Goal: Task Accomplishment & Management: Complete application form

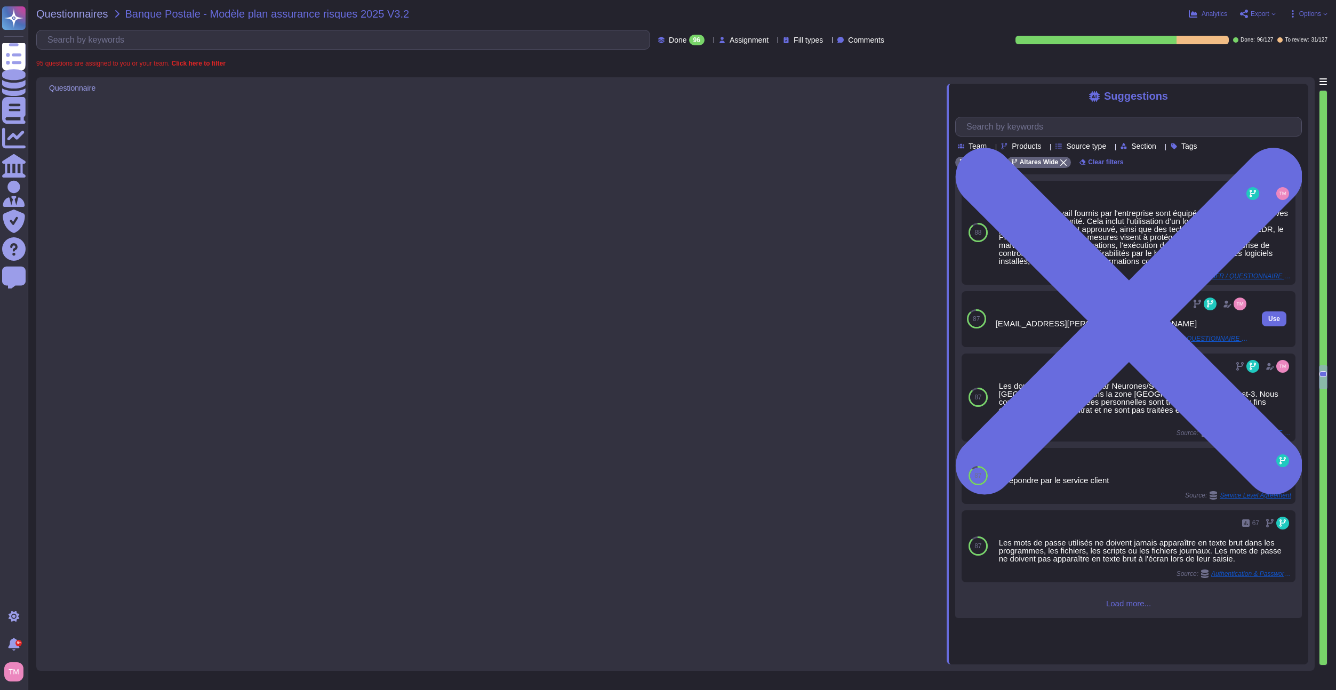
type textarea "CTI externalisé et maintenu par notre équipe SOC."
type textarea "Altares utilizes a SIEM for log centralization and has a dedicated SOC team tha…"
type textarea "Les données archivées sont soumises à des règles de sécurité équivalentes à cel…"
type textarea "Lore ip dolor, Sitamet – C&A e'seddoe temporinc u : - la etd magnaal, enimadmin…"
type textarea "To be answered by customer service"
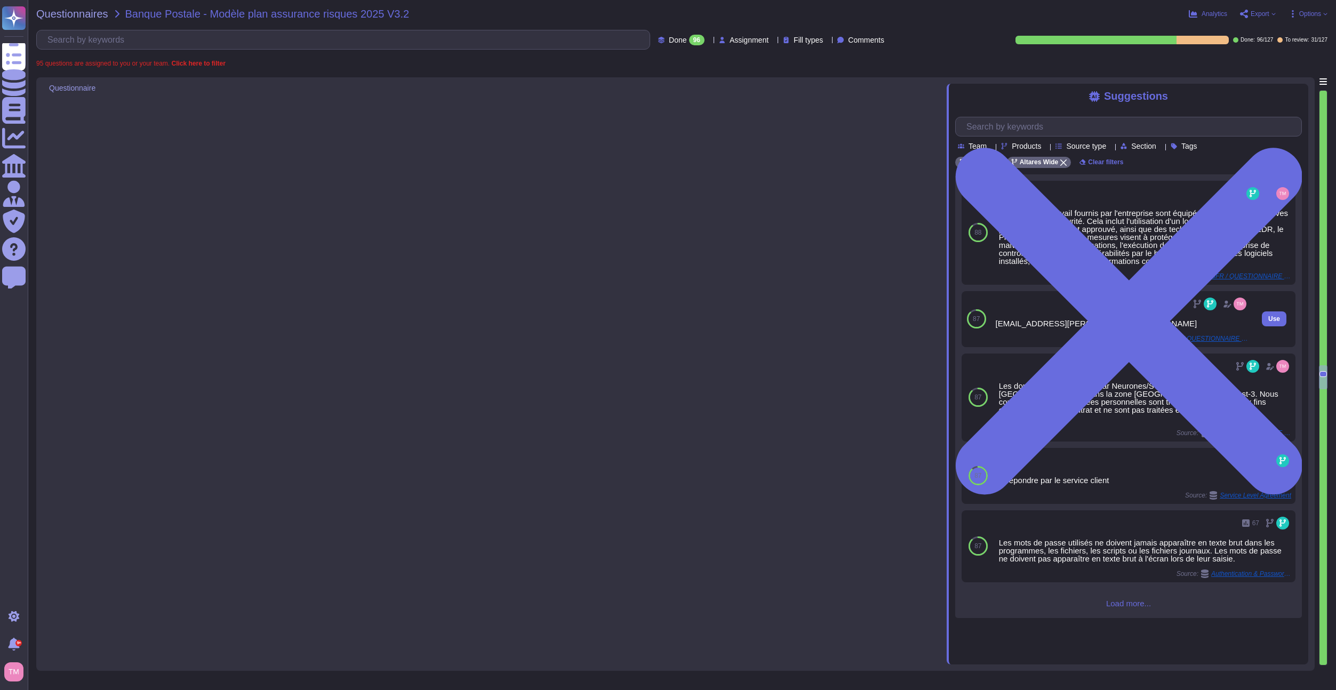
type textarea "A continuous security control related to the information system is ensured by t…"
type textarea "The security audit of the Service Provider's information system is conducted at…"
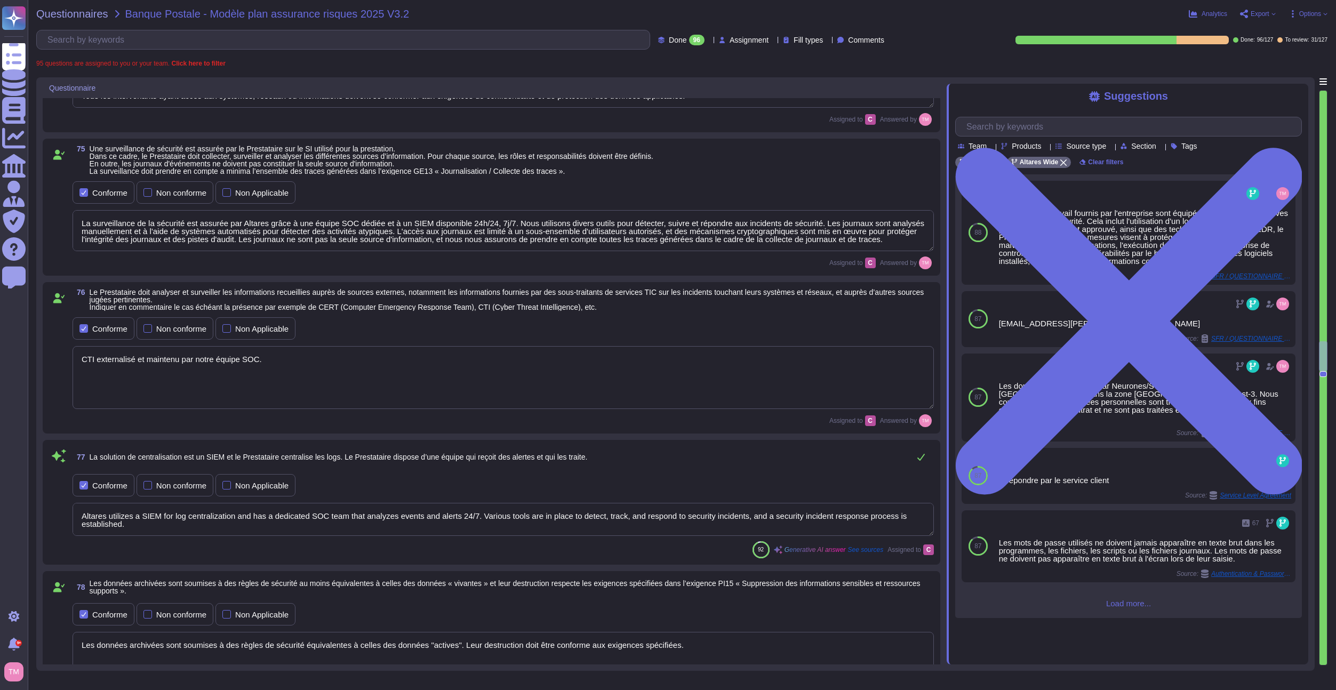
type textarea "Oui, nous assurons la journalisation des accès à nos données par notre personne…"
type textarea "La protection des journaux est assurée en termes d'intégrité et de confidential…"
type textarea "La surveillance de la sécurité est assurée par Altares grâce à une équipe SOC d…"
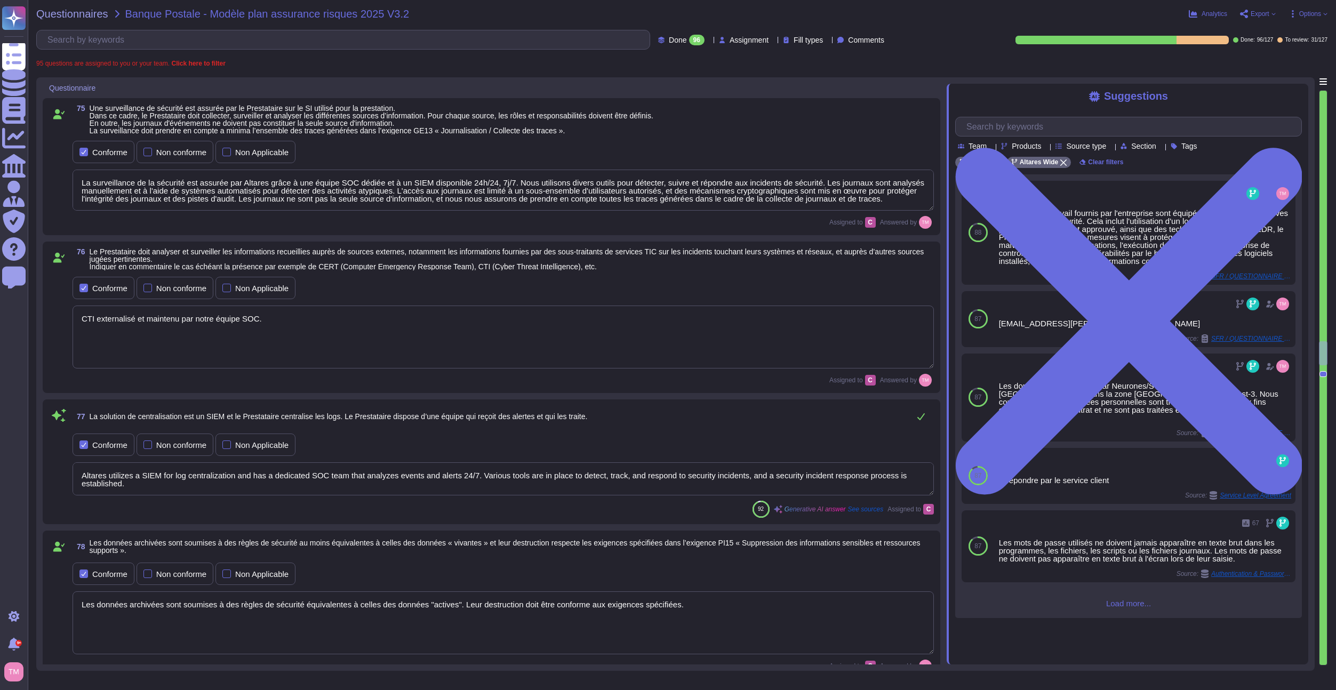
type textarea "Les sauvegardes sont effectuées conformément à la politique de sauvegarde d'Alt…"
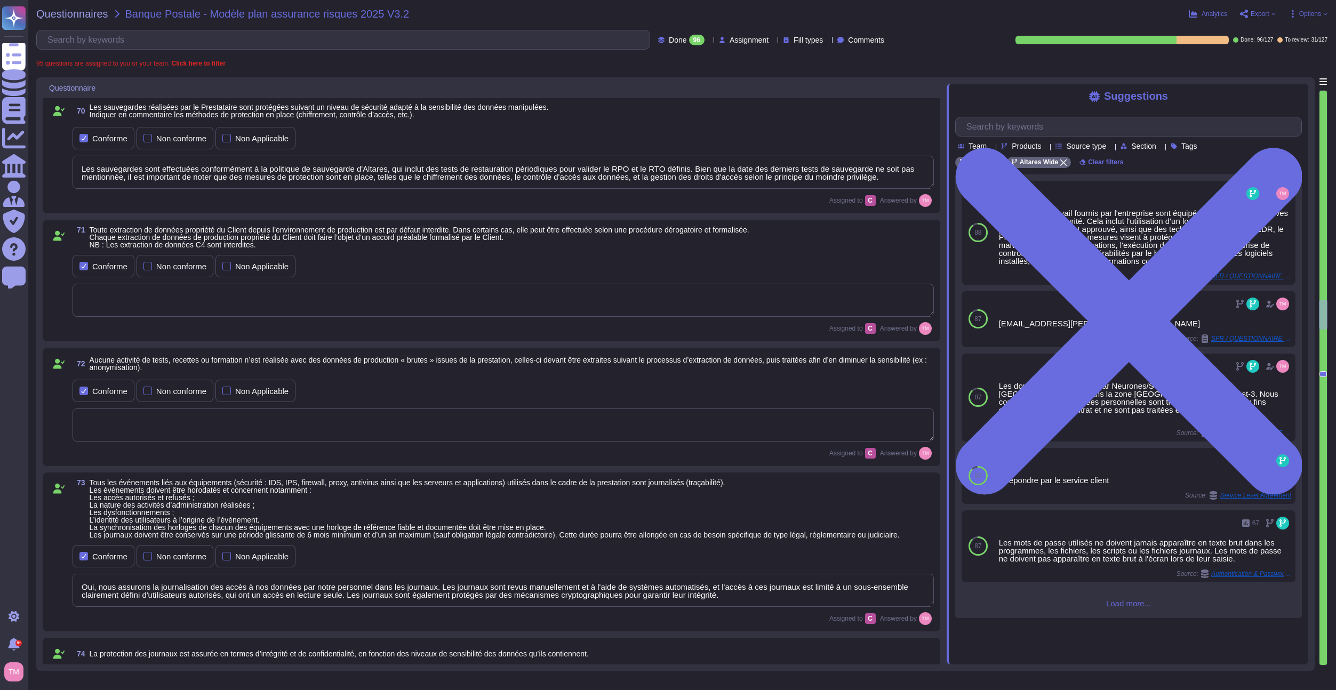
type textarea "Les collaborateurs au sein du group ALTARES n'ont pas de droits administratifs …"
type textarea "Afin que la mise en production soit validée par le service sécurité, l'applicat…"
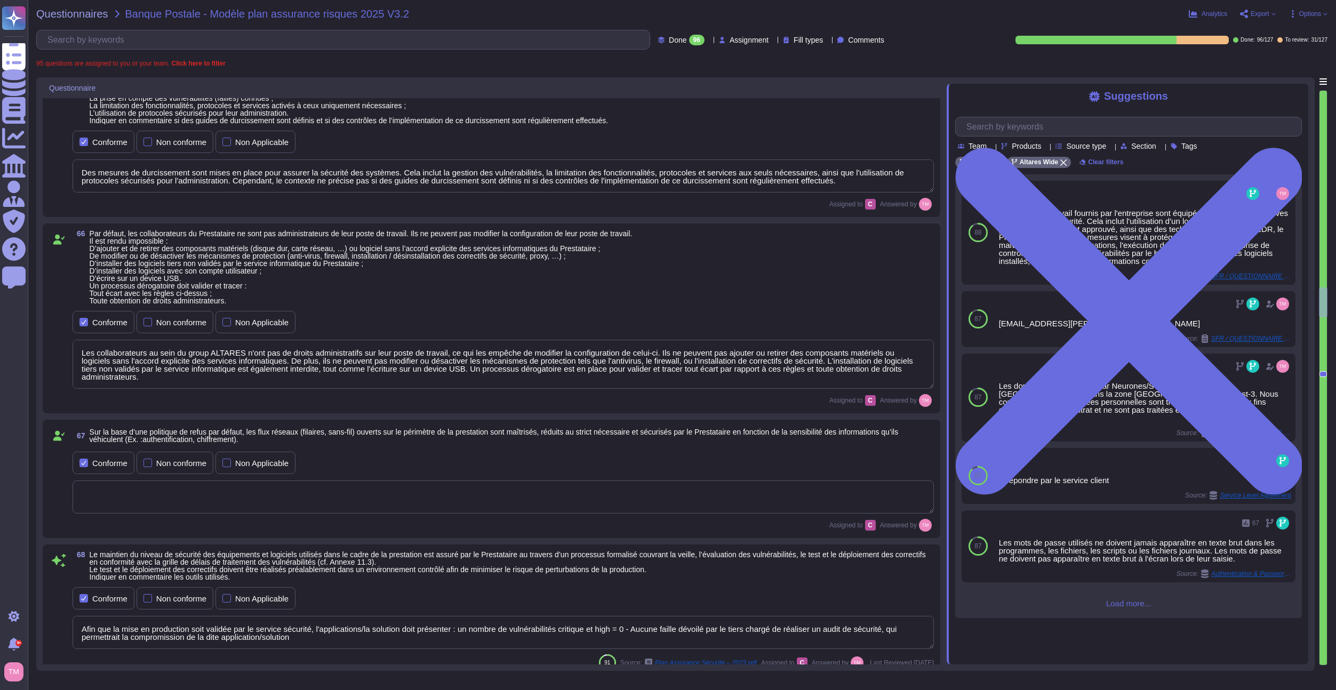
type textarea "Le group Altares dispose de systèmes de détection et de prévention des intrusio…"
type textarea "L'ensemble des systèmes utilisés dans le cadre de la prestation est protégé par…"
type textarea "Des mesures de durcissement sont mises en place pour assurer la sécurité des sy…"
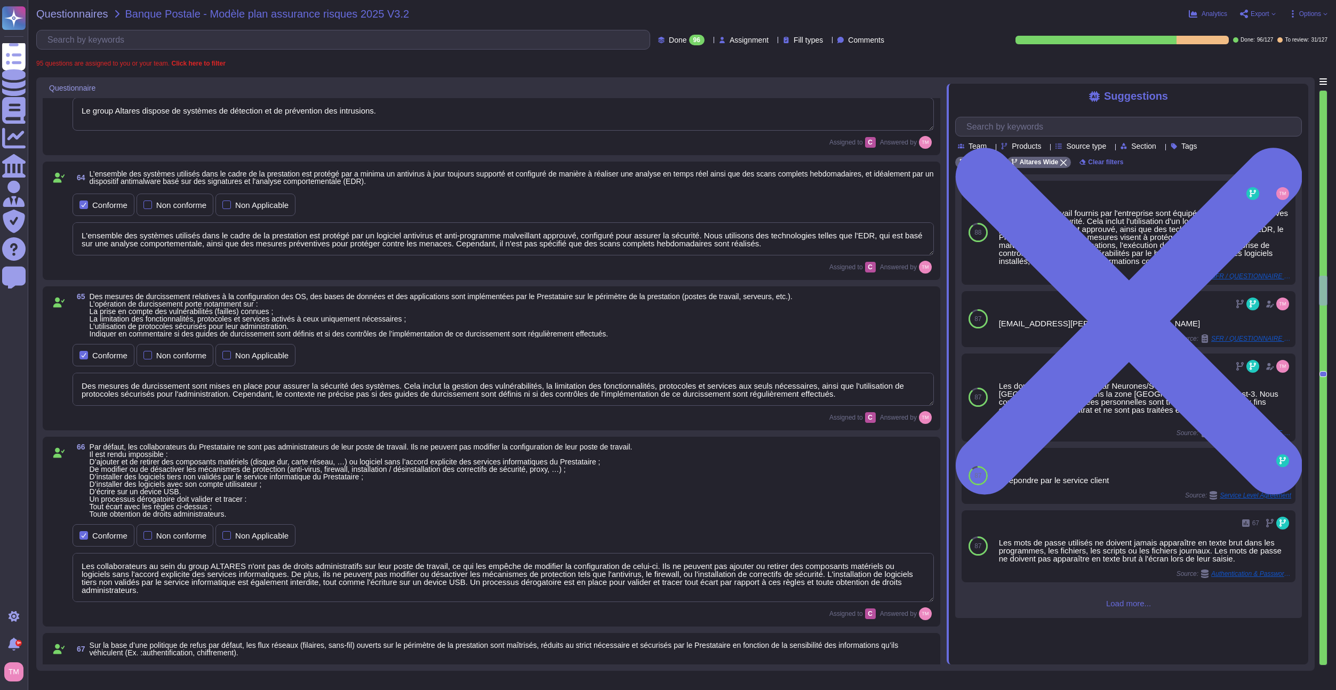
type textarea "SaaS model"
type textarea "Le cloisonnement des données est réalisé de manière logique sur un même environ…"
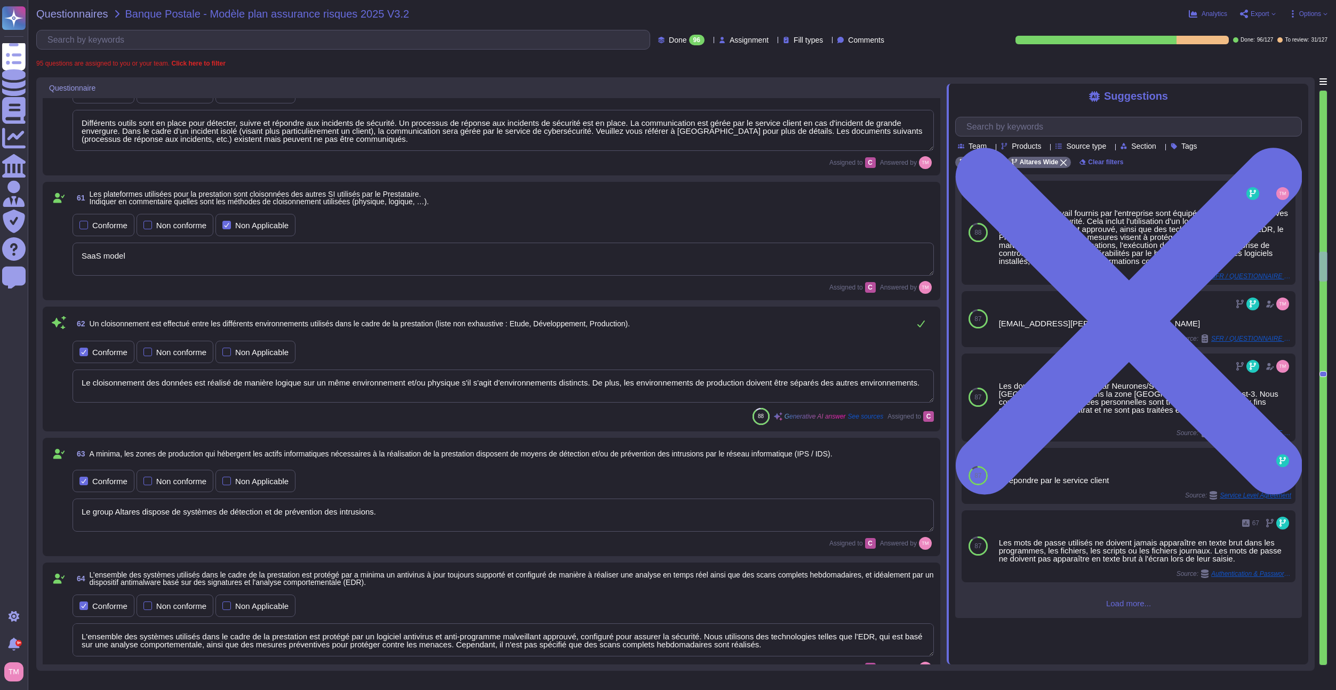
type textarea "Un processus de réponse aux incidents de sécurité est en place pour gérer les a…"
type textarea "En cas de suspicion ou d'attaque avérée sur le système d'information, le respon…"
type textarea "Différents outils sont en place pour détecter, suivre et répondre aux incidents…"
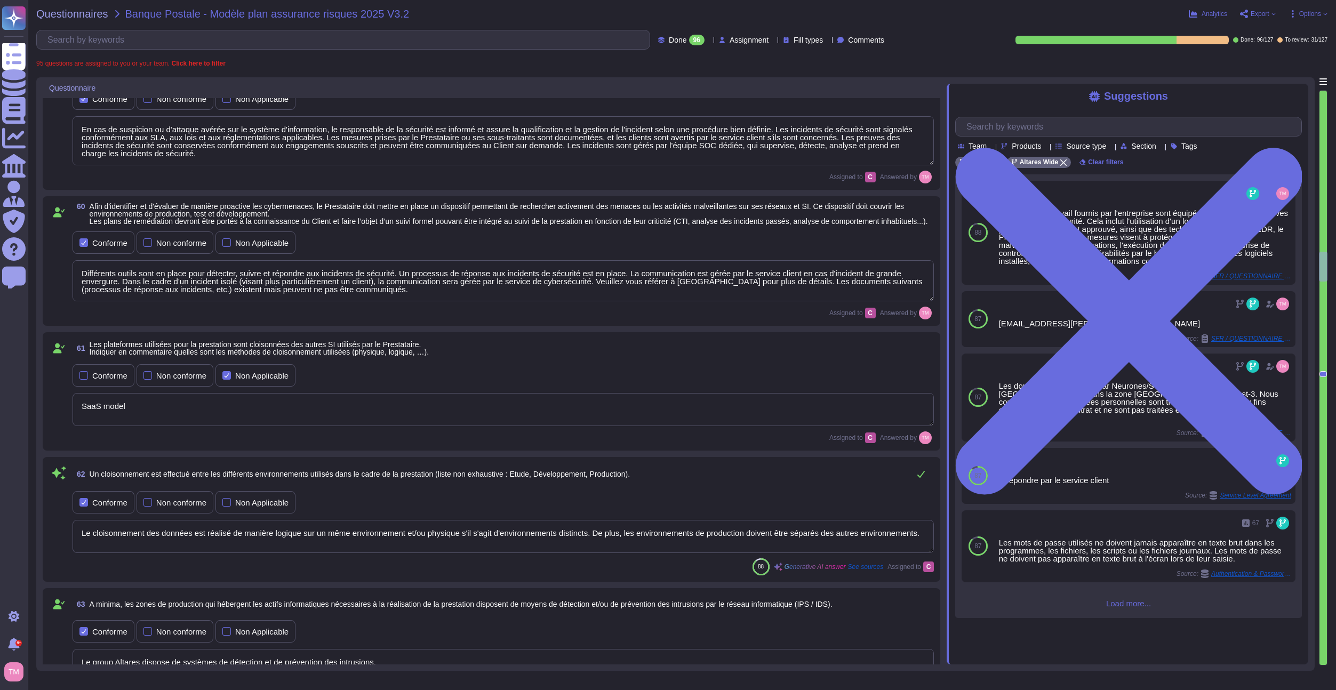
type textarea "Une veille est effectué sur les technologies utilisé. L'évaluation de la vulnér…"
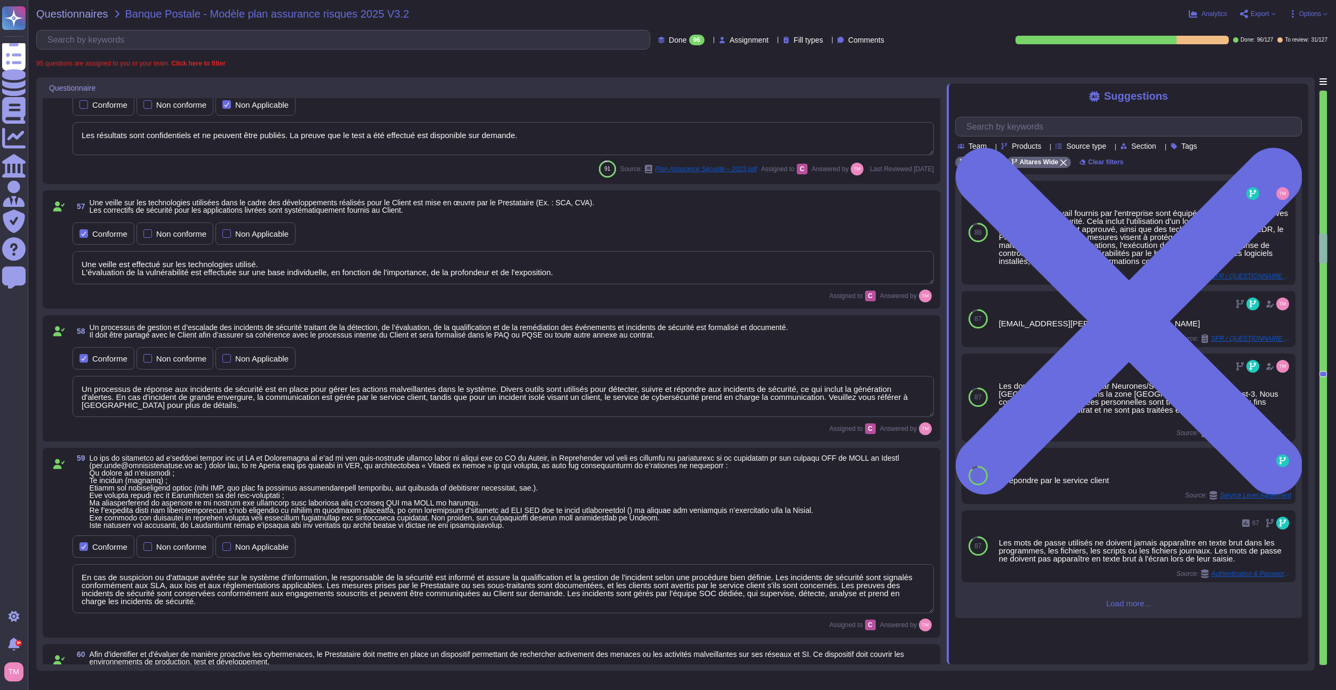
type textarea "Security controls for applications are performed throughout the development cyc…"
type textarea "Oui, des vérifications de sécurité sont effectuées dans le cadre des projets d'…"
type textarea "Les résultats sont confidentiels et ne peuvent être publiés. La preuve que le t…"
type textarea "Le cloisonnement des données est réalisé de manière logique sur un même environ…"
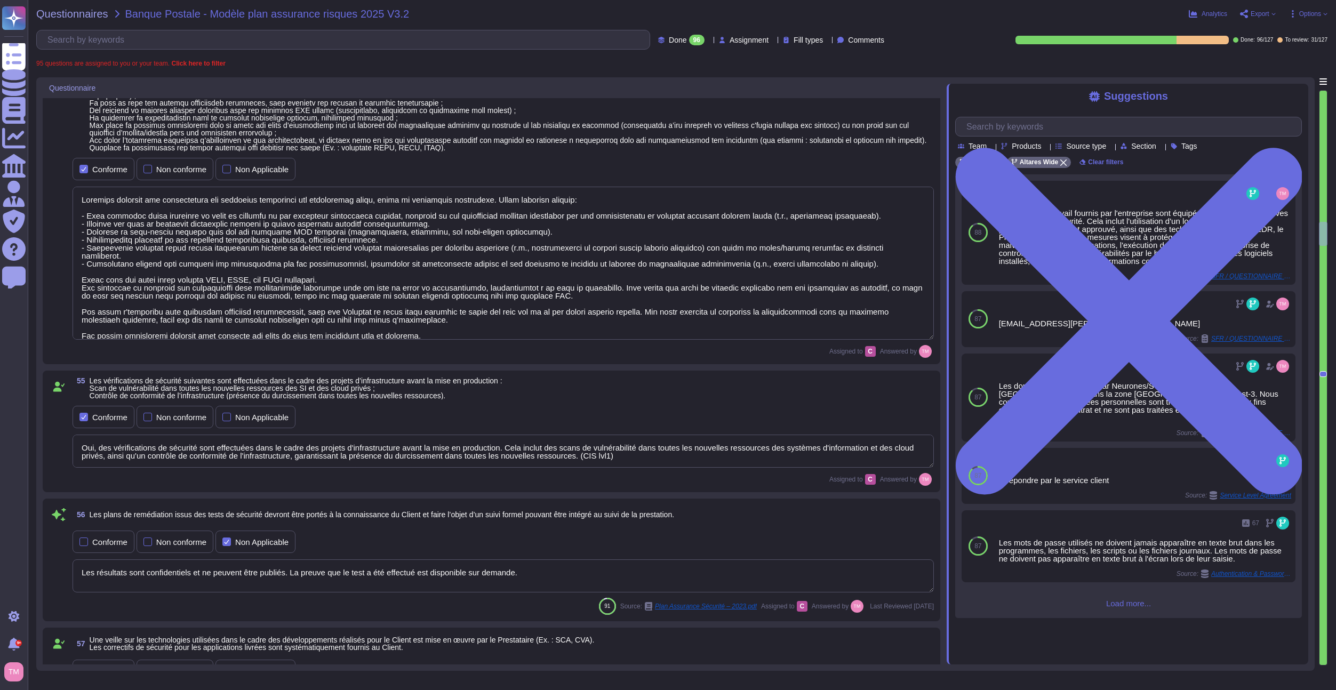
type textarea "pas de visibilité sur l'annexe 11.3 Le développement de l'évaluation des risque…"
type textarea "L'environnement de développement est distinct des autres environnements, notamm…"
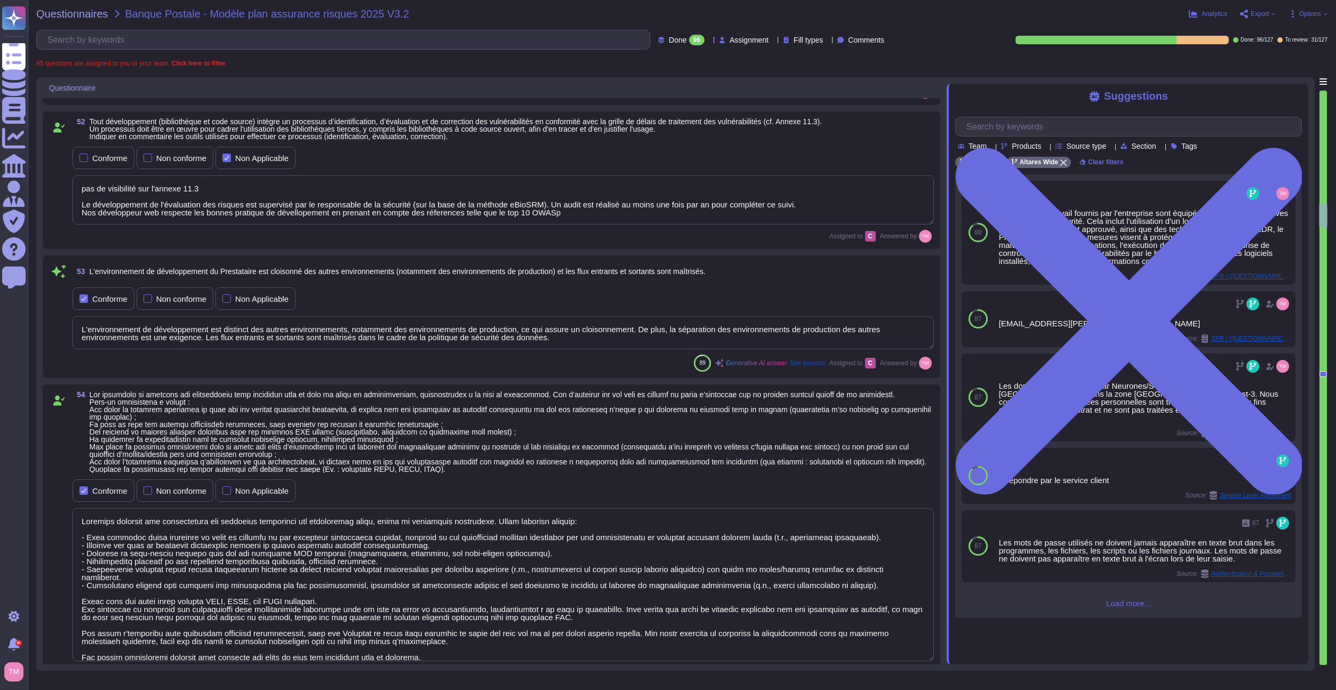
type textarea "pas d'accès au SI client."
type textarea "OUI"
type textarea "Oui, l'application Web suit les meilleures pratiques de développement décrites …"
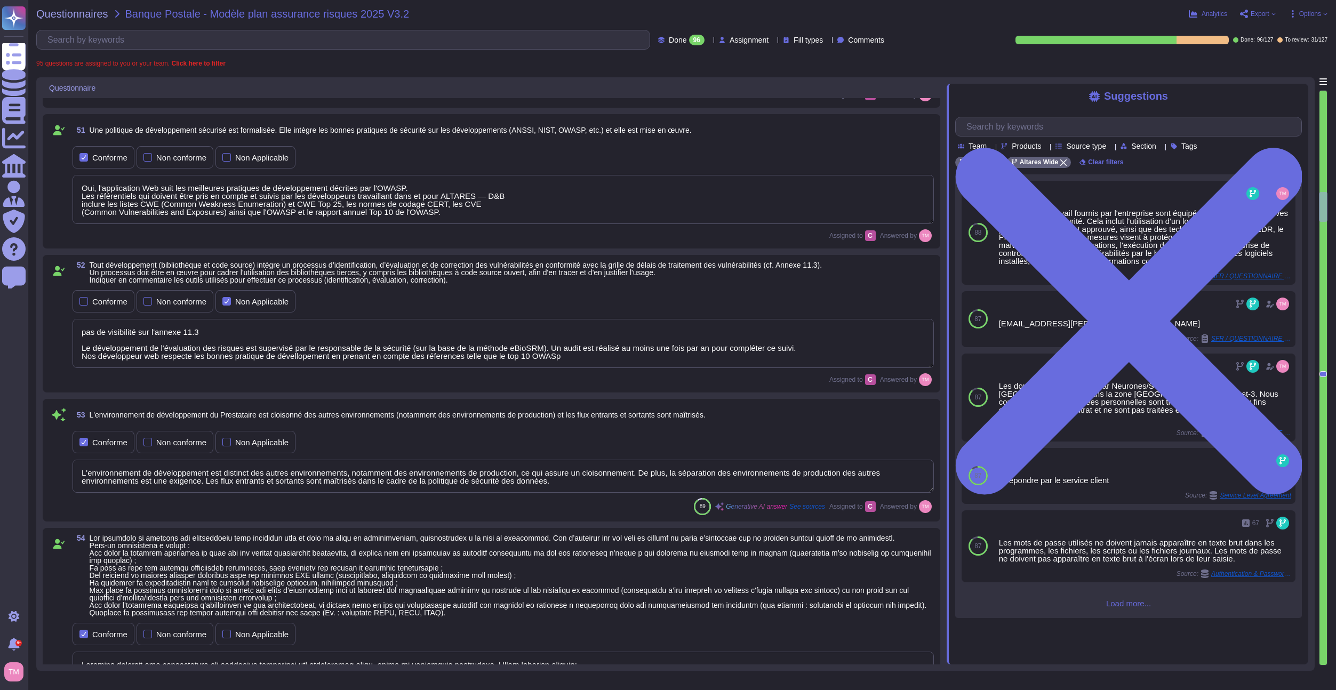
type textarea "L'authentification renforcée est requise pour l'accès aux ressources sensibles,…"
type textarea "Une chaine d'outils permet la détection de comportement anormaux sur le SI ALTA…"
type textarea "Oui, tout accès distant au système d'information du prestataire est effectué au…"
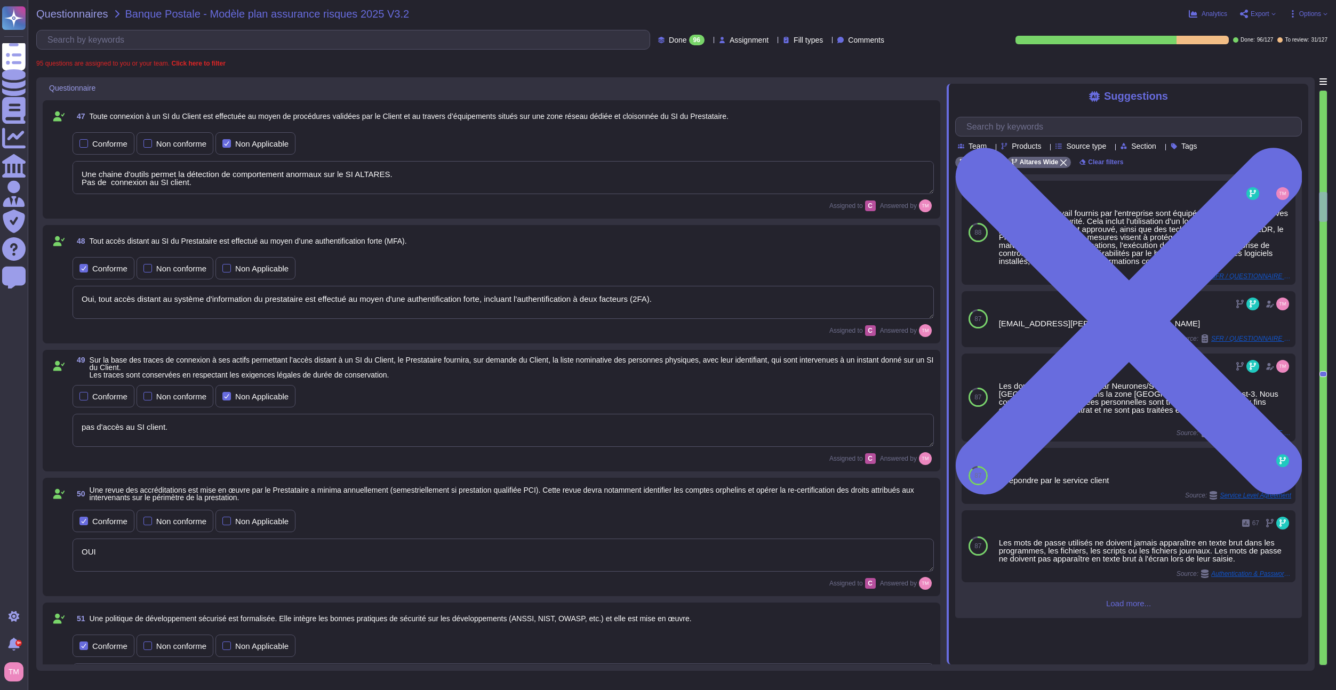
scroll to position [2121, 0]
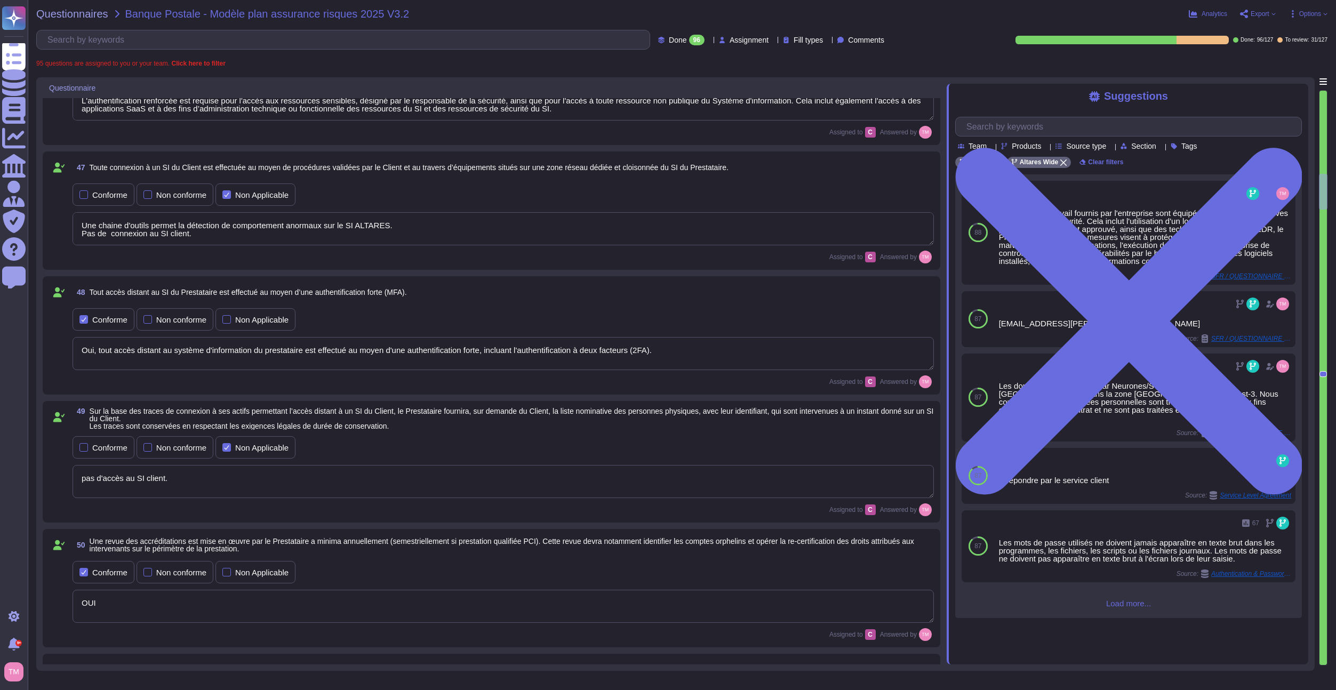
type textarea "Les mots de passe sont protégés par des mécanismes cryptographiques, mais les d…"
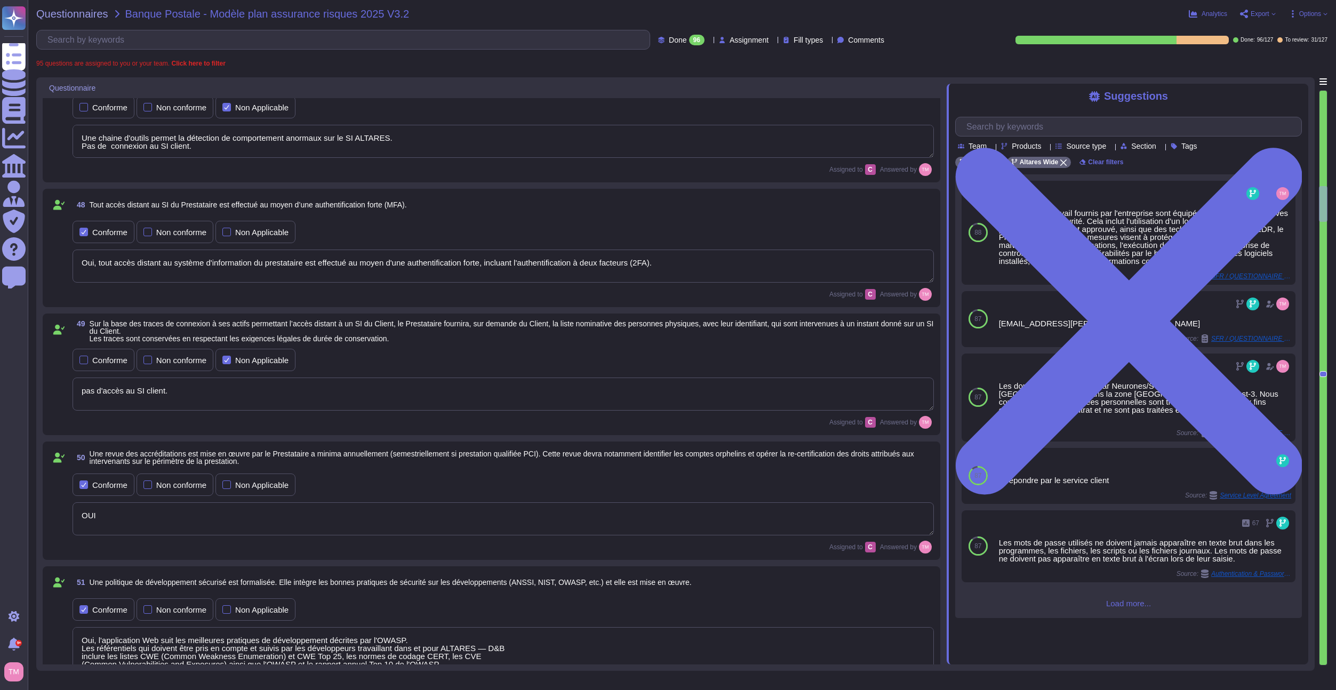
type textarea "Security controls for applications are performed throughout the development cyc…"
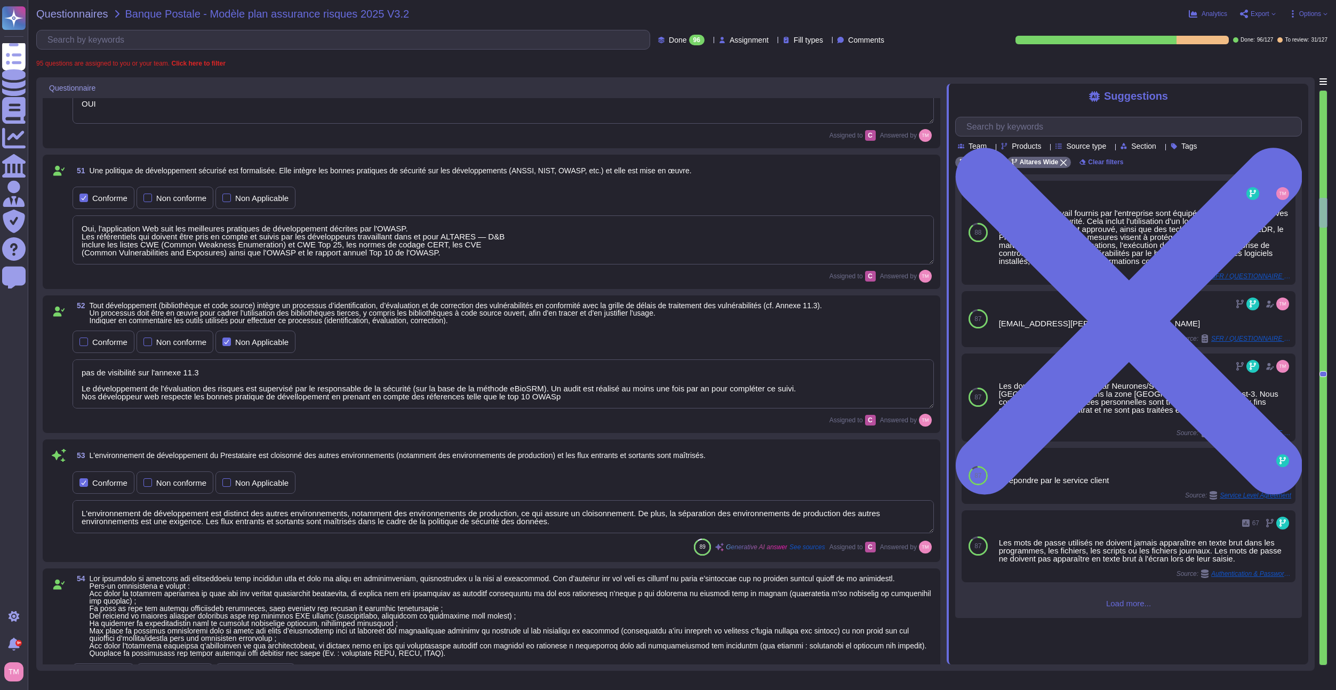
type textarea "Oui, des vérifications de sécurité sont effectuées dans le cadre des projets d'…"
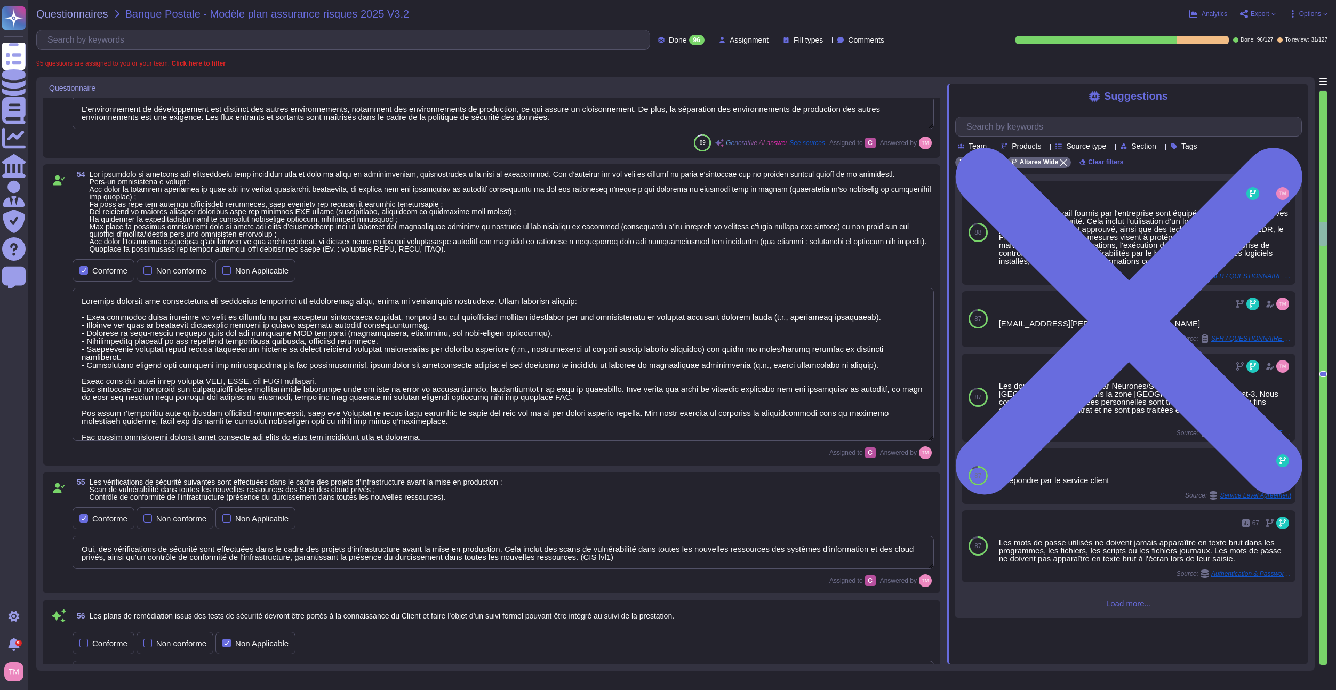
type textarea "Les résultats sont confidentiels et ne peuvent être publiés. La preuve que le t…"
type textarea "Une veille est effectué sur les technologies utilisé. L'évaluation de la vulnér…"
type textarea "Un processus de réponse aux incidents de sécurité est en place pour gérer les a…"
type textarea "En cas de suspicion ou d'attaque avérée sur le système d'information, le respon…"
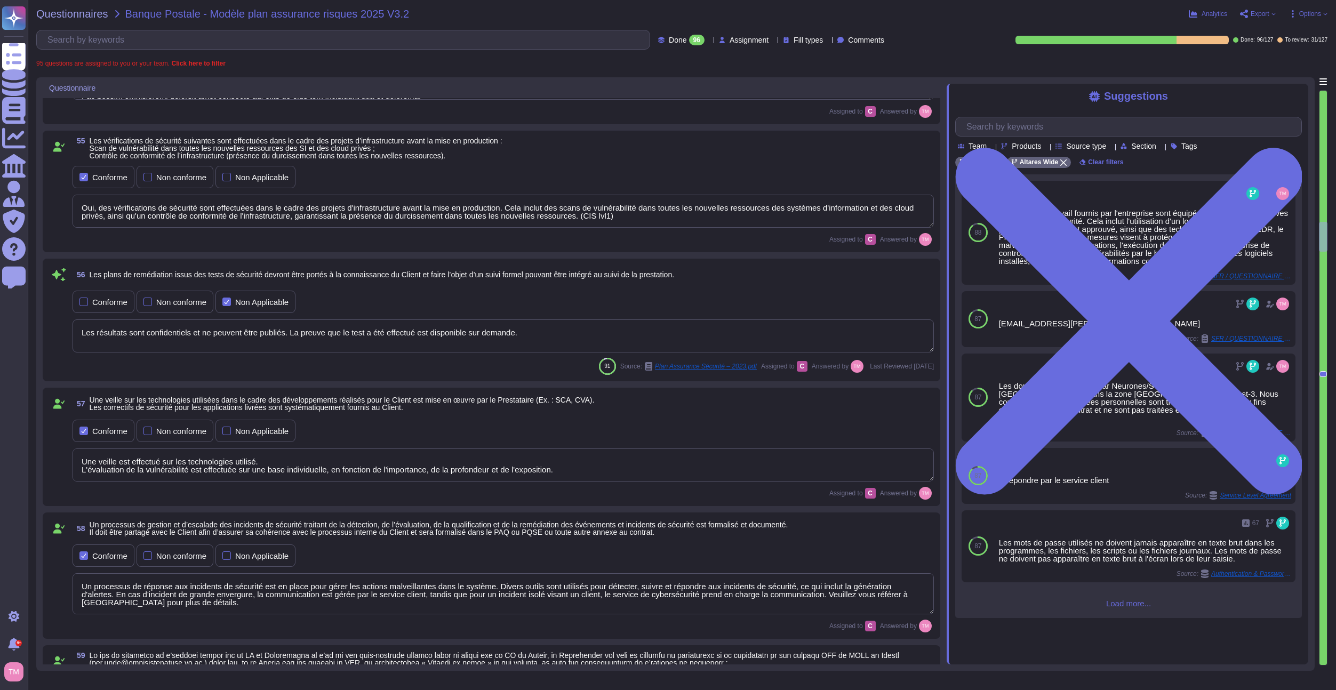
type textarea "Différents outils sont en place pour détecter, suivre et répondre aux incidents…"
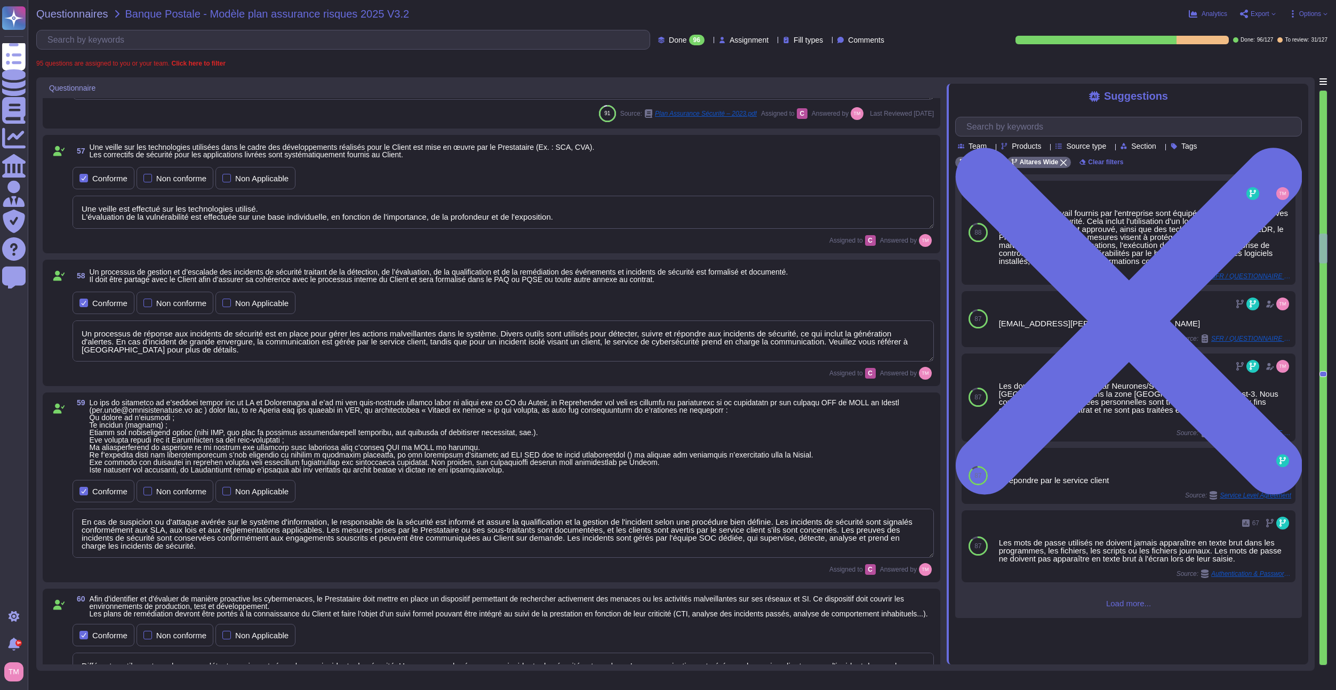
type textarea "SaaS model"
type textarea "Le cloisonnement des données est réalisé de manière logique sur un même environ…"
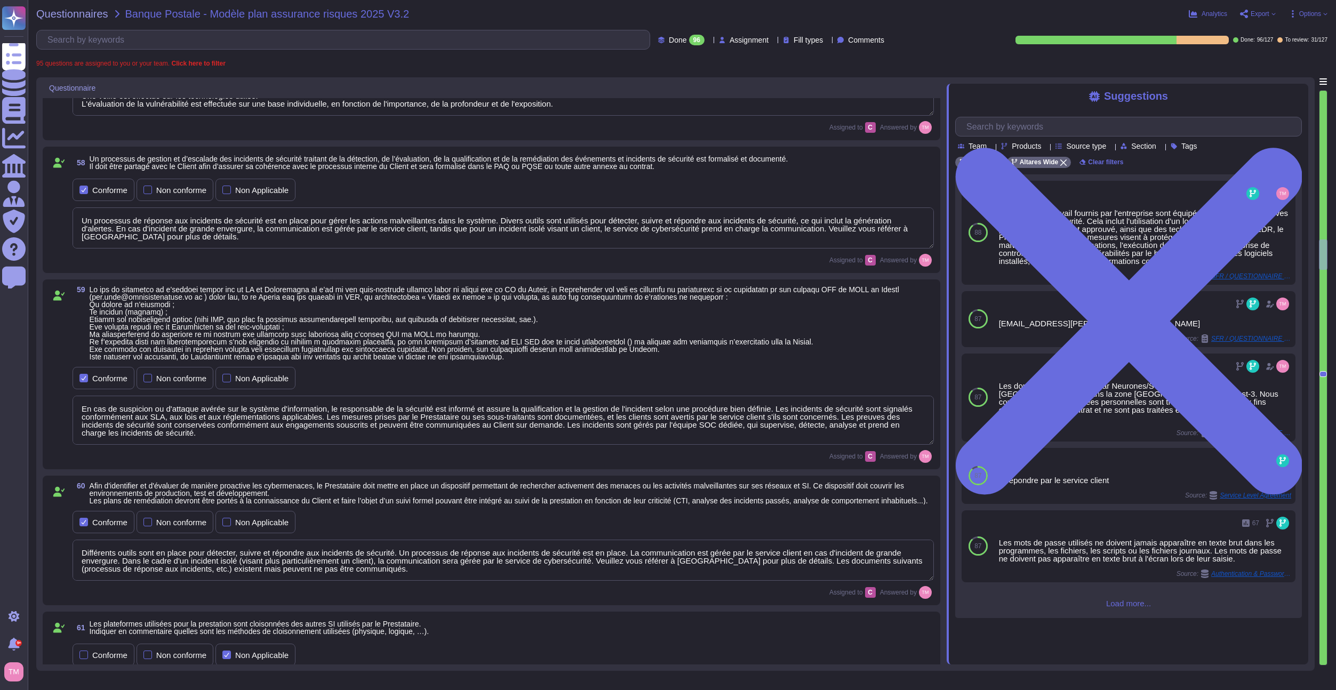
type textarea "Le group Altares dispose de systèmes de détection et de prévention des intrusio…"
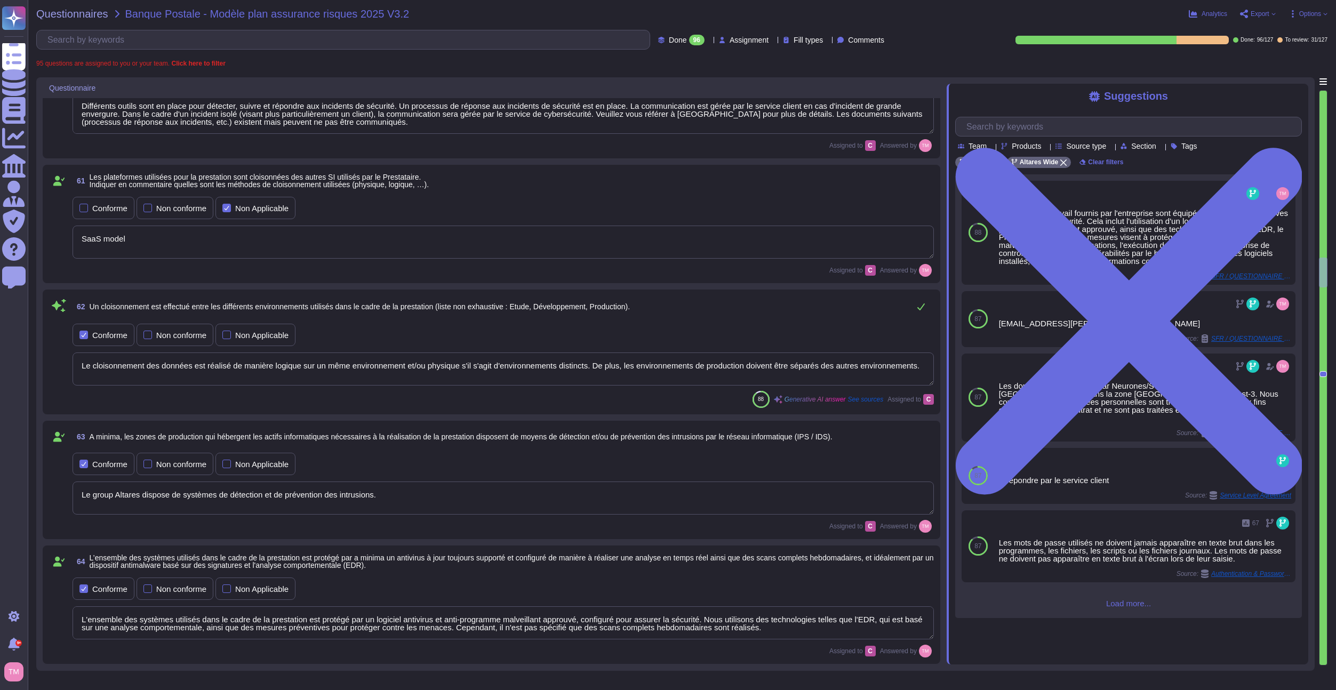
type textarea "L'ensemble des systèmes utilisés dans le cadre de la prestation est protégé par…"
type textarea "Des mesures de durcissement sont mises en place pour assurer la sécurité des sy…"
type textarea "Les collaborateurs au sein du group ALTARES n'ont pas de droits administratifs …"
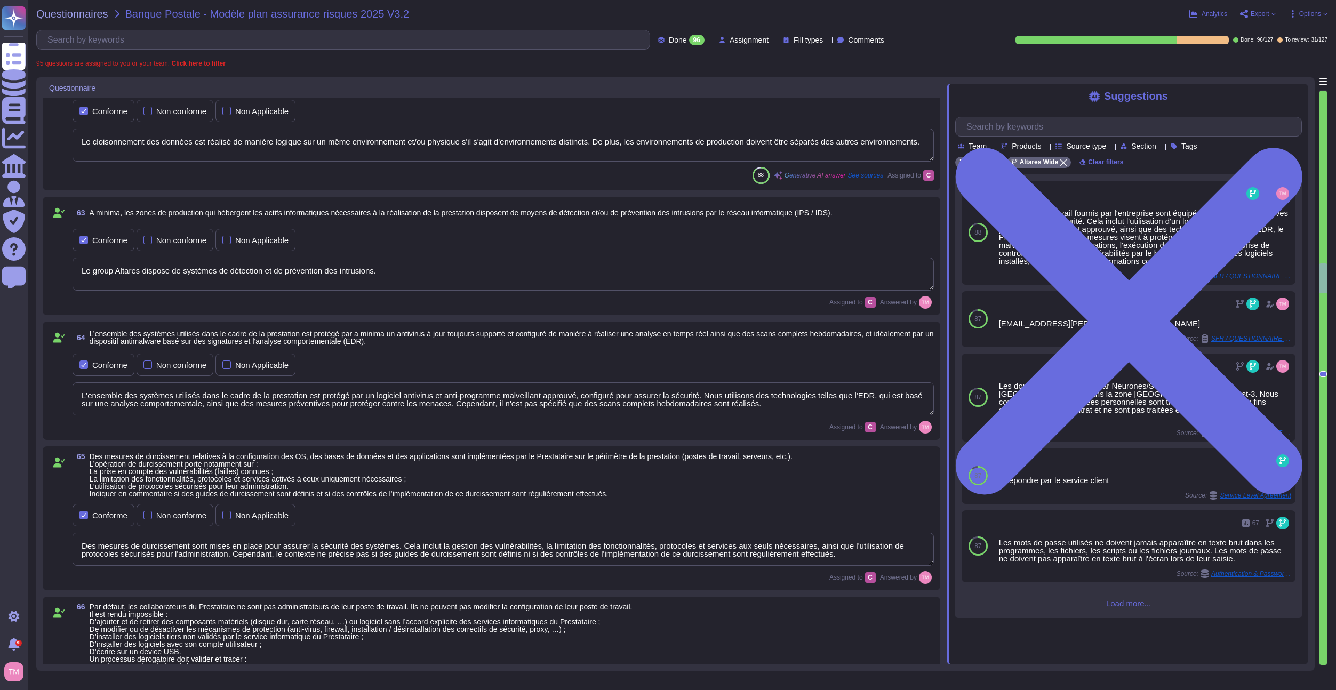
type textarea "Afin que la mise en production soit validée par le service sécurité, l'applicat…"
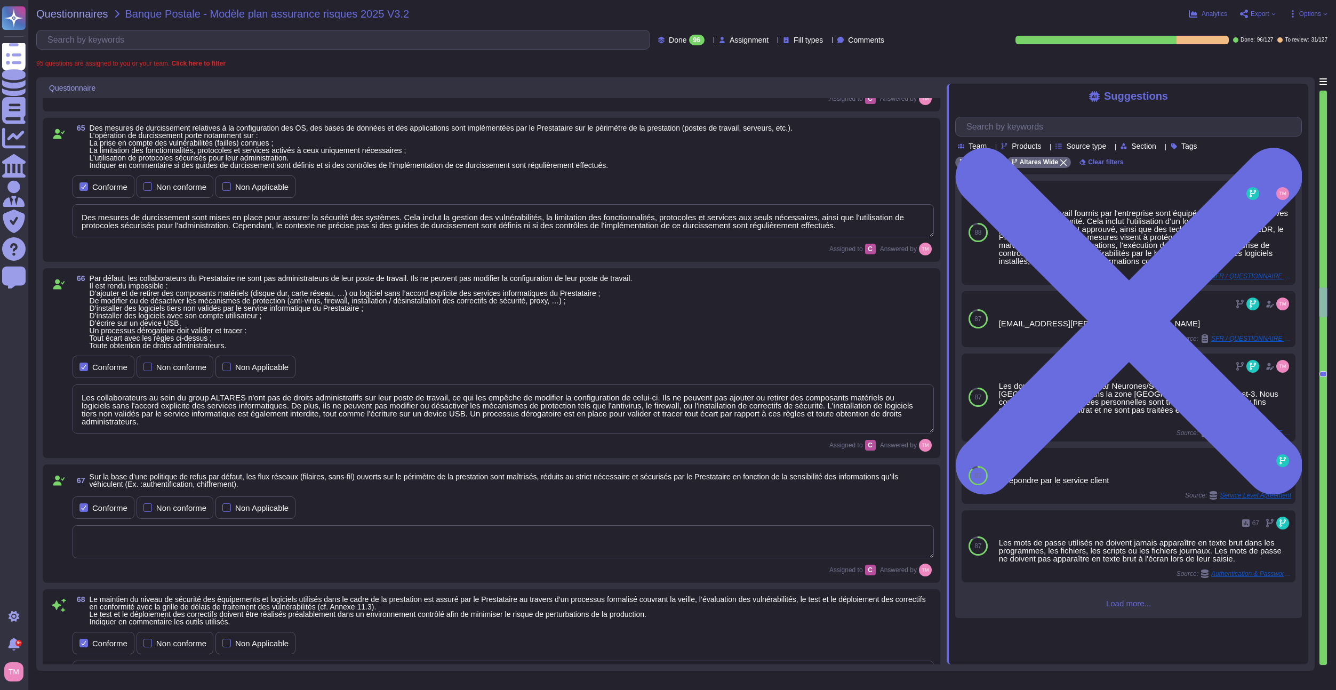
type textarea "Les sauvegardes sont effectuées conformément à la politique de sauvegarde d'Alt…"
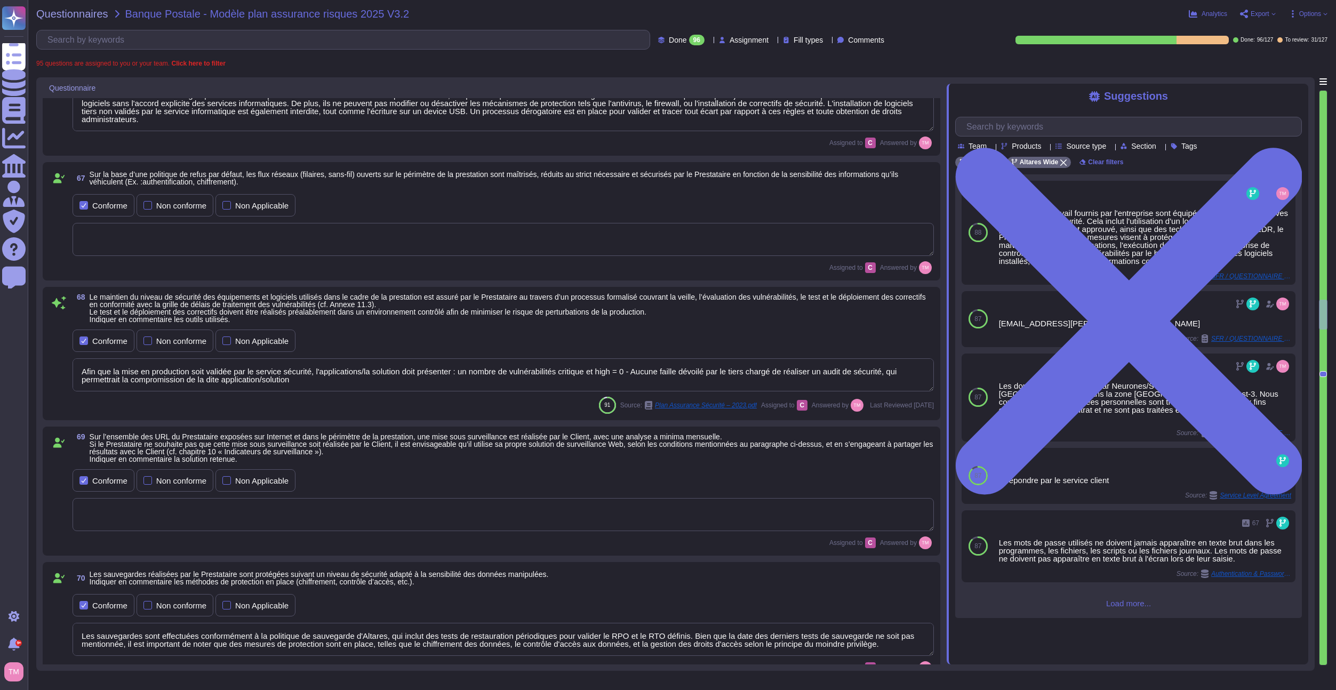
type textarea "Oui, nous assurons la journalisation des accès à nos données par notre personne…"
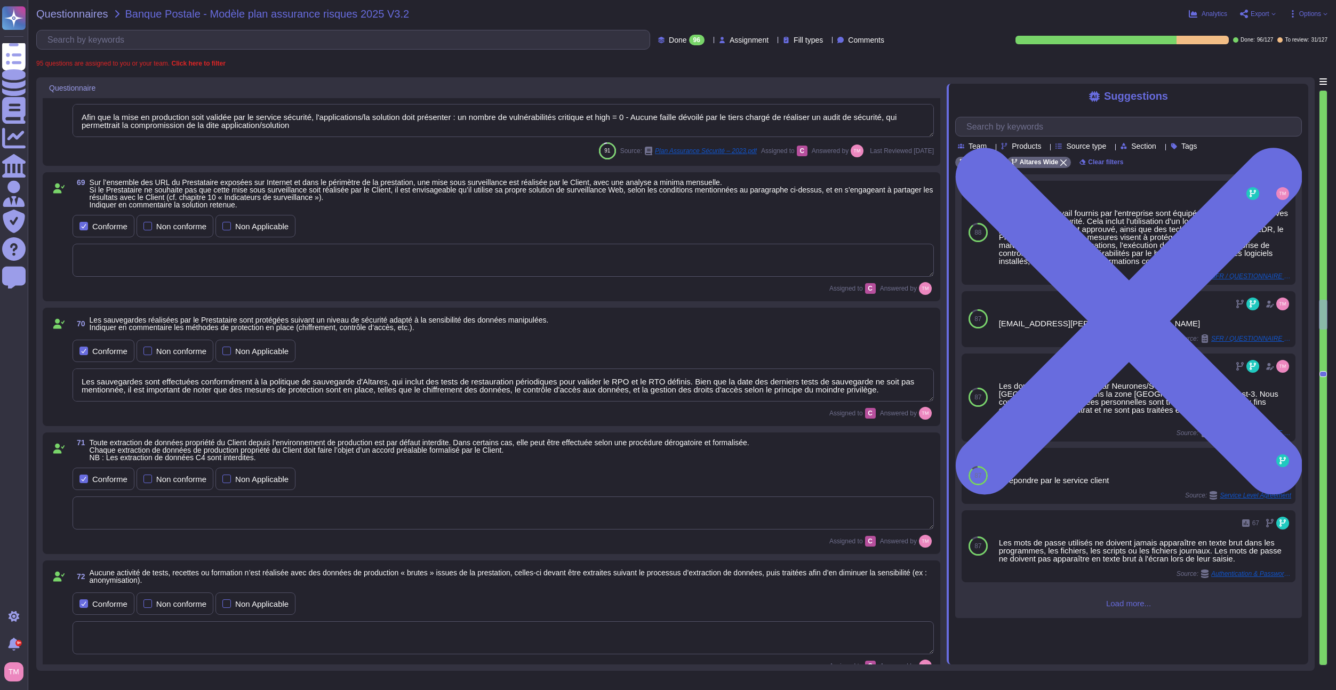
scroll to position [5374, 0]
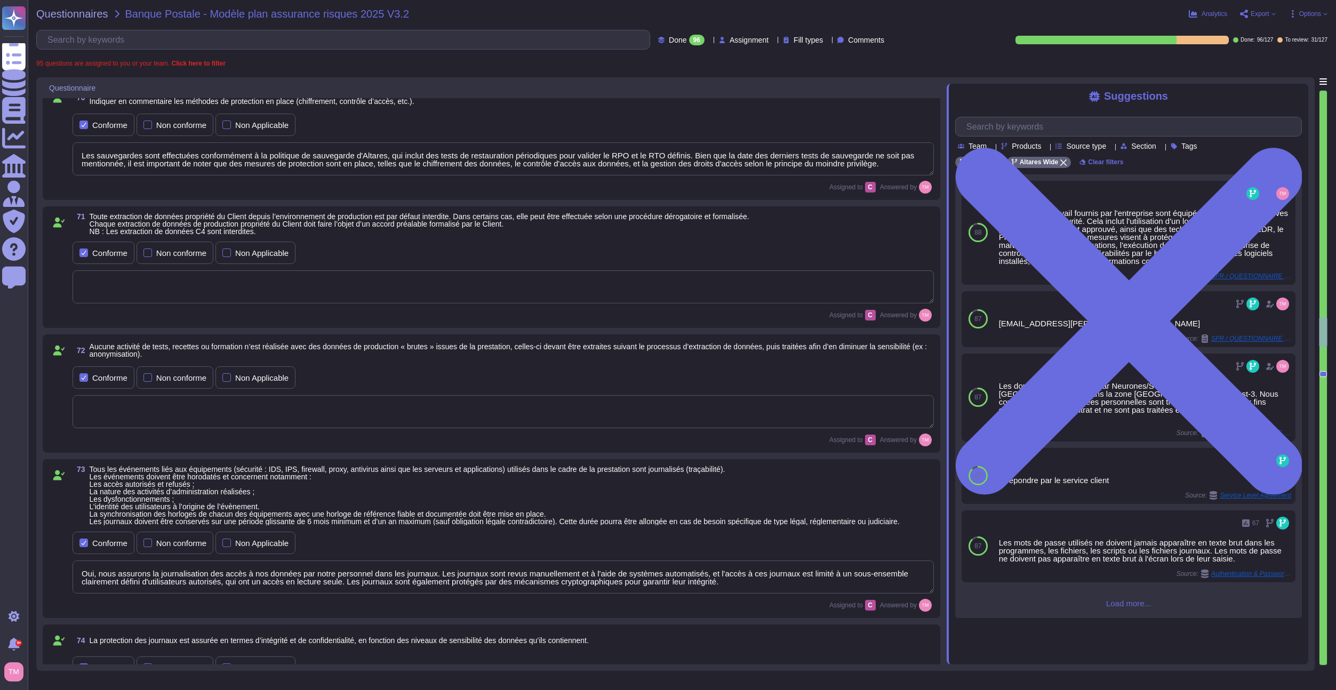
type textarea "La protection des journaux est assurée en termes d'intégrité et de confidential…"
type textarea "La surveillance de la sécurité est assurée par Altares grâce à une équipe SOC d…"
type textarea "CTI externalisé et maintenu par notre équipe SOC."
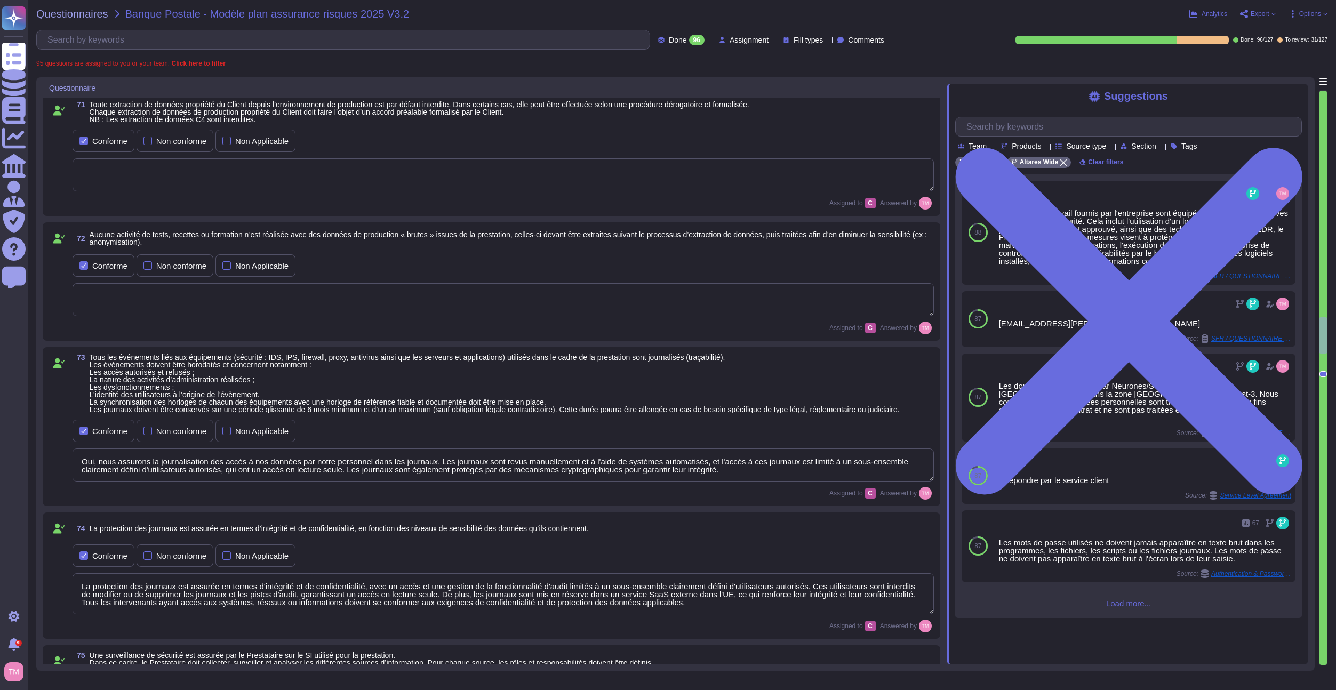
type textarea "Altares utilizes a SIEM for log centralization and has a dedicated SOC team tha…"
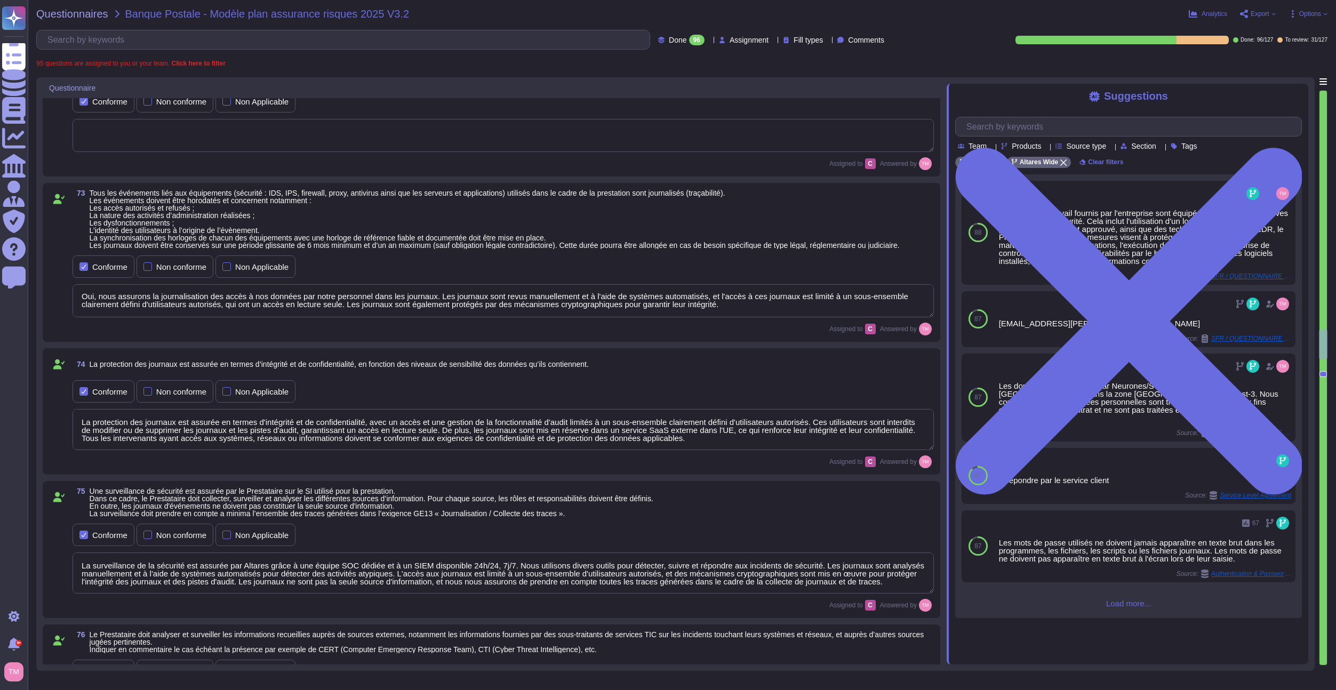
type textarea "Les données archivées sont soumises à des règles de sécurité équivalentes à cel…"
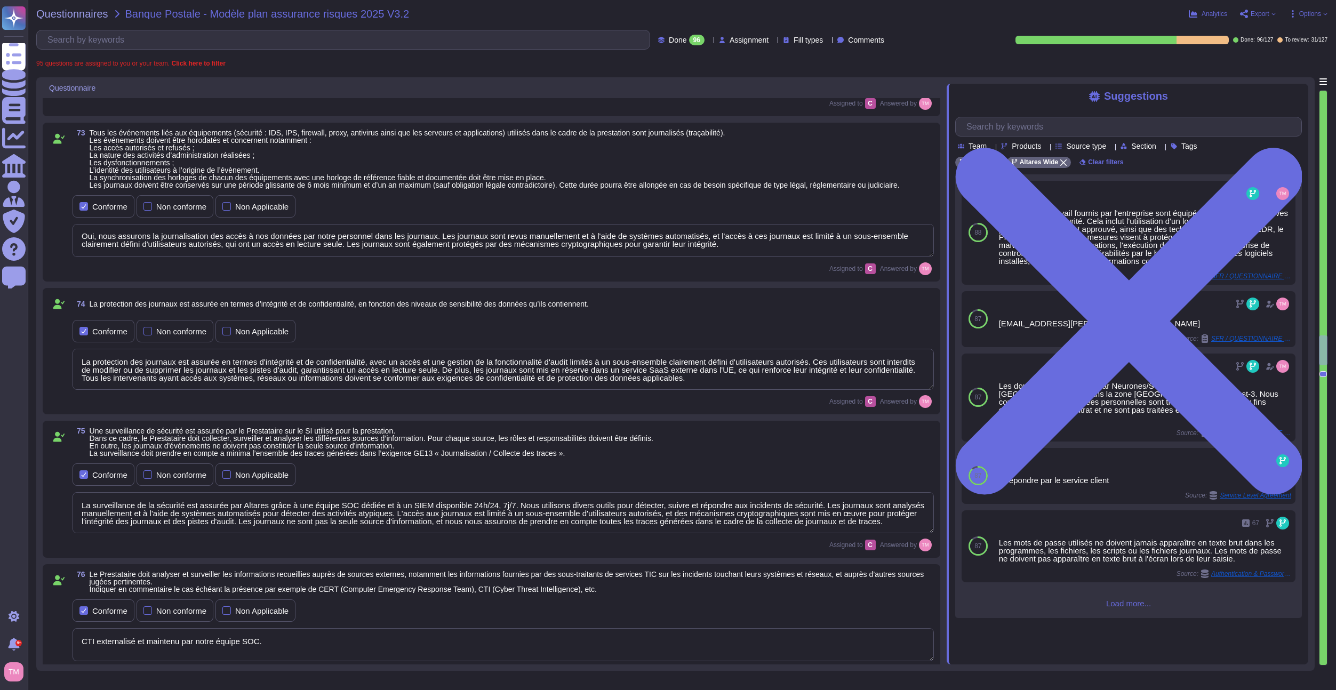
scroll to position [5747, 0]
type textarea "Lore ip dolor, Sitamet – C&A e'seddoe temporinc u : - la etd magnaal, enimadmin…"
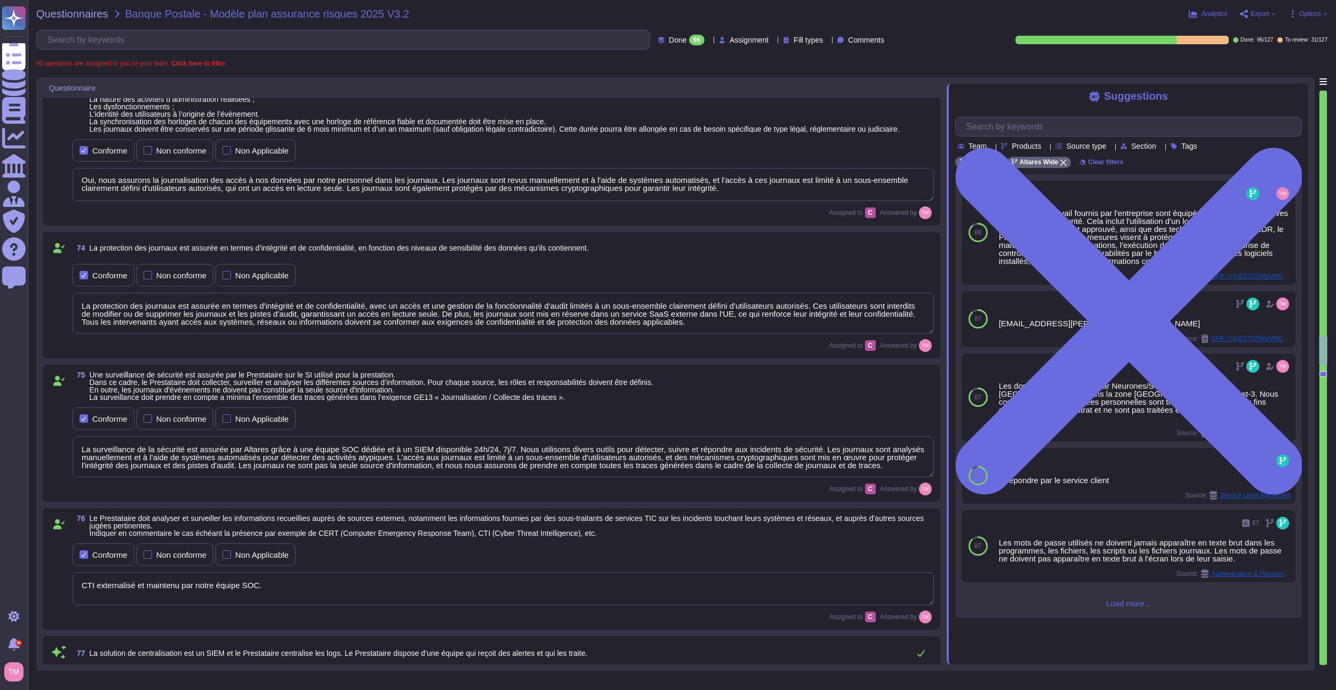
scroll to position [1, 0]
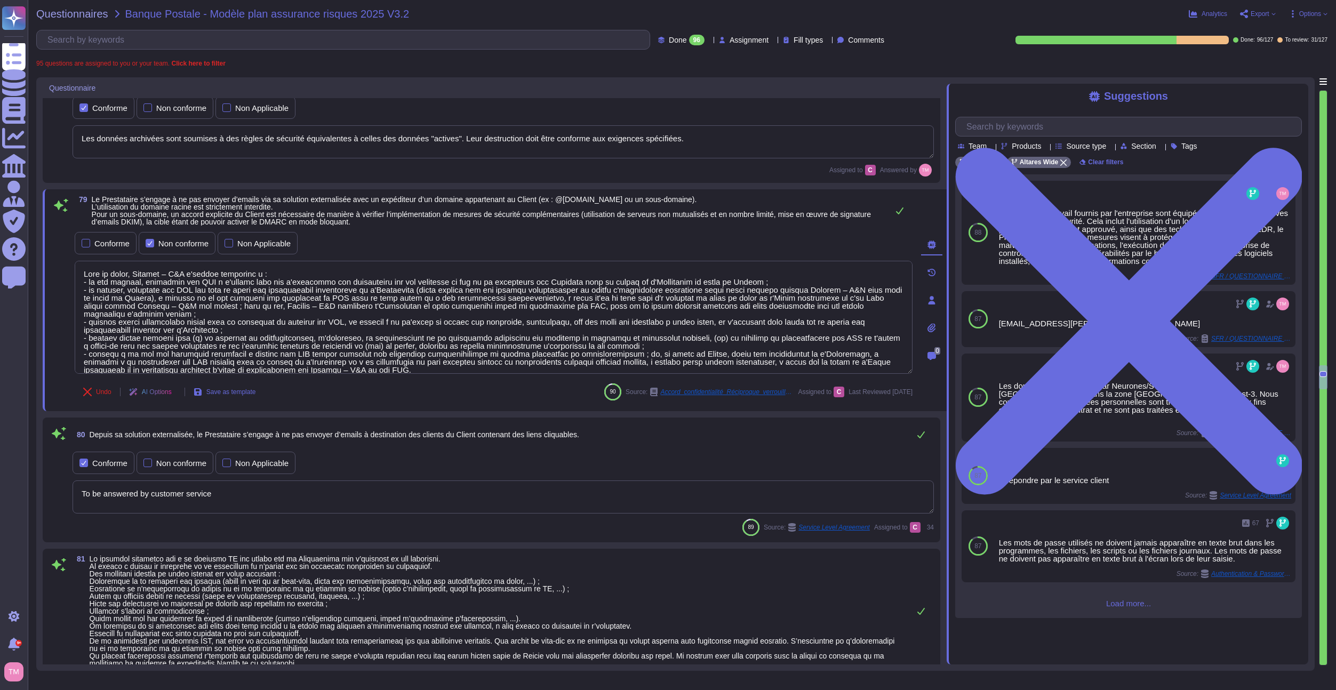
type textarea "To be answered by customer service"
type textarea "A continuous security control related to the information system is ensured by t…"
type textarea "The security audit of the Service Provider's information system is conducted at…"
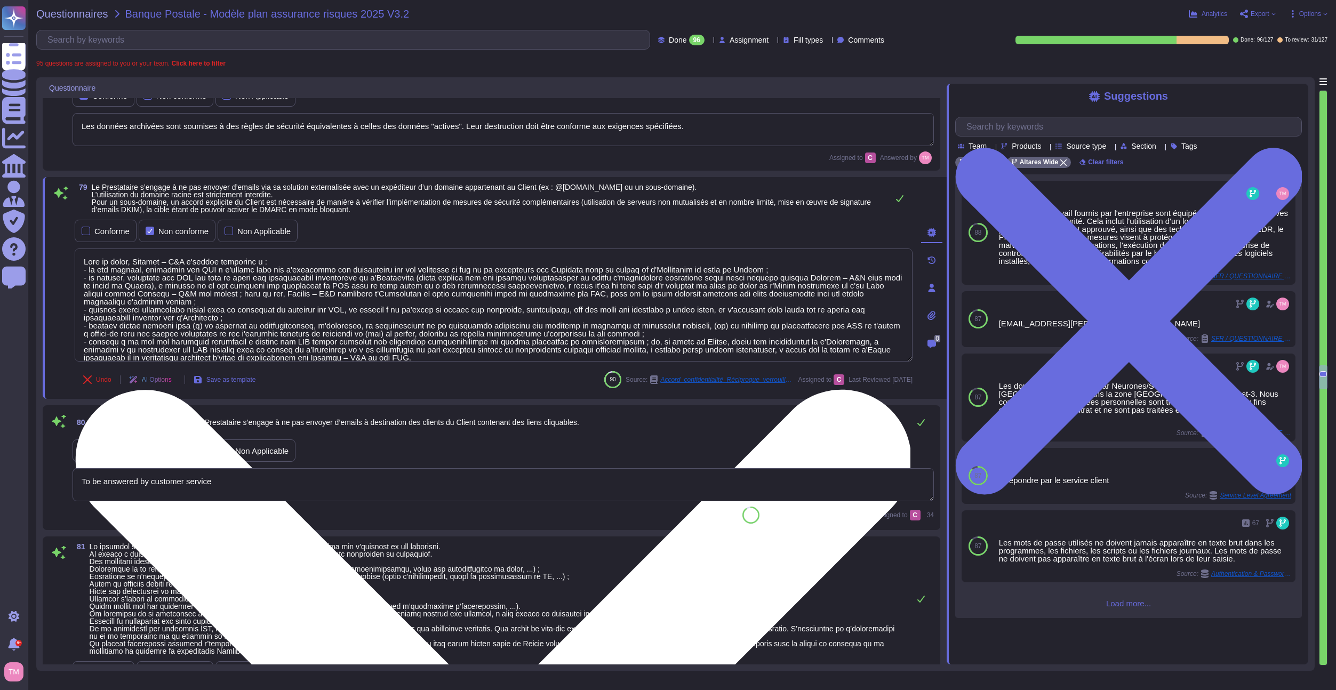
drag, startPoint x: 356, startPoint y: 354, endPoint x: 81, endPoint y: 257, distance: 292.1
click at [81, 257] on textarea at bounding box center [494, 304] width 838 height 113
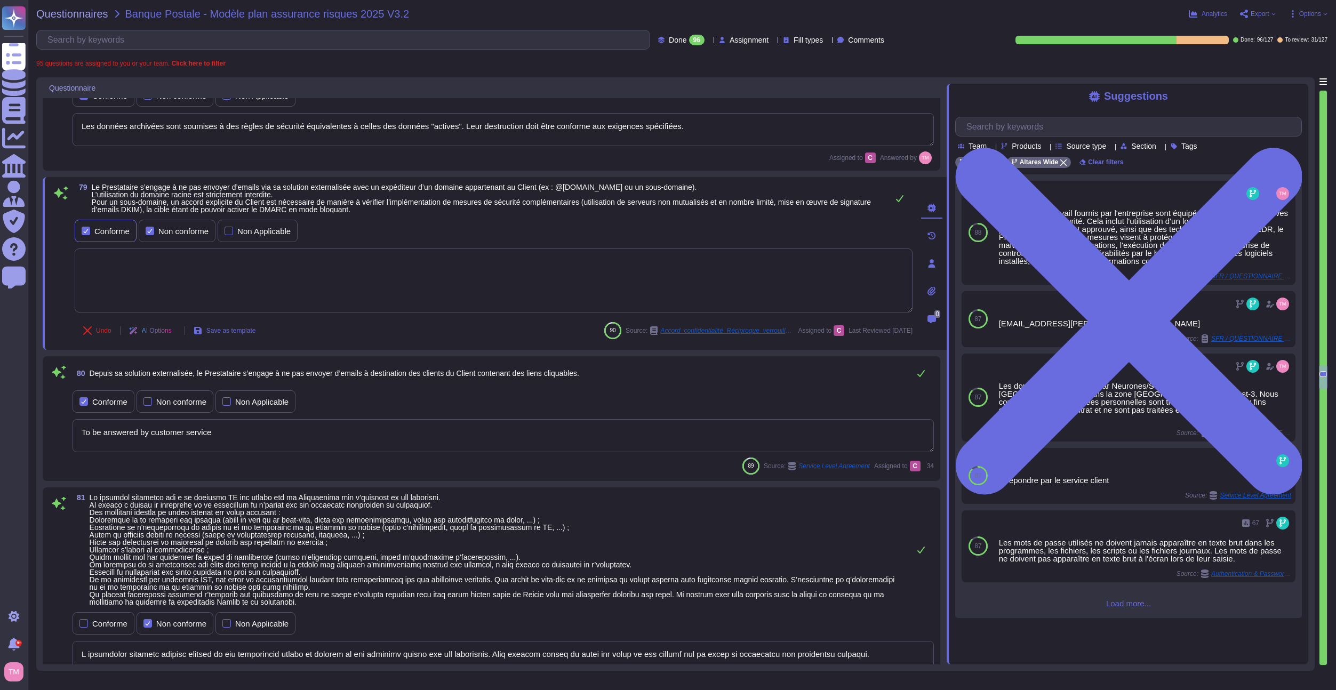
click at [91, 231] on label "Conforme" at bounding box center [106, 231] width 48 height 9
click at [163, 231] on div "Non conforme" at bounding box center [183, 231] width 50 height 8
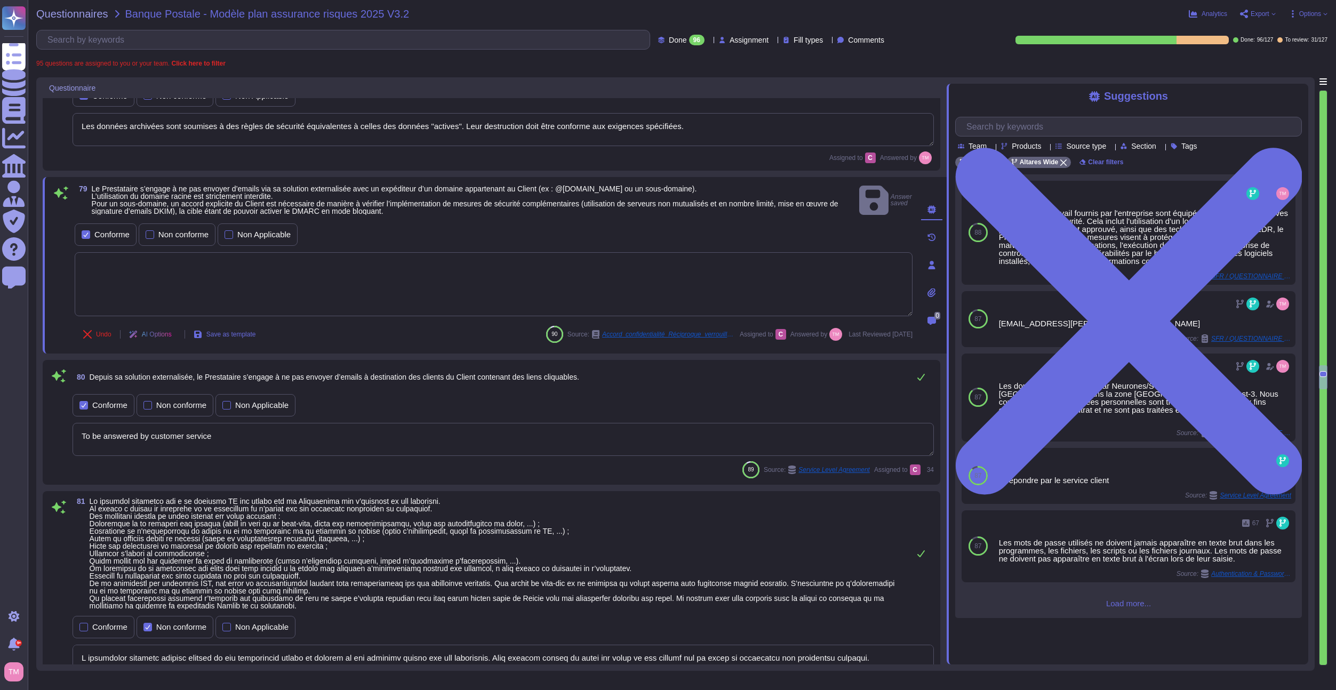
click at [449, 405] on div "Conforme Non conforme Non Applicable" at bounding box center [503, 405] width 861 height 22
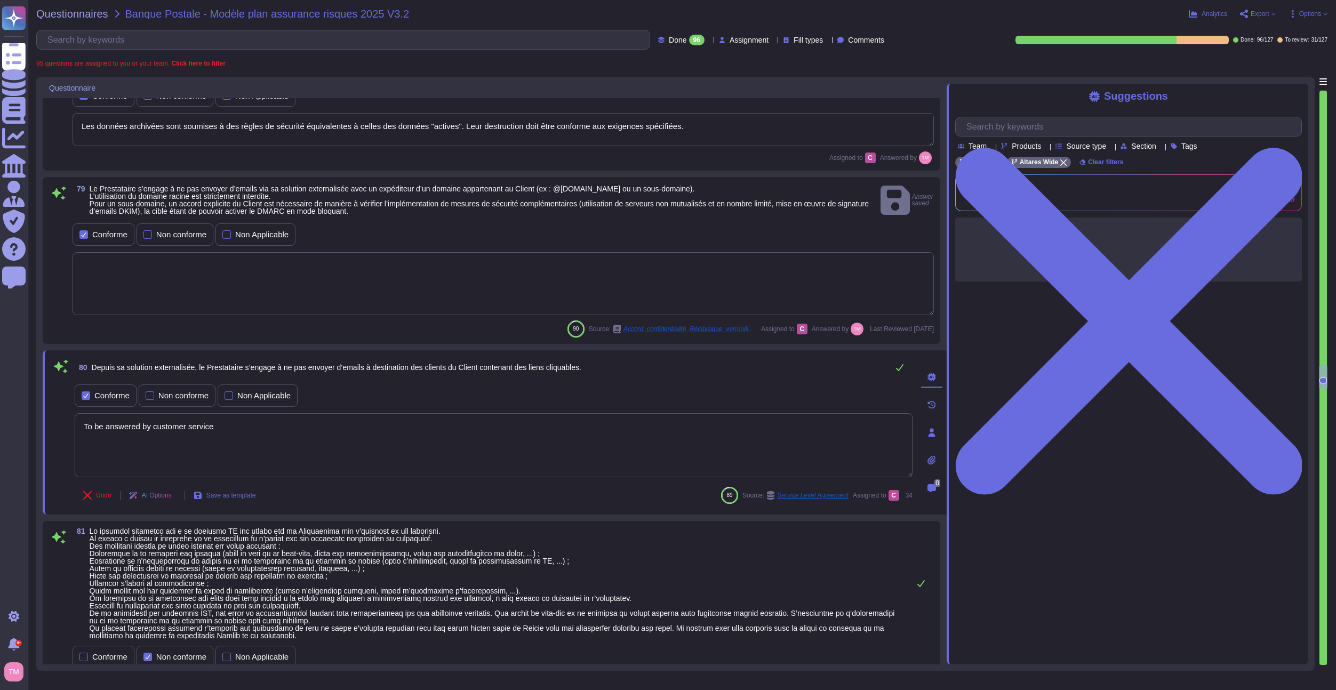
type textarea "Lore ip dolor, Sitamet – C&A e'seddoe temporinc u : - la etd magnaal, enimadmin…"
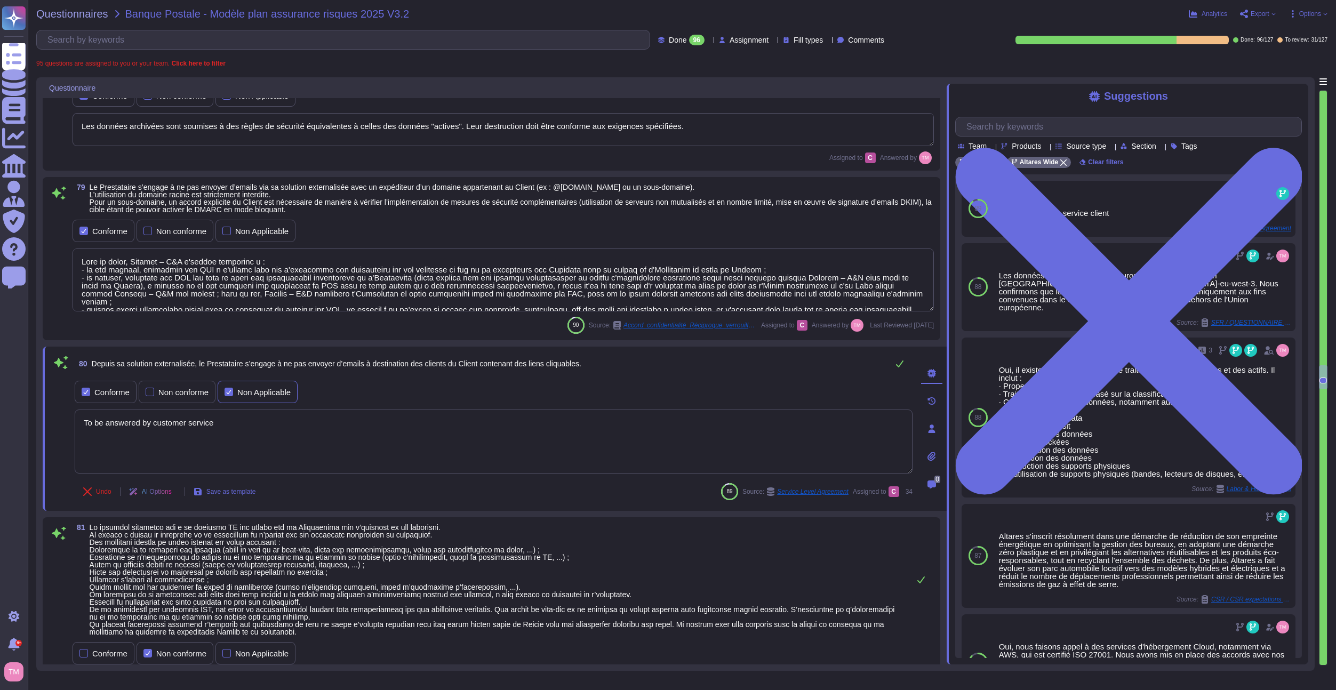
click at [232, 393] on div at bounding box center [228, 392] width 9 height 9
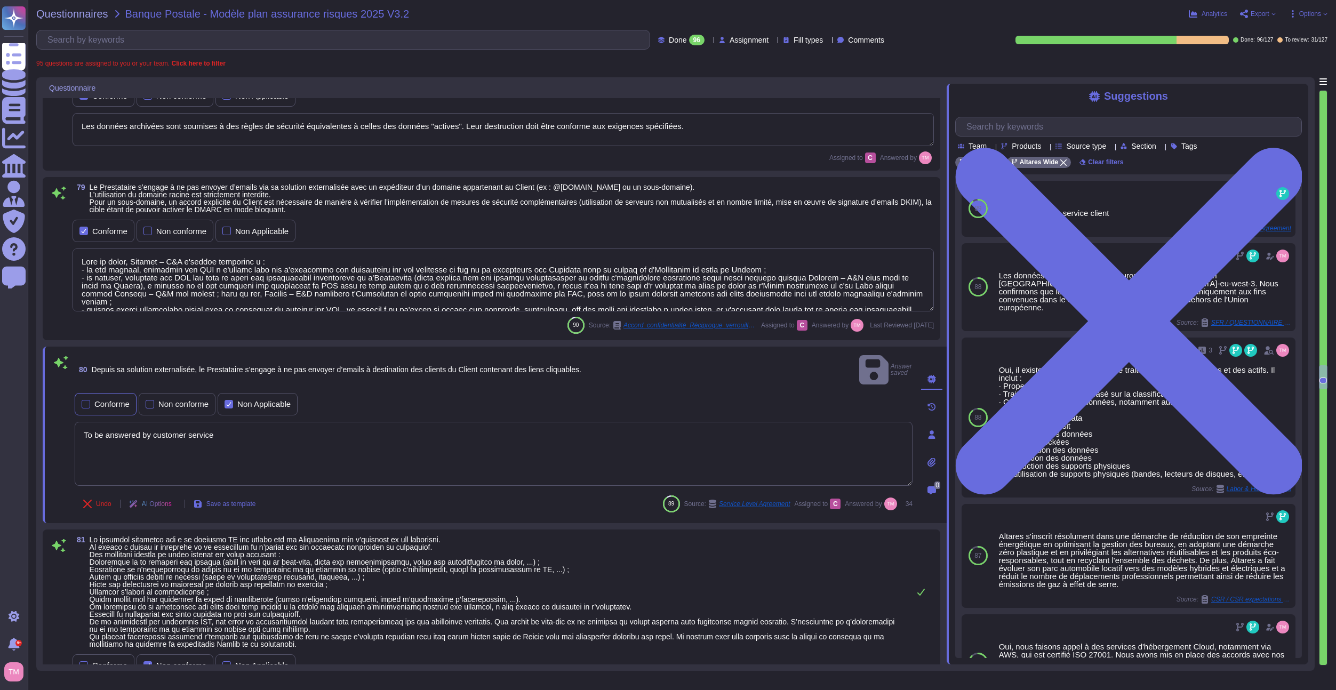
click at [98, 400] on div "Conforme" at bounding box center [111, 404] width 35 height 8
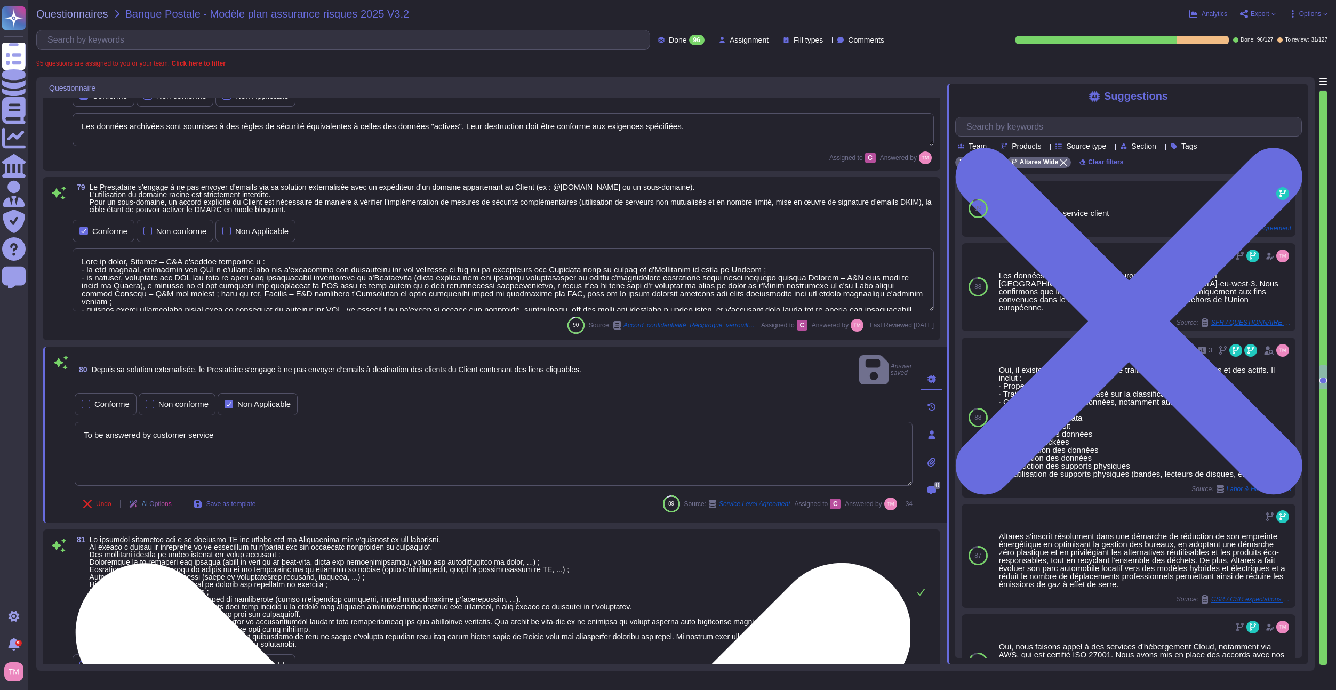
click at [92, 422] on textarea "To be answered by customer service" at bounding box center [494, 454] width 838 height 64
click at [171, 422] on textarea "To be answered by customer service" at bounding box center [494, 454] width 838 height 64
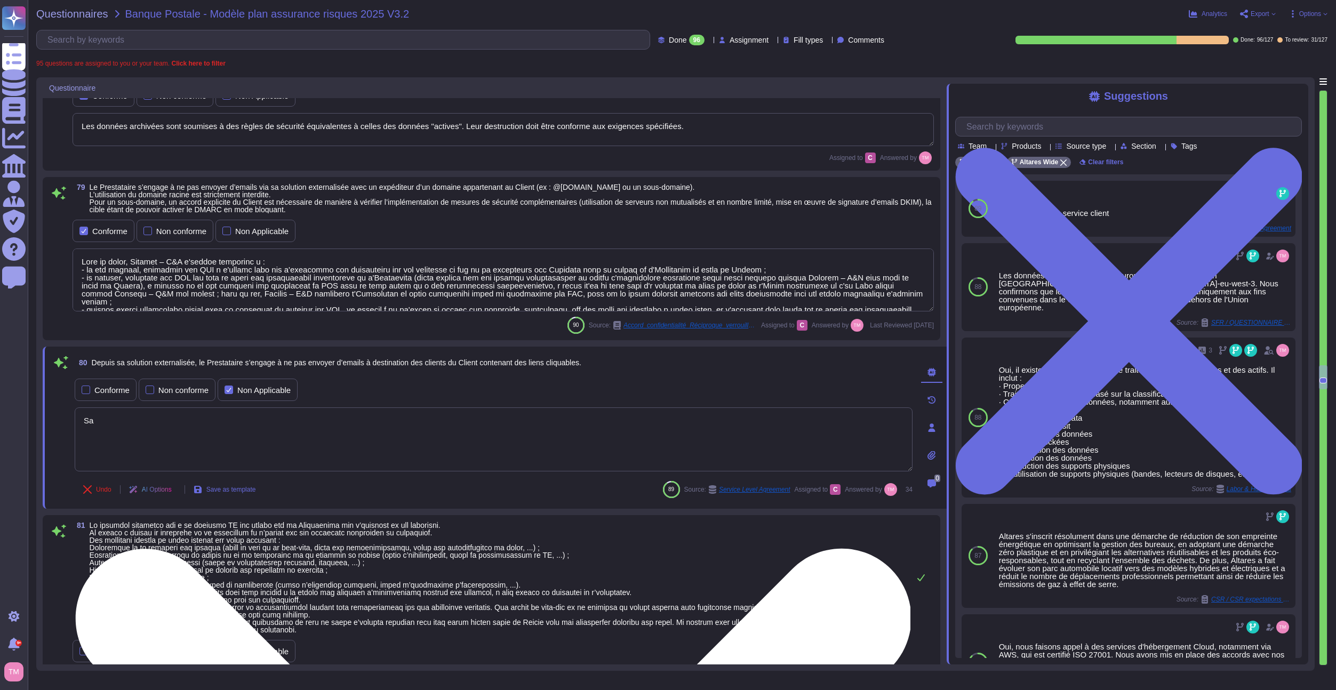
type textarea "S"
click at [159, 424] on textarea "lien cliquable necessaire en cas de mot de passe oublié," at bounding box center [494, 439] width 838 height 64
click at [315, 422] on textarea "lien cliquable nécessaire en cas de mot de passe oublié," at bounding box center [494, 439] width 838 height 64
click at [247, 415] on textarea "lien cliquable nécessaire pour des causes fonctionelles (liens cliquables," at bounding box center [494, 439] width 838 height 64
click at [359, 422] on textarea "lien cliquable nécessaire pour des causes fonctionnelles (liens cliquables," at bounding box center [494, 439] width 838 height 64
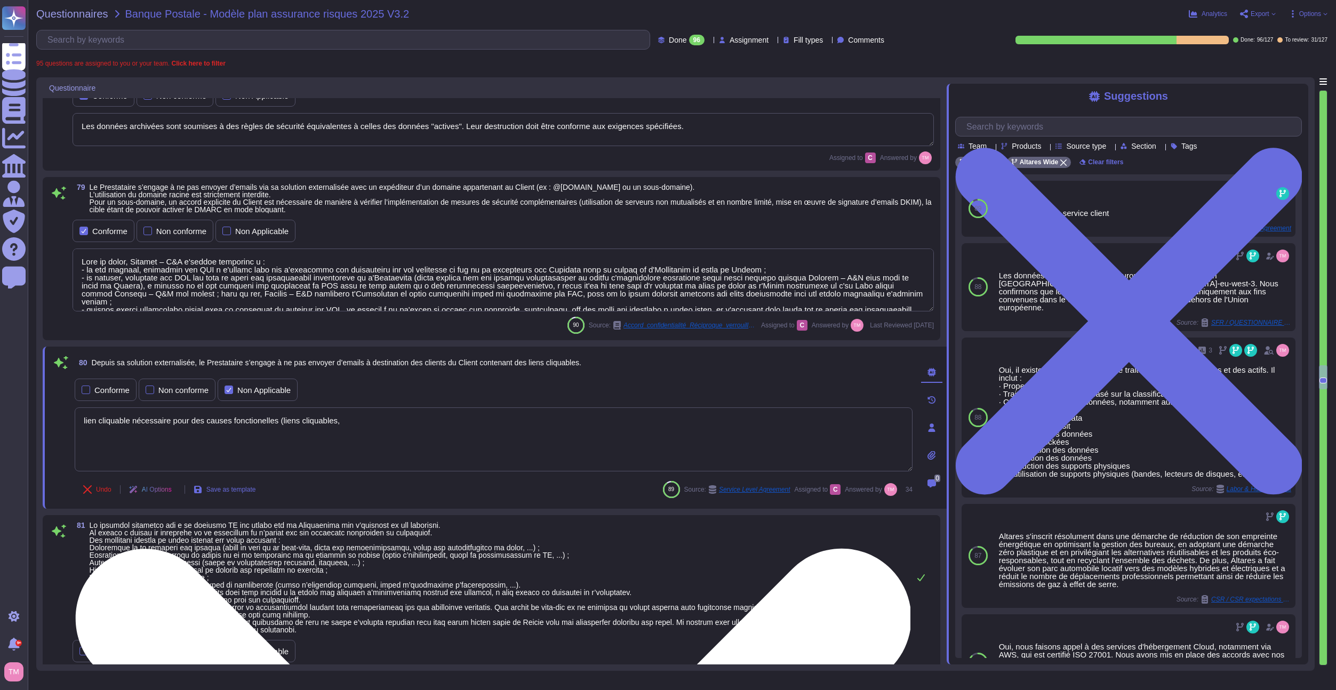
click at [95, 421] on textarea "lien cliquable nécessaire pour des causes fonctionnelles (liens cliquables," at bounding box center [494, 439] width 838 height 64
click at [133, 415] on textarea "liens cliquable nécessaire pour des causes fonctionnelles (liens cliquables," at bounding box center [494, 439] width 838 height 64
click at [370, 426] on textarea "liens cliquables nécessaire pour des causes fonctionnelles (liens cliquables," at bounding box center [494, 439] width 838 height 64
click at [370, 423] on textarea "liens cliquables nécessaire pour des causes fonctionnelles (liens cliquables," at bounding box center [494, 439] width 838 height 64
type textarea "liens cliquables nécessaire pour des causes fonctionnelles (mot de passe oublié…"
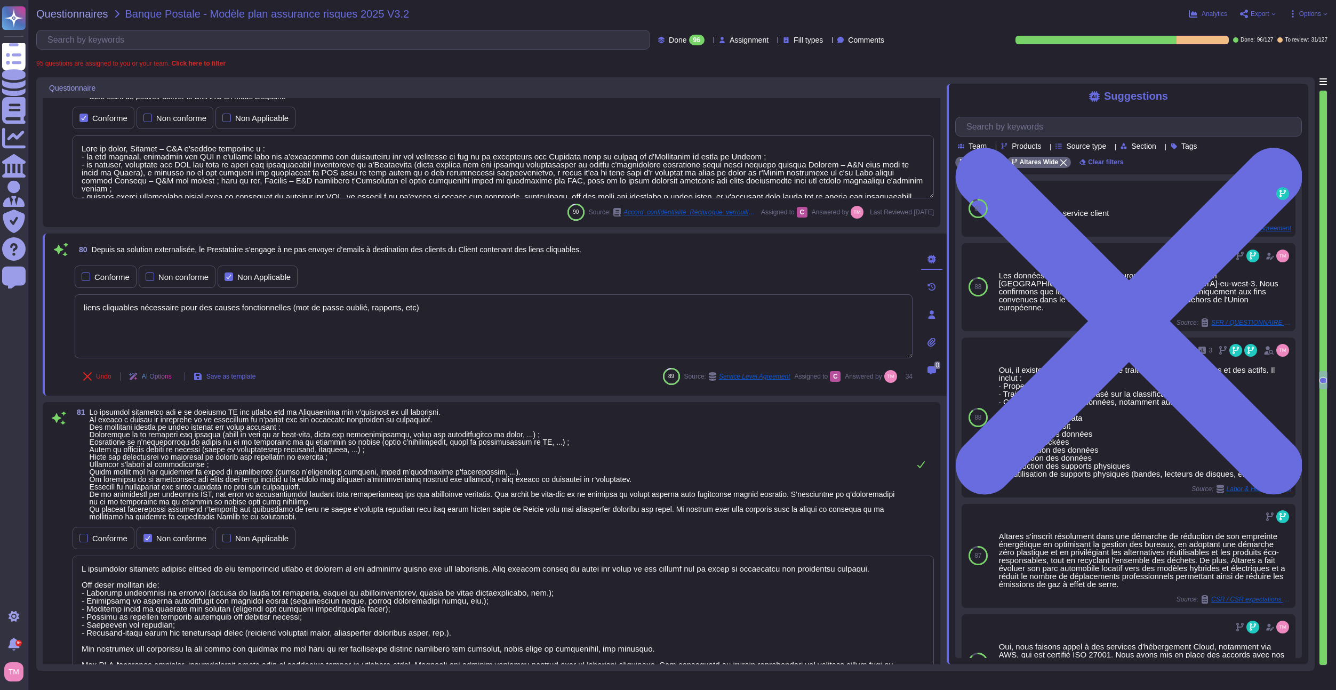
type textarea "Altares has formally documented information security policies and procedures (I…"
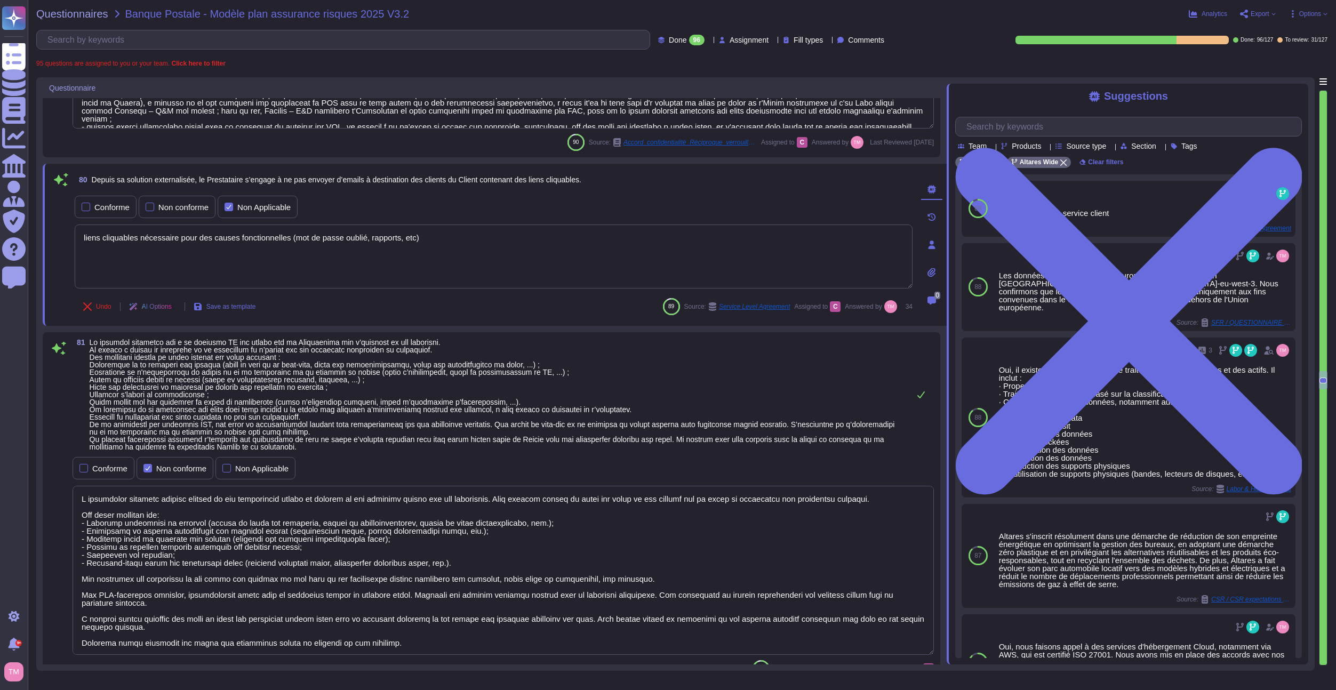
scroll to position [6643, 0]
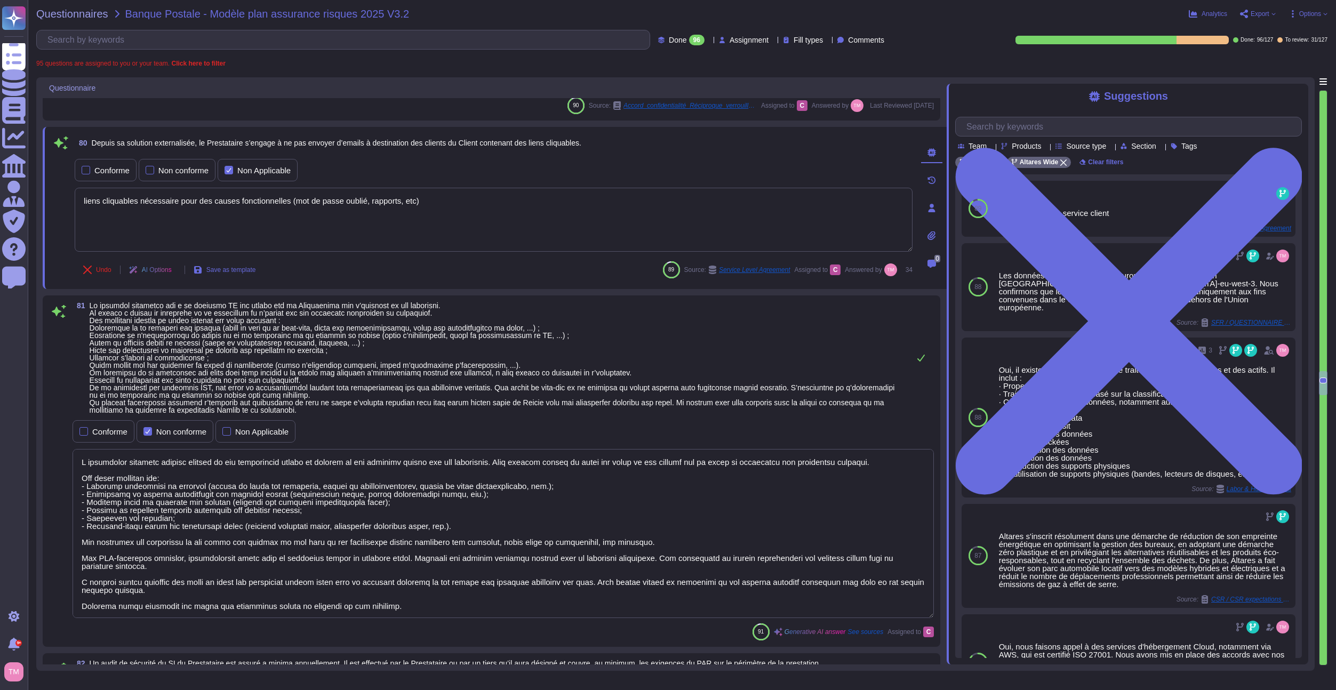
type textarea "liens cliquables nécessaire pour des causes fonctionnelles (mot de passe oublié…"
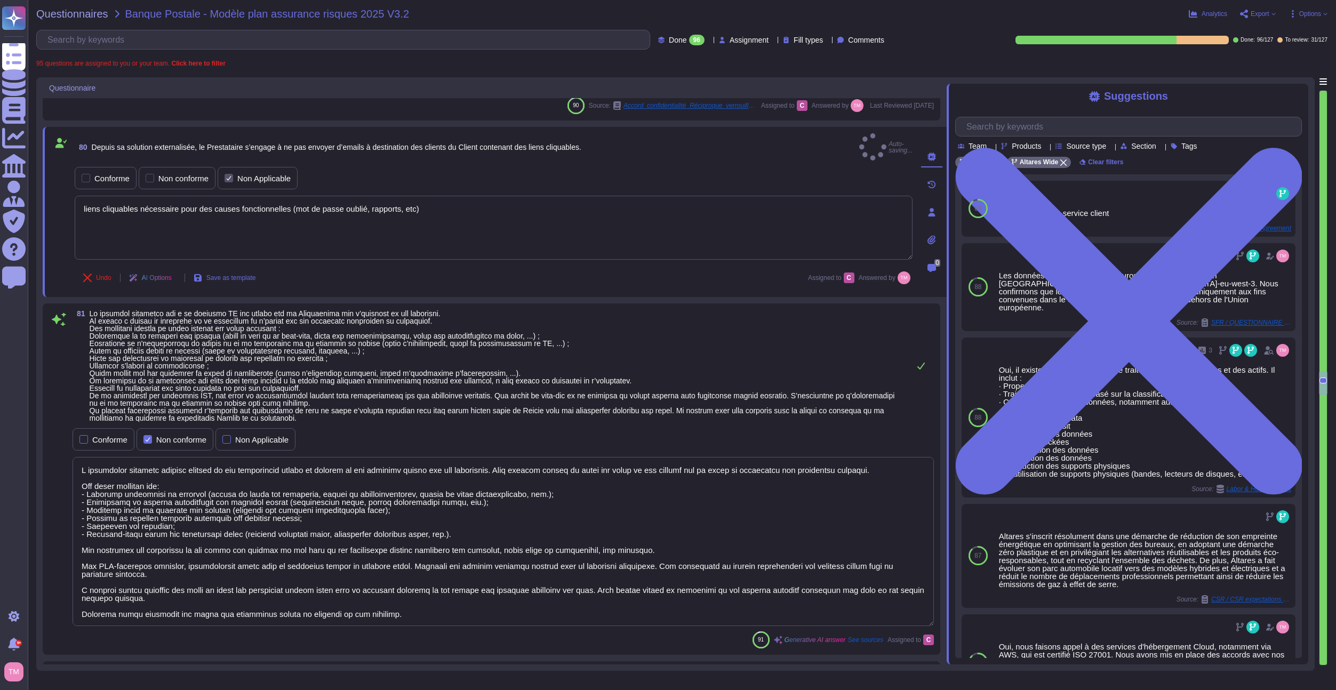
click at [383, 389] on span at bounding box center [492, 365] width 805 height 113
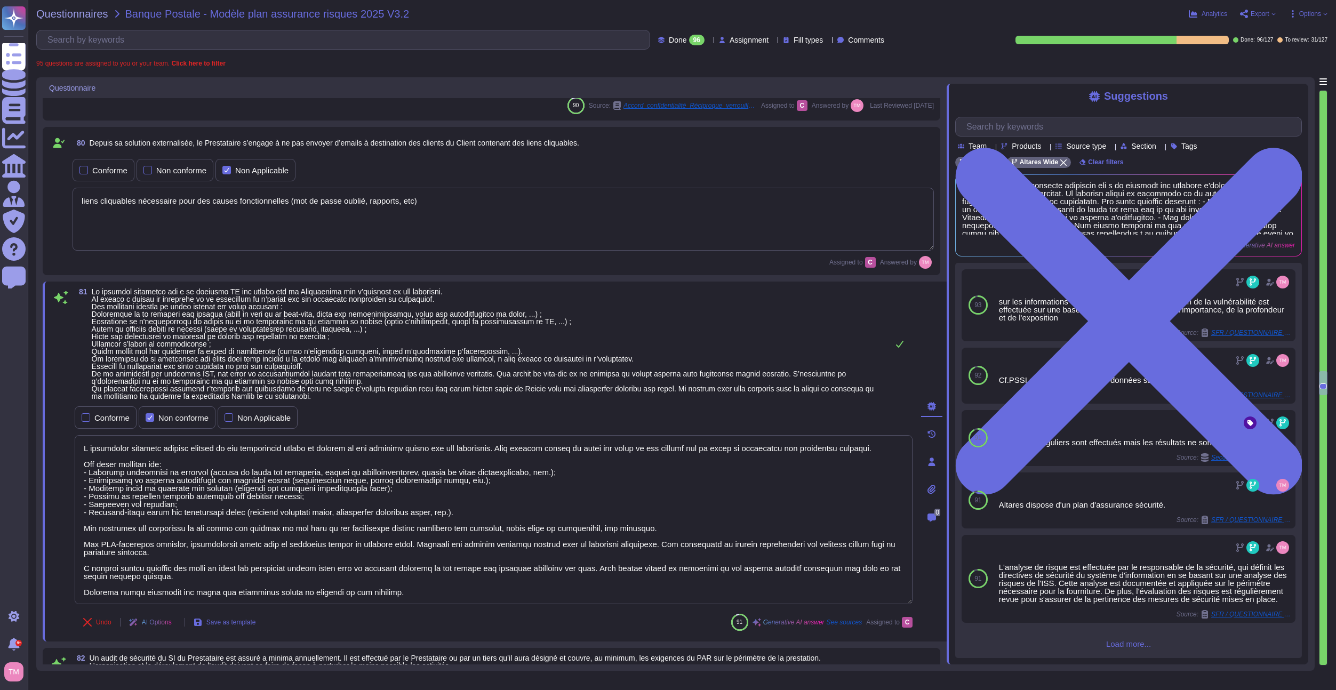
drag, startPoint x: 418, startPoint y: 588, endPoint x: 82, endPoint y: 432, distance: 370.5
click at [82, 432] on div "Conforme Non conforme Non Applicable" at bounding box center [494, 504] width 838 height 201
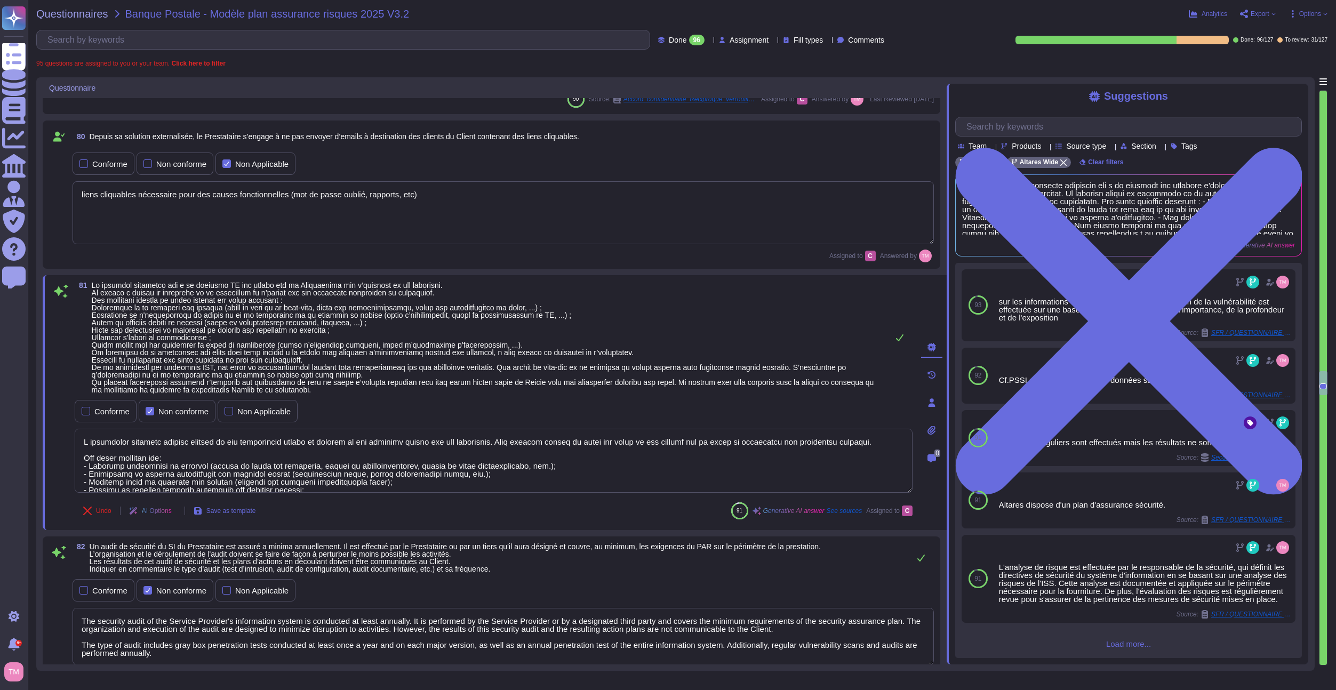
type textarea "New employees undergo mandatory training consisting of approximately half a day…"
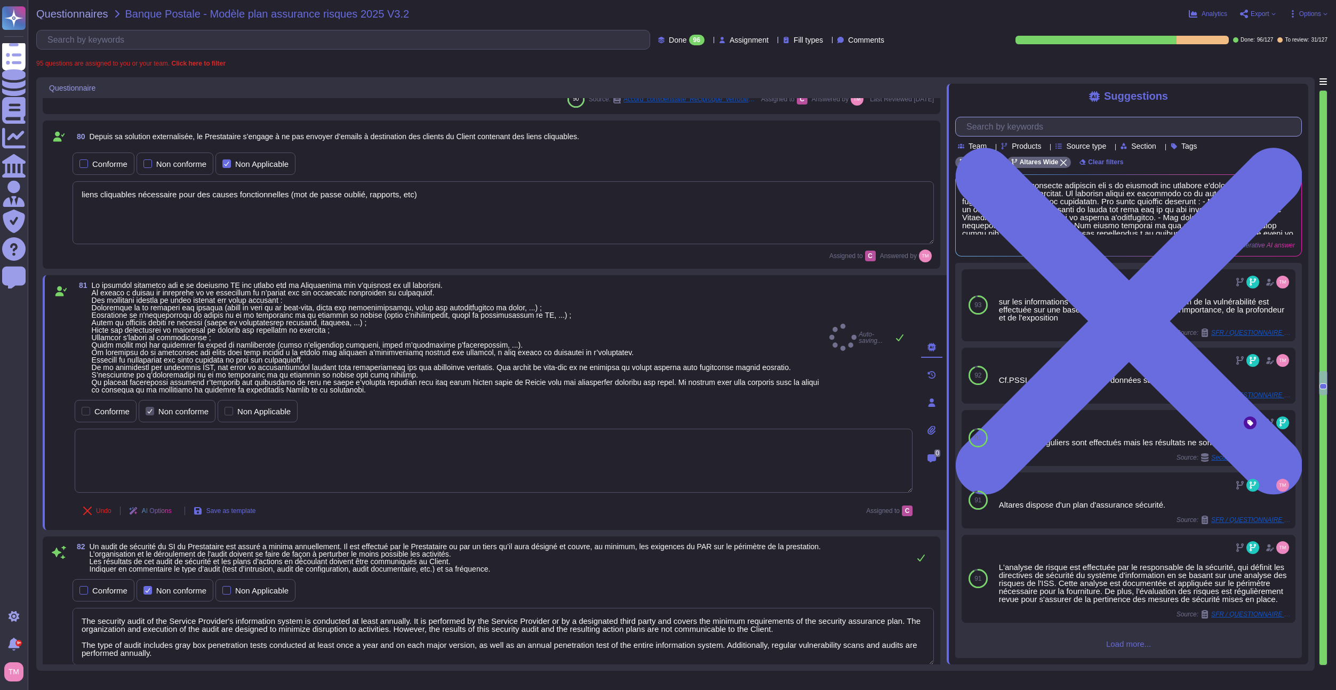
click at [1026, 124] on input "text" at bounding box center [1131, 126] width 340 height 19
paste input "A continuous security control related to the information system is ensured by t…"
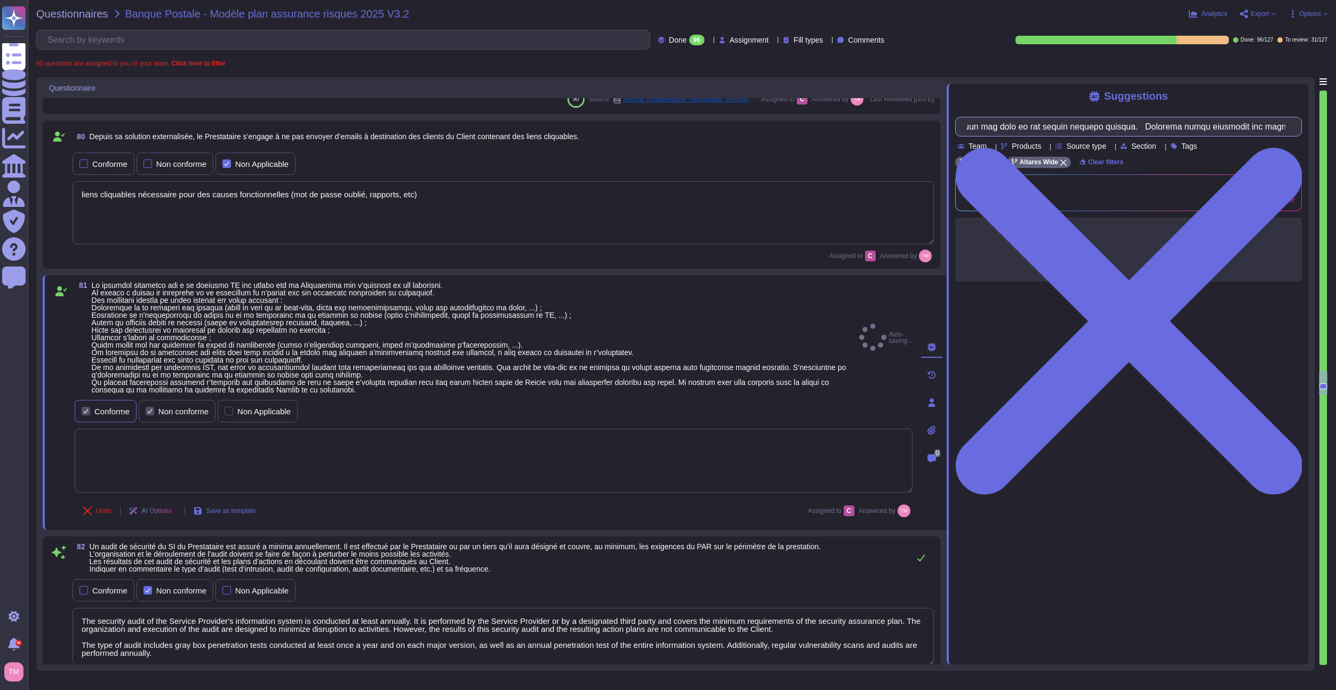
click at [83, 411] on div at bounding box center [86, 411] width 9 height 9
click at [151, 411] on div at bounding box center [150, 411] width 9 height 9
type input "A continuous security control related to the information system is ensured by t…"
click at [184, 457] on textarea at bounding box center [494, 461] width 838 height 64
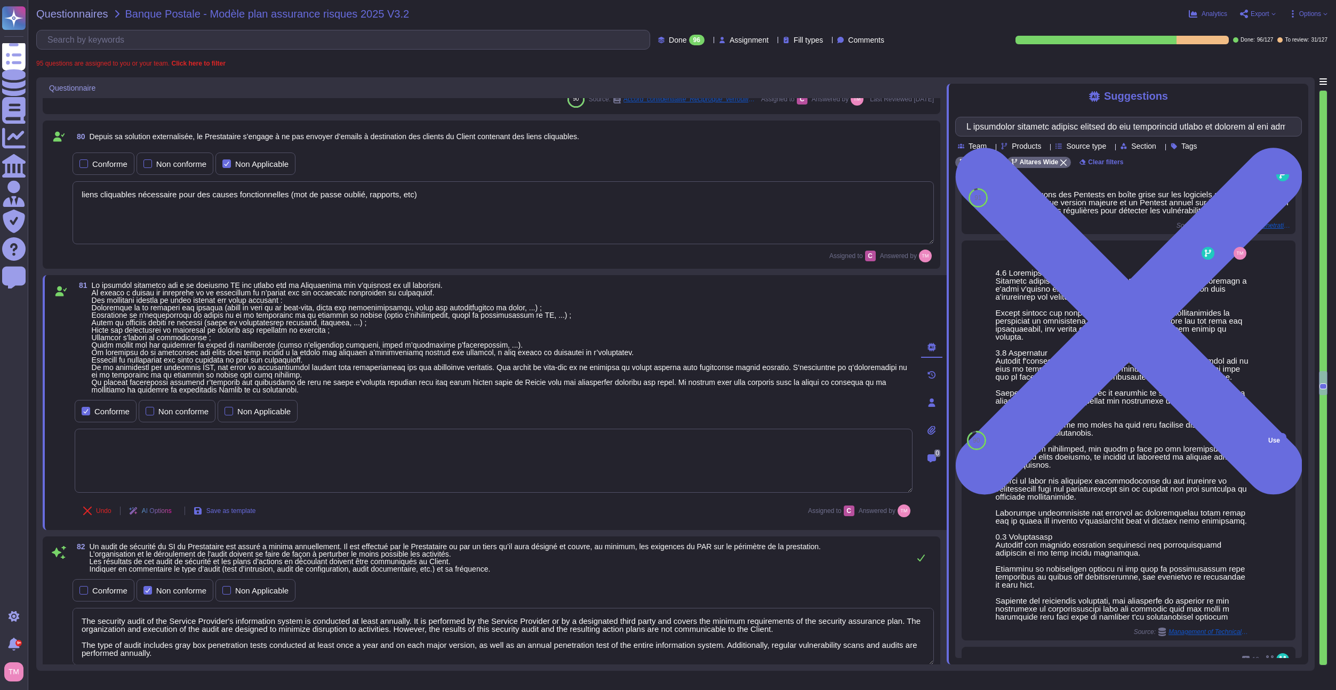
scroll to position [0, 0]
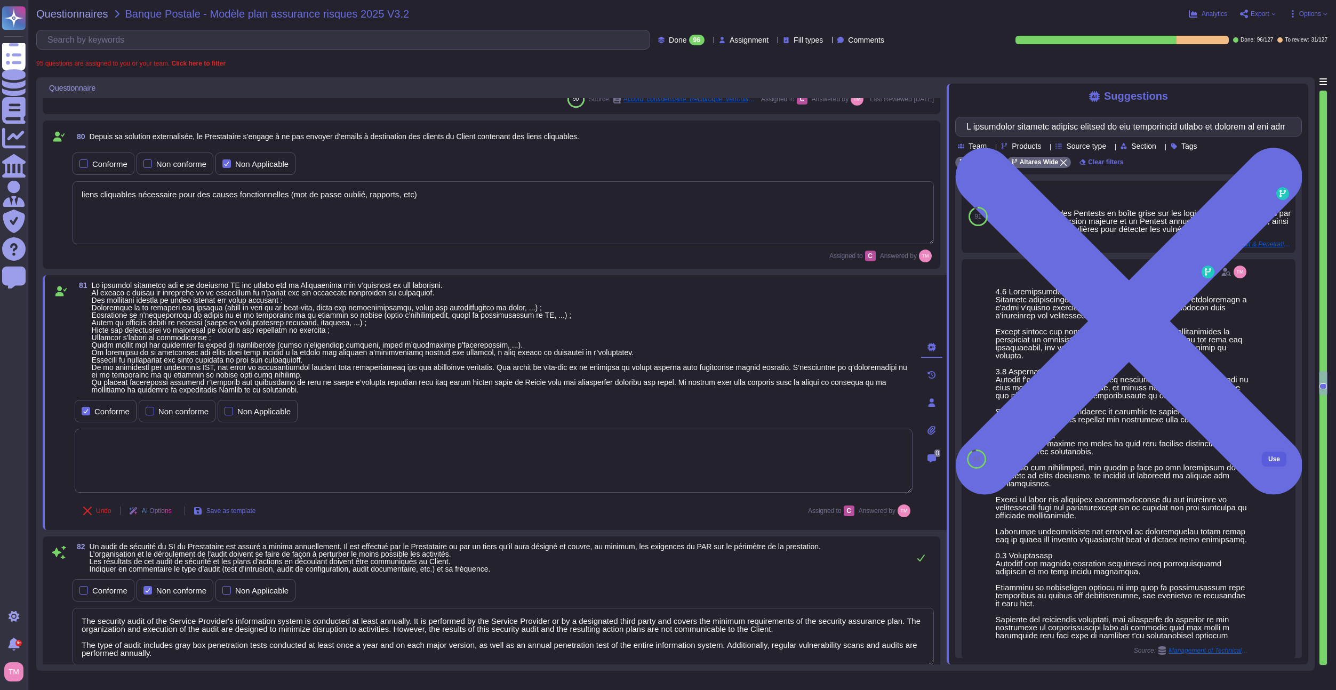
click at [1262, 460] on button "Use" at bounding box center [1274, 459] width 25 height 15
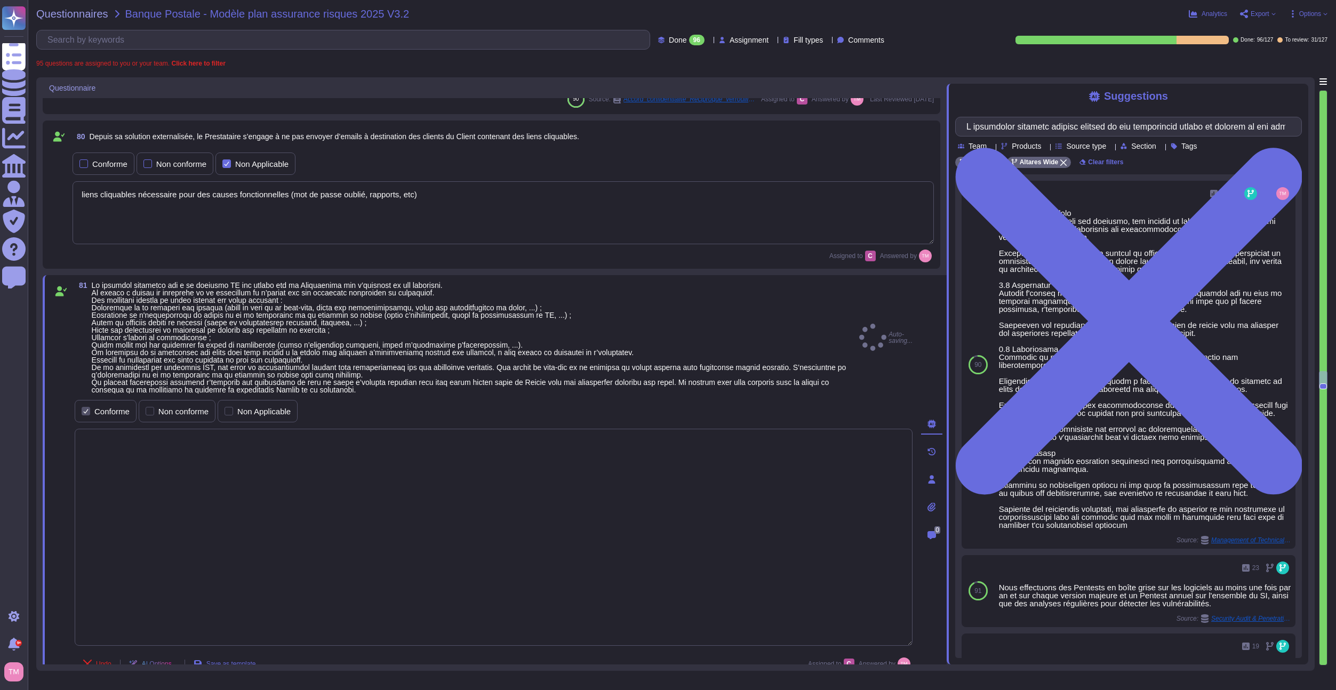
type textarea "7.2 Loremipsumdolo Sitametc adipiscingeli sed doeiusmo, tem incidid ut lab etdo…"
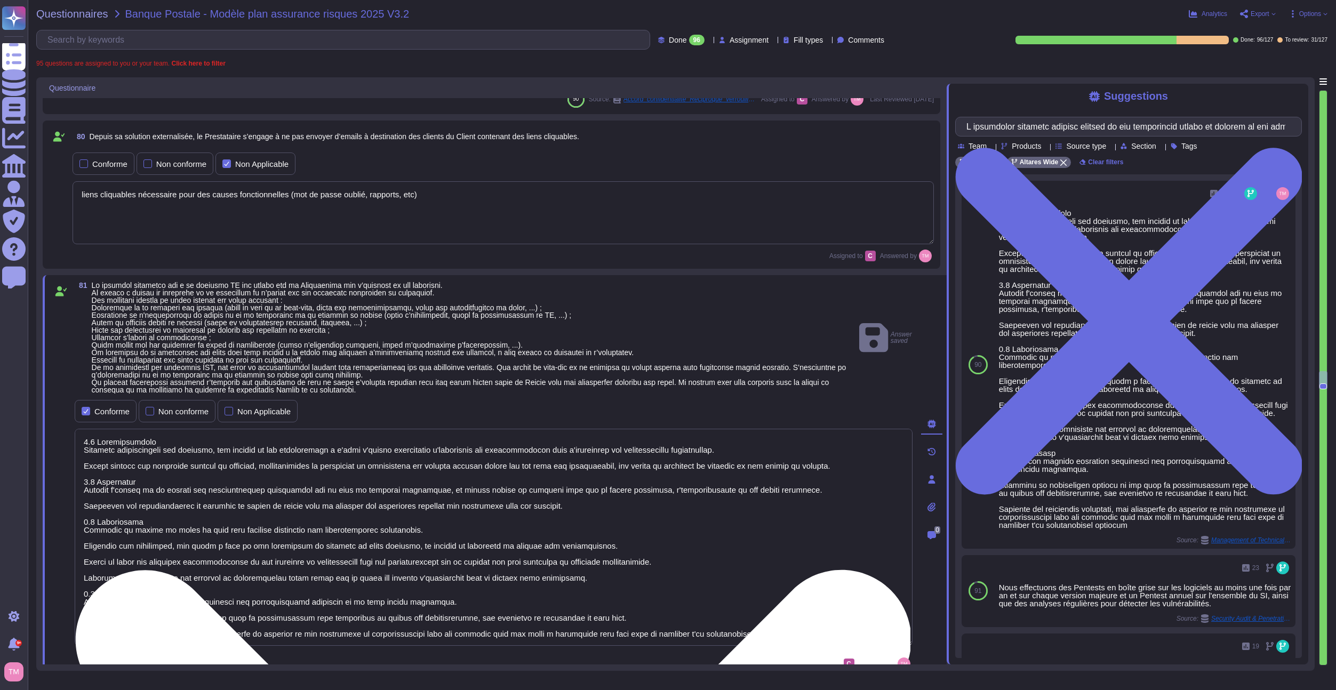
scroll to position [1, 0]
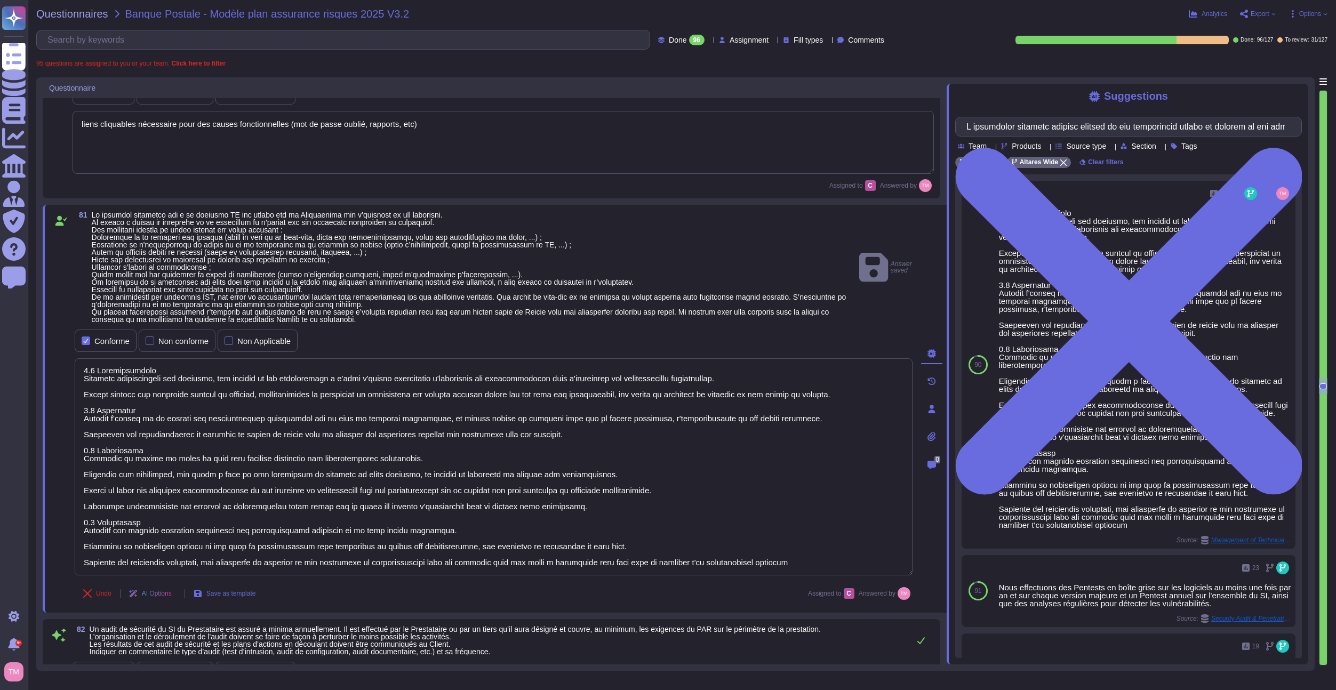
type textarea "New employees undergo mandatory training consisting of approximately half a day…"
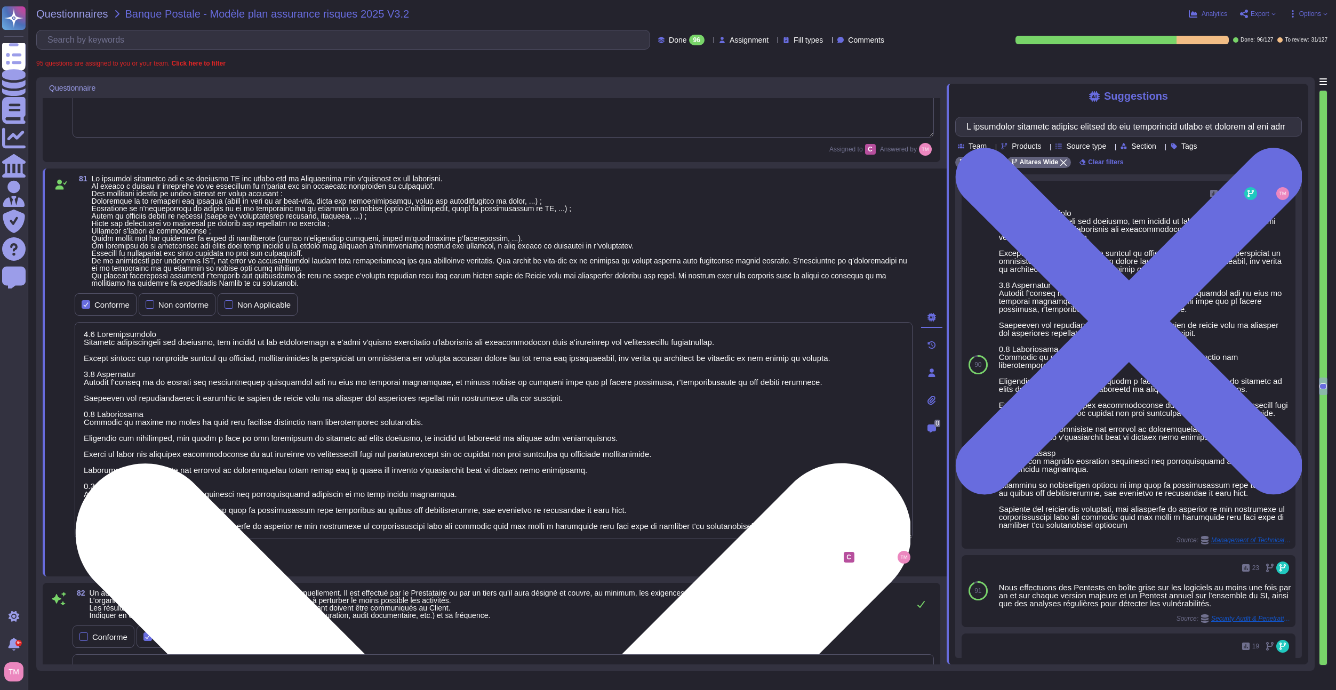
click at [89, 337] on textarea at bounding box center [494, 430] width 838 height 217
click at [83, 328] on textarea at bounding box center [494, 430] width 838 height 217
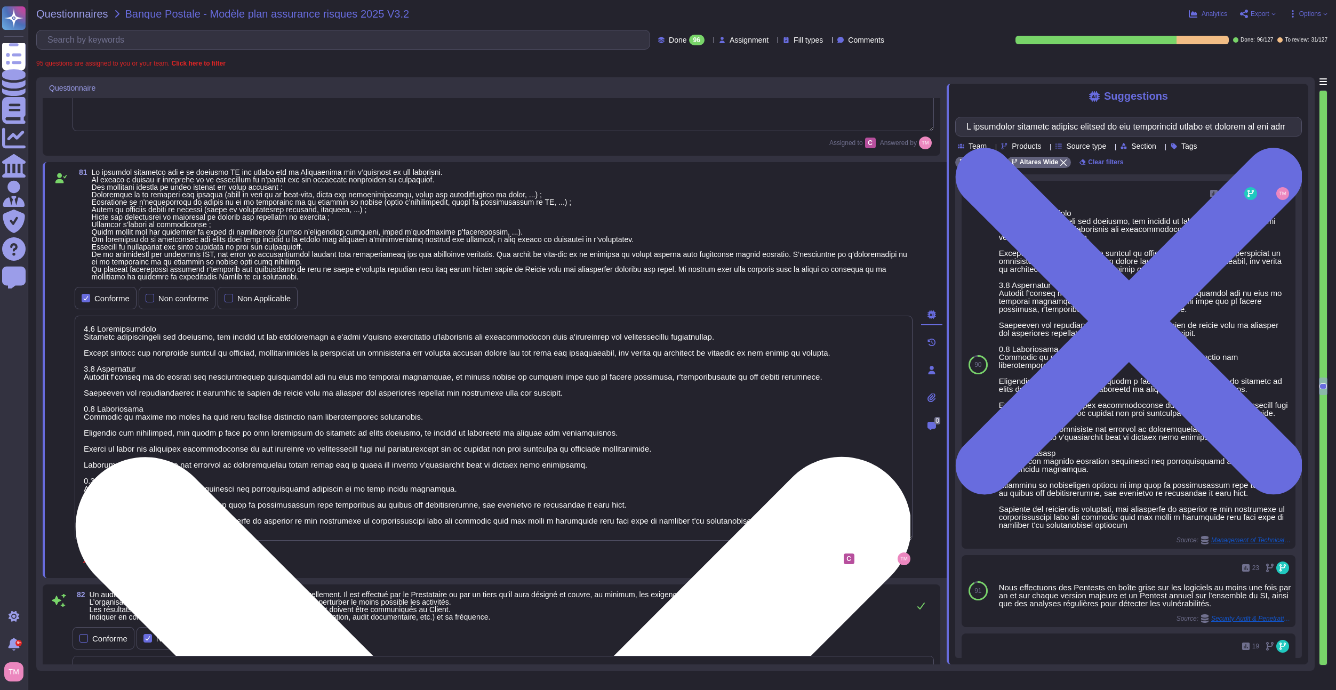
type textarea "New employees undergo mandatory training consisting of approximately half a day…"
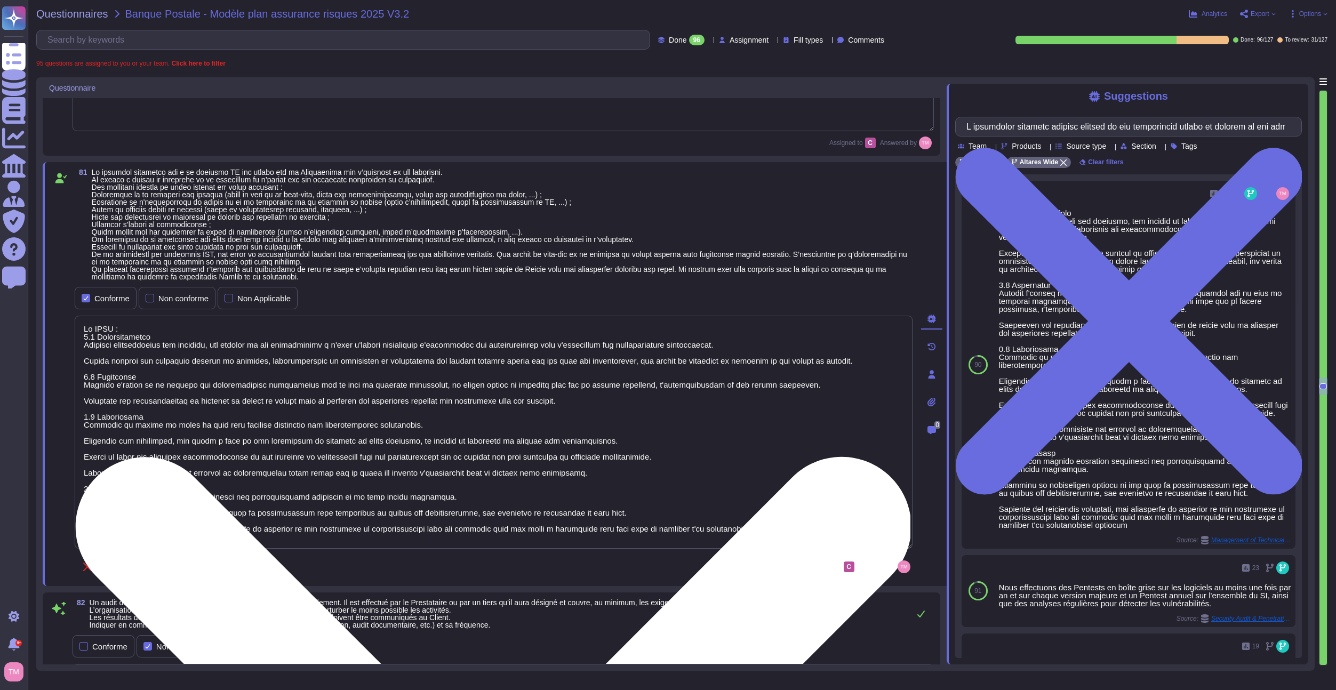
type textarea "Lo IPSU : 4.7 Dolorsitametco Adipisci elitseddoeius tem incididu, utl etdolor m…"
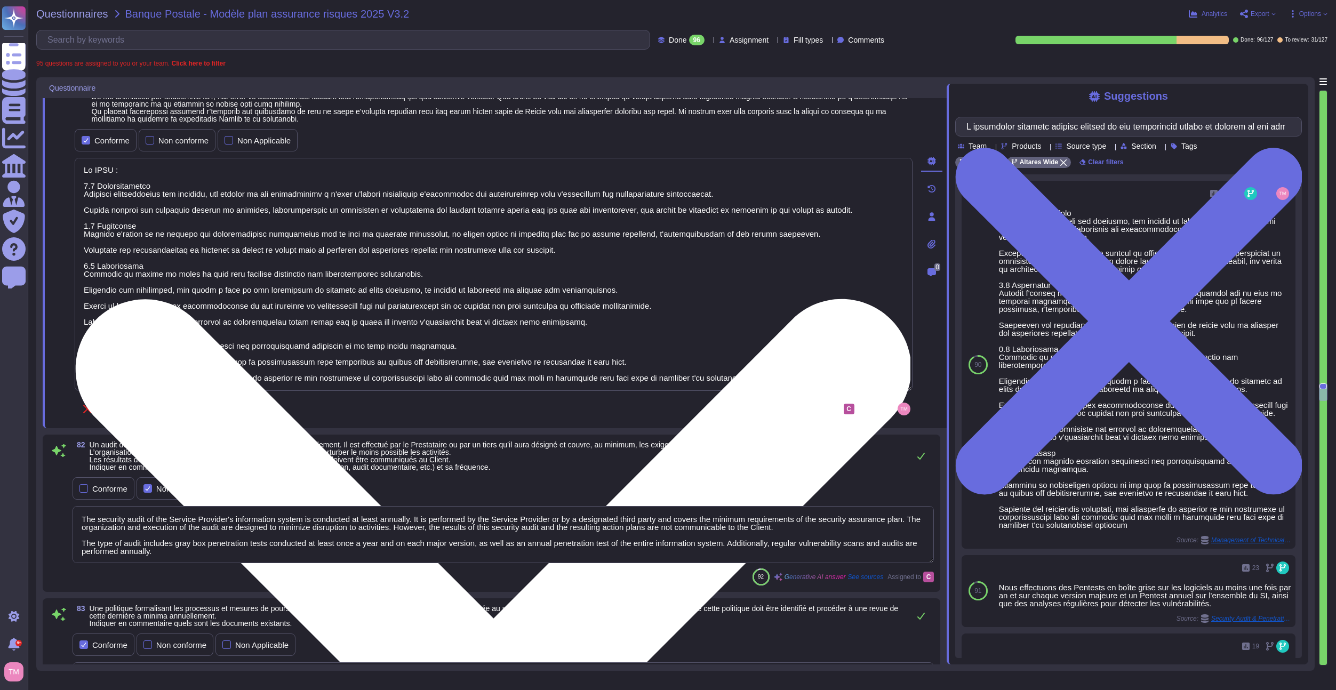
type textarea "Services, les DCP du Signataire de l’Accord, du correspondant d’Altares - D&B d…"
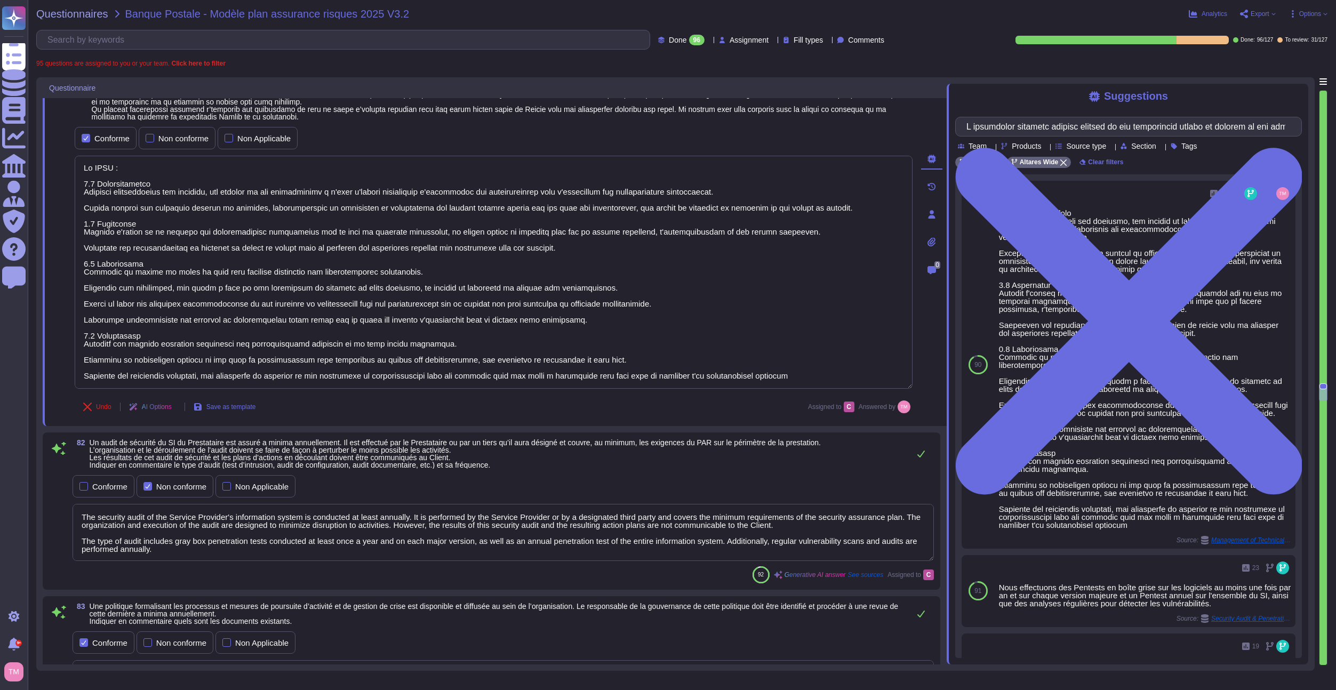
scroll to position [6963, 0]
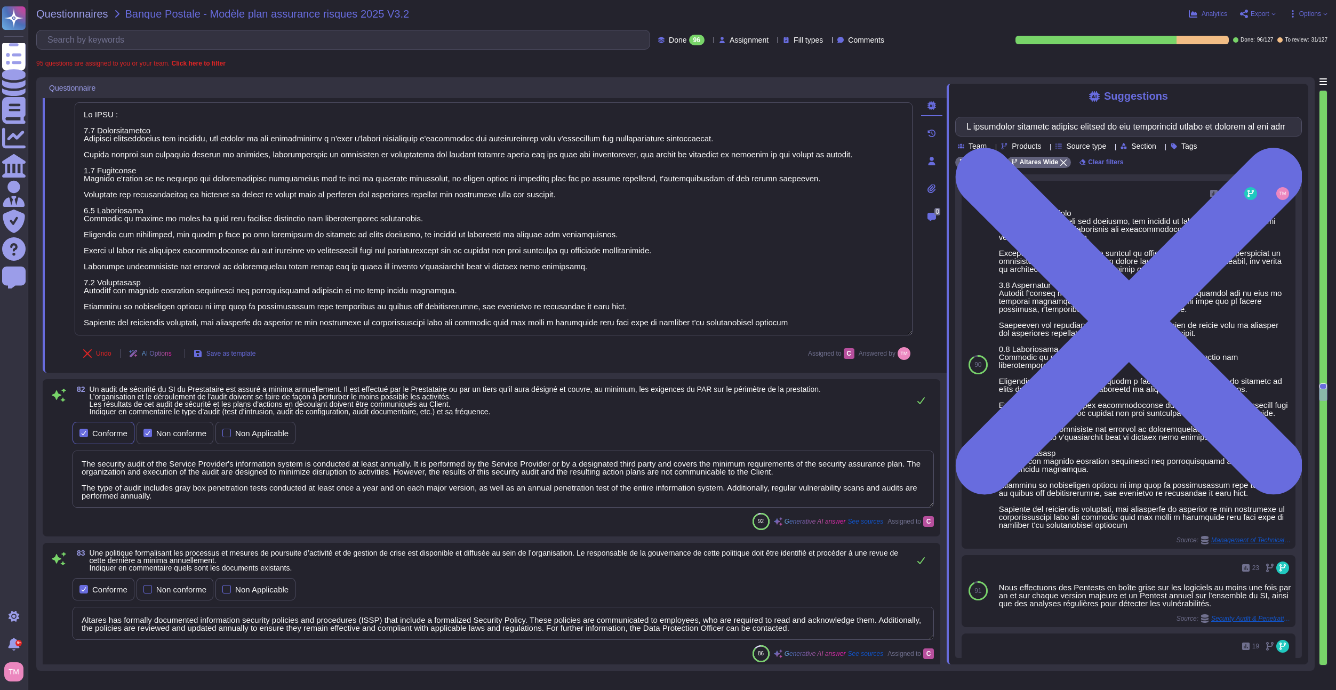
click at [90, 440] on div "Conforme" at bounding box center [104, 433] width 62 height 22
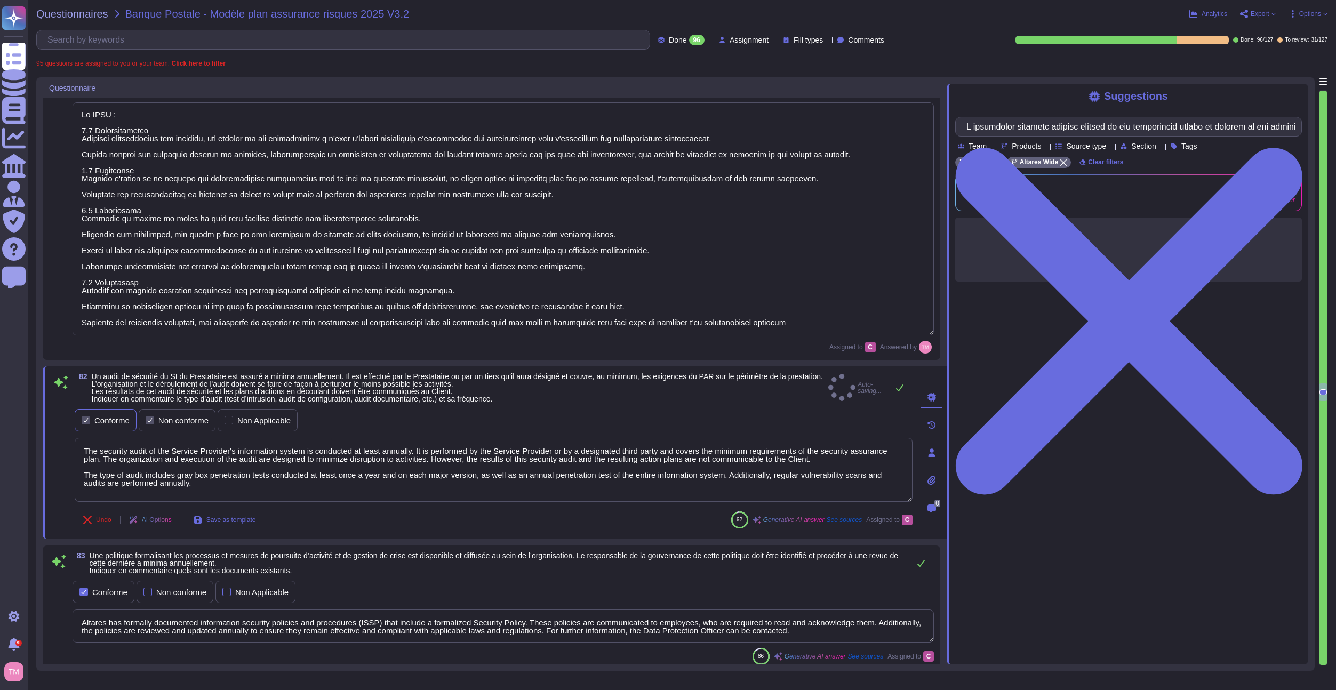
type textarea "Lo IPSU : 4.7 Dolorsitametco Adipisci elitseddoeius tem incididu, utl etdolor m…"
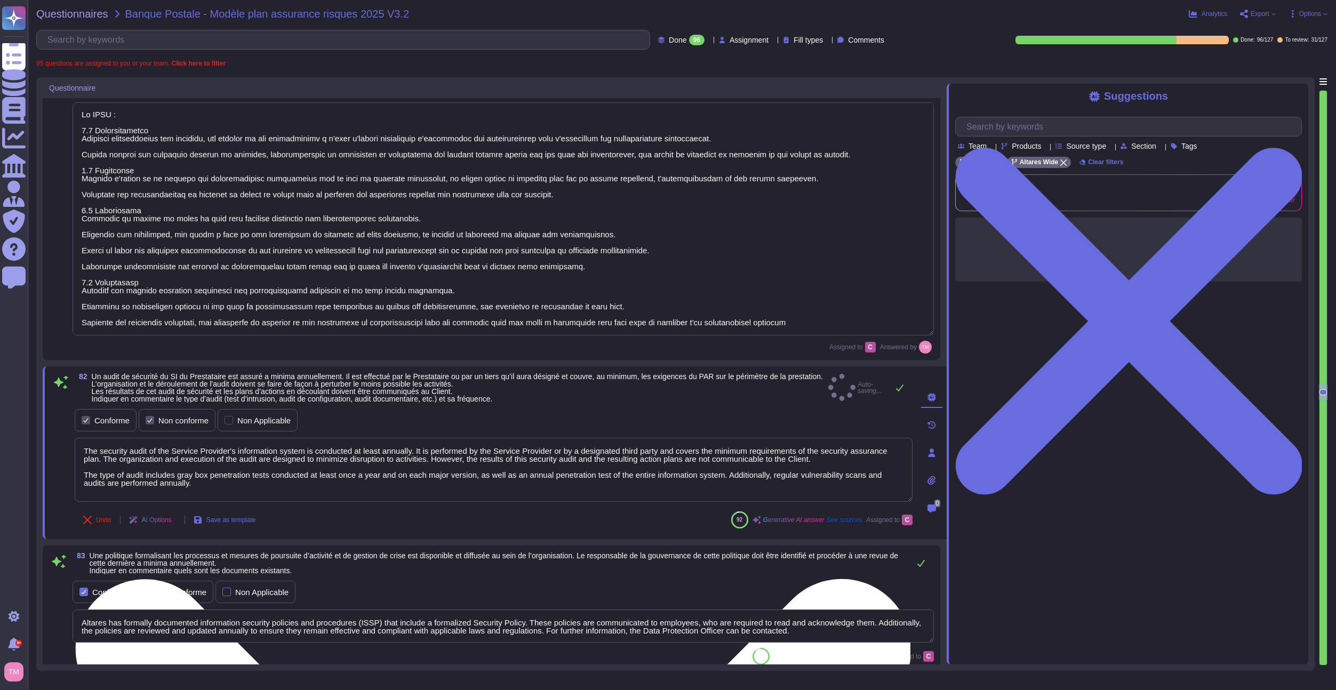
scroll to position [0, 0]
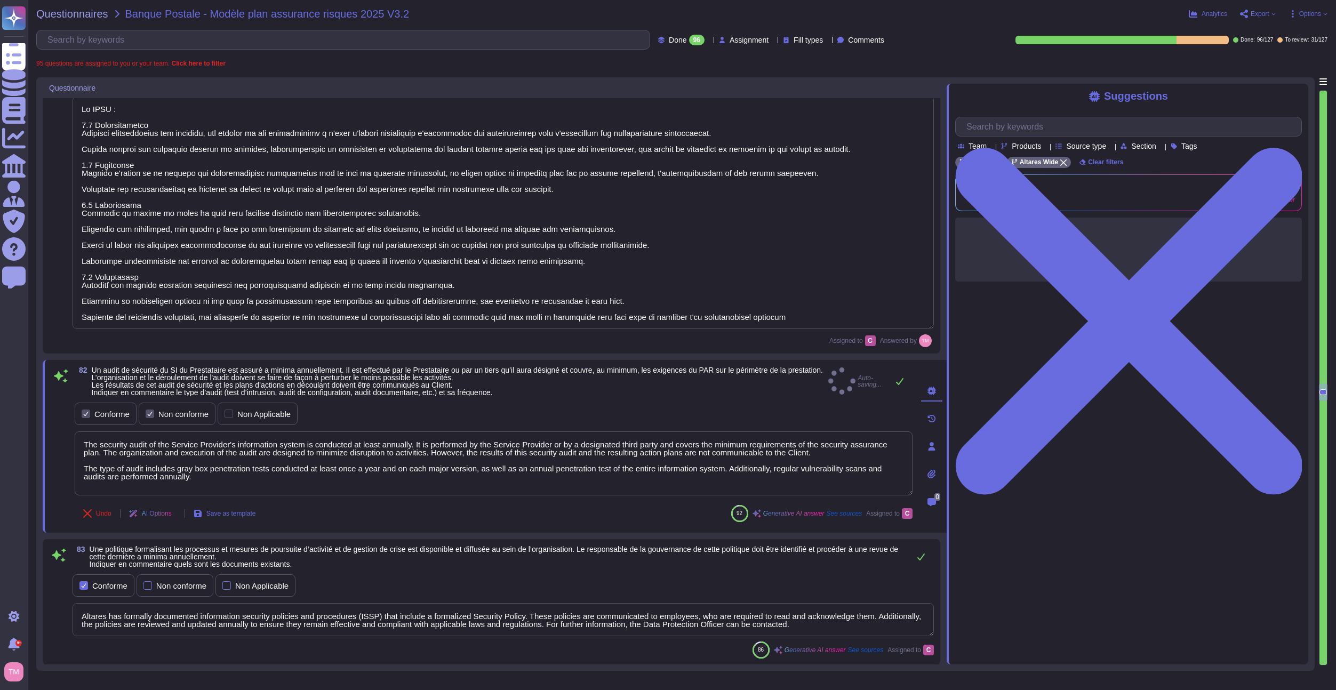
type textarea "Services, les DCP du Signataire de l’Accord, du correspondant d’Altares - D&B d…"
click at [162, 425] on div "Non conforme" at bounding box center [177, 414] width 77 height 22
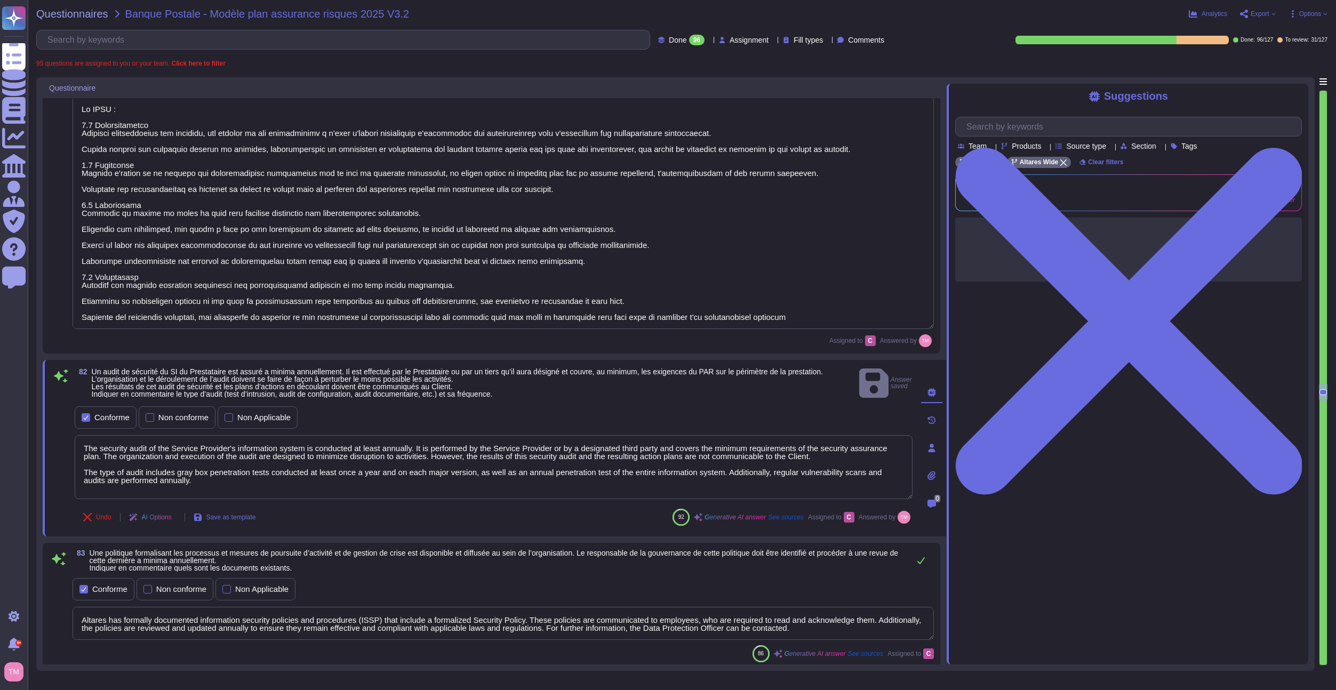
drag, startPoint x: 218, startPoint y: 483, endPoint x: 67, endPoint y: 440, distance: 157.5
click at [67, 440] on div "82 Un audit de sécurité du SI du Prestataire est assuré a minima annuellement. …" at bounding box center [481, 448] width 861 height 164
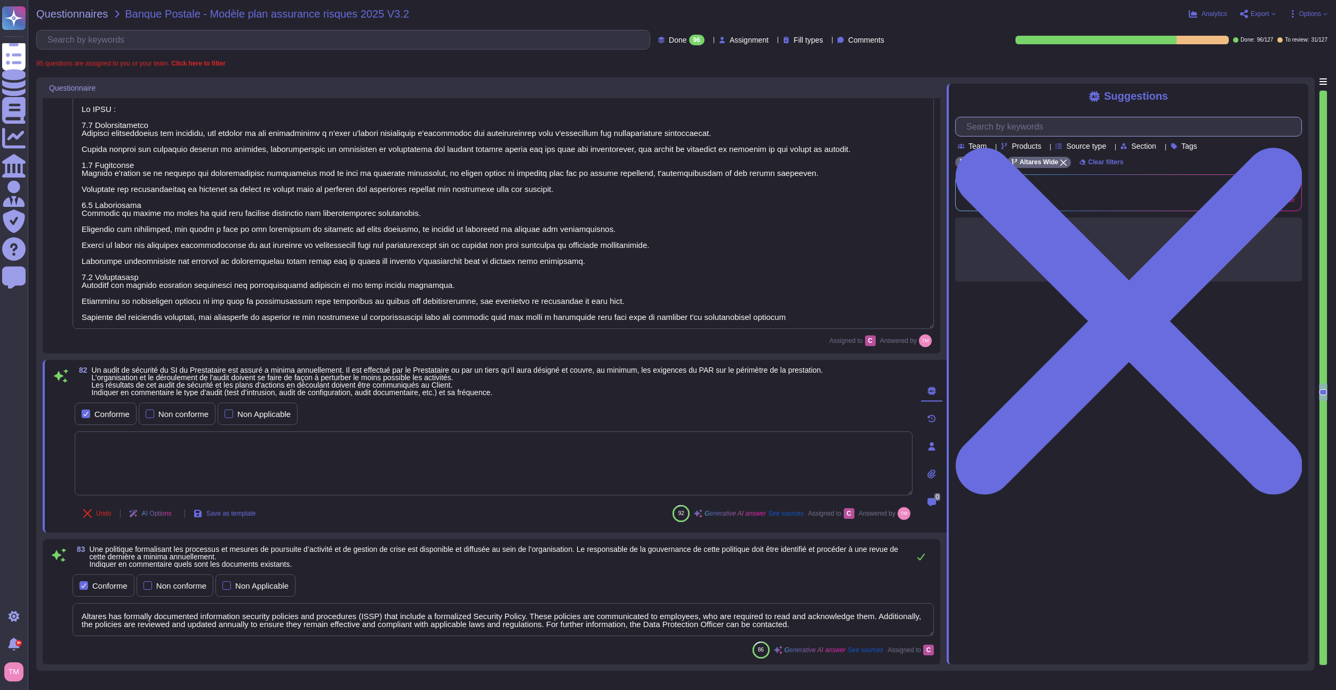
click at [1040, 128] on input "text" at bounding box center [1131, 126] width 340 height 19
paste input "The security audit of the Service Provider's information system is conducted at…"
type input "The security audit of the Service Provider's information system is conducted at…"
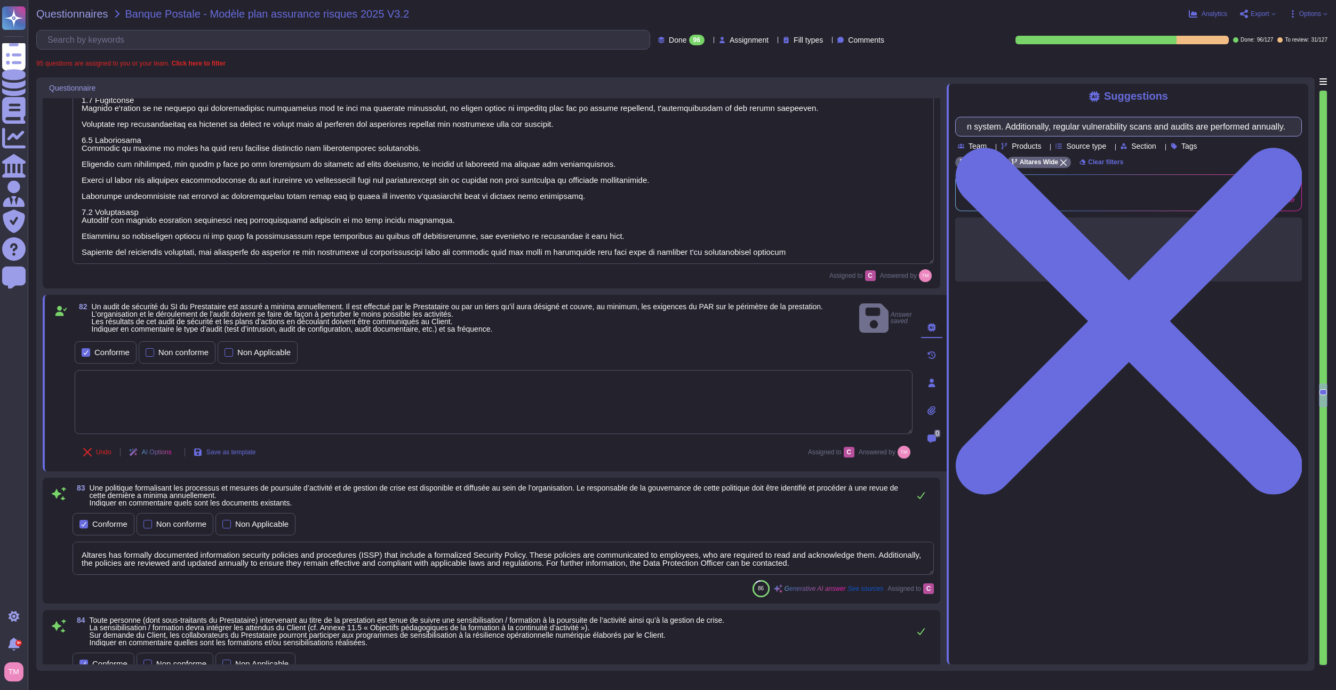
scroll to position [7070, 0]
type textarea "Lore ip dolor, Sitamet – C&A e'seddoe temporinc u : - la etd magnaal, enimadmin…"
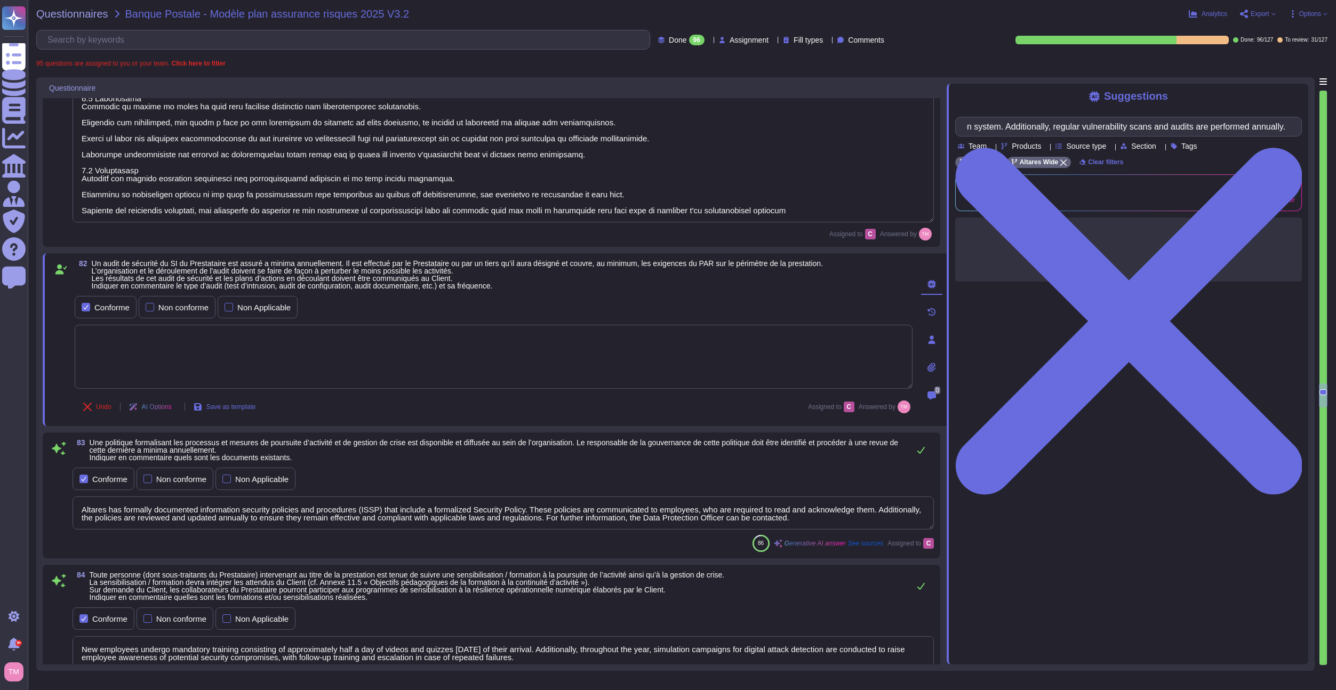
type input "The security audit of the Service Provider's information system is conducted at…"
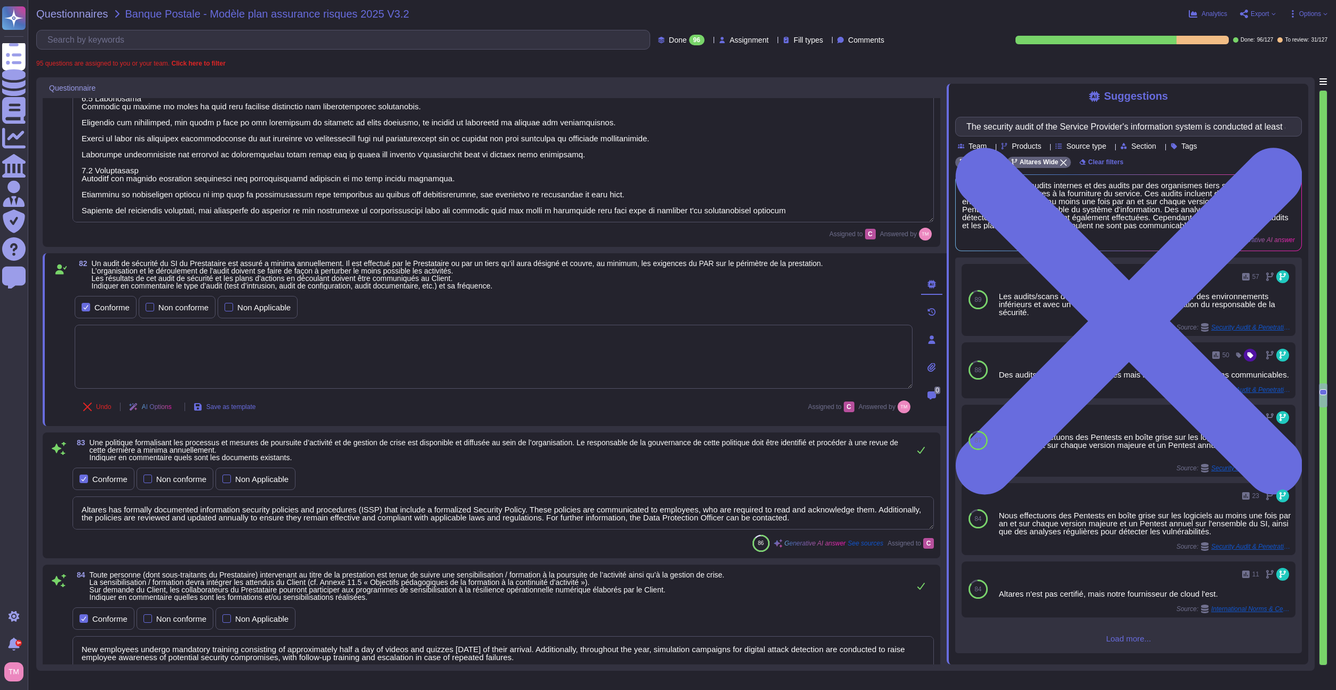
click at [542, 348] on textarea at bounding box center [494, 357] width 838 height 64
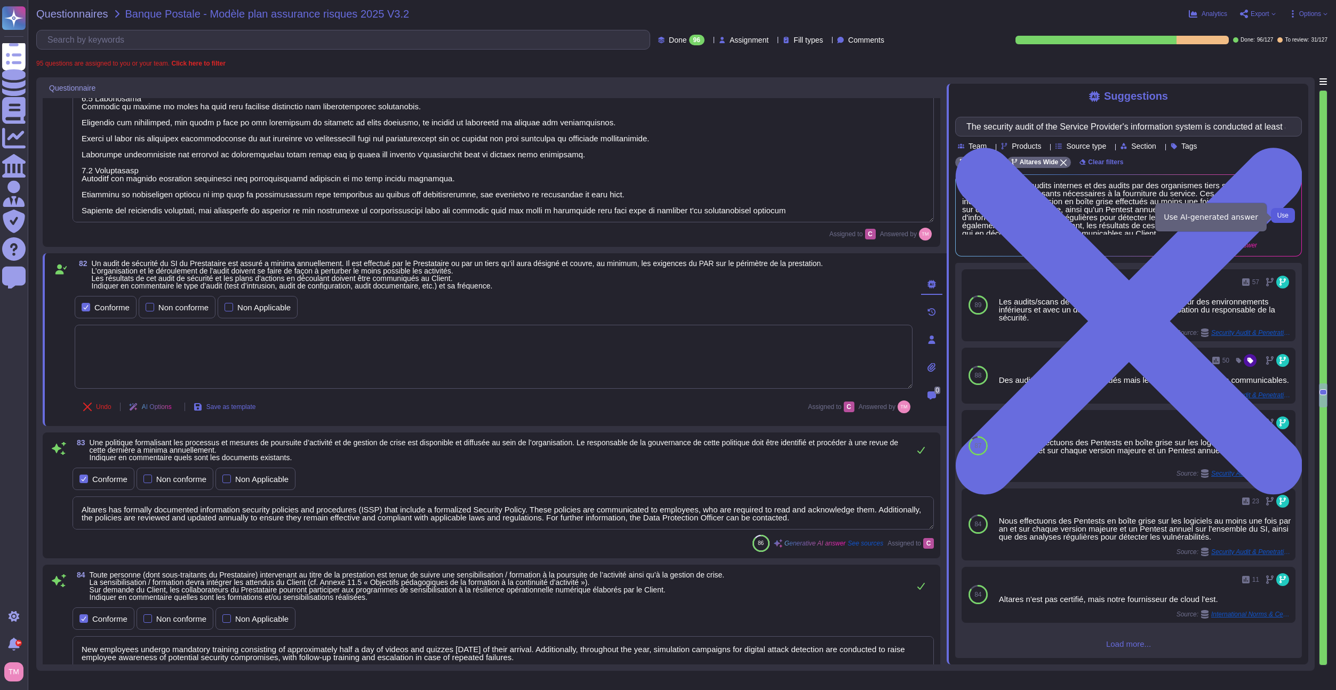
click at [1276, 218] on button "Use" at bounding box center [1283, 215] width 24 height 15
type textarea "Altares réalise des audits internes et des audits par des organismes tiers sur …"
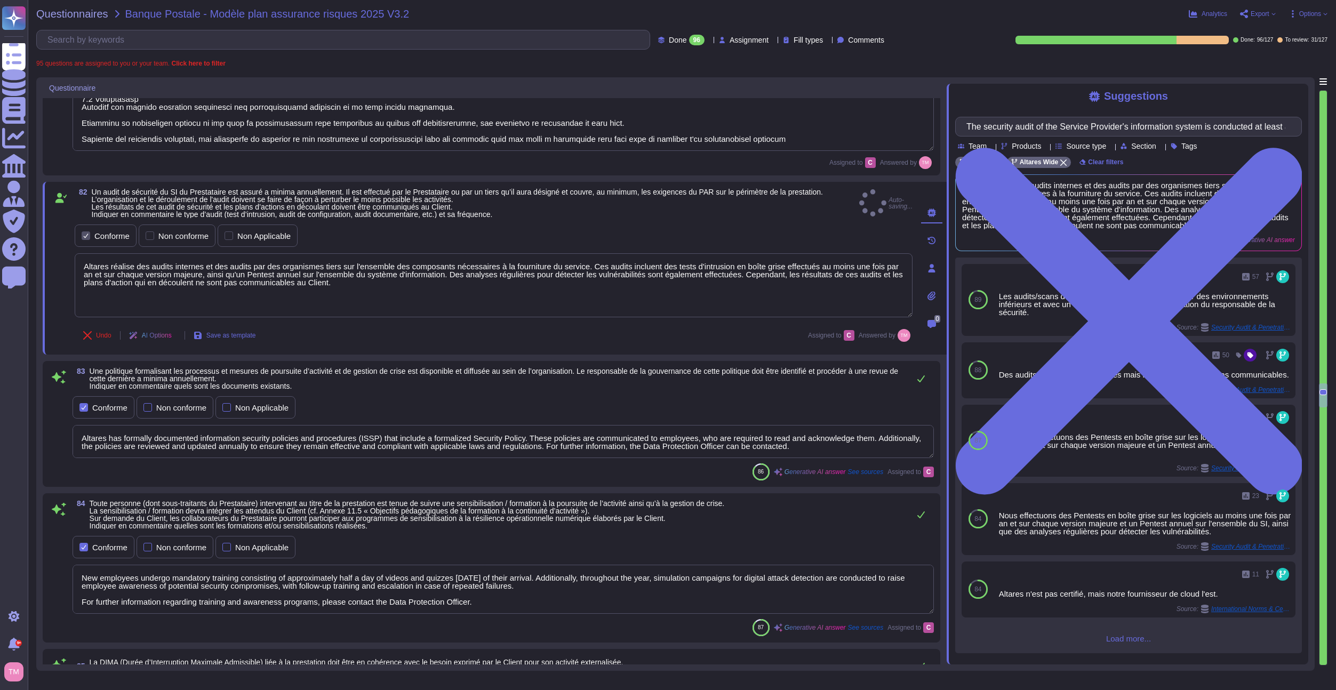
scroll to position [7230, 0]
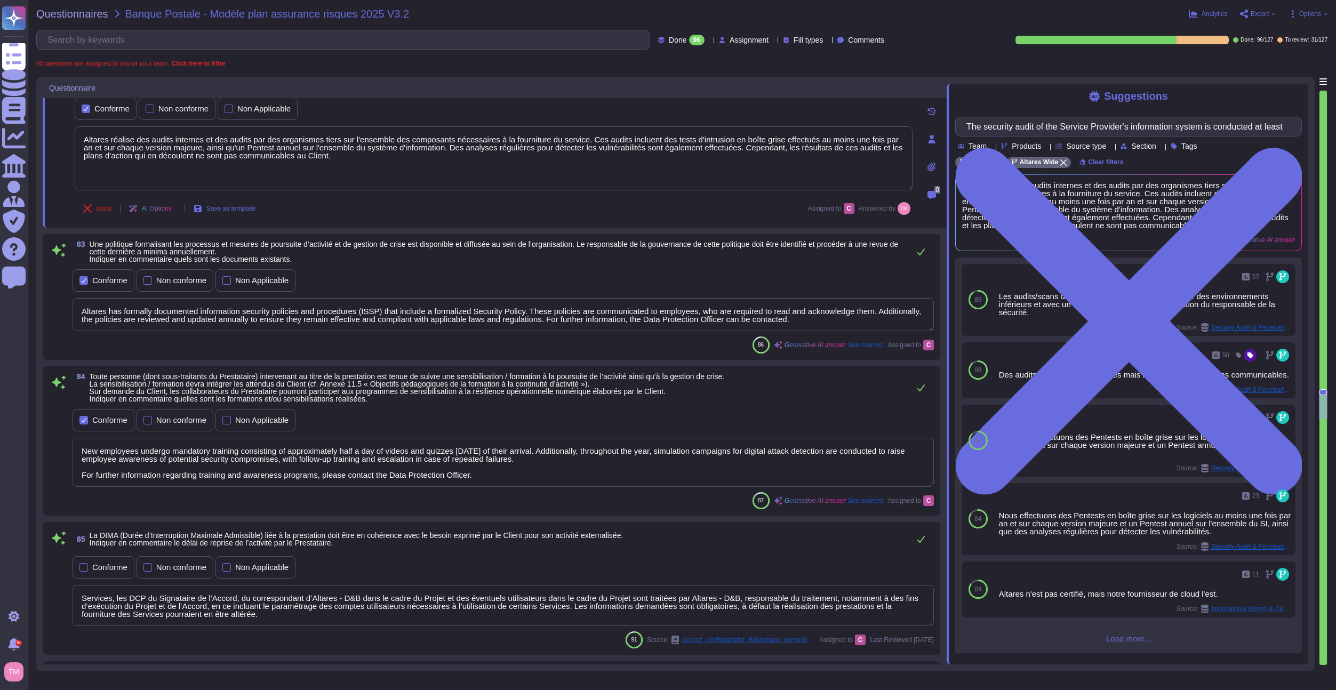
type textarea "En plus d'intégrer les données D&B ou Altares dans le CRM client, Dataxess perm…"
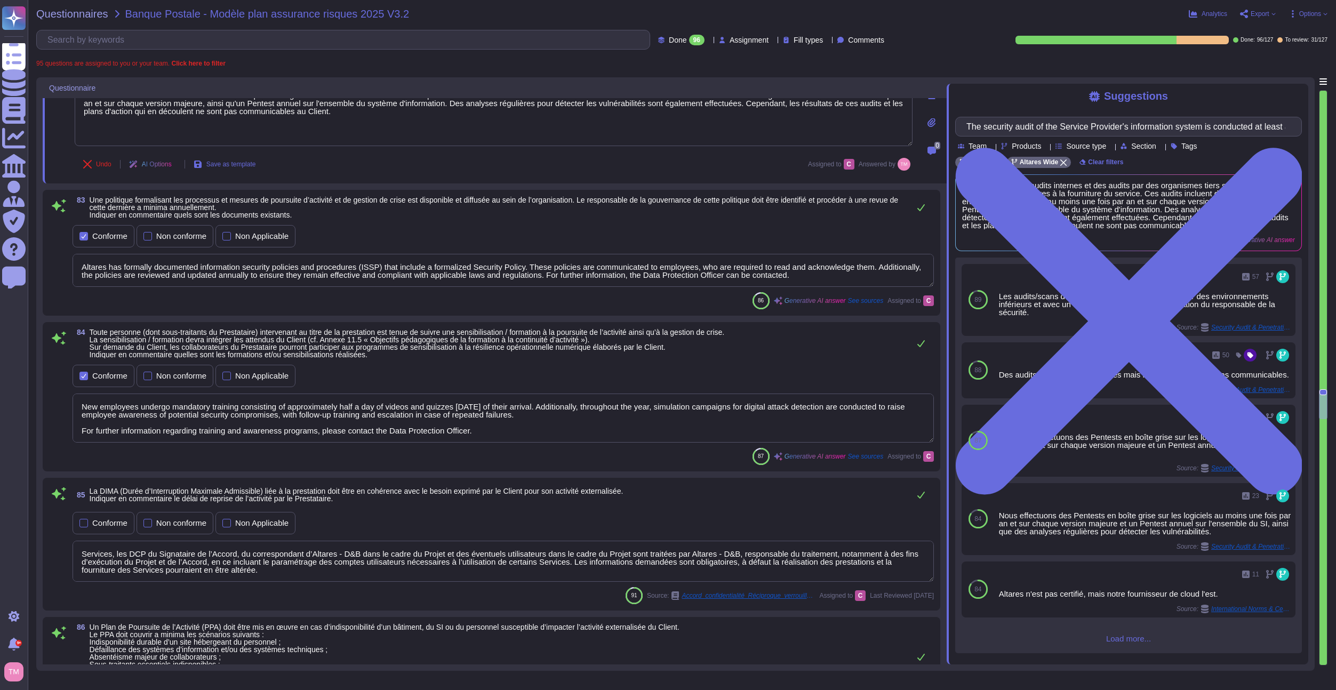
scroll to position [7336, 0]
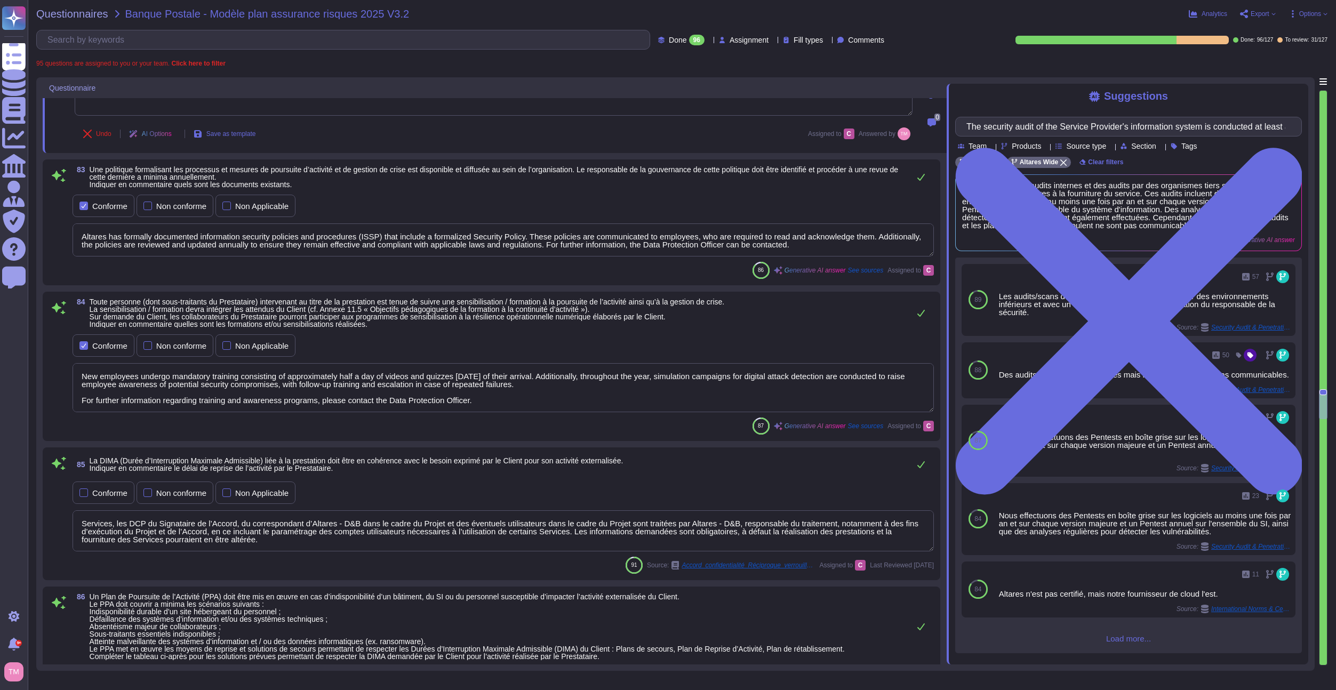
click at [415, 253] on textarea "Altares has formally documented information security policies and procedures (I…" at bounding box center [503, 239] width 861 height 33
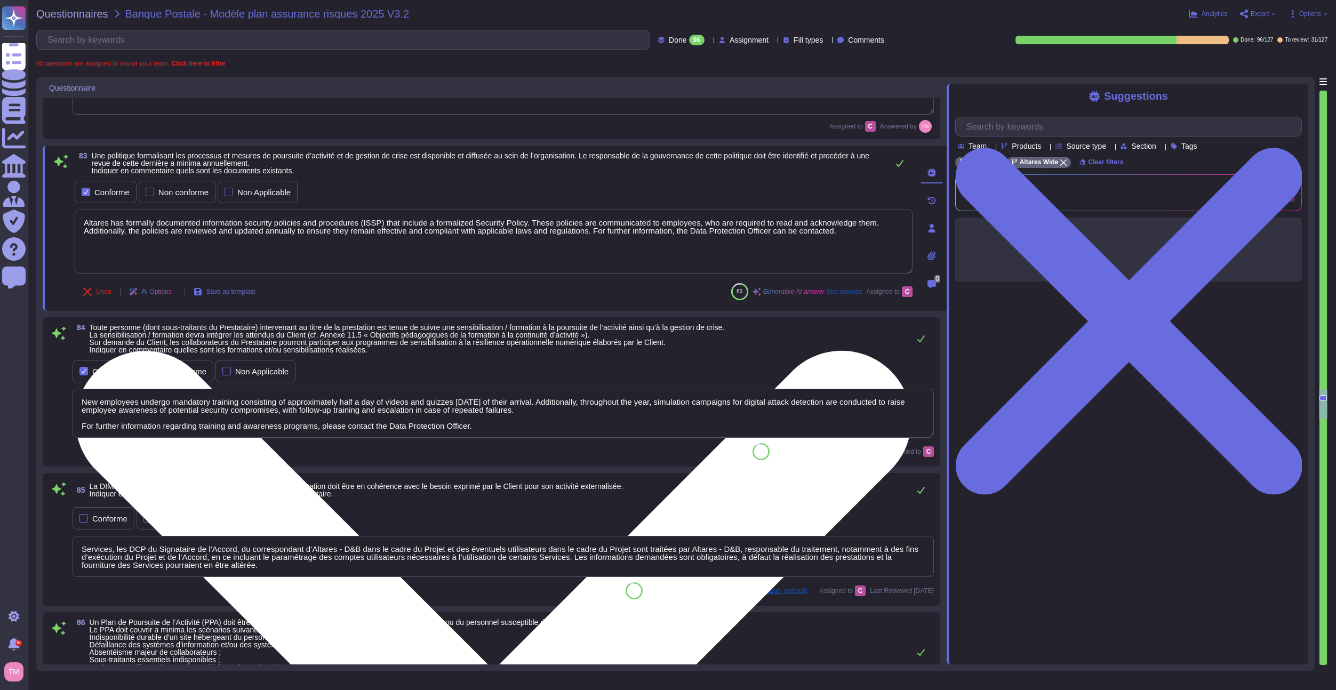
type textarea "En plus d'intégrer les données D&B ou Altares dans le CRM client, Dataxess perm…"
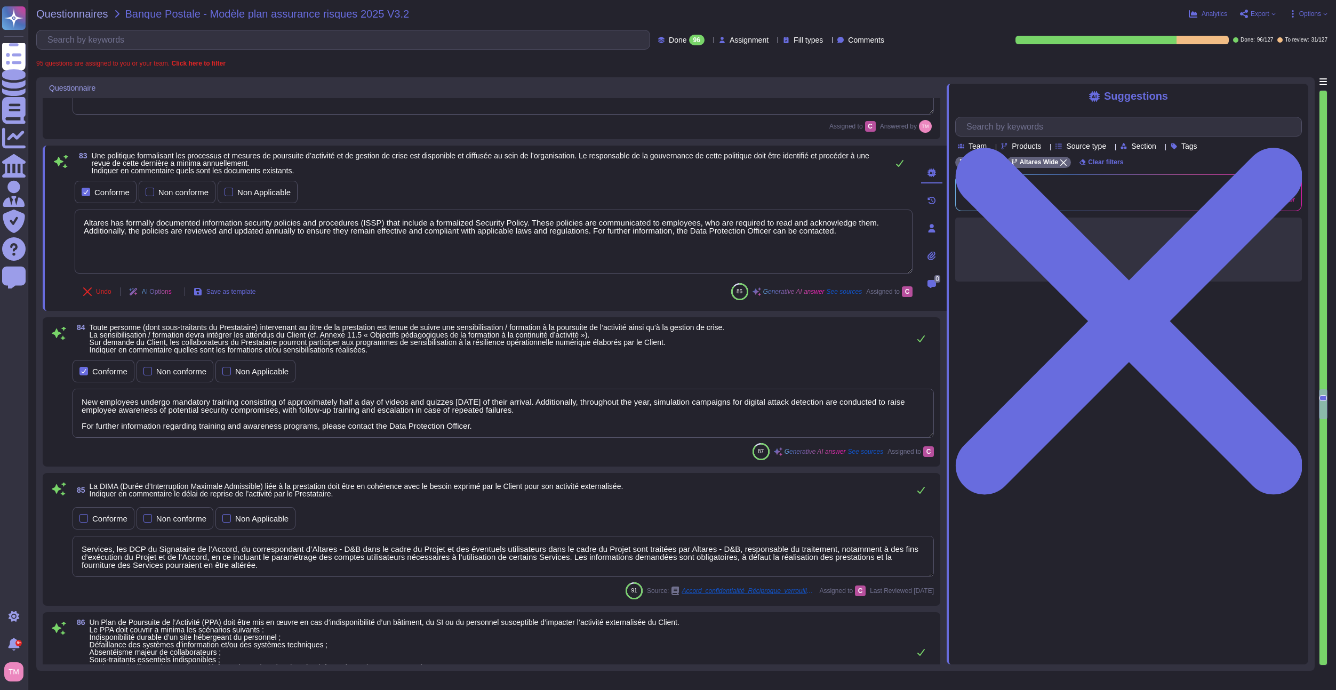
drag, startPoint x: 850, startPoint y: 236, endPoint x: 60, endPoint y: 224, distance: 790.8
click at [60, 224] on div "83 Une politique formalisant les processus et mesures de poursuite d’activité e…" at bounding box center [481, 228] width 861 height 152
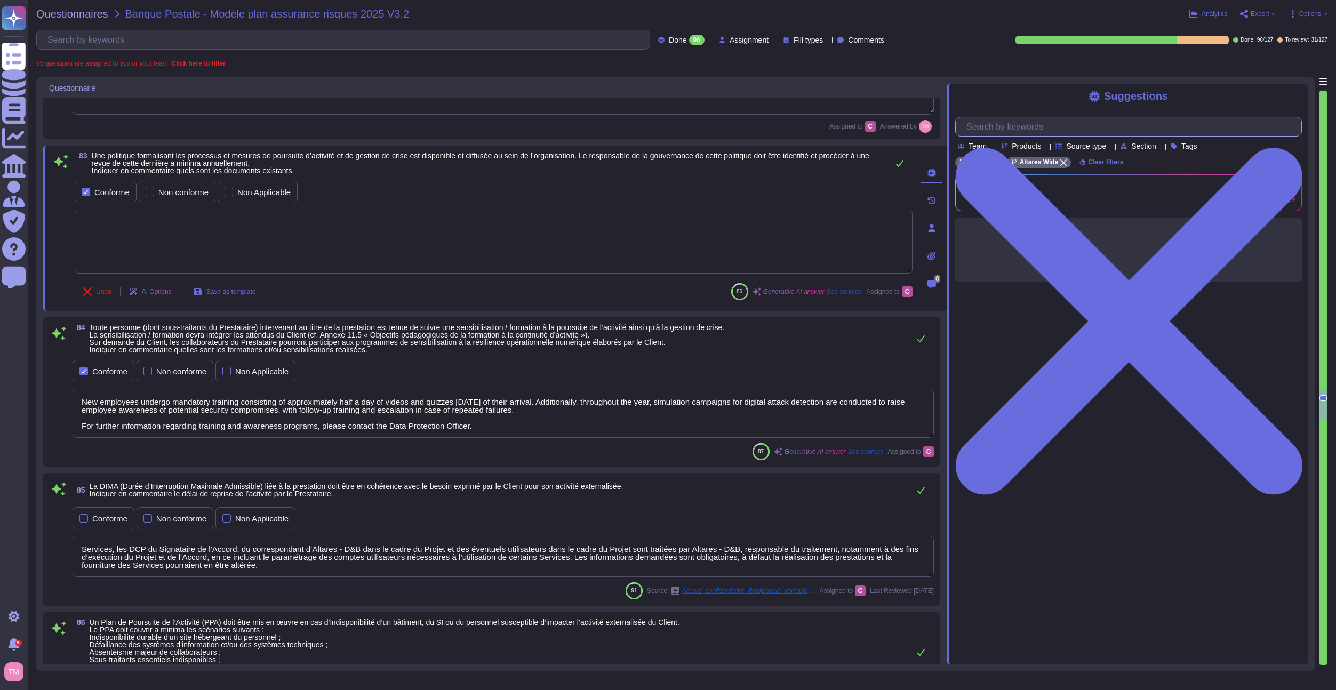
click at [989, 123] on input "text" at bounding box center [1131, 126] width 340 height 19
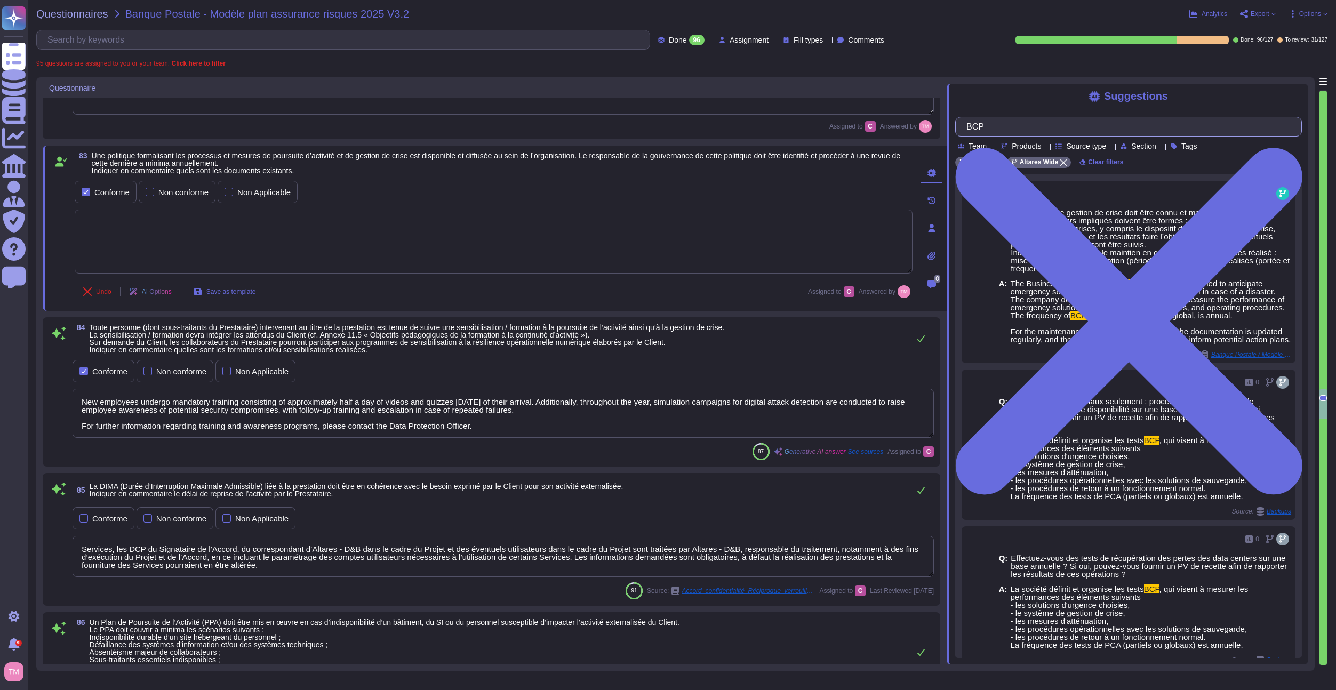
drag, startPoint x: 999, startPoint y: 132, endPoint x: 970, endPoint y: 132, distance: 28.8
click at [970, 132] on div "BCP" at bounding box center [1128, 127] width 347 height 20
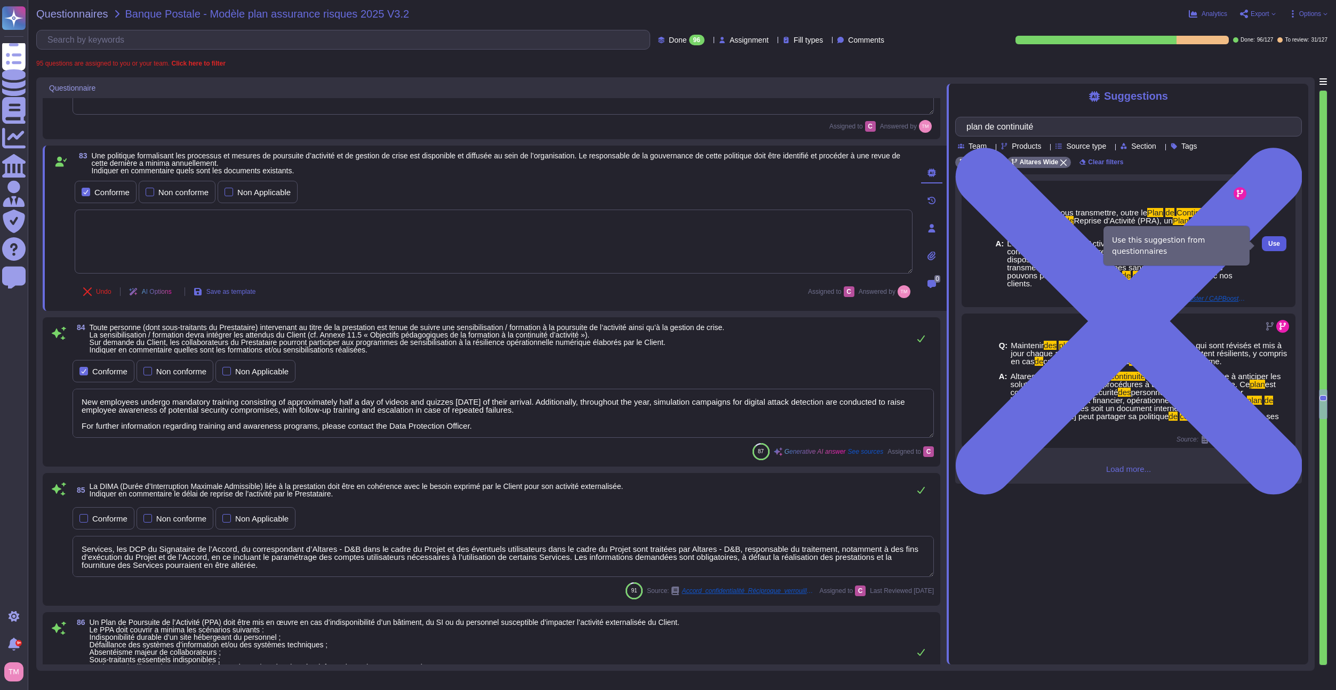
type input "plan de continuité"
click at [1268, 245] on span "Use" at bounding box center [1274, 243] width 12 height 6
type textarea "Le Plan de Continuité d'Activité (PCA) est un document interne et confidentiel …"
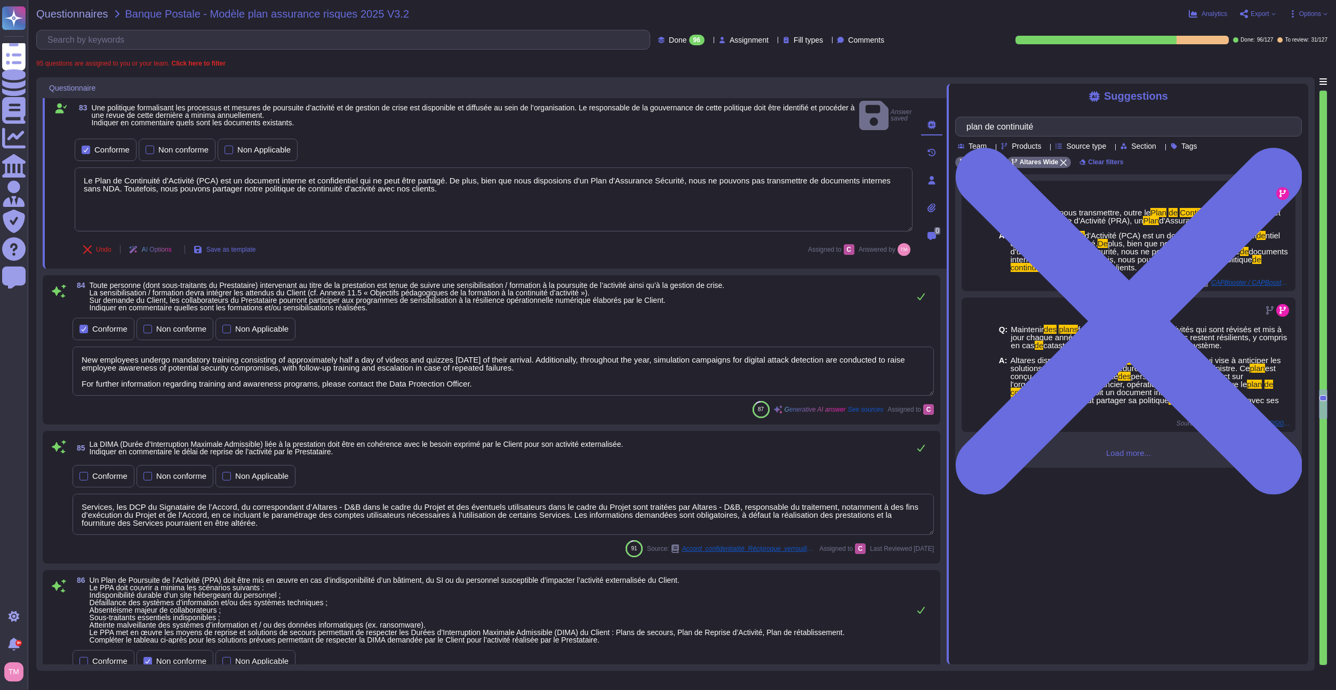
scroll to position [1, 0]
type textarea "To be answered by customer service"
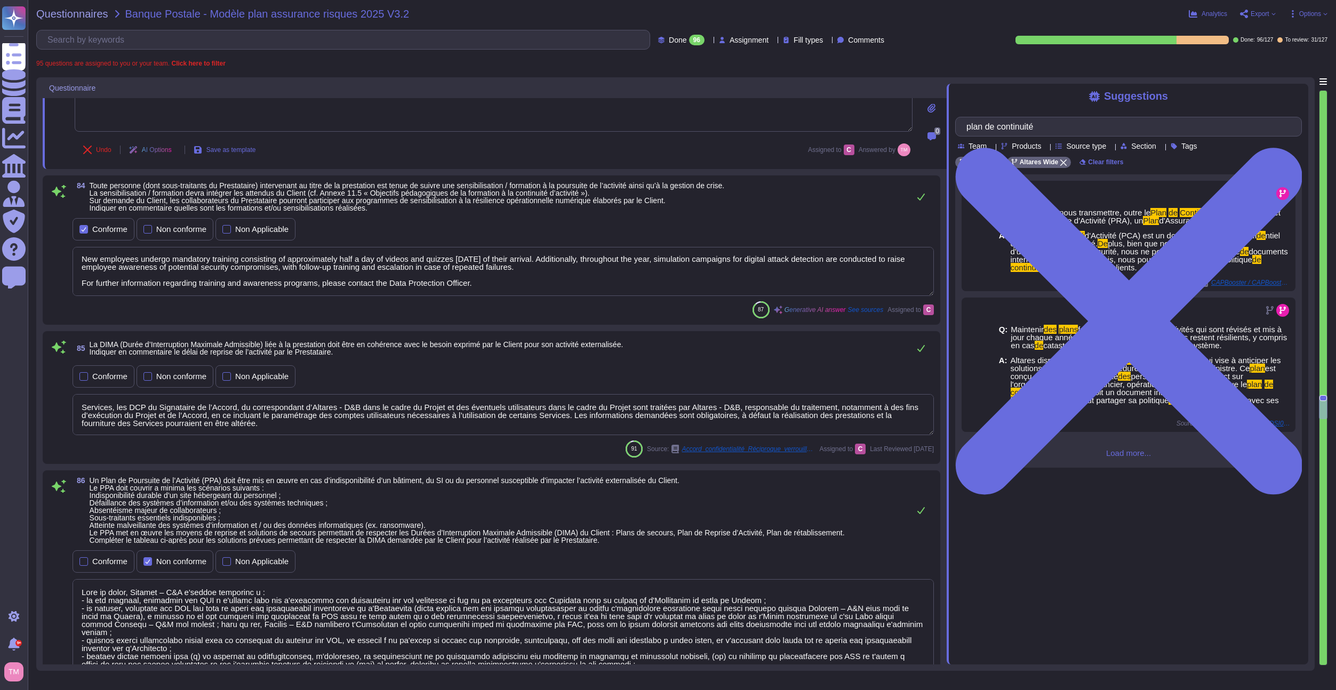
scroll to position [7496, 0]
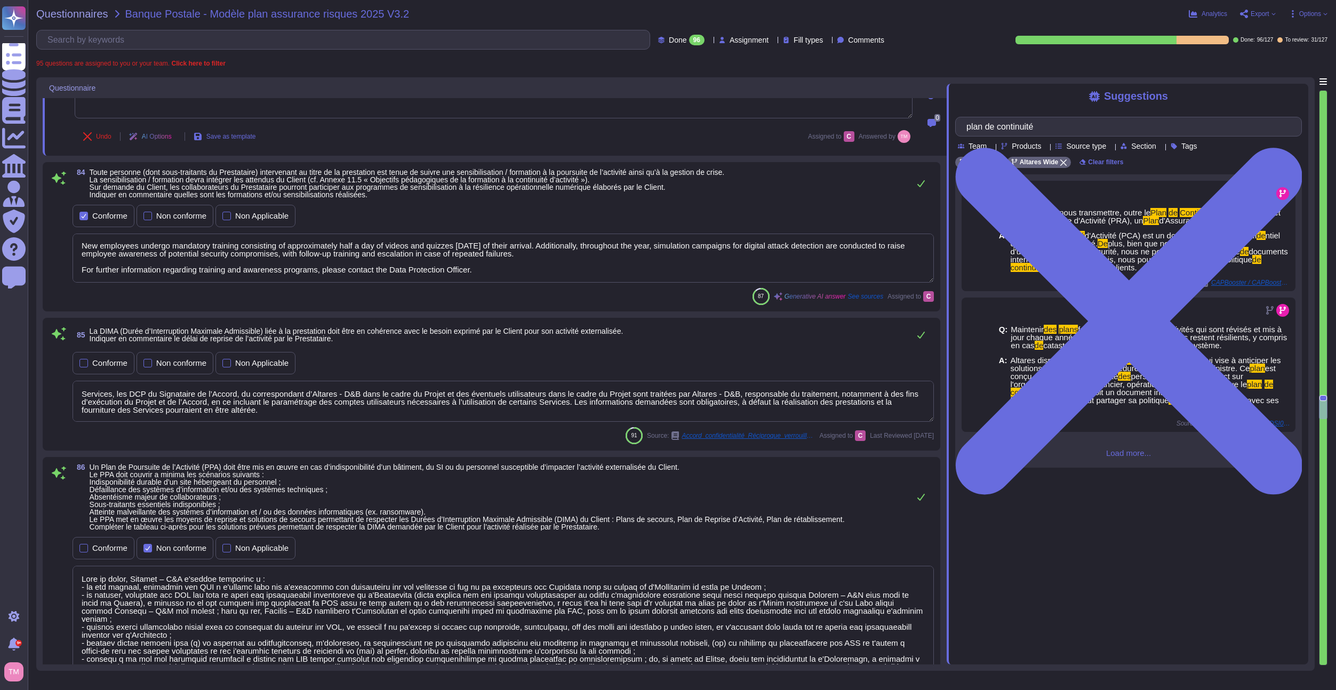
type textarea "Collaborer avec des clients, partenaires et fournisseurs qui adhèrent rigoureus…"
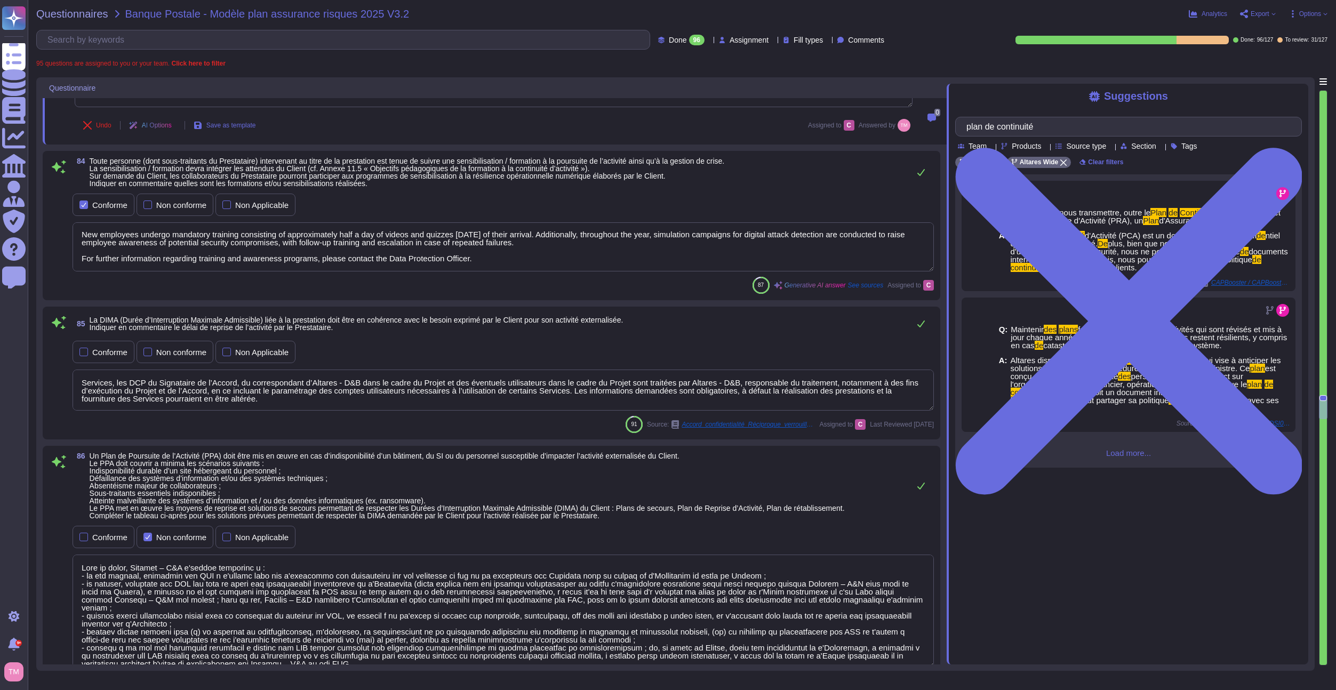
drag, startPoint x: 487, startPoint y: 260, endPoint x: 34, endPoint y: 240, distance: 453.7
click at [34, 240] on div "Questionnaires Banque Postale - Modèle plan assurance risques 2025 V3.2 Analyt…" at bounding box center [682, 345] width 1308 height 690
click at [322, 235] on textarea "New employees undergo mandatory training consisting of approximately half a day…" at bounding box center [503, 246] width 861 height 49
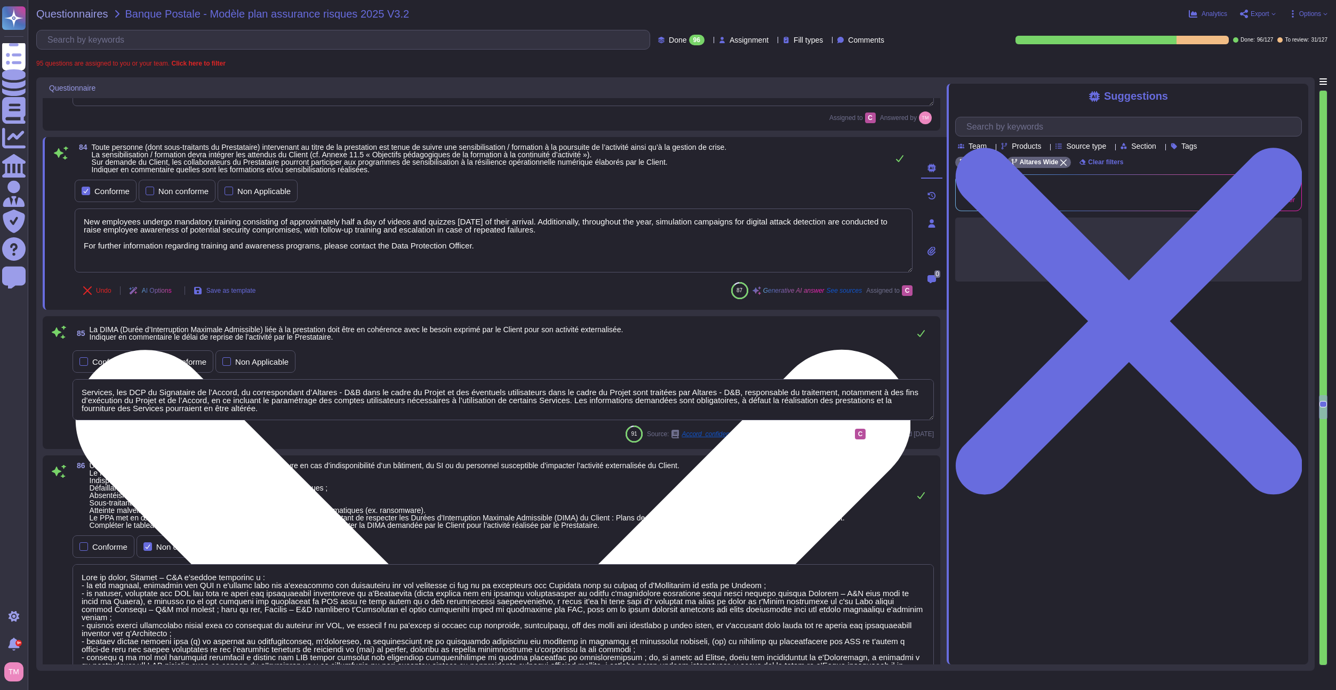
scroll to position [0, 0]
click at [322, 235] on textarea "New employees undergo mandatory training consisting of approximately half a day…" at bounding box center [494, 240] width 838 height 64
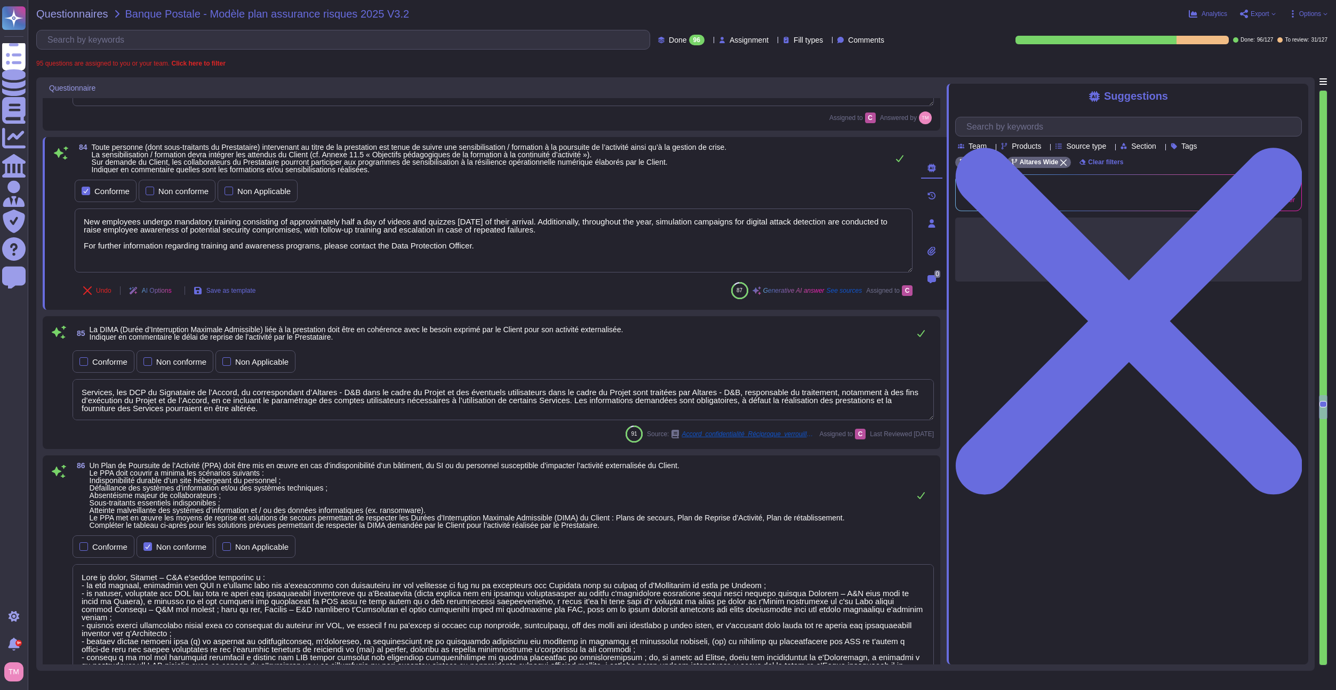
drag, startPoint x: 483, startPoint y: 250, endPoint x: 66, endPoint y: 214, distance: 418.0
click at [66, 214] on div "84 Toute personne (dont sous-traitants du Prestataire) intervenant au titre de …" at bounding box center [481, 223] width 861 height 160
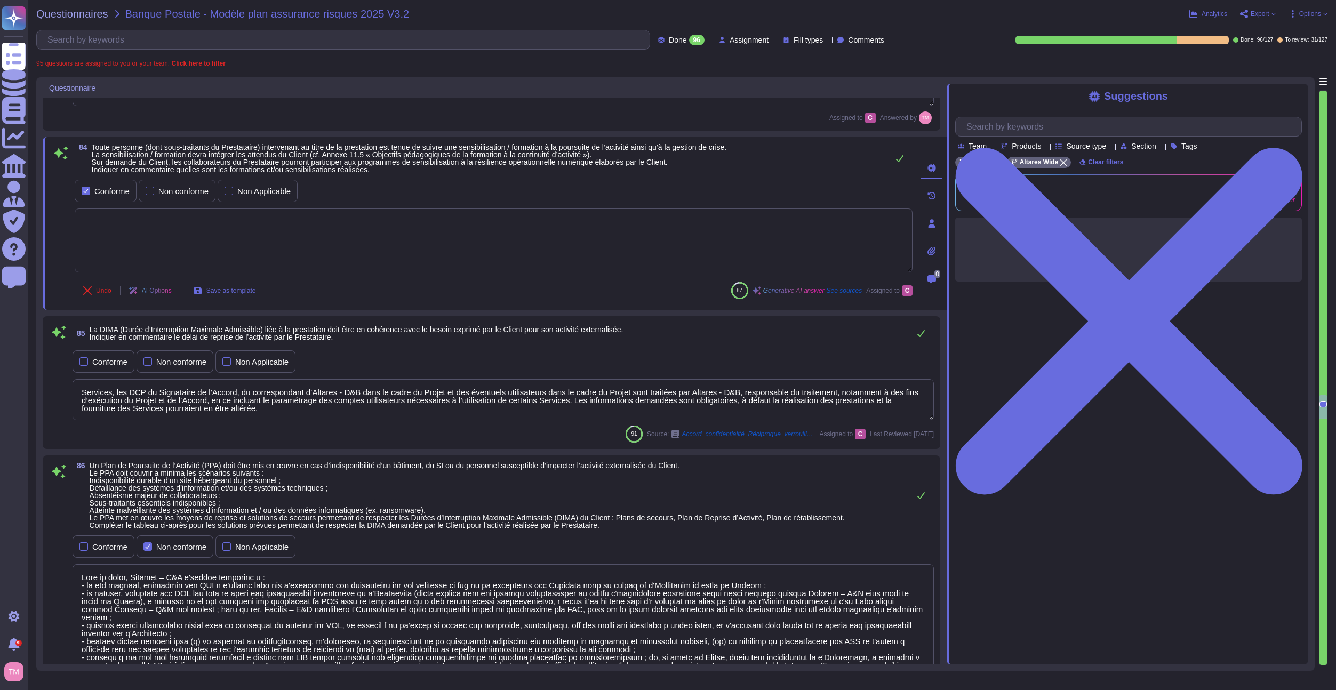
type textarea "Collaborer avec des clients, partenaires et fournisseurs qui adhèrent rigoureus…"
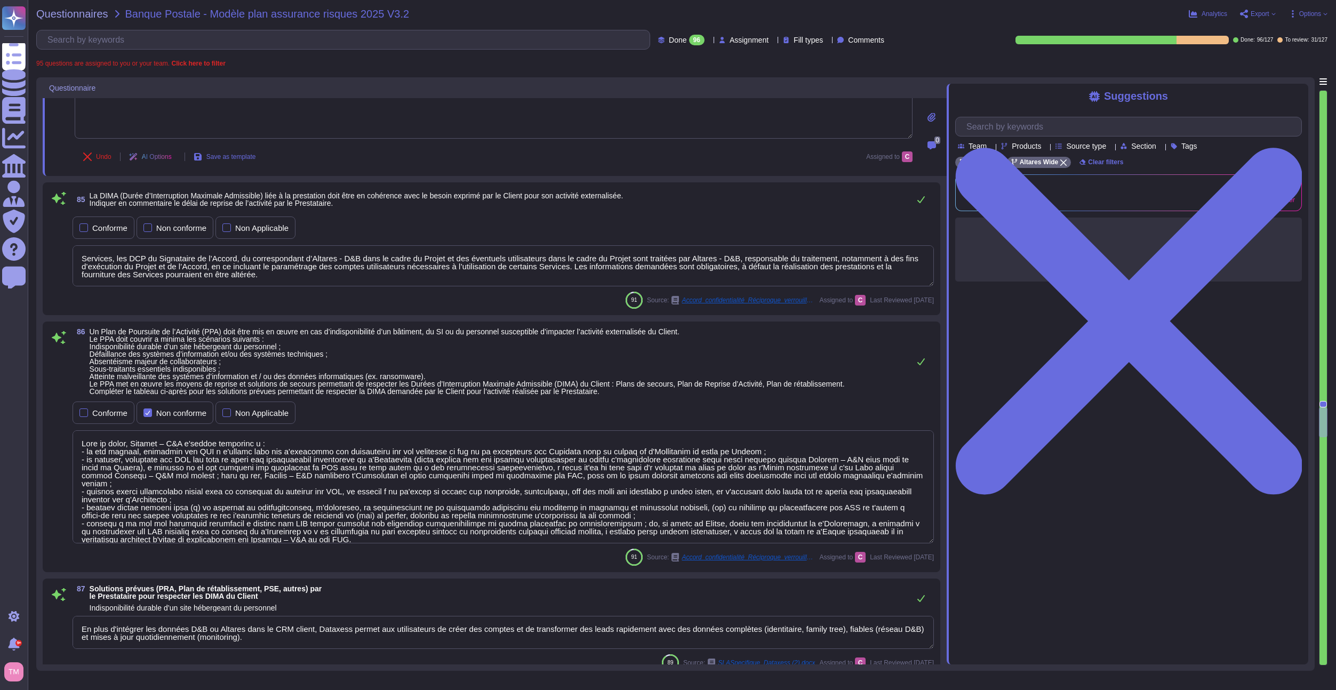
type textarea "Altares has a Business Continuity Plan (BCP) that anticipates emergency solutio…"
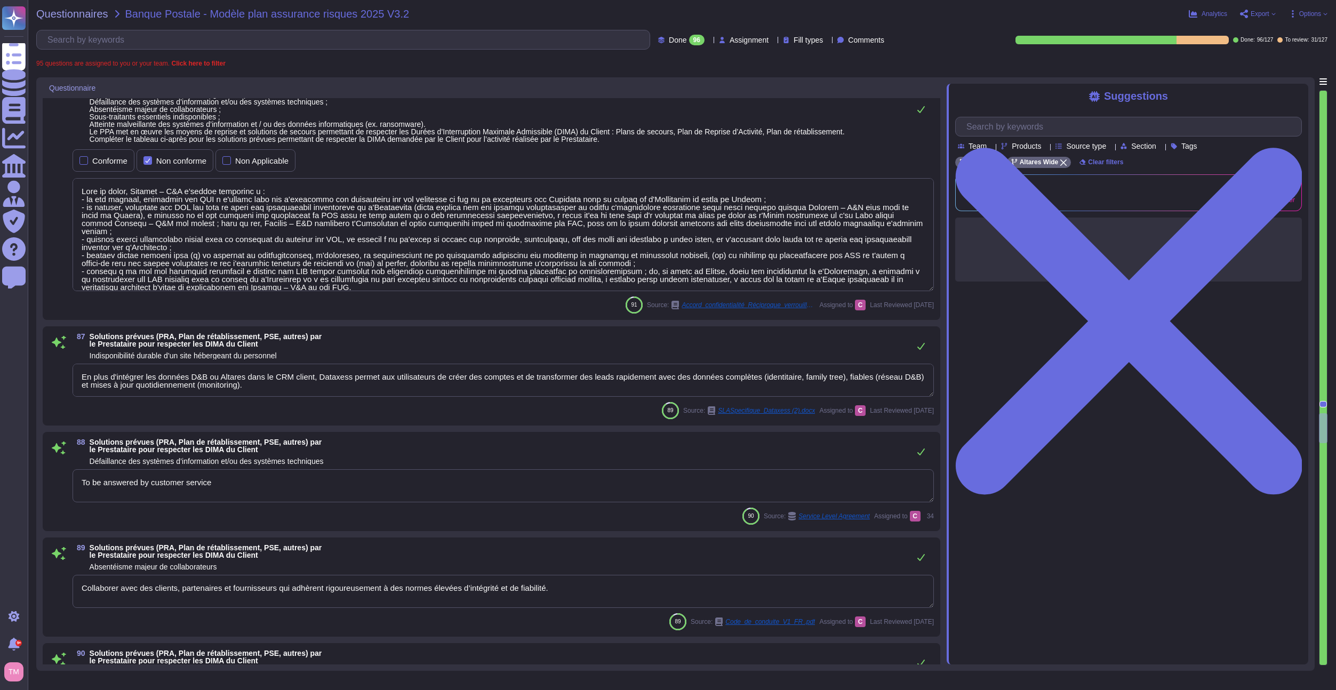
type textarea "Altares - D&B is authorized to engage other subcontractors for specific process…"
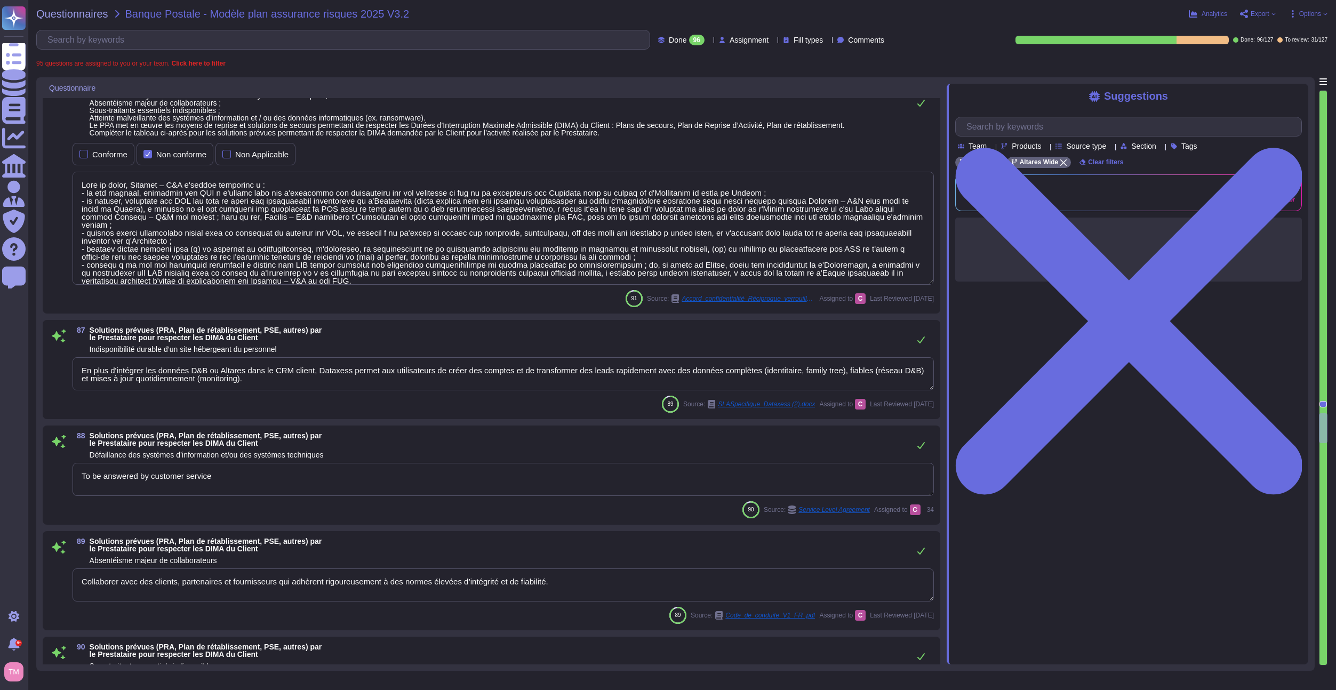
type textarea "La société définit et organise les tests PCA, qui visent à mesurer les performa…"
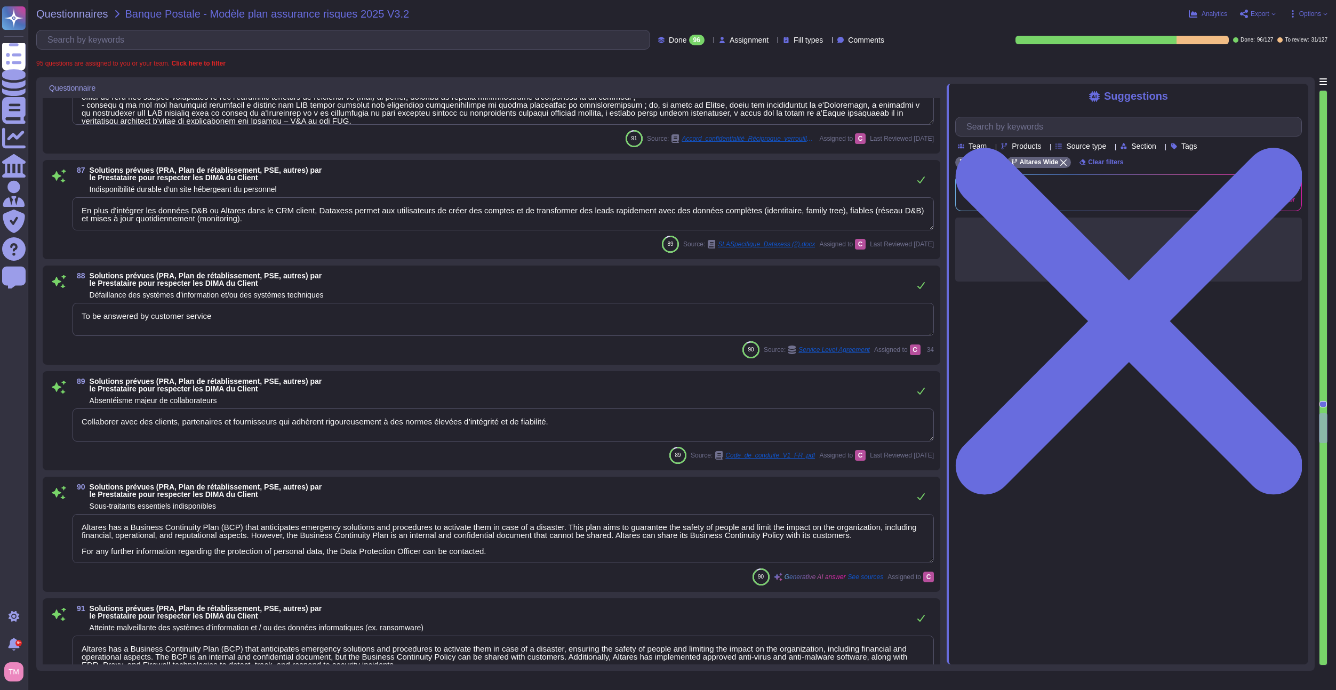
scroll to position [8243, 0]
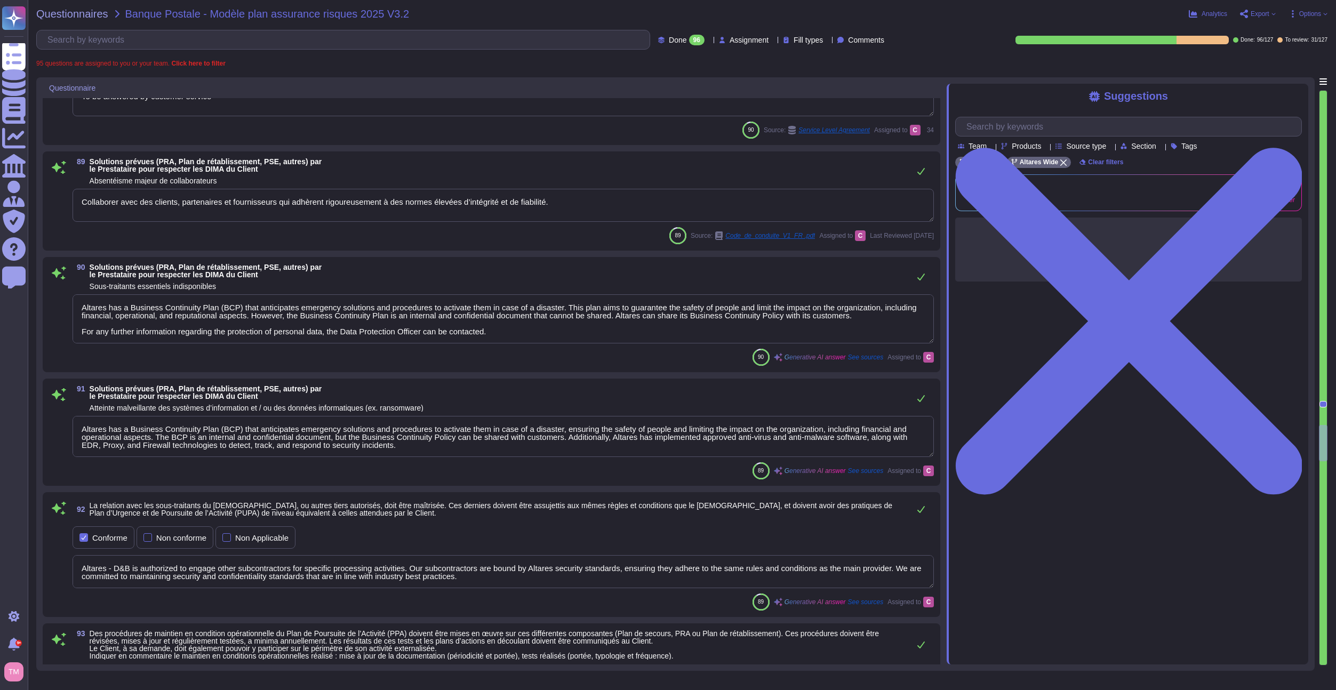
type textarea "Des sous-traitants sont amenés à intervenir sur la plateforme [DOMAIN_NAME], il…"
type textarea "Localisation : zone non inondable, non sismique, hors couloirs aériens, hors zo…"
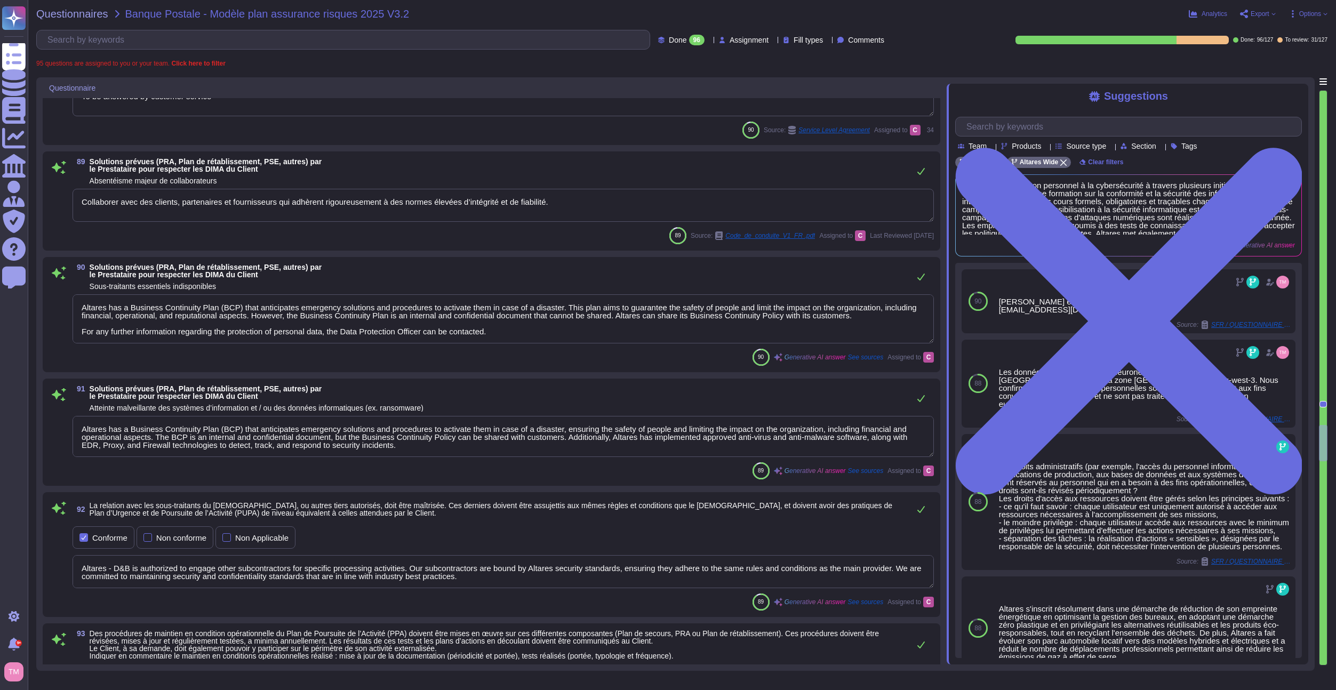
drag, startPoint x: 560, startPoint y: 206, endPoint x: 52, endPoint y: 219, distance: 507.8
click at [52, 219] on div "89 Solutions prévues (PRA, Plan de rétablissement, PSE, autres) par le Prestata…" at bounding box center [491, 201] width 885 height 86
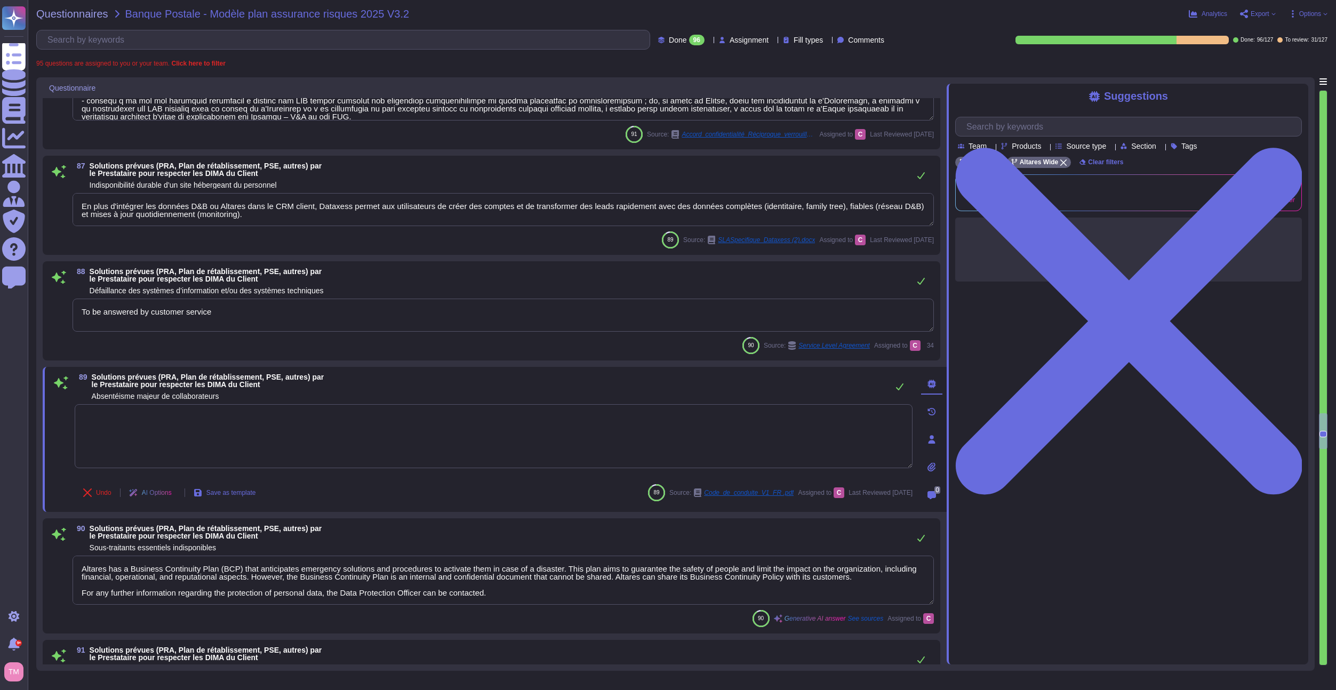
scroll to position [8030, 0]
type textarea "Services, les DCP du Signataire de l’Accord, du correspondant d’Altares - D&B d…"
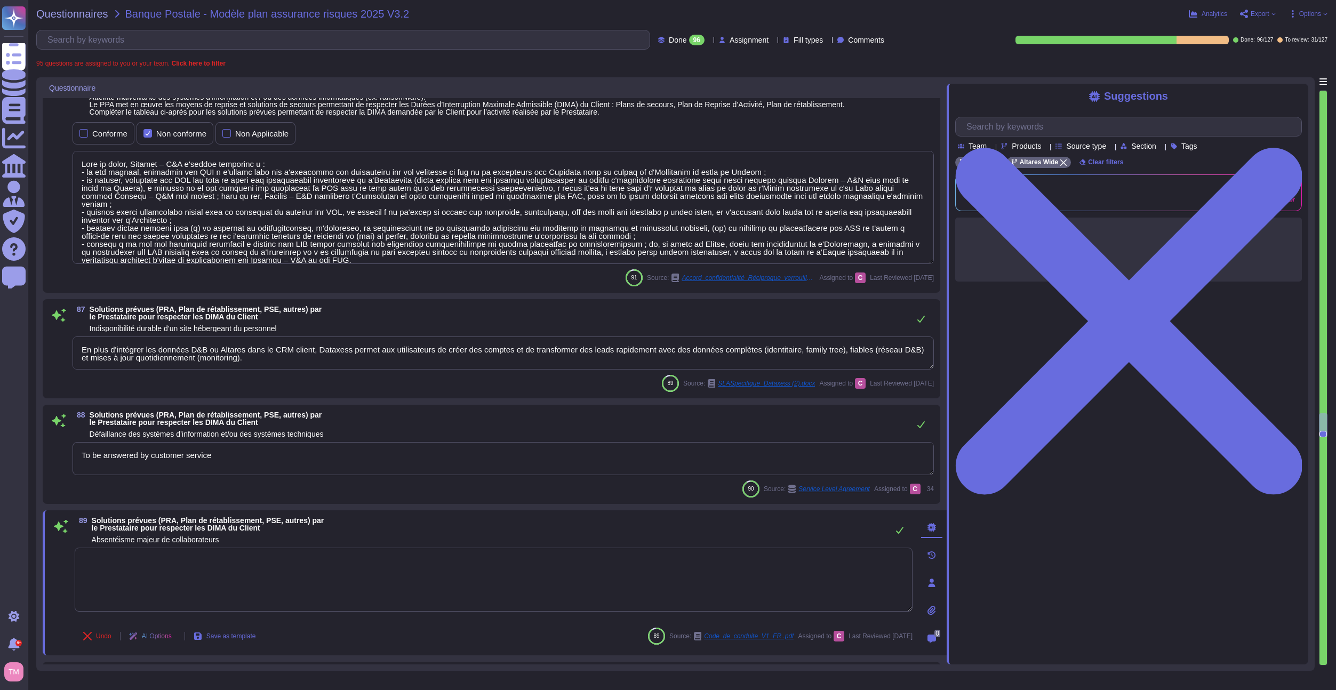
scroll to position [7879, 0]
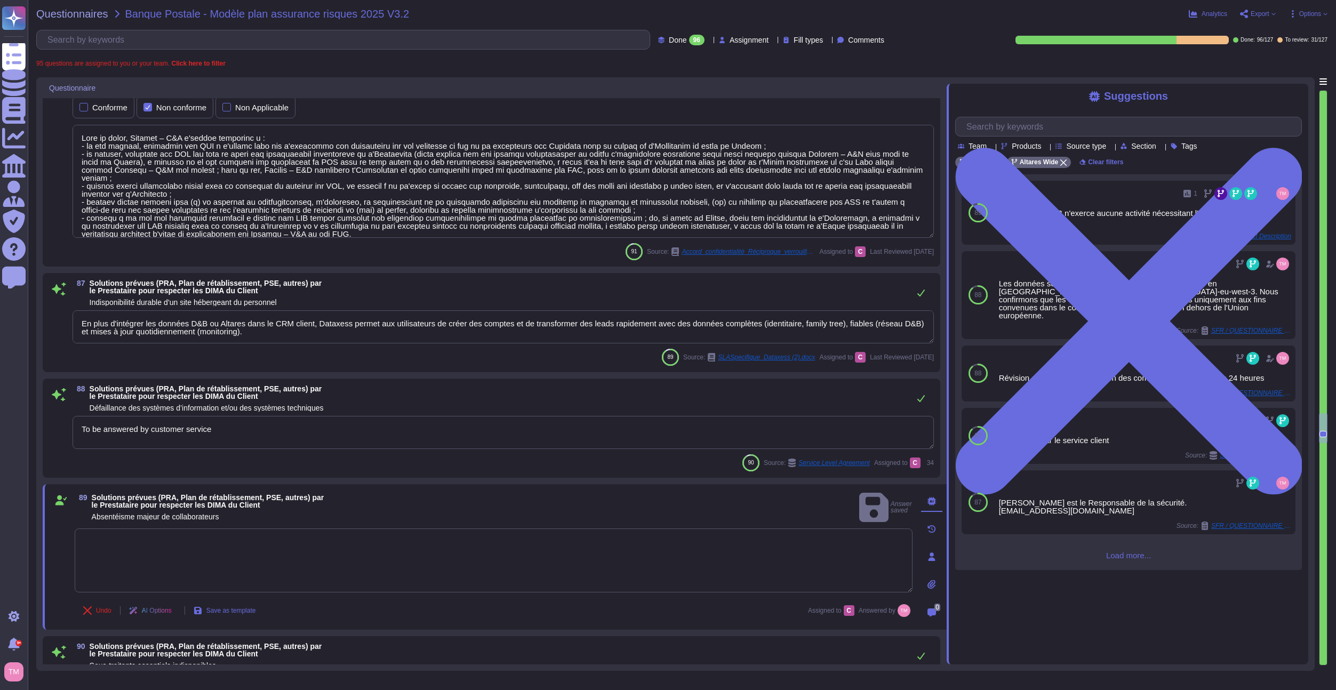
drag, startPoint x: 221, startPoint y: 434, endPoint x: 73, endPoint y: 427, distance: 148.4
click at [73, 427] on textarea "To be answered by customer service" at bounding box center [503, 432] width 861 height 33
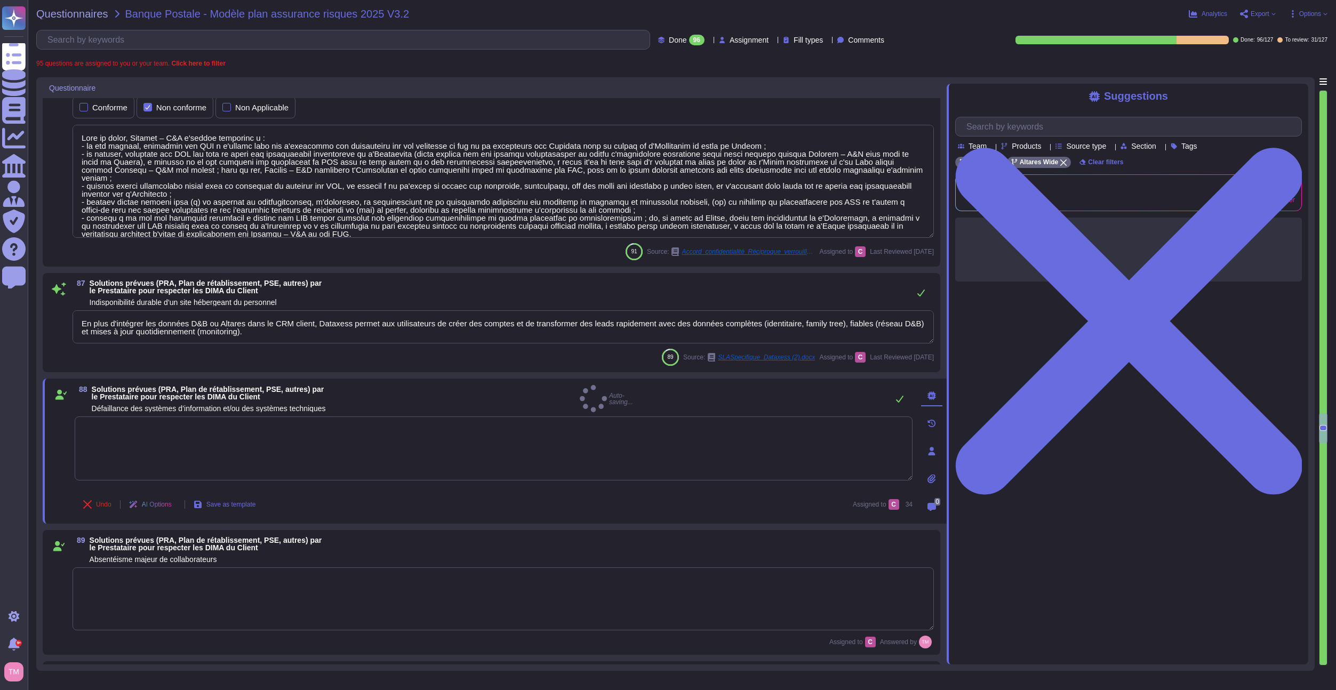
click at [389, 388] on div "88 Solutions prévues (PRA, Plan de rétablissement, PSE, autres) par le Prestata…" at bounding box center [494, 398] width 838 height 27
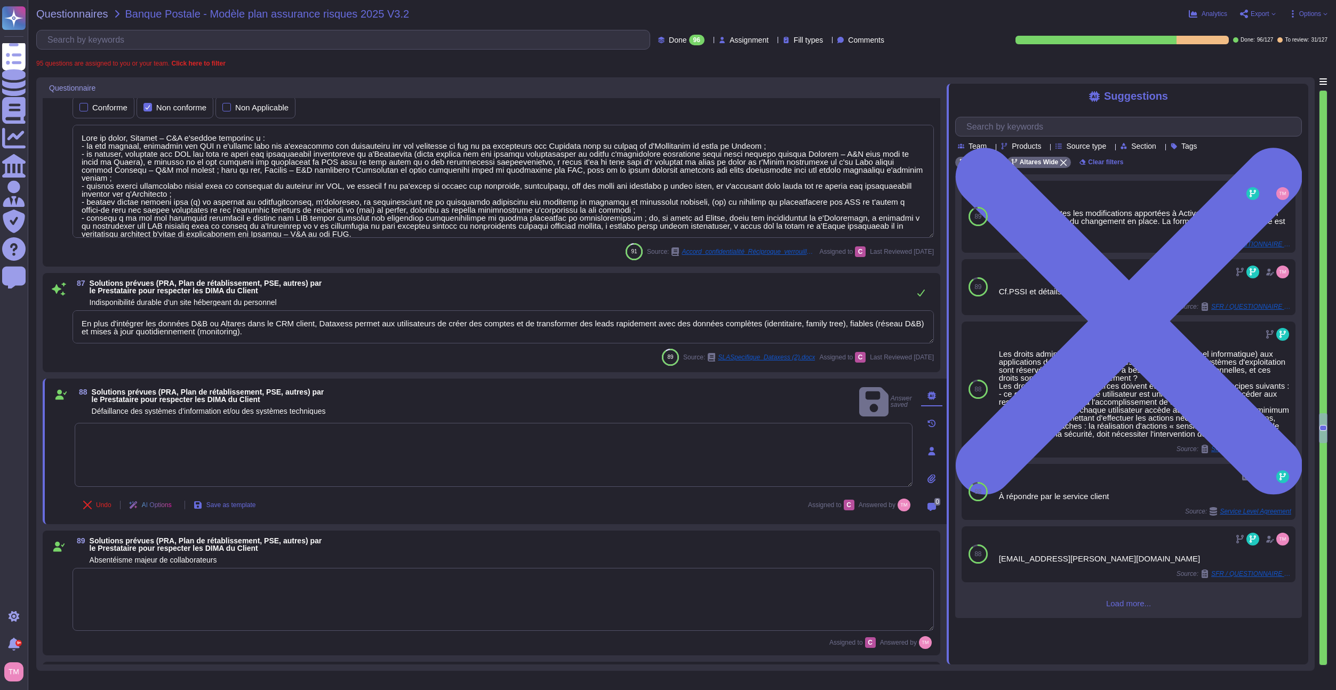
scroll to position [0, 0]
drag, startPoint x: 273, startPoint y: 333, endPoint x: -23, endPoint y: 301, distance: 298.1
click at [0, 301] on html "Questionnaires Knowledge Base Documents Analytics CAIQ / SIG Admin Trust Center…" at bounding box center [668, 345] width 1336 height 690
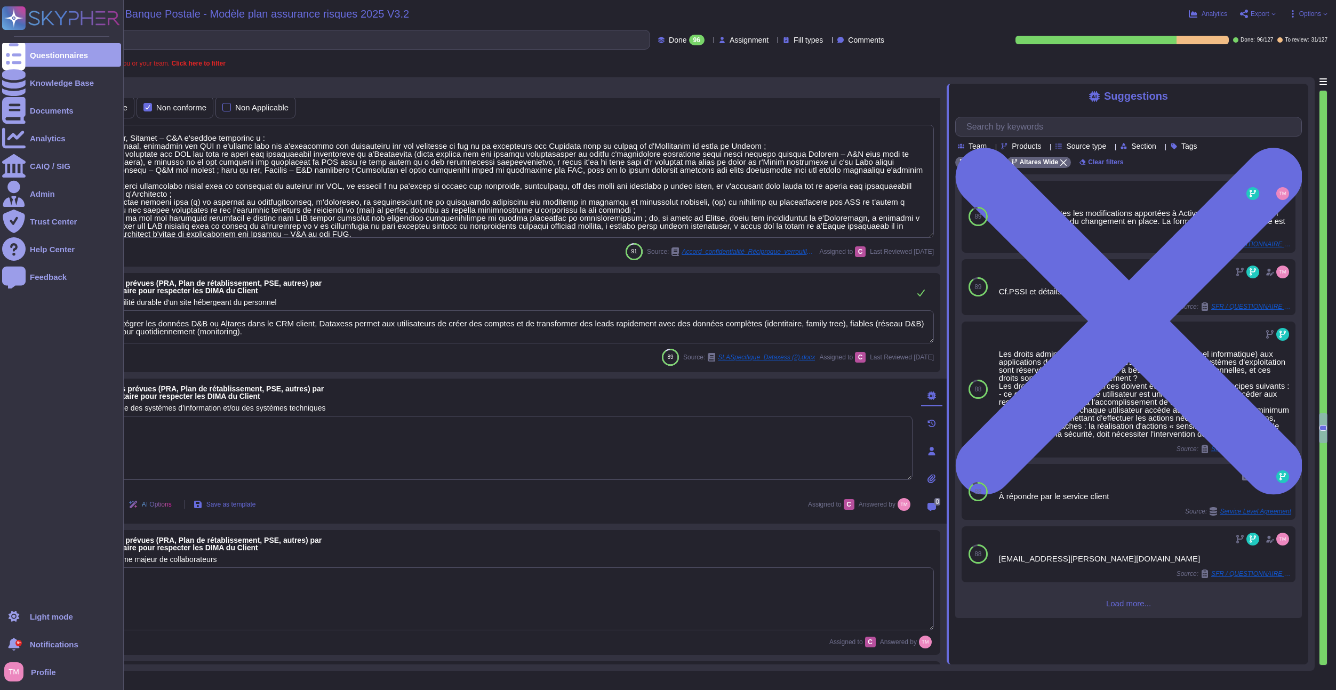
drag, startPoint x: 255, startPoint y: 332, endPoint x: 18, endPoint y: 310, distance: 237.7
click at [18, 310] on div "Questionnaires Knowledge Base Documents Analytics CAIQ / SIG Admin Trust Center…" at bounding box center [668, 345] width 1336 height 690
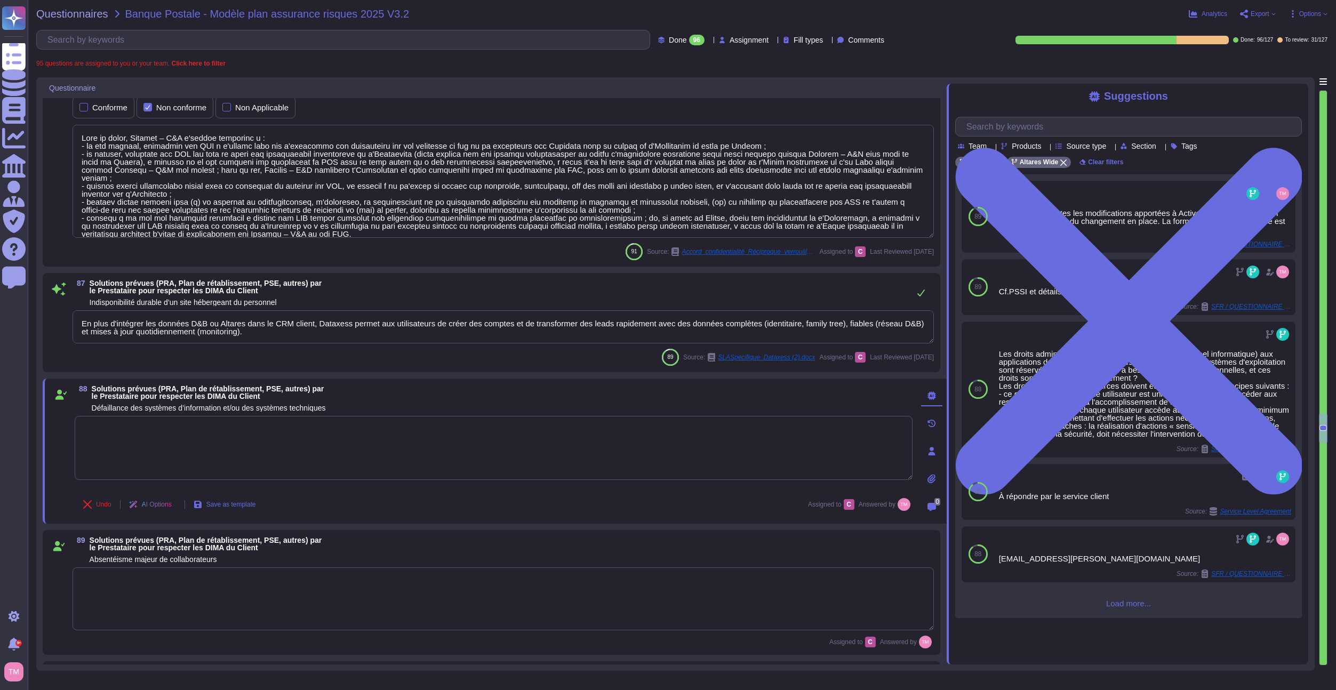
click at [177, 324] on textarea "En plus d'intégrer les données D&B ou Altares dans le CRM client, Dataxess perm…" at bounding box center [503, 326] width 861 height 33
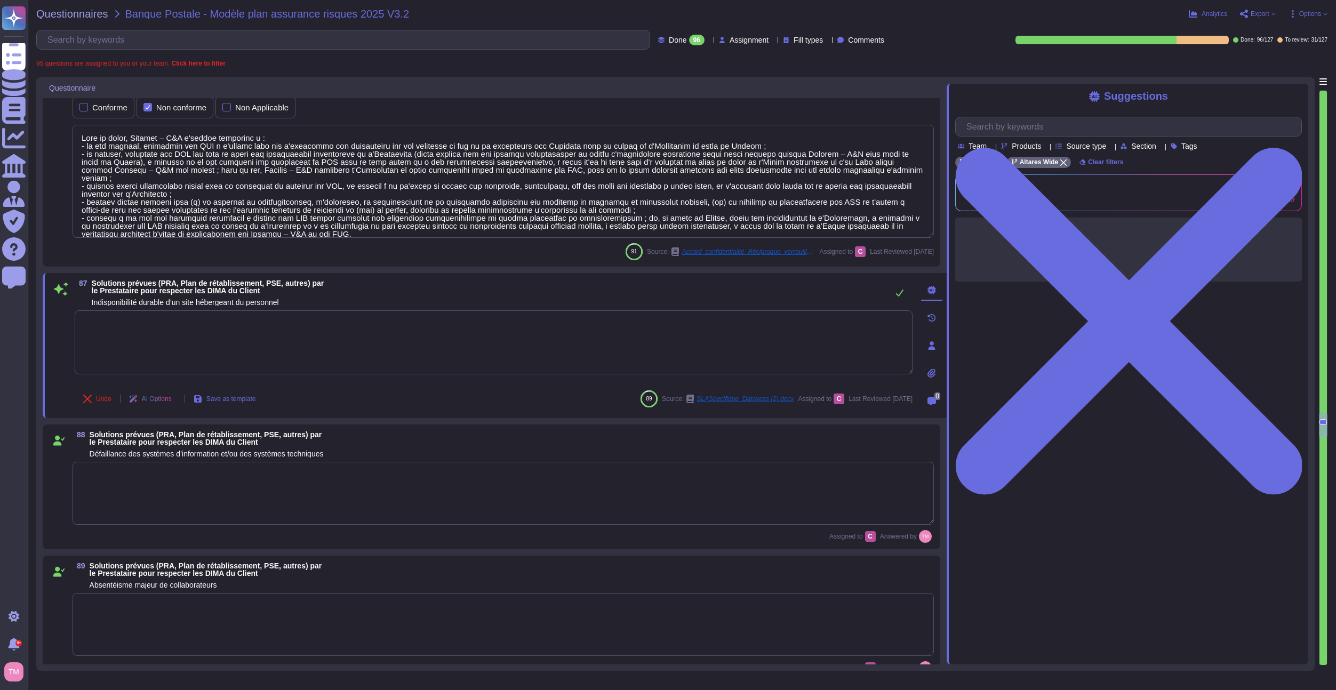
click at [177, 324] on textarea at bounding box center [494, 342] width 838 height 64
type textarea "Altares - D&B is authorized to engage other subcontractors for specific process…"
click at [177, 324] on textarea at bounding box center [494, 342] width 838 height 64
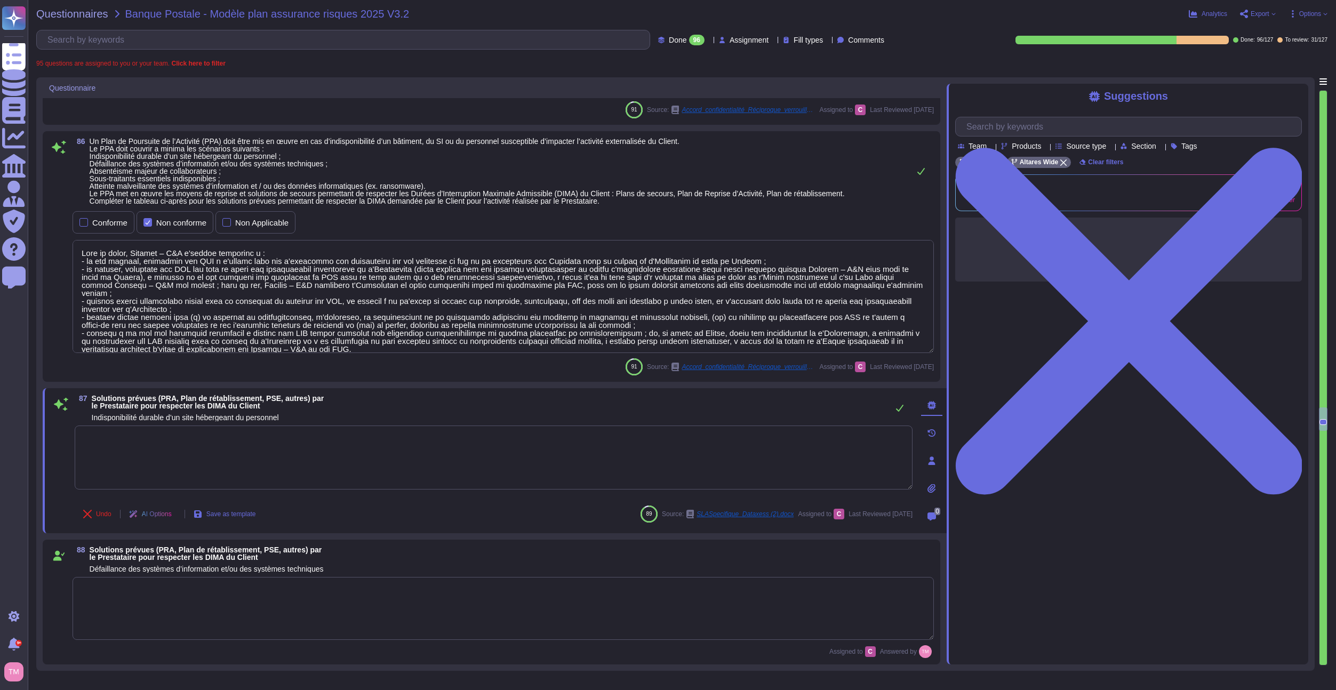
type textarea "Le Plan de Continuité d'Activité (PCA) est un document interne et confidentiel …"
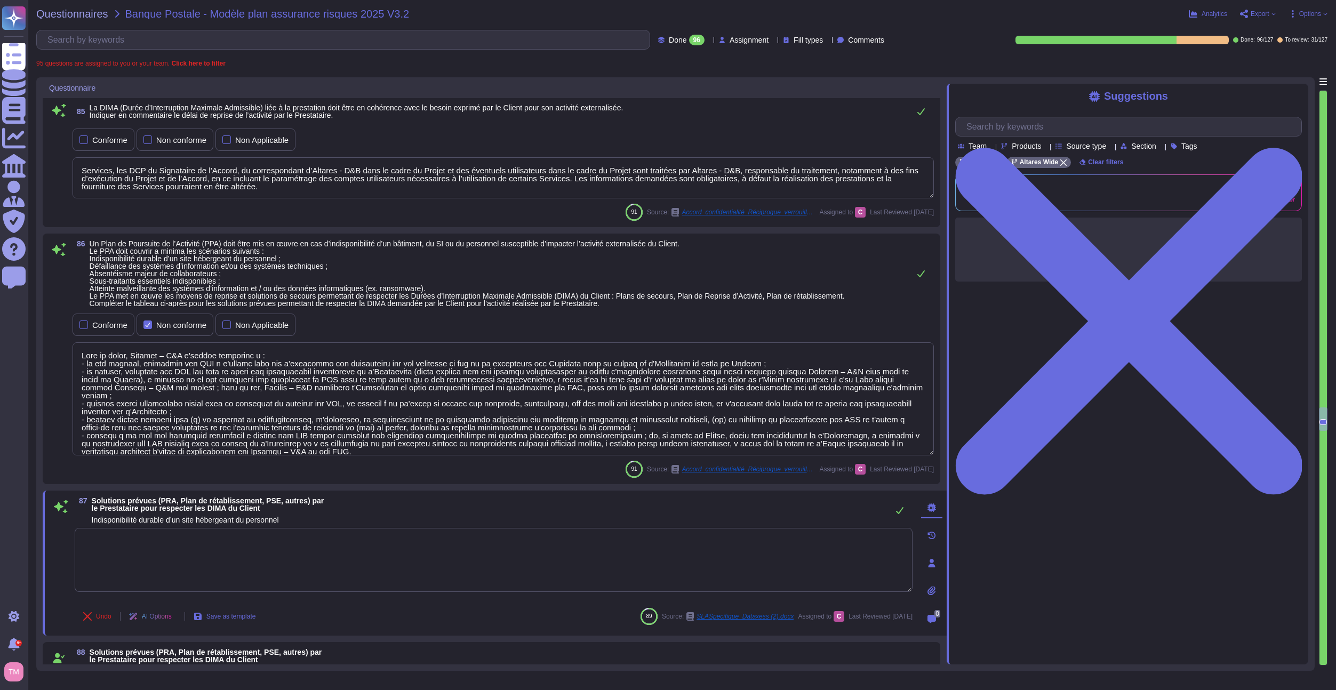
scroll to position [7636, 0]
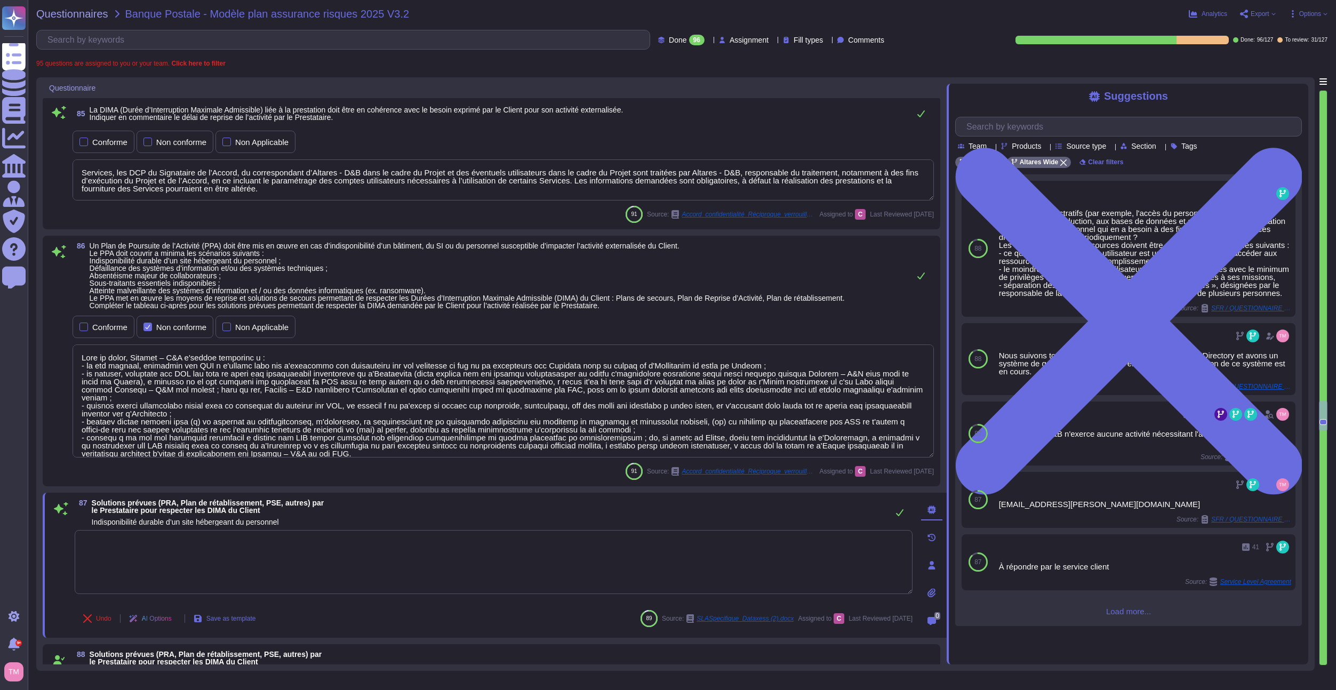
click at [296, 419] on textarea at bounding box center [503, 400] width 861 height 113
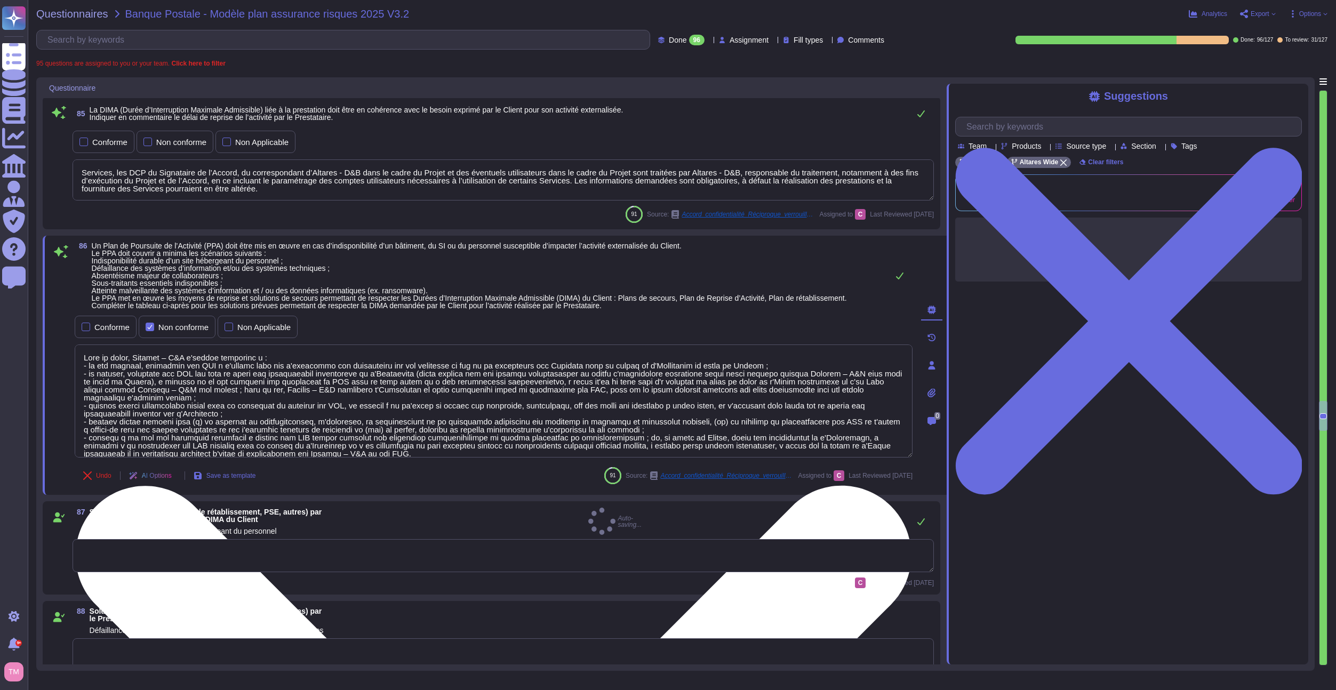
type textarea "Altares has a Business Continuity Plan (BCP) that anticipates emergency solutio…"
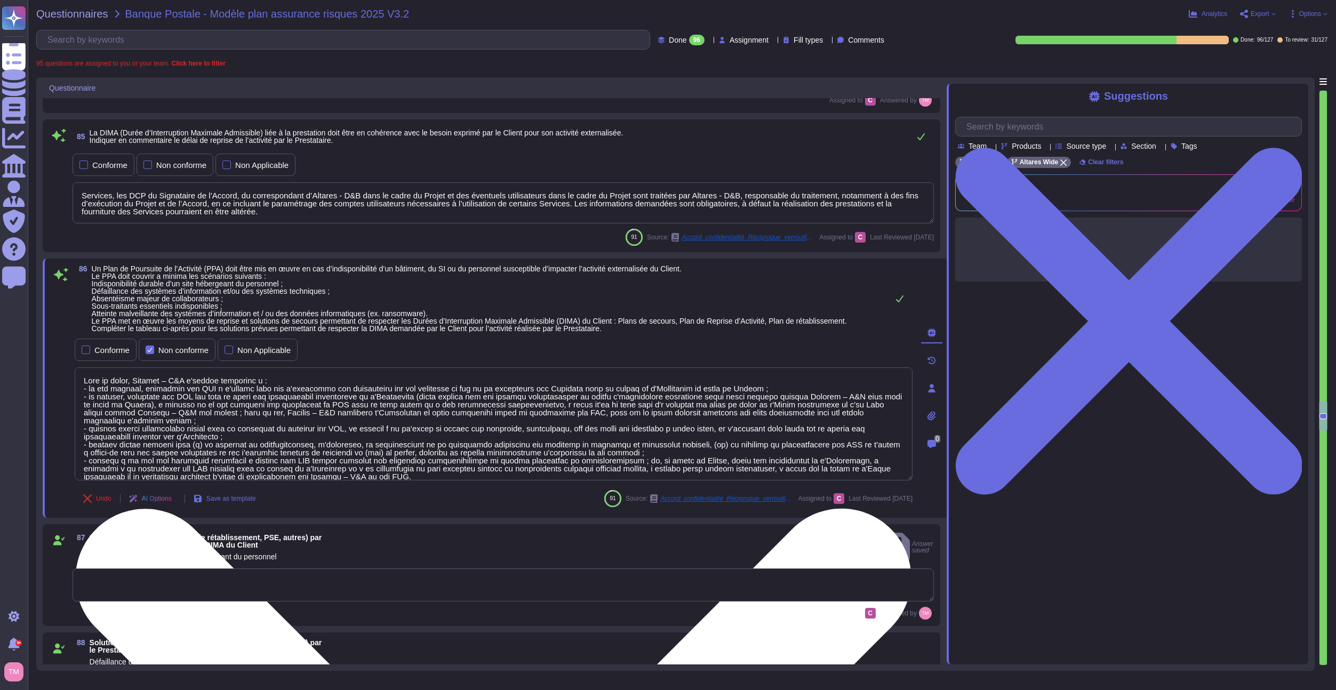
type textarea "Altares réalise des audits internes et des audits par des organismes tiers sur …"
type textarea "Altares has a Business Continuity Plan (BCP) that anticipates emergency solutio…"
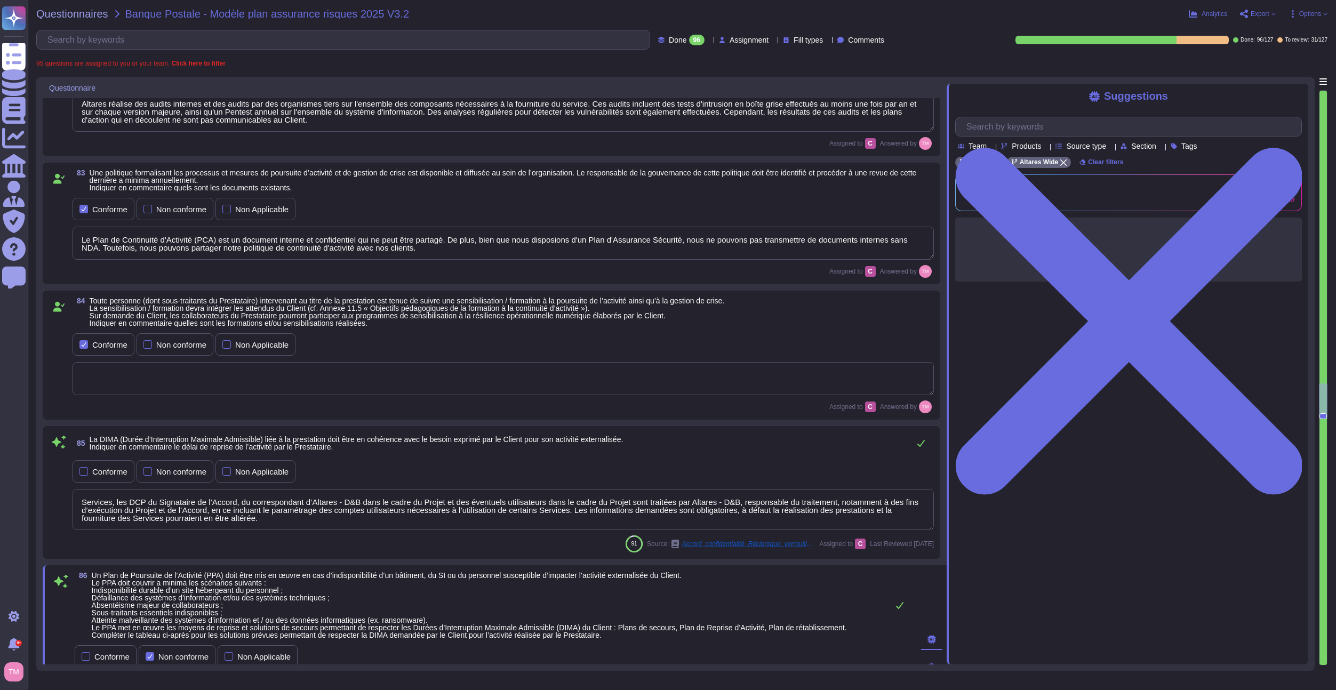
type textarea "Lo IPSU : 4.7 Dolorsitametco Adipisci elitseddoeius tem incididu, utl etdolor m…"
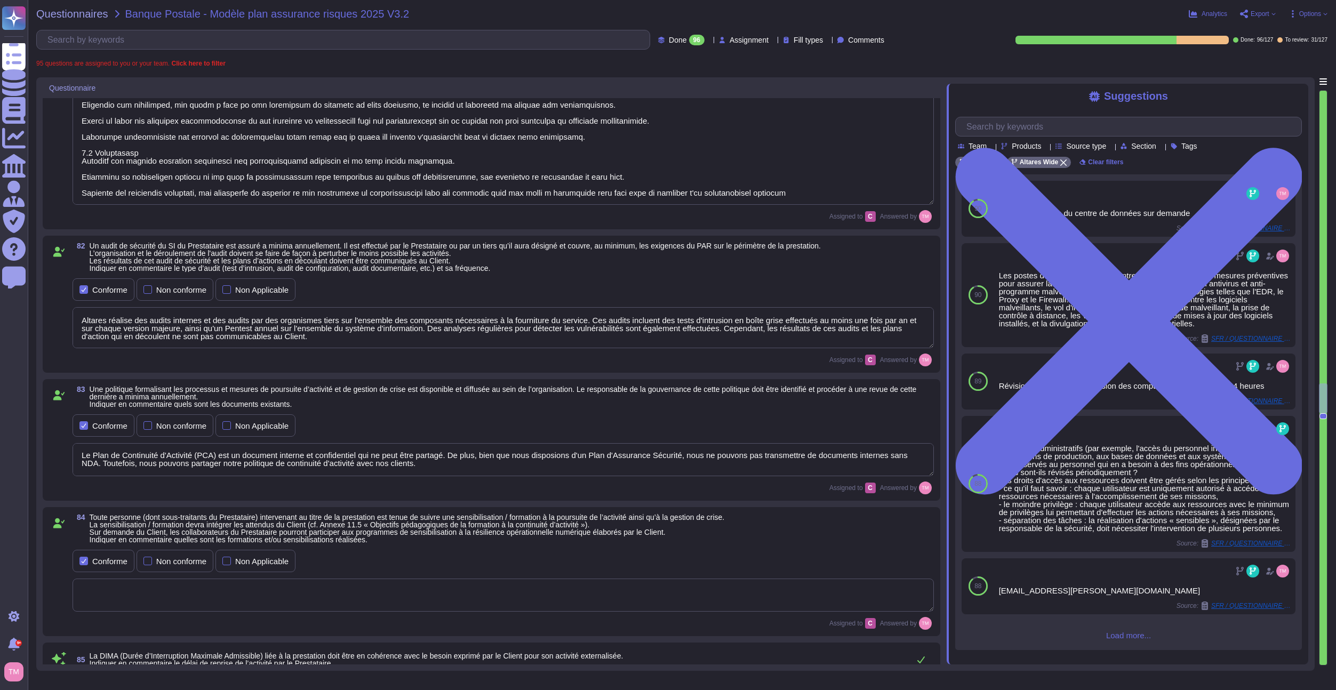
scroll to position [0, 0]
drag, startPoint x: 428, startPoint y: 467, endPoint x: 73, endPoint y: 453, distance: 355.9
click at [73, 453] on textarea "Le Plan de Continuité d'Activité (PCA) est un document interne et confidentiel …" at bounding box center [503, 459] width 861 height 33
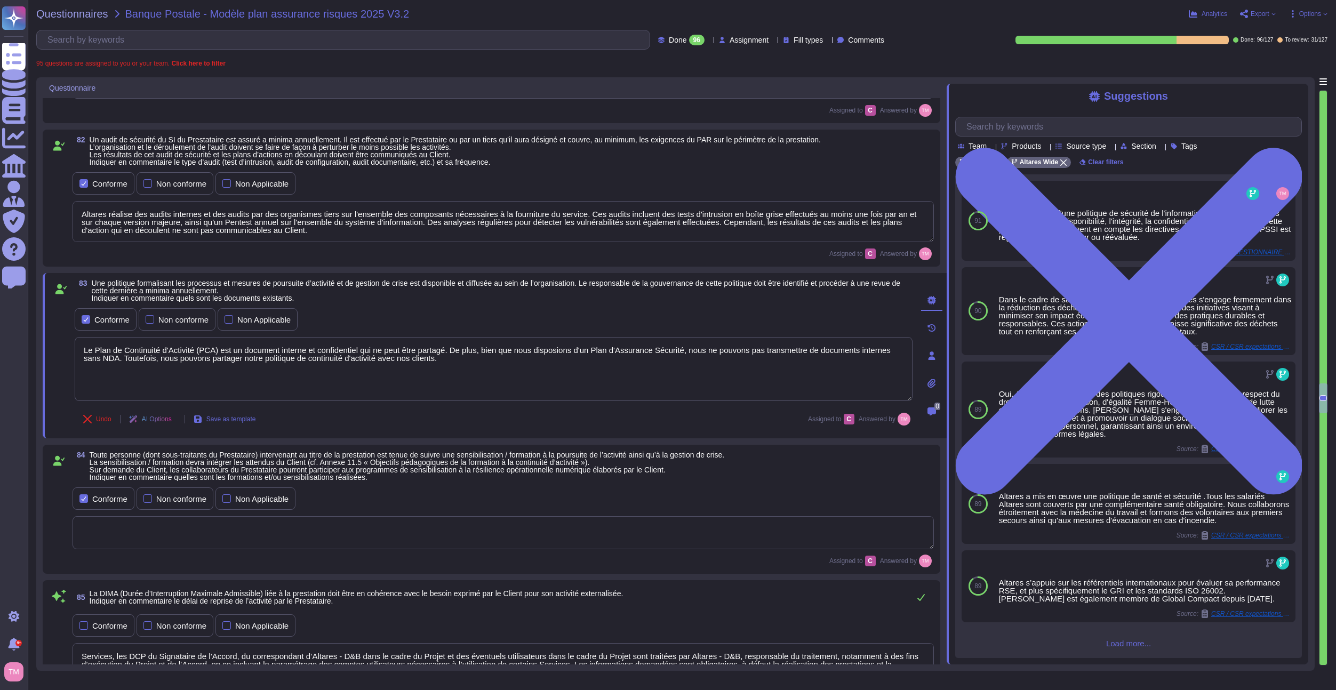
scroll to position [7188, 0]
click at [142, 496] on div "Non conforme" at bounding box center [175, 498] width 77 height 22
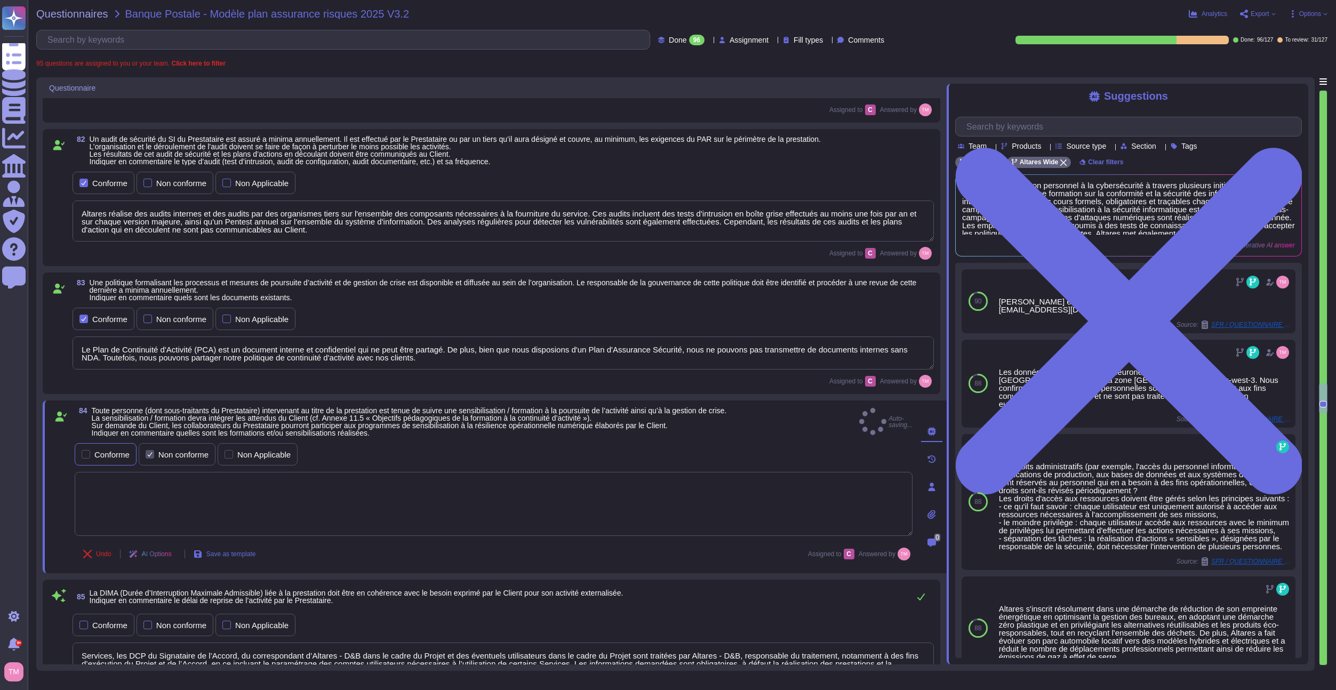
click at [92, 459] on div "Conforme" at bounding box center [106, 454] width 62 height 22
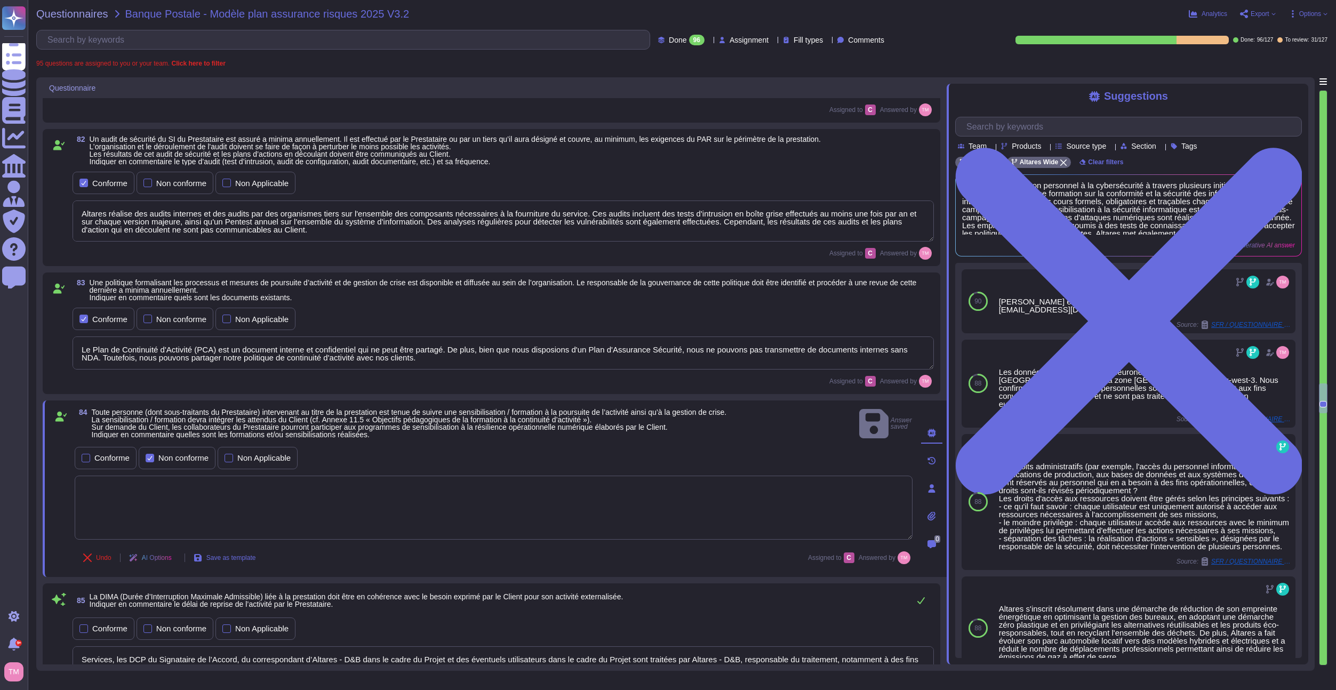
click at [322, 512] on textarea at bounding box center [494, 508] width 838 height 64
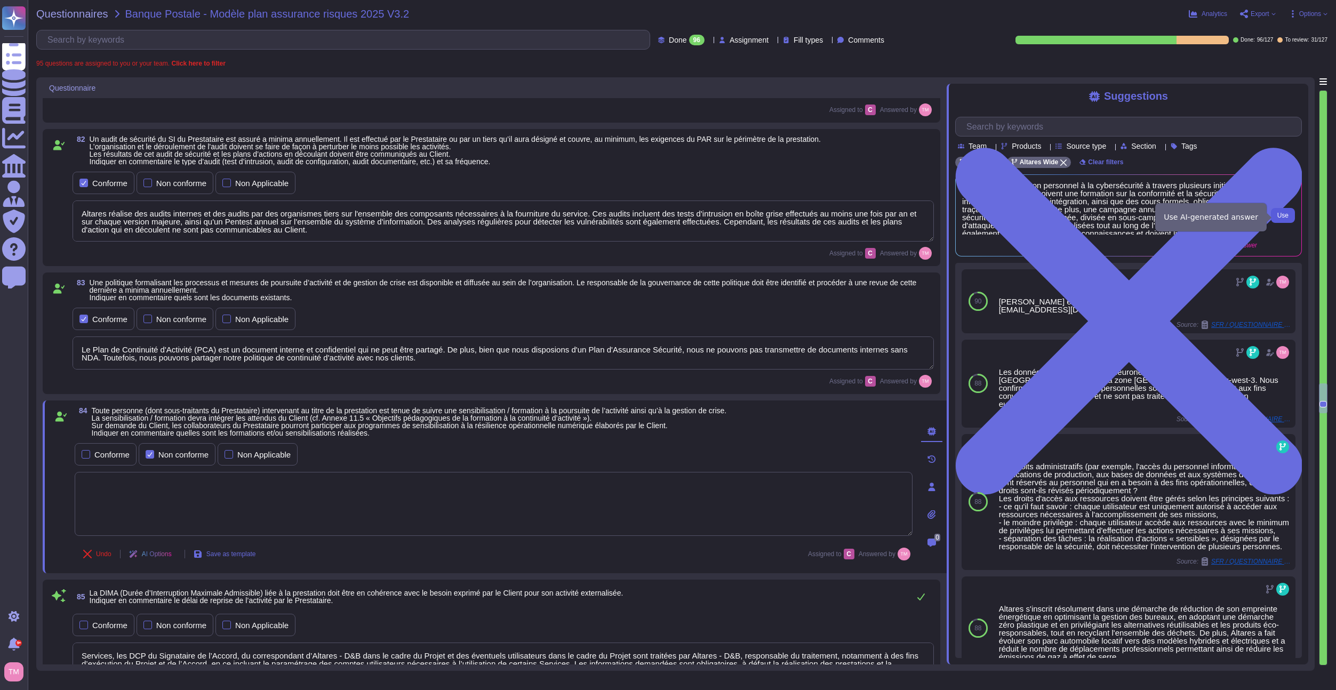
click at [1286, 218] on span "Use" at bounding box center [1282, 215] width 11 height 6
type textarea "Altares sensibilise son personnel à la cybersécurité à travers plusieurs initia…"
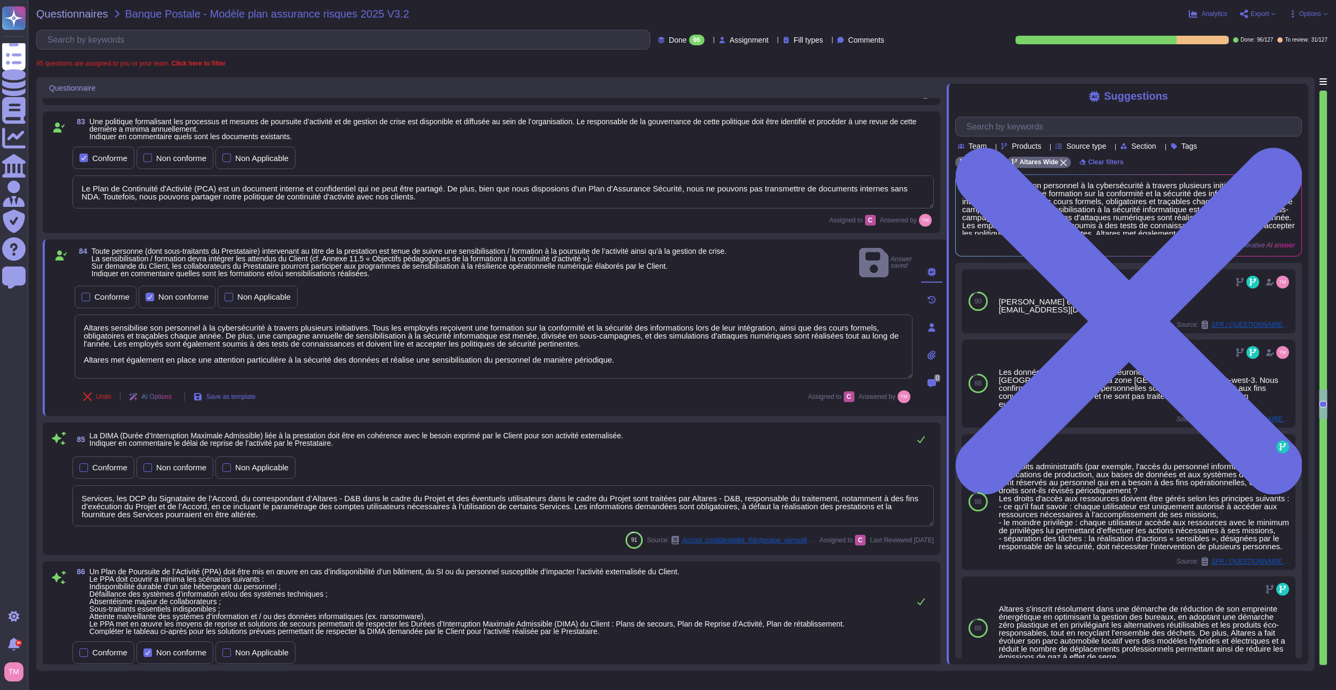
scroll to position [7401, 0]
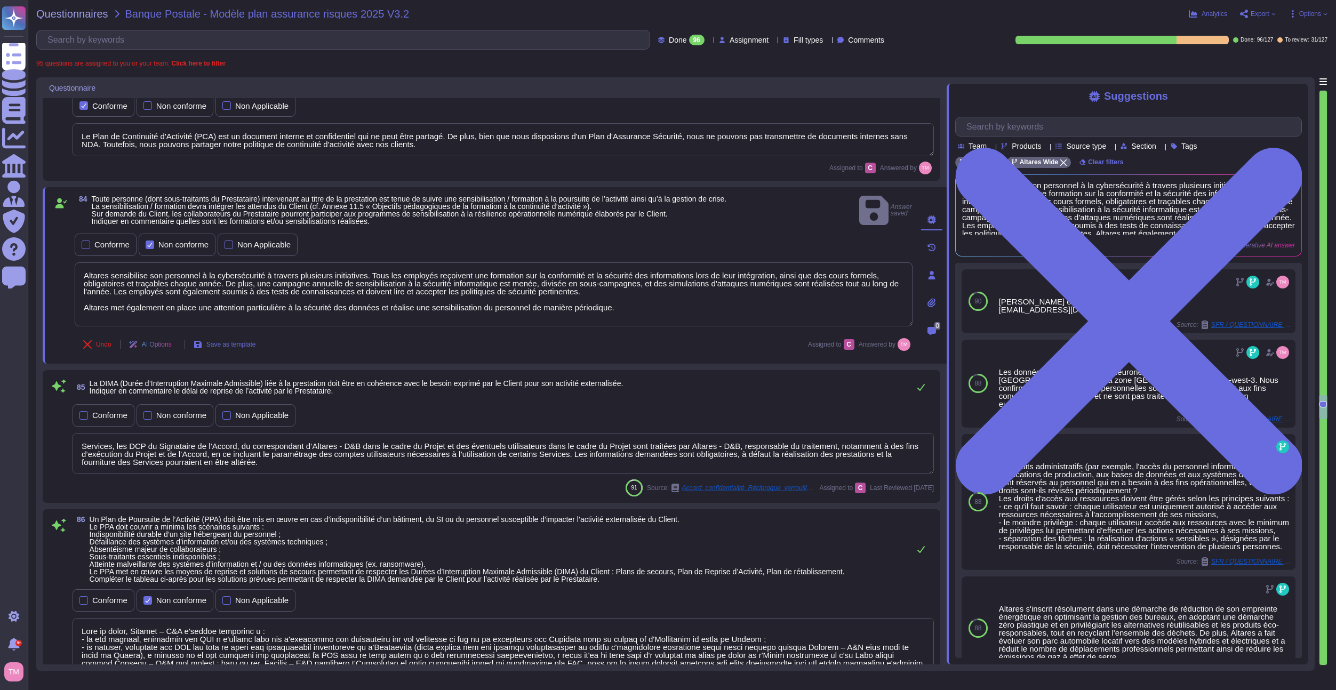
click at [299, 458] on textarea "Services, les DCP du Signataire de l’Accord, du correspondant d’Altares - D&B d…" at bounding box center [503, 453] width 861 height 41
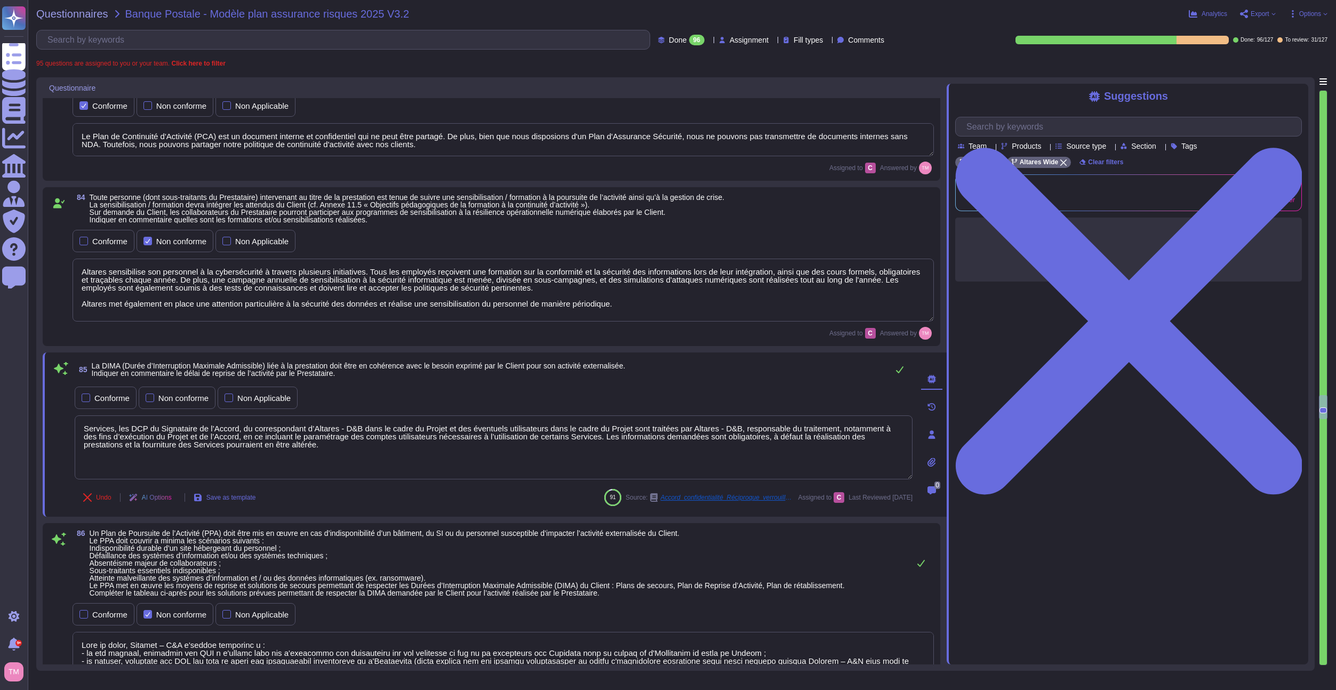
drag, startPoint x: 290, startPoint y: 454, endPoint x: 67, endPoint y: 417, distance: 226.0
click at [67, 417] on div "85 La DIMA (Durée d’Interruption Maximale Admissible) liée à la prestation doit…" at bounding box center [481, 434] width 861 height 151
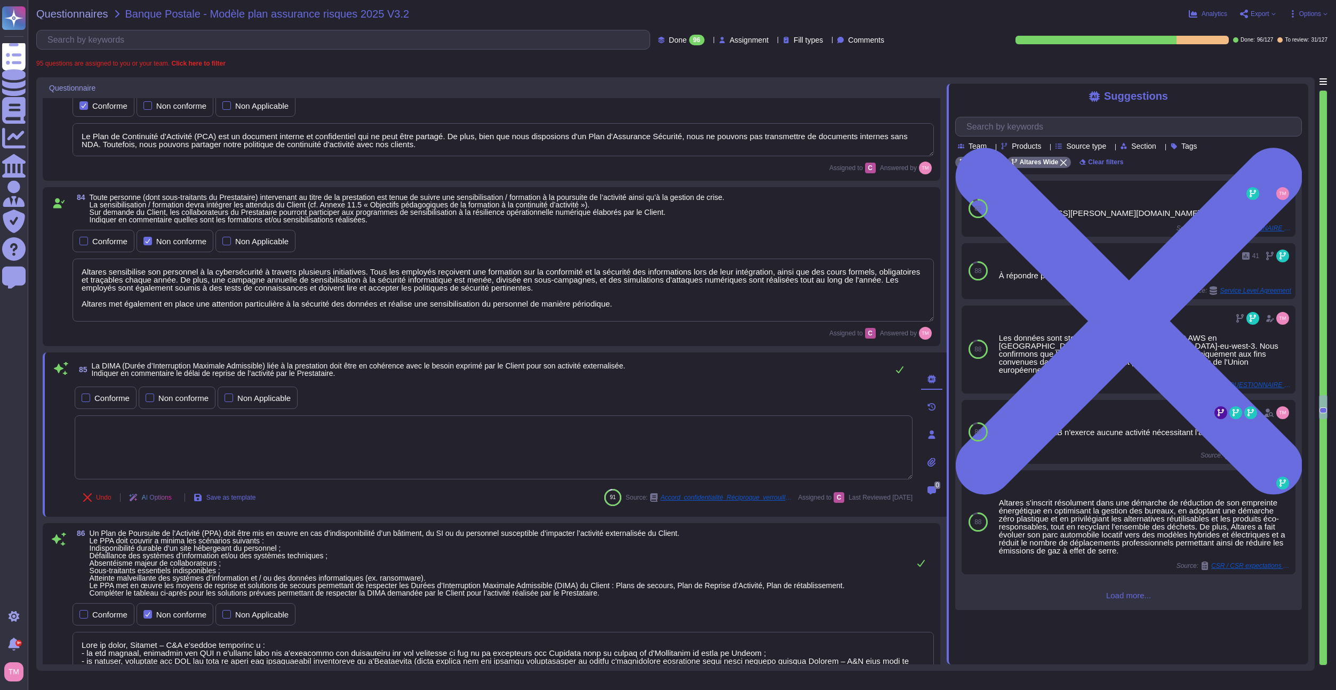
click at [927, 433] on icon at bounding box center [931, 434] width 9 height 9
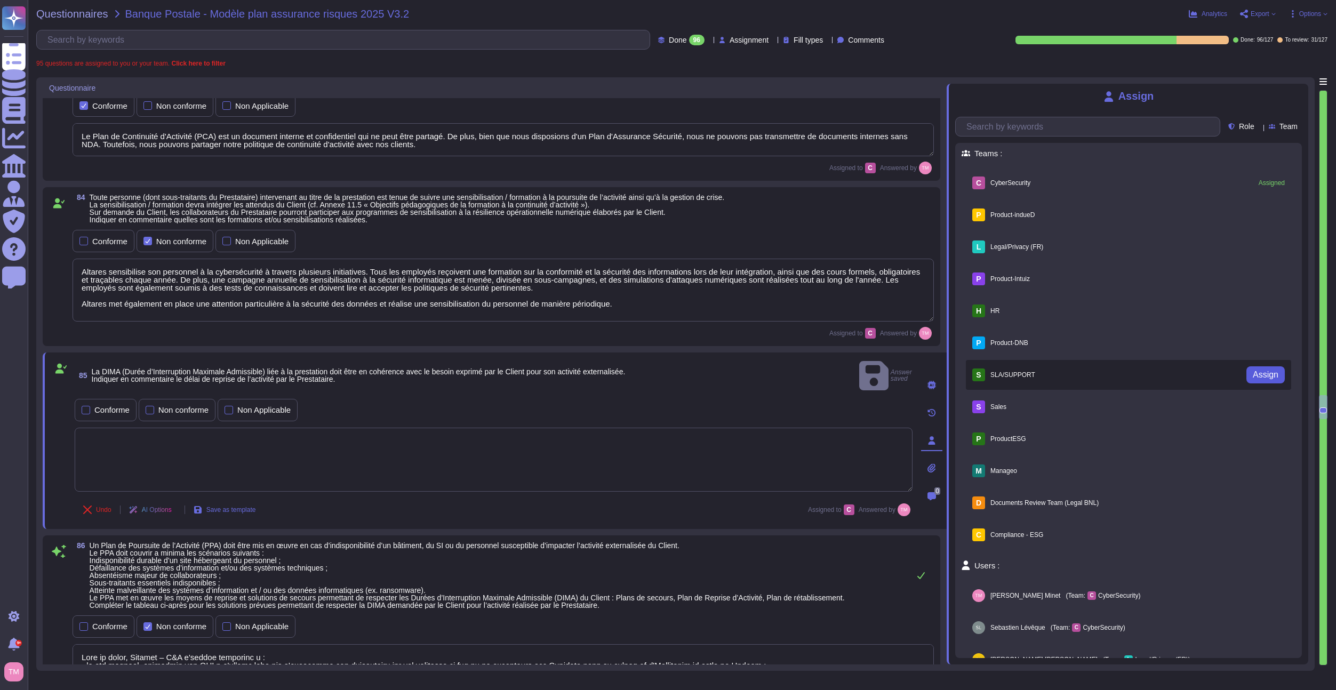
click at [1252, 375] on span "Assign" at bounding box center [1265, 375] width 26 height 9
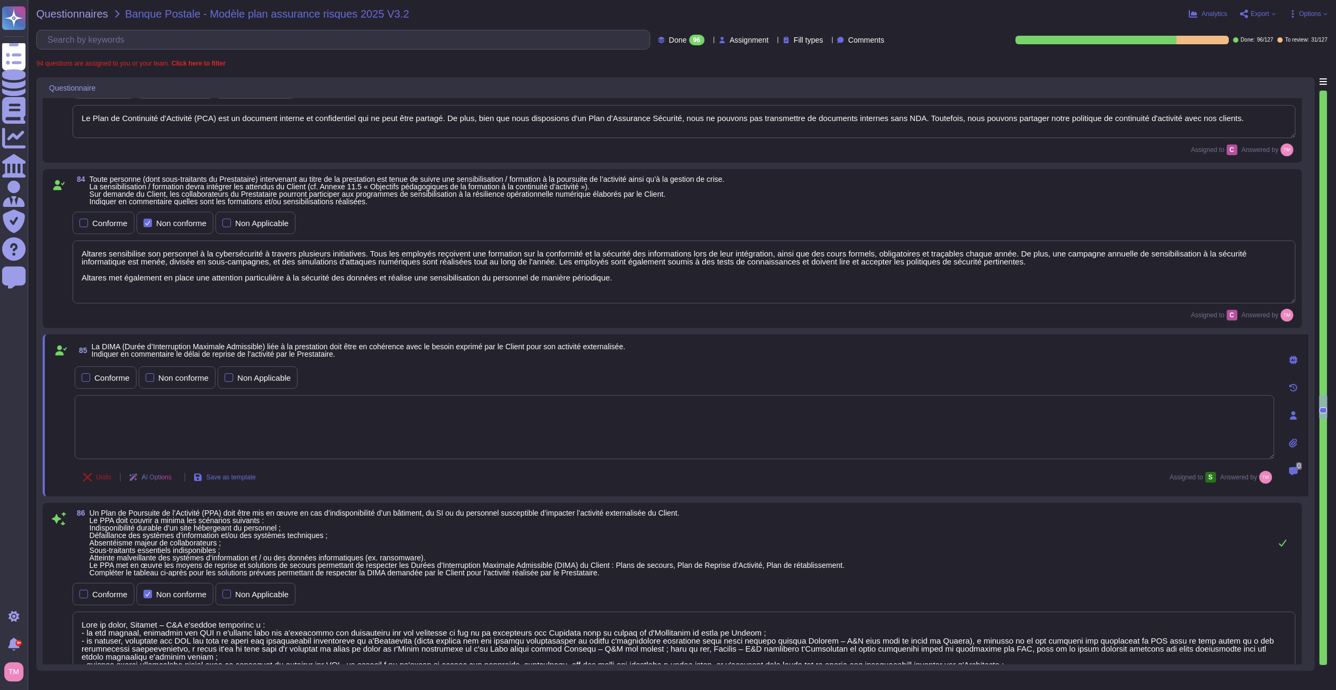
click at [91, 474] on icon at bounding box center [87, 477] width 9 height 9
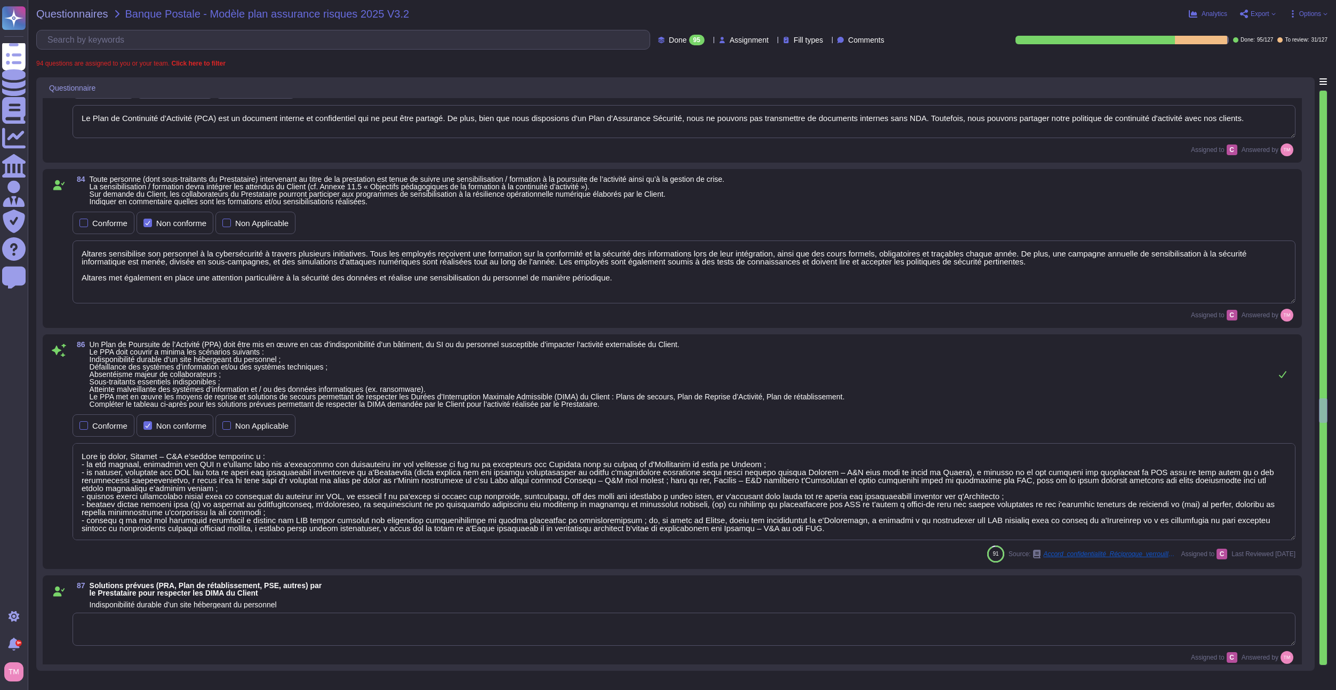
type textarea "Altares has a Business Continuity Plan (BCP) that anticipates emergency solutio…"
type textarea "Lore ip dolor, Sitamet – C&A e'seddoe temporinc u : - la etd magnaal, enimadmin…"
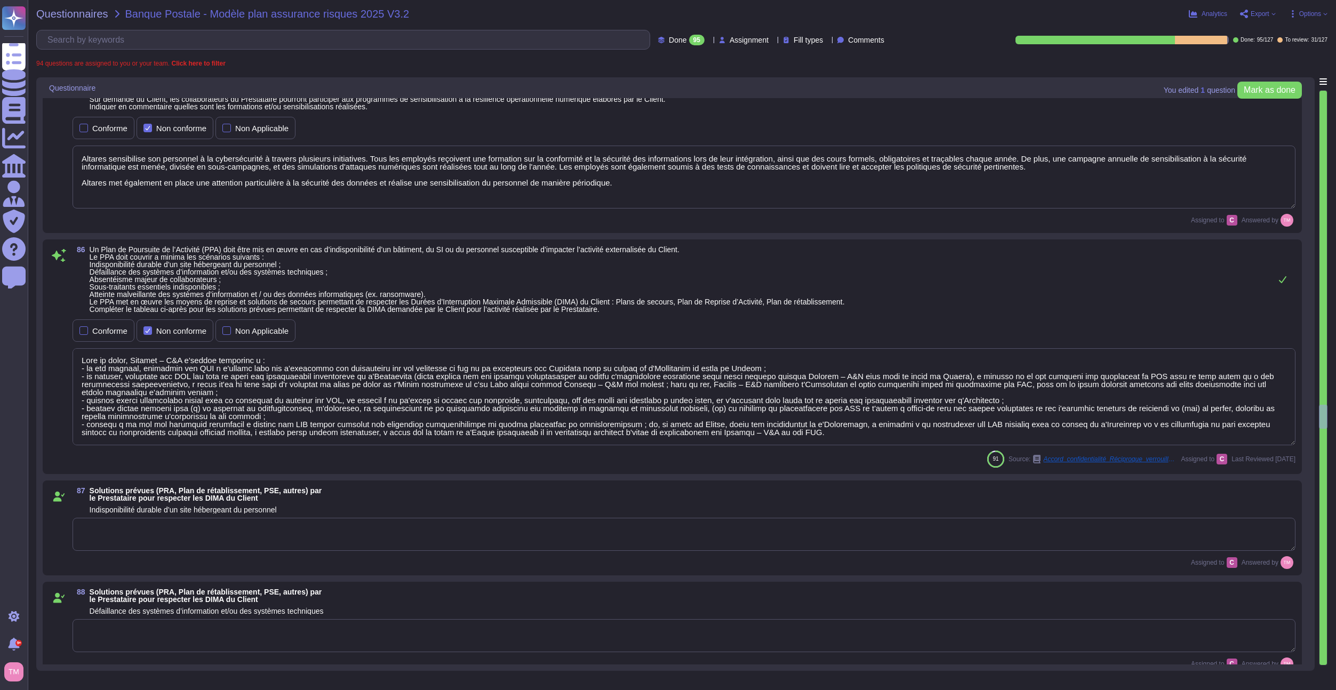
scroll to position [7508, 0]
type textarea "Altares has a Business Continuity Plan (BCP) that anticipates emergency solutio…"
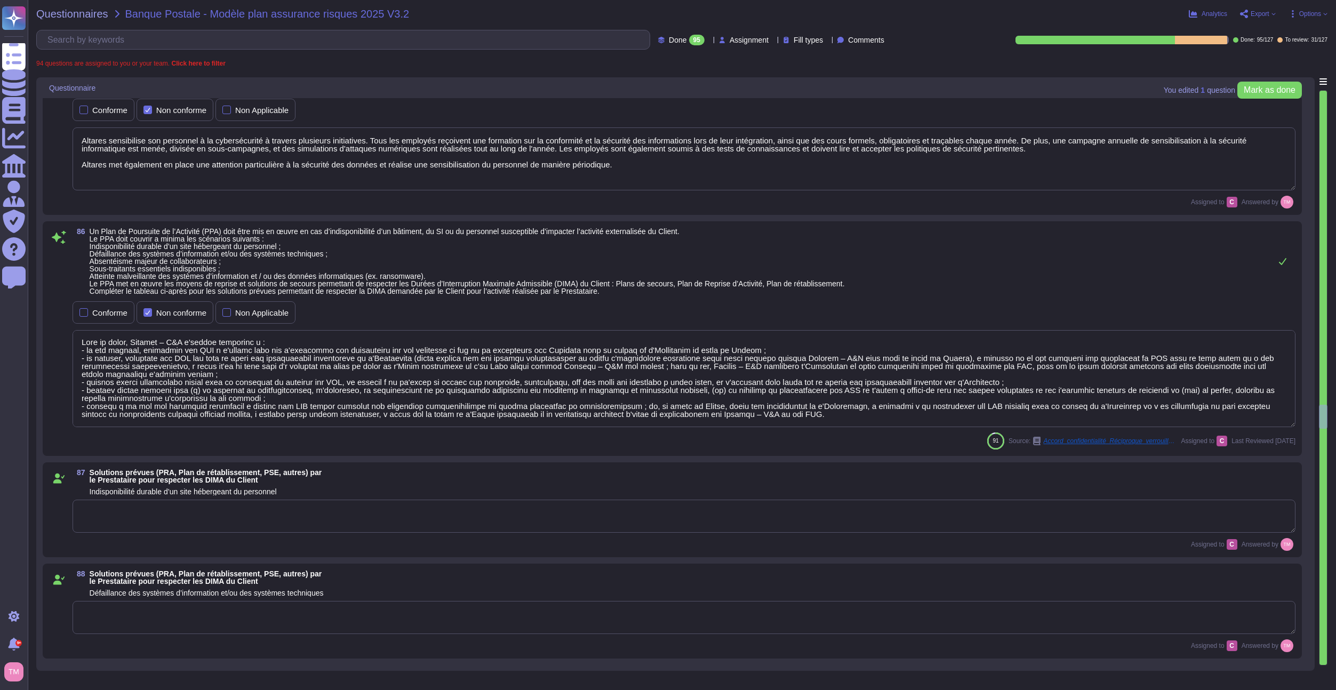
click at [847, 396] on textarea at bounding box center [684, 378] width 1223 height 97
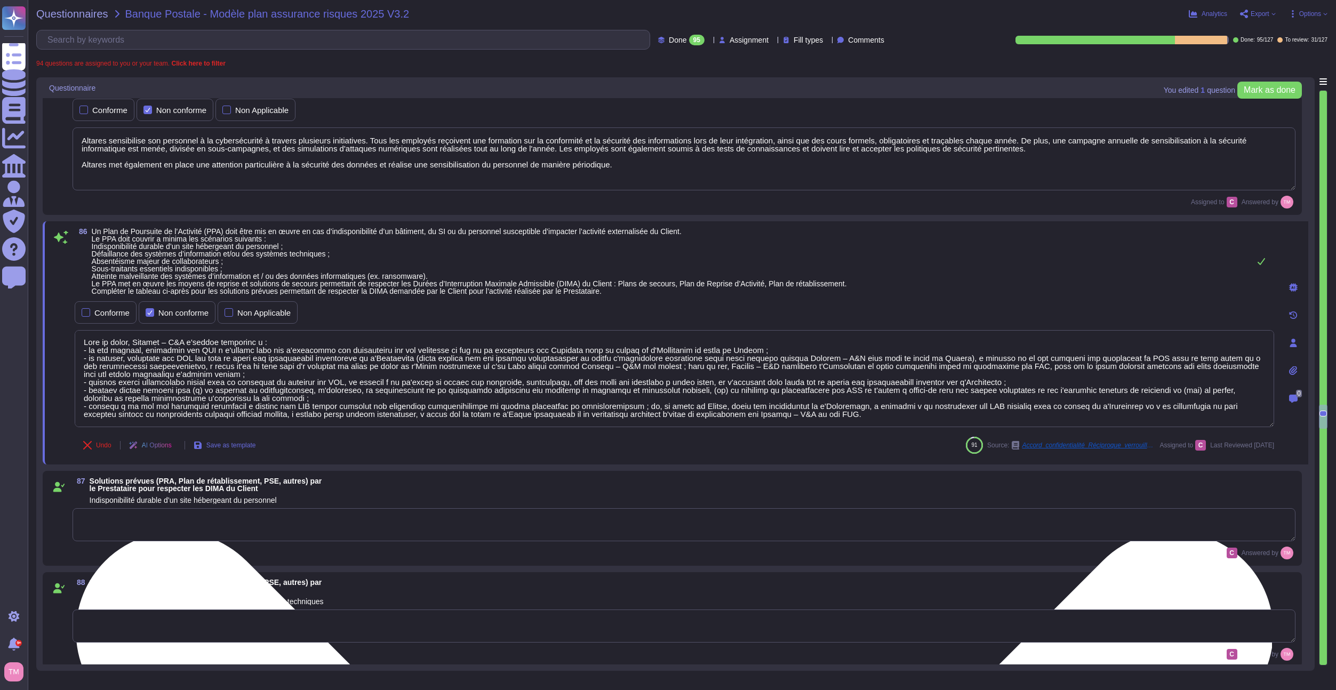
type textarea "Altares has a Business Continuity Plan (BCP) that anticipates emergency solutio…"
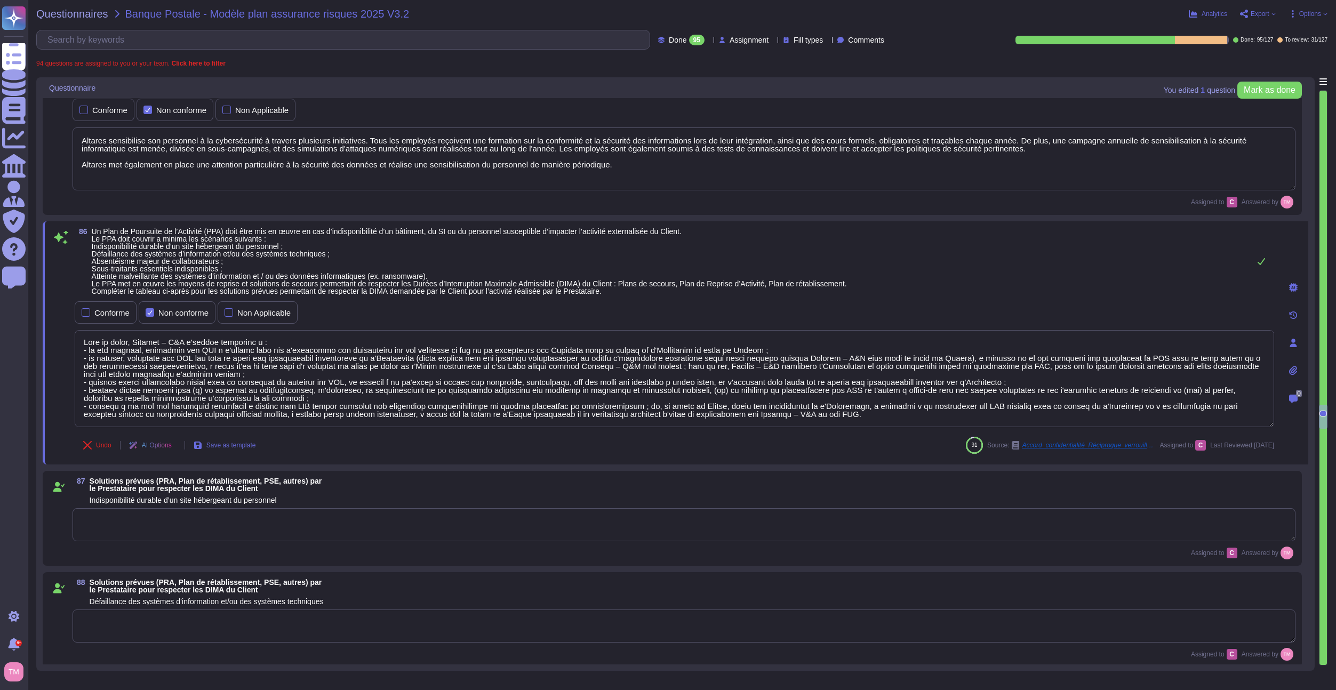
scroll to position [0, 0]
drag, startPoint x: 821, startPoint y: 414, endPoint x: 71, endPoint y: 340, distance: 753.3
click at [71, 340] on div "86 Un Plan de Poursuite de l’Activité (PPA) doit être mis en œuvre en cas d’ind…" at bounding box center [662, 343] width 1223 height 230
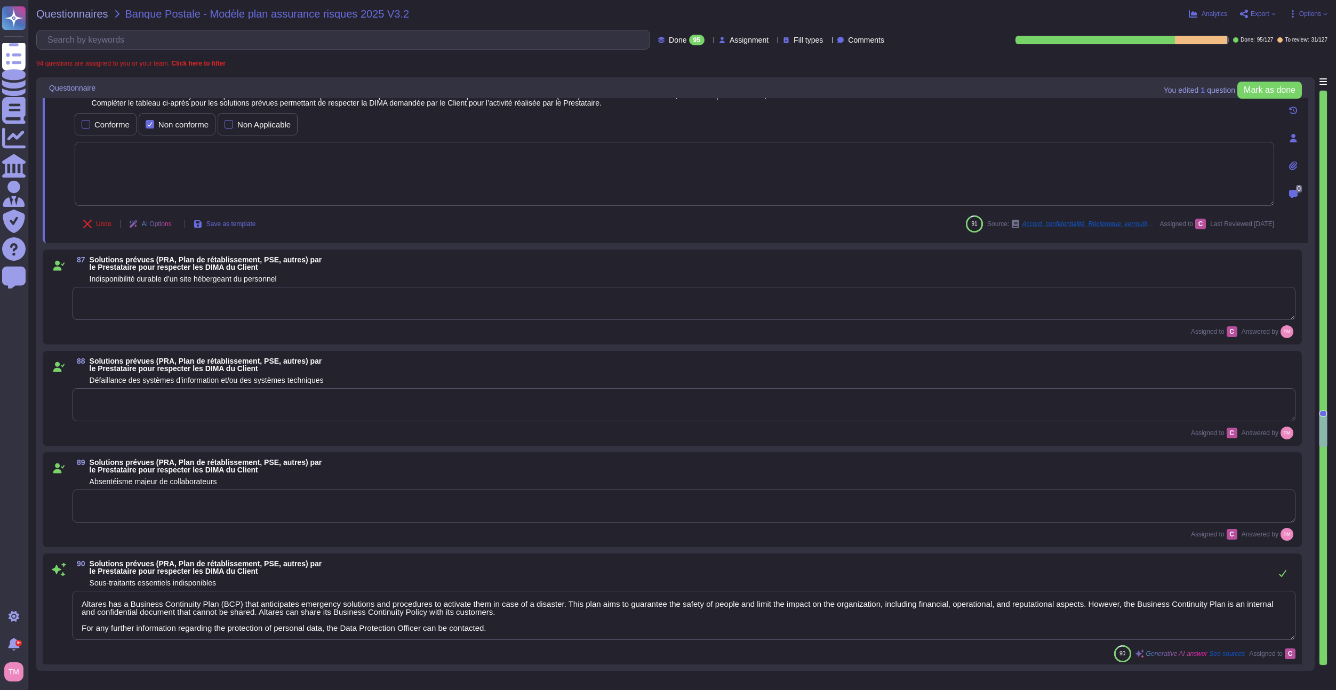
type textarea "Altares - D&B is authorized to engage other subcontractors for specific process…"
type textarea "La société définit et organise les tests PCA, qui visent à mesurer les performa…"
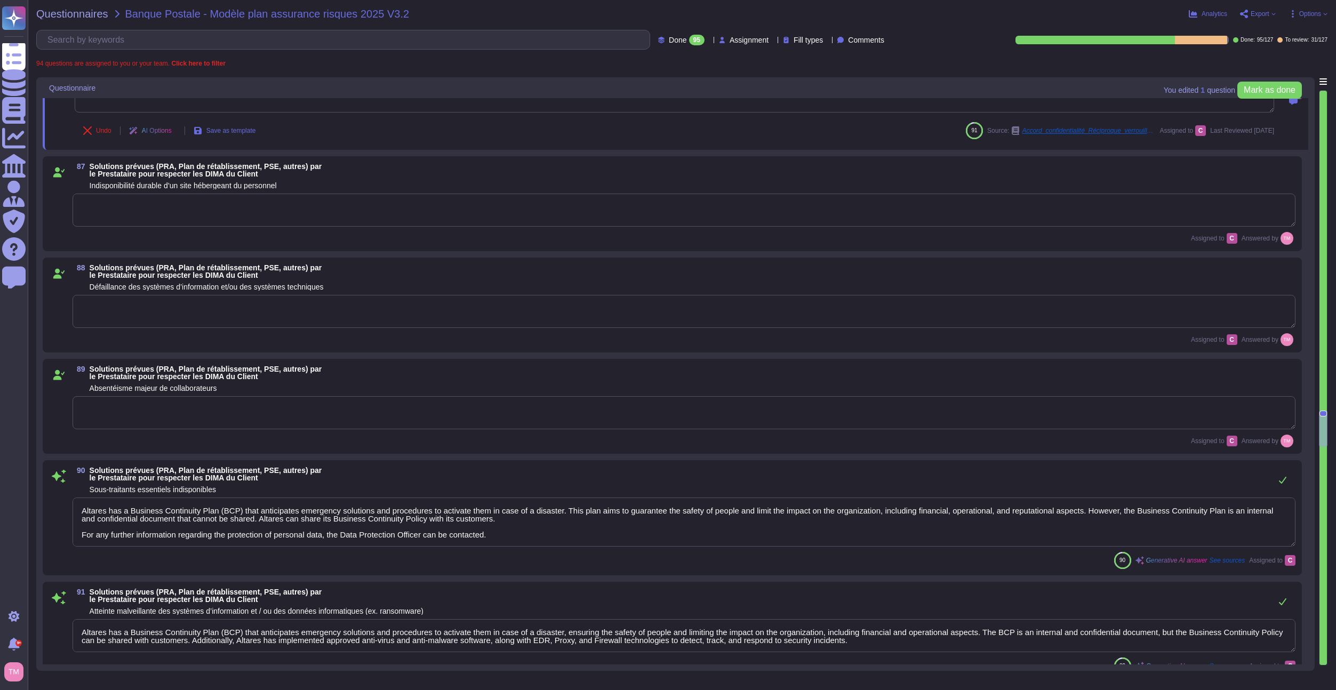
scroll to position [7881, 0]
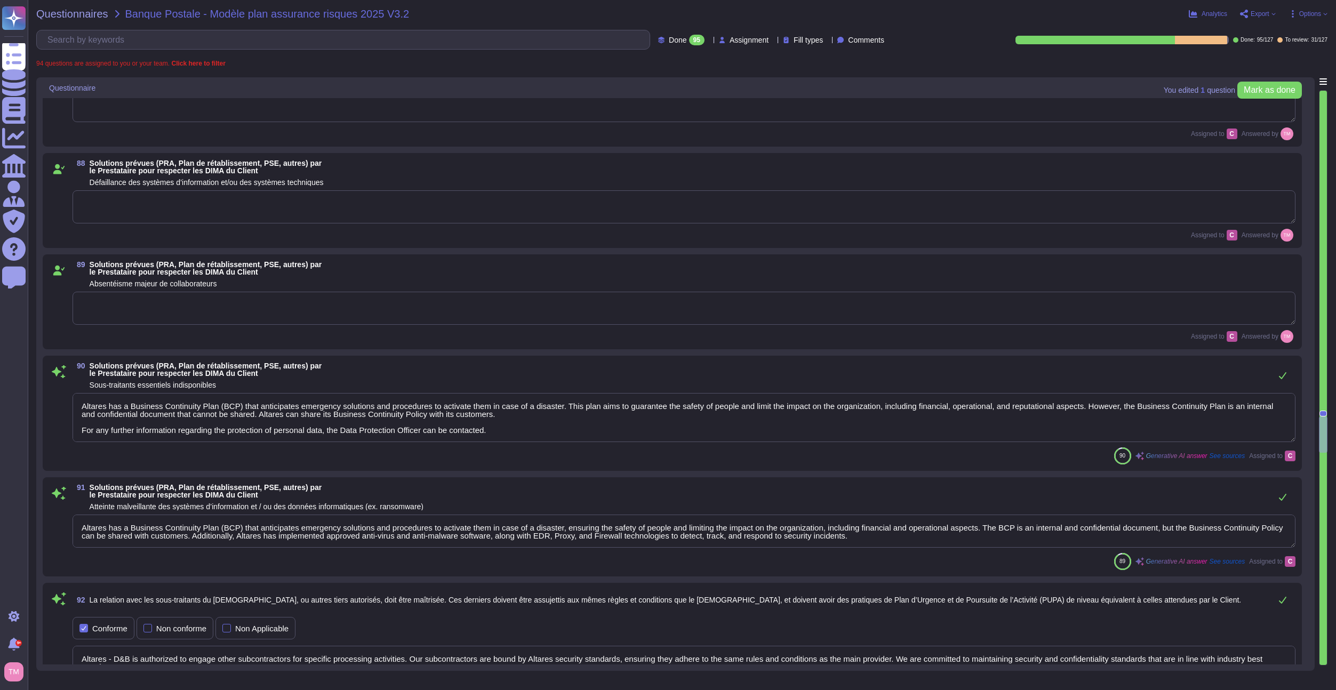
type textarea "Des sous-traitants sont amenés à intervenir sur la plateforme [DOMAIN_NAME], il…"
click at [324, 442] on div "Altares has a Business Continuity Plan (BCP) that anticipates emergency solutio…" at bounding box center [684, 418] width 1223 height 50
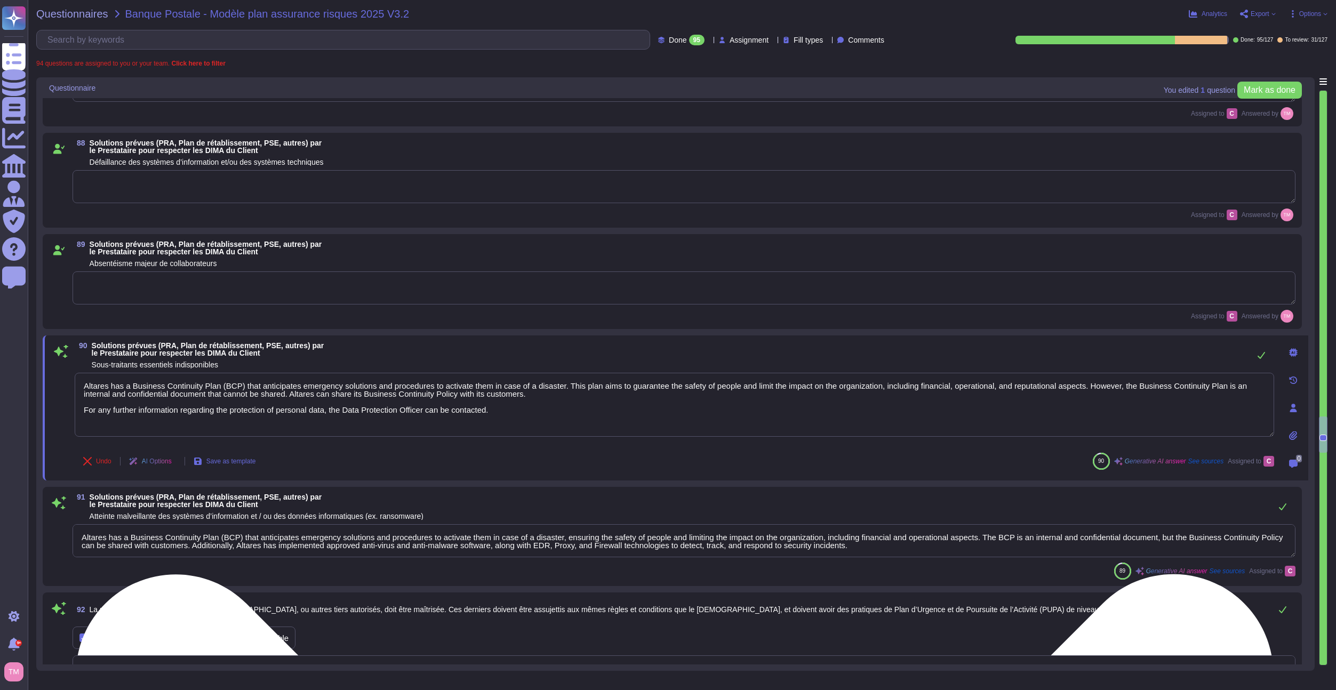
type textarea "Des sous-traitants sont amenés à intervenir sur la plateforme [DOMAIN_NAME], il…"
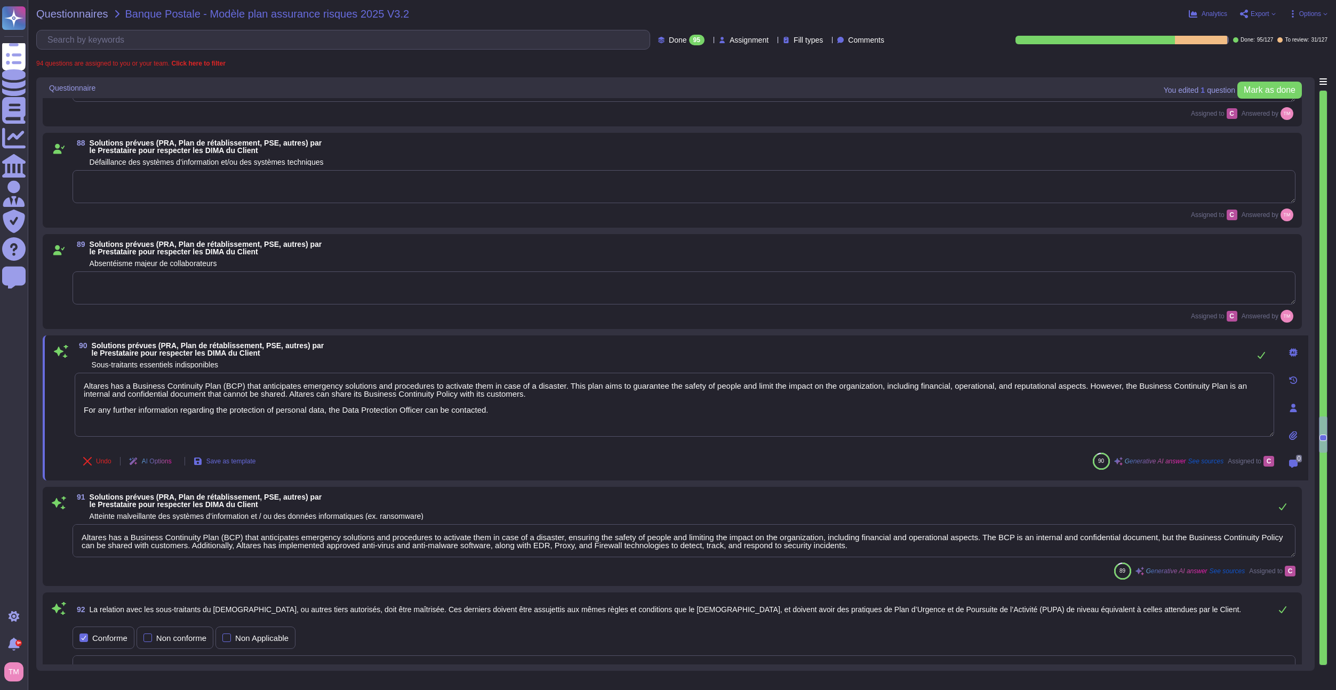
drag, startPoint x: 530, startPoint y: 416, endPoint x: 62, endPoint y: 380, distance: 469.0
click at [62, 380] on div "90 Solutions prévues (PRA, Plan de rétablissement, PSE, autres) par le Prestata…" at bounding box center [662, 408] width 1223 height 132
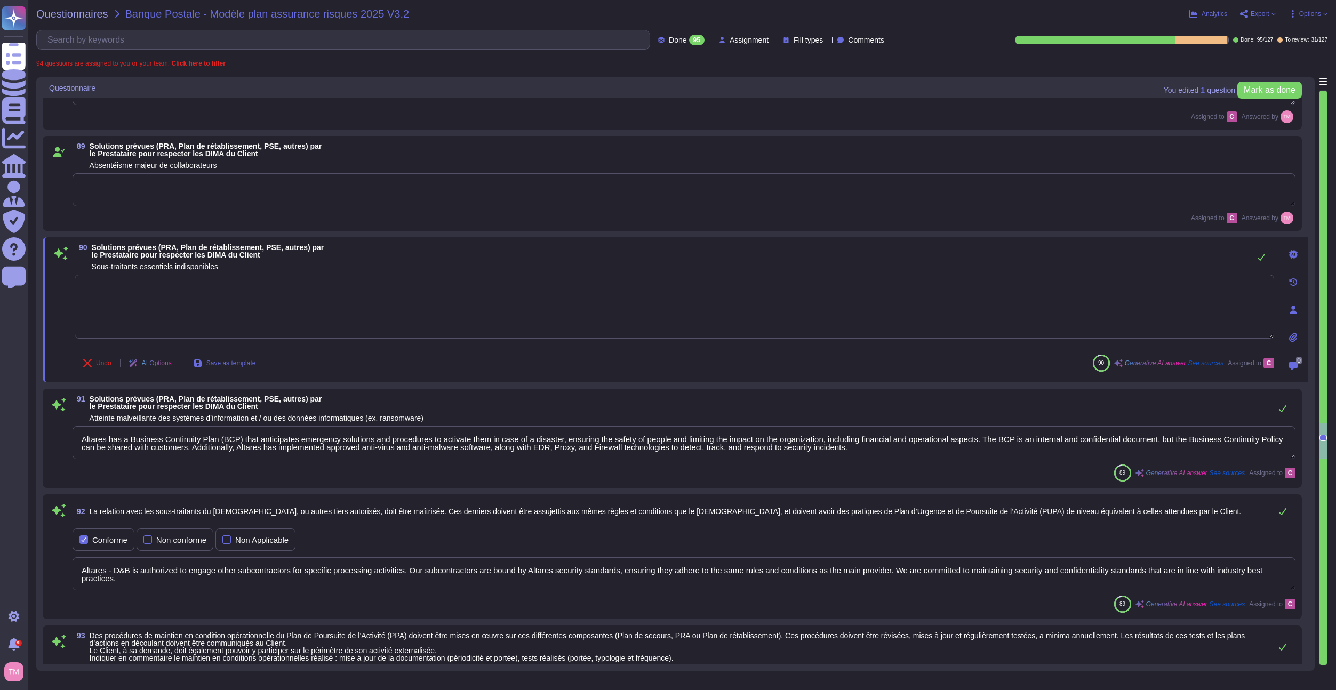
type textarea "Localisation : zone non inondable, non sismique, hors couloirs aériens, hors zo…"
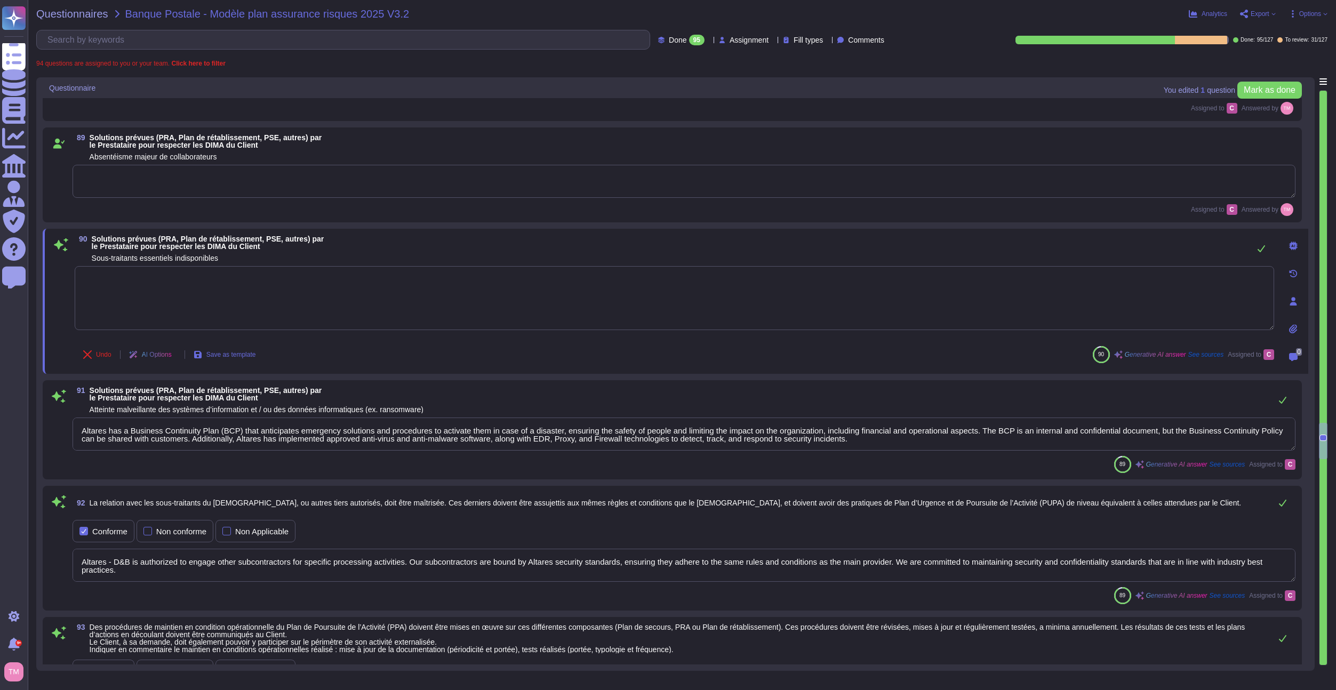
click at [222, 436] on textarea "Altares has a Business Continuity Plan (BCP) that anticipates emergency solutio…" at bounding box center [684, 433] width 1223 height 33
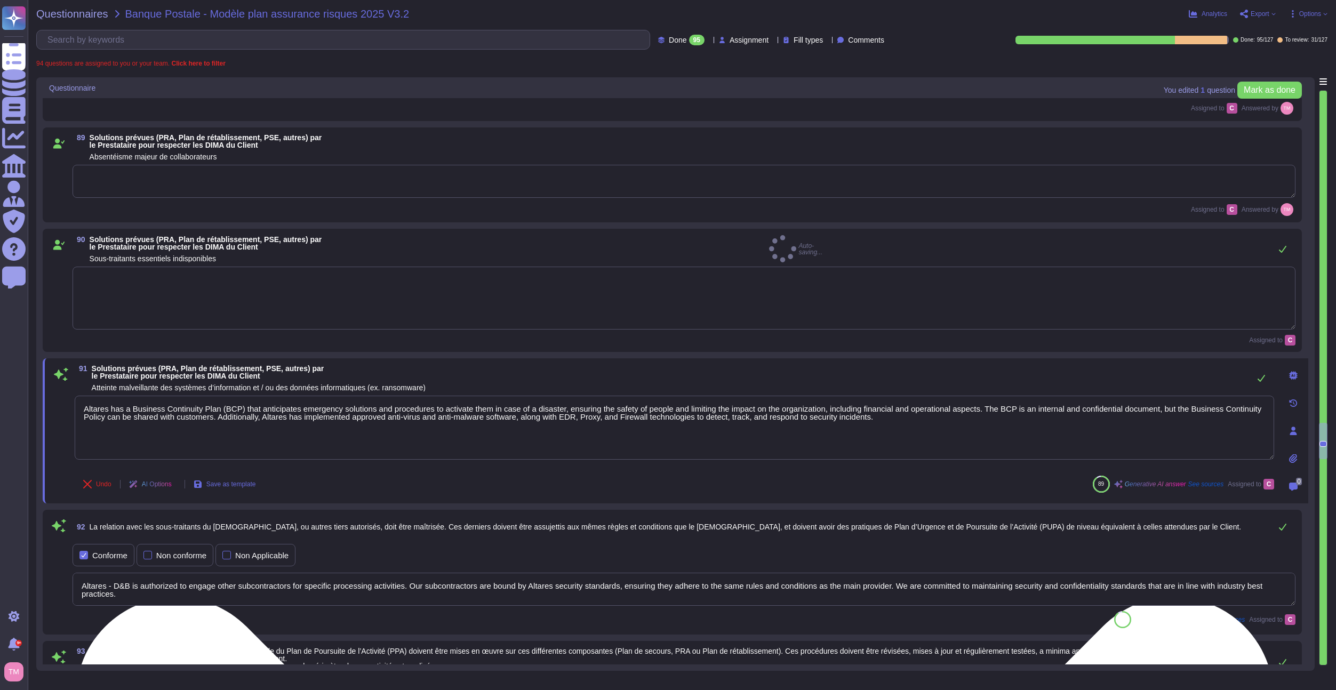
type textarea "Localisation : zone non inondable, non sismique, hors couloirs aériens, hors zo…"
click at [222, 436] on textarea "Altares has a Business Continuity Plan (BCP) that anticipates emergency solutio…" at bounding box center [674, 428] width 1199 height 64
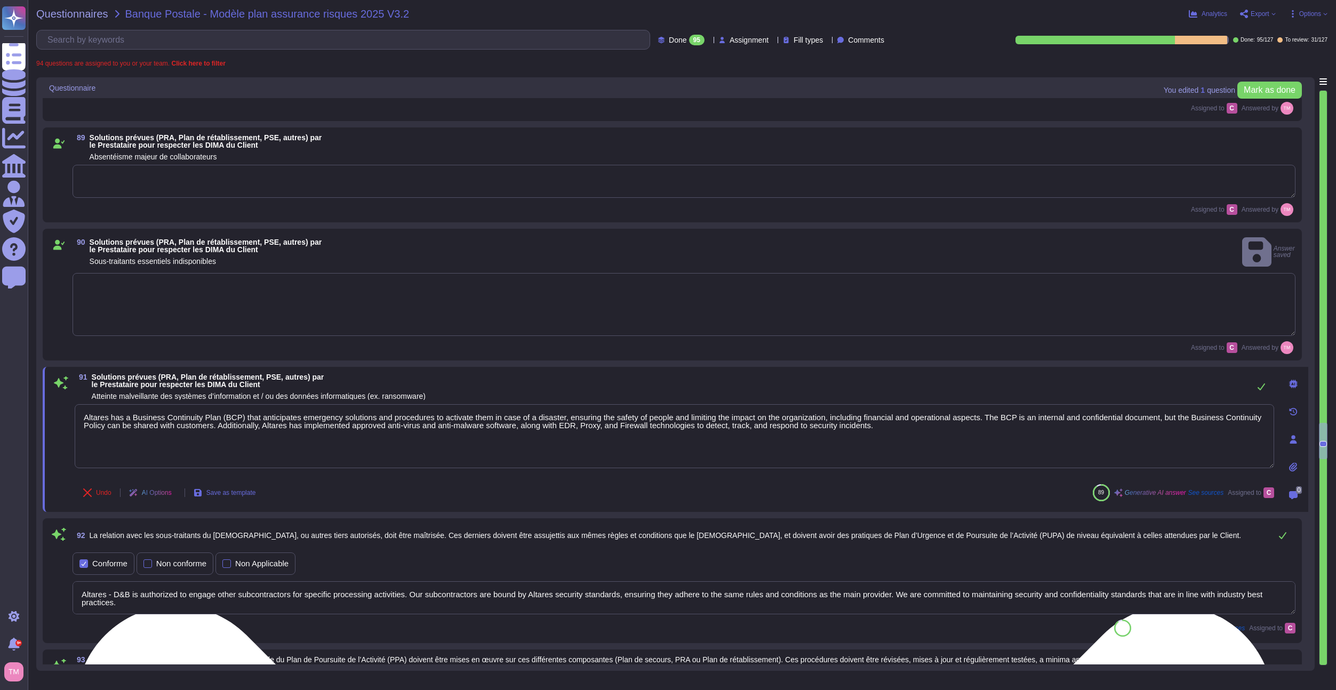
click at [220, 416] on textarea "Altares has a Business Continuity Plan (BCP) that anticipates emergency solutio…" at bounding box center [674, 436] width 1199 height 64
click at [219, 416] on textarea "Altares has a Business Continuity Plan (BCP) that anticipates emergency solutio…" at bounding box center [674, 436] width 1199 height 64
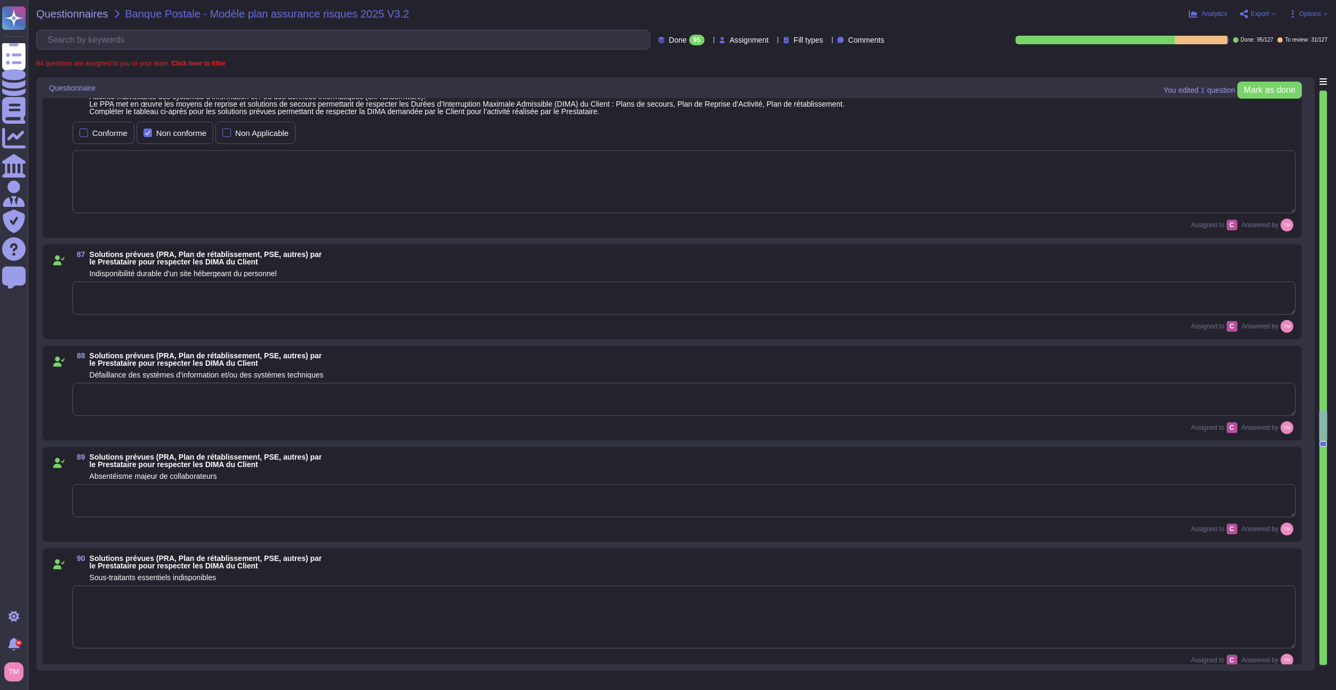
type textarea "Le Plan de Continuité d'Activité (PCA) est un document interne et confidentiel …"
type textarea "Altares sensibilise son personnel à la cybersécurité à travers plusieurs initia…"
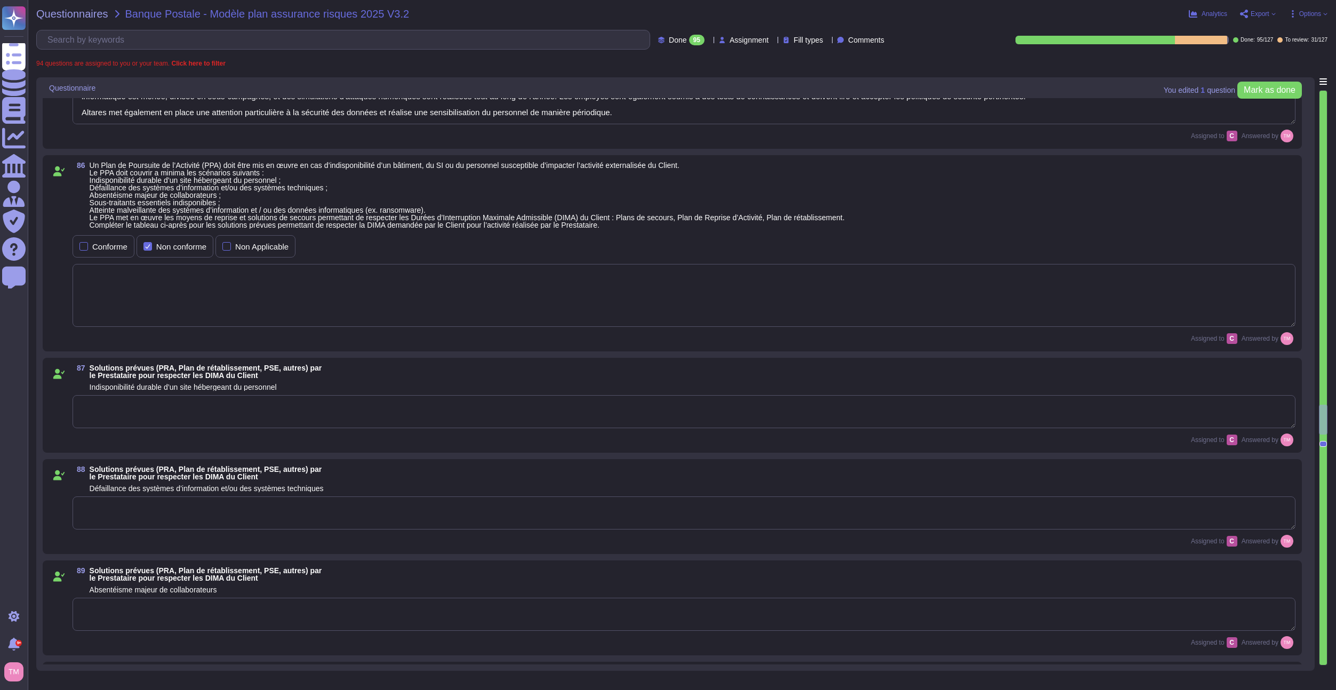
type textarea "Altares réalise des audits internes et des audits par des organismes tiers sur …"
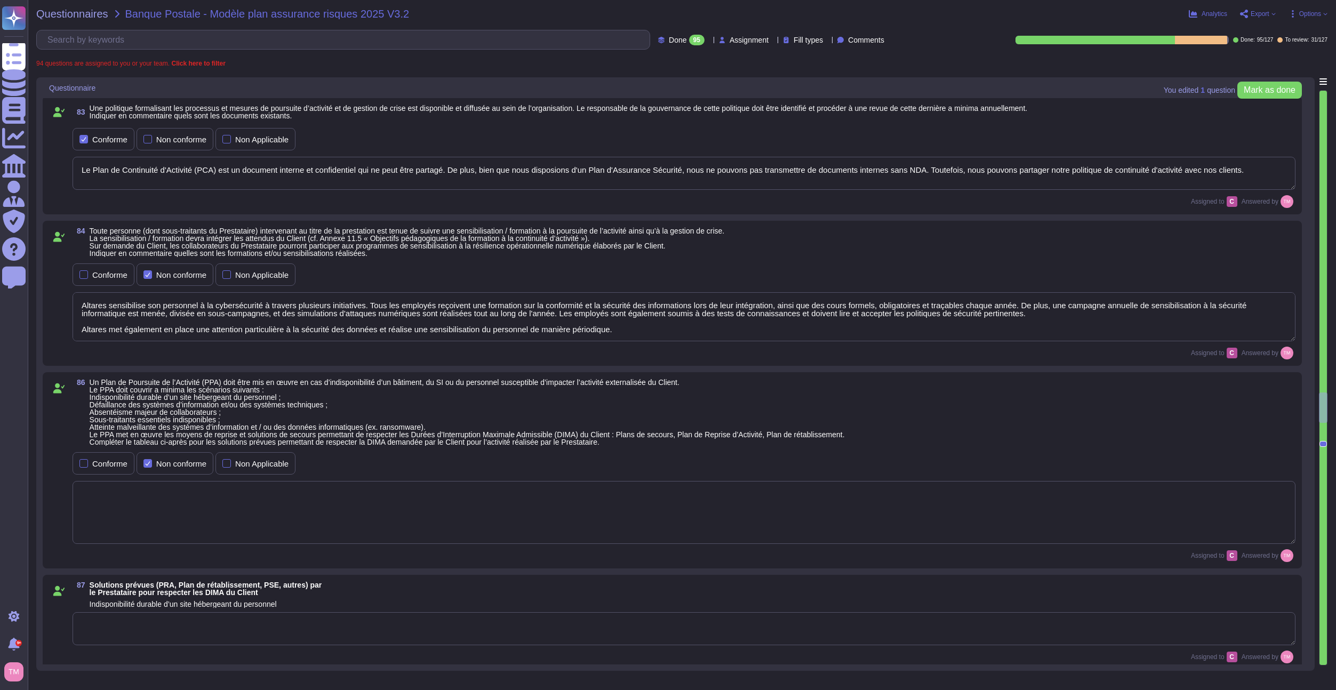
type textarea "Lo IPSU : 4.7 Dolorsitametco Adipisci elitseddoeius tem incididu, utl etdolor m…"
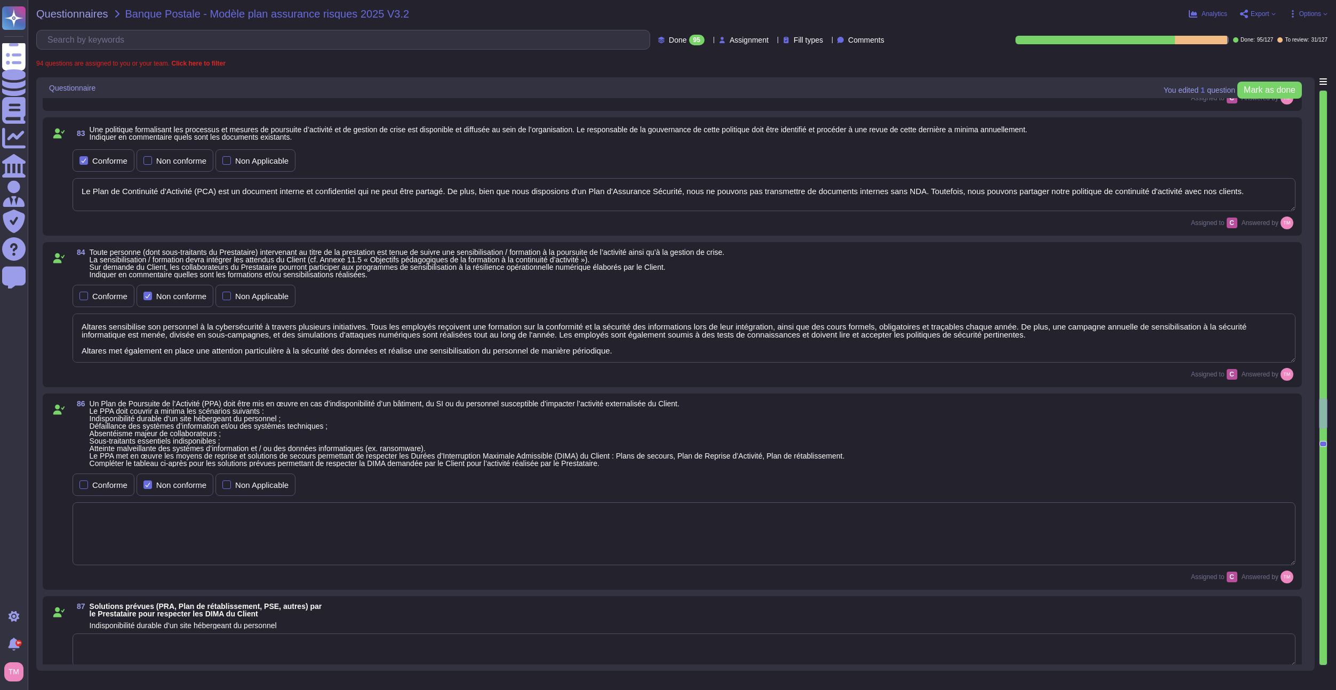
scroll to position [7379, 0]
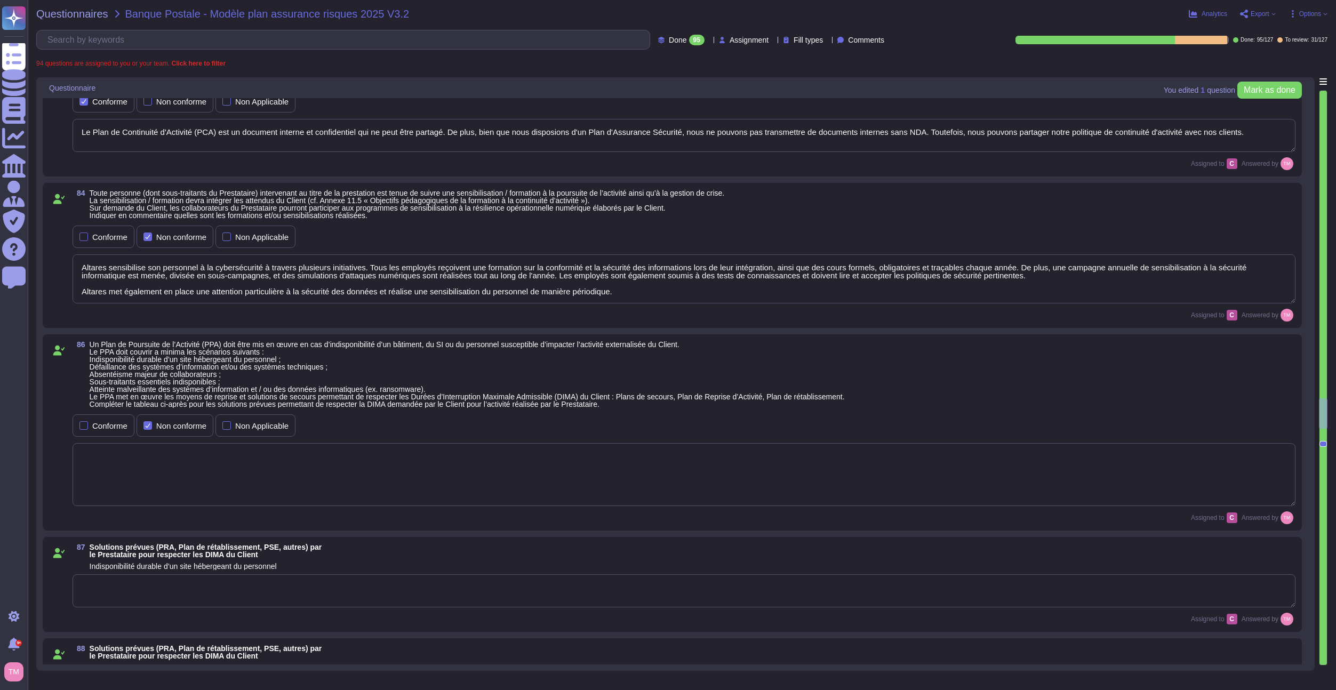
click at [417, 443] on textarea at bounding box center [684, 474] width 1223 height 63
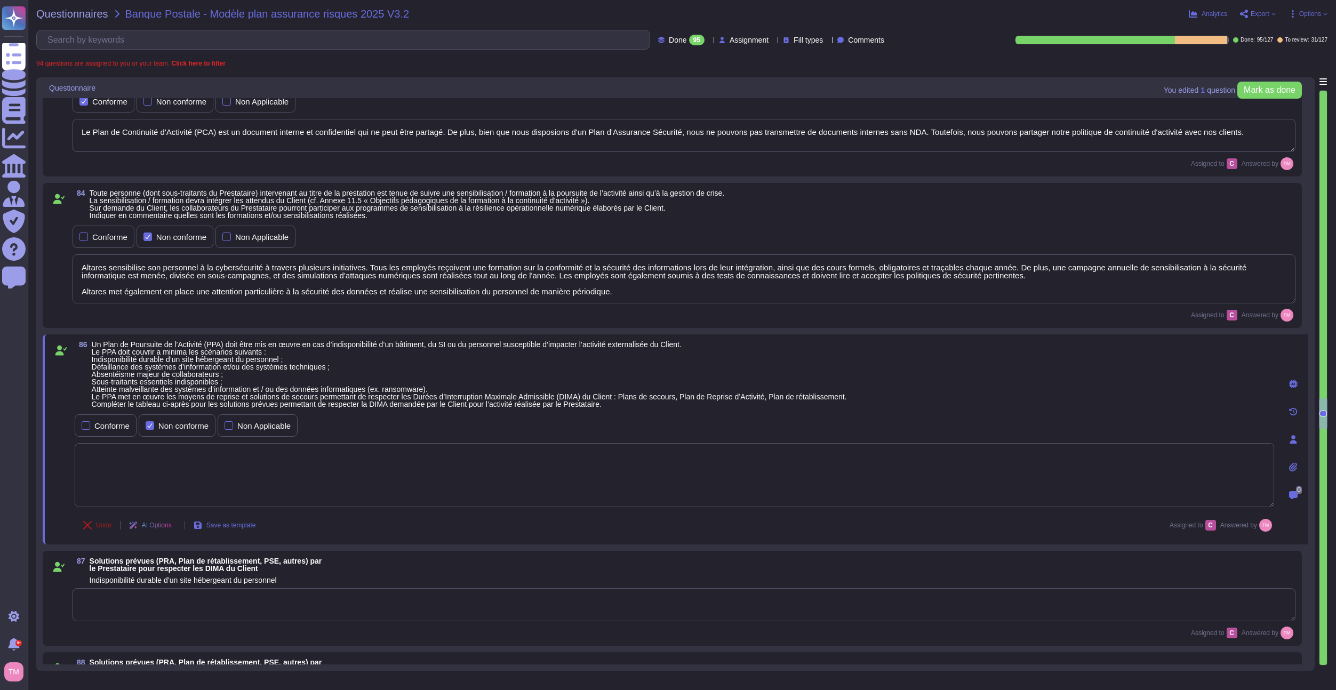
click at [105, 524] on span "Undo" at bounding box center [103, 525] width 15 height 6
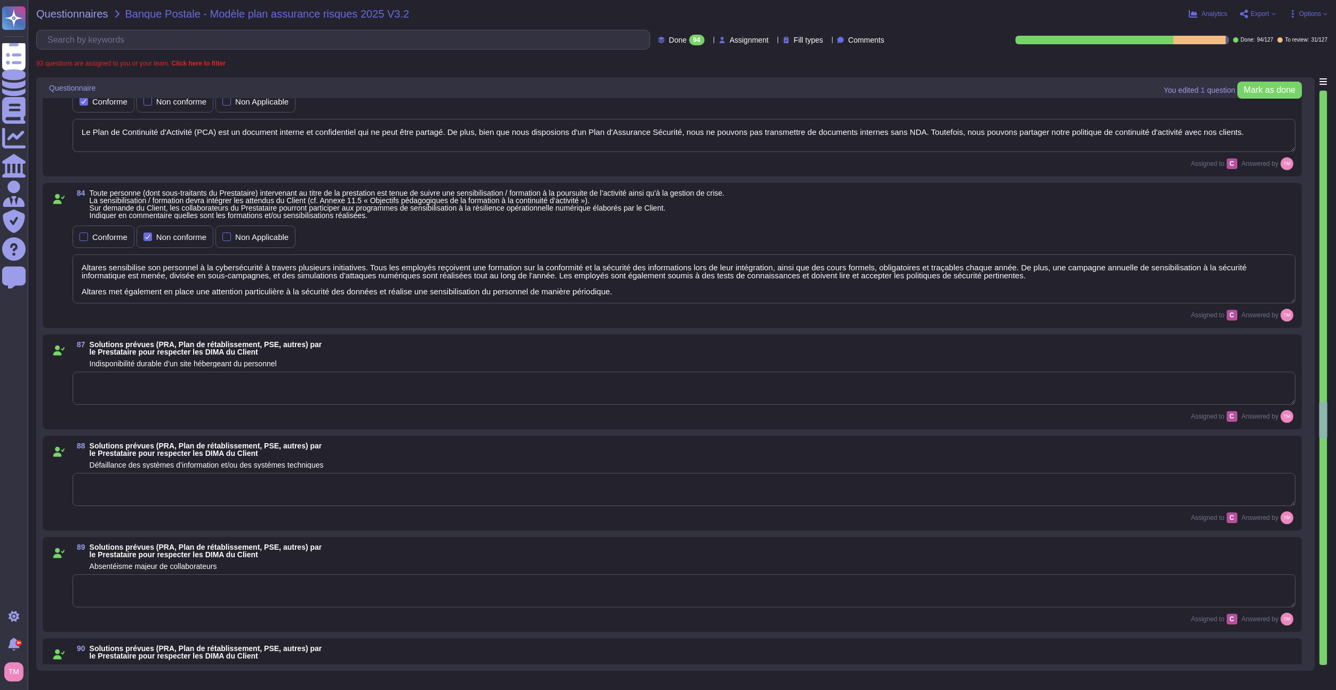
type textarea "Altares - D&B is authorized to engage other subcontractors for specific process…"
drag, startPoint x: 278, startPoint y: 391, endPoint x: 272, endPoint y: 396, distance: 8.0
click at [274, 398] on textarea at bounding box center [684, 388] width 1223 height 33
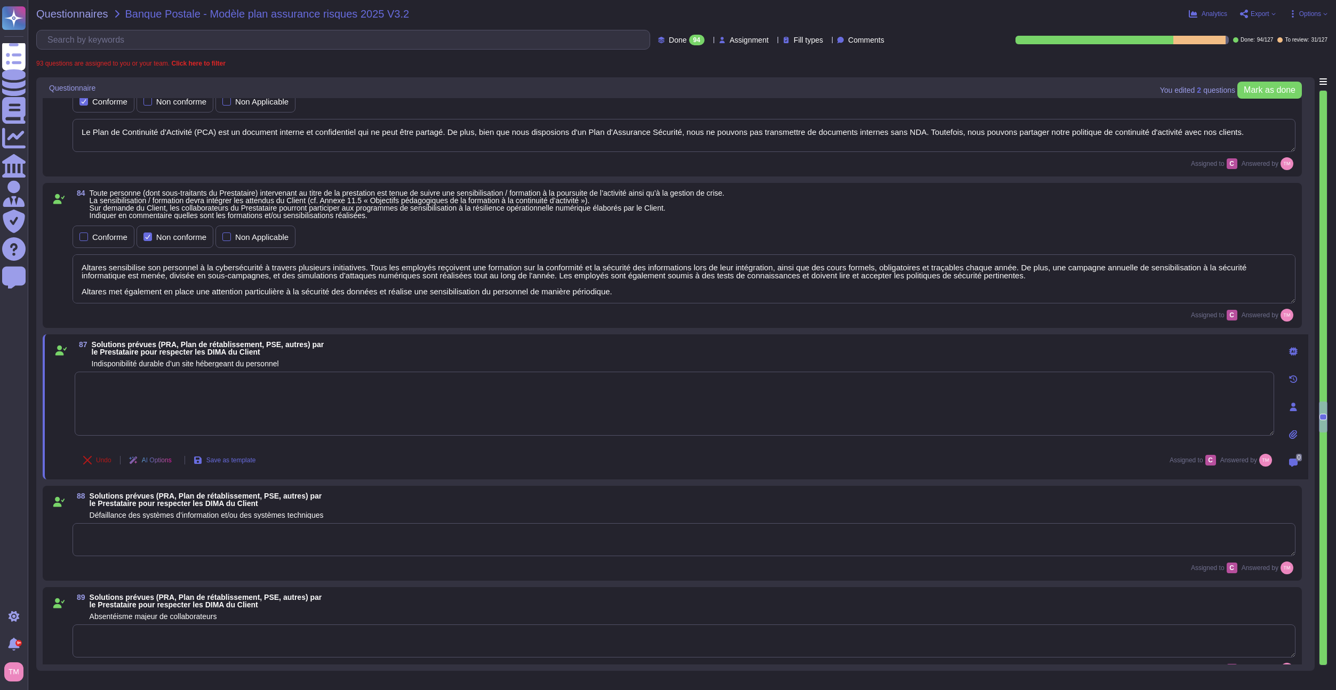
click at [86, 462] on icon at bounding box center [87, 460] width 9 height 9
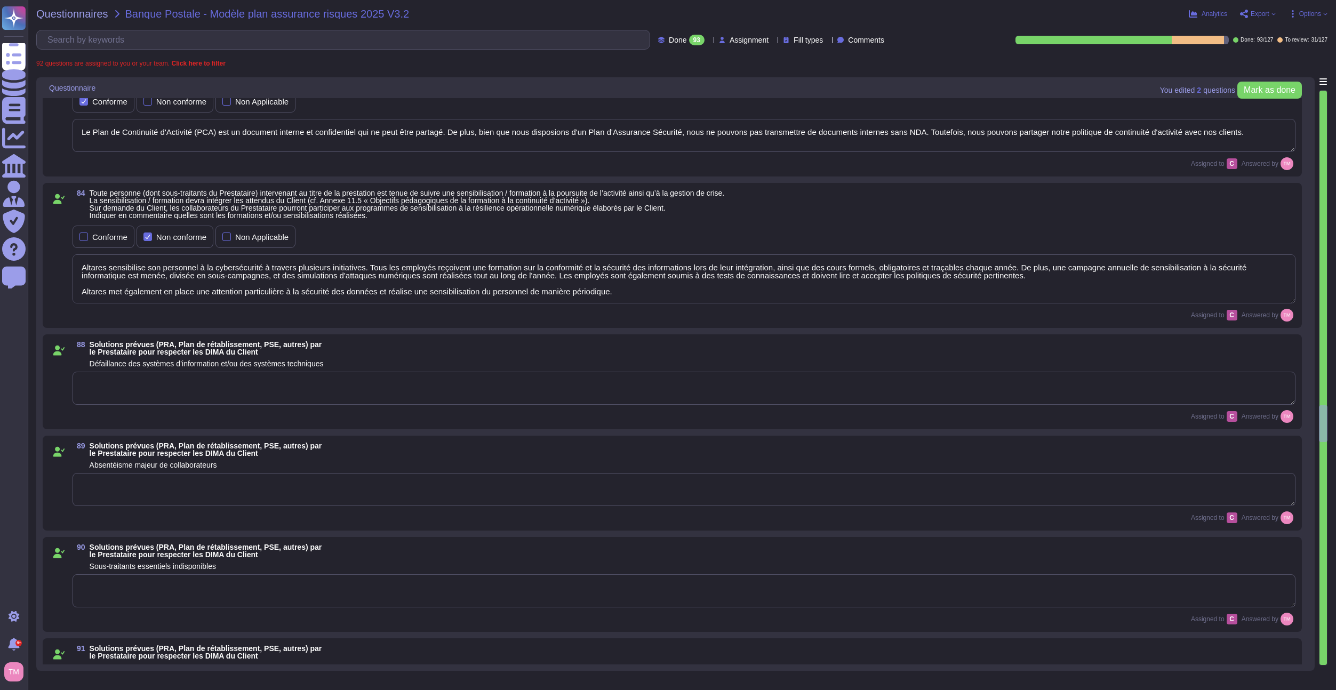
type textarea "Altares - D&B is authorized to engage other subcontractors for specific process…"
type textarea "La société définit et organise les tests PCA, qui visent à mesurer les performa…"
click at [172, 404] on textarea at bounding box center [684, 388] width 1223 height 33
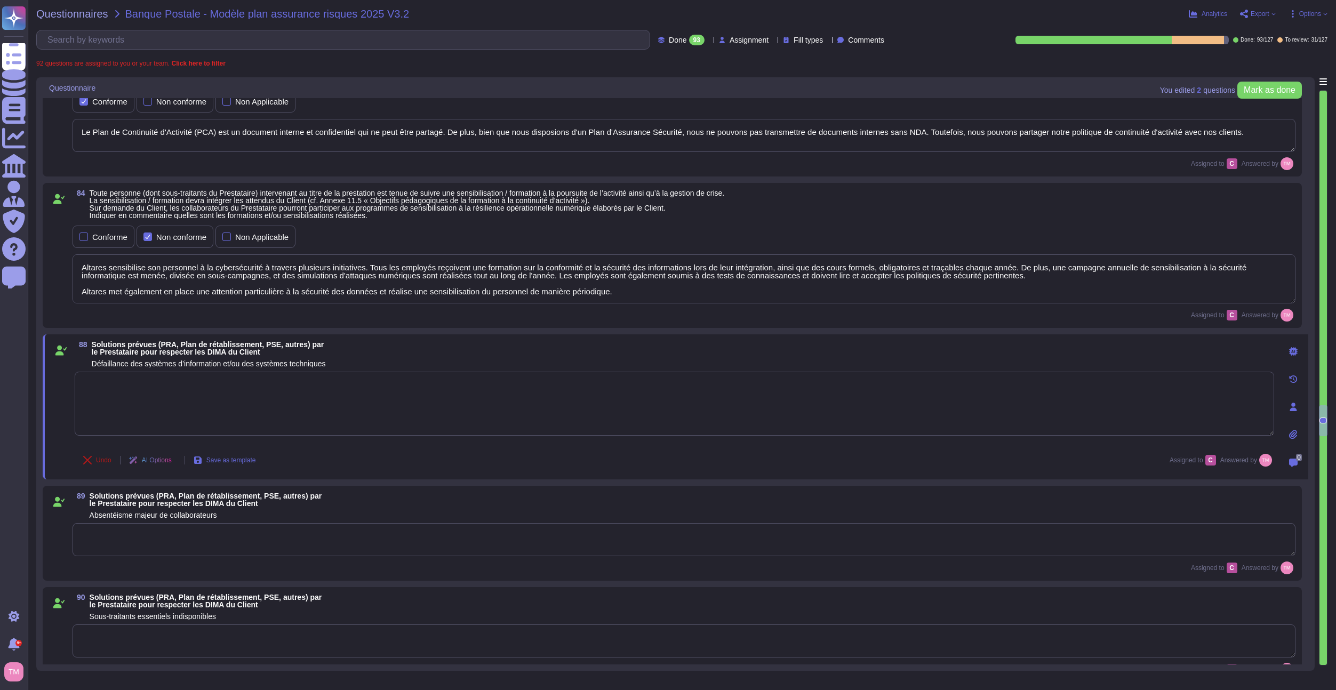
click at [102, 460] on span "Undo" at bounding box center [103, 460] width 15 height 6
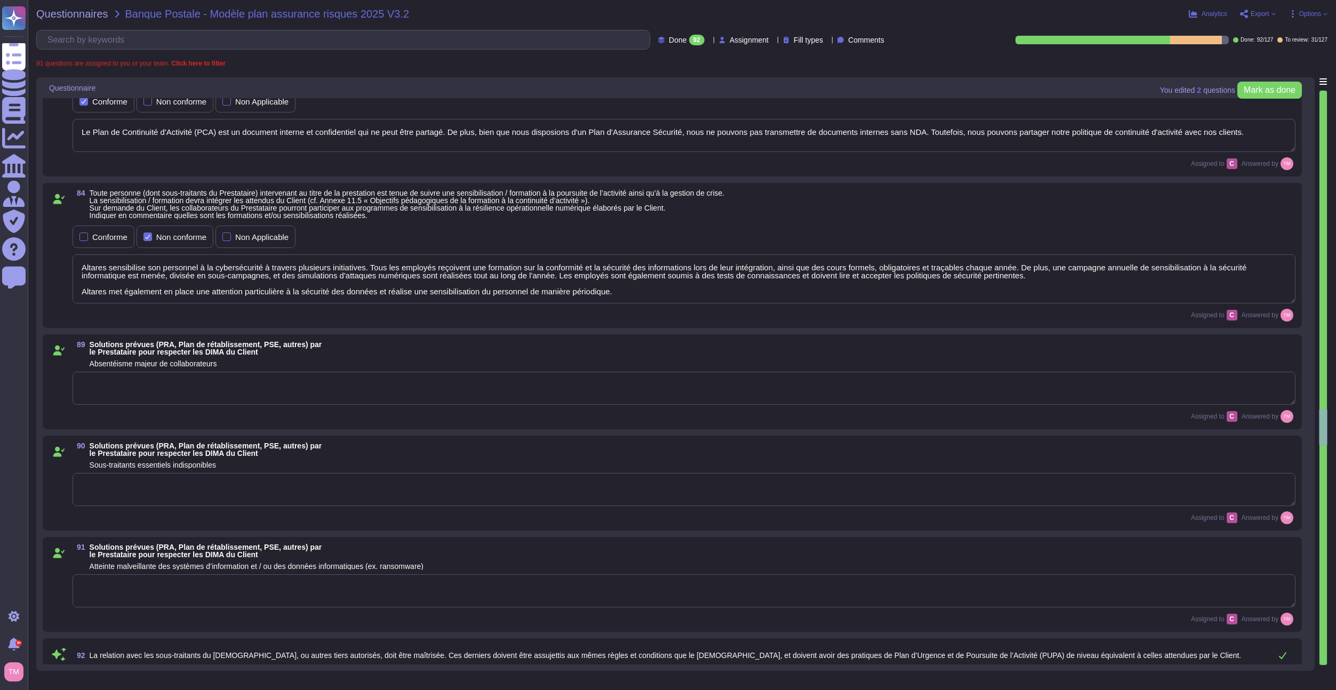
type textarea "Altares - D&B is authorized to engage other subcontractors for specific process…"
type textarea "La société définit et organise les tests PCA, qui visent à mesurer les performa…"
type textarea "Des sous-traitants sont amenés à intervenir sur la plateforme [DOMAIN_NAME], il…"
click at [171, 374] on textarea at bounding box center [684, 388] width 1223 height 33
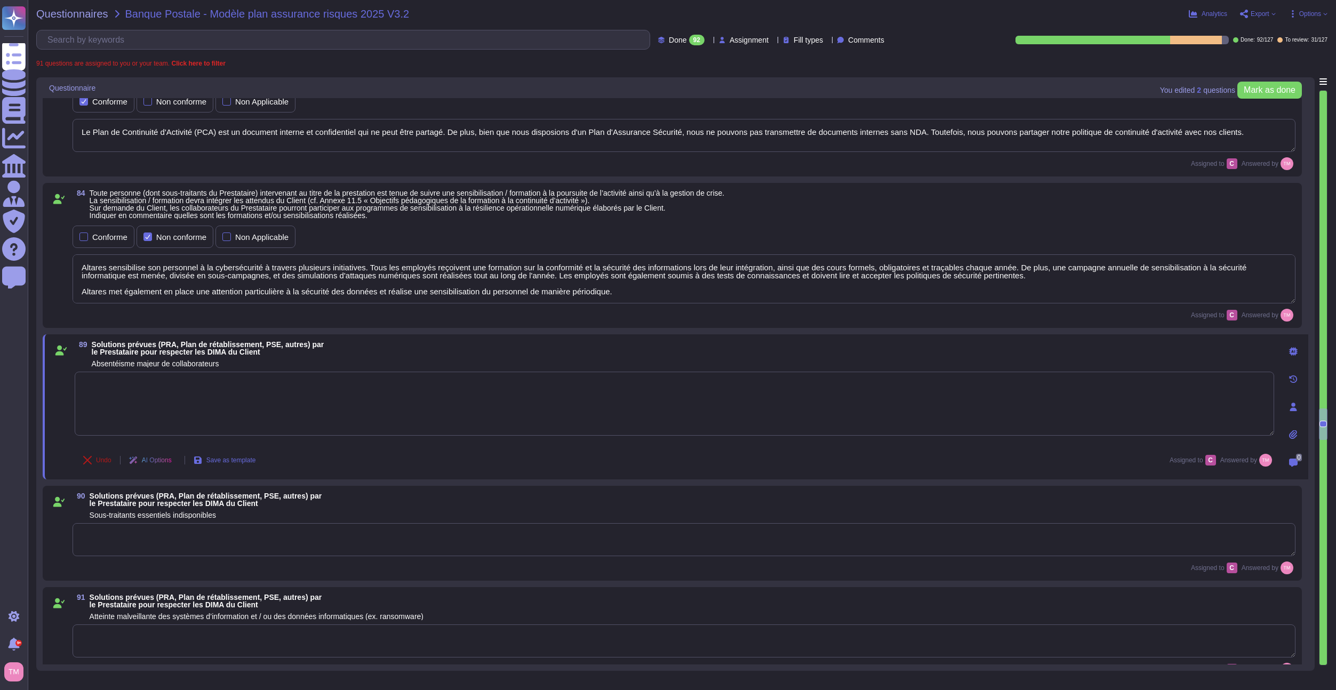
click at [102, 459] on span "Undo" at bounding box center [103, 460] width 15 height 6
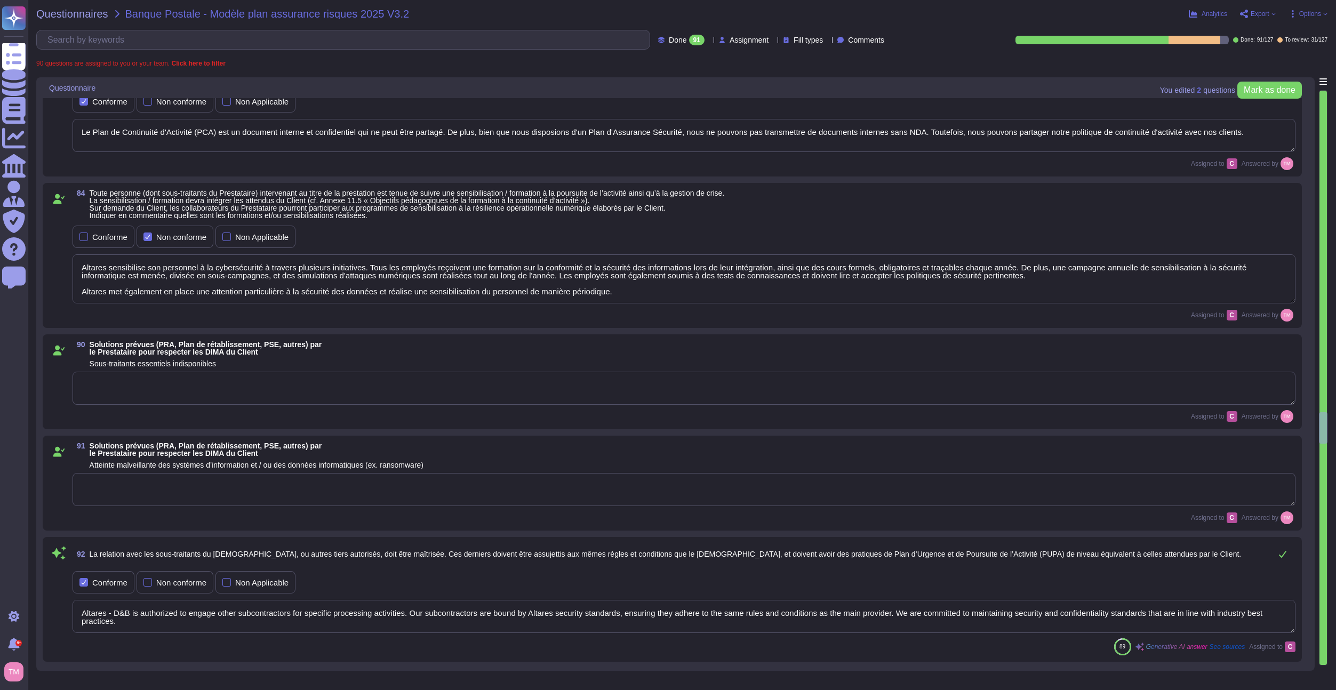
type textarea "Localisation : zone non inondable, non sismique, hors couloirs aériens, hors zo…"
type textarea "Altares - D&B is authorized to engage other subcontractors for specific process…"
type textarea "La société définit et organise les tests PCA, qui visent à mesurer les performa…"
type textarea "Des sous-traitants sont amenés à intervenir sur la plateforme [DOMAIN_NAME], il…"
click at [194, 388] on textarea at bounding box center [684, 388] width 1223 height 33
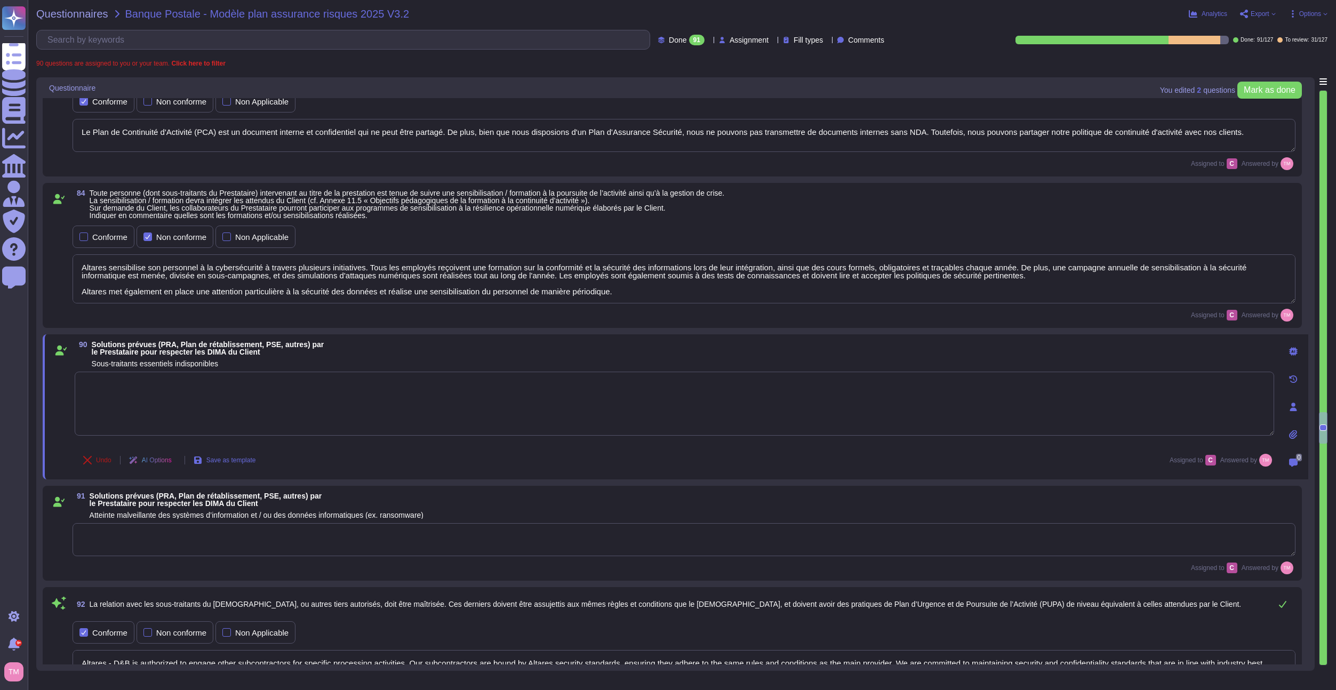
click at [98, 457] on span "Undo" at bounding box center [103, 460] width 15 height 6
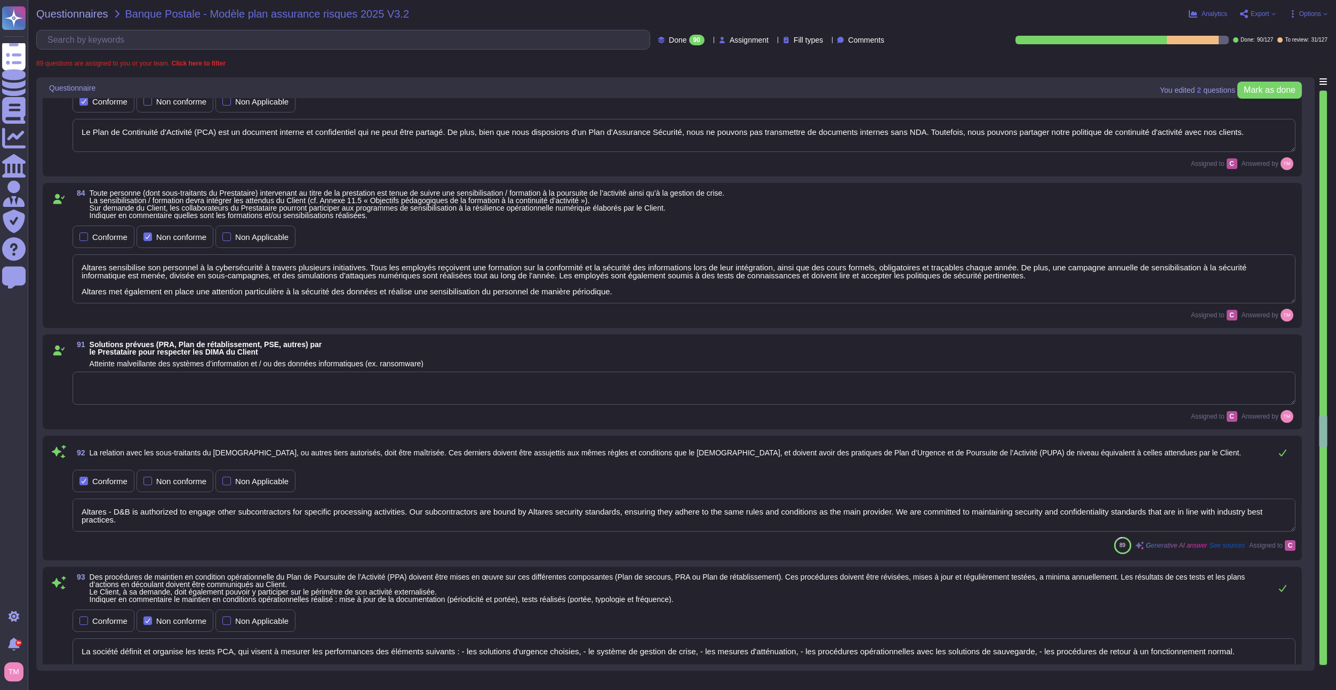
type textarea "Altares - D&B is authorized to engage other subcontractors for specific process…"
type textarea "La société définit et organise les tests PCA, qui visent à mesurer les performa…"
type textarea "Des sous-traitants sont amenés à intervenir sur la plateforme [DOMAIN_NAME], il…"
type textarea "Localisation : zone non inondable, non sismique, hors couloirs aériens, hors zo…"
click at [151, 428] on div "91 Solutions prévues (PRA, Plan de rétablissement, PSE, autres) par le Prestata…" at bounding box center [672, 381] width 1259 height 95
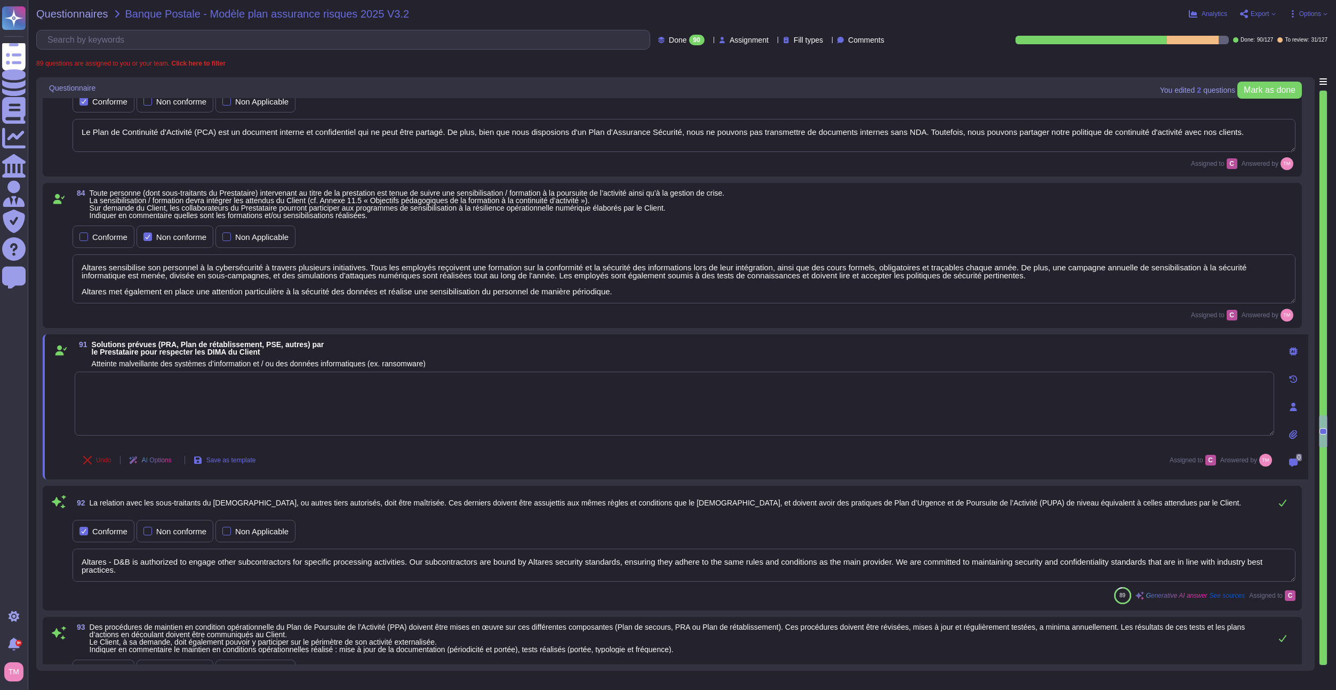
click at [101, 461] on span "Undo" at bounding box center [103, 460] width 15 height 6
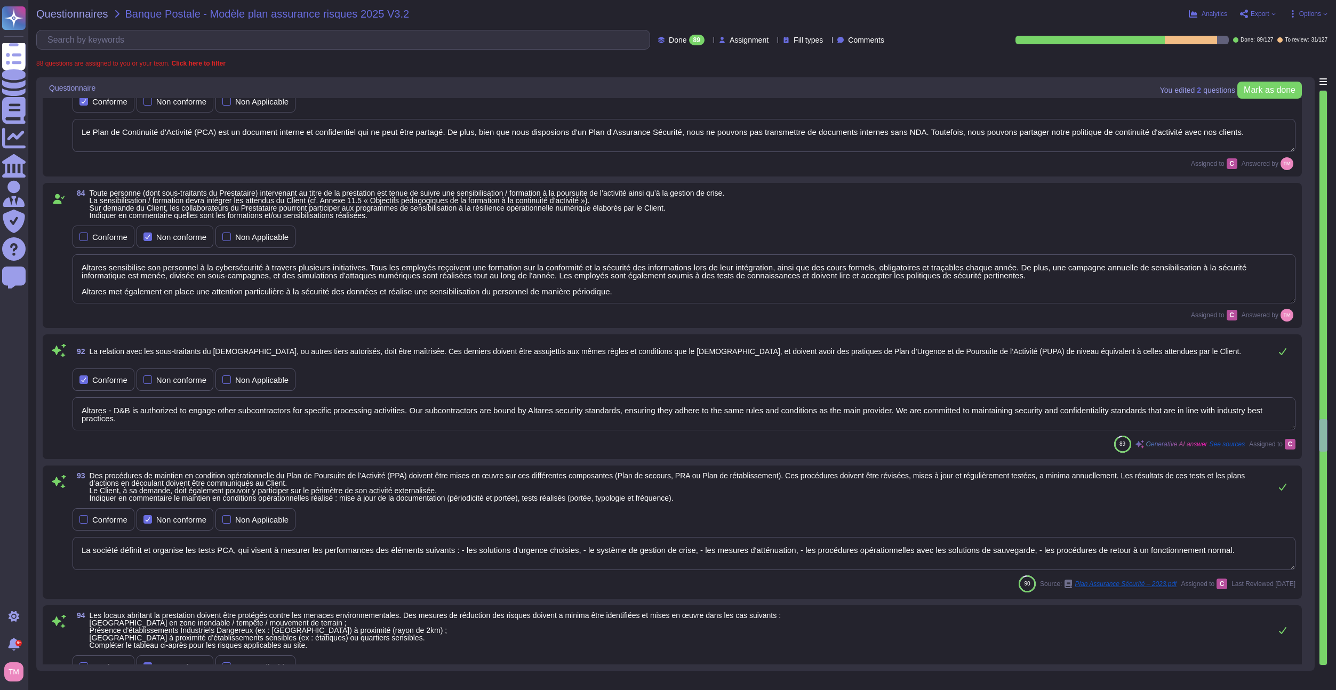
type textarea "La société définit et organise les tests PCA, qui visent à mesurer les performa…"
type textarea "Des sous-traitants sont amenés à intervenir sur la plateforme [DOMAIN_NAME], il…"
type textarea "Localisation : zone non inondable, non sismique, hors couloirs aériens, hors zo…"
type textarea "Altares - D&B is authorized to engage other subcontractors for specific process…"
type textarea "Localisation : zone non inondable, non sismique, hors couloirs aériens, hors zo…"
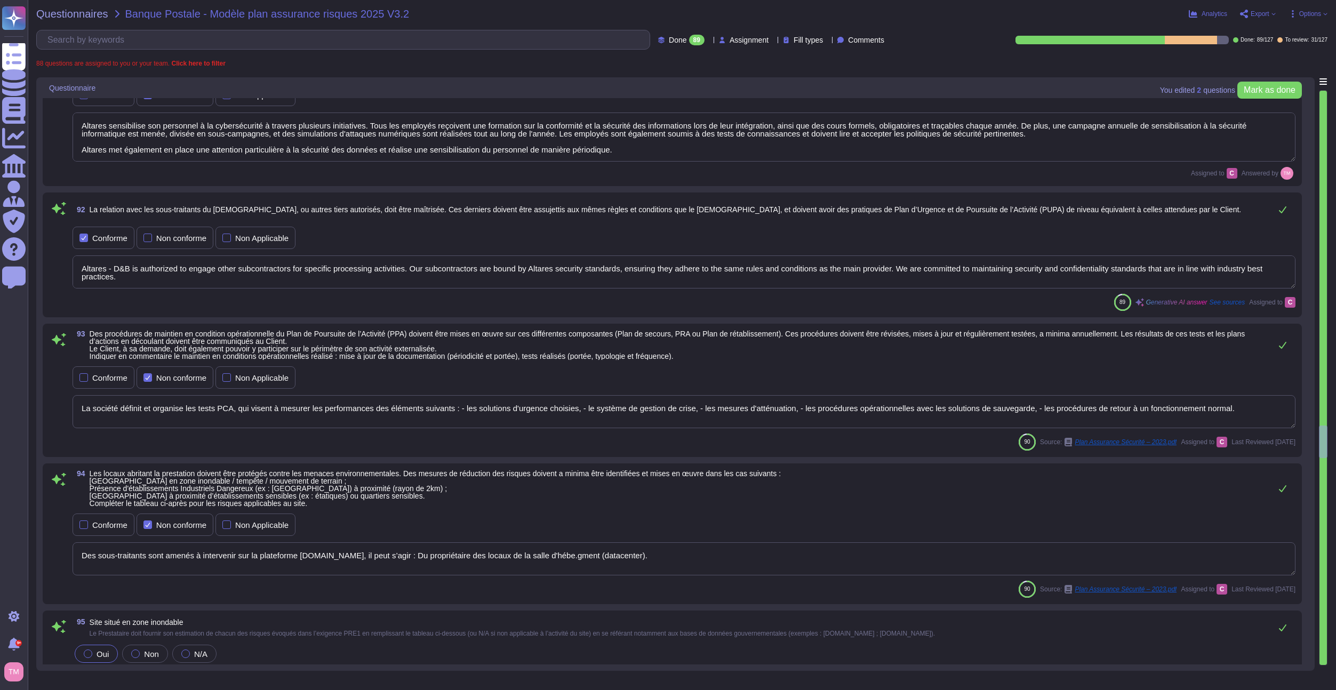
scroll to position [7539, 0]
type textarea "Localisation : zone non inondable, non sismique, hors couloirs aériens, hors zo…"
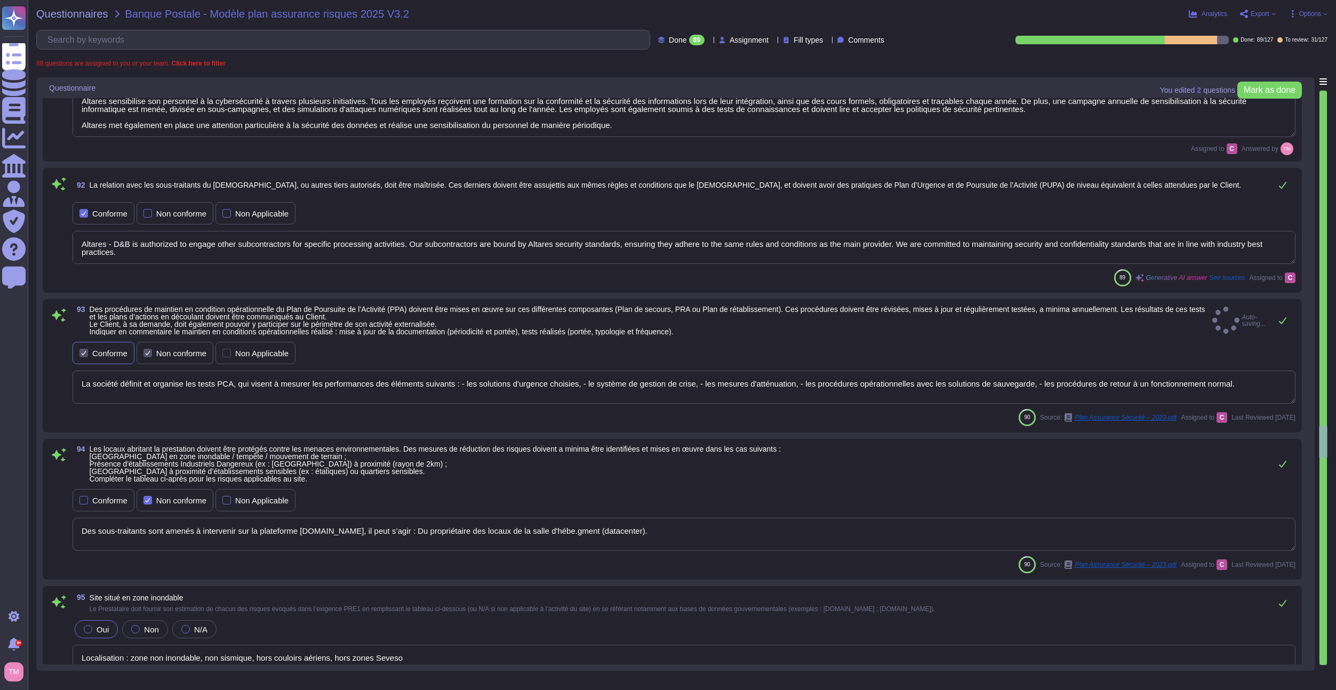
click at [106, 355] on div "Conforme" at bounding box center [109, 353] width 35 height 8
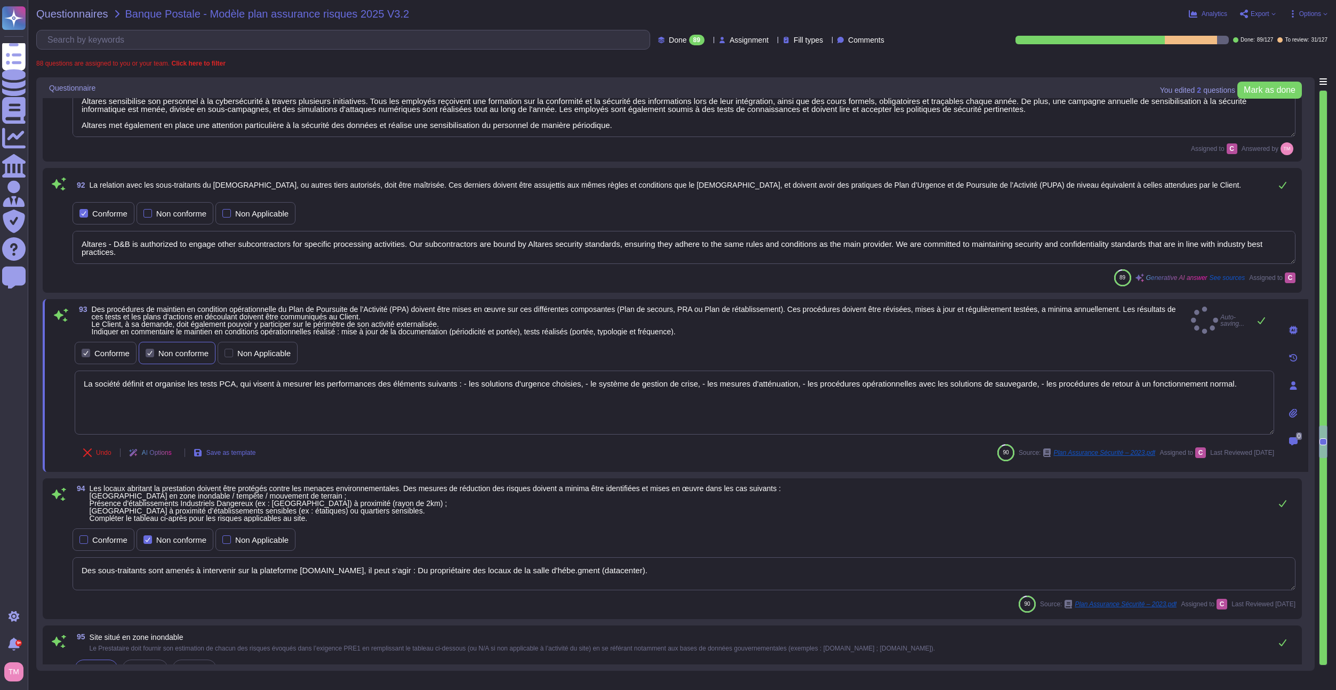
type textarea "Localisation : zone non inondable, non sismique, hors couloirs aériens, hors zo…"
click at [167, 353] on div "Non conforme" at bounding box center [183, 353] width 50 height 8
click at [0, 0] on input "Non conforme" at bounding box center [0, 0] width 0 height 0
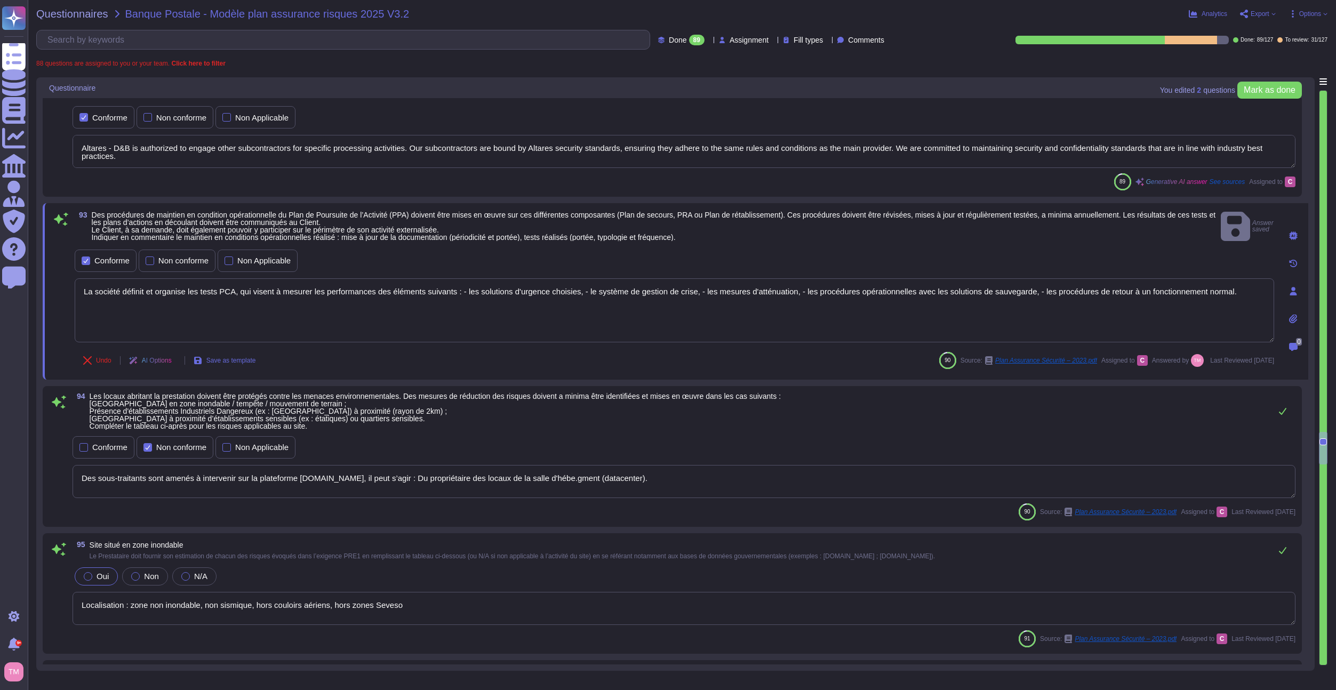
scroll to position [7646, 0]
type textarea "Des sous-traitants sont amenés à intervenir sur la plateforme [DOMAIN_NAME], il…"
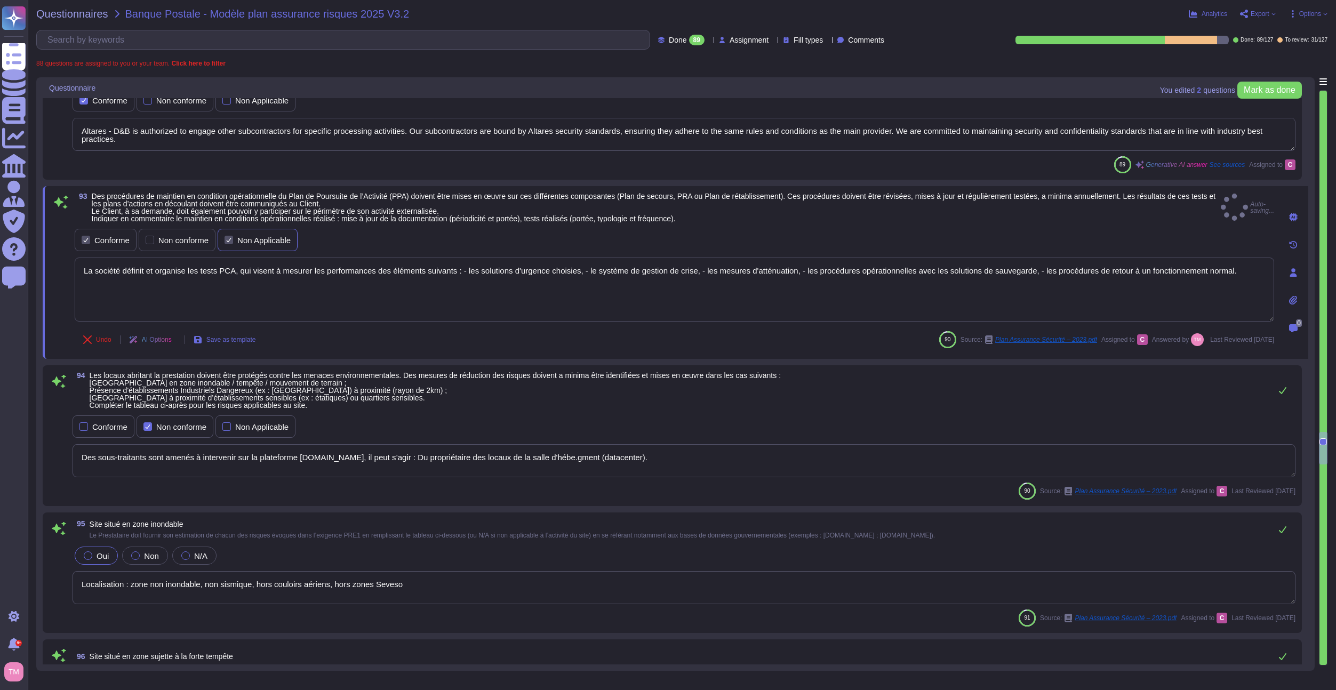
click at [266, 239] on div "Non Applicable" at bounding box center [263, 240] width 53 height 8
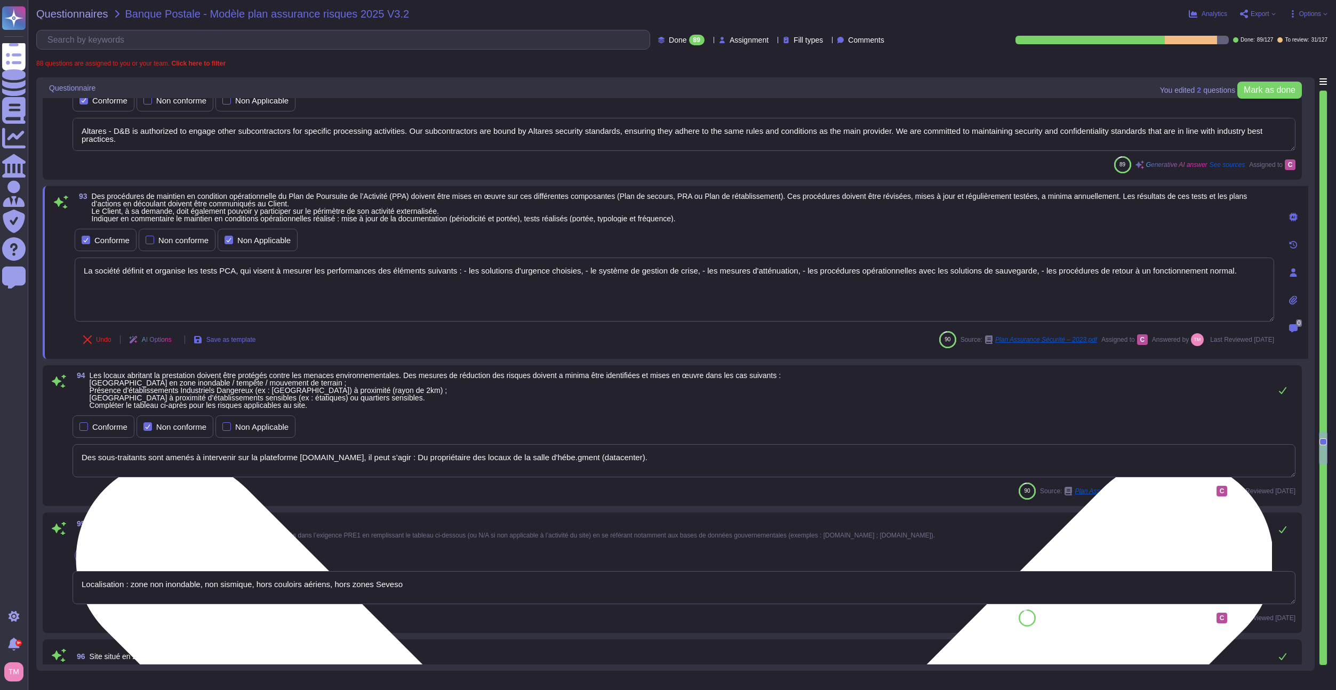
click at [113, 304] on textarea "La société définit et organise les tests PCA, qui visent à mesurer les performa…" at bounding box center [674, 290] width 1199 height 64
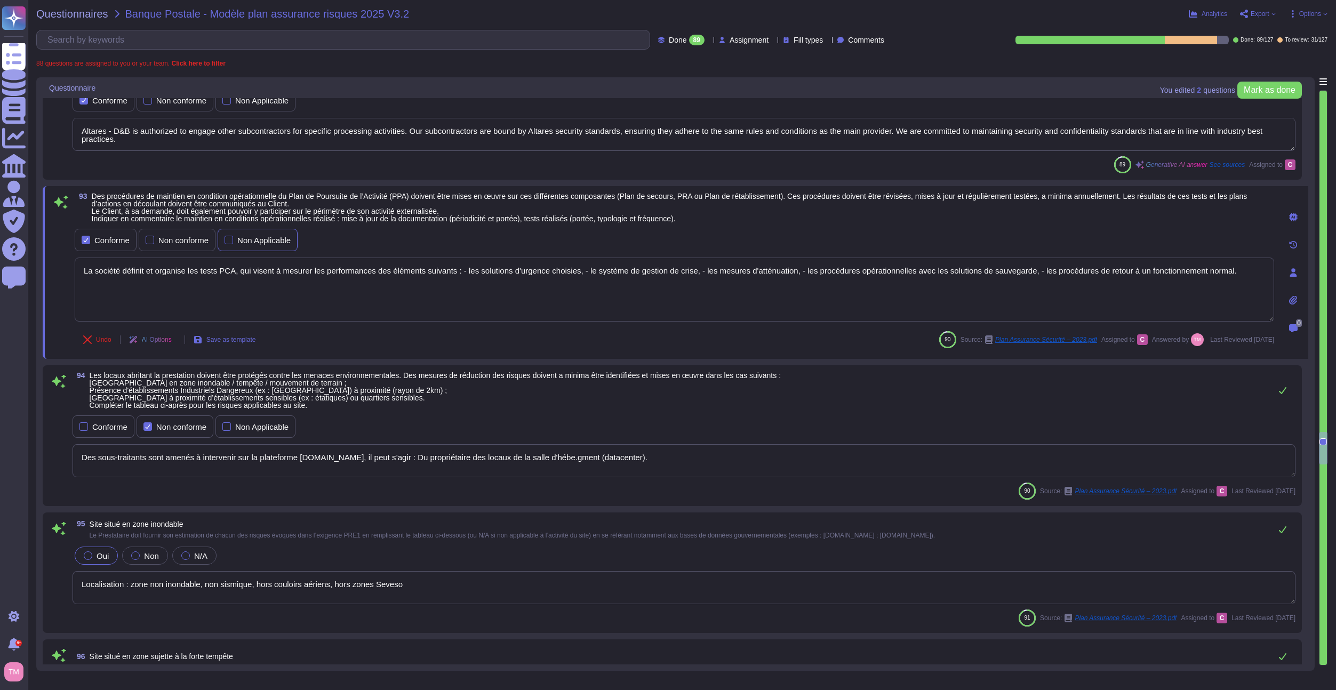
click at [245, 238] on div "Non Applicable" at bounding box center [263, 240] width 53 height 8
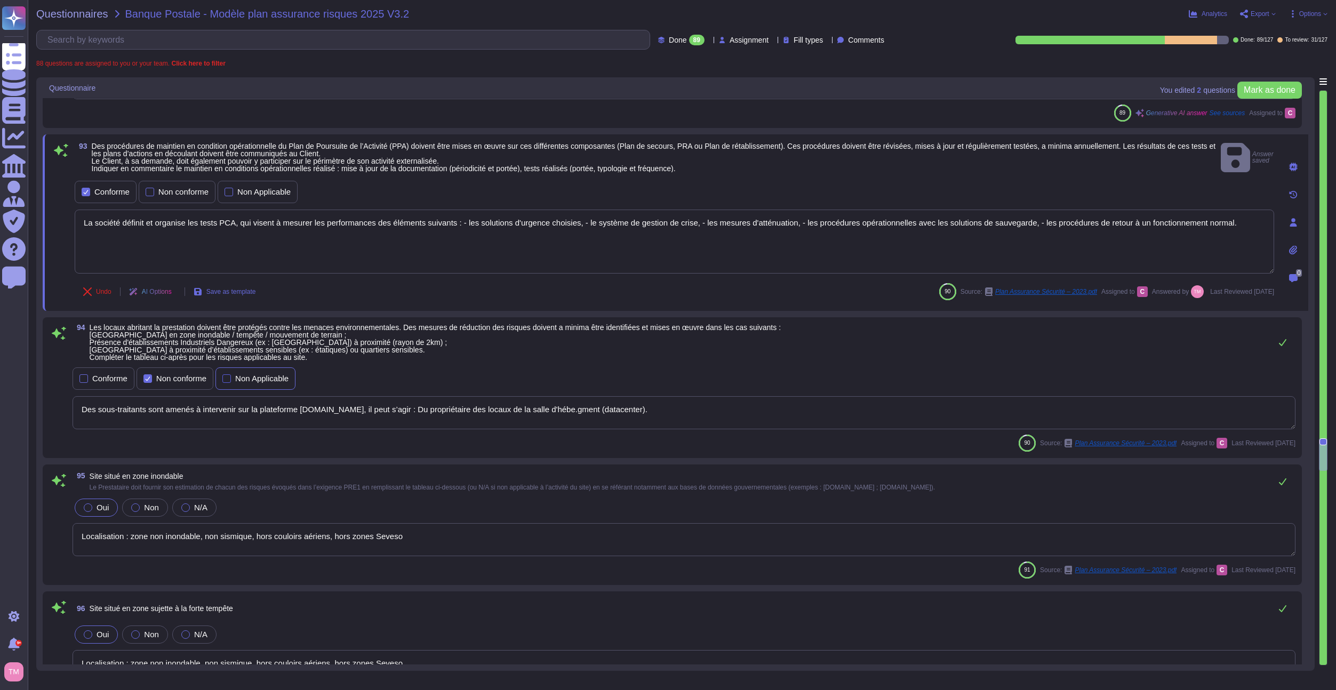
type textarea "Table des matières Préambule ... 2"
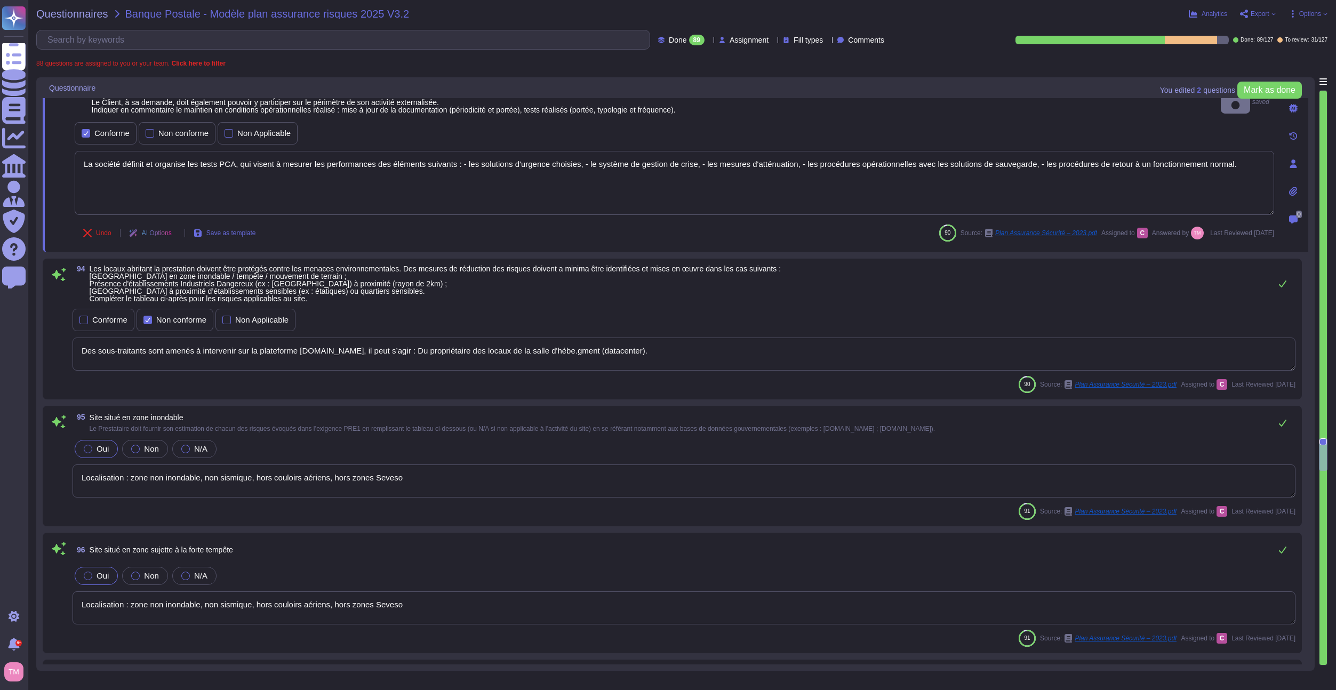
scroll to position [7752, 0]
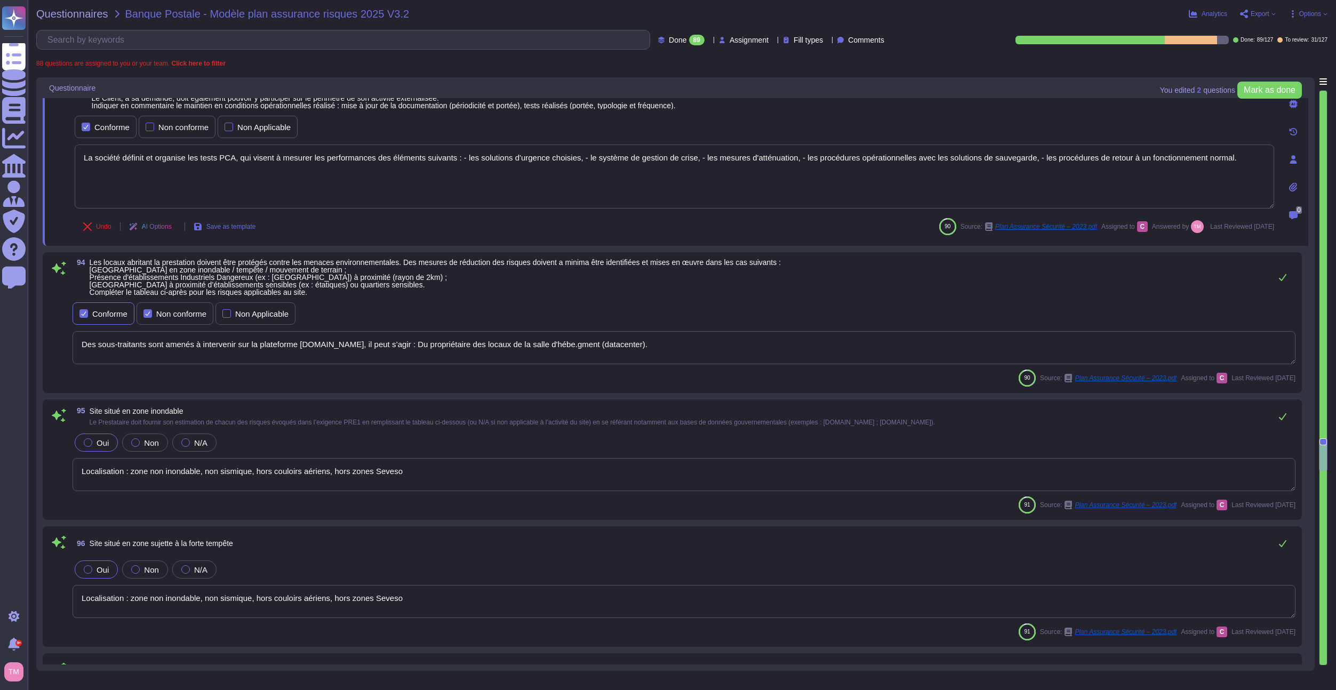
click at [82, 312] on div at bounding box center [83, 313] width 9 height 9
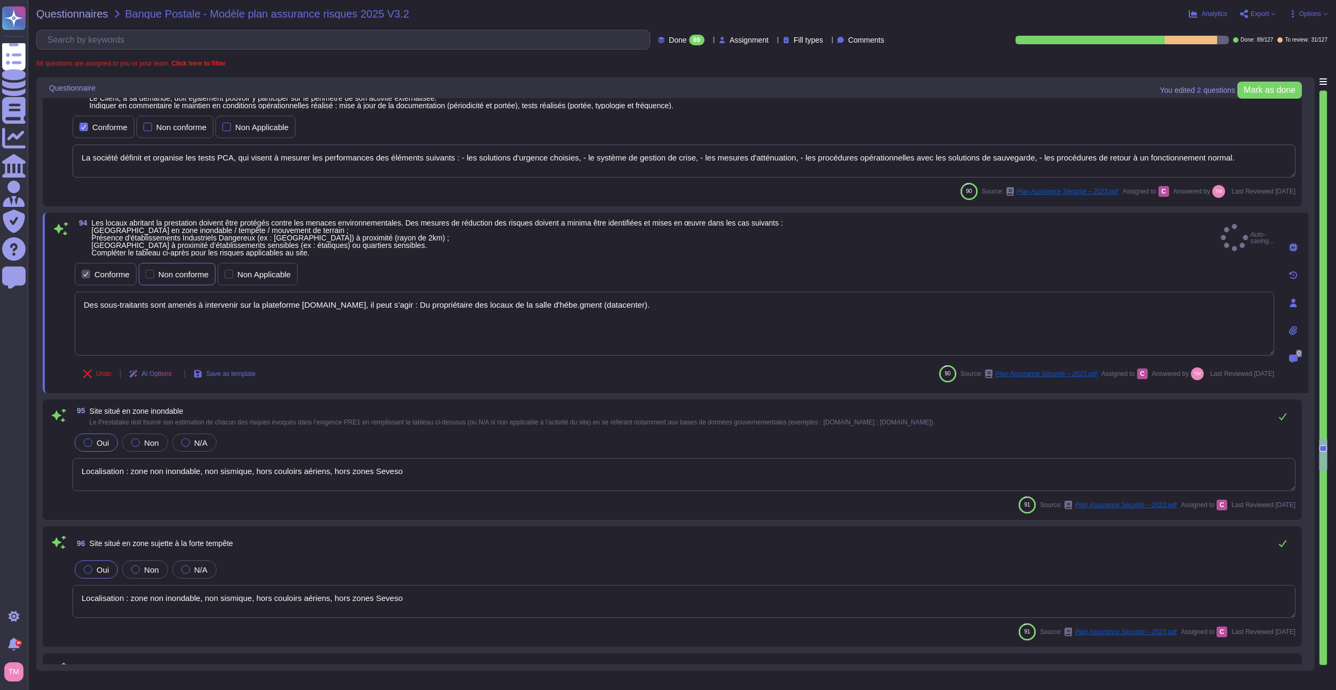
click at [187, 275] on div "Non conforme" at bounding box center [183, 274] width 50 height 8
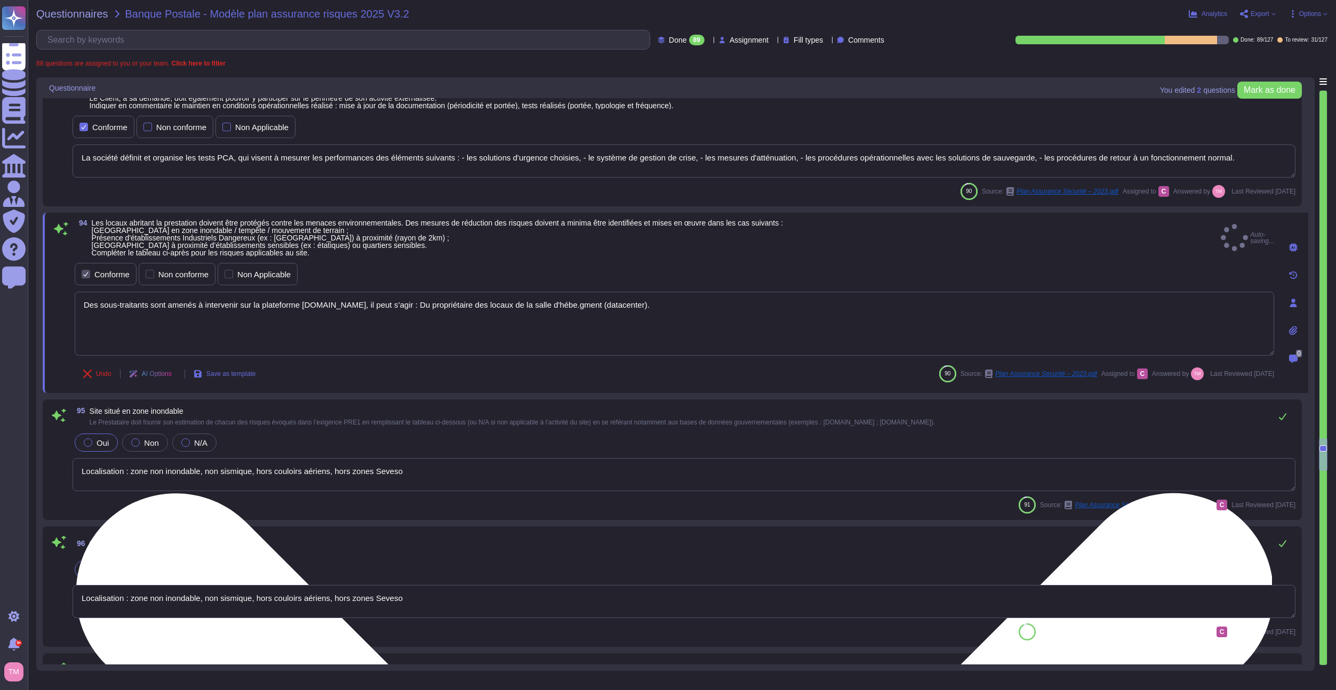
click at [323, 303] on textarea "Des sous-traitants sont amenés à intervenir sur la plateforme [DOMAIN_NAME], il…" at bounding box center [674, 324] width 1199 height 64
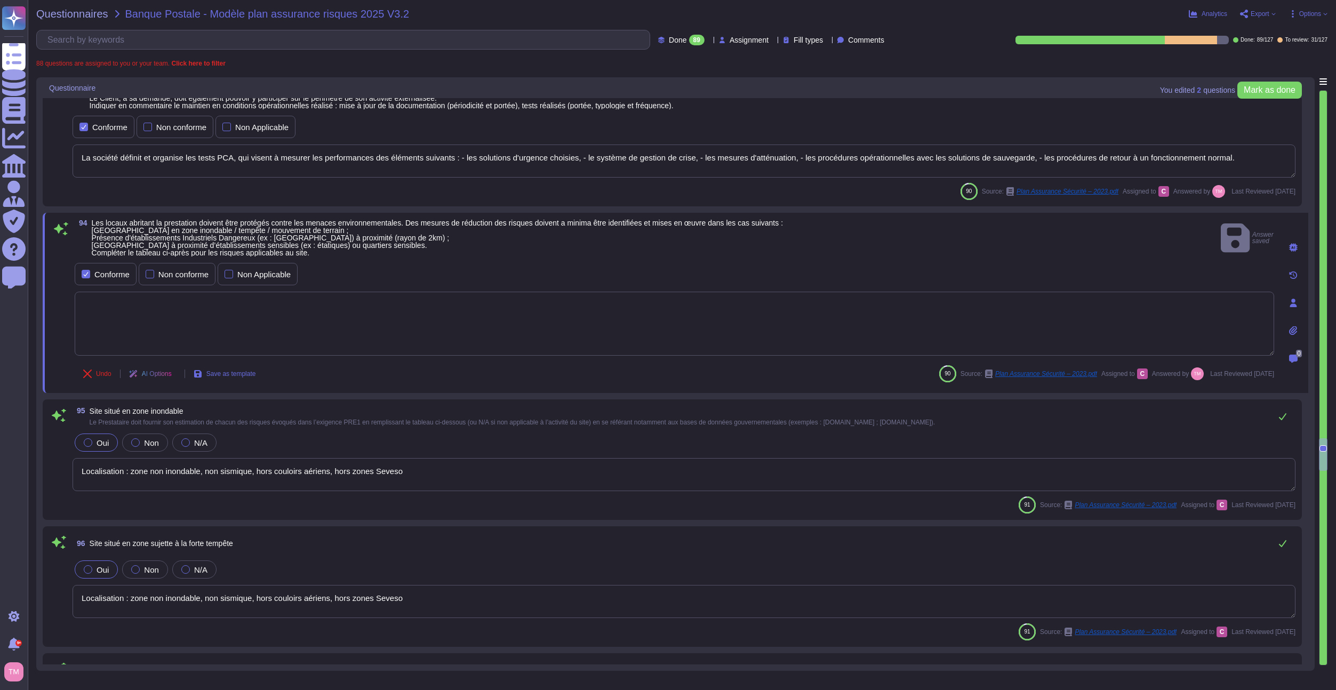
click at [322, 303] on textarea at bounding box center [674, 324] width 1199 height 64
click at [105, 374] on span "Undo" at bounding box center [103, 374] width 15 height 6
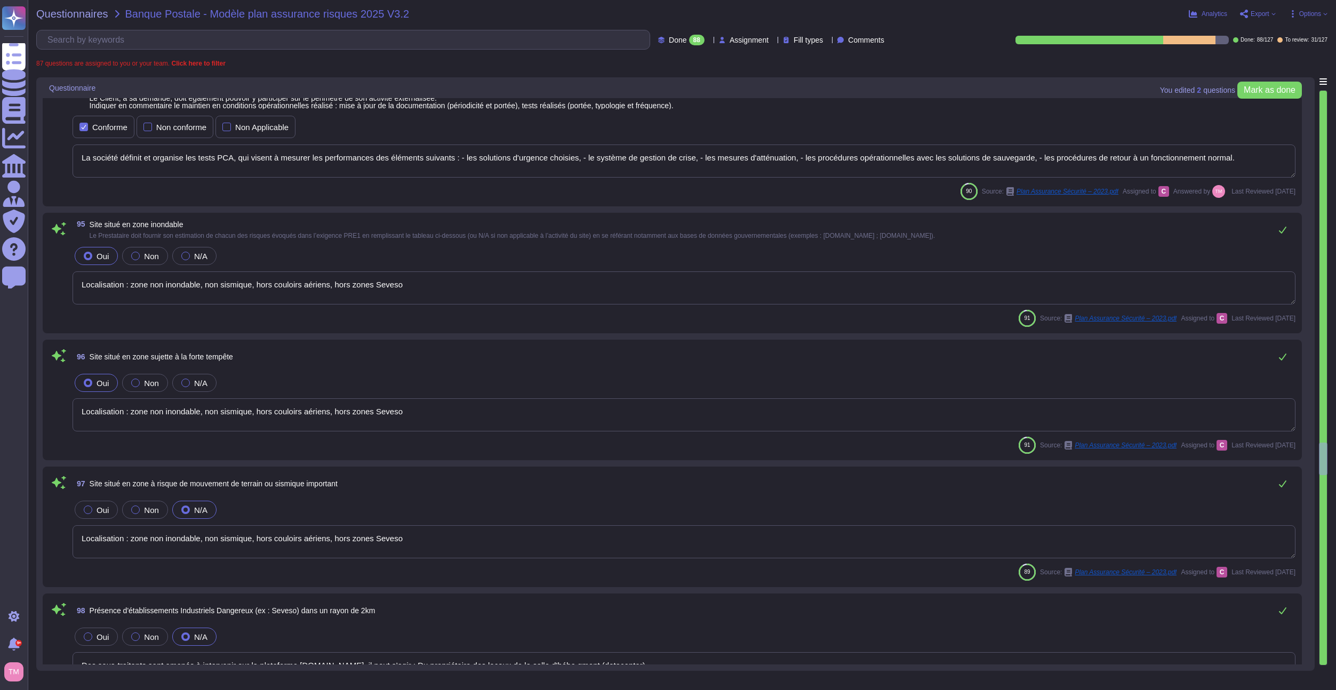
type textarea "Localisation : zone non inondable, non sismique, hors couloirs aériens, hors zo…"
type textarea "Des sous-traitants sont amenés à intervenir sur la plateforme [DOMAIN_NAME], il…"
type textarea "Table des matières Préambule ... 2"
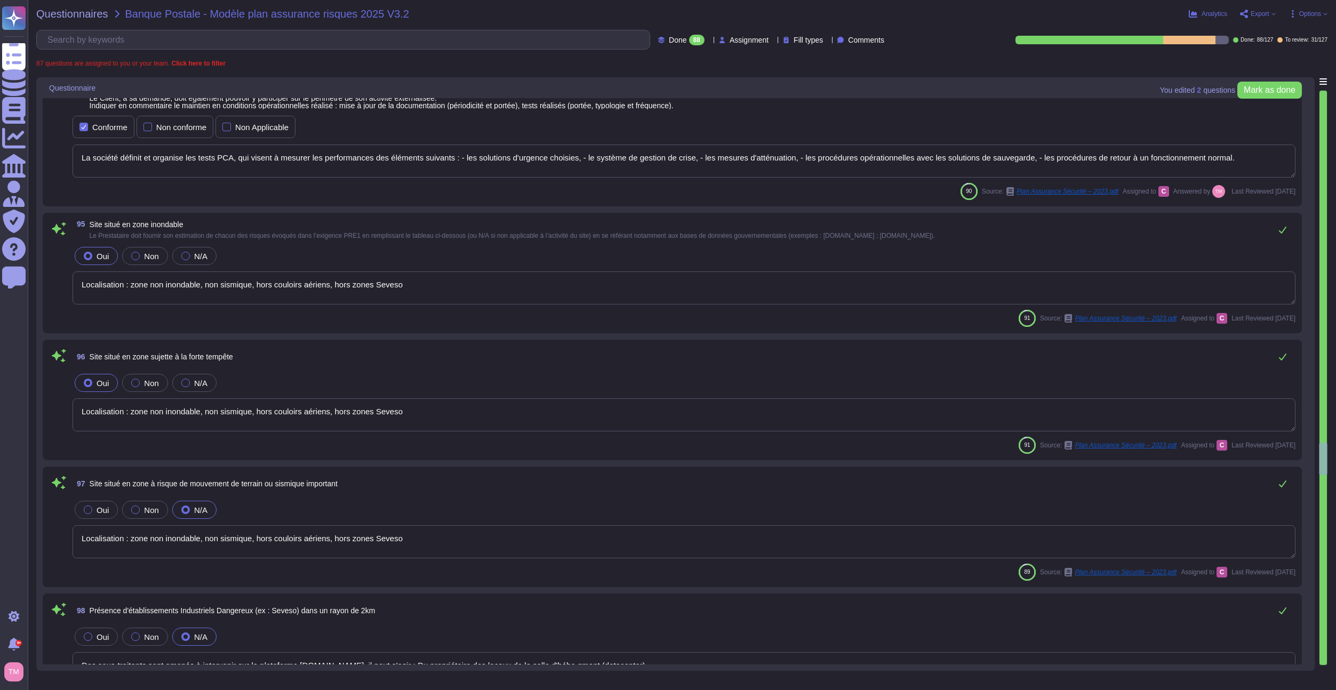
type textarea "Selon les campus, un vigile sécurise l’entrée des locaux et exerce des rondes d…"
click at [266, 316] on div "91 Source: Plan Assurance Sécurité – 2023.pdf Assigned to C Last Reviewed [DATE]" at bounding box center [684, 318] width 1223 height 17
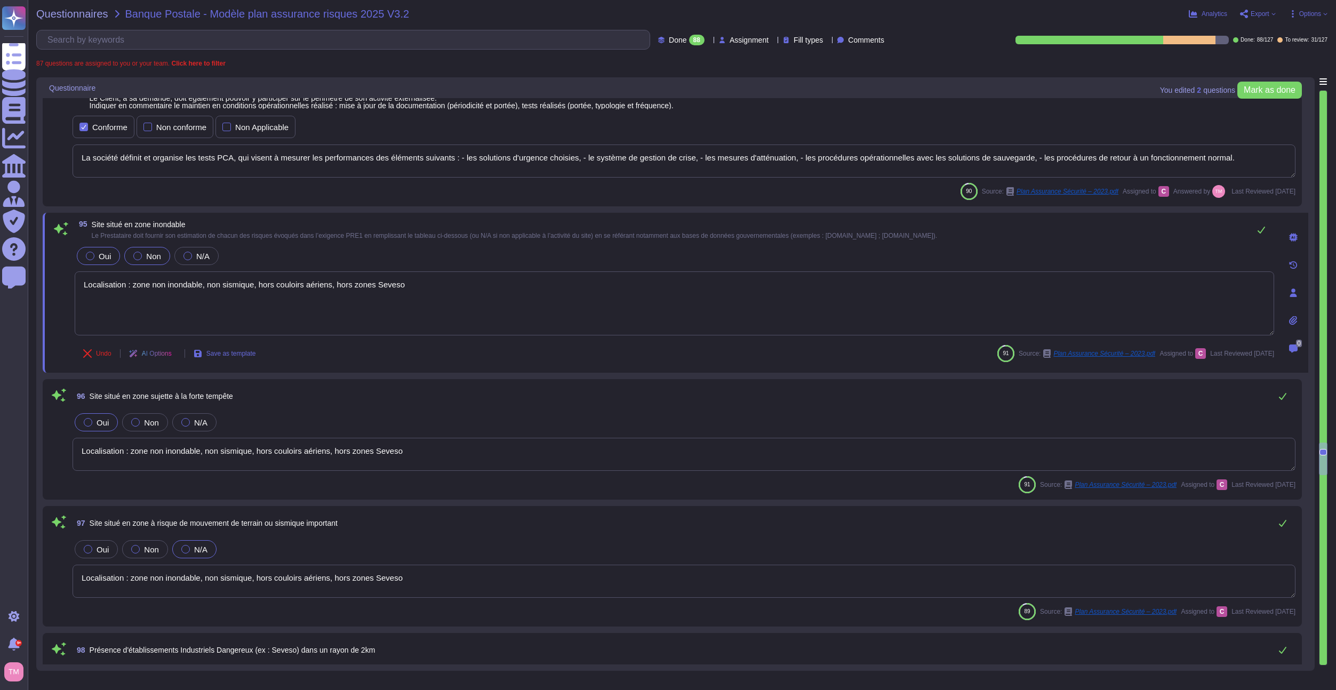
click at [138, 260] on div at bounding box center [137, 256] width 9 height 9
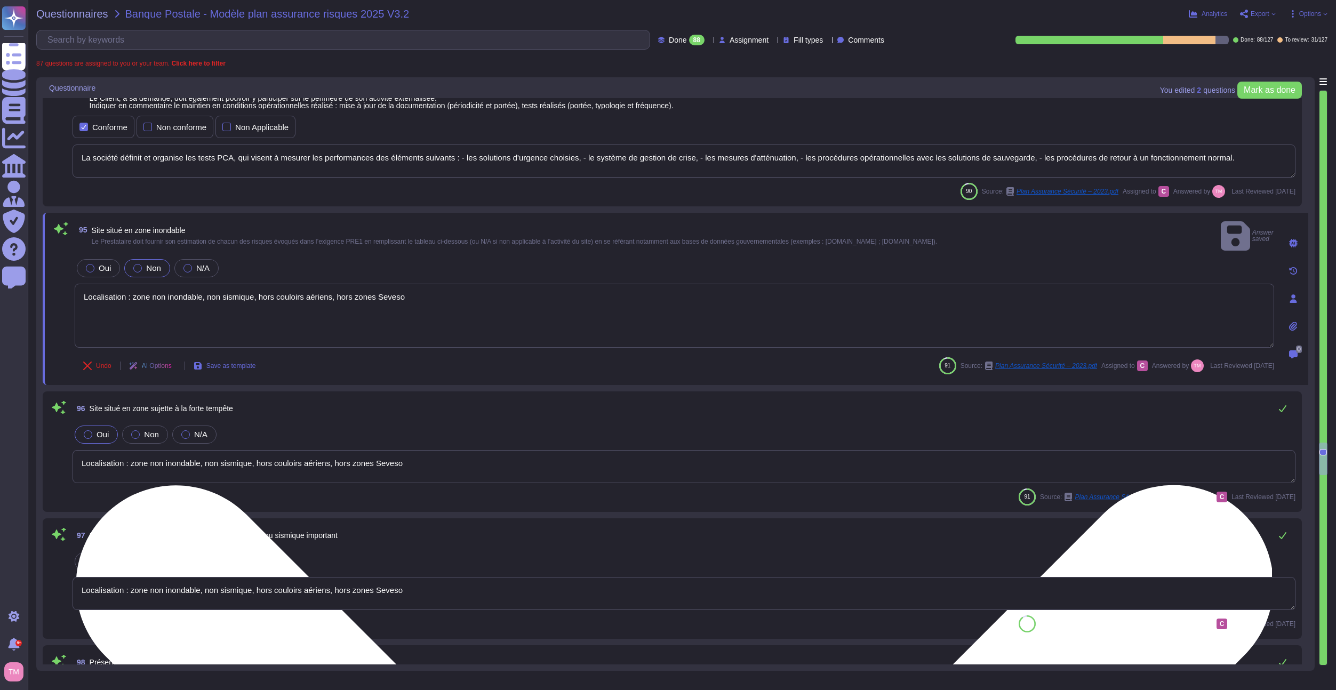
click at [131, 284] on textarea "Localisation : zone non inondable, non sismique, hors couloirs aériens, hors zo…" at bounding box center [674, 316] width 1199 height 64
click at [206, 293] on textarea "Localisation : zone non inondable, non sismique, hors couloirs aériens, hors zo…" at bounding box center [674, 316] width 1199 height 64
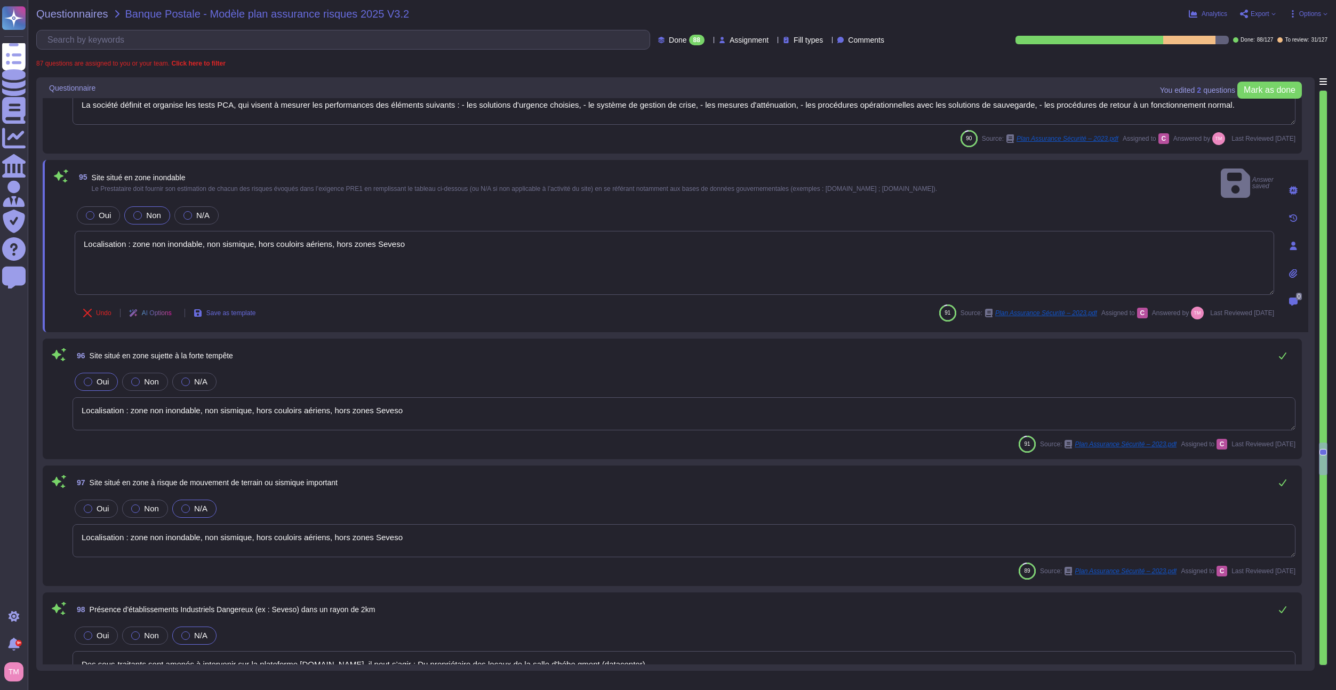
scroll to position [7806, 0]
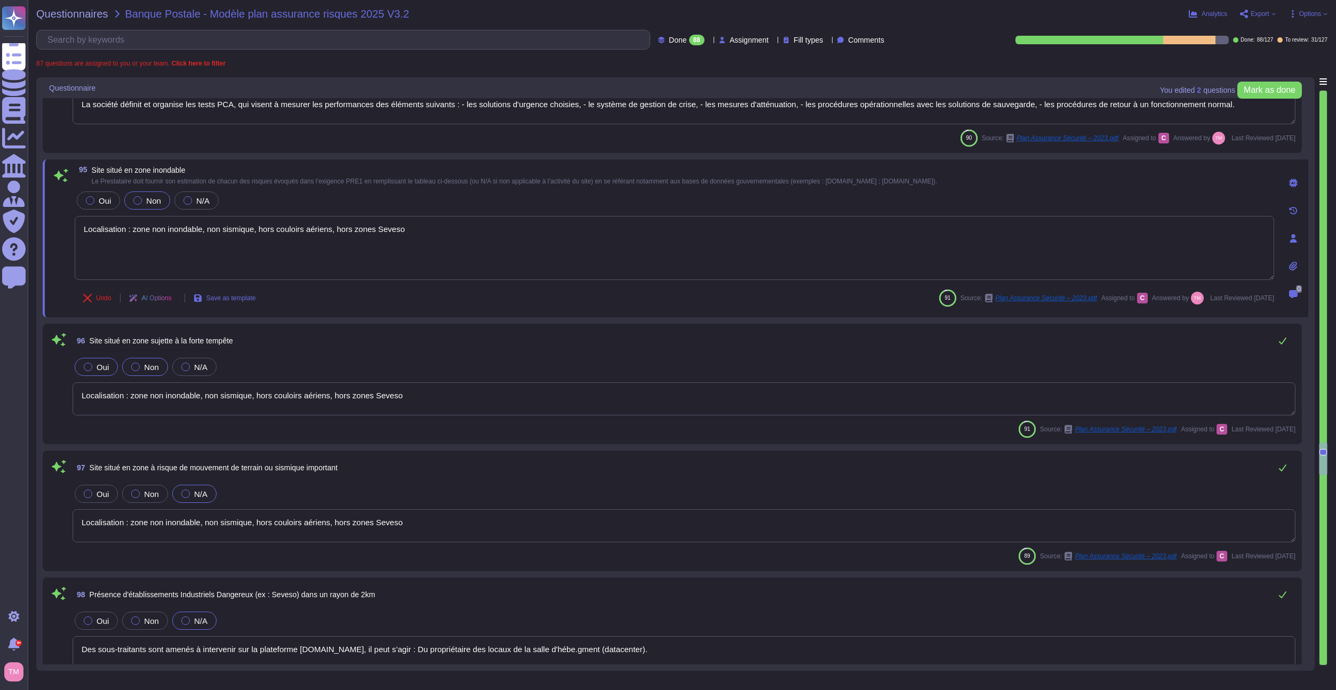
click at [134, 366] on div at bounding box center [135, 367] width 9 height 9
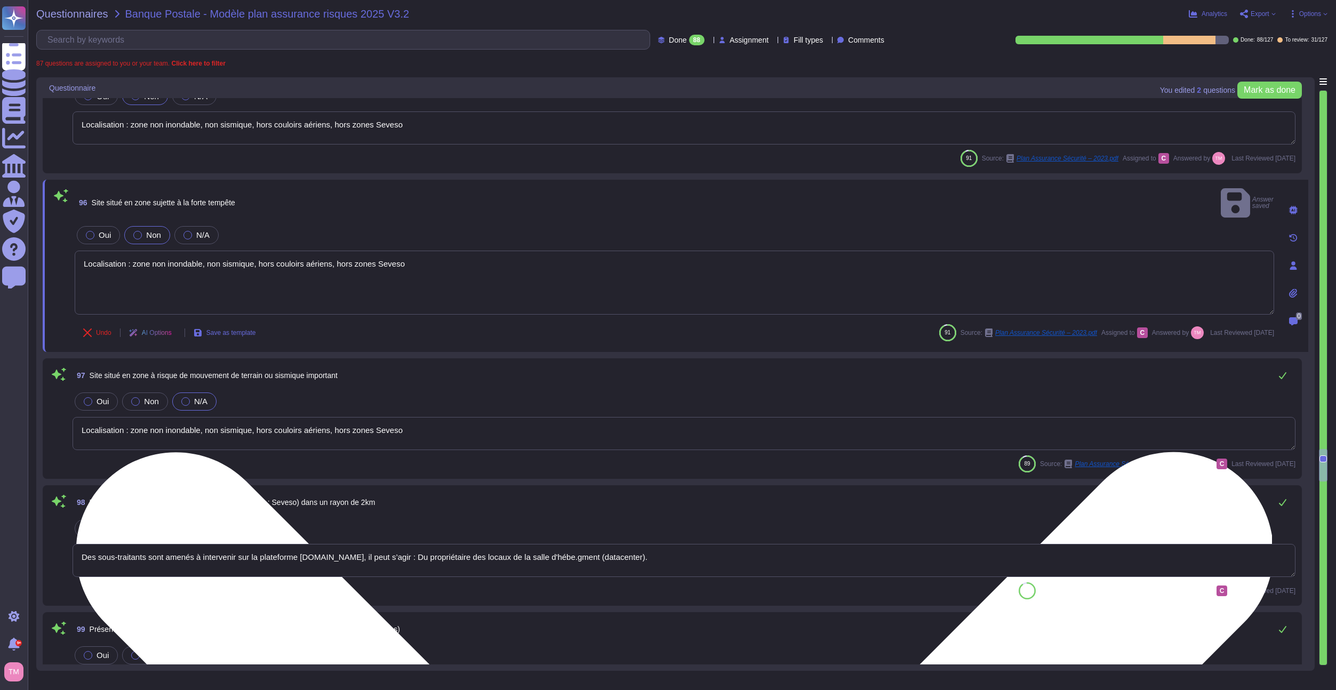
type textarea "Sécurité physique et environnementales 7.1 Périmètre physique 7.1.1 Locaux du g…"
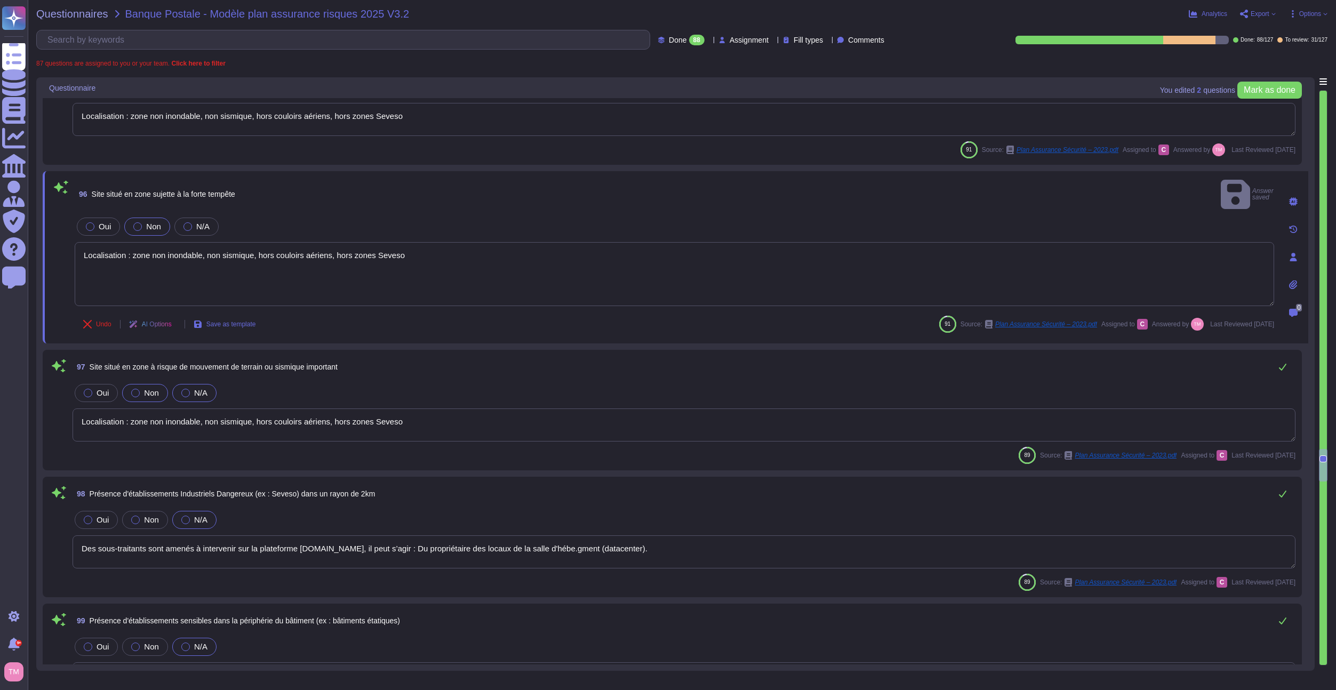
click at [151, 388] on span "Non" at bounding box center [151, 392] width 15 height 9
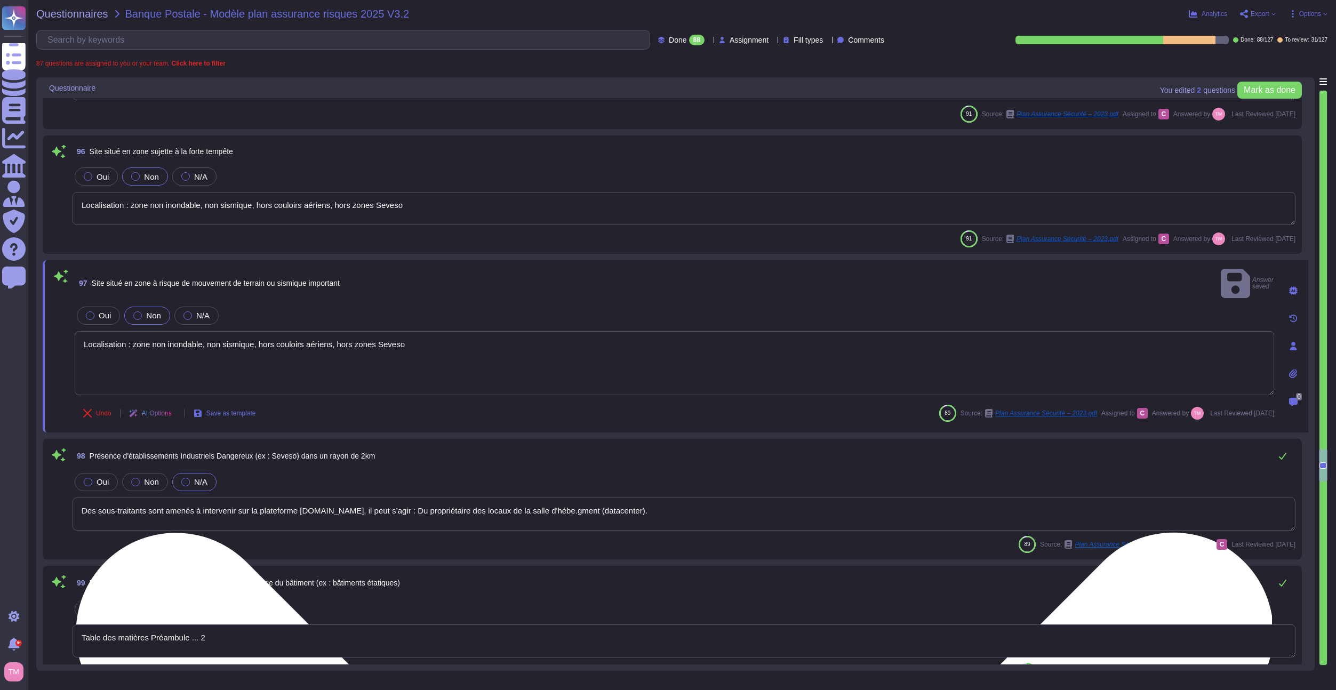
type textarea "La fraude peut prendre de nombreuses formes : Vol d’argent, de biens, de donnée…"
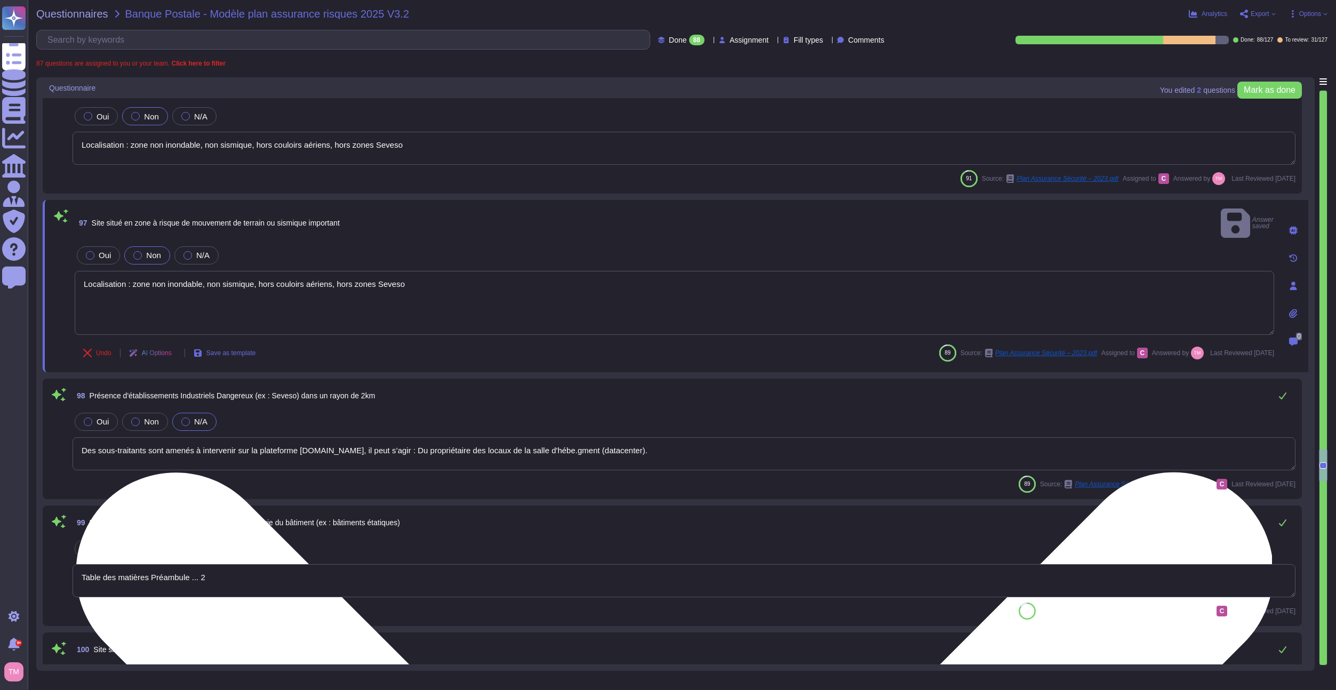
scroll to position [8019, 0]
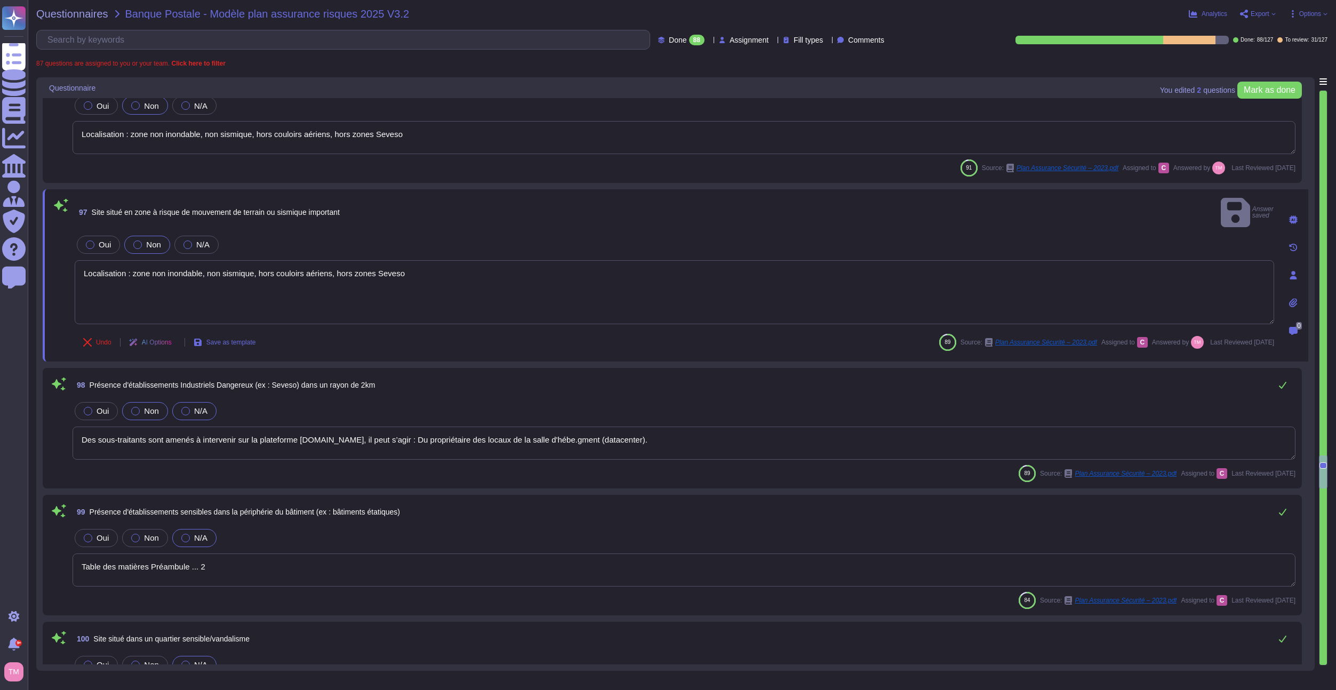
click at [134, 407] on div at bounding box center [135, 411] width 9 height 9
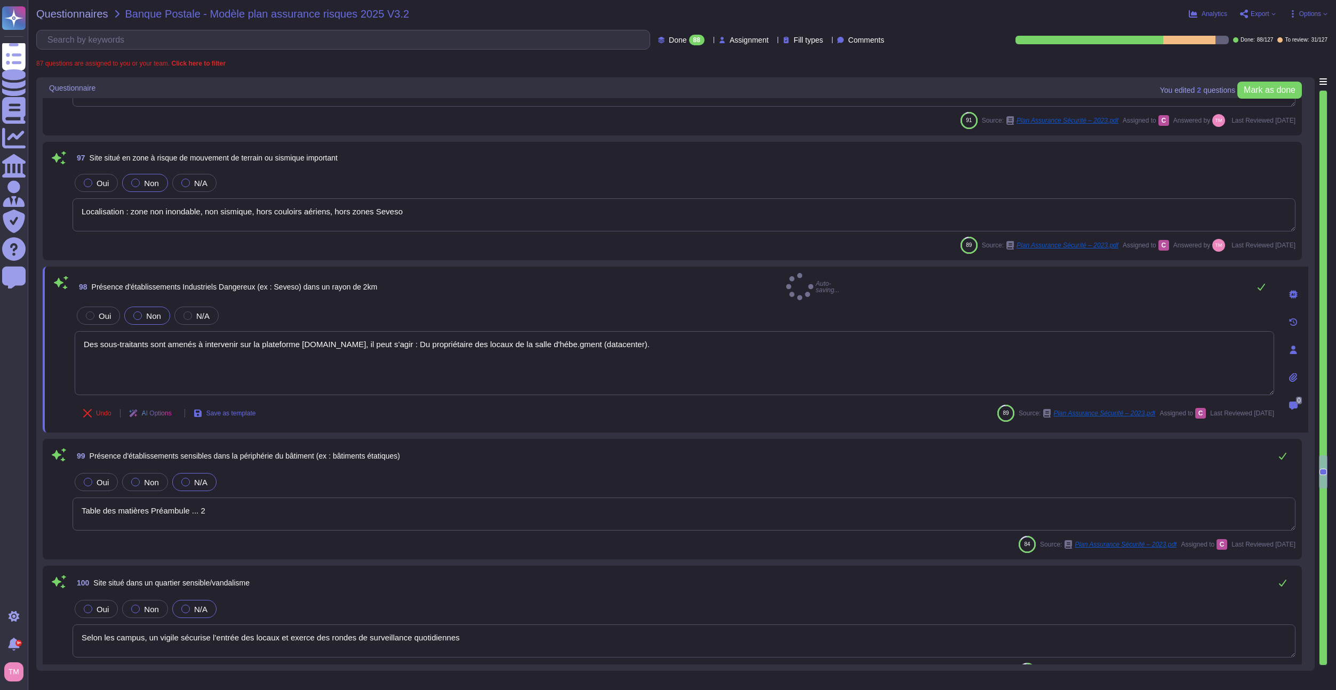
type textarea "The service provider must have tools, procedures, and rules for the backup and …"
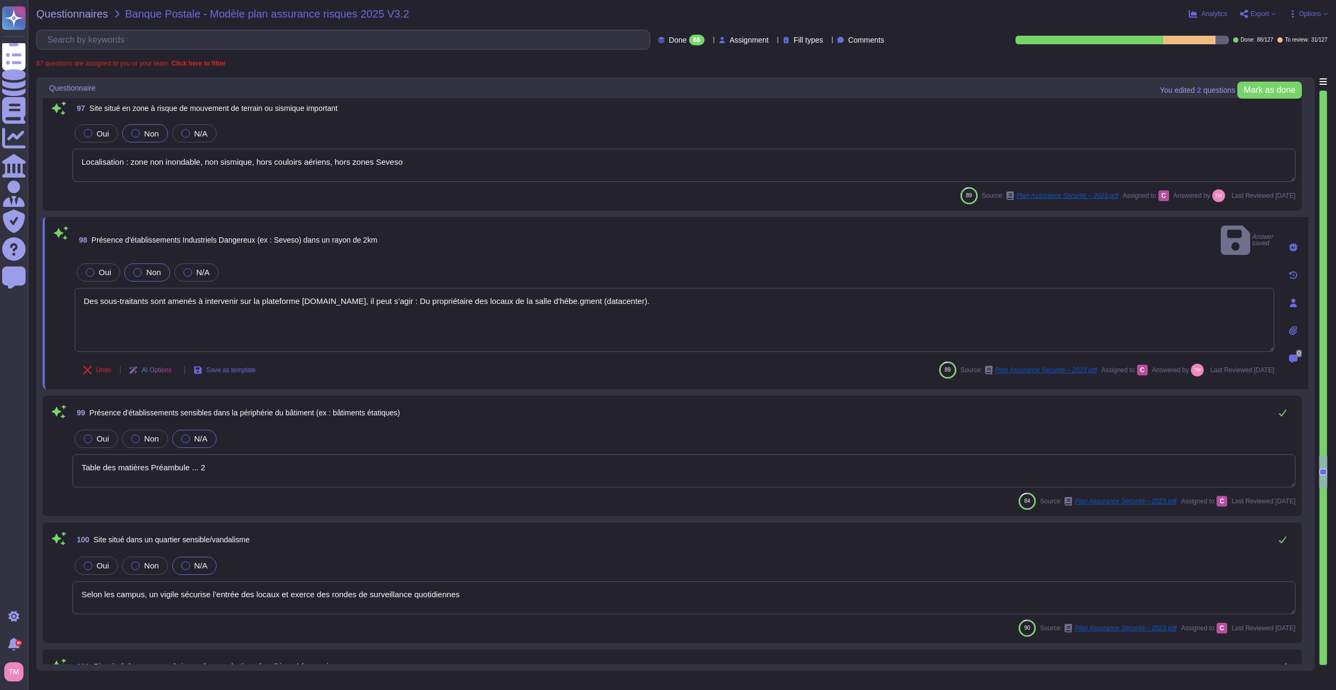
scroll to position [8125, 0]
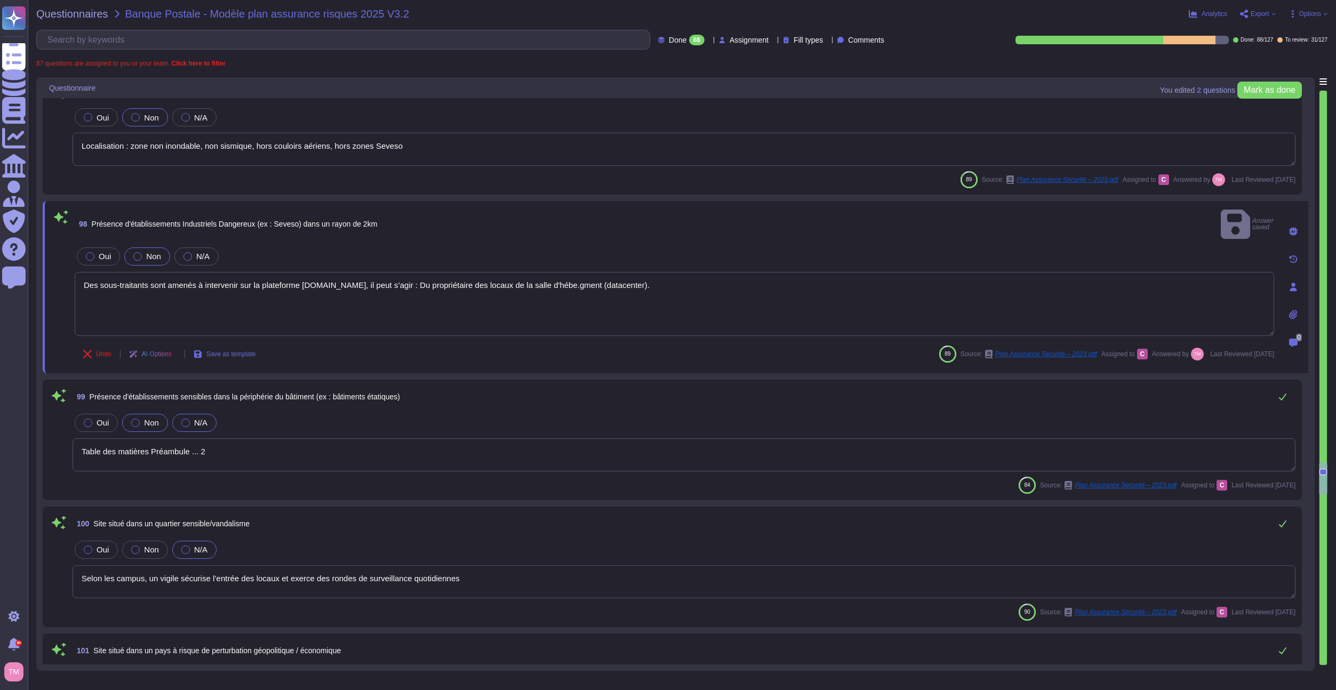
click at [152, 418] on span "Non" at bounding box center [151, 422] width 15 height 9
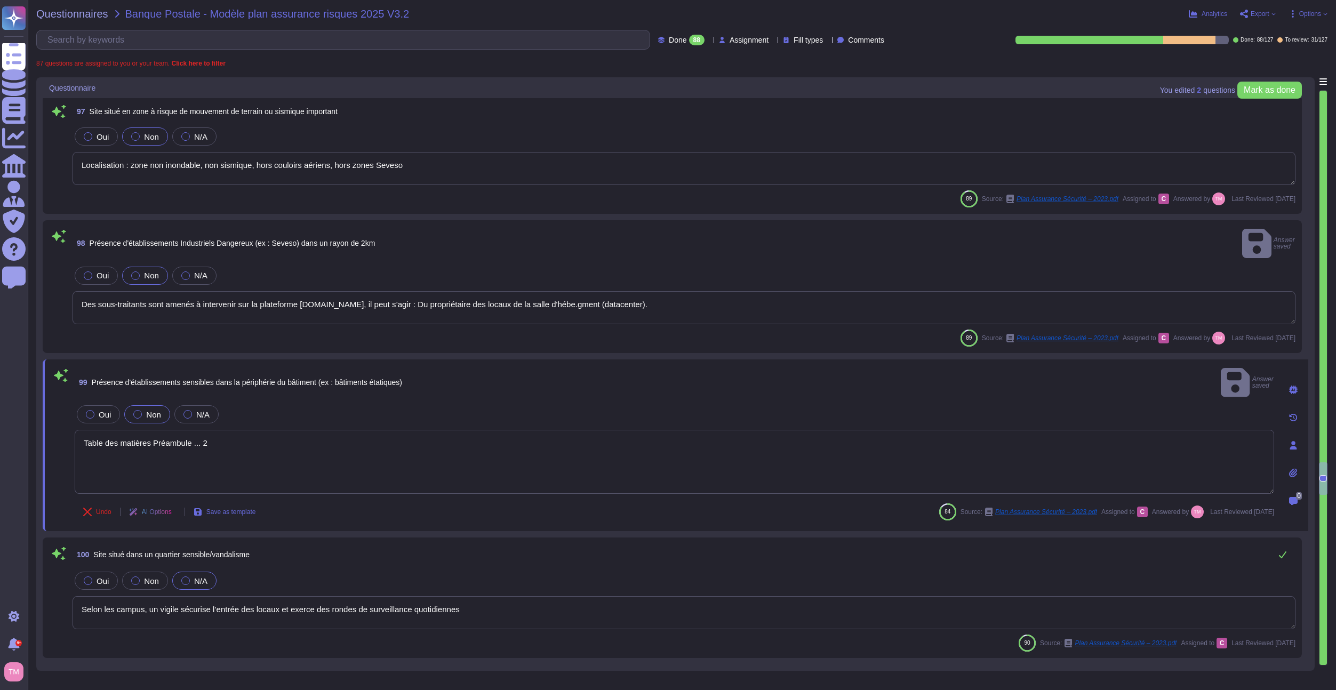
scroll to position [8072, 0]
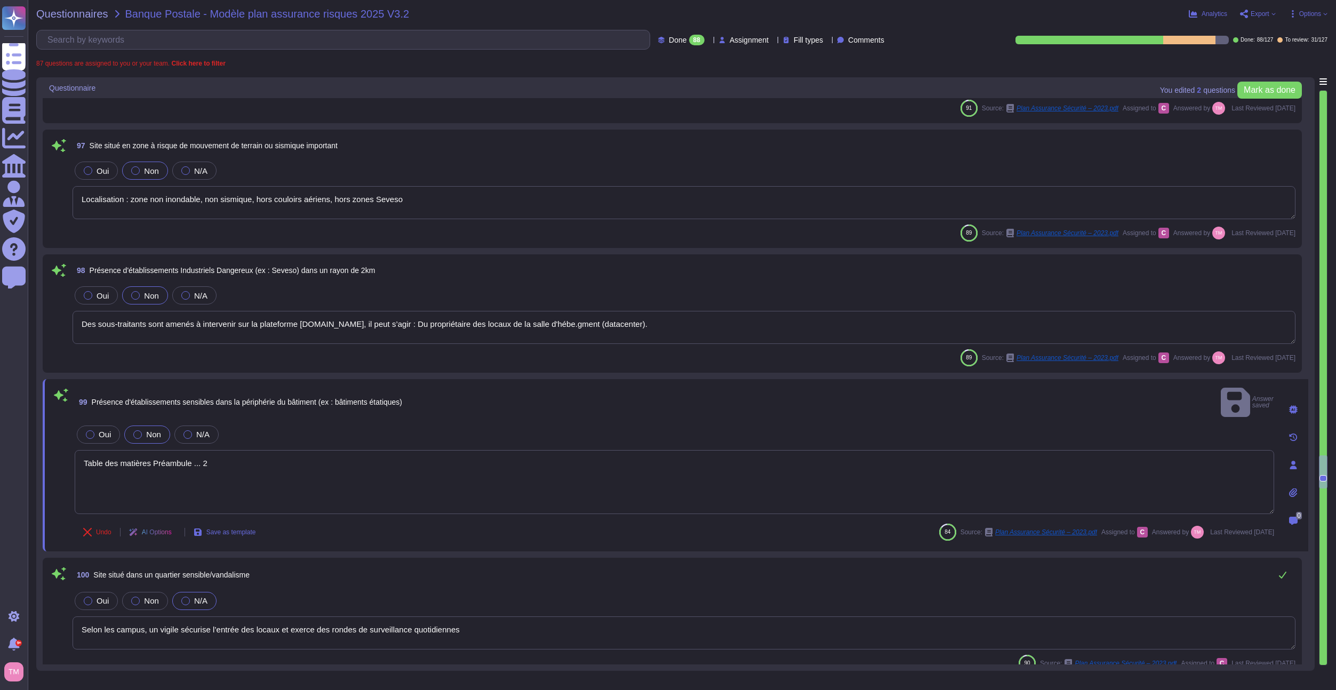
drag, startPoint x: 440, startPoint y: 204, endPoint x: 74, endPoint y: 197, distance: 366.9
click at [74, 197] on textarea "Localisation : zone non inondable, non sismique, hors couloirs aériens, hors zo…" at bounding box center [684, 202] width 1223 height 33
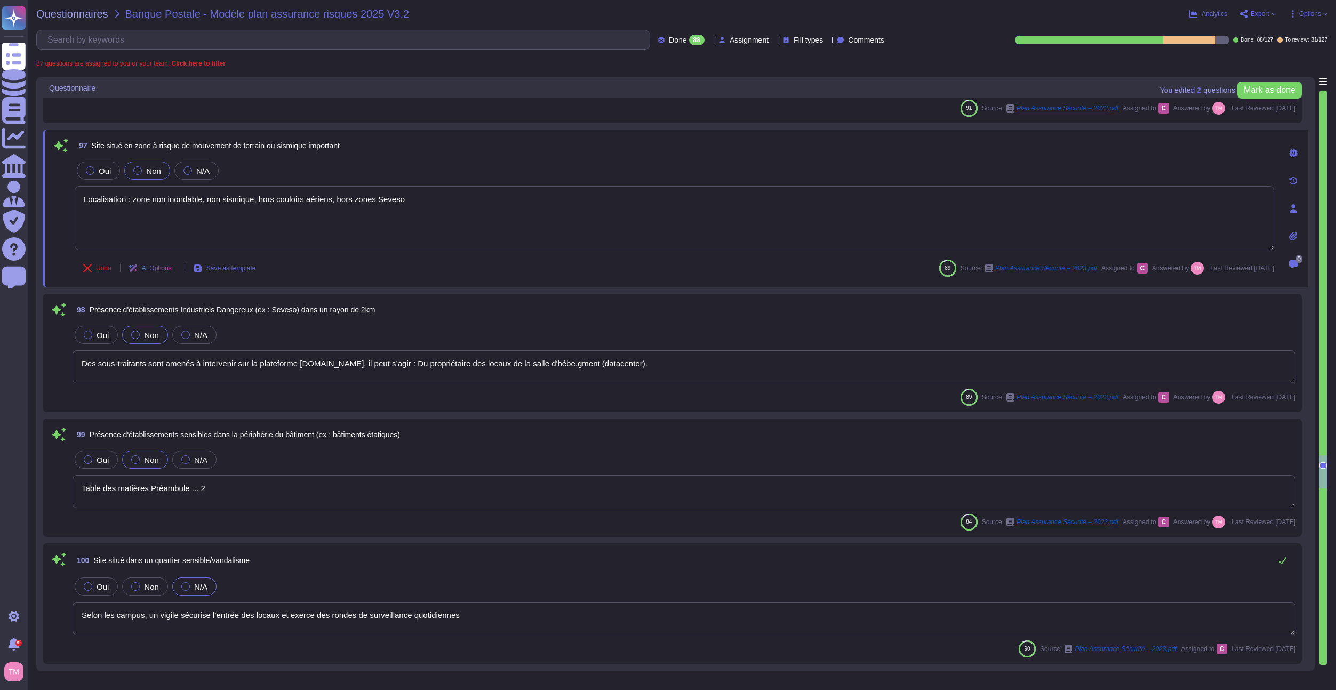
drag, startPoint x: 654, startPoint y: 370, endPoint x: 61, endPoint y: 357, distance: 592.5
click at [61, 357] on div "98 Présence d'établissements Industriels Dangereux (ex : Seveso) dans un rayon …" at bounding box center [672, 353] width 1246 height 106
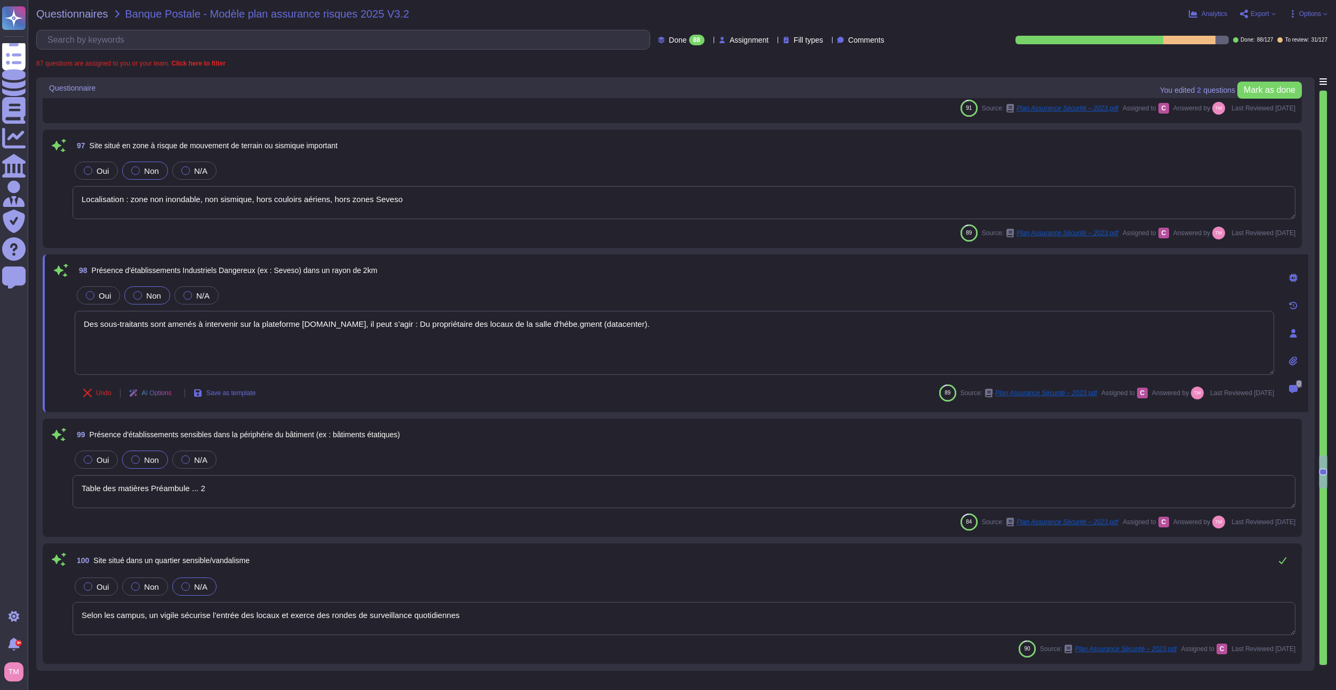
paste textarea "Localisation : zone non inondable, non sismique, hors couloirs aériens, hors zo…"
type textarea "Localisation : zone non inondable, non sismique, hors couloirs aériens, hors zo…"
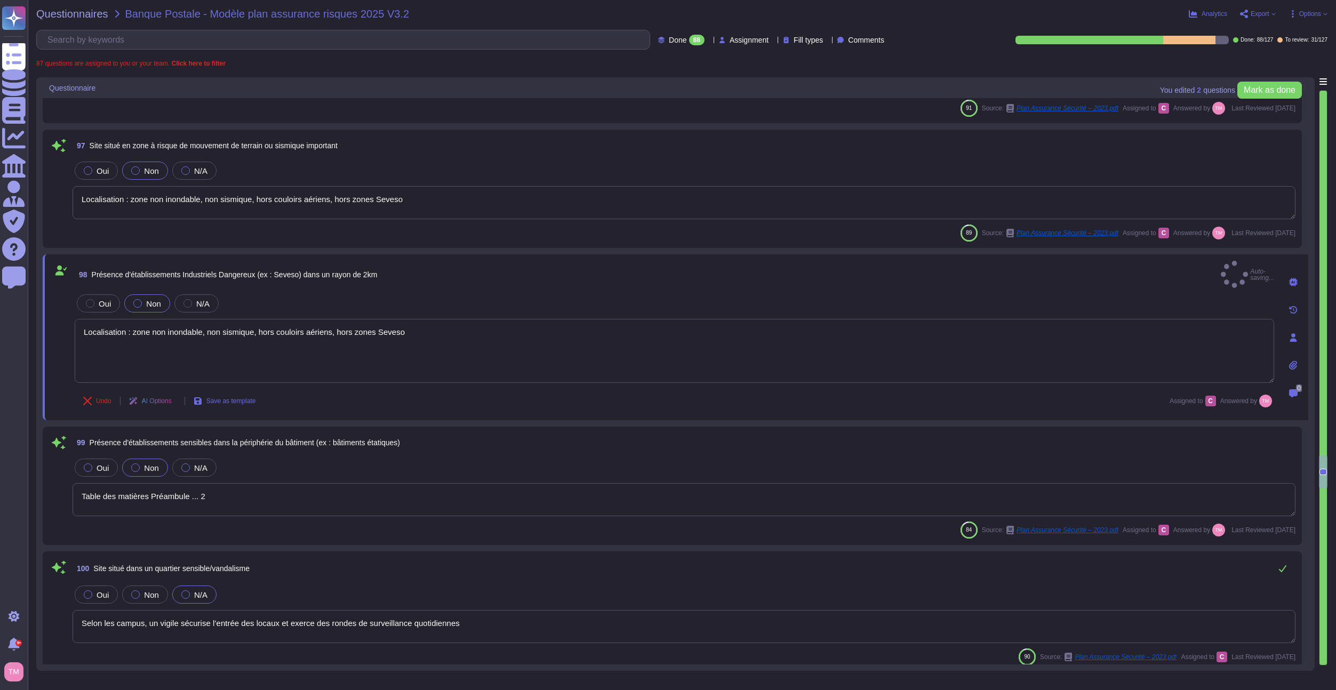
drag, startPoint x: 181, startPoint y: 493, endPoint x: 36, endPoint y: 496, distance: 145.1
click at [37, 496] on div "You edited 2 question s [PERSON_NAME] as done Questionnaire 93 Des procédures d…" at bounding box center [675, 373] width 1278 height 593
paste textarea "Localisation : zone non inondable, non sismique, hors couloirs aériens, hors zo…"
drag, startPoint x: 279, startPoint y: 483, endPoint x: 252, endPoint y: 475, distance: 28.3
click at [245, 489] on textarea "Table des matières Préambule ... 2" at bounding box center [684, 505] width 1223 height 33
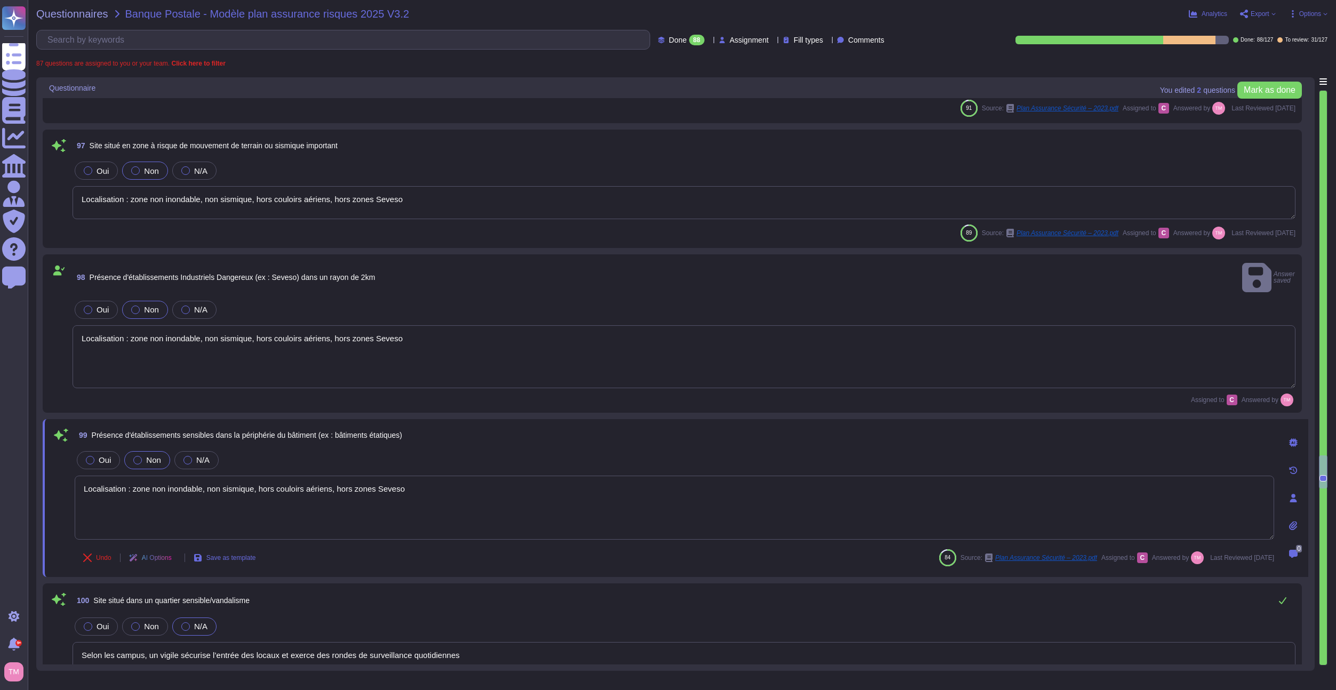
type textarea "Localisation : zone non inondable, non sismique, hors couloirs aériens, hors zo…"
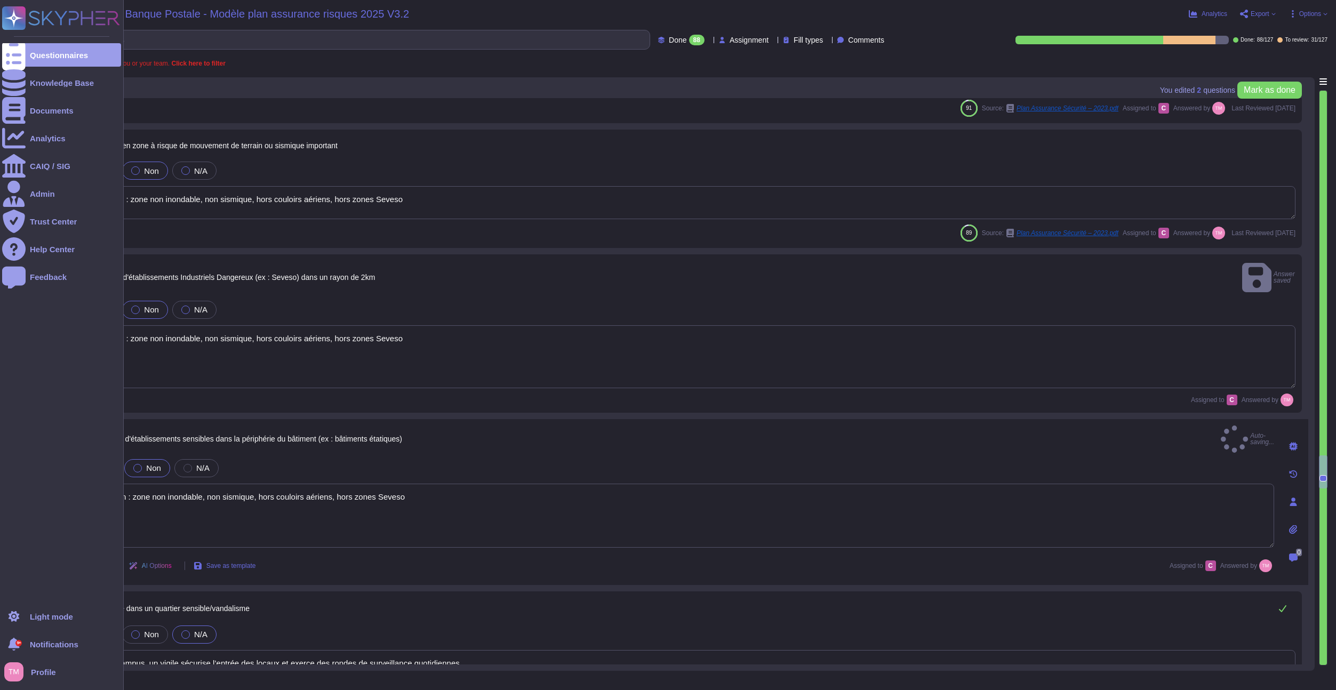
drag, startPoint x: 496, startPoint y: 322, endPoint x: 17, endPoint y: 323, distance: 479.4
click at [17, 323] on div "Questionnaires Knowledge Base Documents Analytics CAIQ / SIG Admin Trust Center…" at bounding box center [668, 345] width 1336 height 690
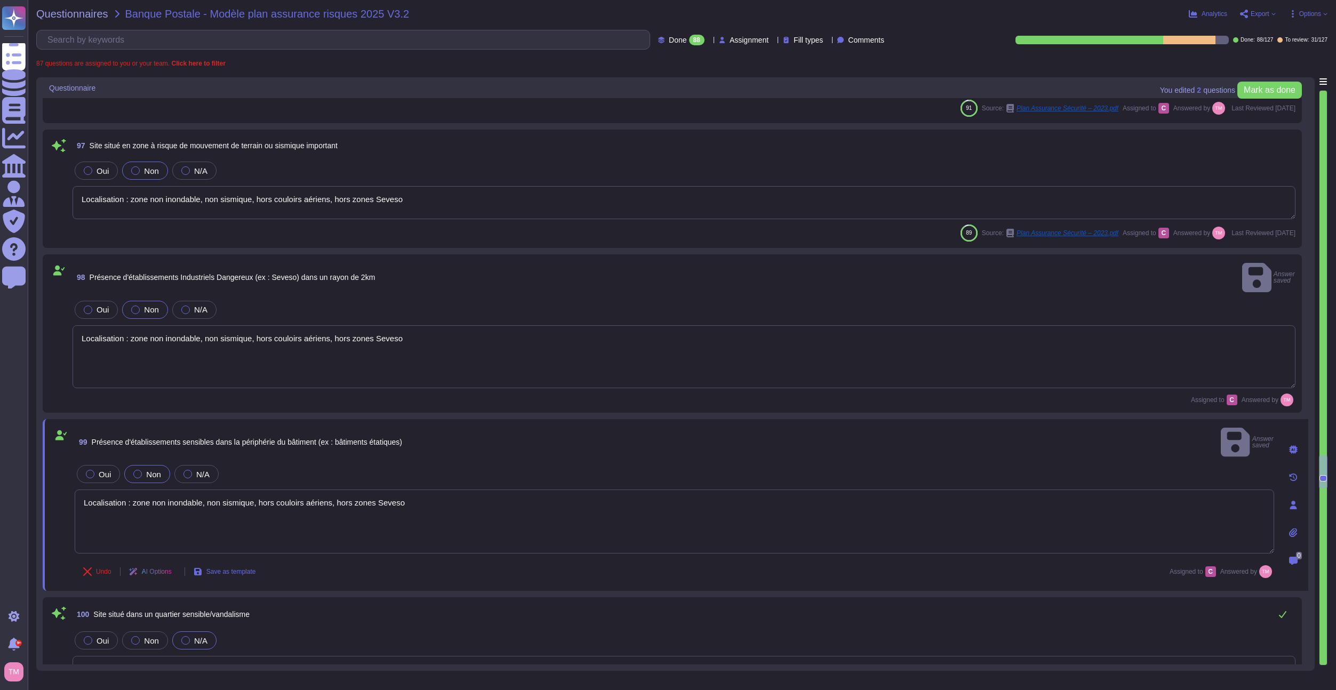
click at [270, 489] on textarea "Localisation : zone non inondable, non sismique, hors couloirs aériens, hors zo…" at bounding box center [674, 521] width 1199 height 64
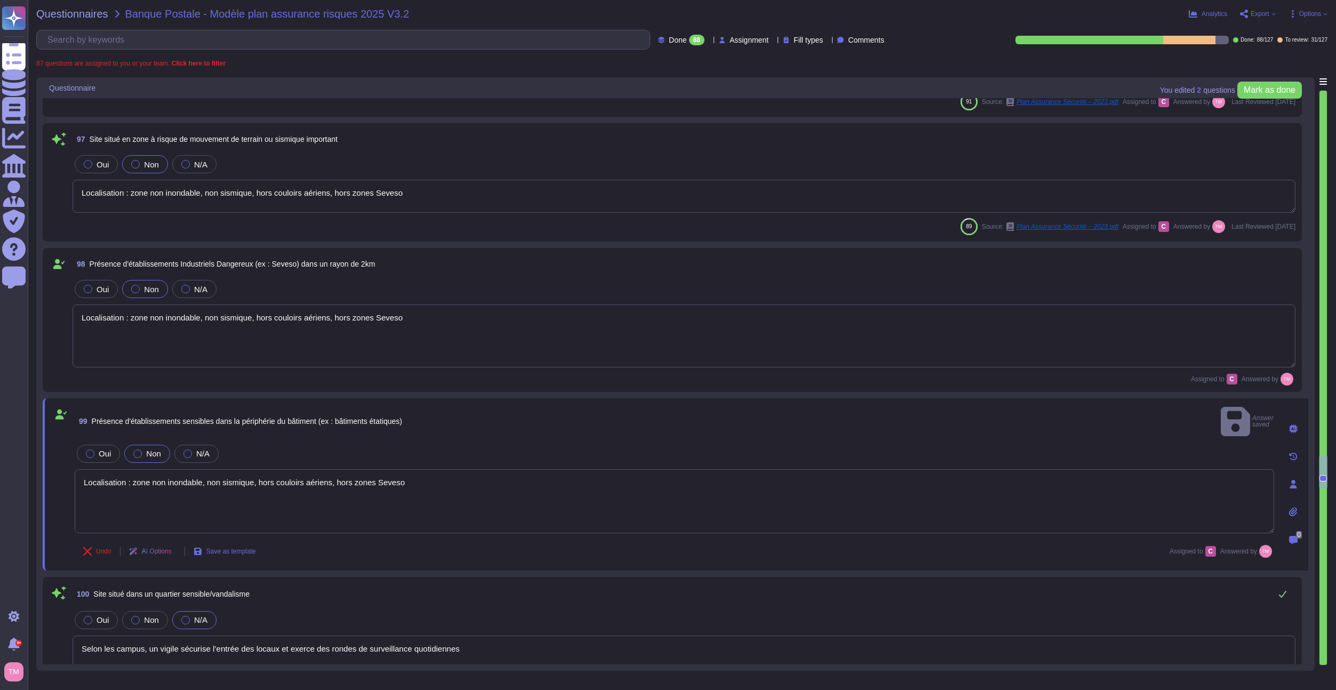
type textarea "The service provider must have tools, procedures, and rules for the backup and …"
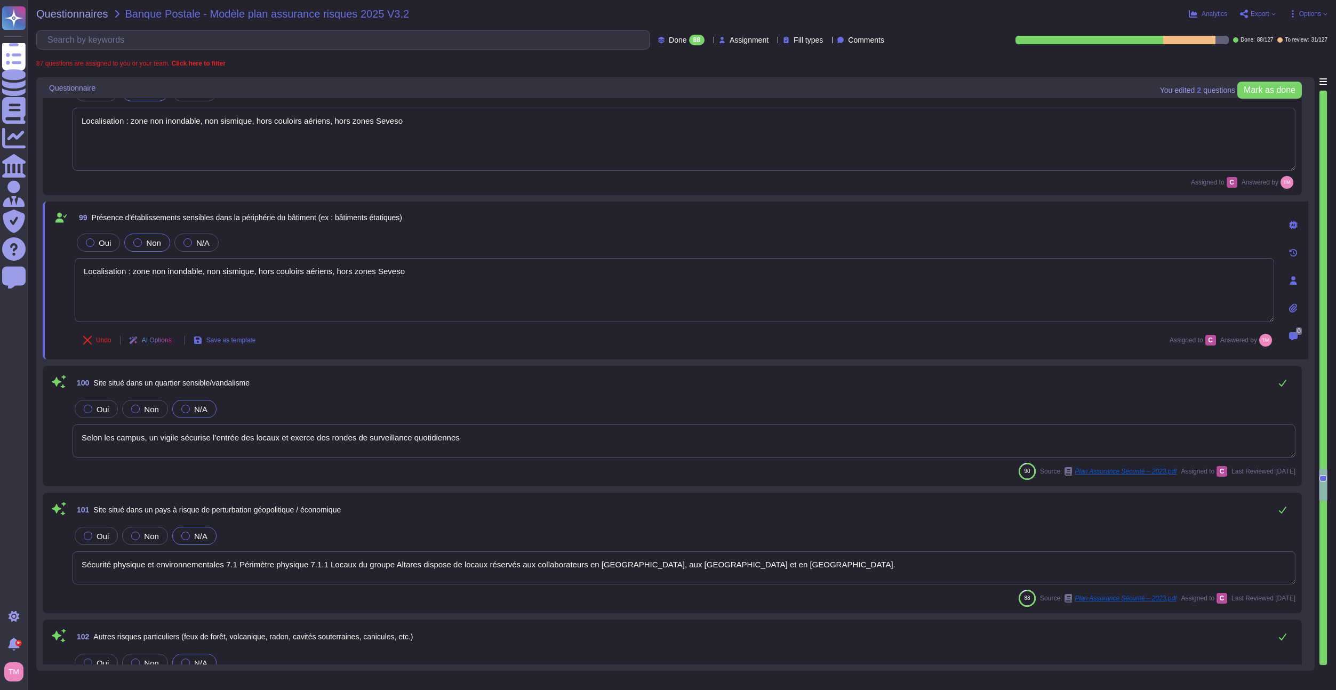
scroll to position [8285, 0]
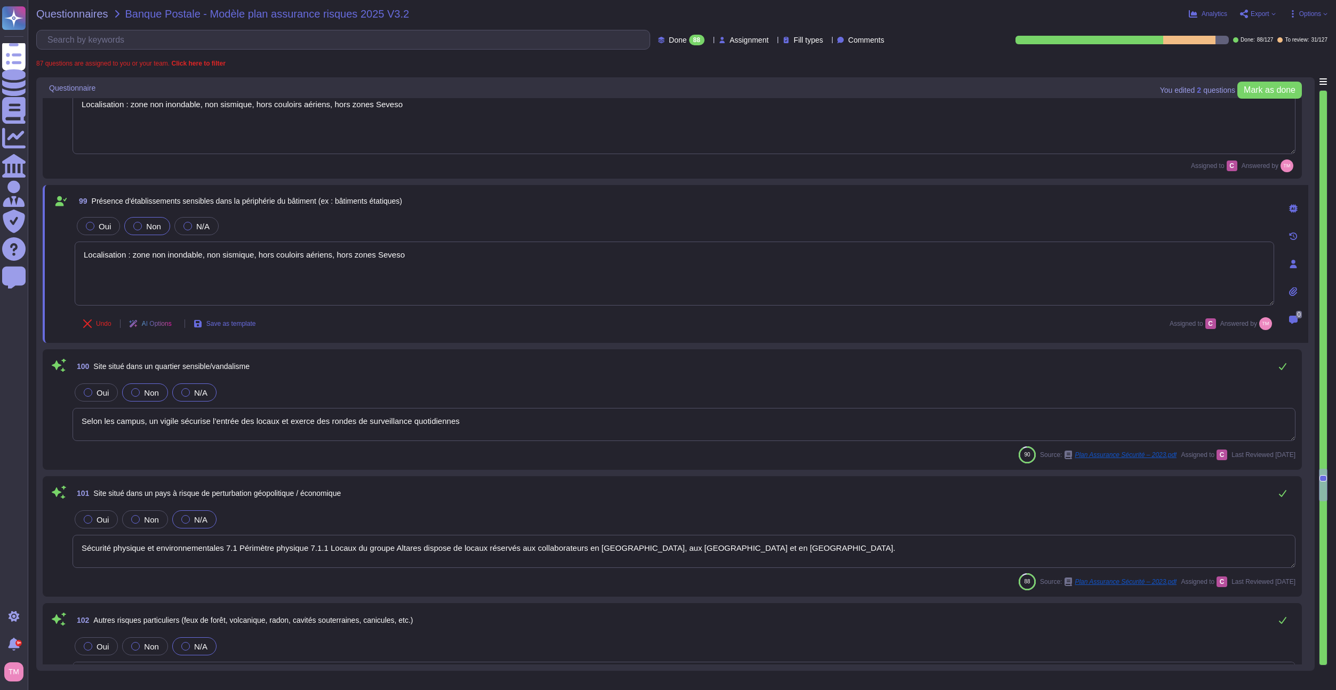
click at [137, 391] on div at bounding box center [135, 392] width 9 height 9
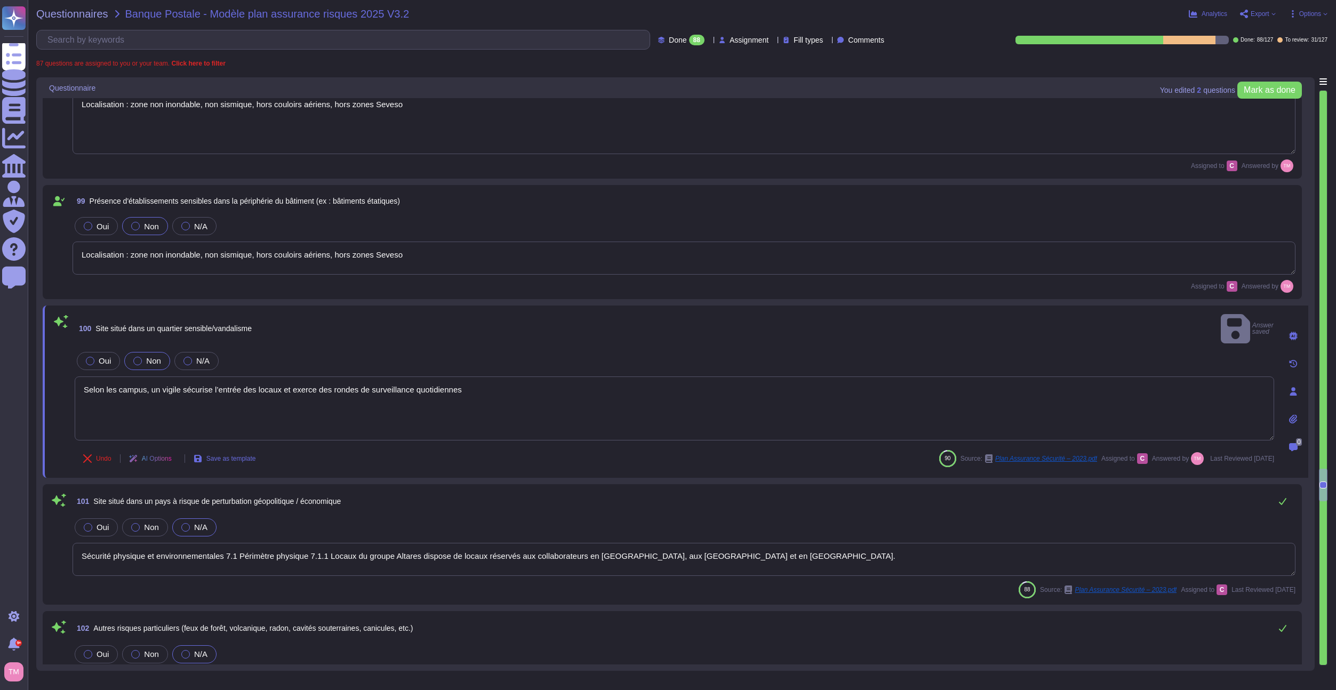
drag, startPoint x: 490, startPoint y: 374, endPoint x: -27, endPoint y: 372, distance: 517.2
click at [0, 372] on html "Questionnaires Knowledge Base Documents Analytics CAIQ / SIG Admin Trust Center…" at bounding box center [668, 345] width 1336 height 690
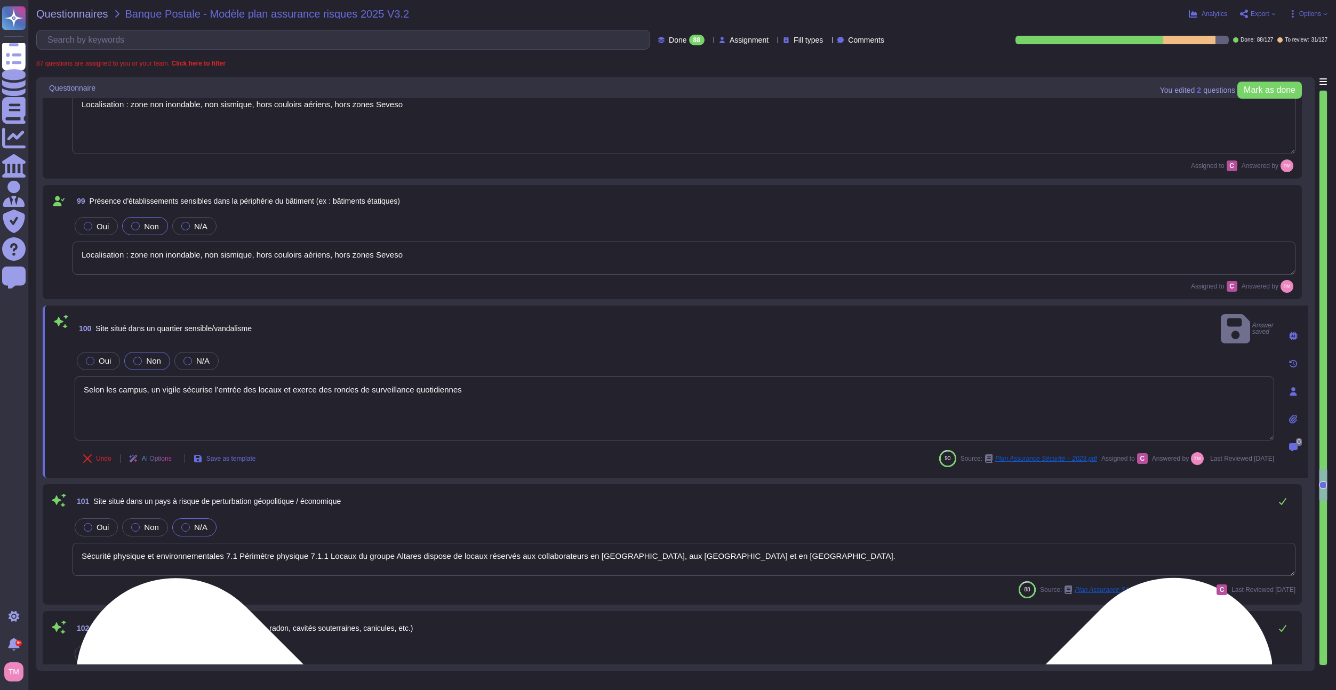
paste textarea "Localisation : zone non inondable, non sismique, hors couloirs aériens, hors zo…"
type textarea "Localisation : zone non inondable, non sismique, hors couloirs aériens, hors zo…"
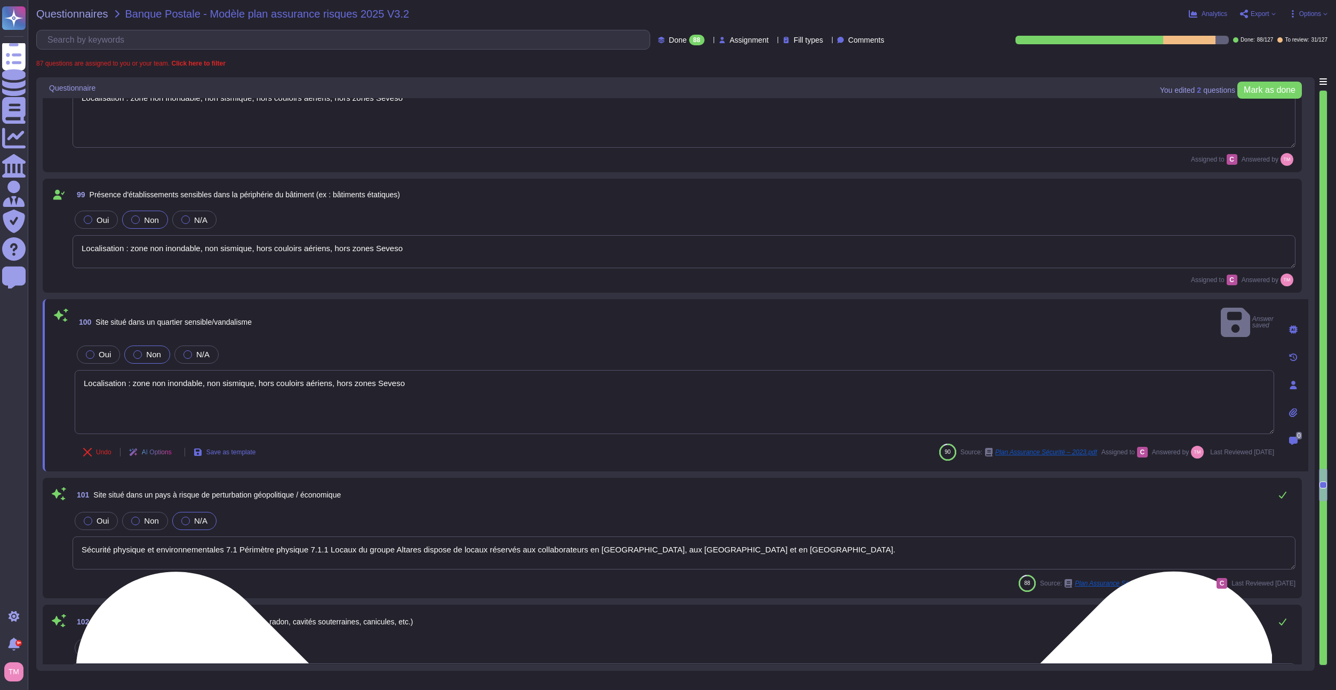
type textarea "Altares conducts annual BCP tests, which include the performance of backup solu…"
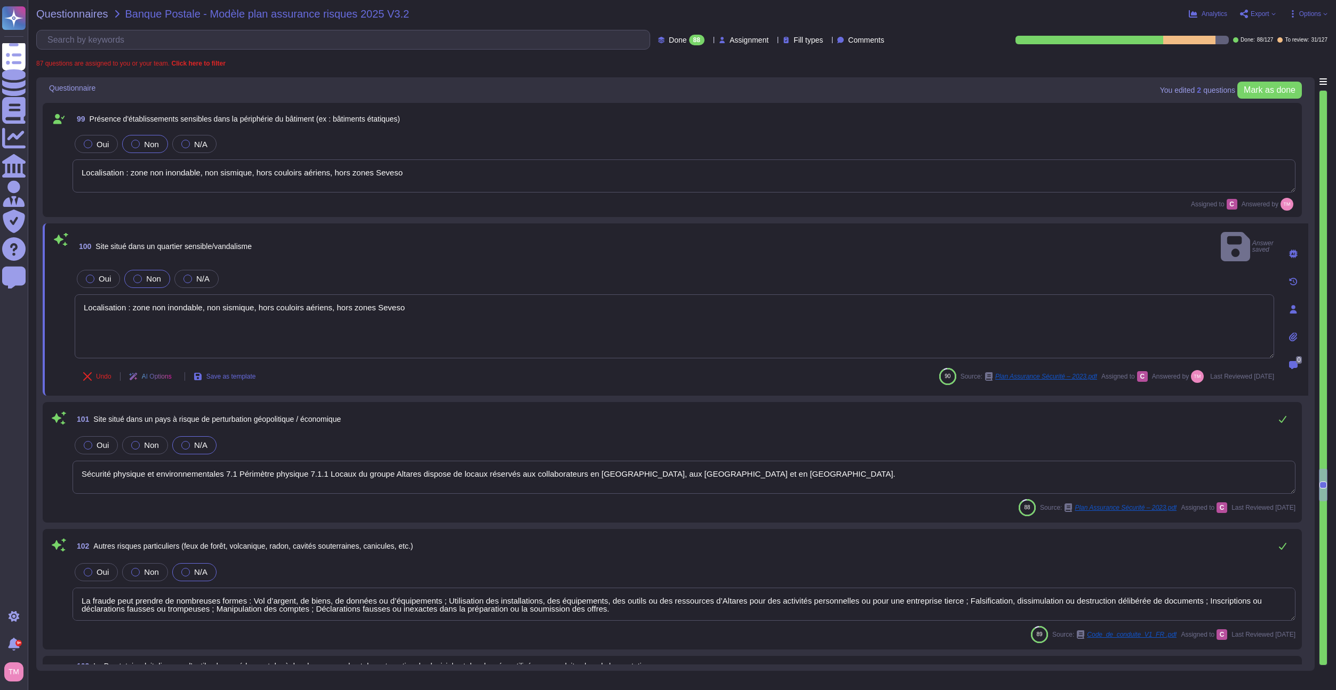
scroll to position [8392, 0]
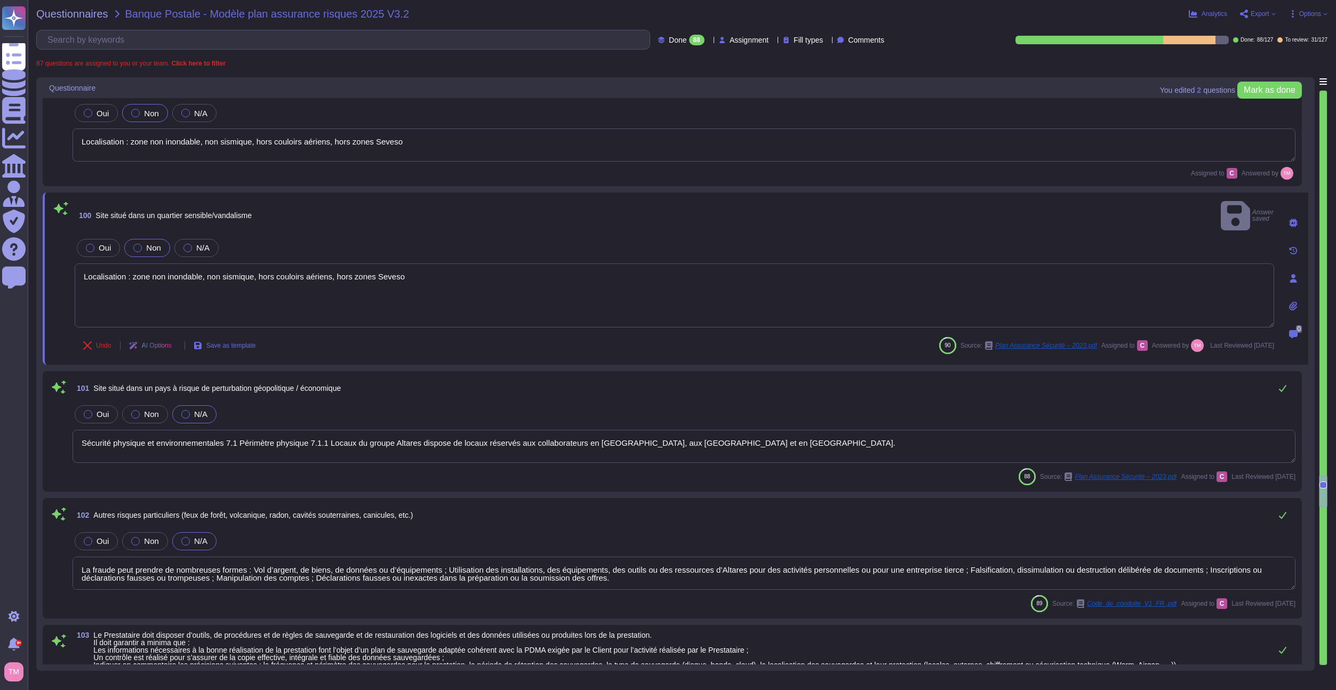
type textarea "Localisation : zone non inondable, non sismique, hors couloirs aériens, hors zo…"
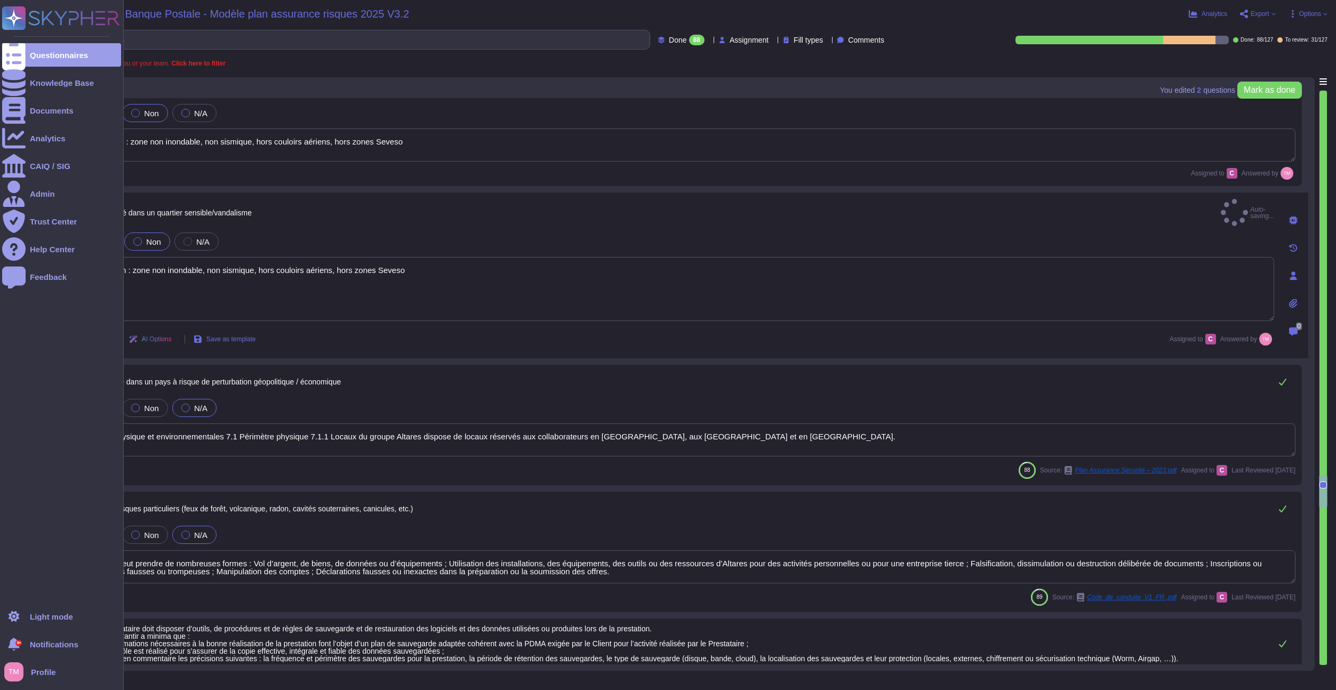
drag, startPoint x: 742, startPoint y: 429, endPoint x: 17, endPoint y: 413, distance: 725.3
click at [17, 413] on div "Questionnaires Knowledge Base Documents Analytics CAIQ / SIG Admin Trust Center…" at bounding box center [668, 345] width 1336 height 690
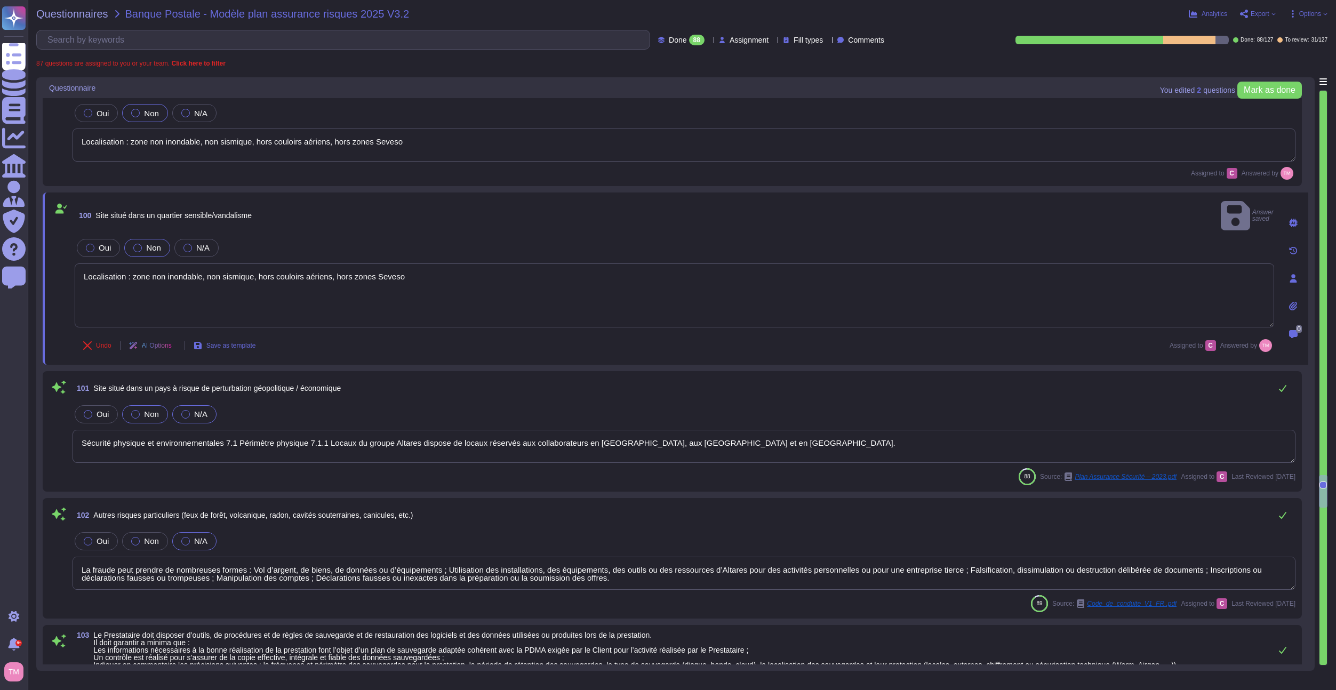
type textarea "Localisation : zone non inondable, non sismique, hors couloirs aériens, hors zo…"
click at [155, 410] on span "Non" at bounding box center [151, 414] width 15 height 9
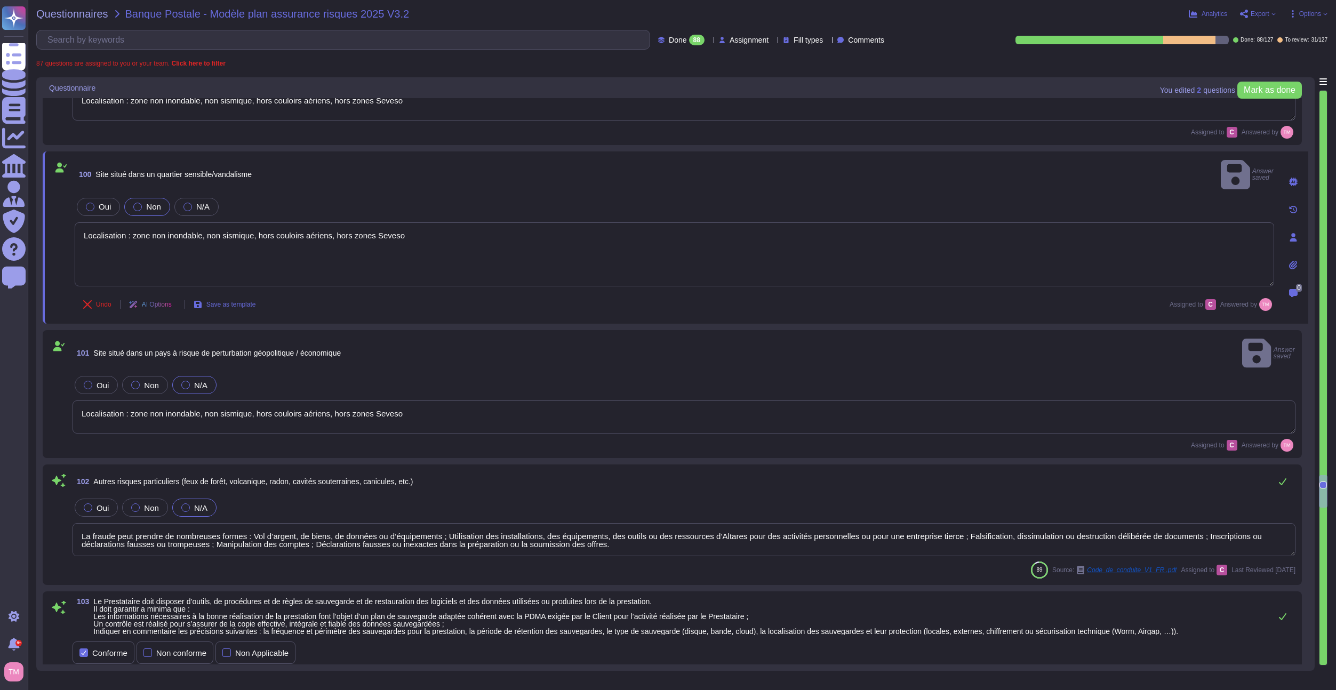
type textarea "Pendant cette période, les incidents de sévérité 1 à 3 sont traités suivant les…"
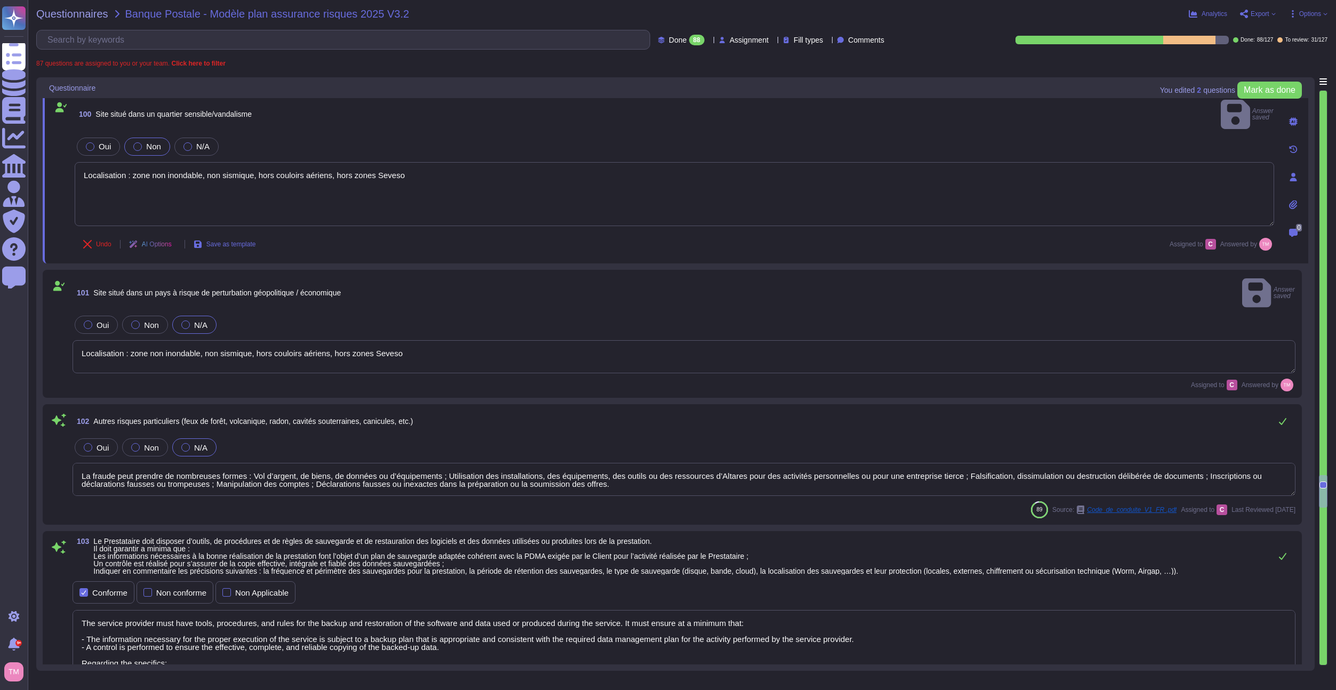
scroll to position [8499, 0]
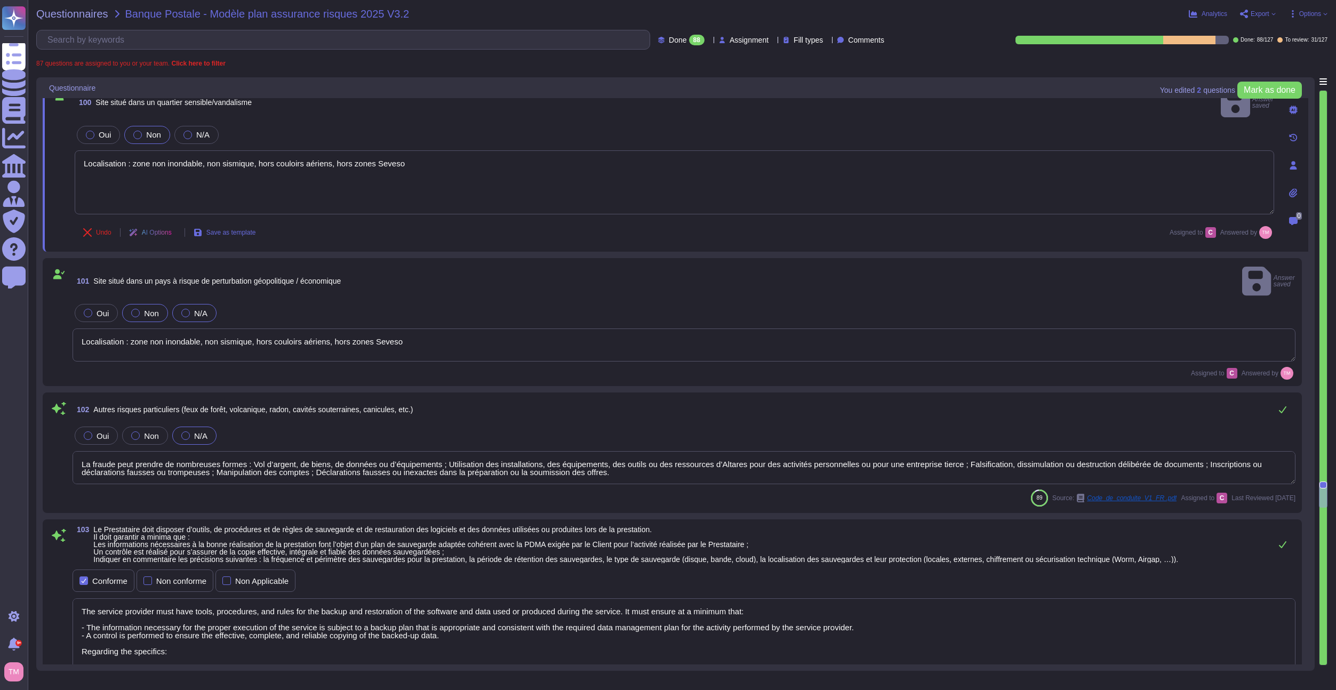
click at [129, 304] on div "Non" at bounding box center [145, 313] width 46 height 18
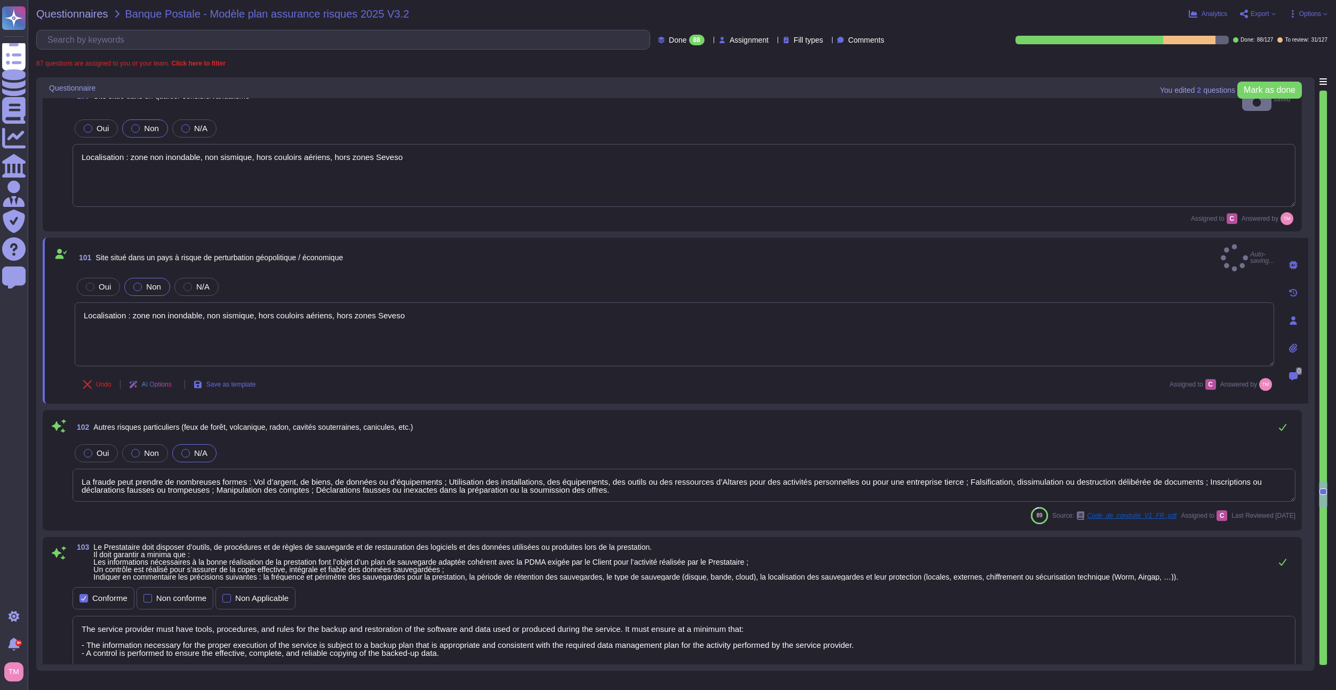
type textarea "Pendant cette période, les incidents de sévérité 1 à 3 sont traités suivant les…"
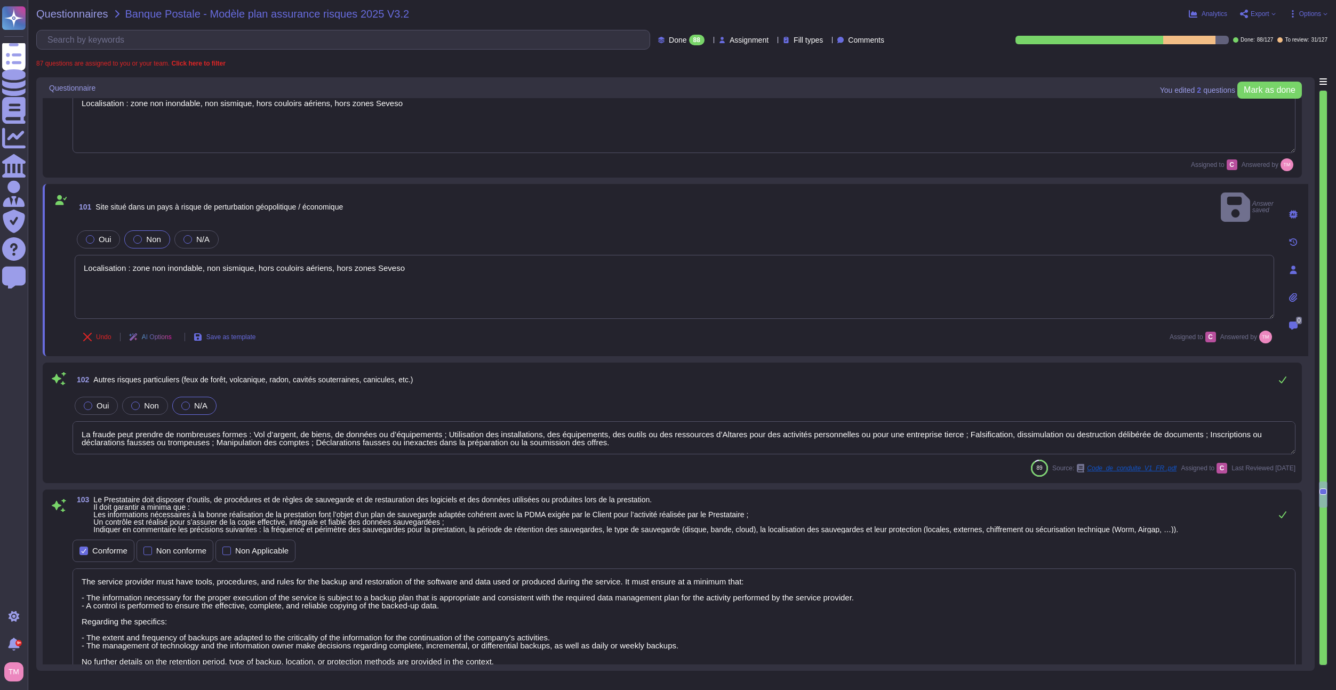
scroll to position [8605, 0]
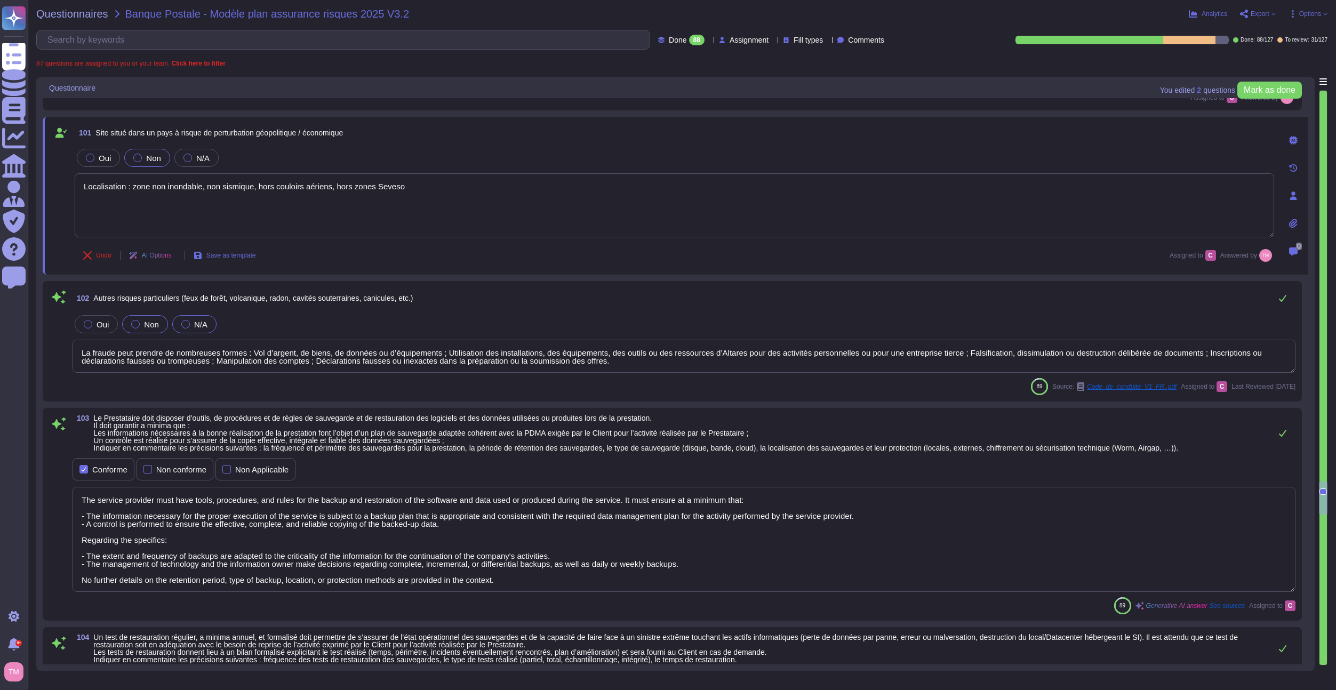
click at [145, 320] on span "Non" at bounding box center [151, 324] width 15 height 9
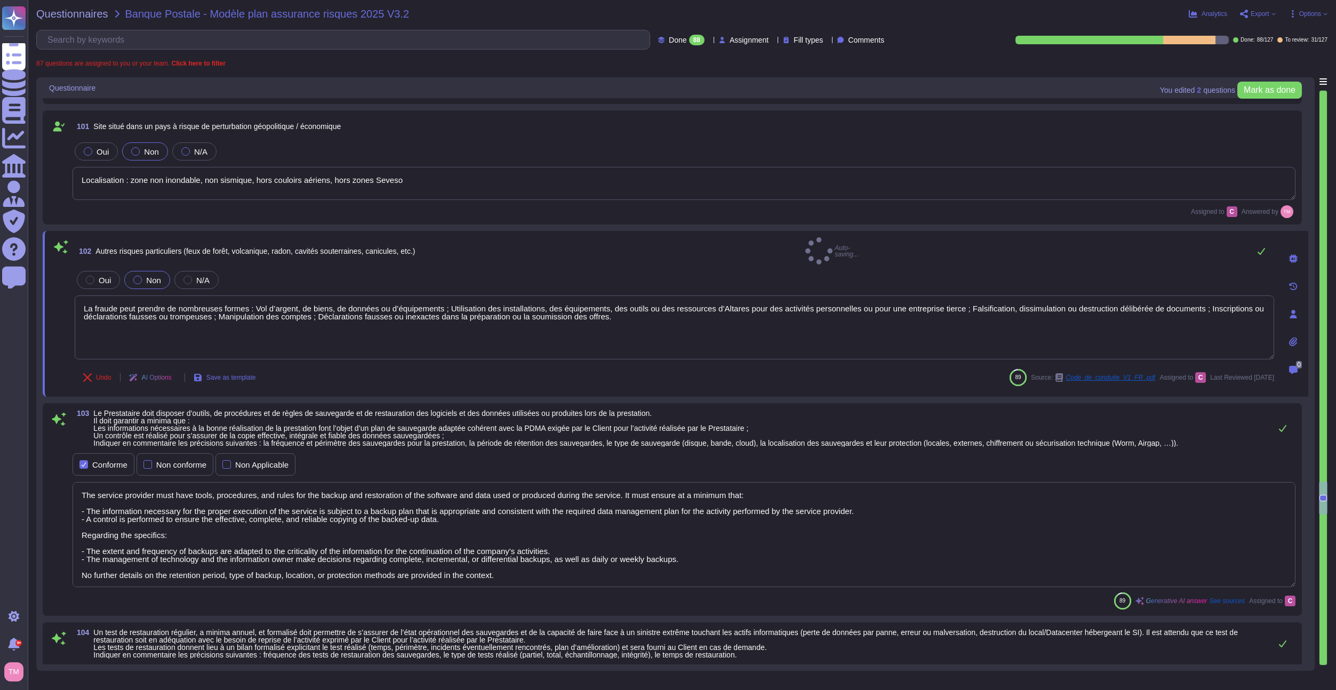
type textarea "Altares-D&B has a security operations center team that identifies actual and po…"
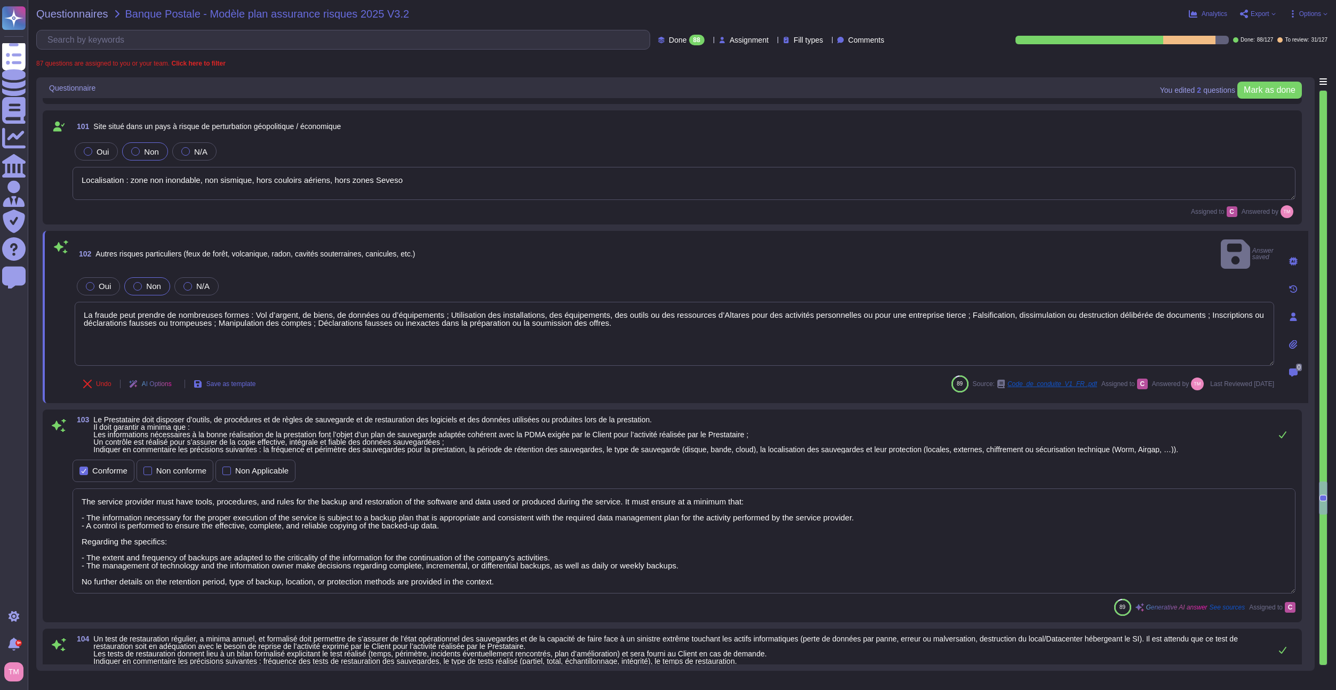
drag, startPoint x: 615, startPoint y: 318, endPoint x: 45, endPoint y: 293, distance: 571.1
click at [45, 293] on div "102 Autres risques particuliers (feux de forêt, volcanique, radon, cavités sout…" at bounding box center [675, 317] width 1265 height 172
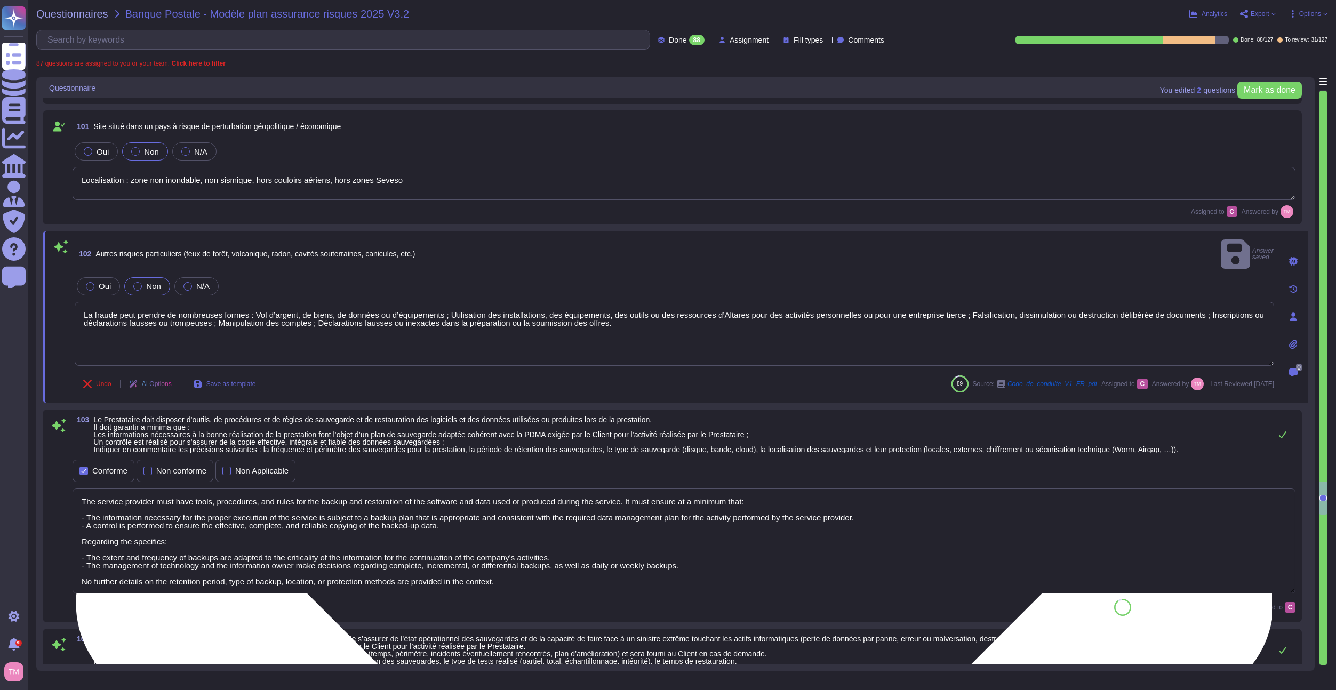
paste textarea "ocalisation : zone non inondable, non sismique, hors couloirs aériens, hors zon…"
type textarea "Localisation : zone non inondable, non sismique, hors couloirs aériens, hors zo…"
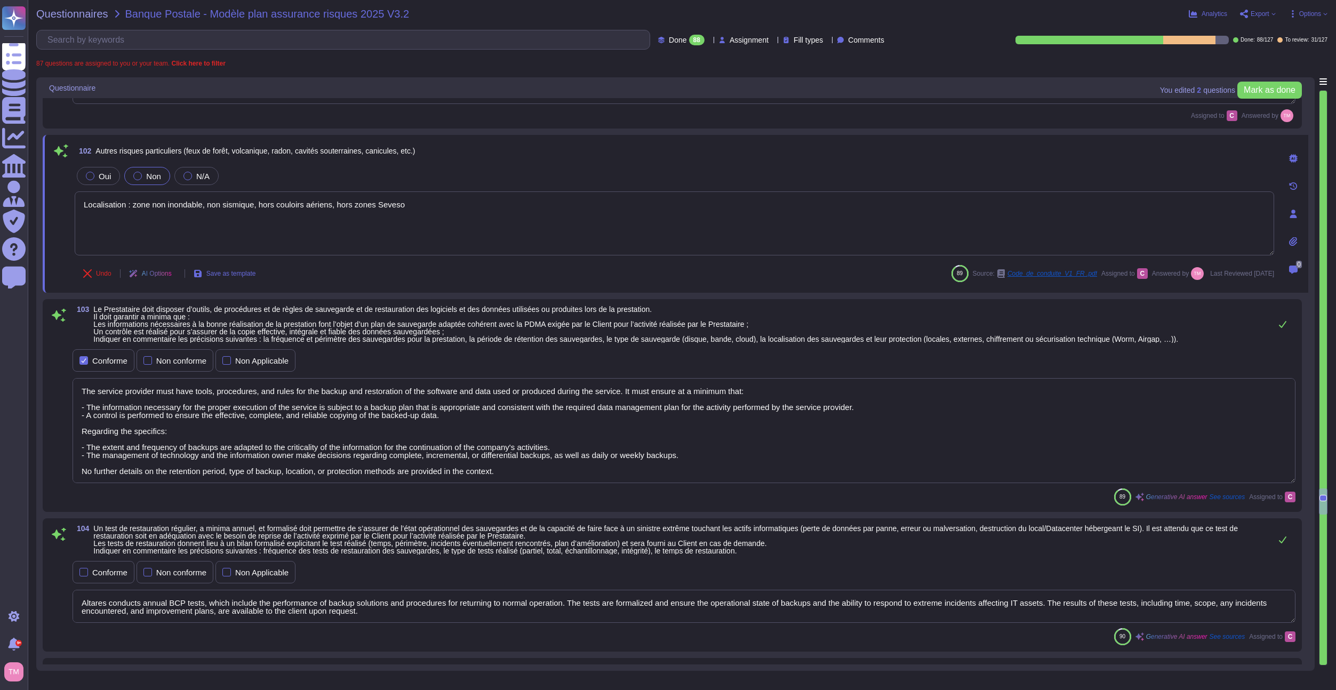
scroll to position [8712, 0]
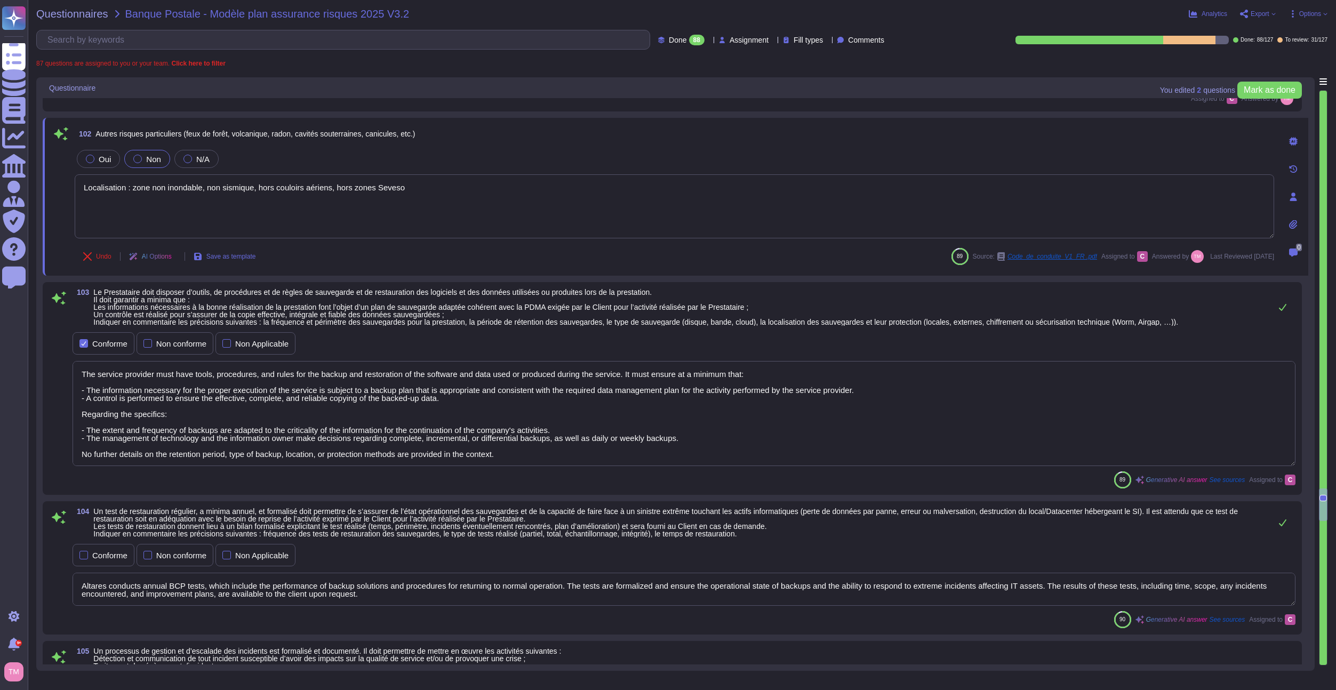
type textarea "Déplacement automatique des serveurs virtuels en cas de défaillance d’un serveu…"
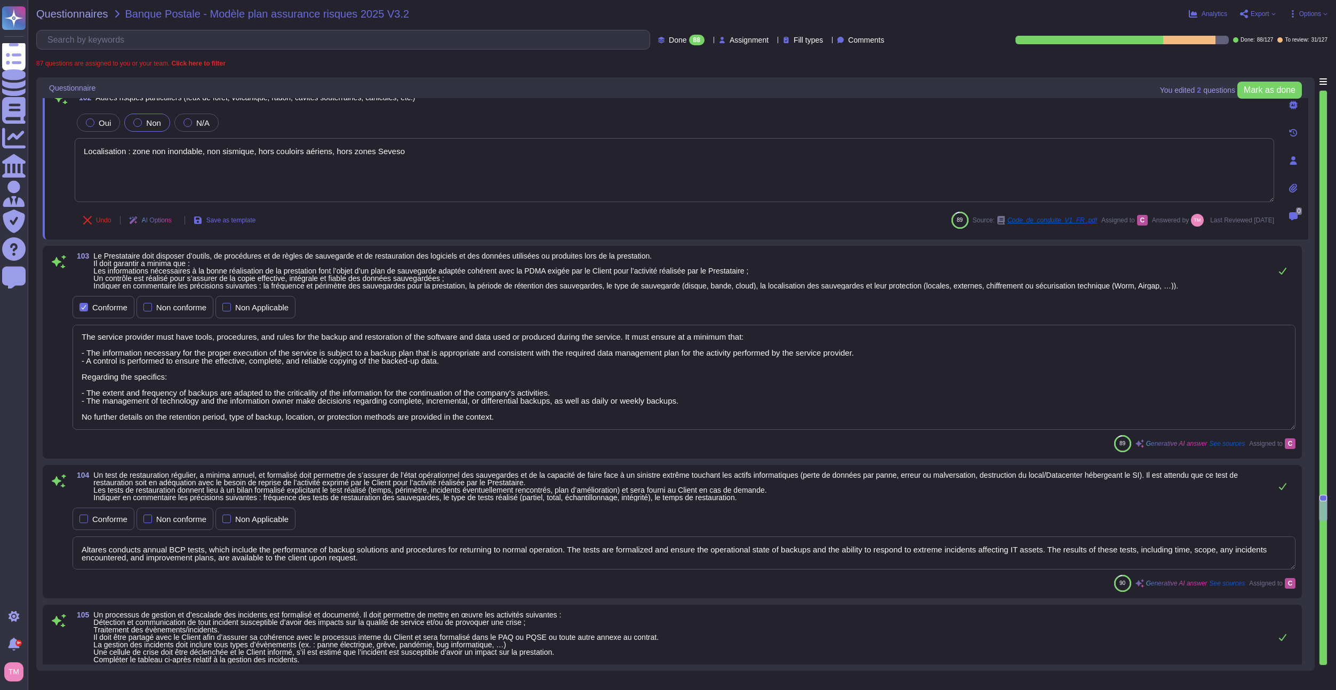
scroll to position [8765, 0]
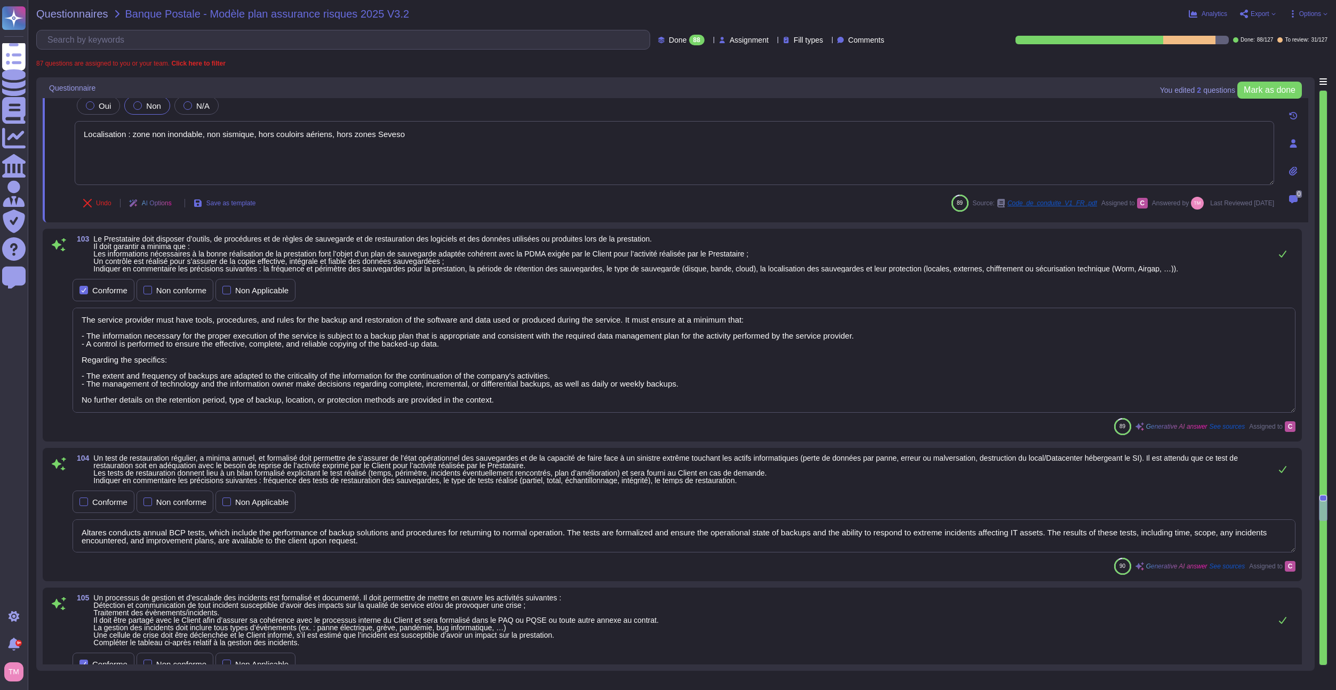
type textarea "Localisation : zone non inondable, non sismique, hors couloirs aériens, hors zo…"
click at [196, 372] on textarea "The service provider must have tools, procedures, and rules for the backup and …" at bounding box center [684, 360] width 1223 height 105
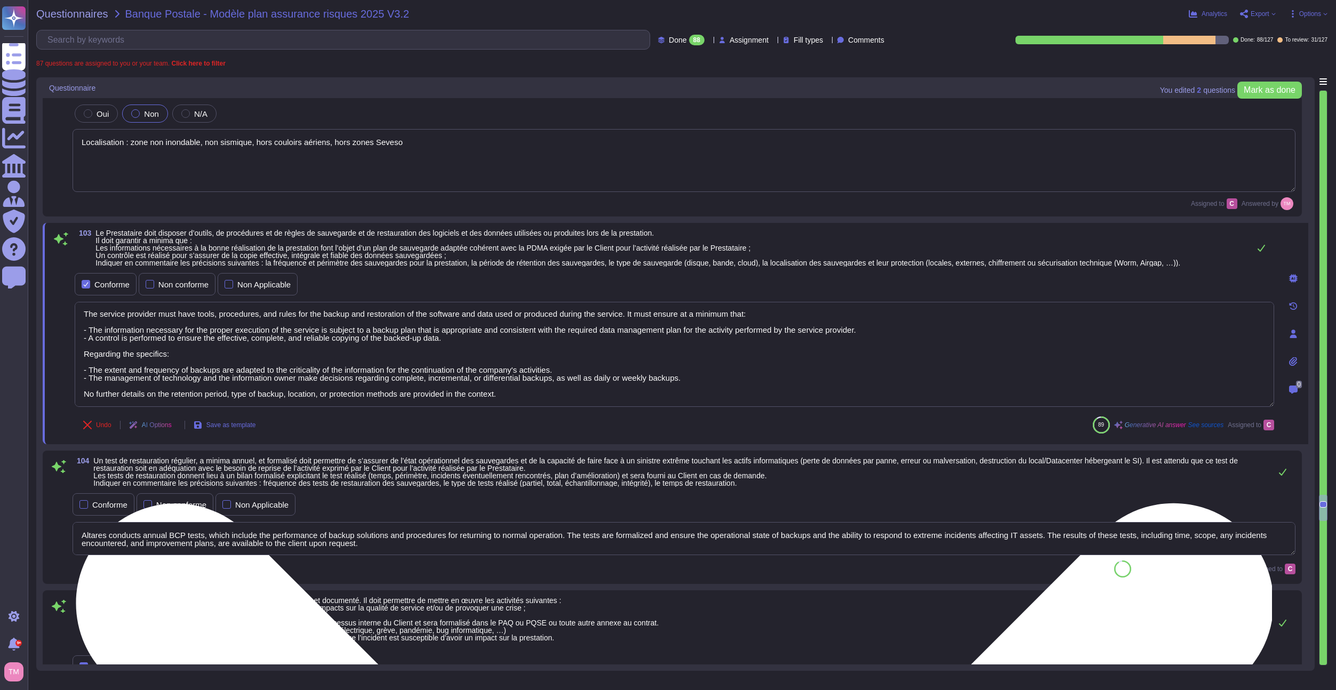
click at [196, 372] on textarea "The service provider must have tools, procedures, and rules for the backup and …" at bounding box center [674, 354] width 1199 height 105
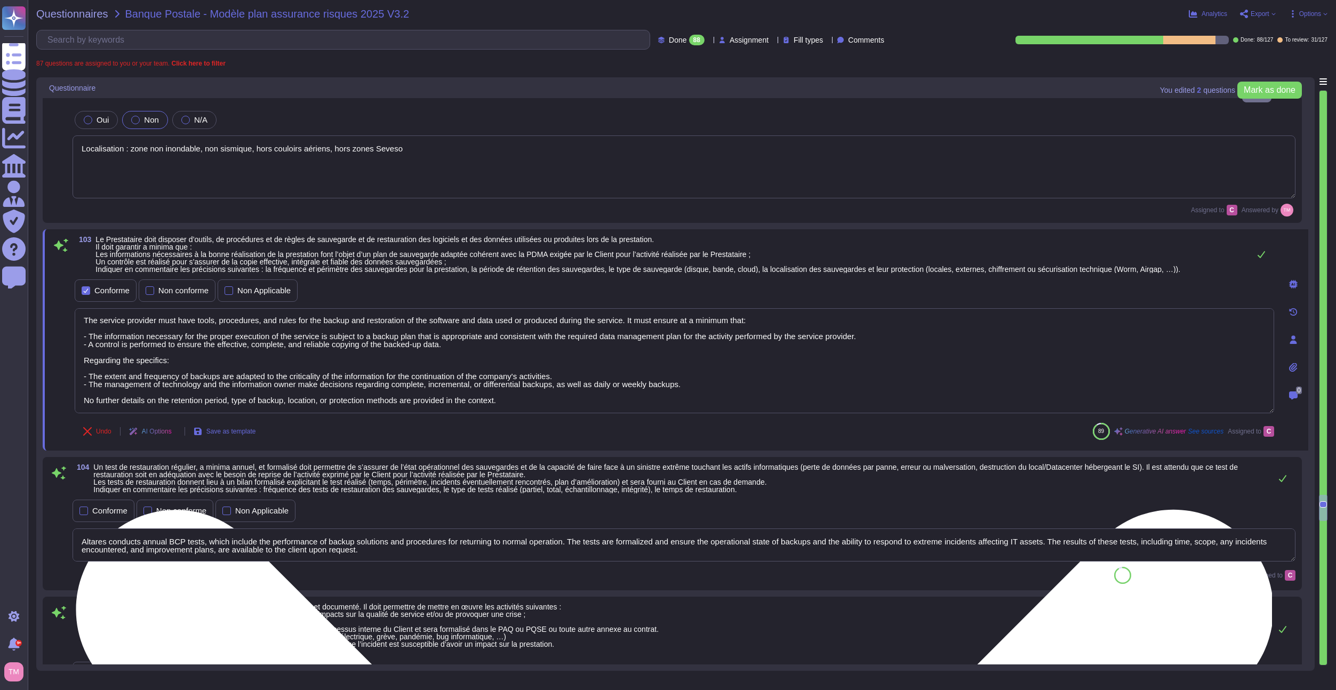
click at [196, 372] on textarea "The service provider must have tools, procedures, and rules for the backup and …" at bounding box center [674, 360] width 1199 height 105
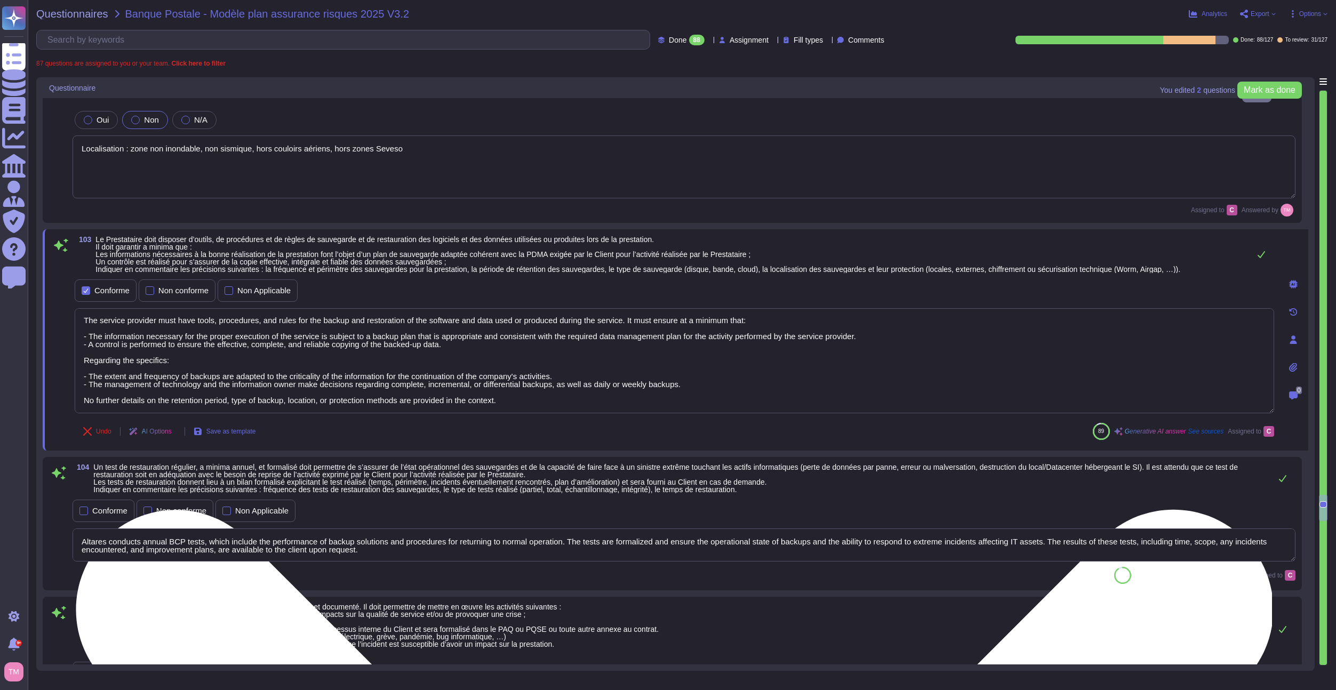
click at [579, 376] on textarea "The service provider must have tools, procedures, and rules for the backup and …" at bounding box center [674, 360] width 1199 height 105
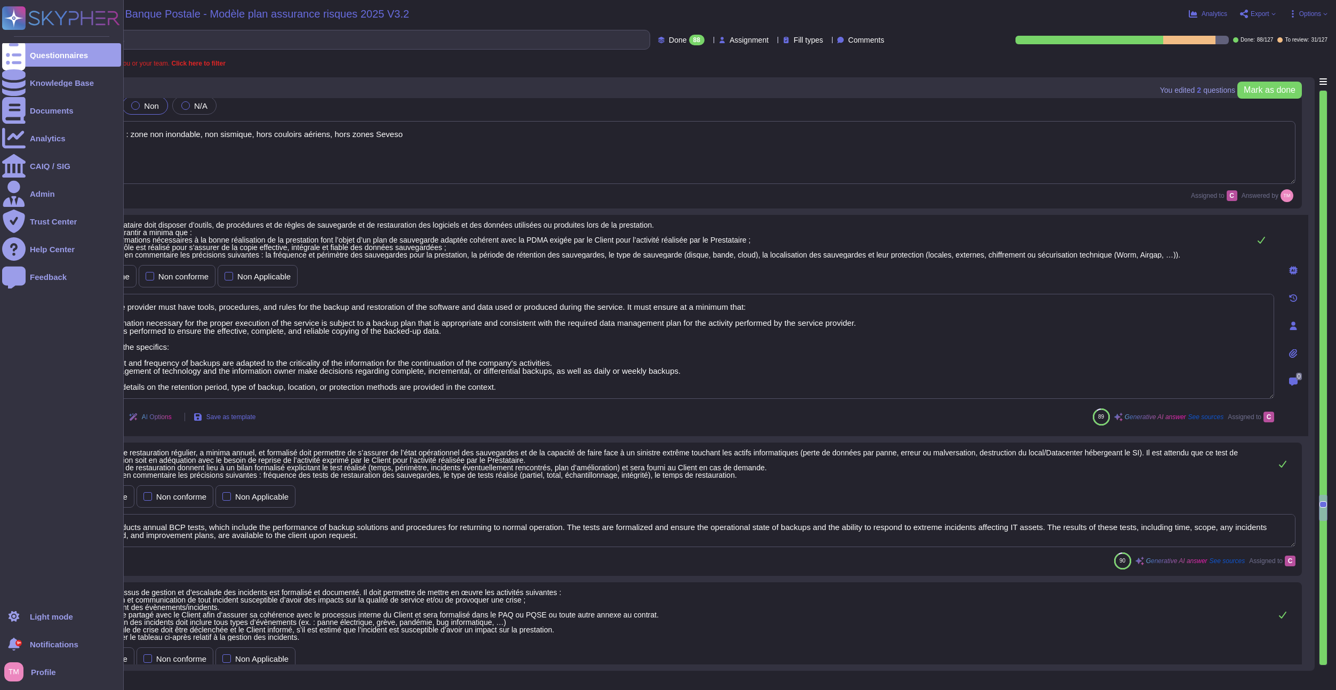
drag, startPoint x: 534, startPoint y: 392, endPoint x: 21, endPoint y: 290, distance: 523.1
click at [21, 290] on div "Questionnaires Knowledge Base Documents Analytics CAIQ / SIG Admin Trust Center…" at bounding box center [668, 345] width 1336 height 690
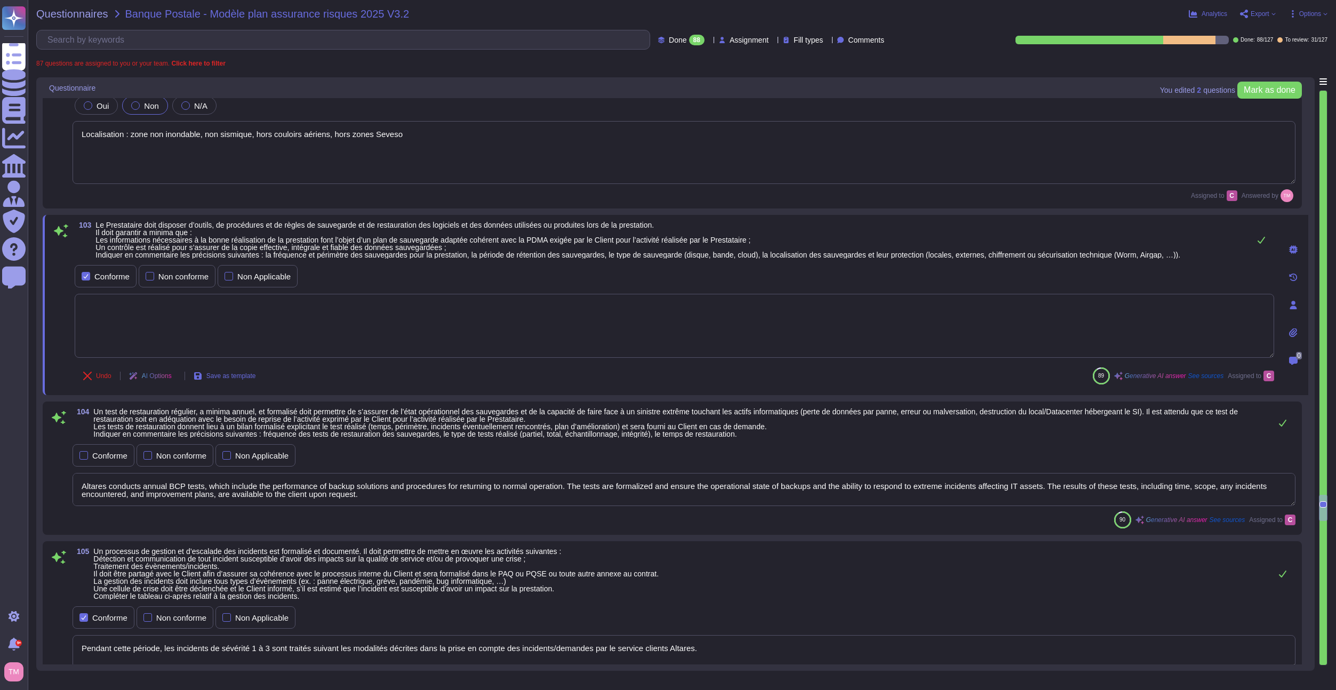
type textarea "To be answered by customer service"
click at [102, 372] on div "Undo AI Options Save as template" at bounding box center [169, 376] width 189 height 26
click at [91, 379] on icon at bounding box center [87, 376] width 9 height 9
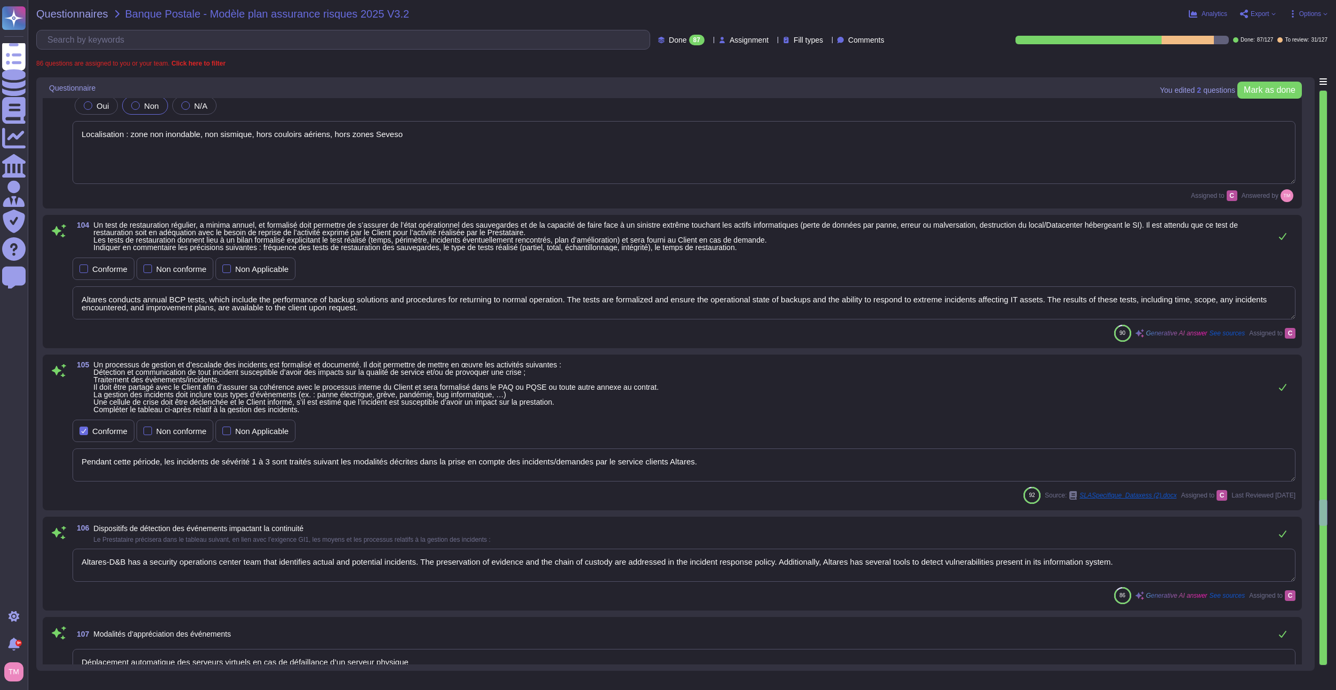
type textarea "Altares conducts annual BCP tests, which include the performance of backup solu…"
type textarea "Pendant cette période, les incidents de sévérité 1 à 3 sont traités suivant les…"
type textarea "Altares-D&B has a security operations center team that identifies actual and po…"
type textarea "Déplacement automatique des serveurs virtuels en cas de défaillance d’un serveu…"
type textarea "To be answered by customer service"
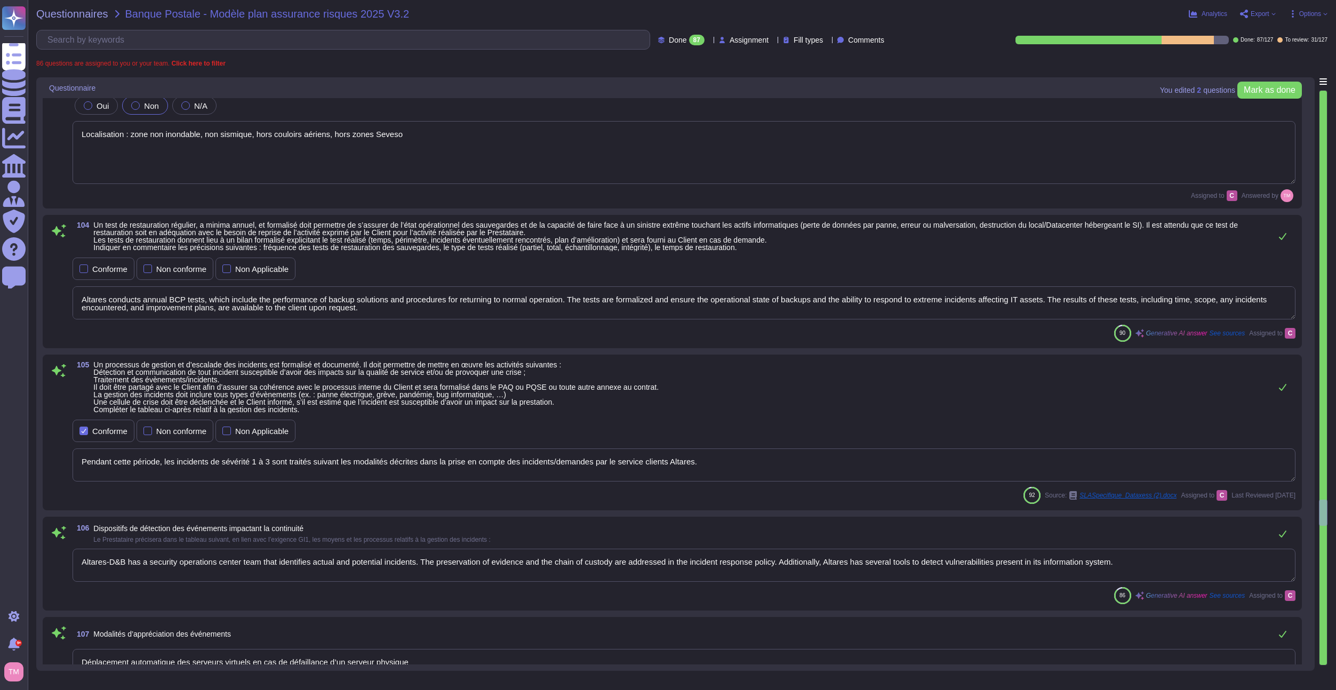
type textarea "A cet égard, de manière générale, le traitement des données est nécessaire pour…"
click at [212, 317] on textarea "Altares conducts annual BCP tests, which include the performance of backup solu…" at bounding box center [684, 302] width 1223 height 33
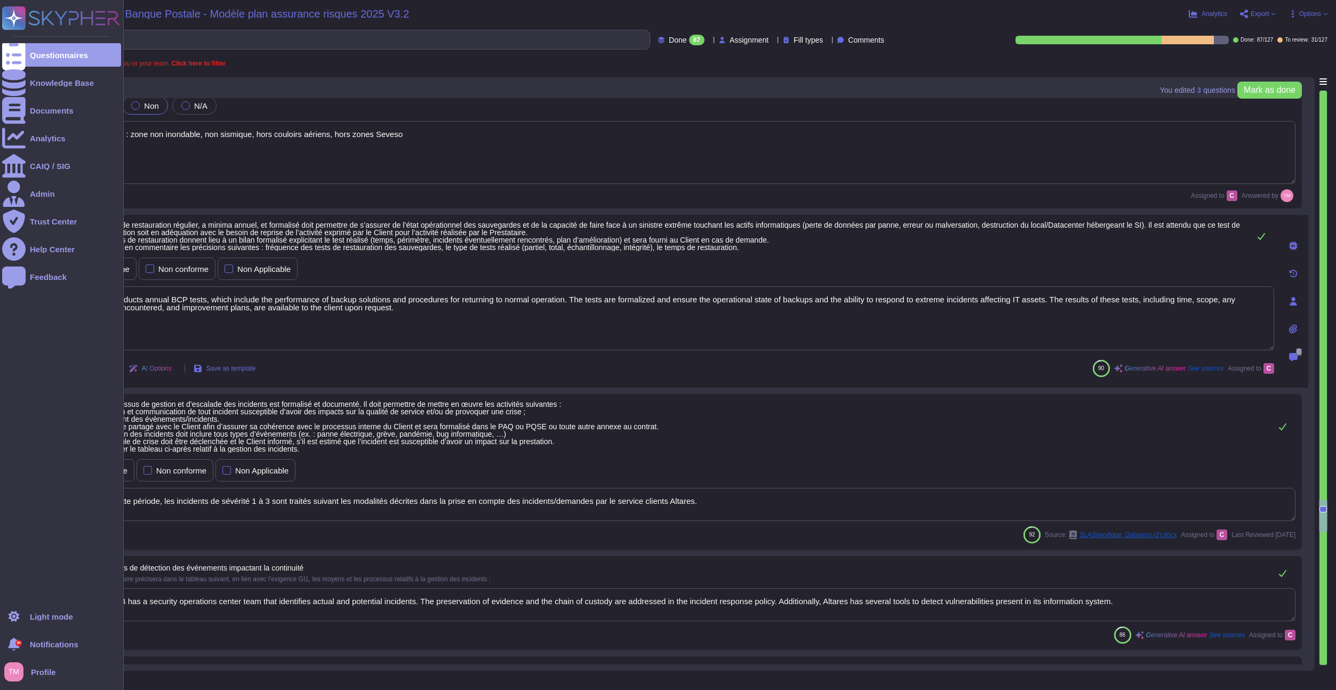
drag, startPoint x: 410, startPoint y: 311, endPoint x: 22, endPoint y: 295, distance: 387.5
click at [22, 295] on div "Questionnaires Knowledge Base Documents Analytics CAIQ / SIG Admin Trust Center…" at bounding box center [668, 345] width 1336 height 690
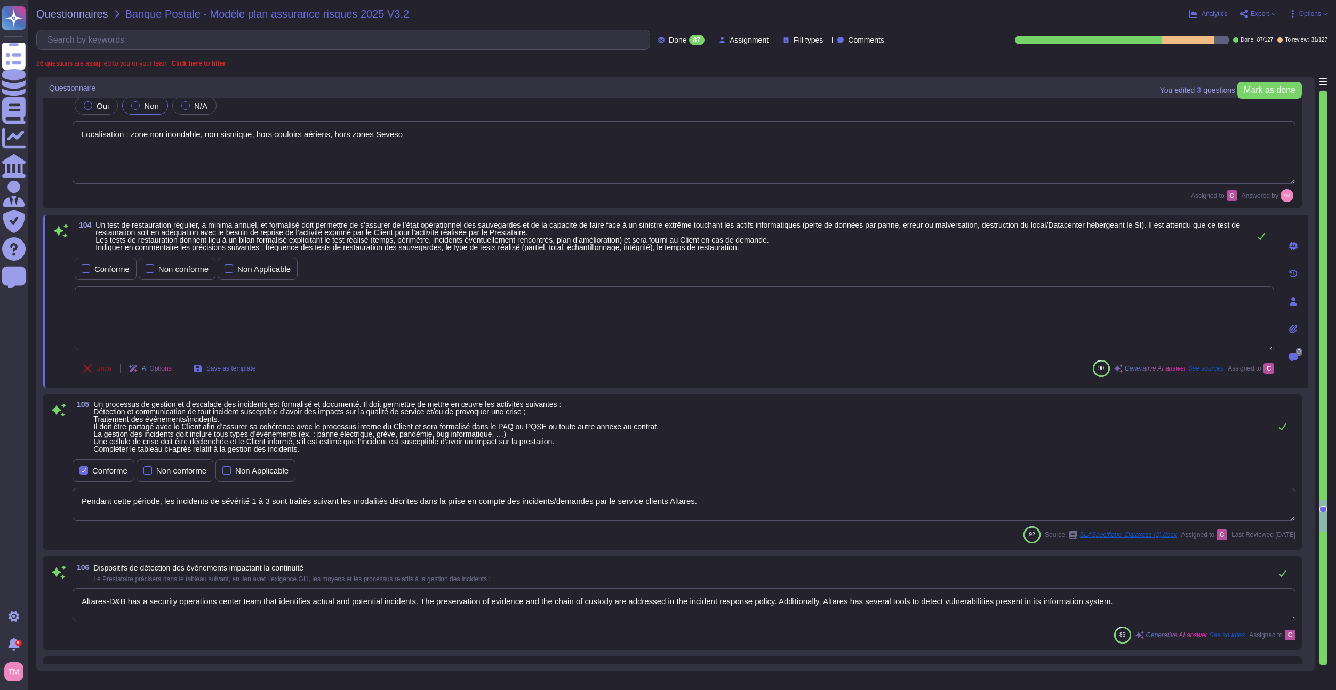
click at [93, 365] on button "Undo" at bounding box center [97, 368] width 45 height 21
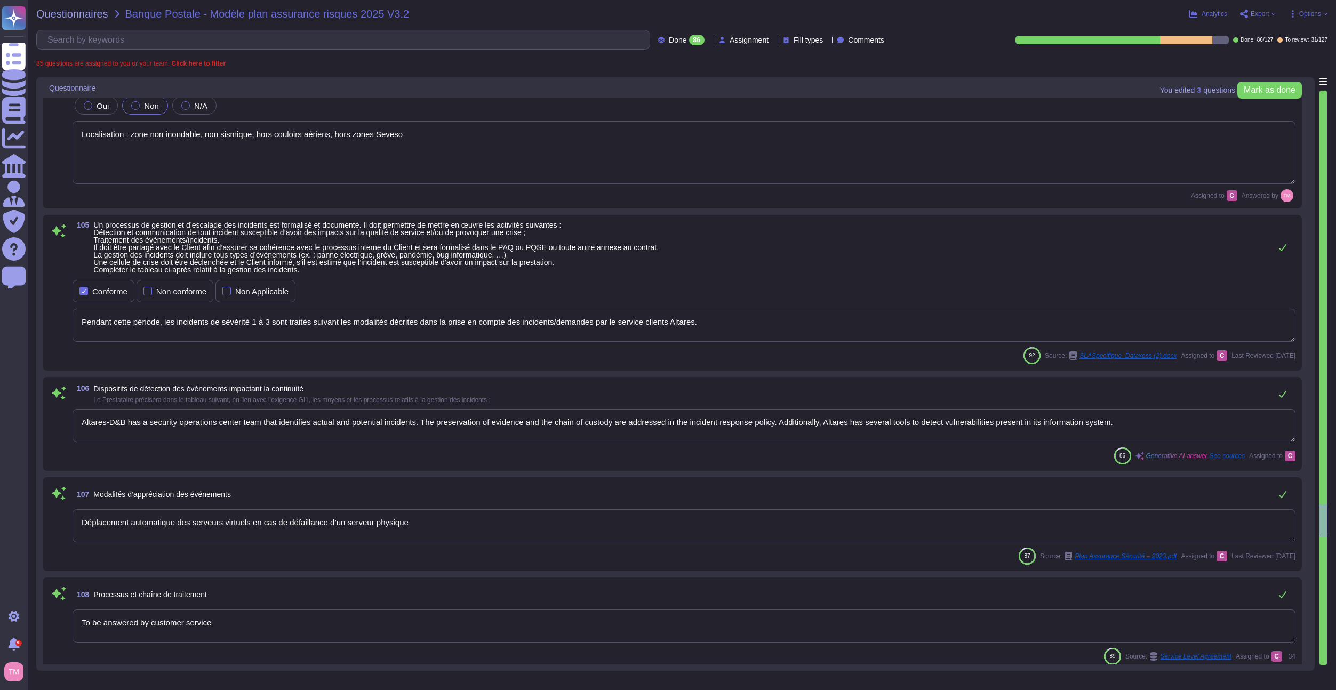
type textarea "Pendant cette période, les incidents de sévérité 1 à 3 sont traités suivant les…"
type textarea "Altares-D&B has a security operations center team that identifies actual and po…"
type textarea "Déplacement automatique des serveurs virtuels en cas de défaillance d’un serveu…"
type textarea "To be answered by customer service"
type textarea "A cet égard, de manière générale, le traitement des données est nécessaire pour…"
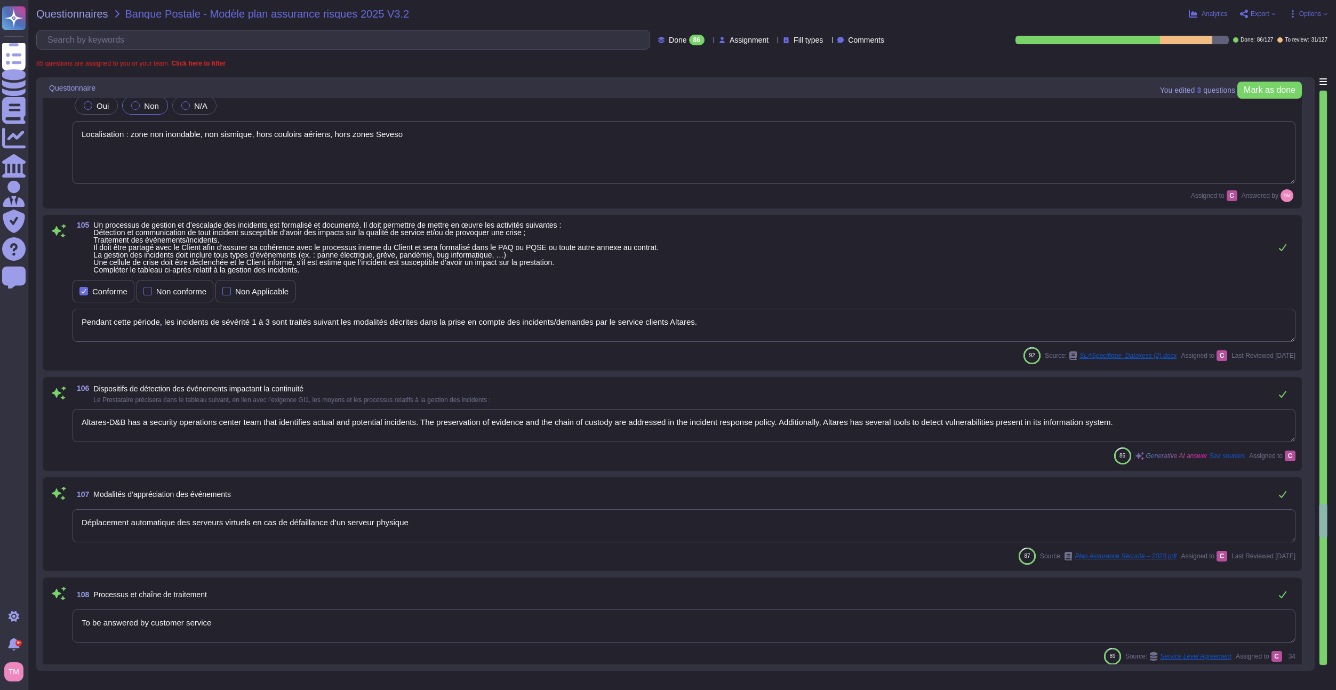
type textarea "The Business Continuity Plan (BCP) at Altares is designed to anticipate emergen…"
click at [372, 325] on textarea "Pendant cette période, les incidents de sévérité 1 à 3 sont traités suivant les…" at bounding box center [684, 325] width 1223 height 33
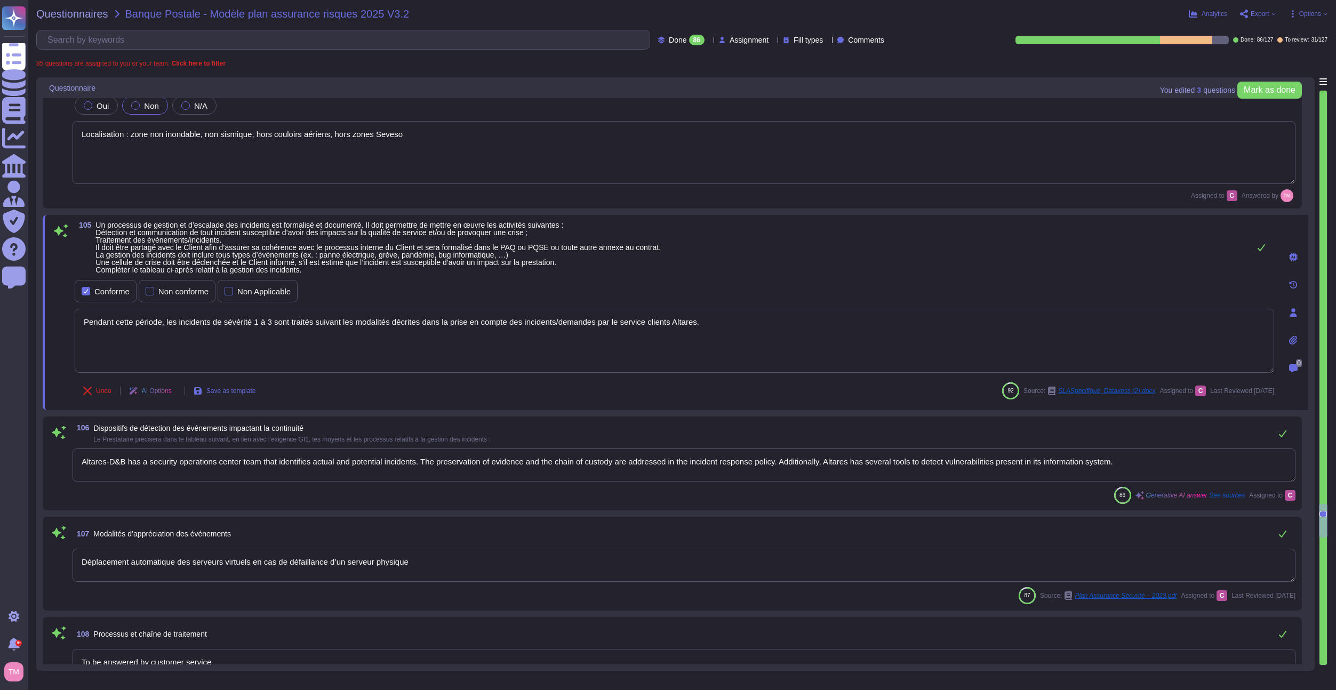
drag, startPoint x: 696, startPoint y: 331, endPoint x: 36, endPoint y: 343, distance: 660.8
click at [36, 343] on div "Questionnaires Banque Postale - Modèle plan assurance risques 2025 V3.2 Analyt…" at bounding box center [682, 345] width 1308 height 690
click at [88, 394] on icon at bounding box center [87, 391] width 9 height 9
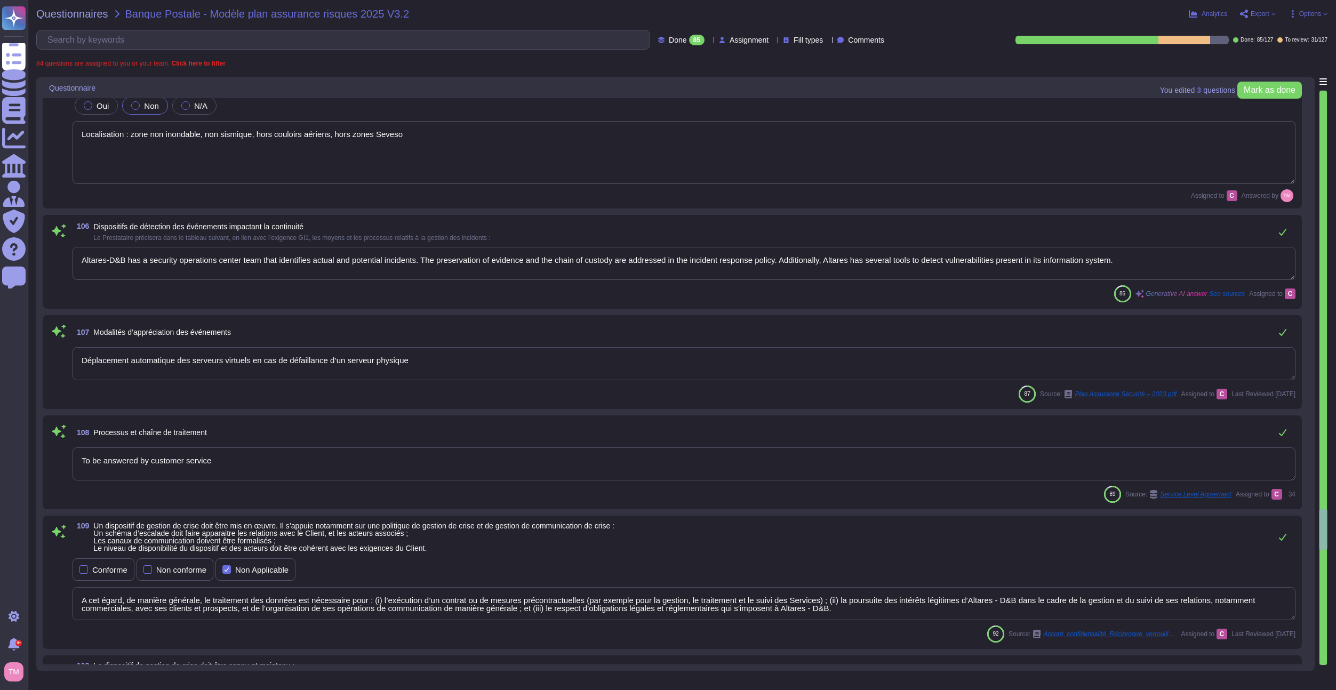
type textarea "Altares-D&B has a security operations center team that identifies actual and po…"
type textarea "Déplacement automatique des serveurs virtuels en cas de défaillance d’un serveu…"
type textarea "To be answered by customer service"
type textarea "A cet égard, de manière générale, le traitement des données est nécessaire pour…"
type textarea "The Business Continuity Plan (BCP) at Altares is designed to anticipate emergen…"
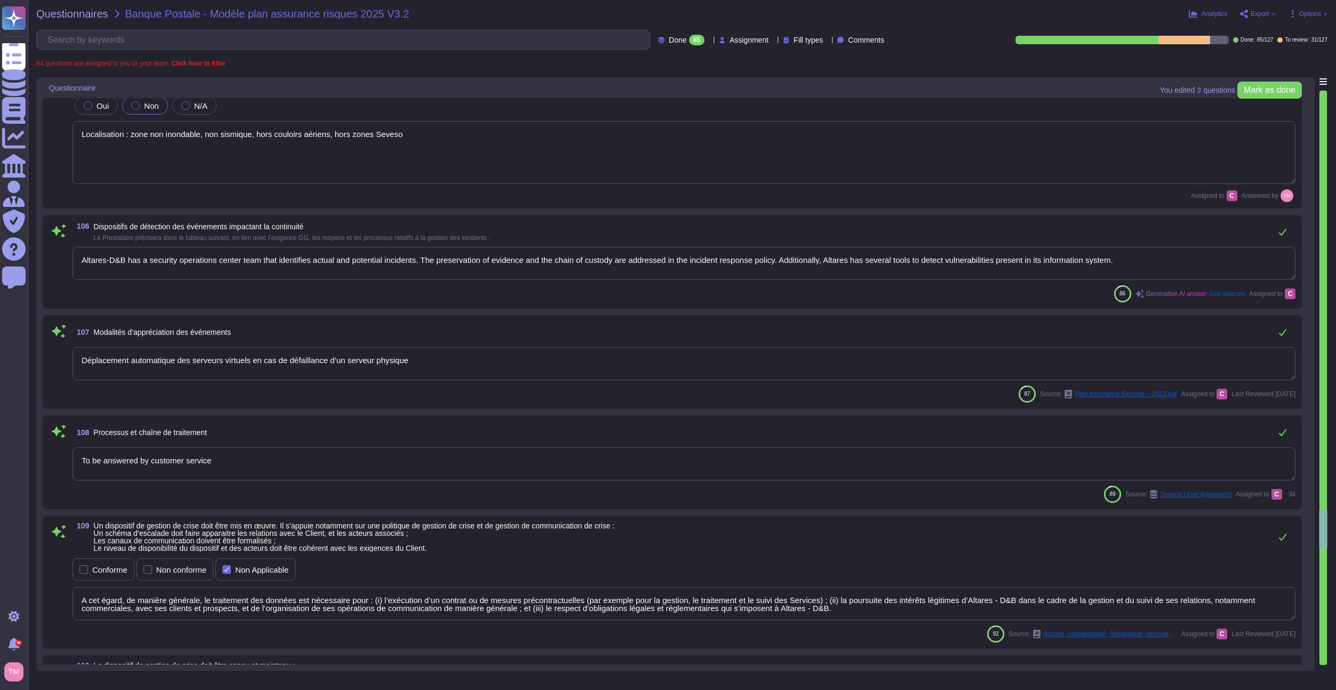
click at [232, 266] on textarea "Altares-D&B has a security operations center team that identifies actual and po…" at bounding box center [684, 263] width 1223 height 33
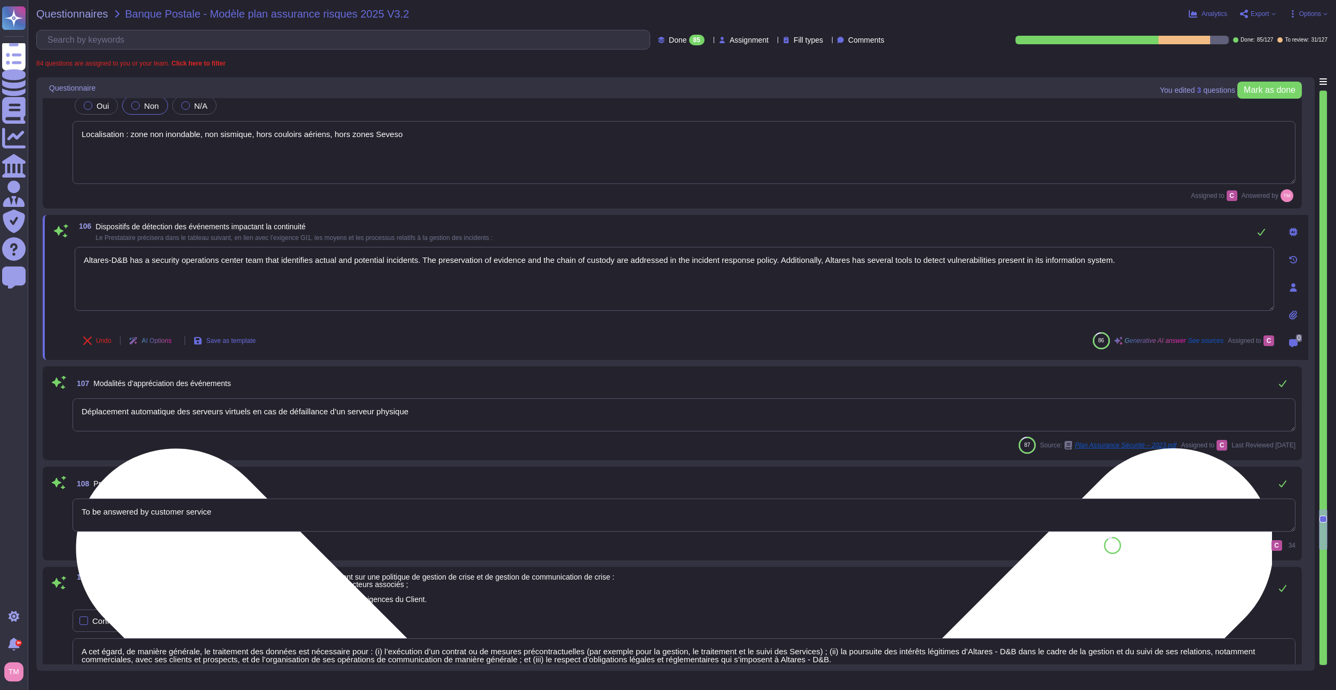
click at [232, 266] on textarea "Altares-D&B has a security operations center team that identifies actual and po…" at bounding box center [674, 279] width 1199 height 64
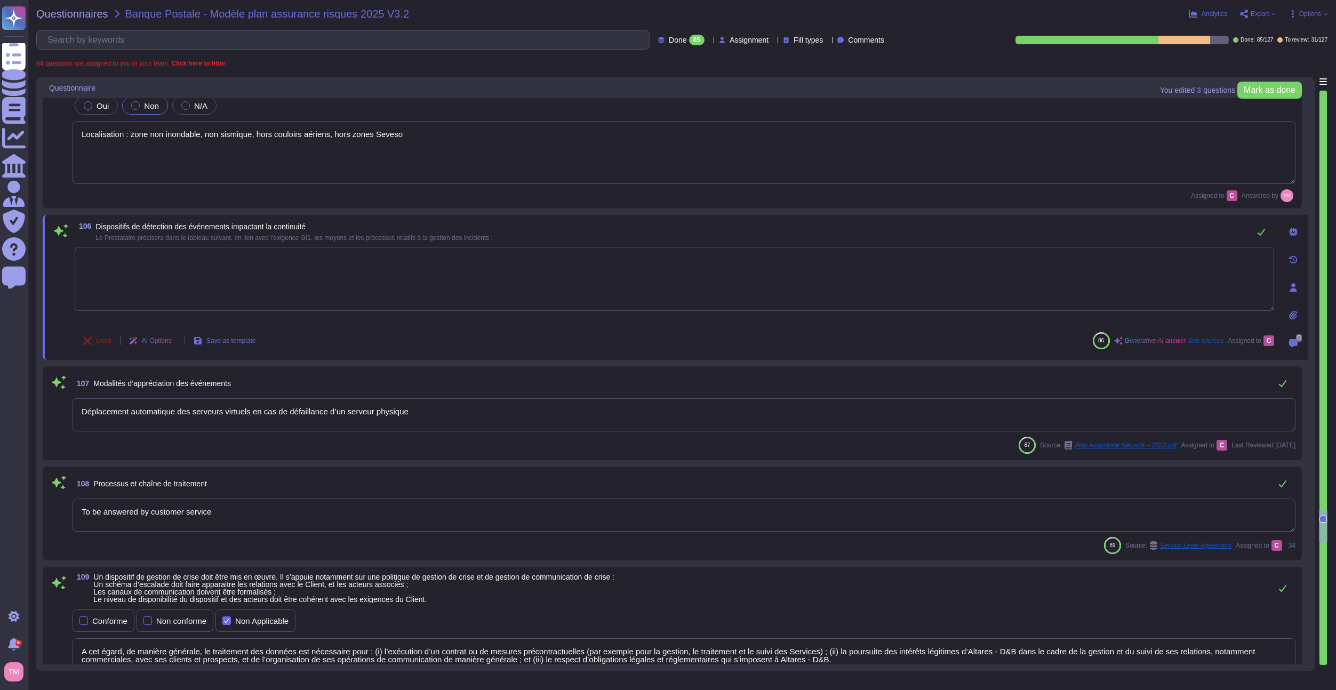
click at [101, 342] on span "Undo" at bounding box center [103, 341] width 15 height 6
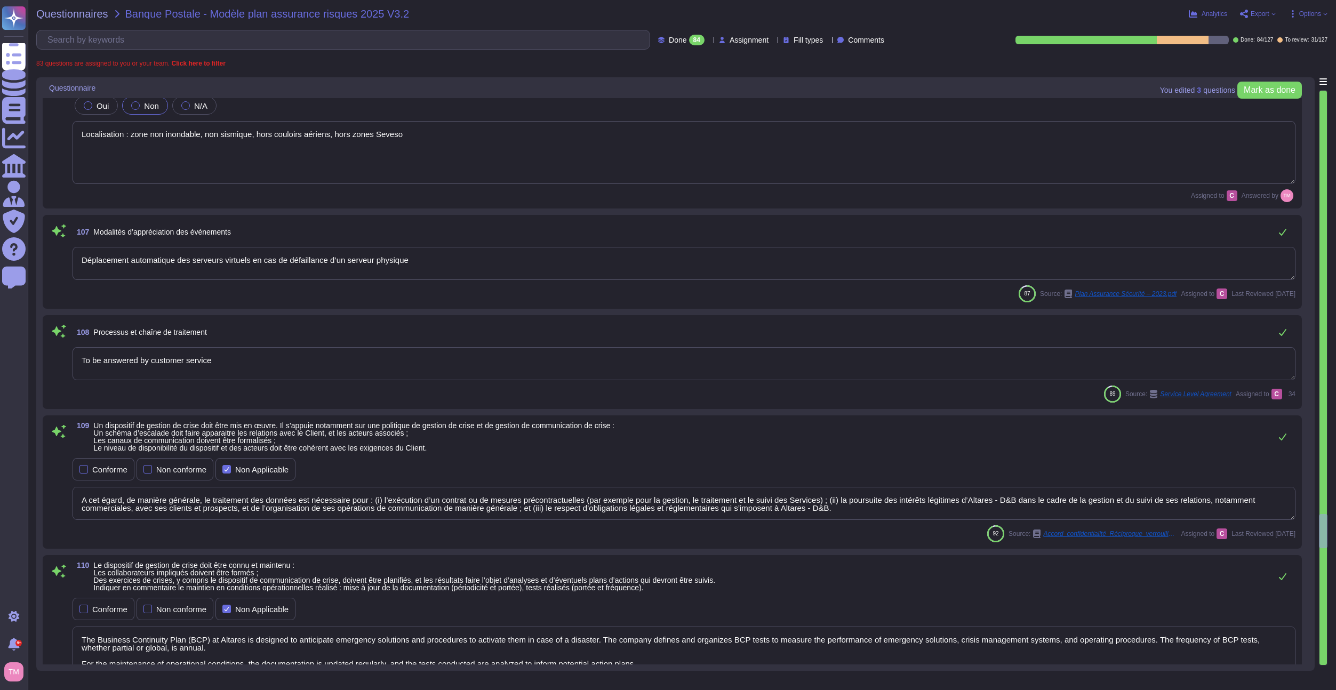
click at [170, 264] on textarea "Déplacement automatique des serveurs virtuels en cas de défaillance d’un serveu…" at bounding box center [684, 263] width 1223 height 33
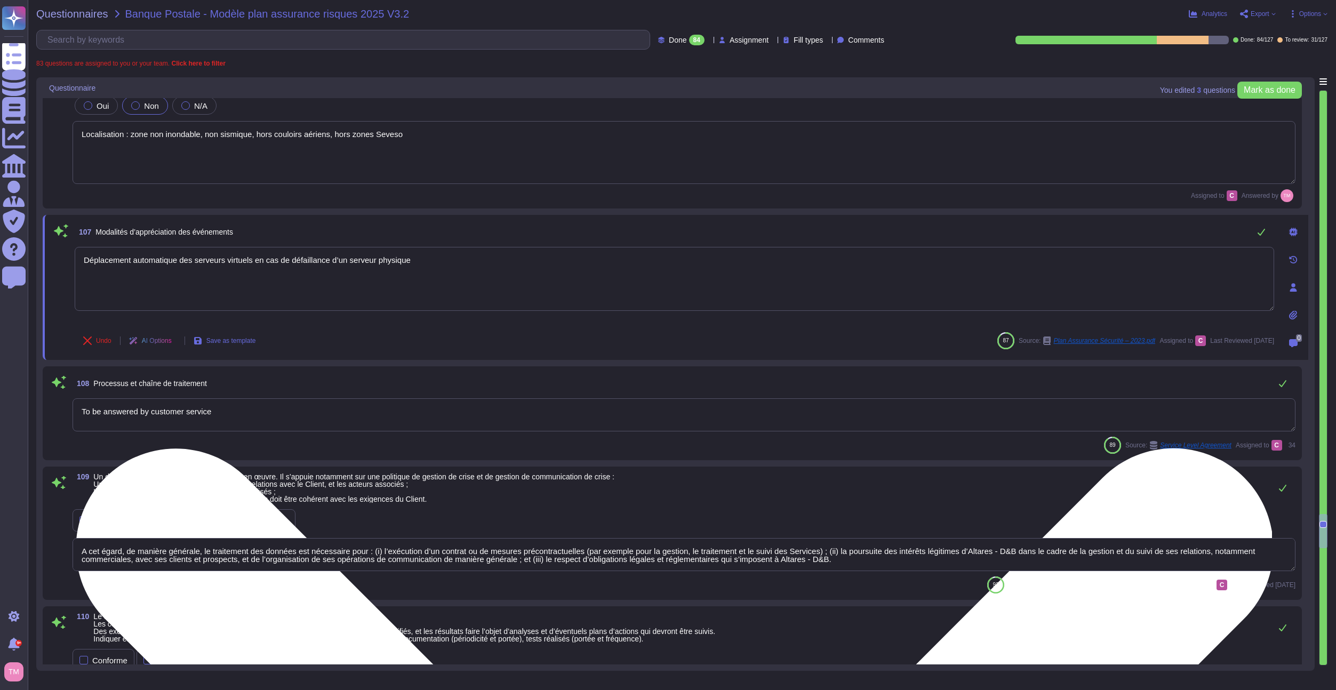
click at [170, 264] on textarea "Déplacement automatique des serveurs virtuels en cas de défaillance d’un serveu…" at bounding box center [674, 279] width 1199 height 64
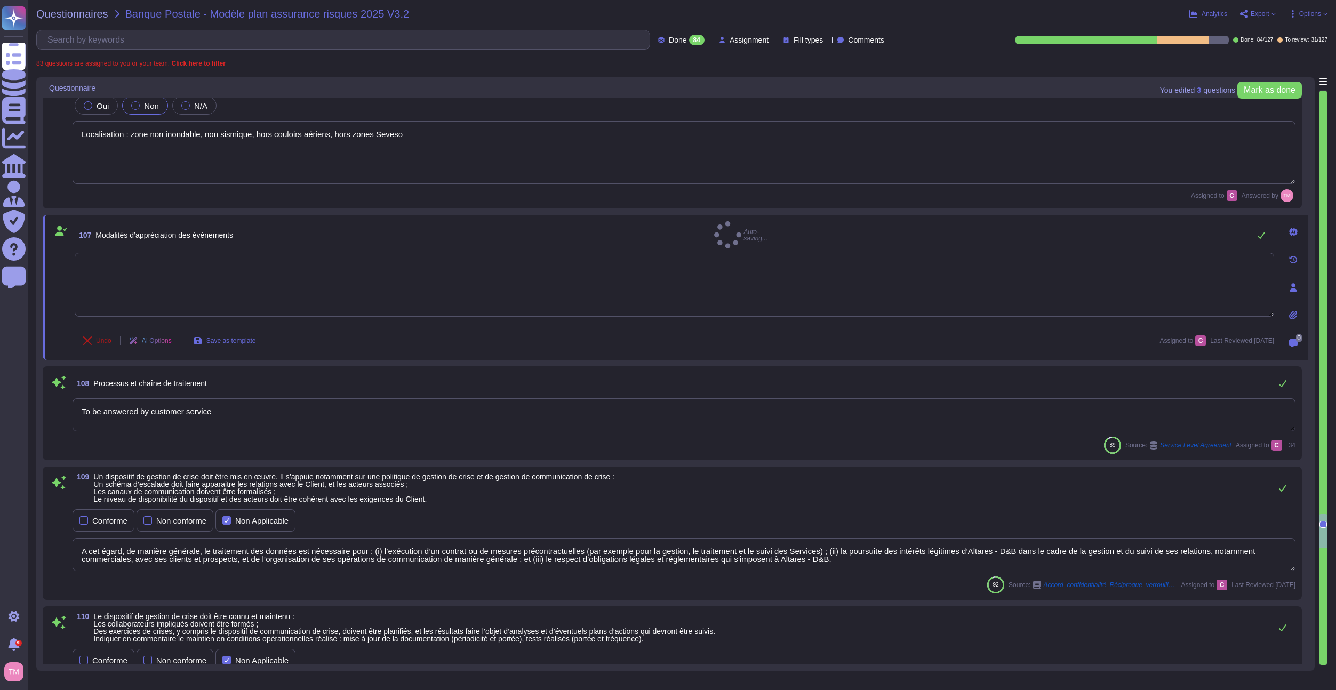
click at [99, 343] on span "Undo" at bounding box center [103, 341] width 15 height 6
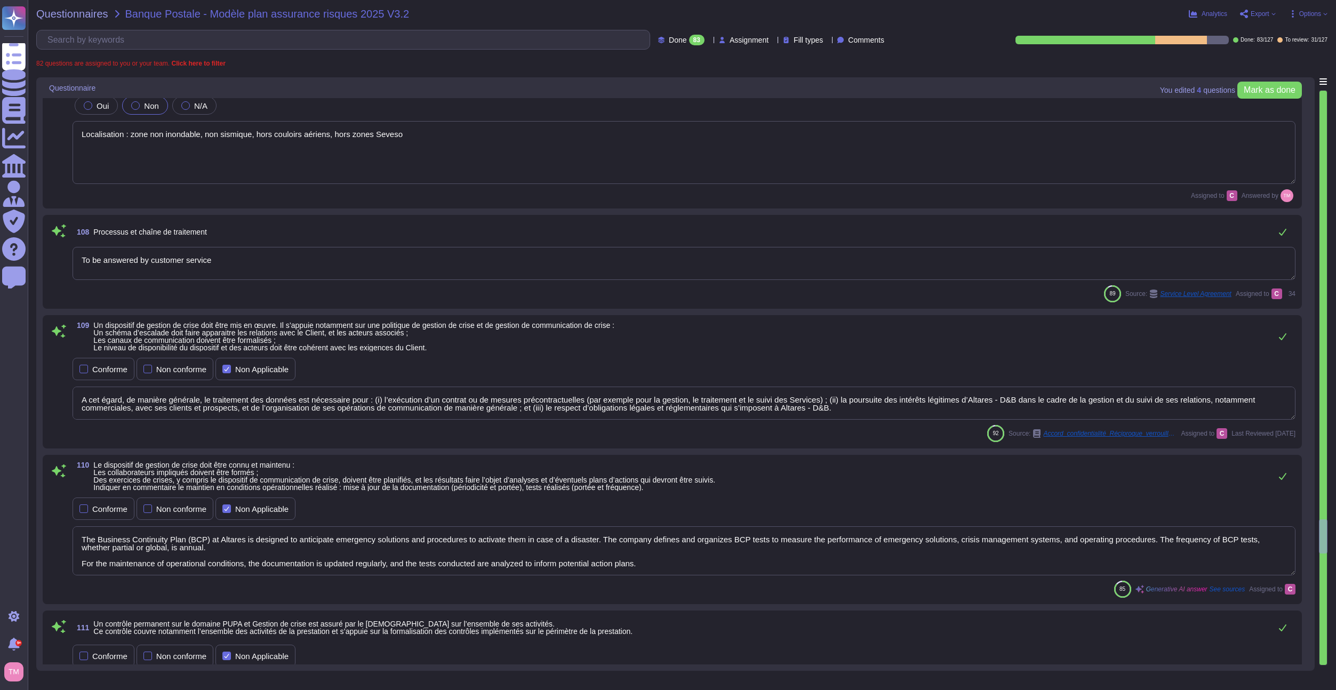
click at [154, 267] on textarea "To be answered by customer service" at bounding box center [684, 263] width 1223 height 33
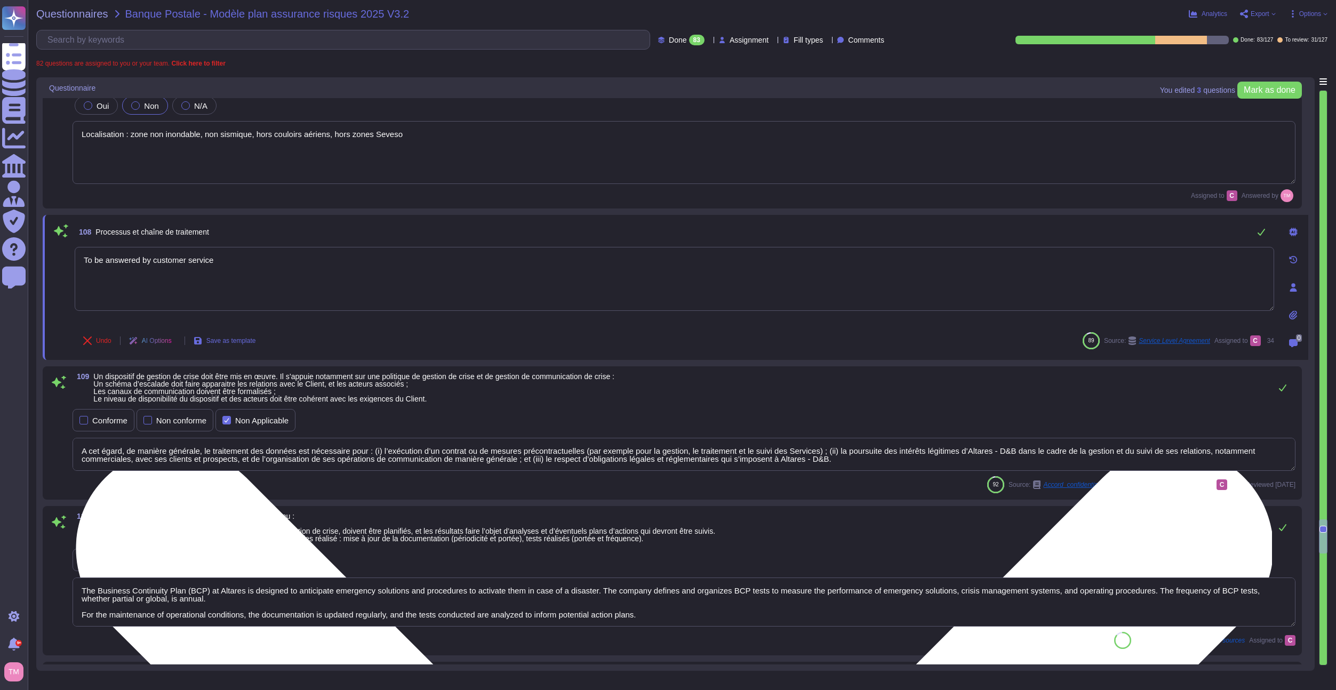
click at [154, 267] on textarea "To be answered by customer service" at bounding box center [674, 279] width 1199 height 64
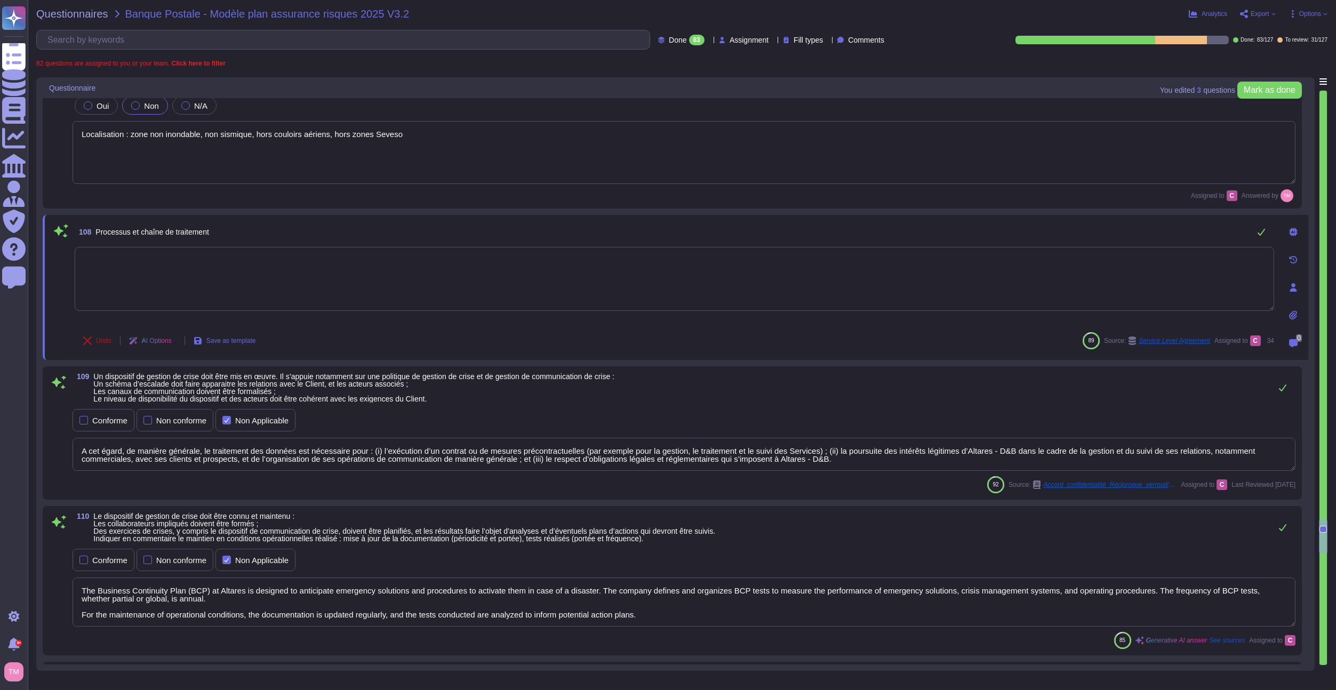
click at [98, 339] on span "Undo" at bounding box center [103, 341] width 15 height 6
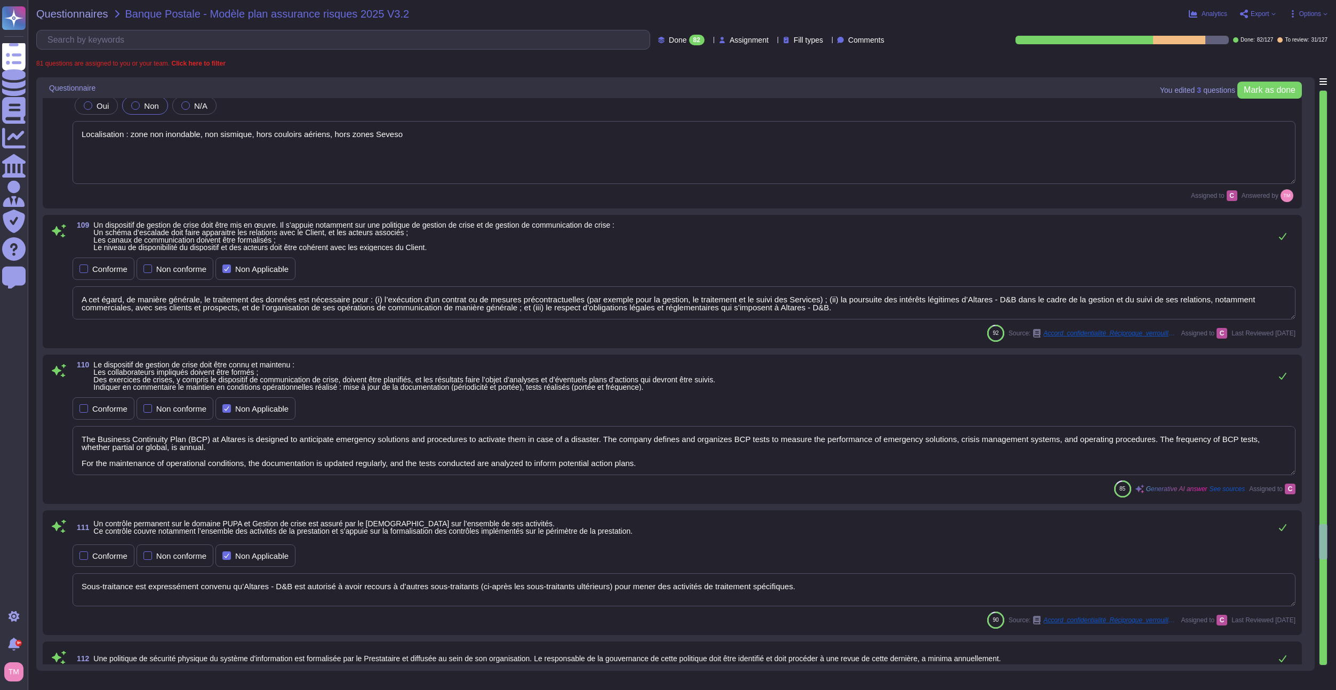
click at [146, 301] on textarea "A cet égard, de manière générale, le traitement des données est nécessaire pour…" at bounding box center [684, 302] width 1223 height 33
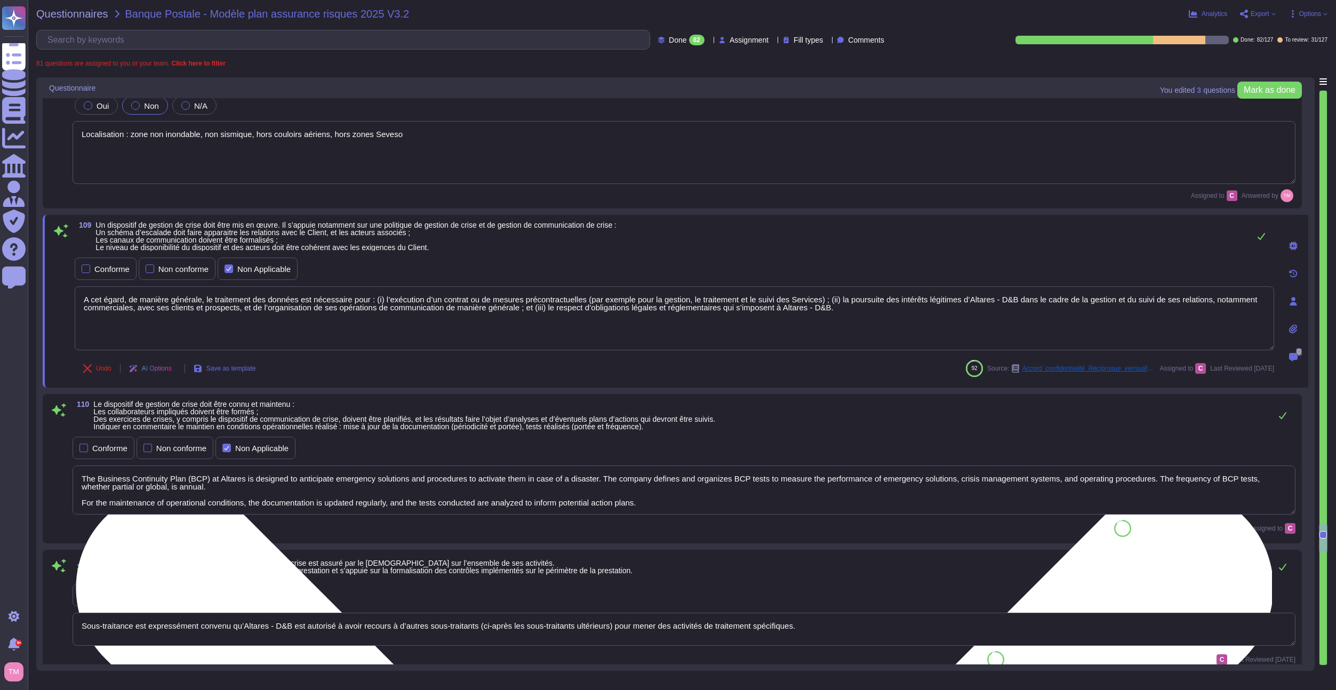
click at [146, 301] on textarea "A cet égard, de manière générale, le traitement des données est nécessaire pour…" at bounding box center [674, 318] width 1199 height 64
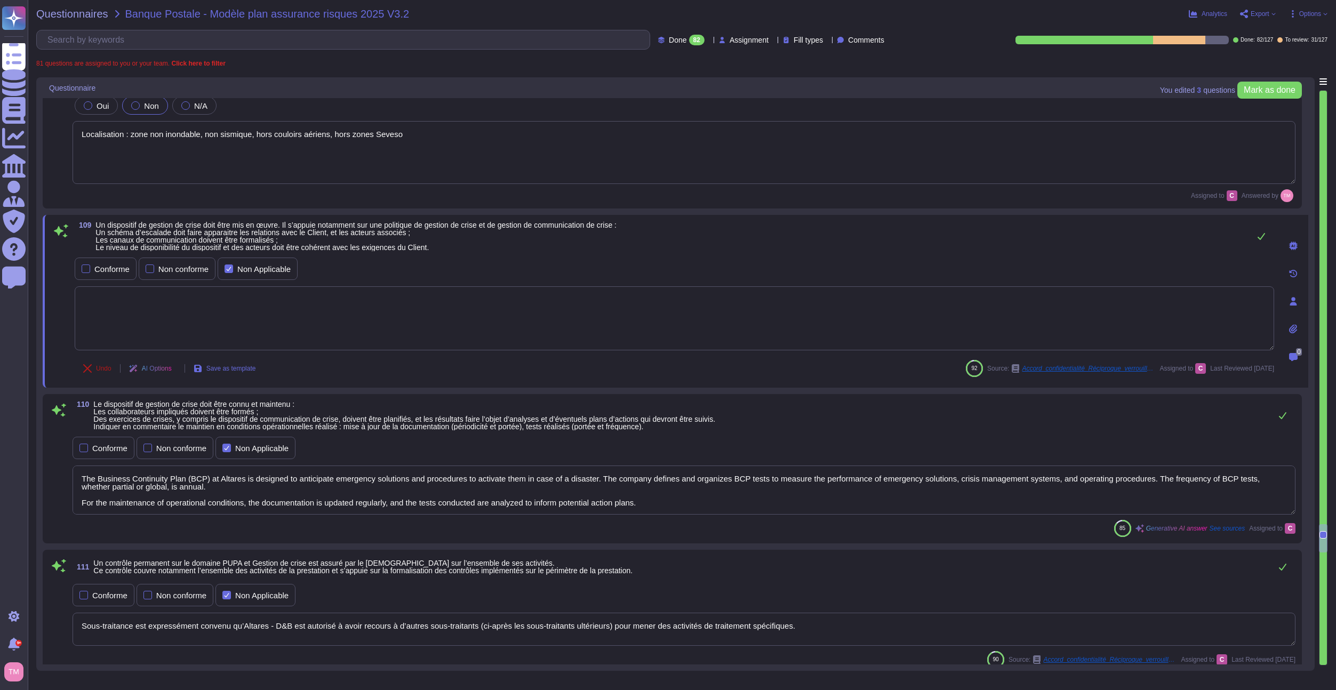
click at [92, 368] on button "Undo" at bounding box center [97, 368] width 45 height 21
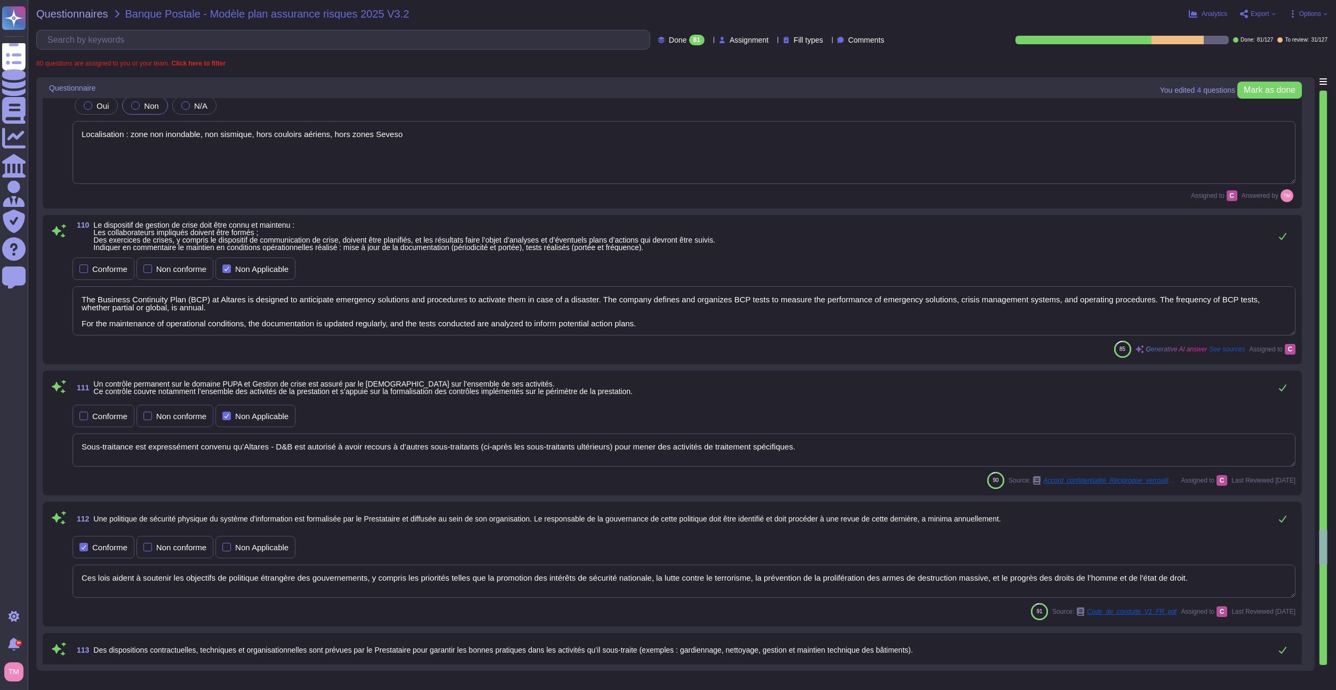
click at [151, 307] on textarea "The Business Continuity Plan (BCP) at Altares is designed to anticipate emergen…" at bounding box center [684, 310] width 1223 height 49
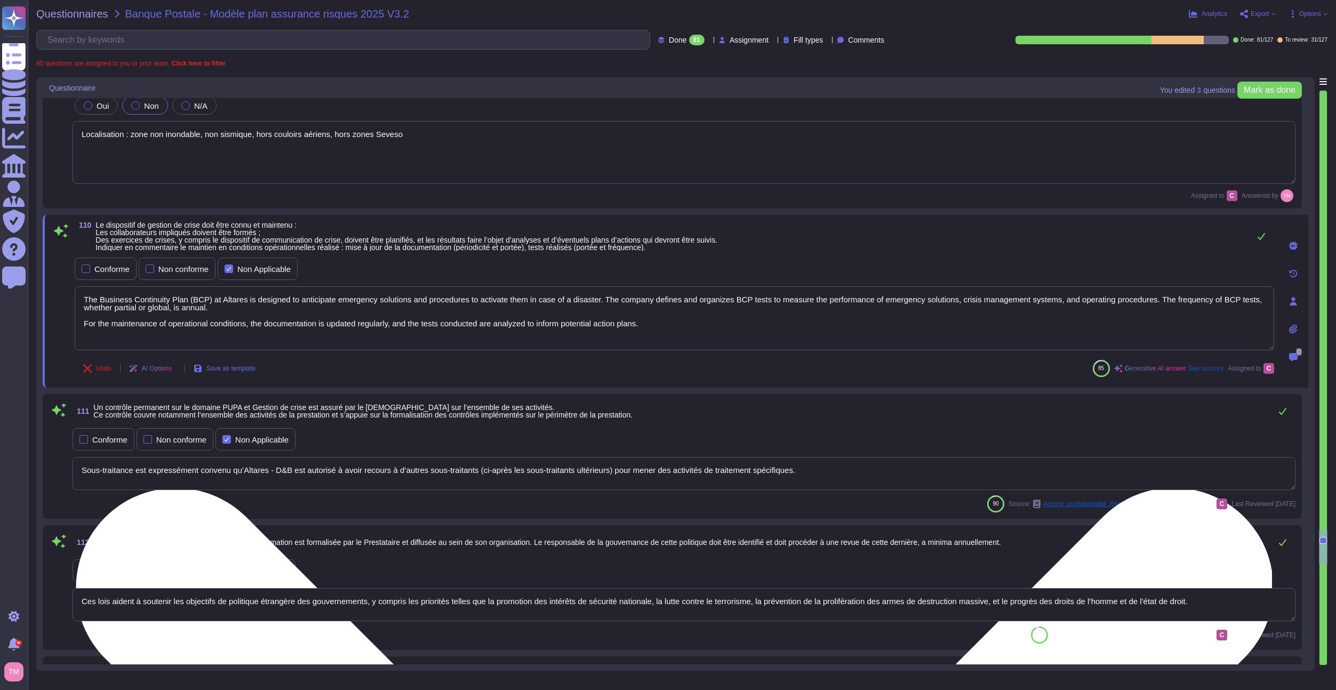
click at [151, 307] on textarea "The Business Continuity Plan (BCP) at Altares is designed to anticipate emergen…" at bounding box center [674, 318] width 1199 height 64
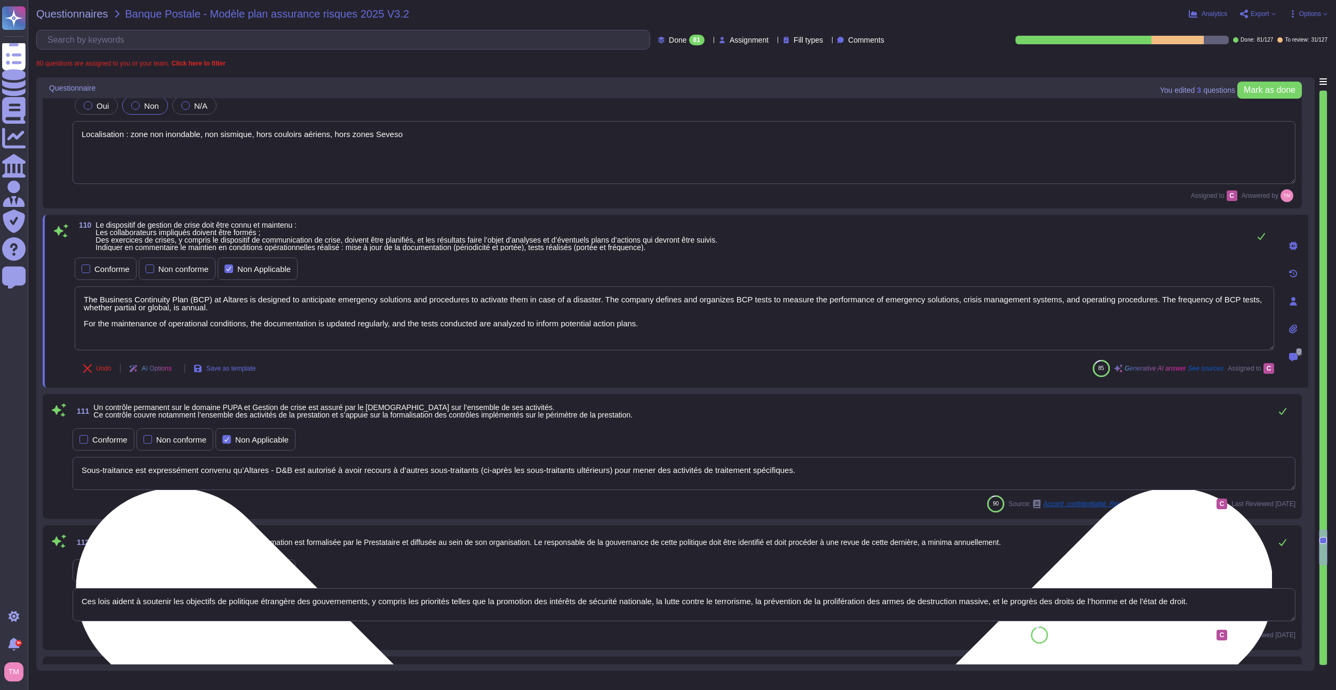
click at [151, 307] on textarea "The Business Continuity Plan (BCP) at Altares is designed to anticipate emergen…" at bounding box center [674, 318] width 1199 height 64
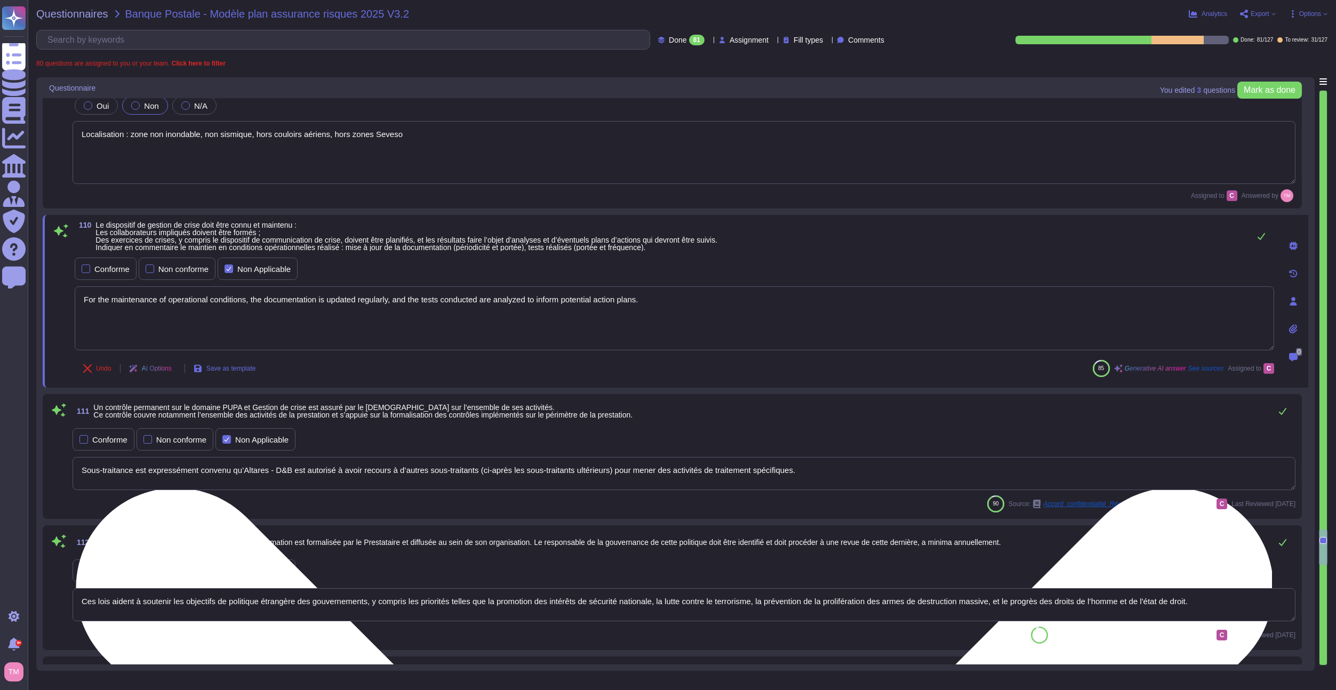
click at [151, 307] on textarea "For the maintenance of operational conditions, the documentation is updated reg…" at bounding box center [674, 318] width 1199 height 64
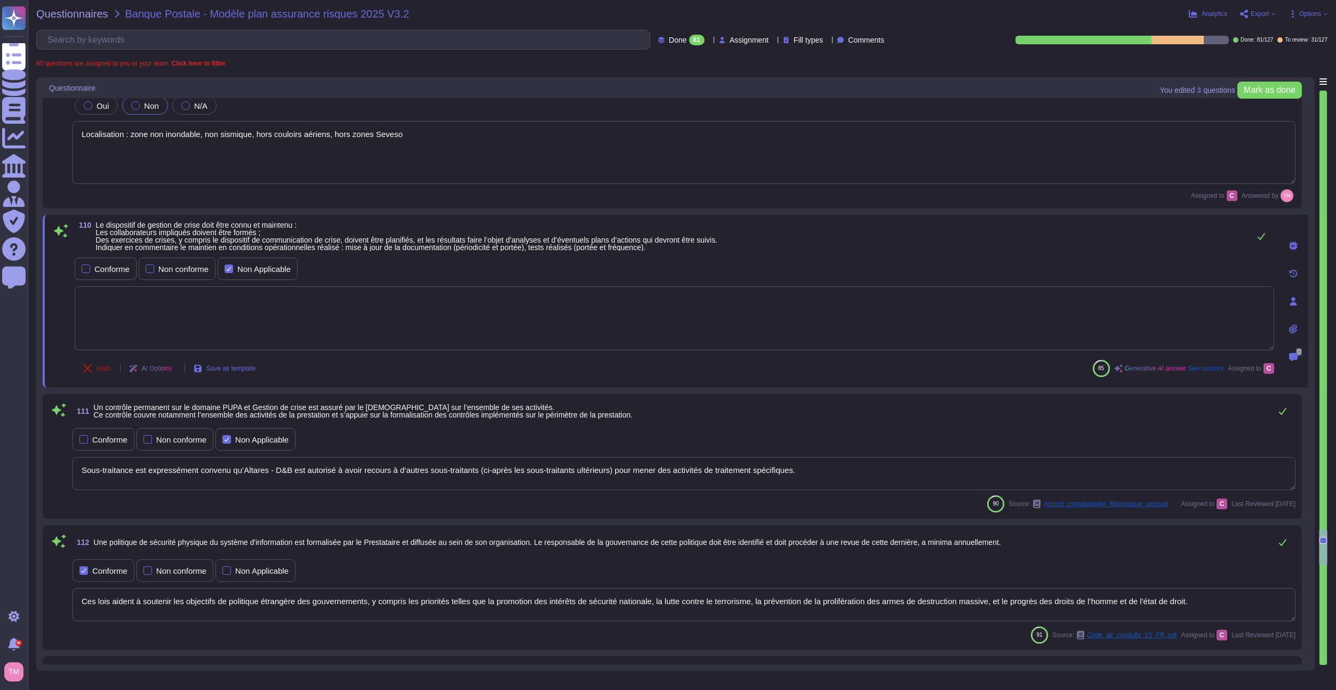
click at [84, 367] on icon at bounding box center [87, 368] width 9 height 9
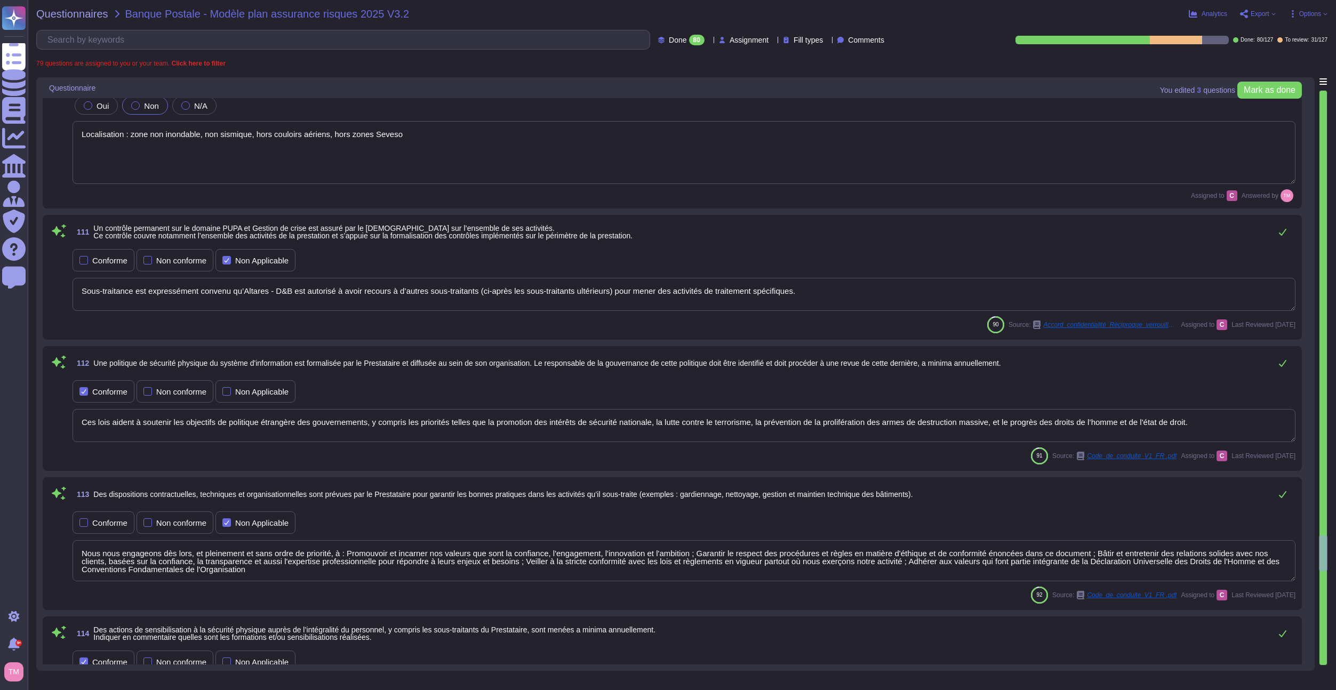
click at [166, 297] on textarea "Sous-traitance est expressément convenu qu’Altares - D&B est autorisé à avoir r…" at bounding box center [684, 294] width 1223 height 33
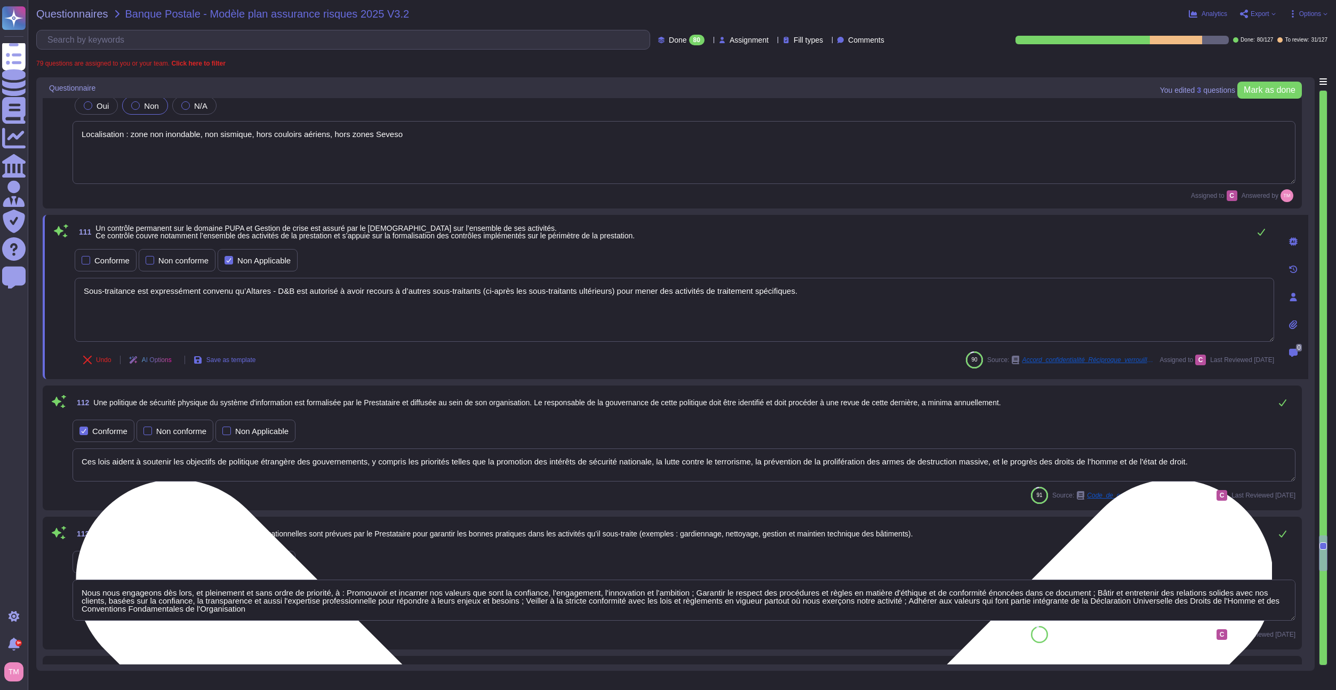
click at [166, 297] on textarea "Sous-traitance est expressément convenu qu’Altares - D&B est autorisé à avoir r…" at bounding box center [674, 310] width 1199 height 64
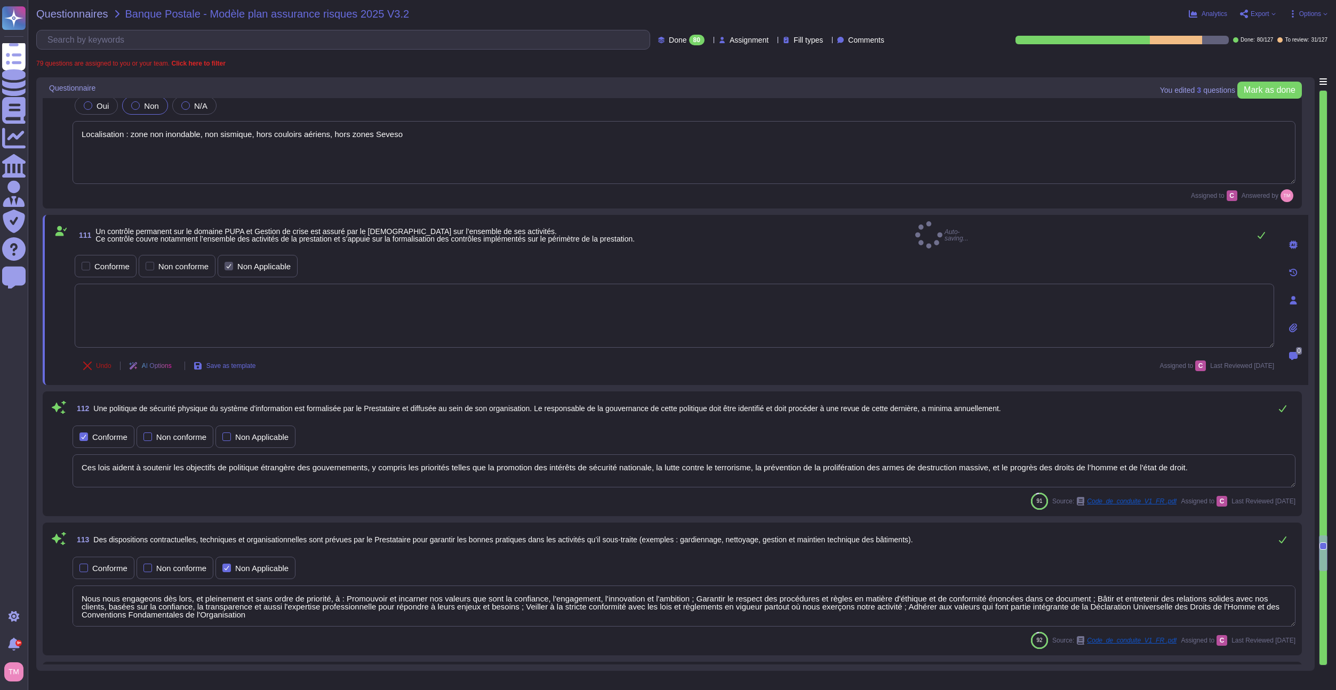
click at [97, 364] on span "Undo" at bounding box center [103, 366] width 15 height 6
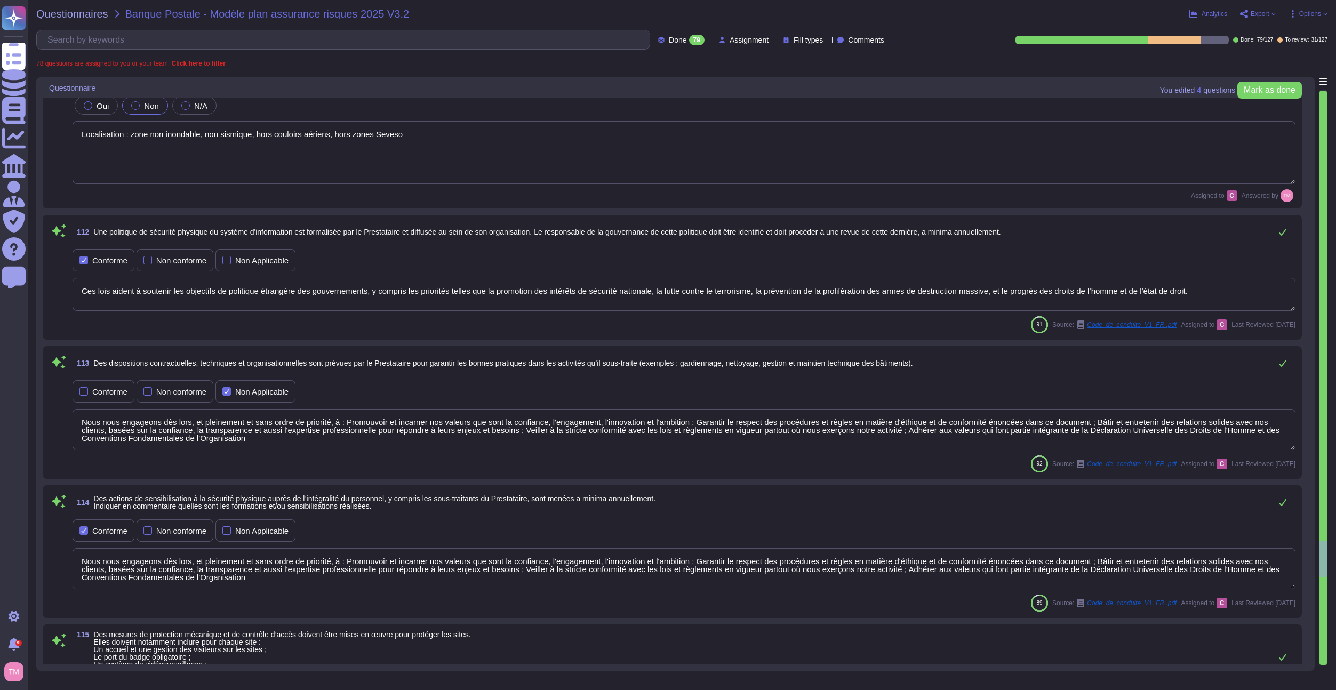
click at [153, 298] on textarea "Ces lois aident à soutenir les objectifs de politique étrangère des gouvernemen…" at bounding box center [684, 294] width 1223 height 33
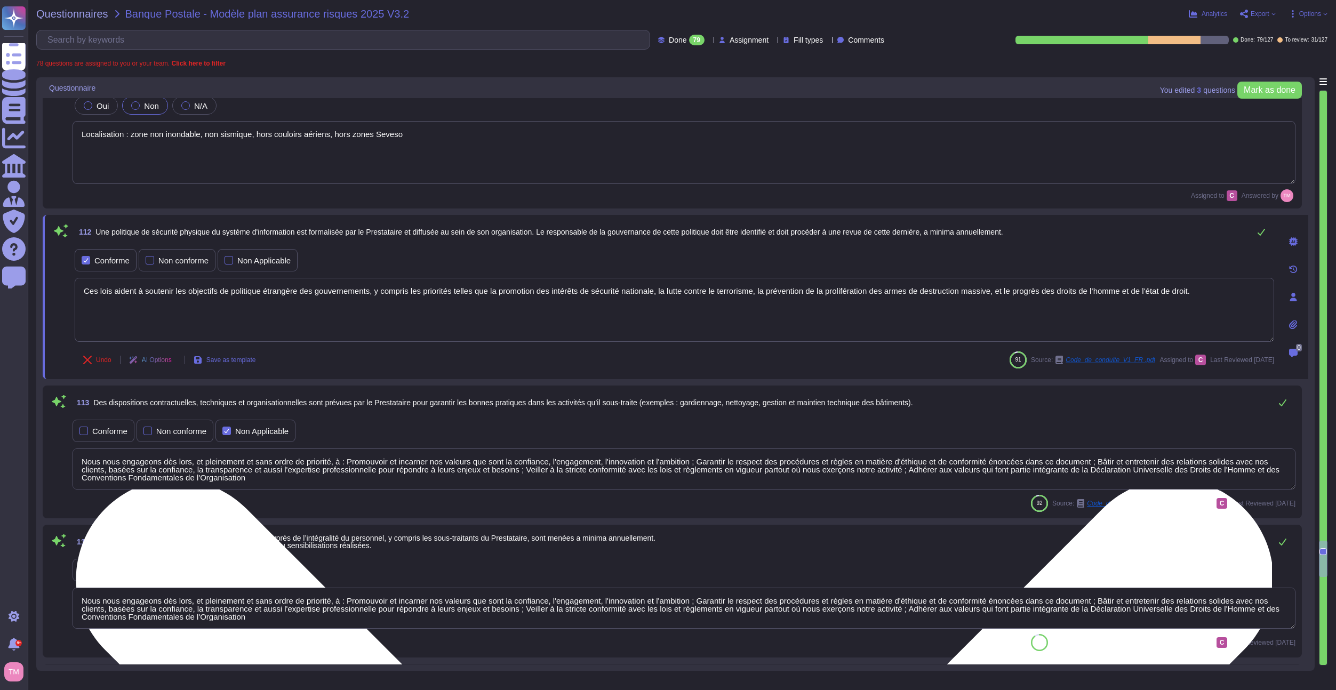
click at [153, 298] on textarea "Ces lois aident à soutenir les objectifs de politique étrangère des gouvernemen…" at bounding box center [674, 310] width 1199 height 64
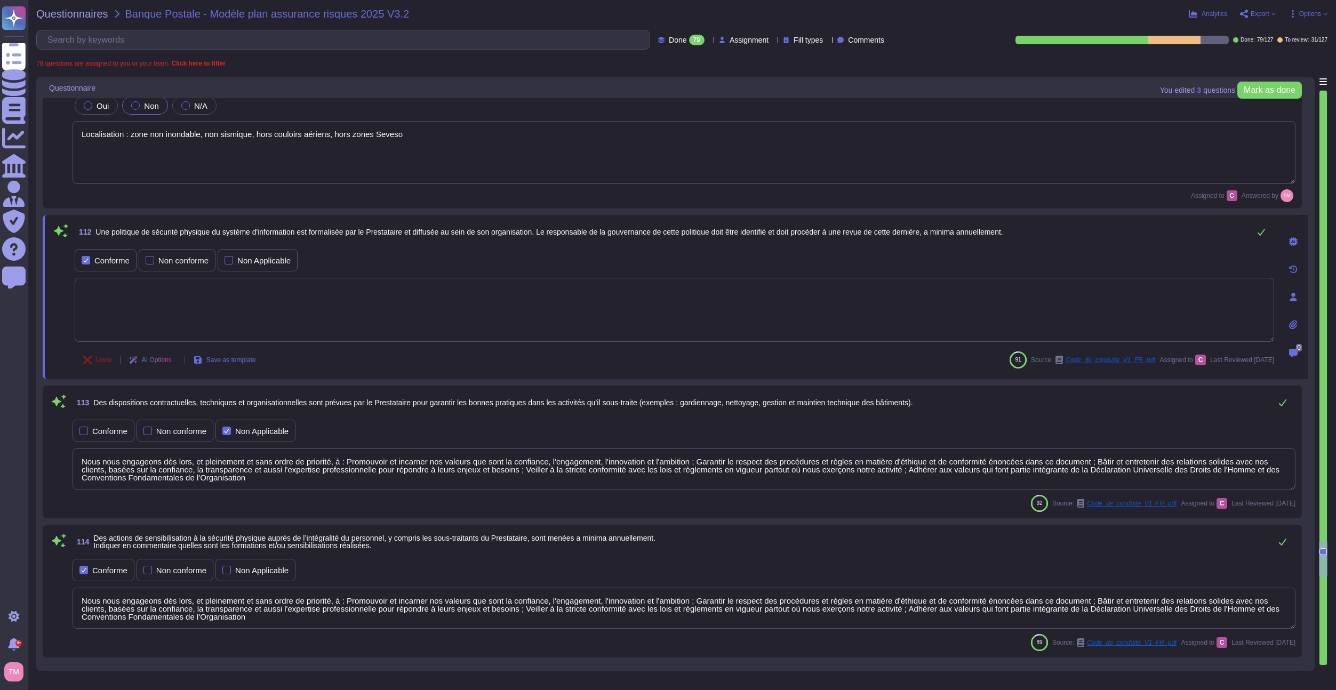
click at [89, 362] on icon at bounding box center [87, 360] width 9 height 9
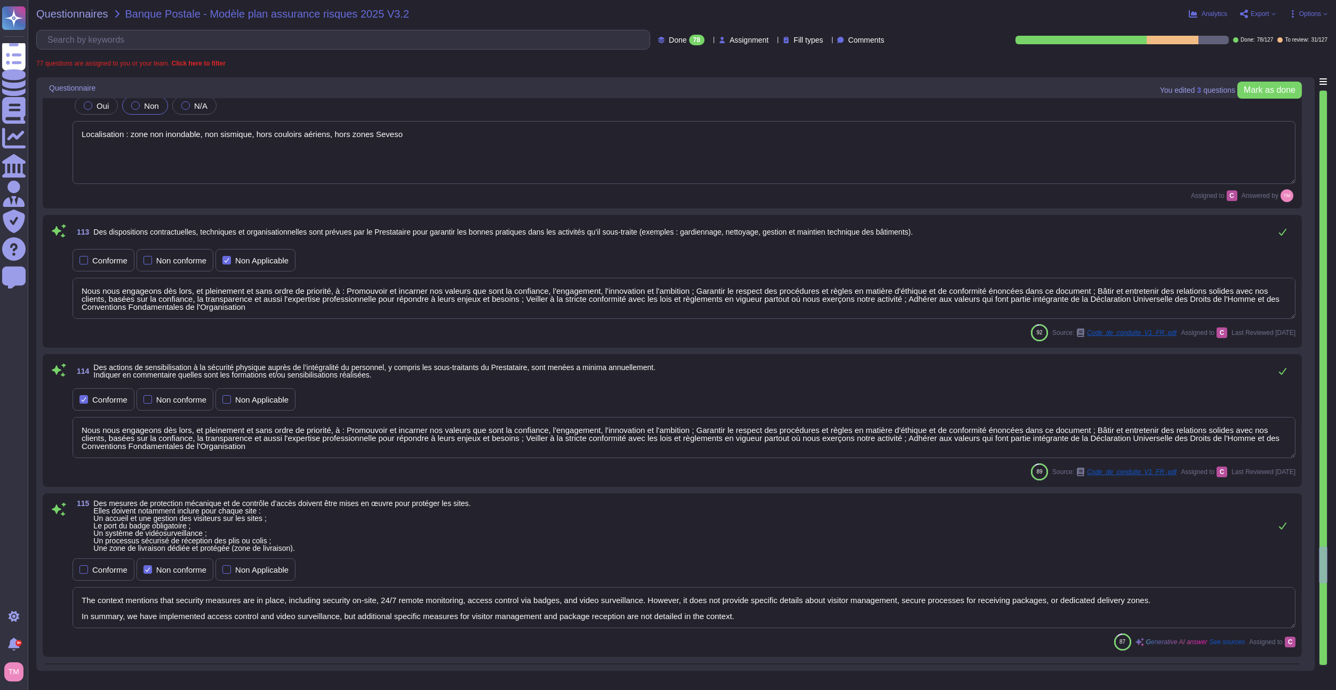
click at [139, 306] on textarea "Nous nous engageons dès lors, et pleinement et sans ordre de priorité, à : Prom…" at bounding box center [684, 298] width 1223 height 41
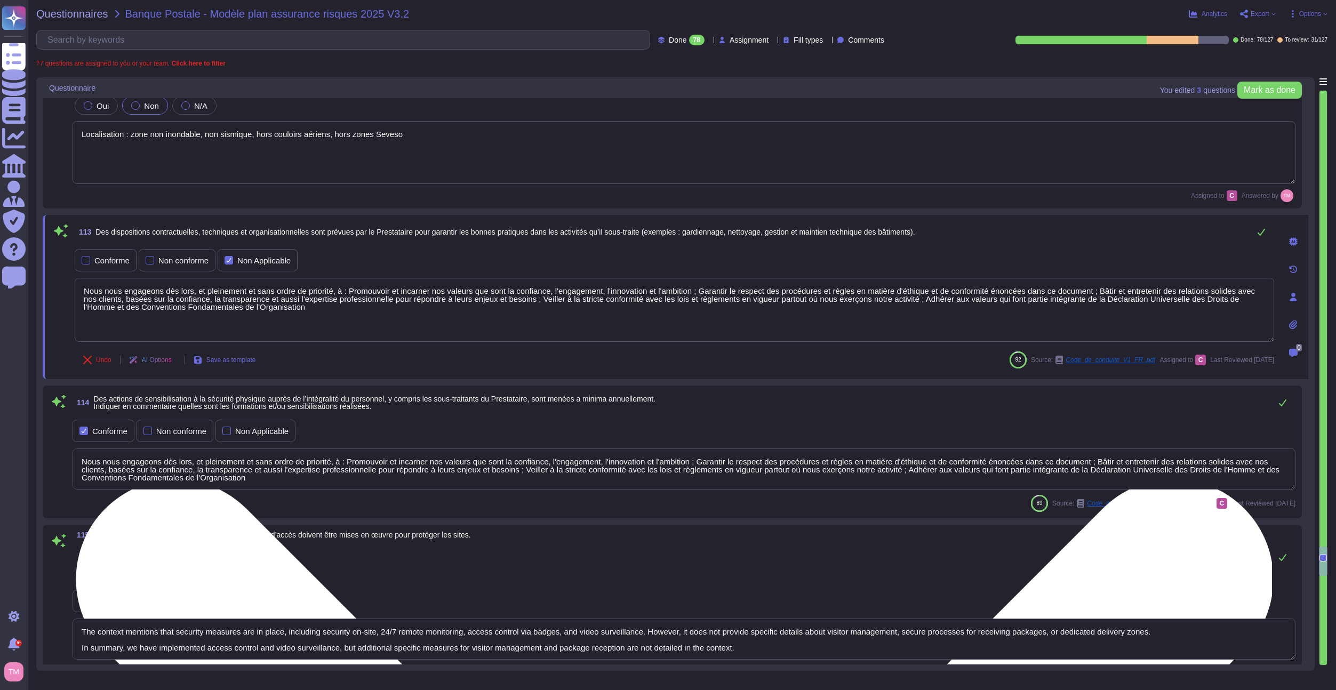
click at [139, 306] on textarea "Nous nous engageons dès lors, et pleinement et sans ordre de priorité, à : Prom…" at bounding box center [674, 310] width 1199 height 64
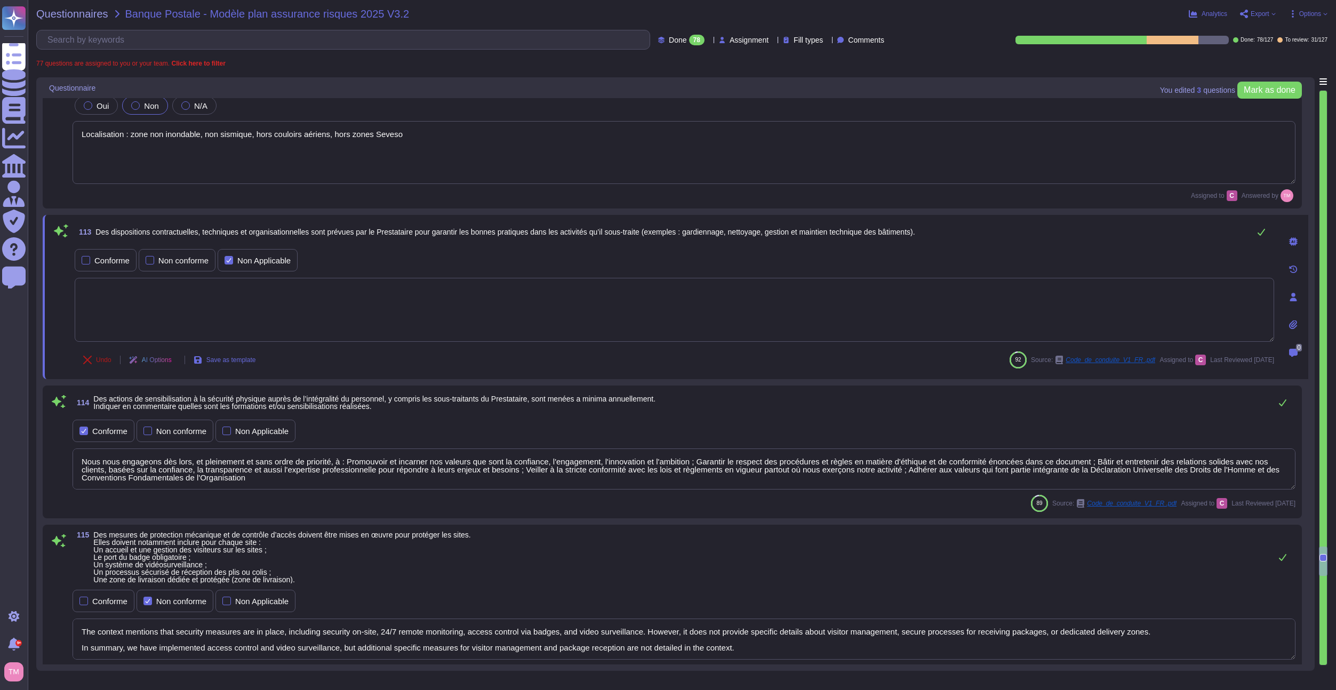
click at [99, 359] on span "Undo" at bounding box center [103, 360] width 15 height 6
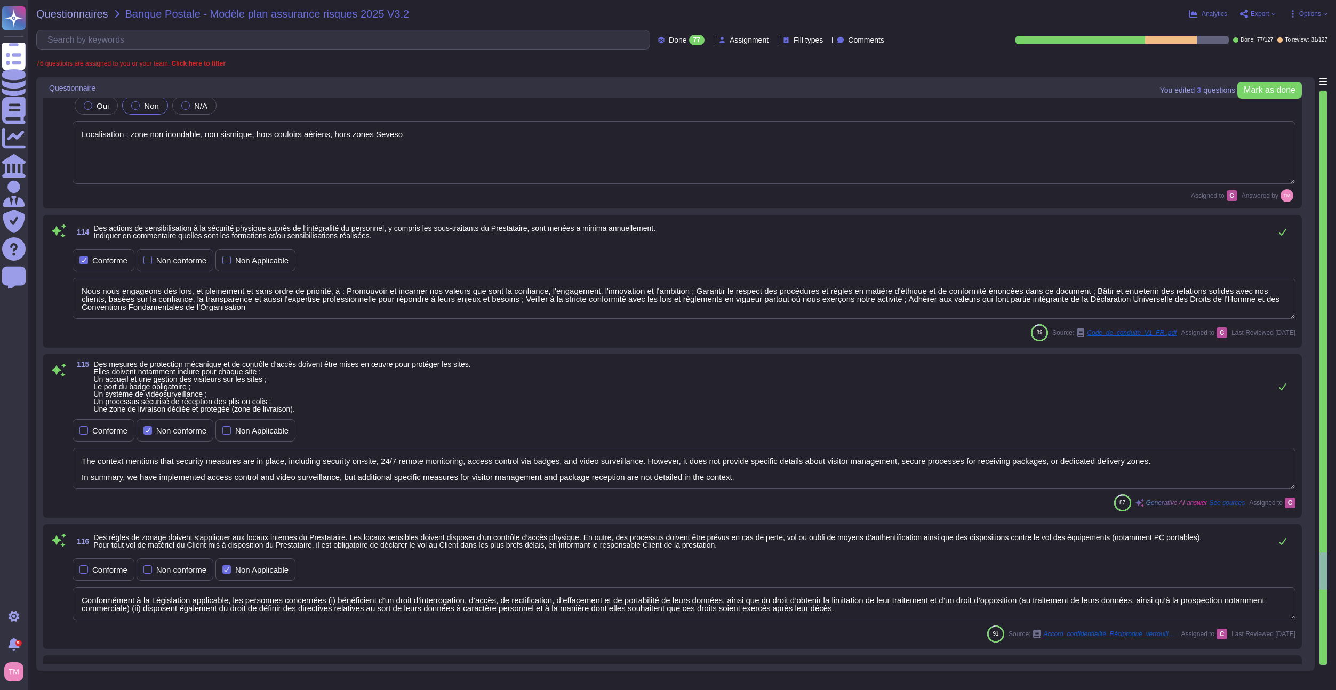
click at [163, 309] on textarea "Nous nous engageons dès lors, et pleinement et sans ordre de priorité, à : Prom…" at bounding box center [684, 298] width 1223 height 41
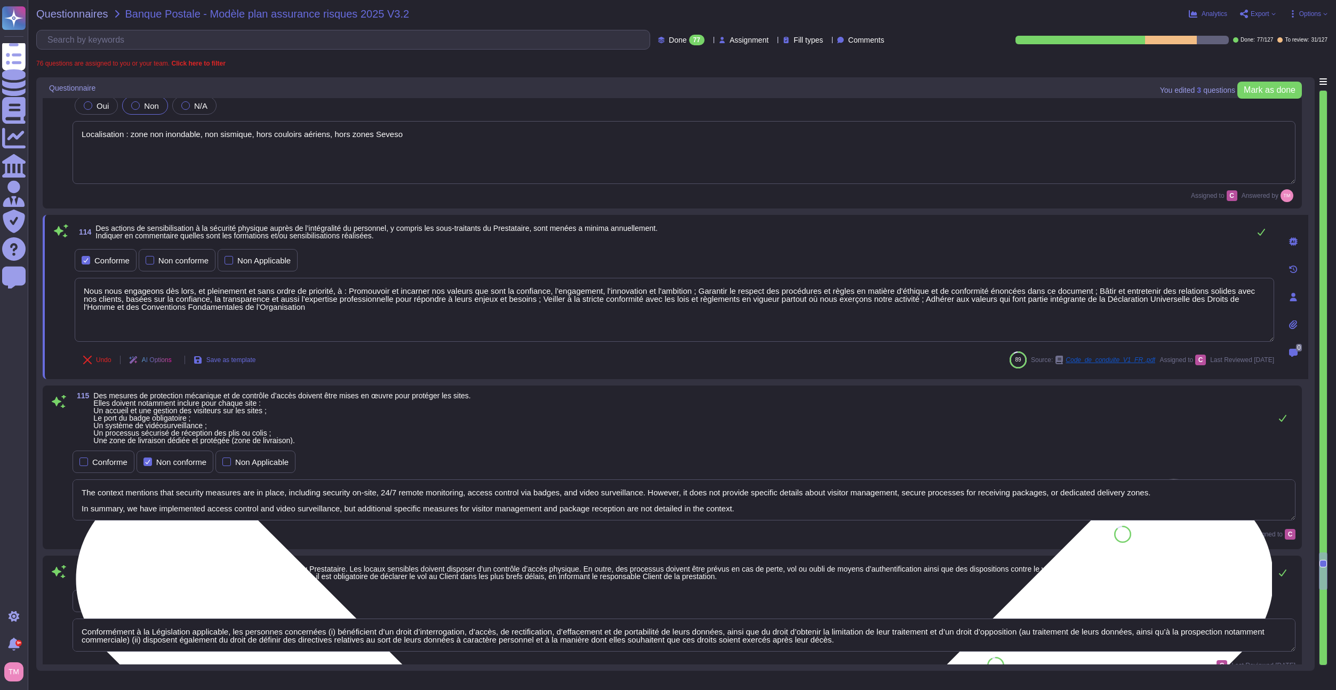
click at [163, 309] on textarea "Nous nous engageons dès lors, et pleinement et sans ordre de priorité, à : Prom…" at bounding box center [674, 310] width 1199 height 64
click at [161, 310] on textarea "Nous nous engageons dès lors, et pleinement et sans ordre de priorité, à : Prom…" at bounding box center [674, 310] width 1199 height 64
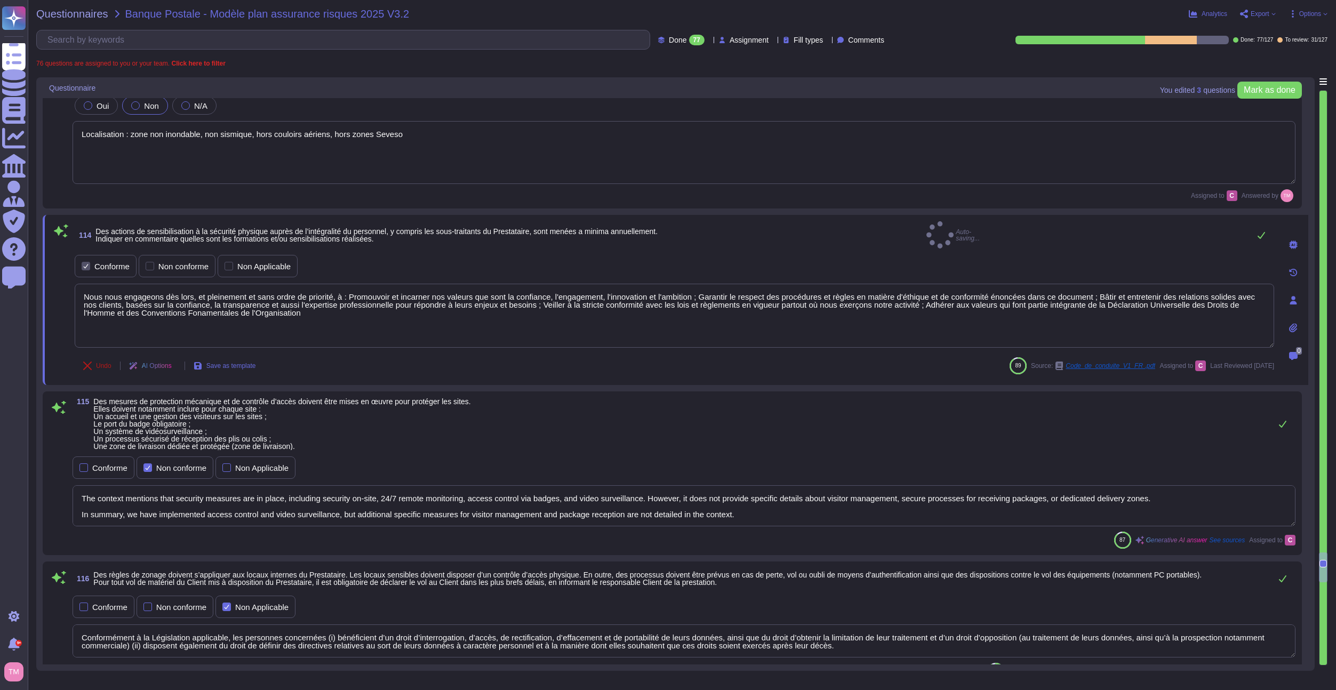
click at [95, 357] on button "Undo" at bounding box center [97, 365] width 45 height 21
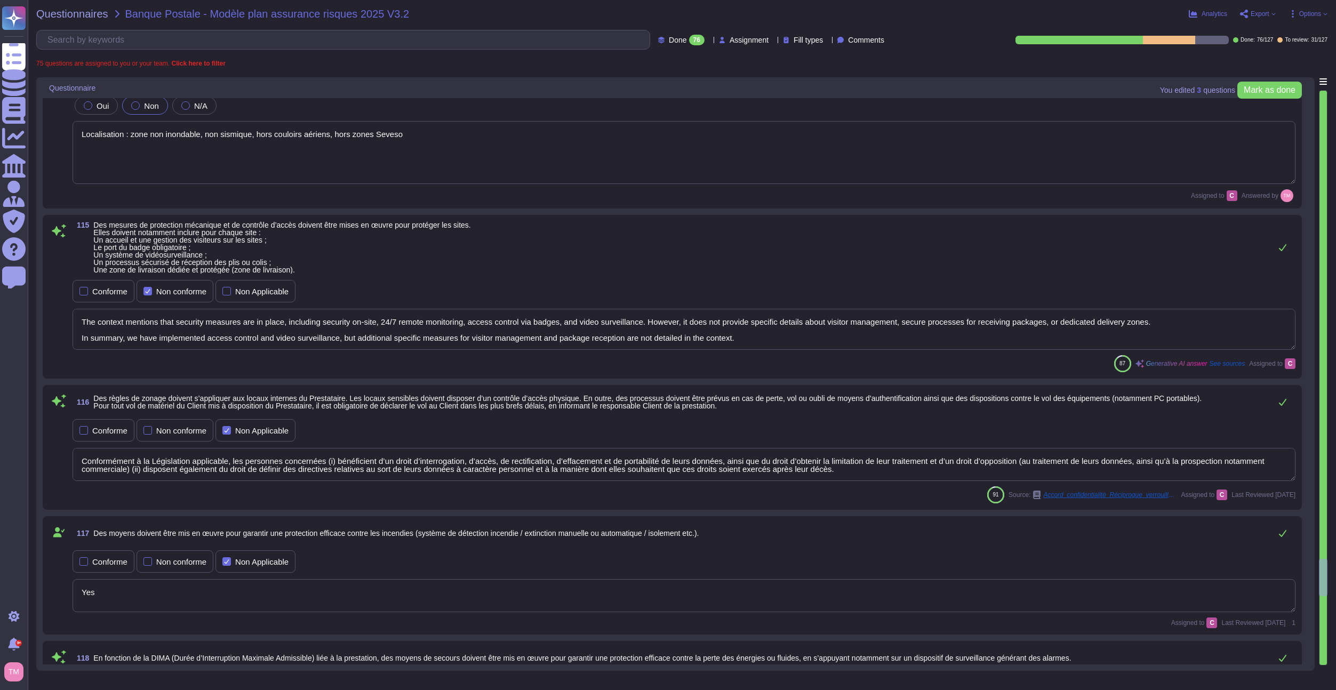
click at [149, 320] on textarea "The context mentions that security measures are in place, including security on…" at bounding box center [684, 329] width 1223 height 41
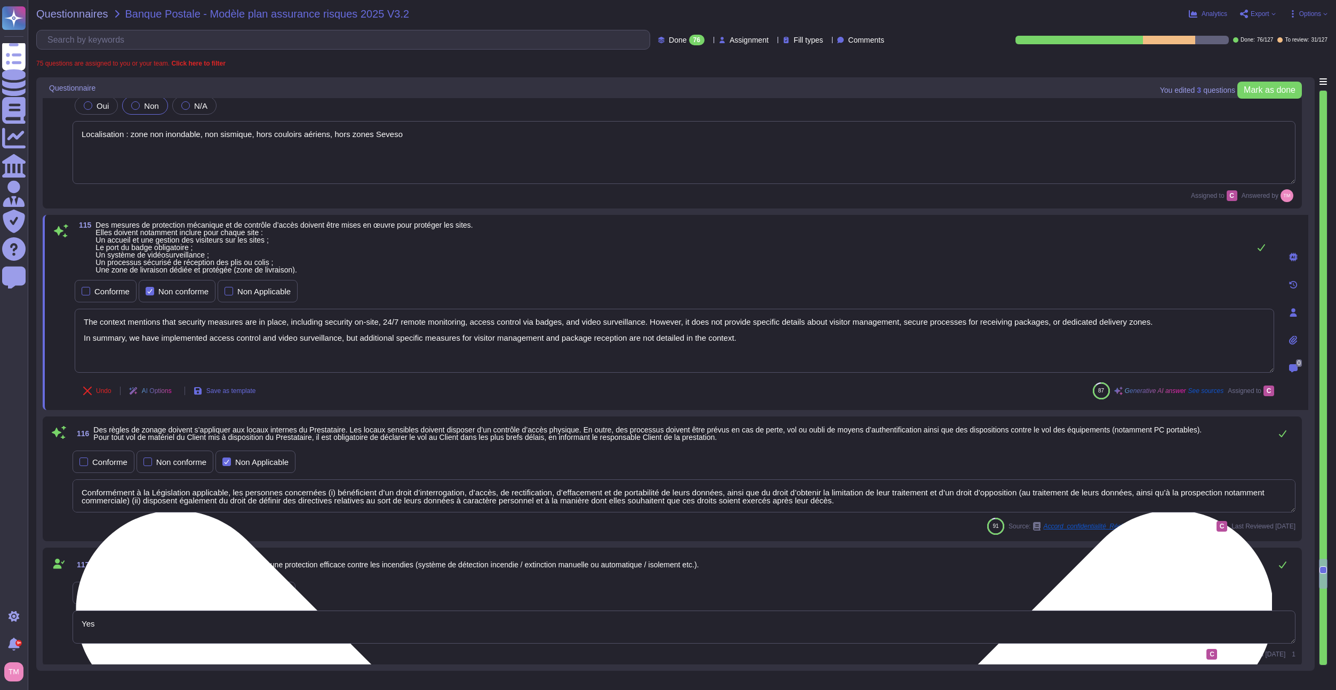
click at [149, 320] on textarea "The context mentions that security measures are in place, including security on…" at bounding box center [674, 341] width 1199 height 64
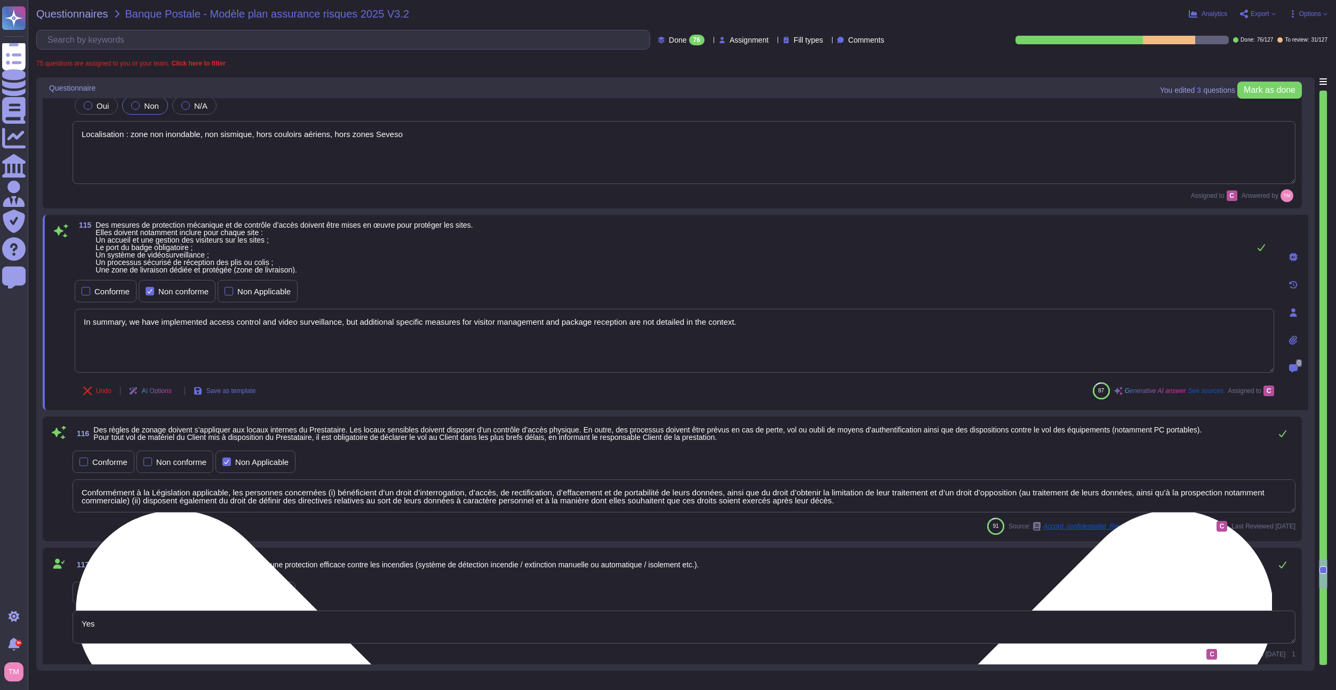
click at [133, 334] on textarea "In summary, we have implemented access control and video surveillance, but addi…" at bounding box center [674, 341] width 1199 height 64
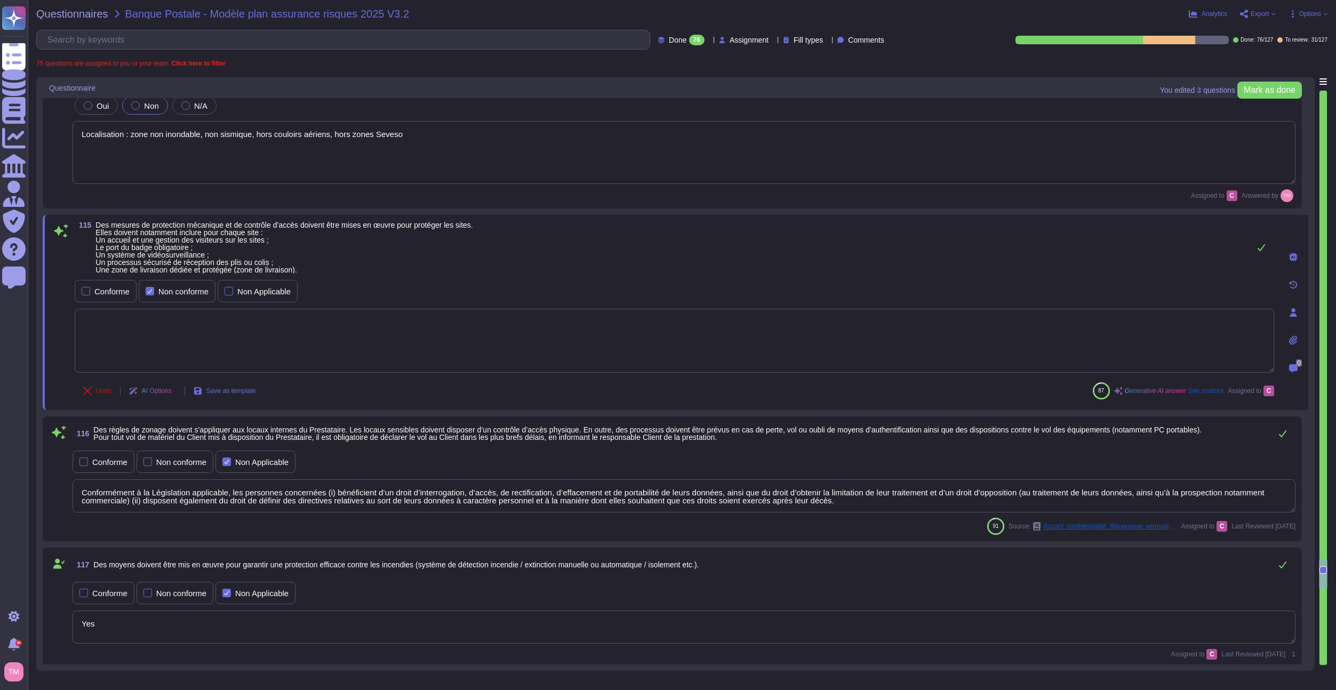
click at [89, 394] on icon at bounding box center [87, 391] width 9 height 9
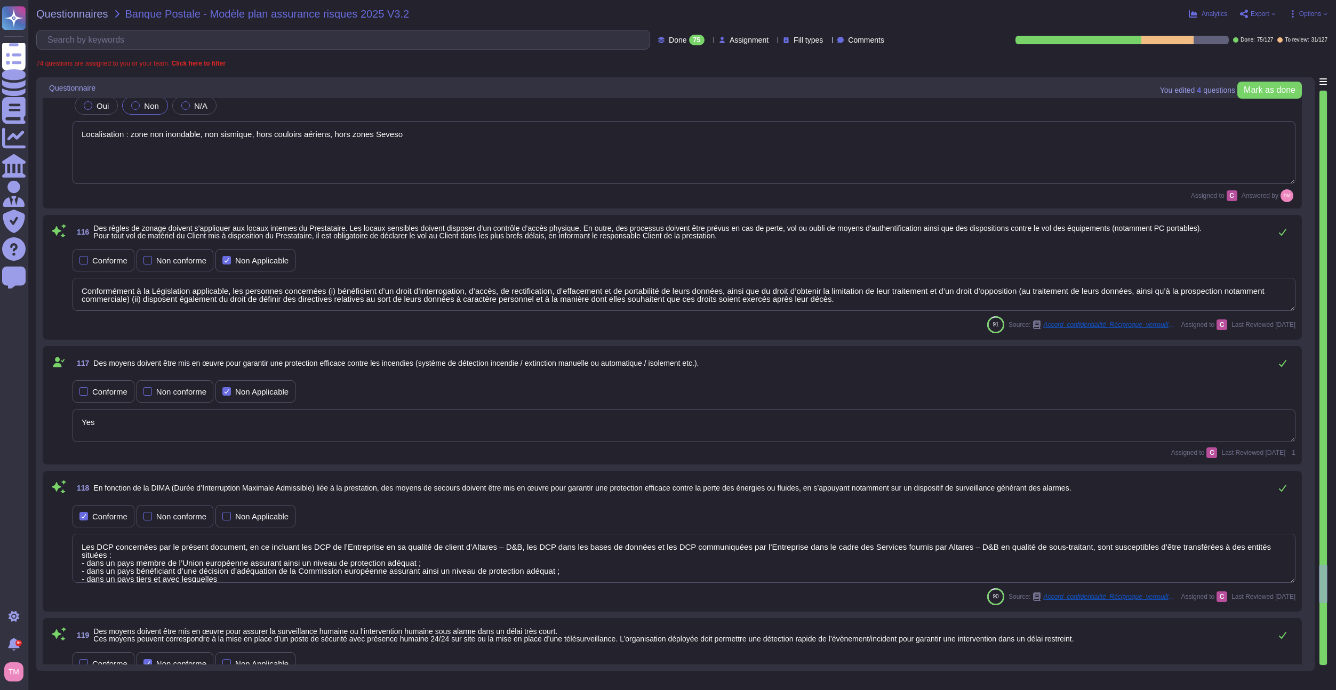
click at [140, 301] on textarea "Conformément à la Législation applicable, les personnes concernées (i) bénéfici…" at bounding box center [684, 294] width 1223 height 33
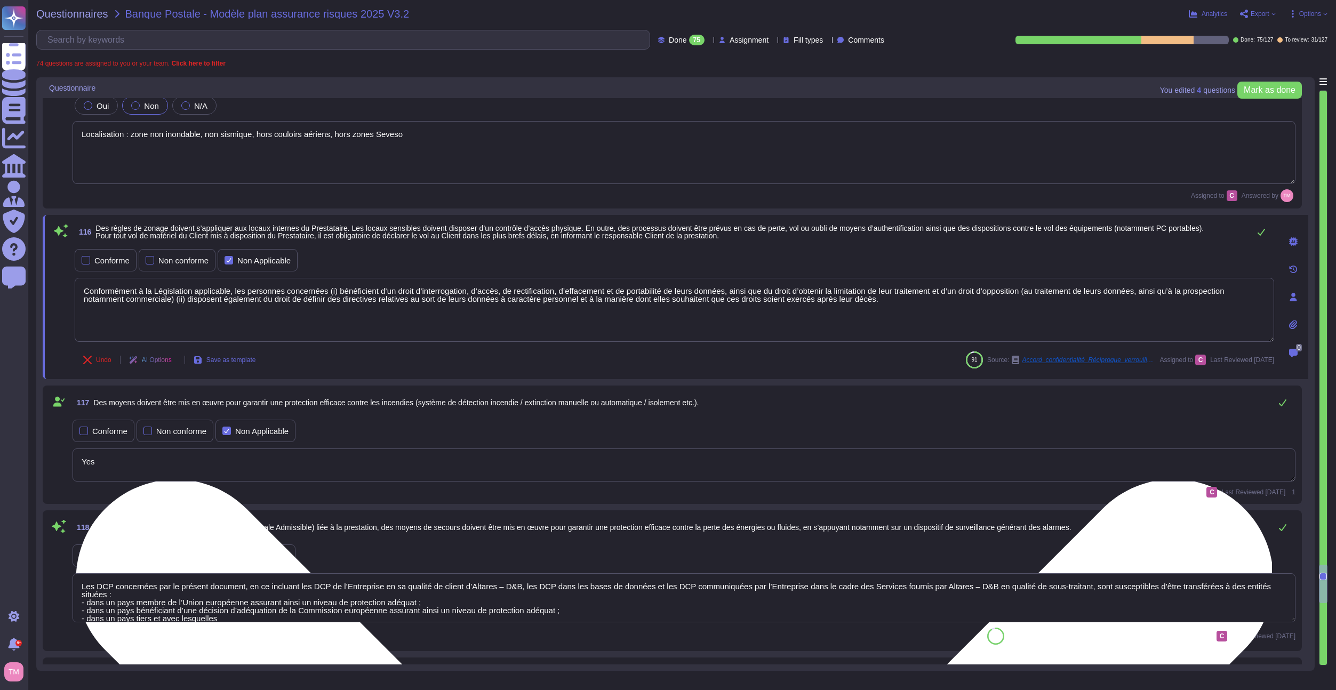
click at [140, 301] on textarea "Conformément à la Législation applicable, les personnes concernées (i) bénéfici…" at bounding box center [674, 310] width 1199 height 64
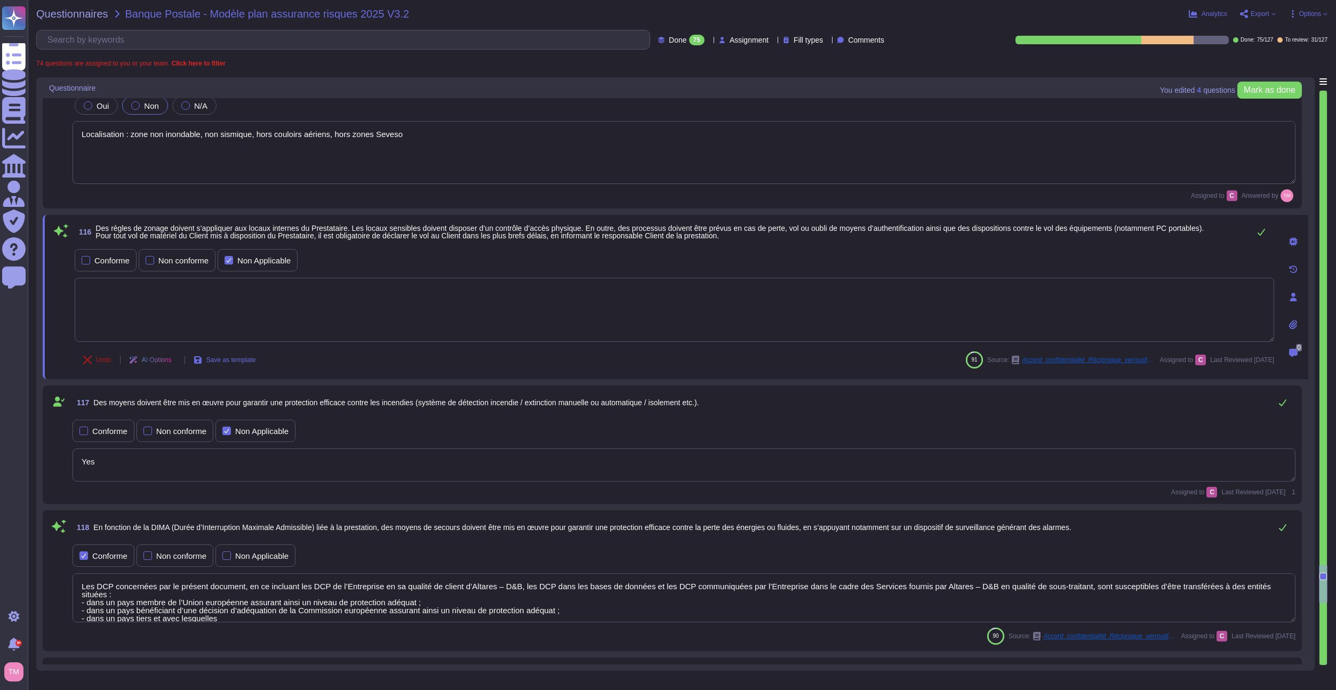
click at [94, 365] on button "Undo" at bounding box center [97, 359] width 45 height 21
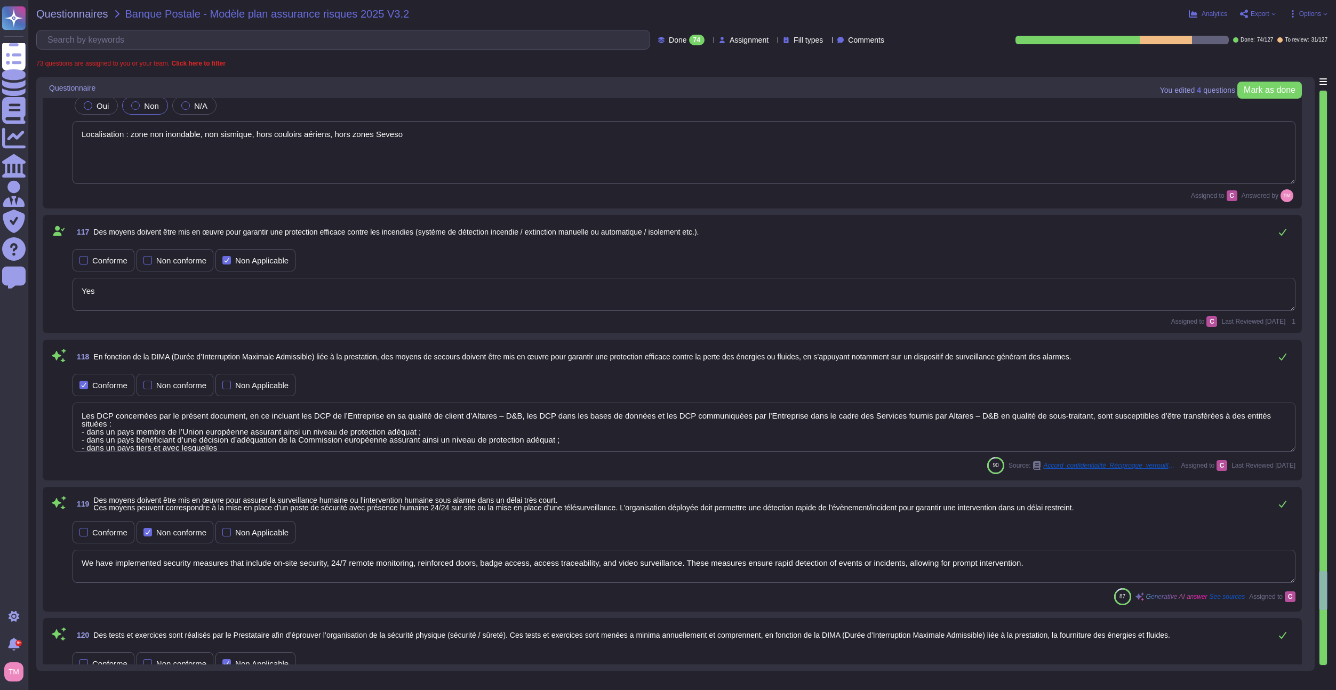
click at [141, 297] on textarea "Yes" at bounding box center [684, 294] width 1223 height 33
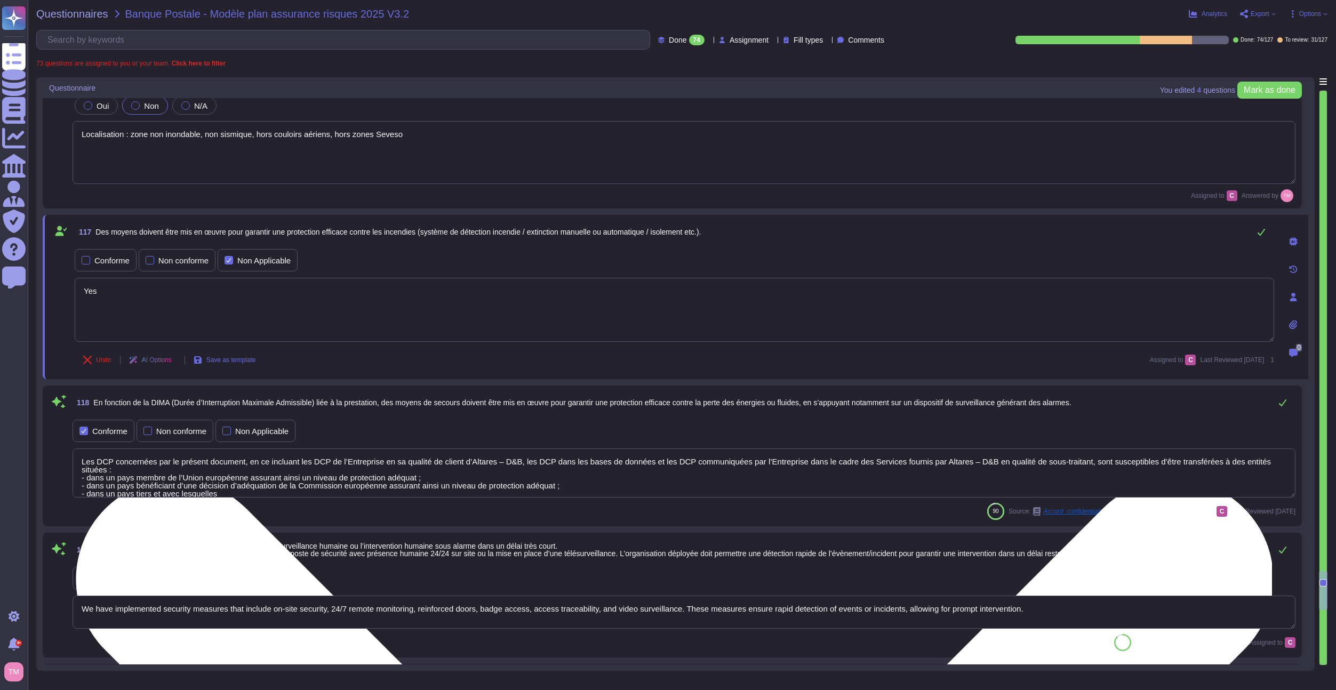
click at [141, 297] on textarea "Yes" at bounding box center [674, 310] width 1199 height 64
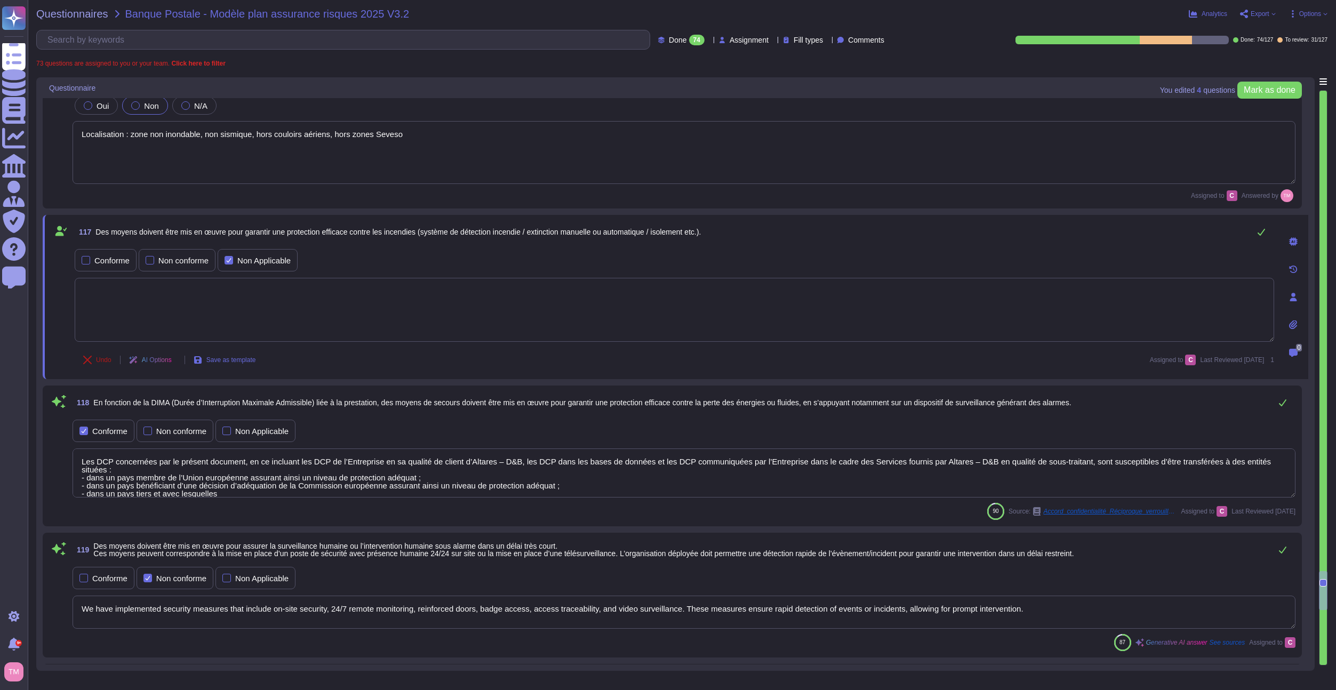
click at [100, 358] on span "Undo" at bounding box center [103, 360] width 15 height 6
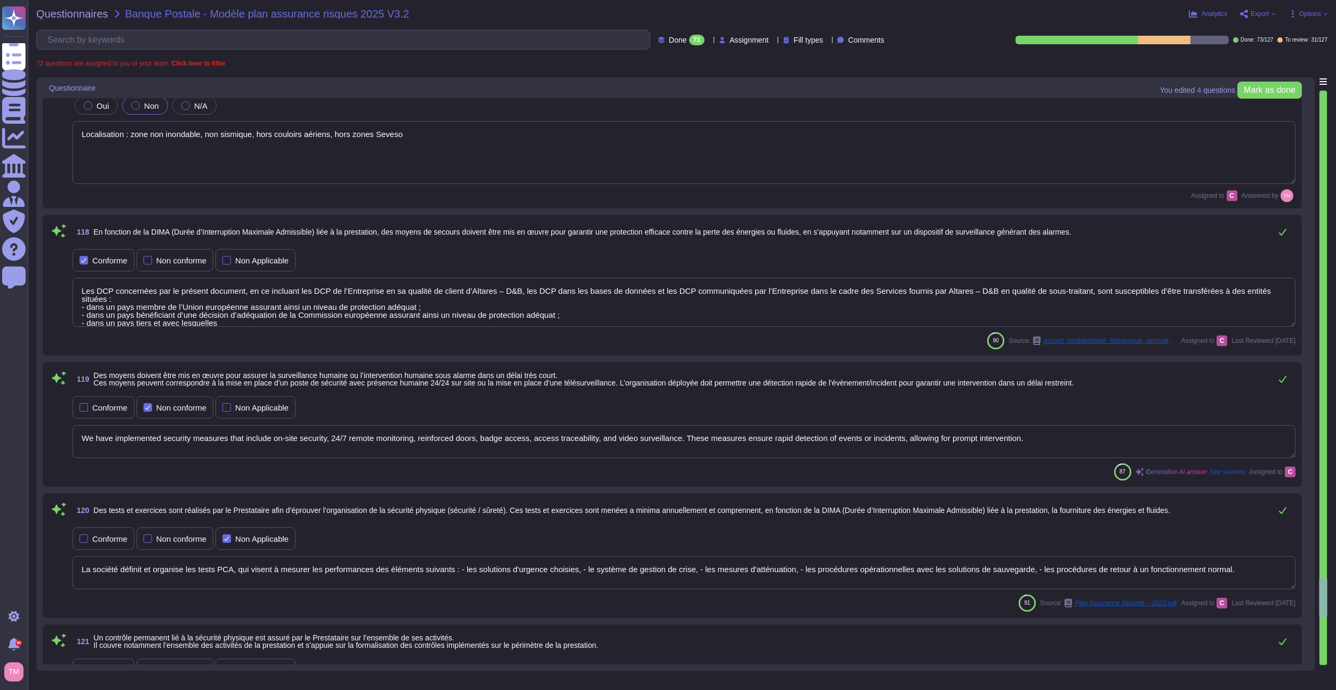
click at [150, 291] on textarea "Les DCP concernées par le présent document, en ce incluant les DCP de l’Entrepr…" at bounding box center [684, 302] width 1223 height 49
click at [149, 291] on textarea "Les DCP concernées par le présent document, en ce incluant les DCP de l’Entrepr…" at bounding box center [684, 302] width 1223 height 49
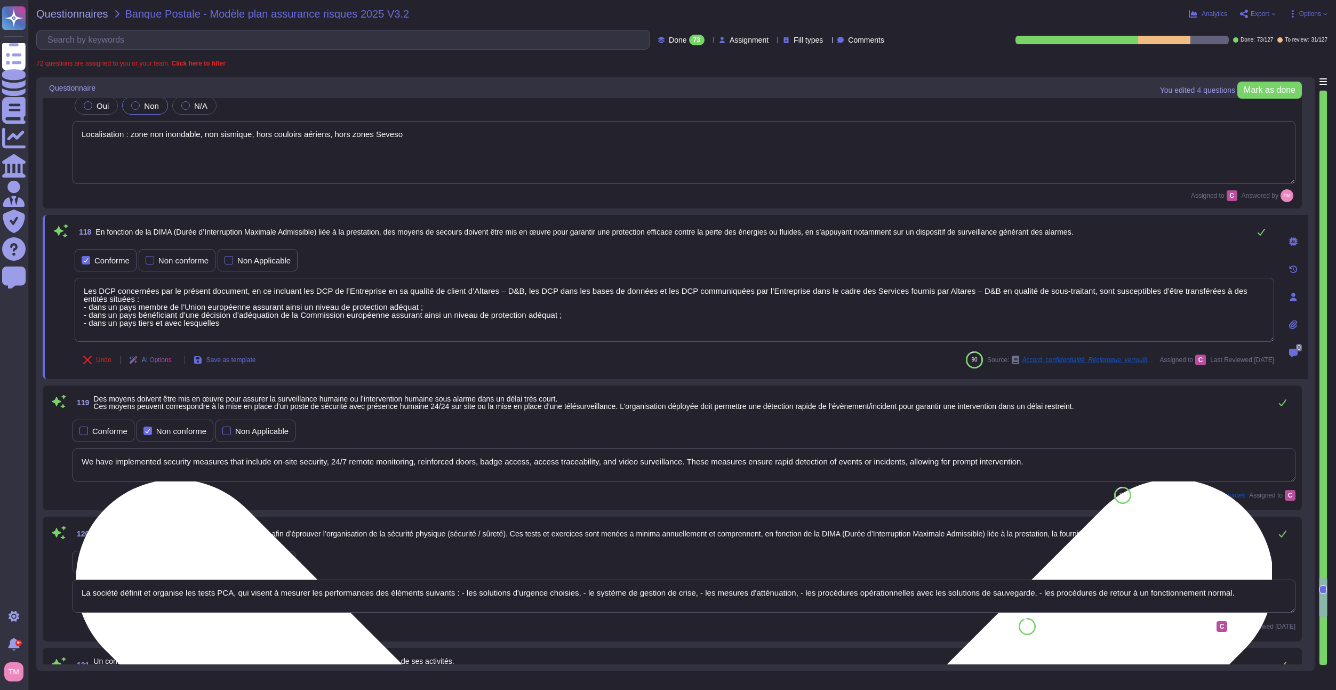
click at [149, 291] on textarea "Les DCP concernées par le présent document, en ce incluant les DCP de l’Entrepr…" at bounding box center [674, 310] width 1199 height 64
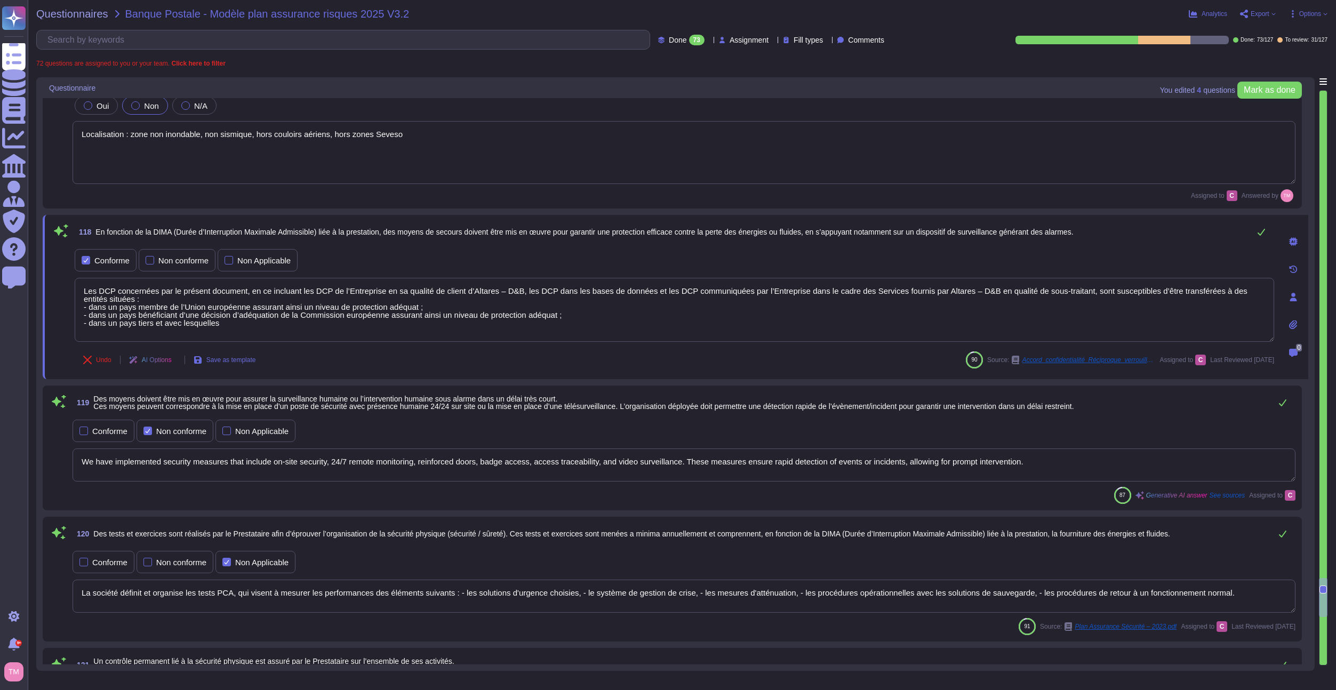
drag, startPoint x: 173, startPoint y: 309, endPoint x: 49, endPoint y: 288, distance: 126.1
click at [49, 288] on div "118 En fonction de la DIMA (Durée d’Interruption Maximale Admissible) liée à la…" at bounding box center [675, 297] width 1265 height 164
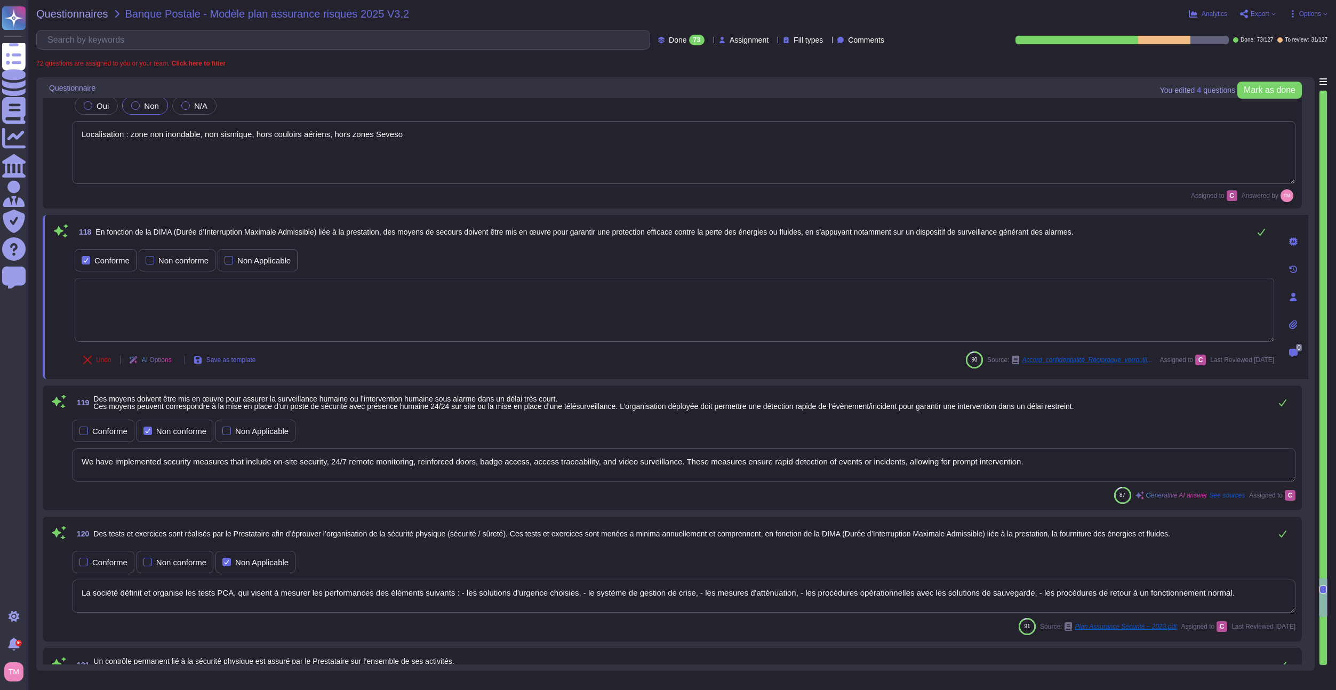
click at [90, 356] on icon at bounding box center [87, 360] width 9 height 9
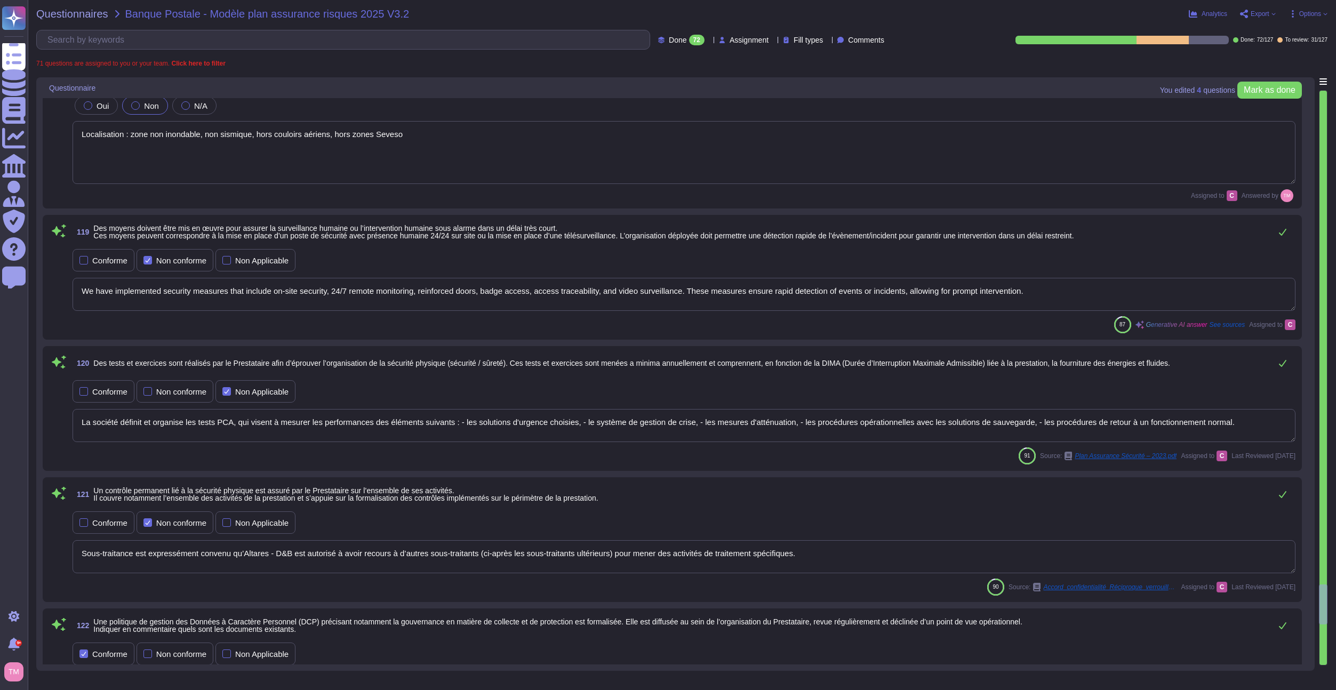
click at [154, 298] on textarea "We have implemented security measures that include on-site security, 24/7 remot…" at bounding box center [684, 294] width 1223 height 33
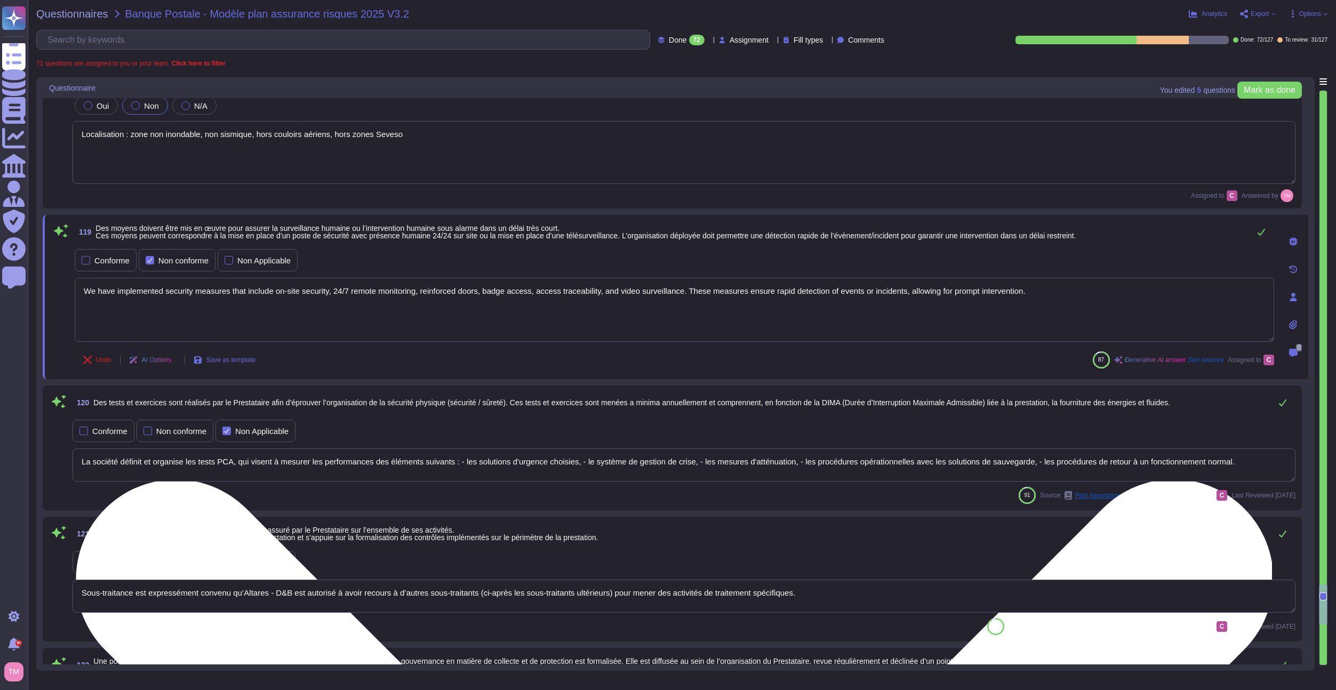
click at [154, 298] on textarea "We have implemented security measures that include on-site security, 24/7 remot…" at bounding box center [674, 310] width 1199 height 64
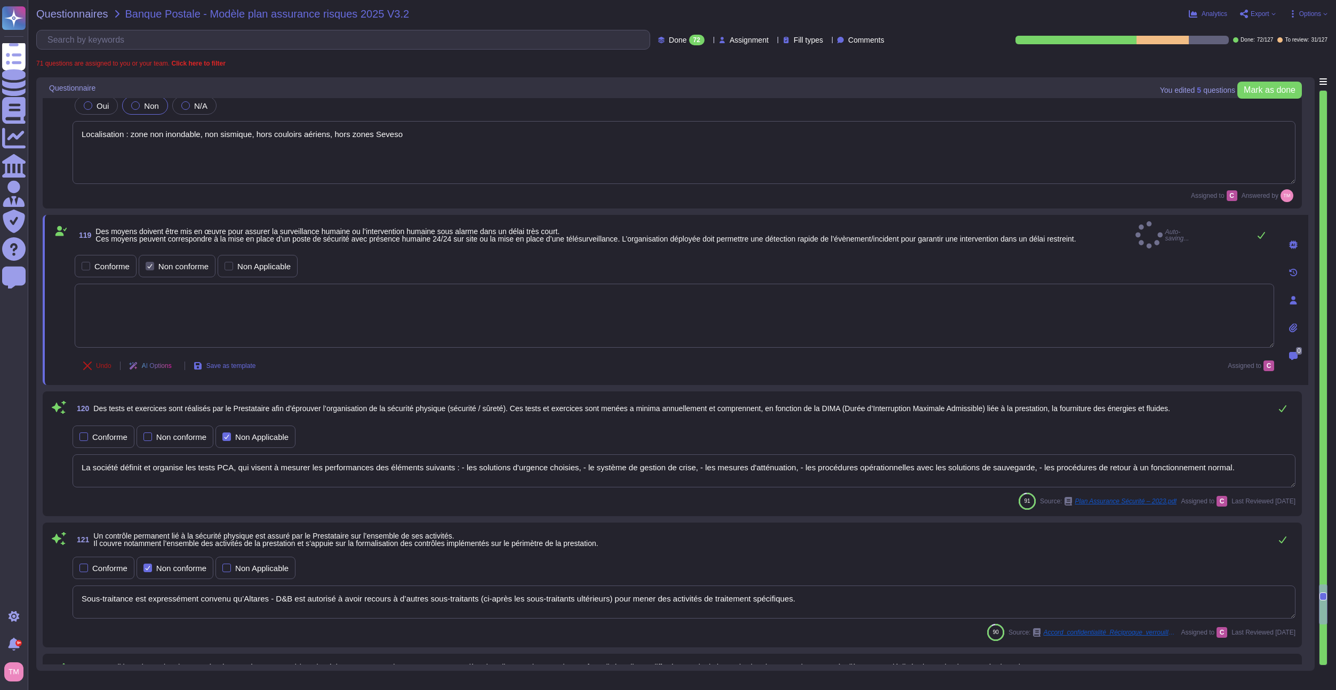
click at [90, 362] on icon at bounding box center [87, 366] width 9 height 9
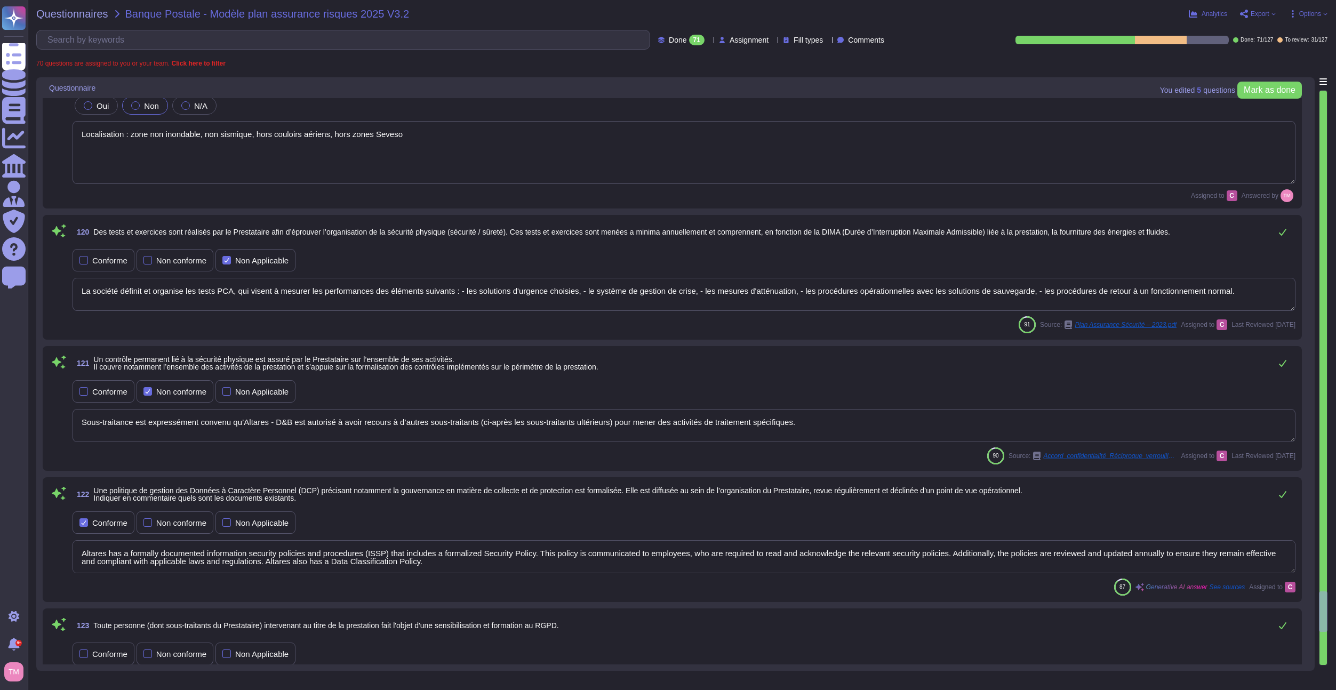
click at [173, 280] on textarea "La société définit et organise les tests PCA, qui visent à mesurer les performa…" at bounding box center [684, 294] width 1223 height 33
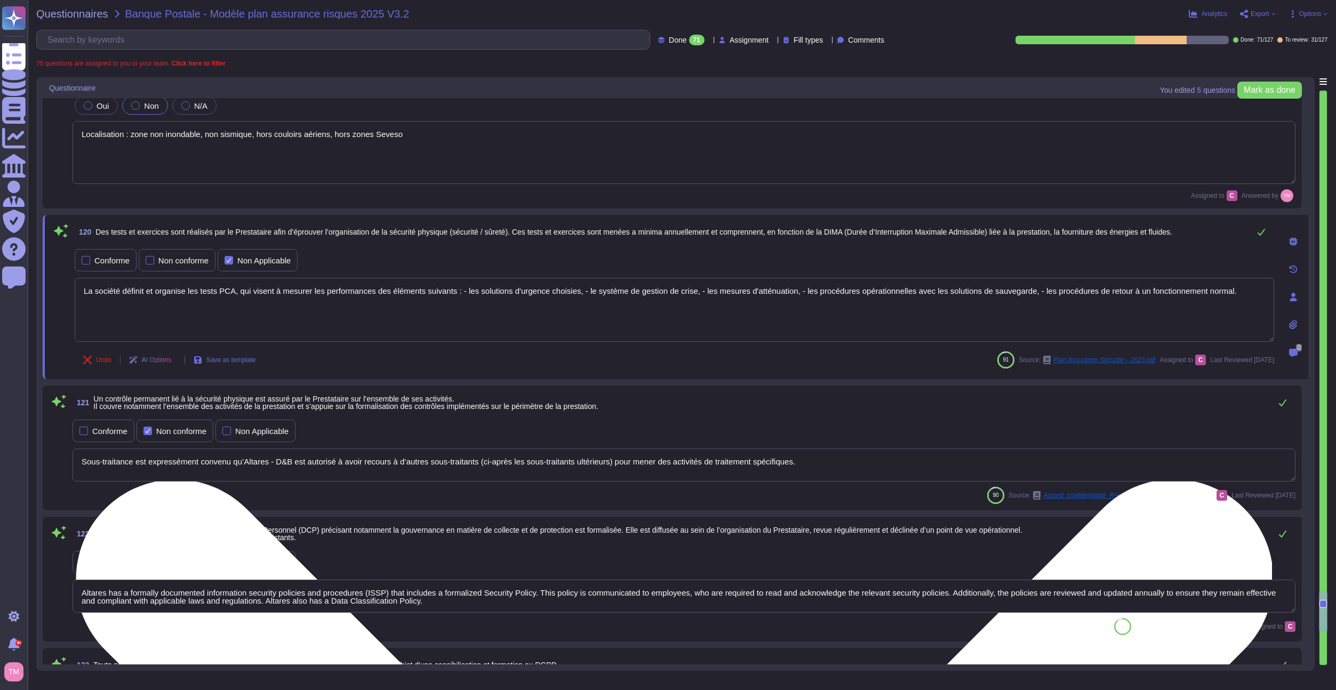
click at [174, 296] on textarea "La société définit et organise les tests PCA, qui visent à mesurer les performa…" at bounding box center [674, 310] width 1199 height 64
click at [174, 297] on textarea "La société définit et organise les tests PCA, qui visent à mesurer les performa…" at bounding box center [674, 310] width 1199 height 64
click at [105, 300] on textarea "La société définit et organise les tests PCA, qui visent à mesurer les performa…" at bounding box center [674, 310] width 1199 height 64
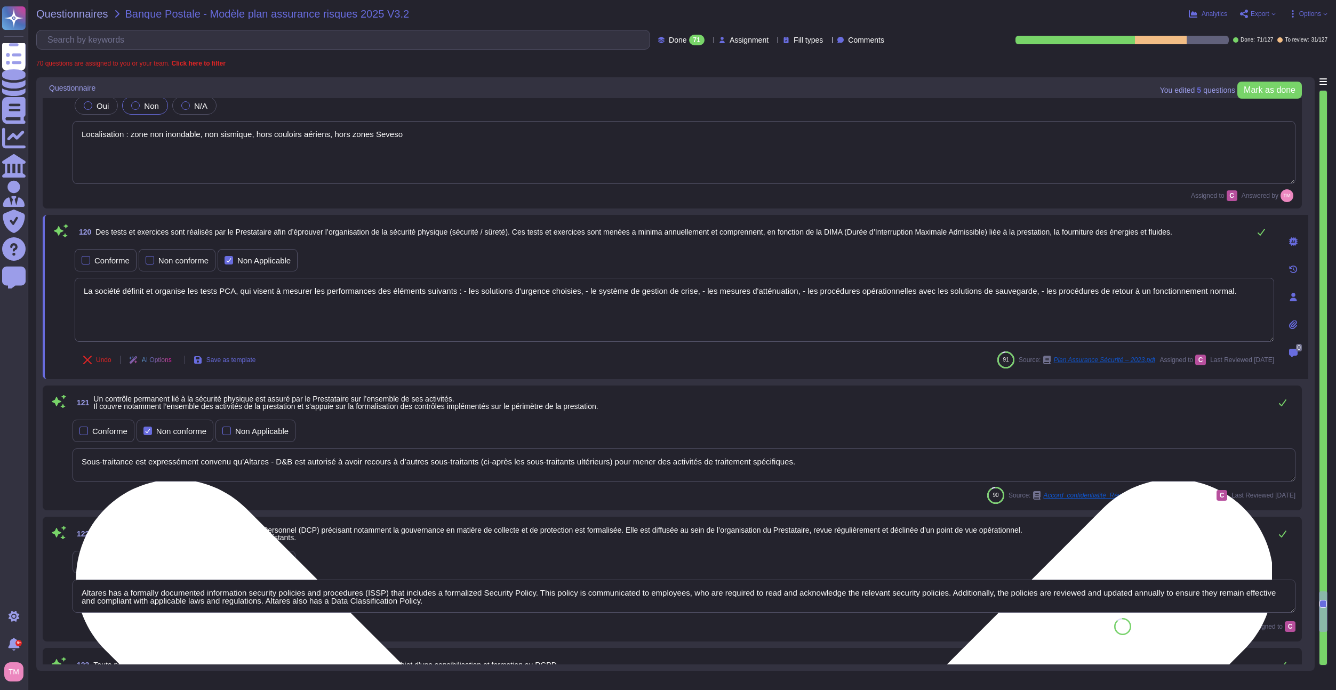
click at [105, 298] on textarea "La société définit et organise les tests PCA, qui visent à mesurer les performa…" at bounding box center [674, 310] width 1199 height 64
click at [105, 297] on textarea "La société définit et organise les tests PCA, qui visent à mesurer les performa…" at bounding box center [674, 310] width 1199 height 64
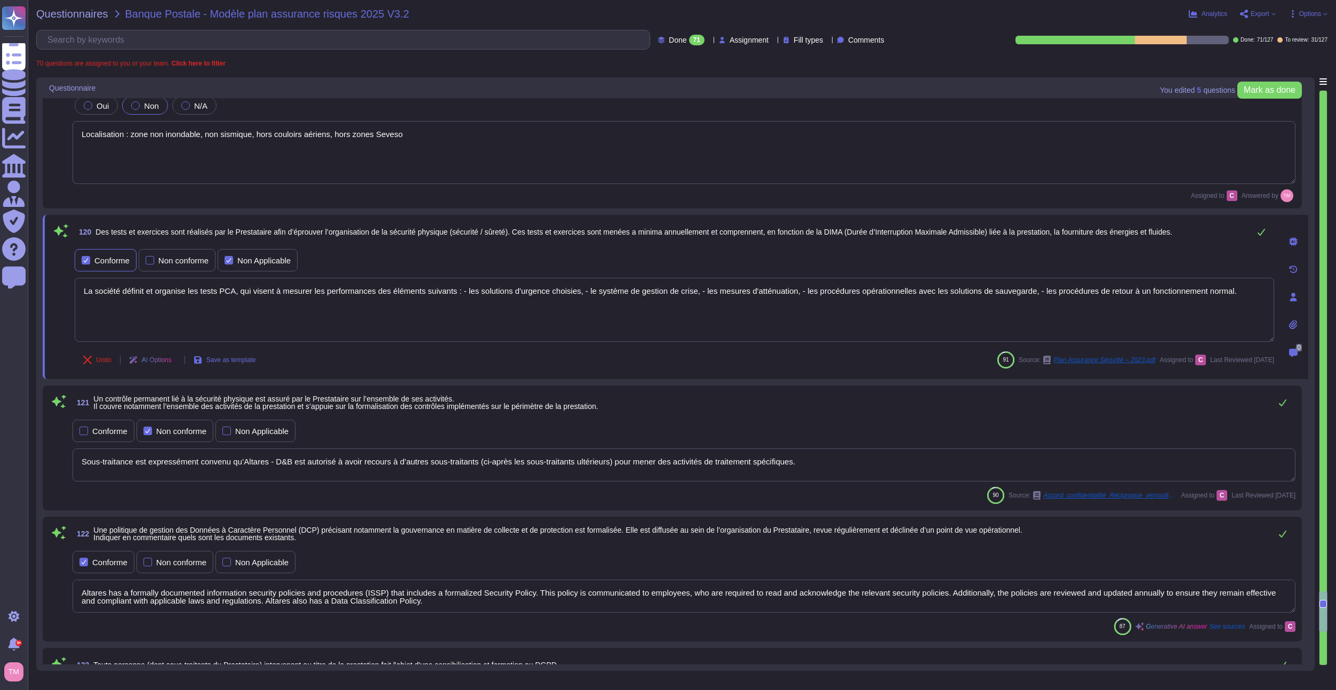
drag, startPoint x: 98, startPoint y: 257, endPoint x: 106, endPoint y: 258, distance: 7.5
click at [98, 258] on div "Conforme" at bounding box center [111, 260] width 35 height 8
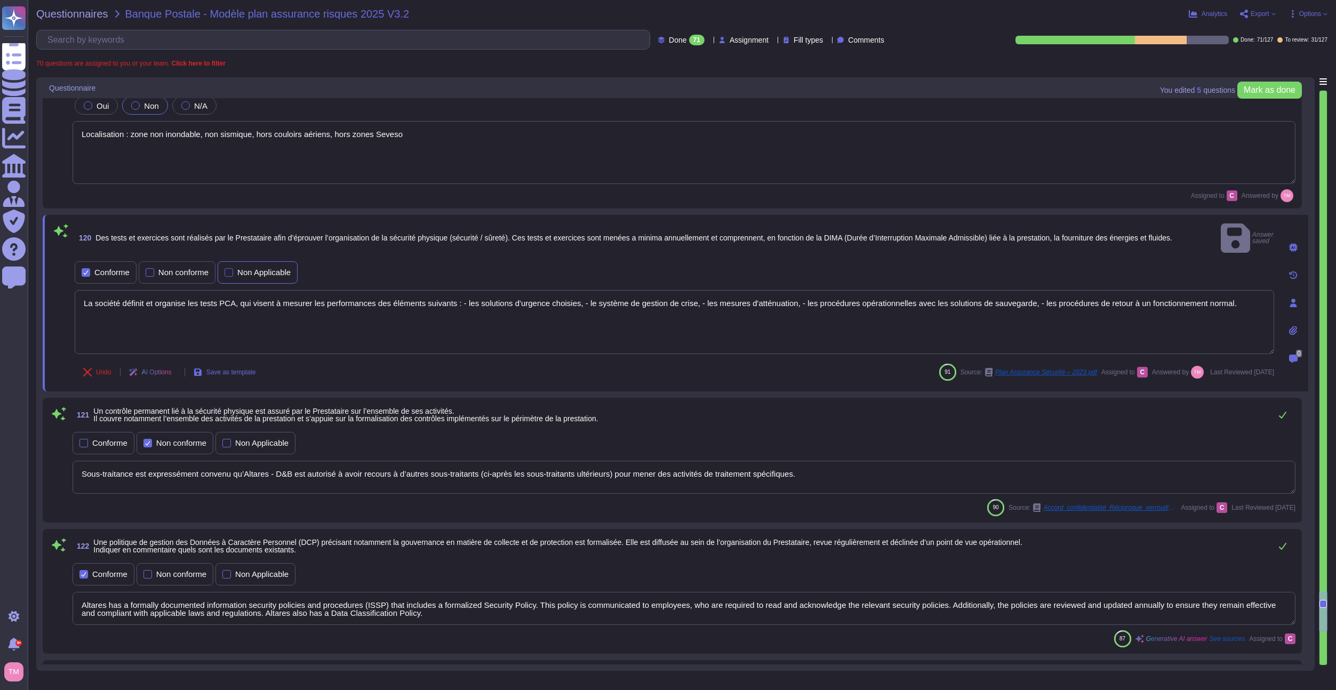
click at [251, 268] on div "Non Applicable" at bounding box center [263, 272] width 53 height 8
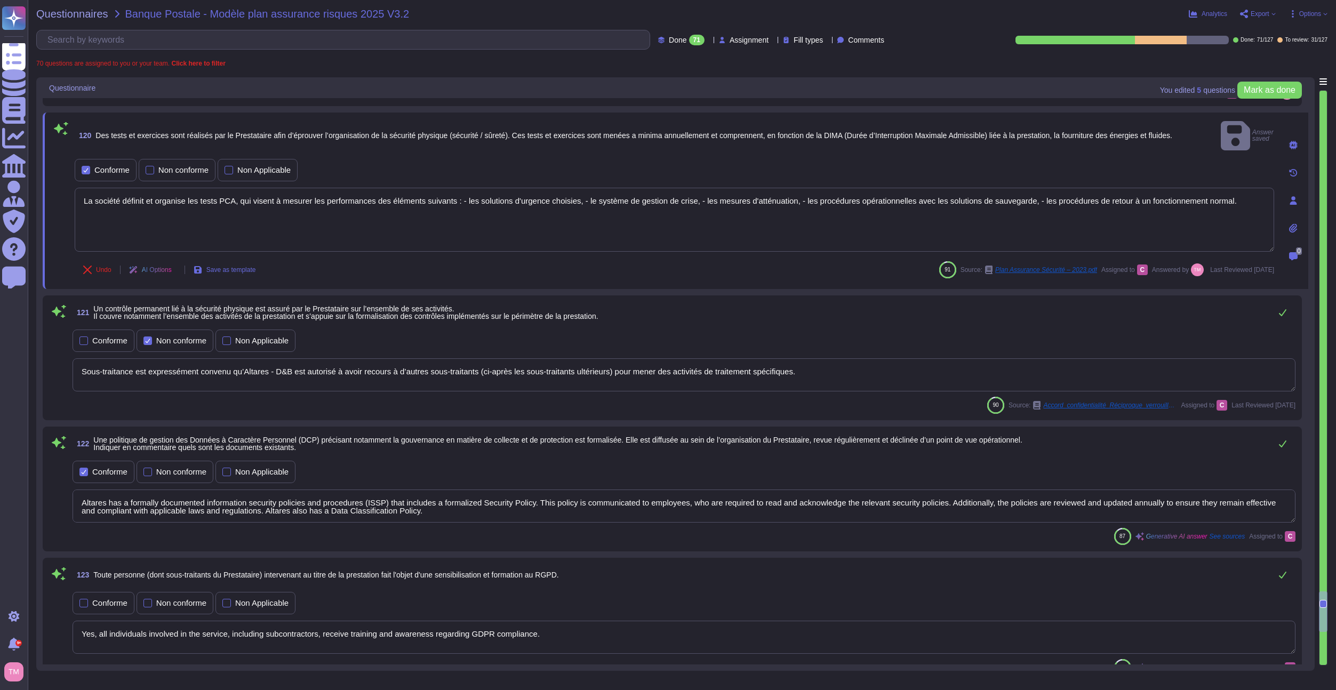
scroll to position [8872, 0]
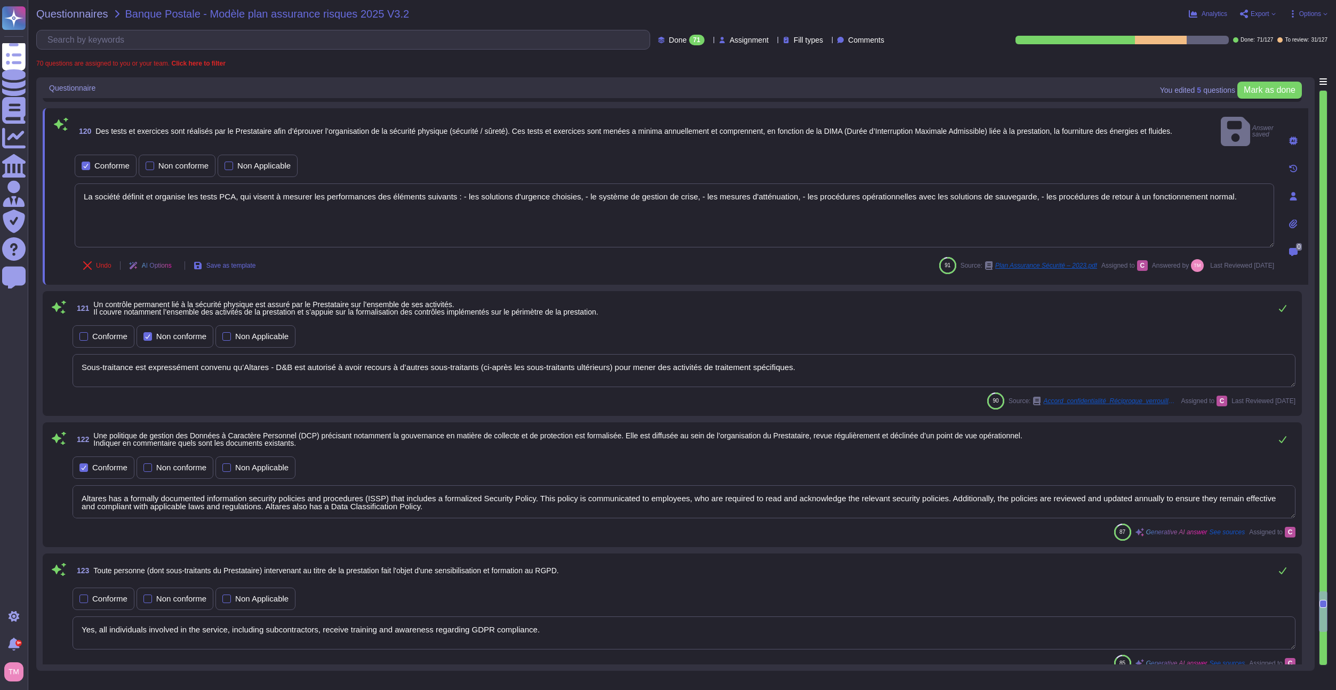
click at [141, 356] on textarea "Sous-traitance est expressément convenu qu’Altares - D&B est autorisé à avoir r…" at bounding box center [684, 370] width 1223 height 33
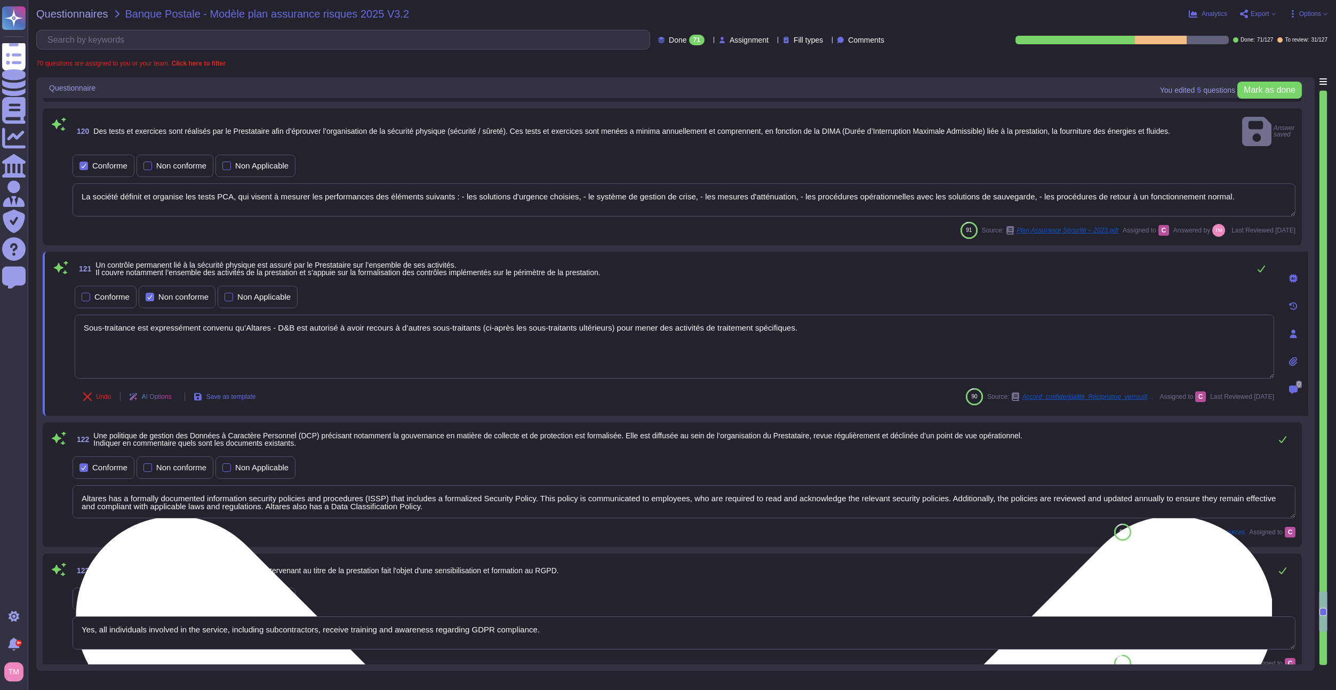
click at [141, 356] on textarea "Sous-traitance est expressément convenu qu’Altares - D&B est autorisé à avoir r…" at bounding box center [674, 347] width 1199 height 64
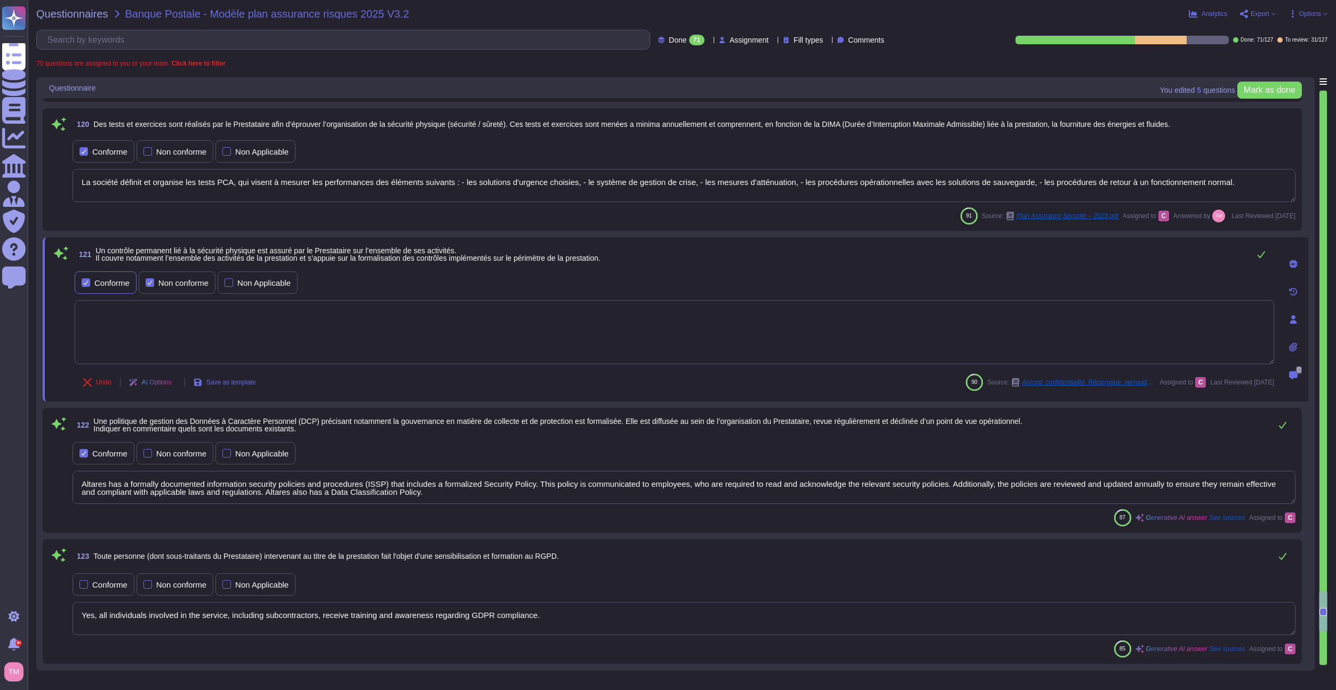
click at [114, 284] on div "Conforme" at bounding box center [111, 283] width 35 height 8
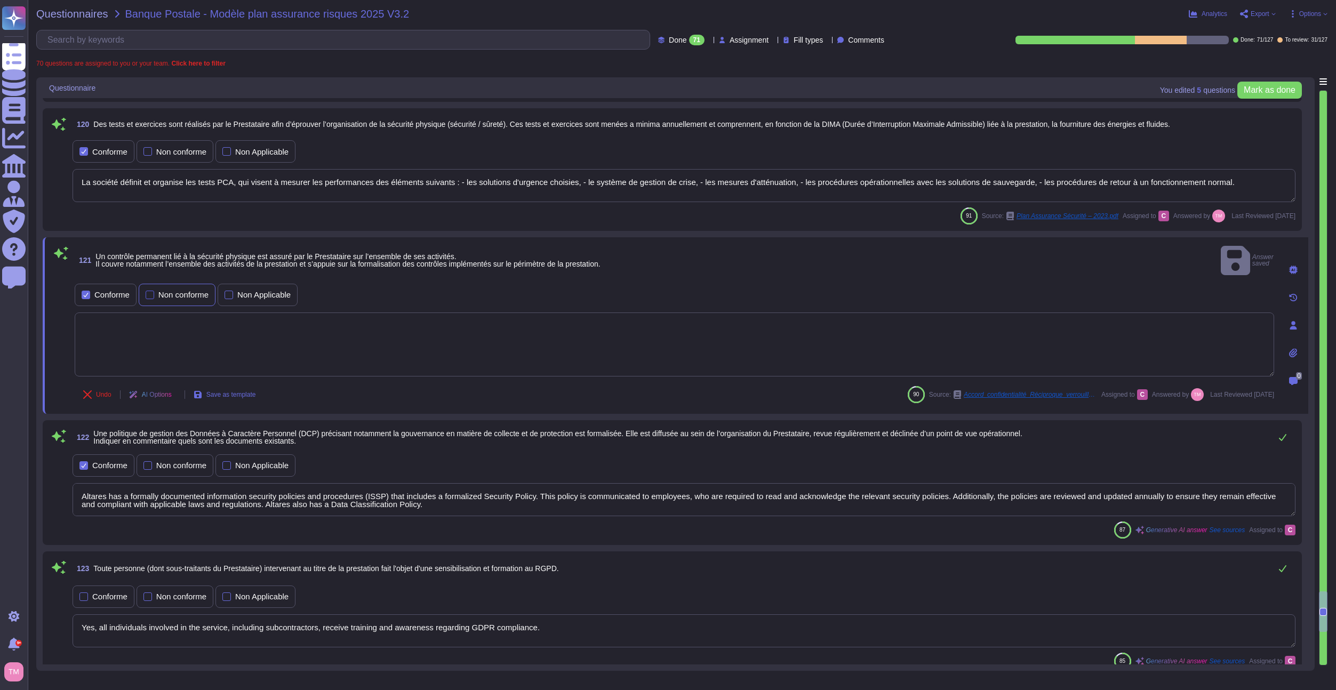
click at [154, 291] on div at bounding box center [150, 295] width 9 height 9
click at [166, 180] on textarea "La société définit et organise les tests PCA, qui visent à mesurer les performa…" at bounding box center [684, 185] width 1223 height 33
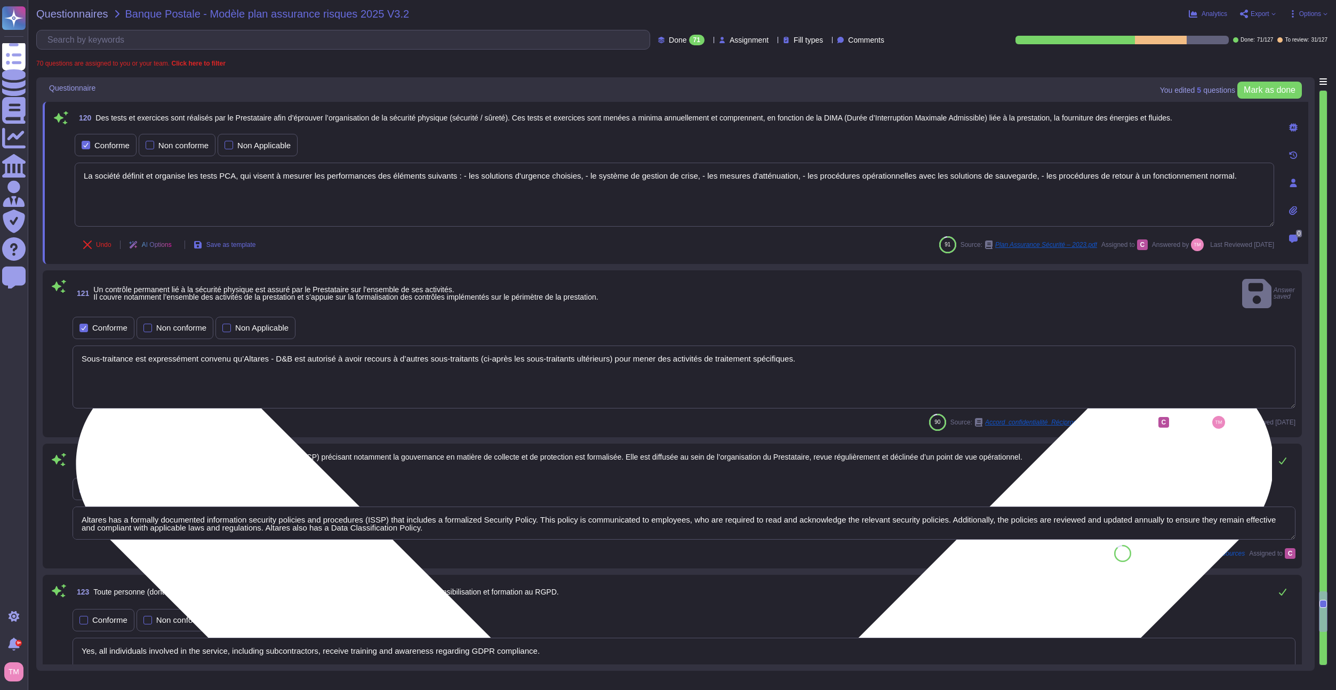
click at [166, 180] on textarea "La société définit et organise les tests PCA, qui visent à mesurer les performa…" at bounding box center [674, 195] width 1199 height 64
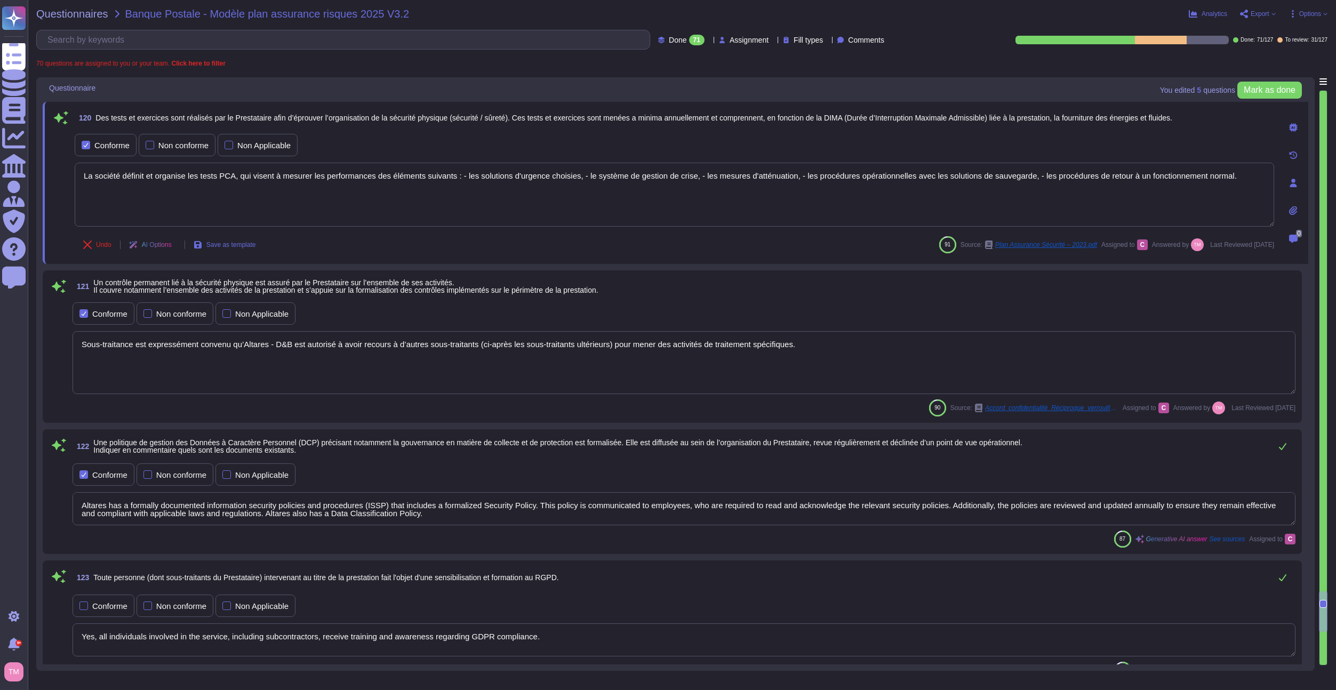
click at [181, 371] on textarea "Sous-traitance est expressément convenu qu’Altares - D&B est autorisé à avoir r…" at bounding box center [684, 362] width 1223 height 63
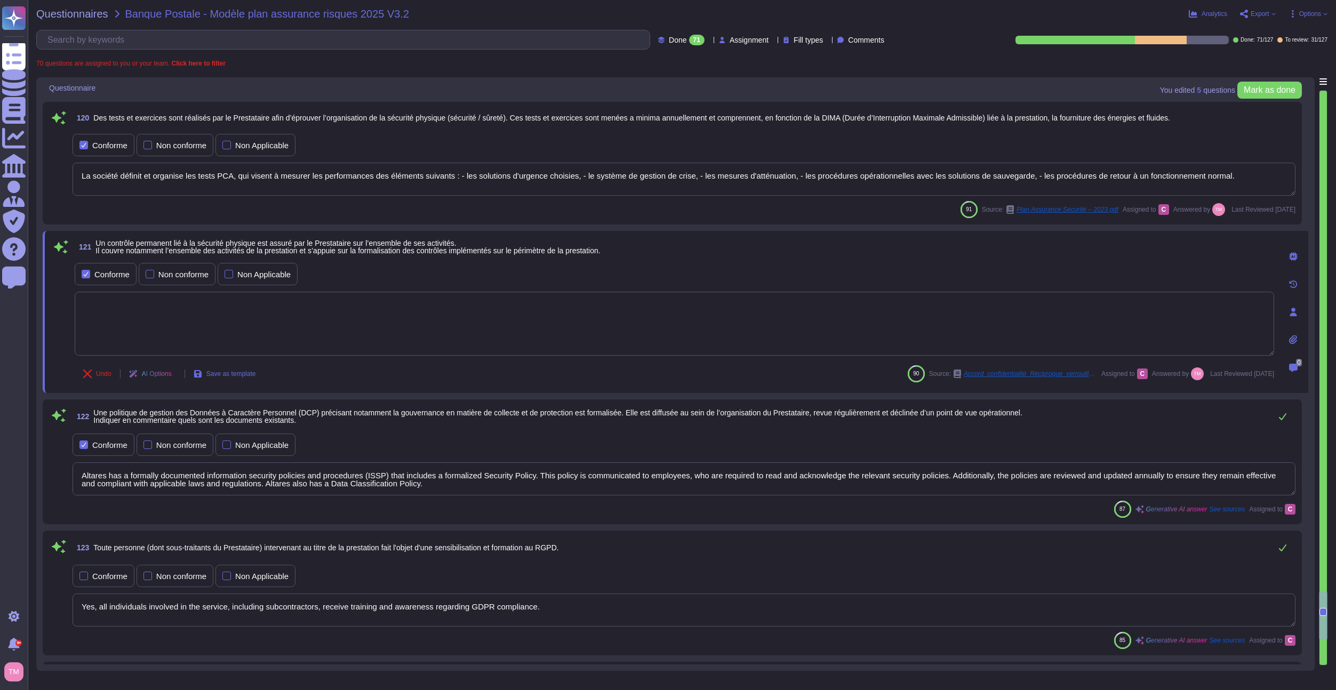
click at [191, 295] on textarea at bounding box center [674, 324] width 1199 height 64
click at [198, 317] on textarea at bounding box center [674, 324] width 1199 height 64
paste textarea "La société définit et organise les tests PCA, qui visent à mesurer les performa…"
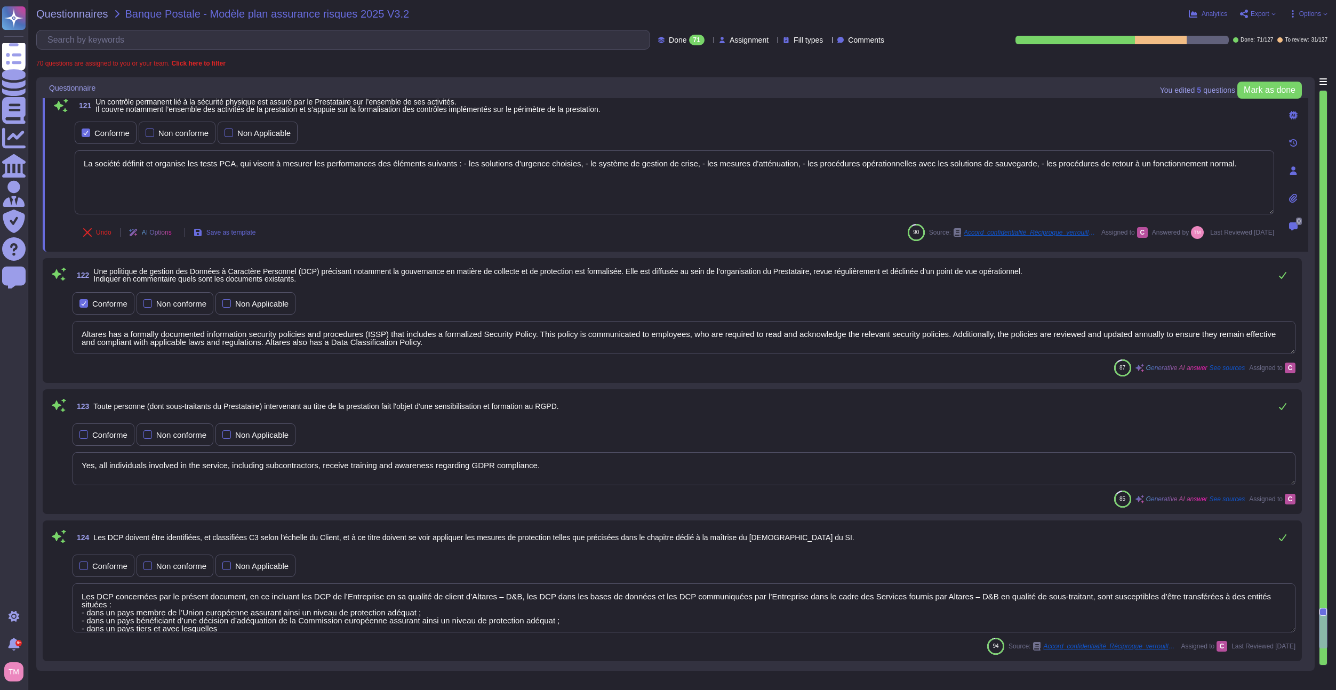
scroll to position [9032, 0]
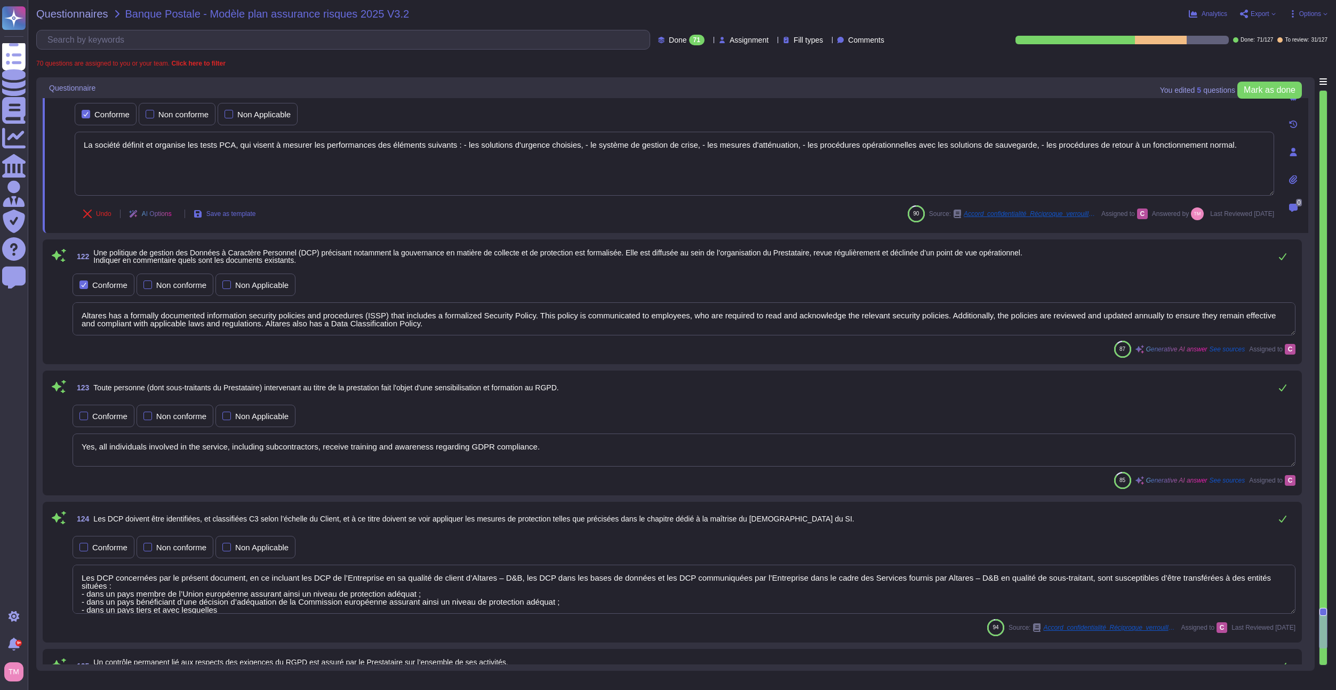
click at [180, 320] on textarea "Altares has a formally documented information security policies and procedures …" at bounding box center [684, 318] width 1223 height 33
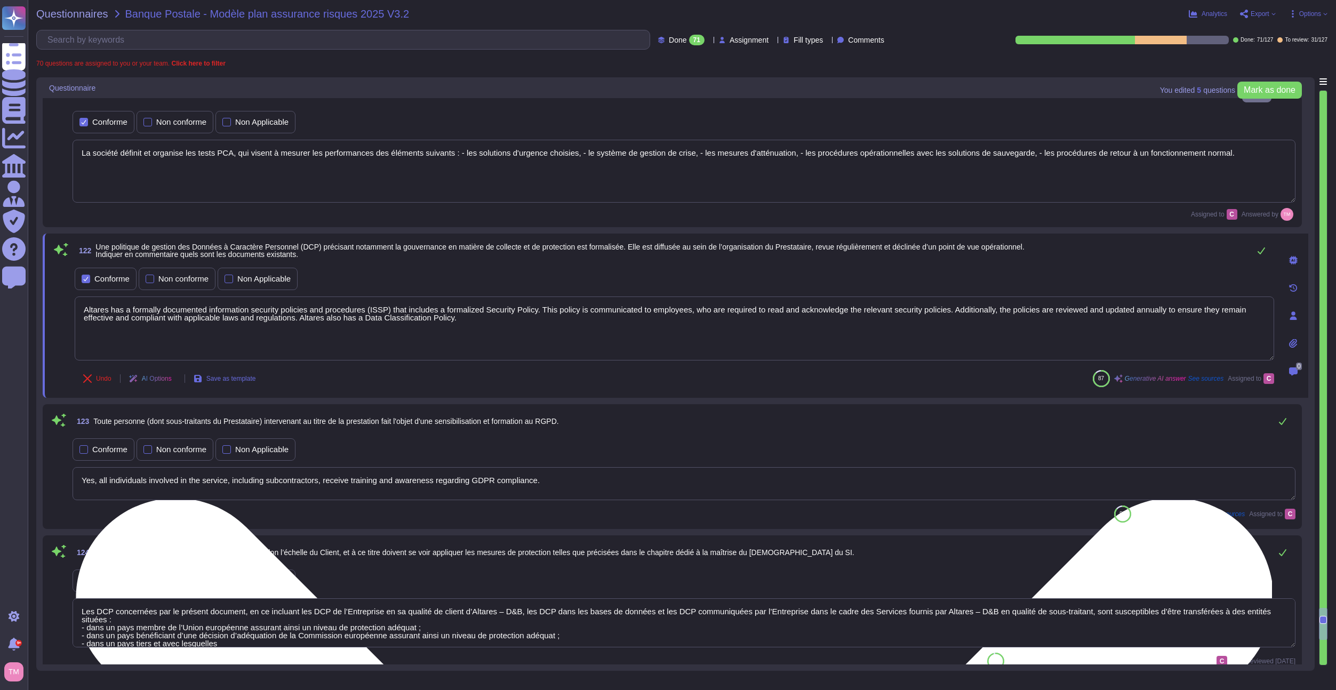
click at [180, 308] on textarea "Altares has a formally documented information security policies and procedures …" at bounding box center [674, 328] width 1199 height 64
drag, startPoint x: 180, startPoint y: 308, endPoint x: 180, endPoint y: 316, distance: 7.5
click at [180, 316] on textarea "Altares has a formally documented information security policies and procedures …" at bounding box center [674, 328] width 1199 height 64
click at [180, 311] on textarea "Altares has a formally documented information security policies and procedures …" at bounding box center [674, 328] width 1199 height 64
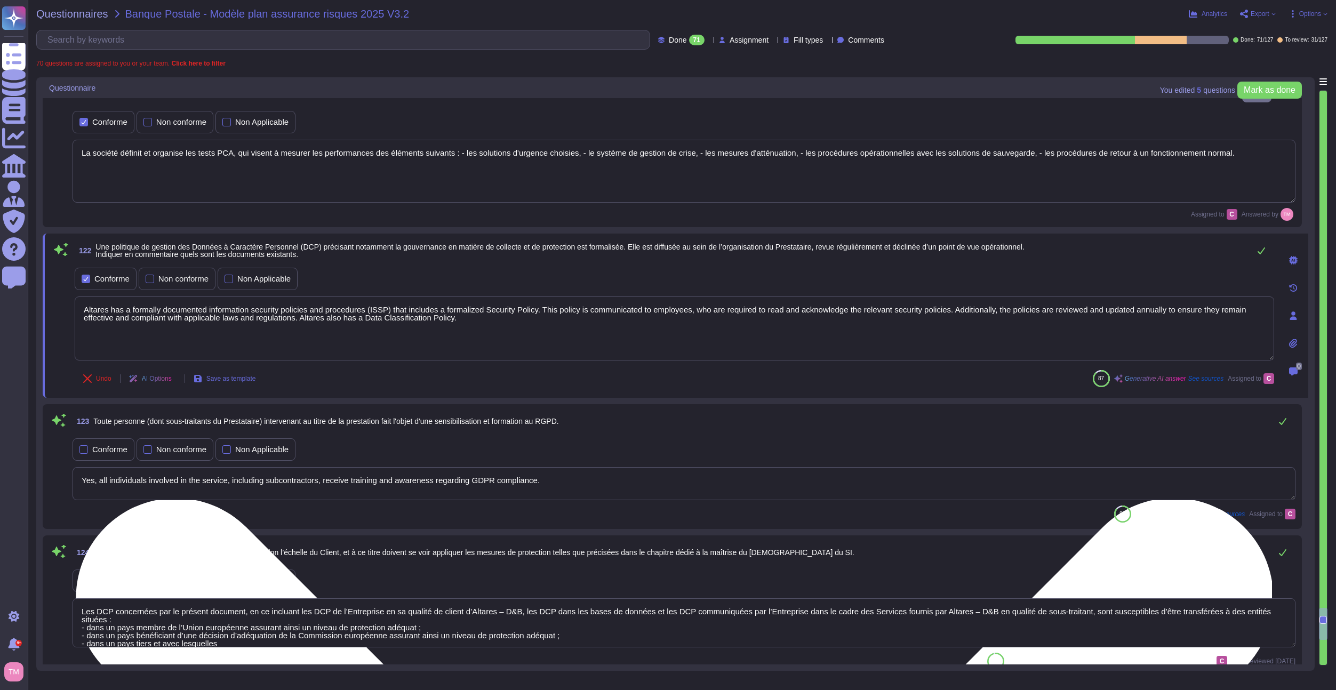
click at [180, 311] on textarea "Altares has a formally documented information security policies and procedures …" at bounding box center [674, 328] width 1199 height 64
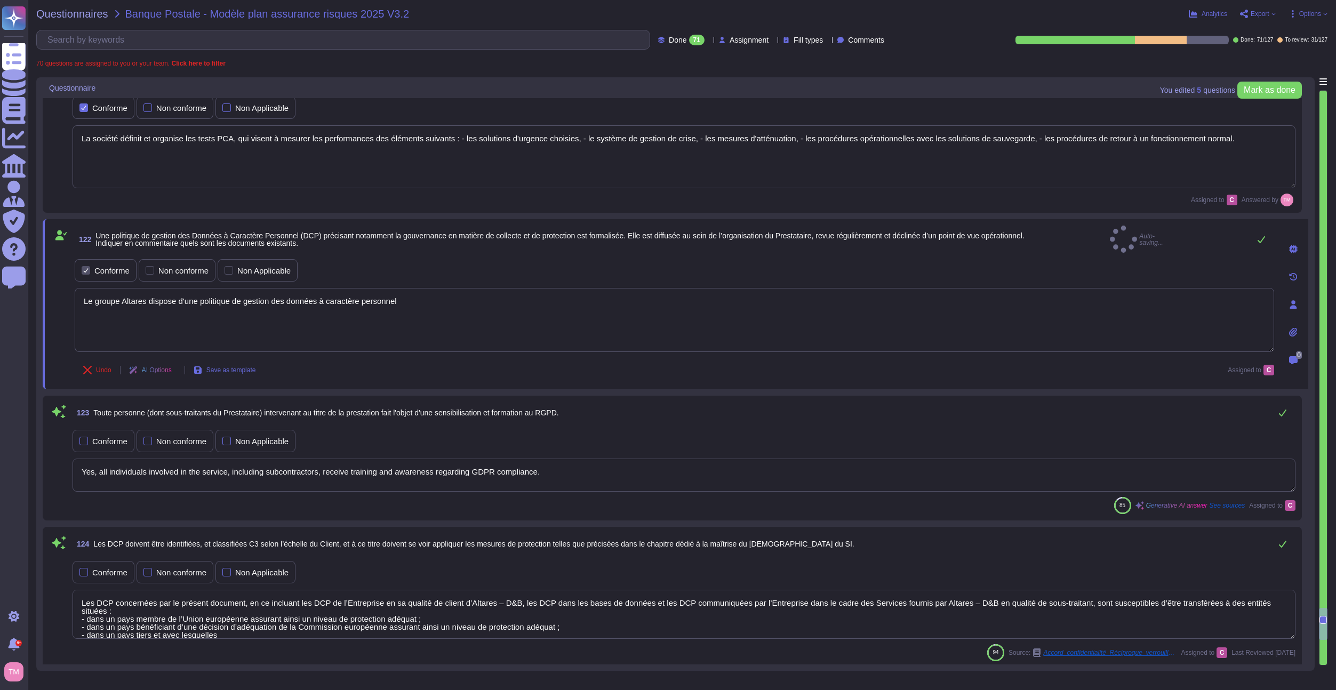
click at [368, 497] on div "85 Generative AI answer See sources Assigned to C" at bounding box center [684, 505] width 1223 height 17
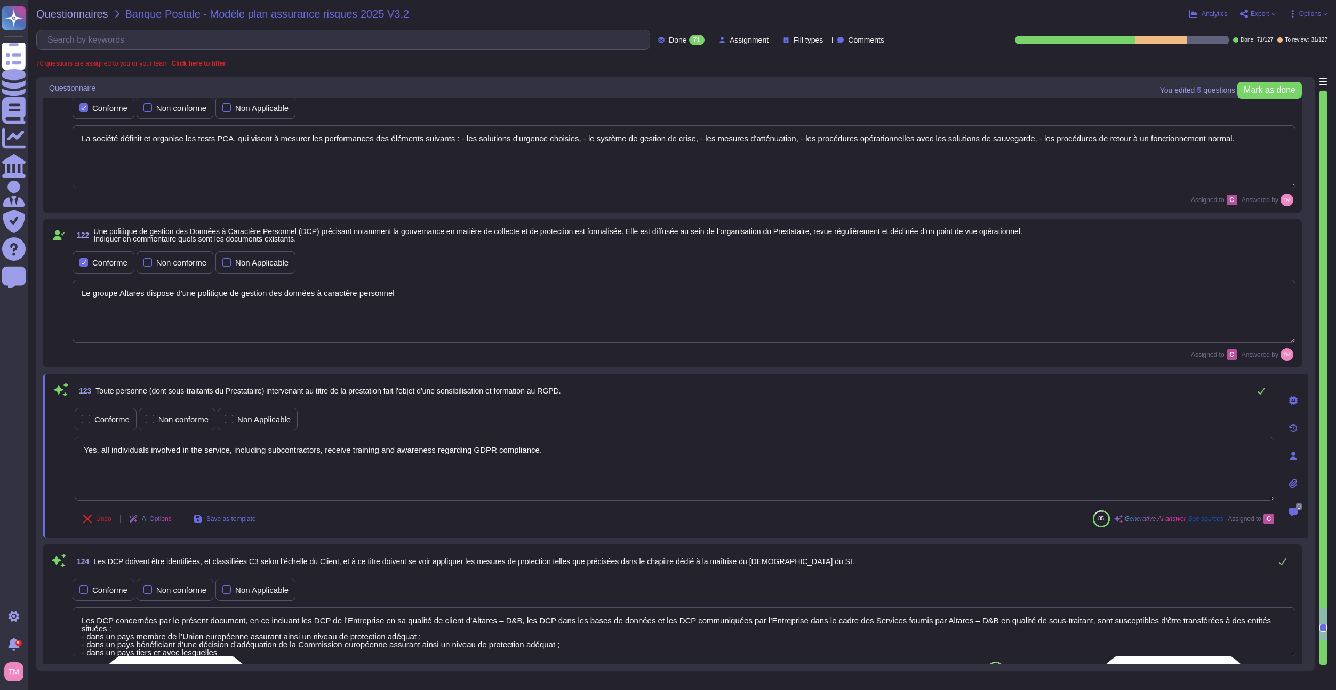
click at [242, 472] on textarea "Yes, all individuals involved in the service, including subcontractors, receive…" at bounding box center [674, 469] width 1199 height 64
click at [92, 424] on div "Conforme" at bounding box center [106, 419] width 62 height 22
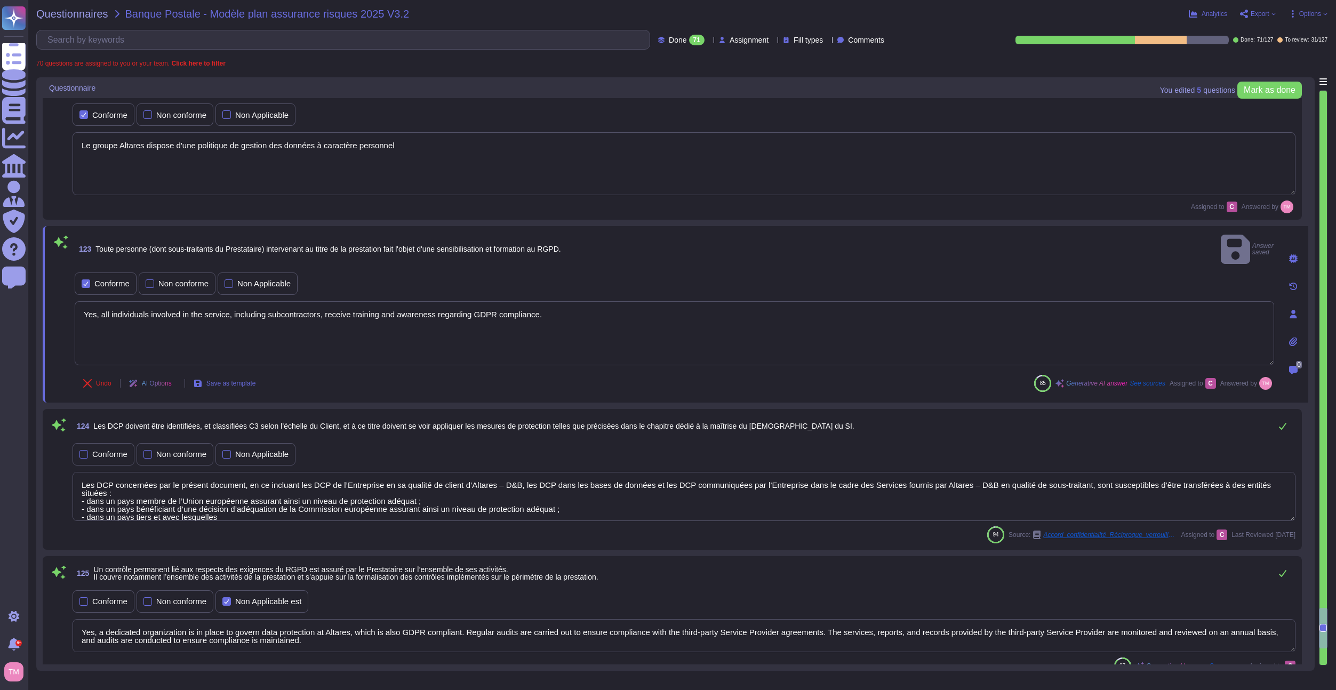
scroll to position [9192, 0]
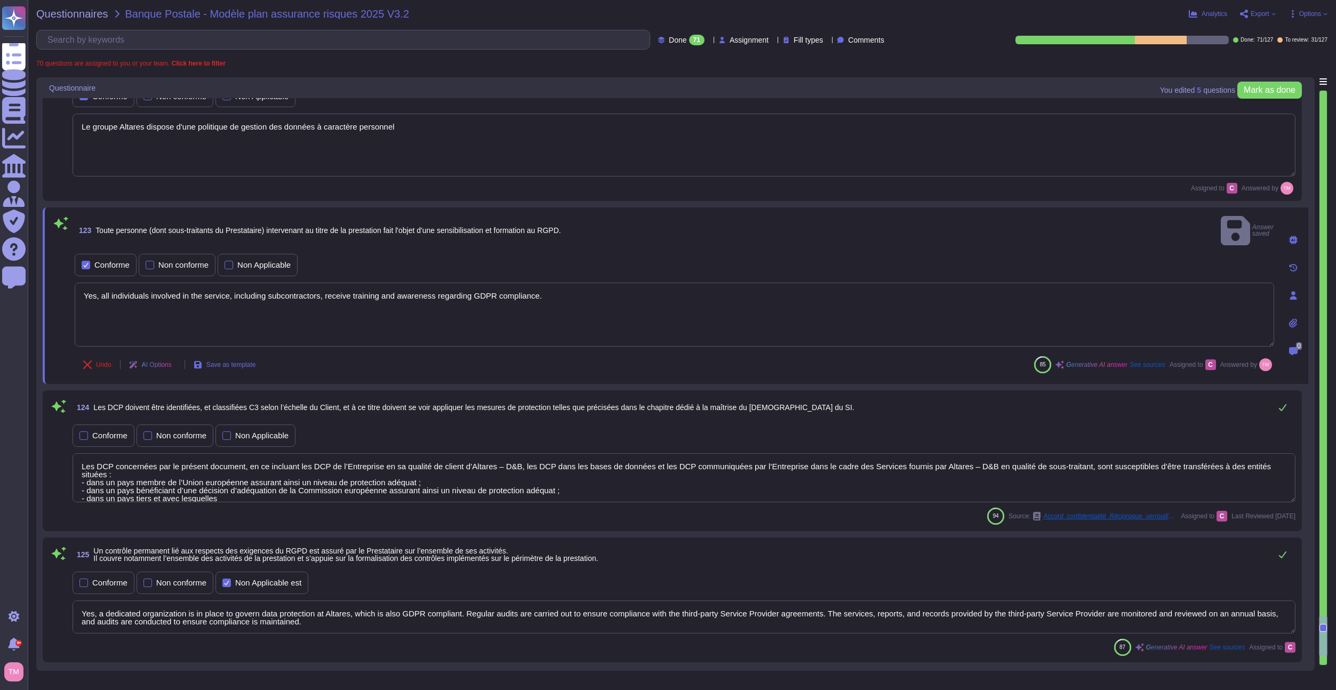
drag, startPoint x: 566, startPoint y: 279, endPoint x: 38, endPoint y: 287, distance: 528.5
click at [38, 287] on div "You edited 5 question s [PERSON_NAME] as done Questionnaire 120 Des tests et ex…" at bounding box center [675, 373] width 1278 height 593
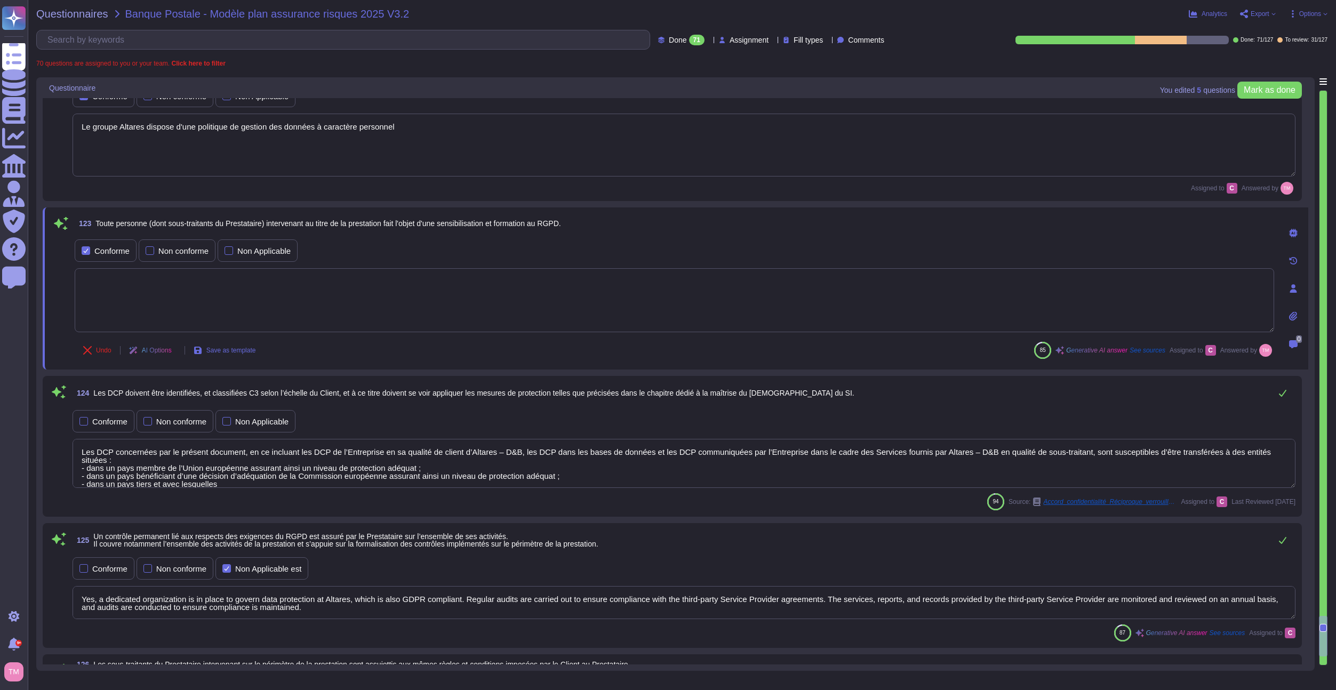
click at [1292, 283] on div at bounding box center [1292, 288] width 21 height 21
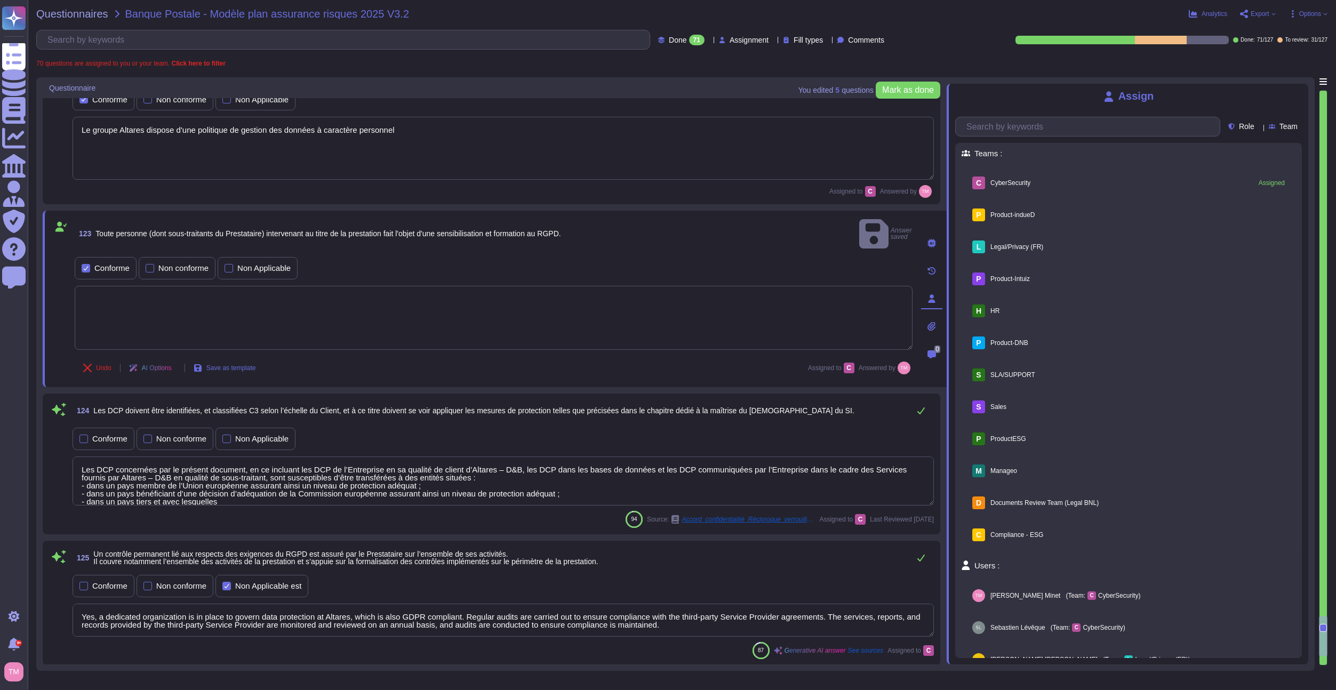
click at [931, 239] on icon at bounding box center [931, 243] width 9 height 9
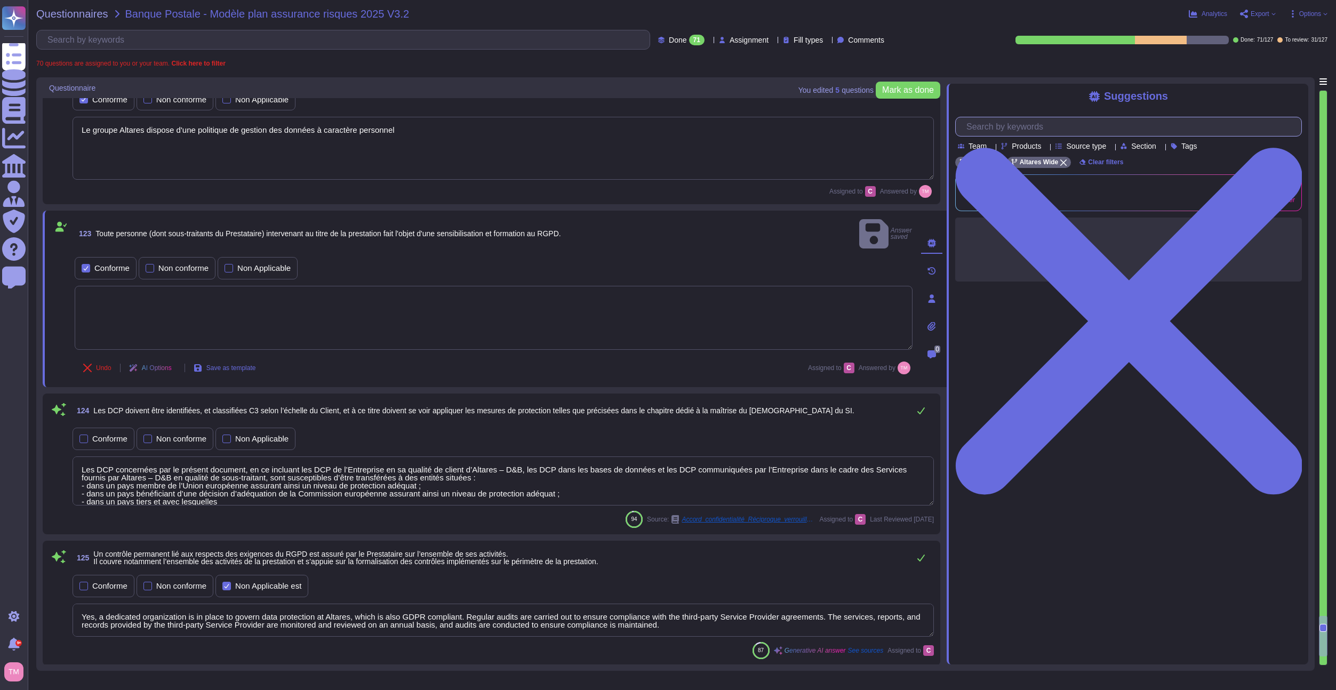
click at [1020, 123] on input "text" at bounding box center [1131, 126] width 340 height 19
paste input "Yes, all individuals involved in the service, including subcontractors, receive…"
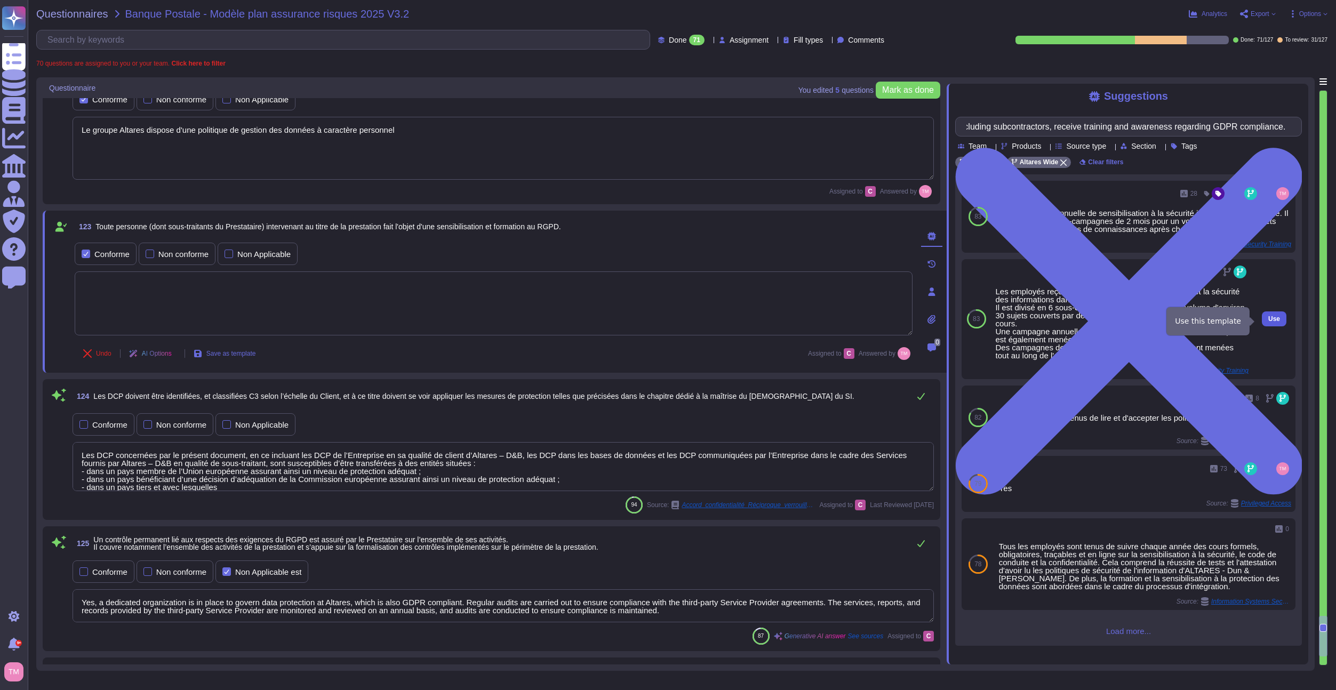
scroll to position [0, 0]
click at [1268, 318] on span "Use" at bounding box center [1274, 319] width 12 height 6
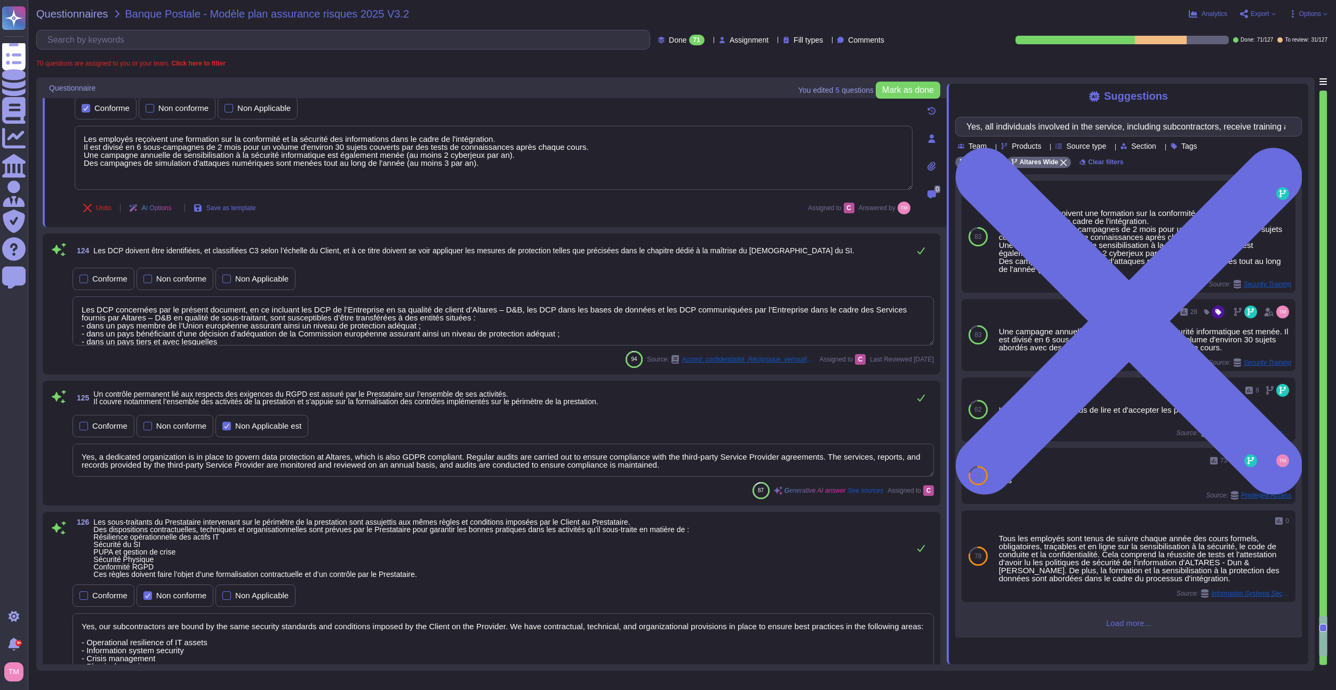
scroll to position [9352, 0]
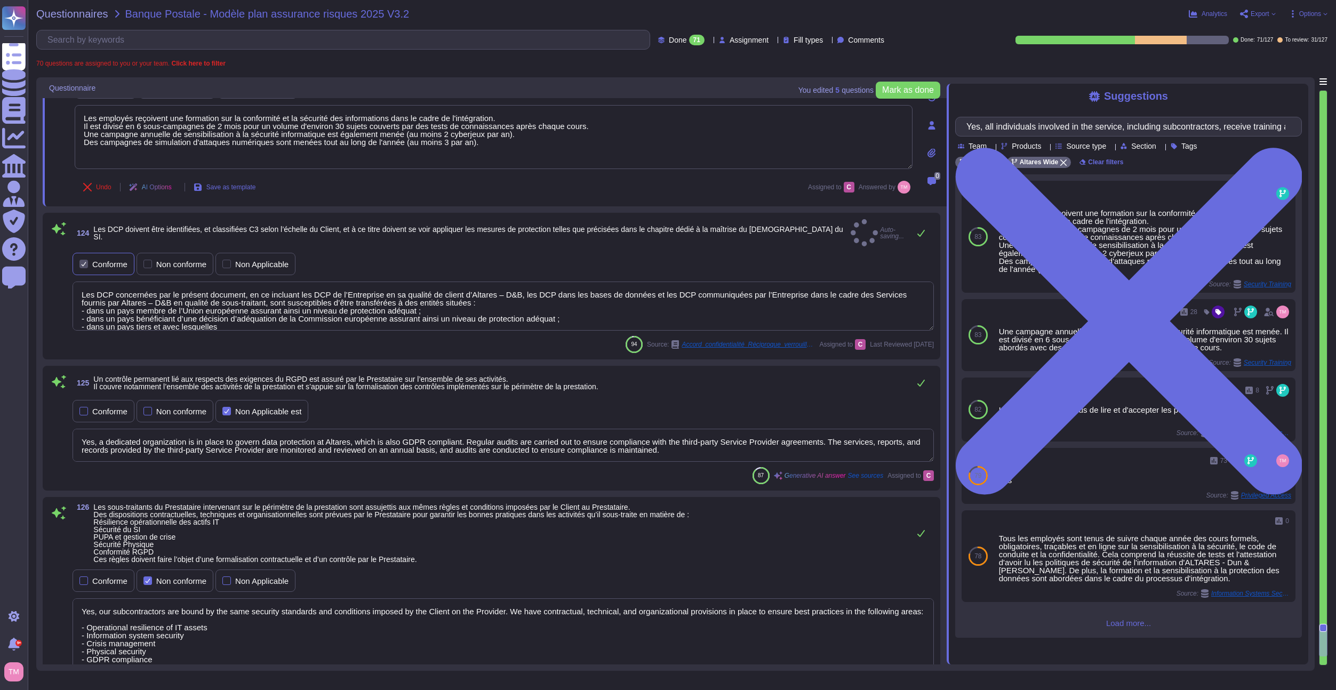
click at [113, 260] on div "Conforme" at bounding box center [109, 264] width 35 height 8
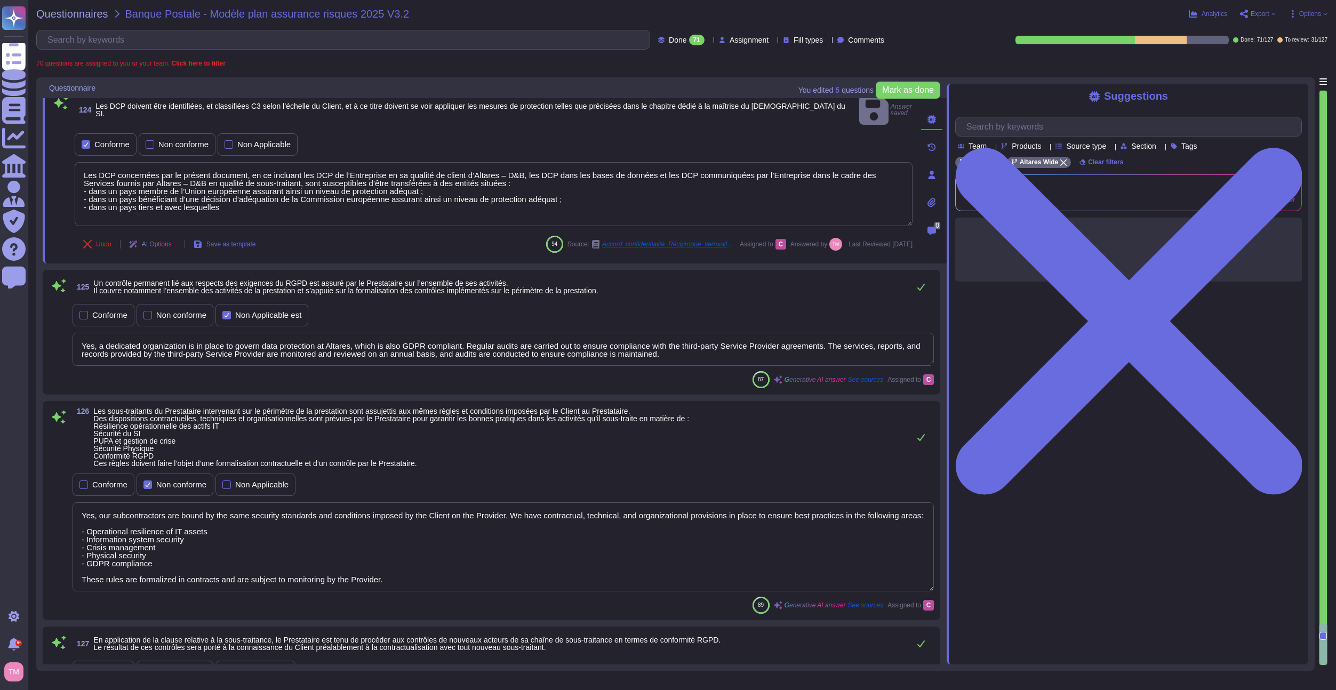
scroll to position [9459, 0]
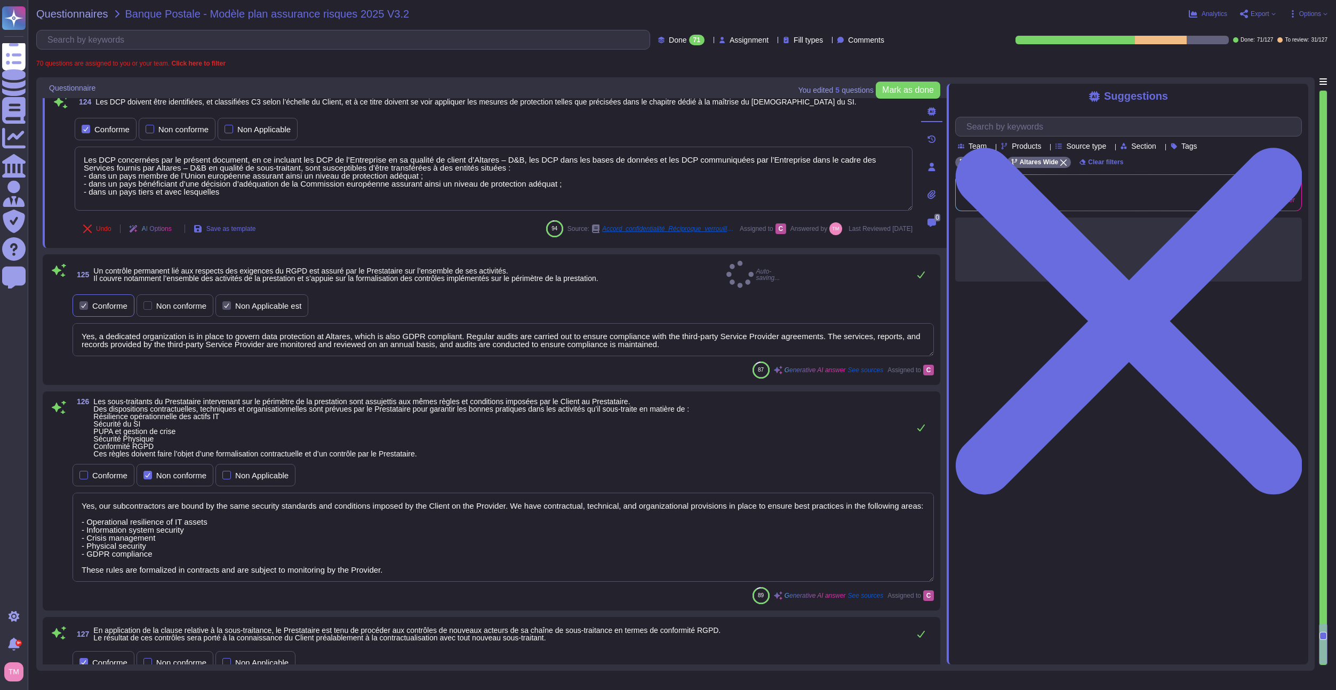
click at [102, 305] on div "Conforme" at bounding box center [104, 305] width 62 height 22
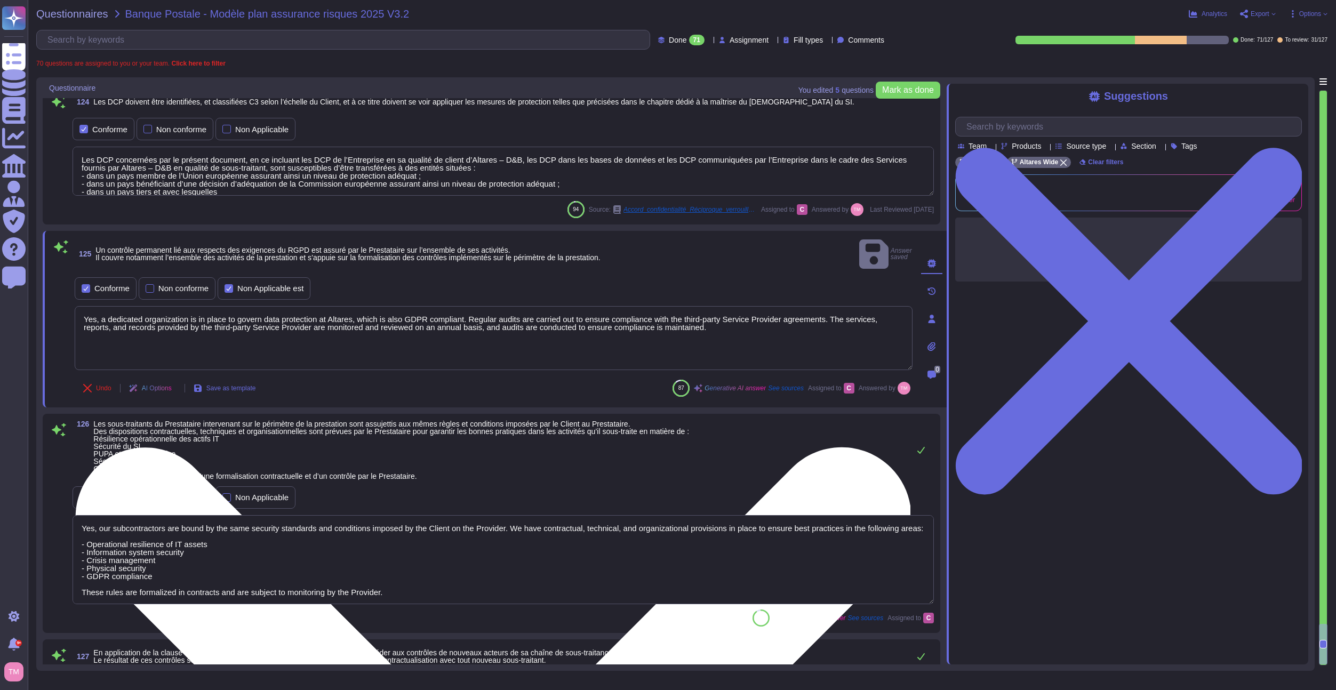
click at [228, 310] on textarea "Yes, a dedicated organization is in place to govern data protection at Altares,…" at bounding box center [494, 338] width 838 height 64
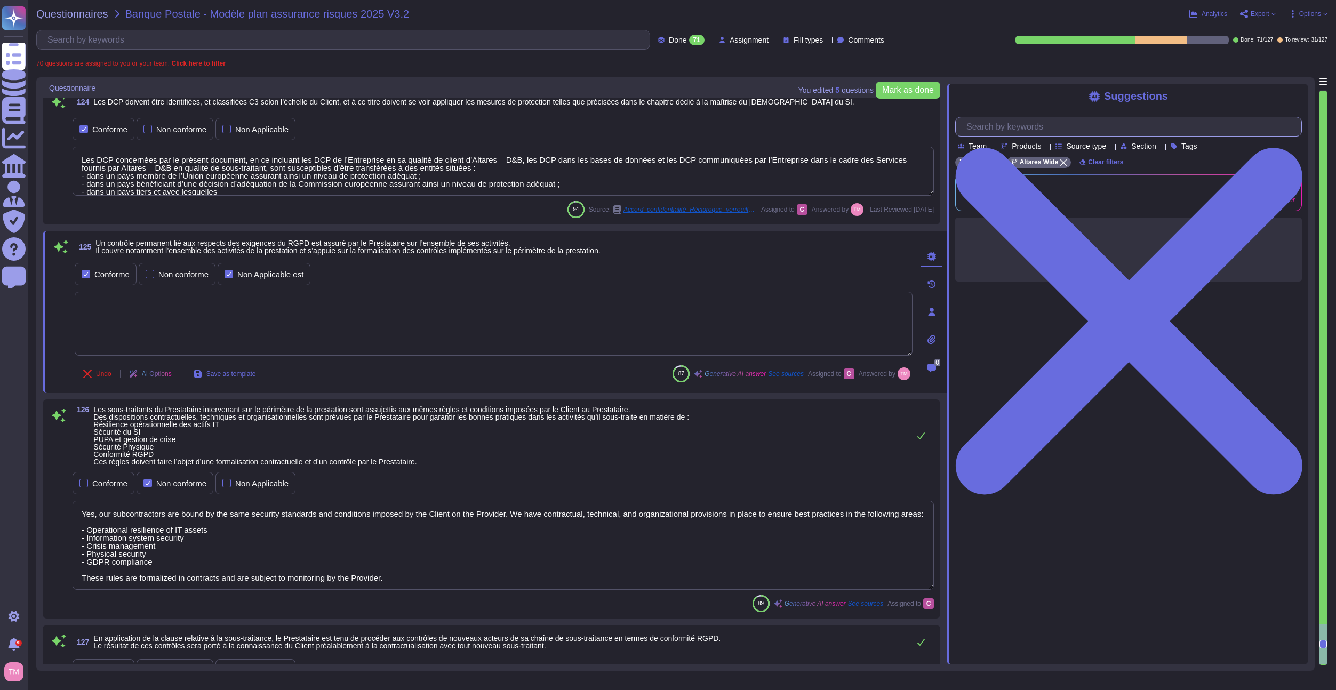
click at [1049, 129] on input "text" at bounding box center [1131, 126] width 340 height 19
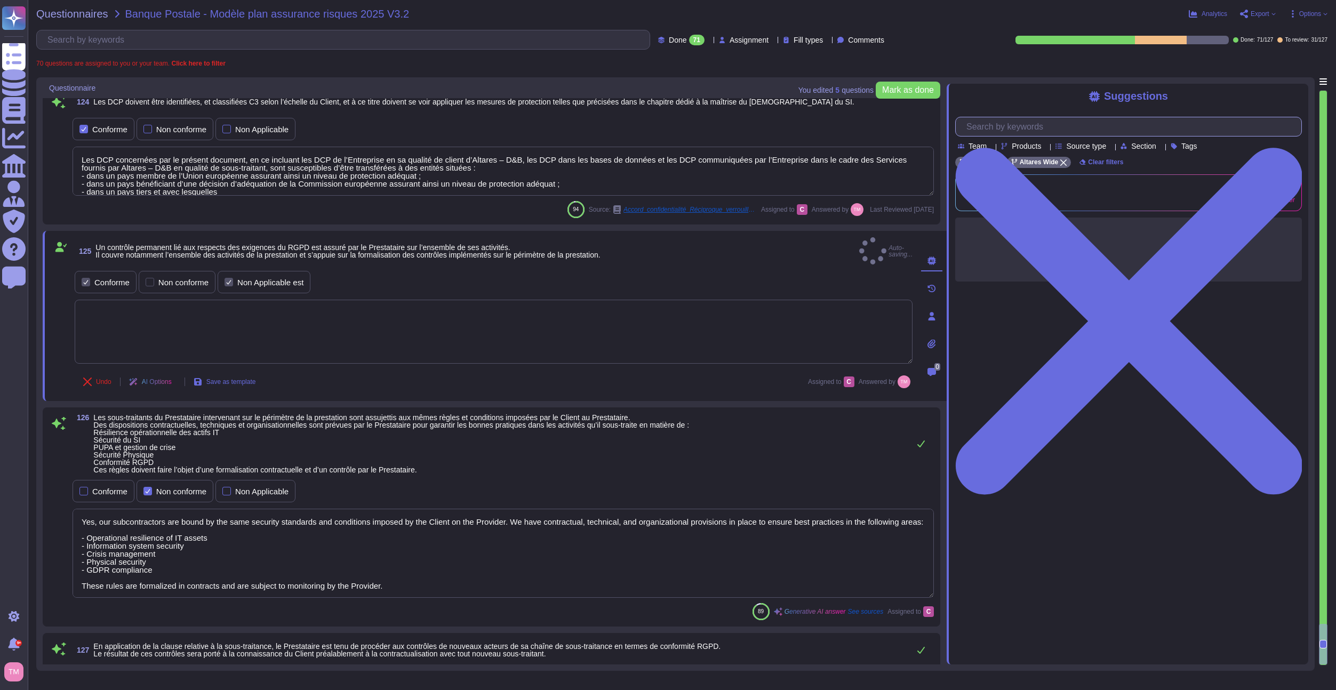
paste input "Yes, a dedicated organization is in place to govern data protection at Altares,…"
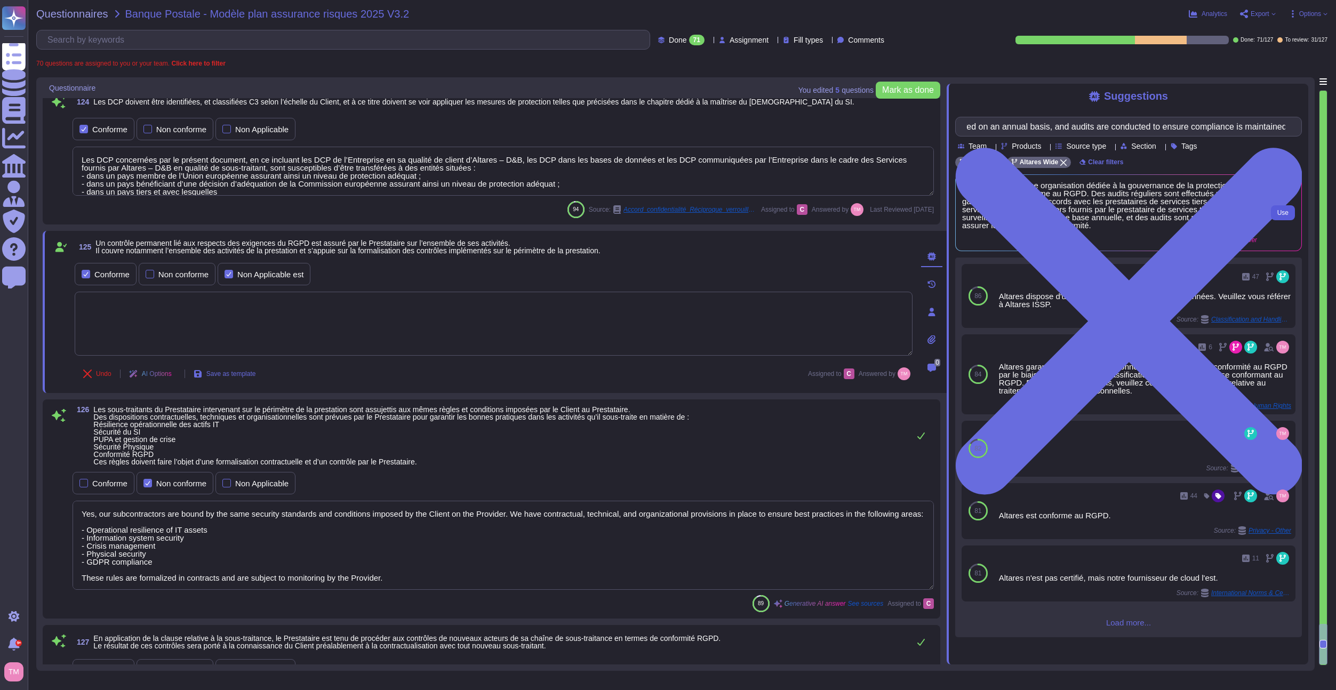
scroll to position [0, 0]
click at [1287, 216] on span "Use" at bounding box center [1282, 213] width 11 height 6
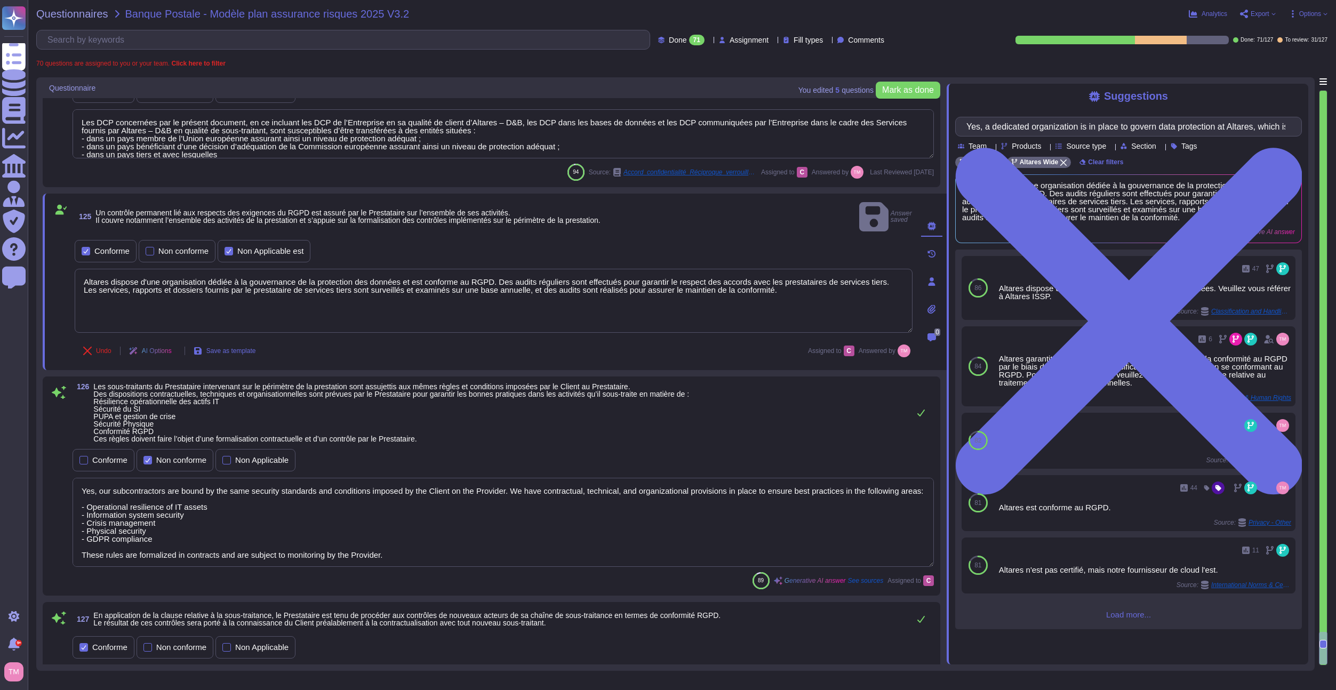
scroll to position [9537, 0]
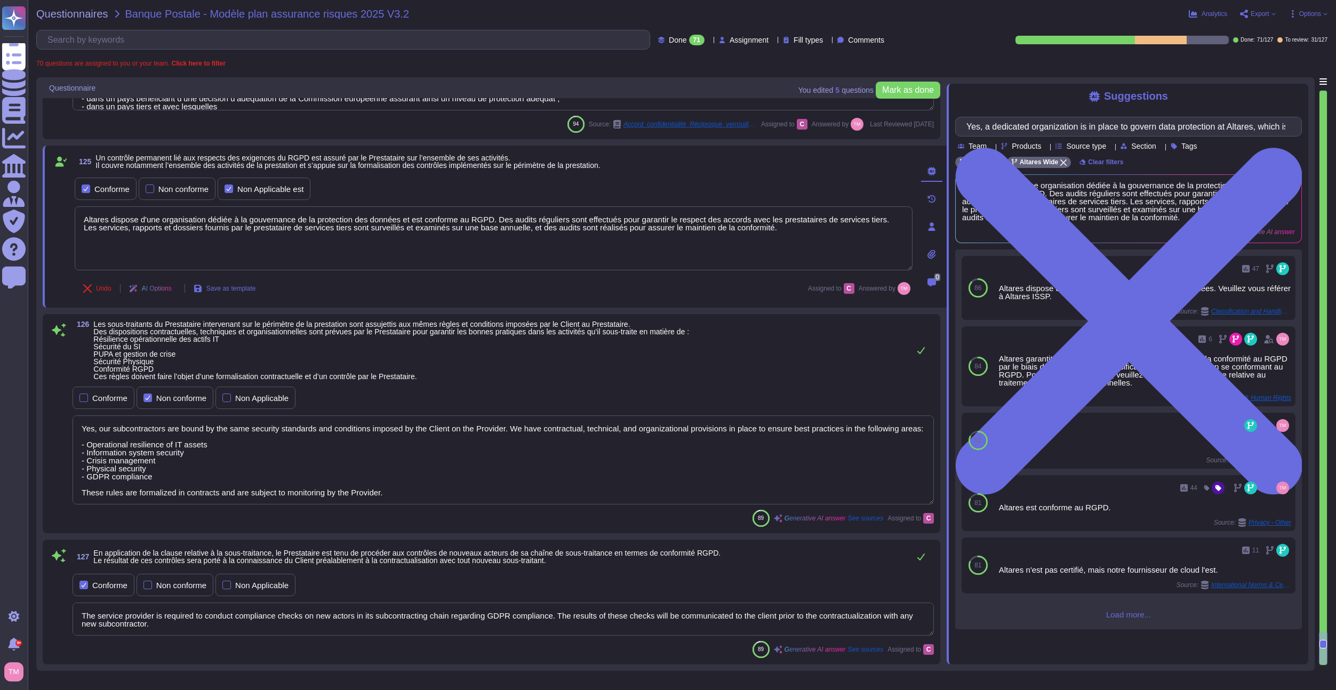
click at [171, 459] on textarea "Yes, our subcontractors are bound by the same security standards and conditions…" at bounding box center [503, 459] width 861 height 89
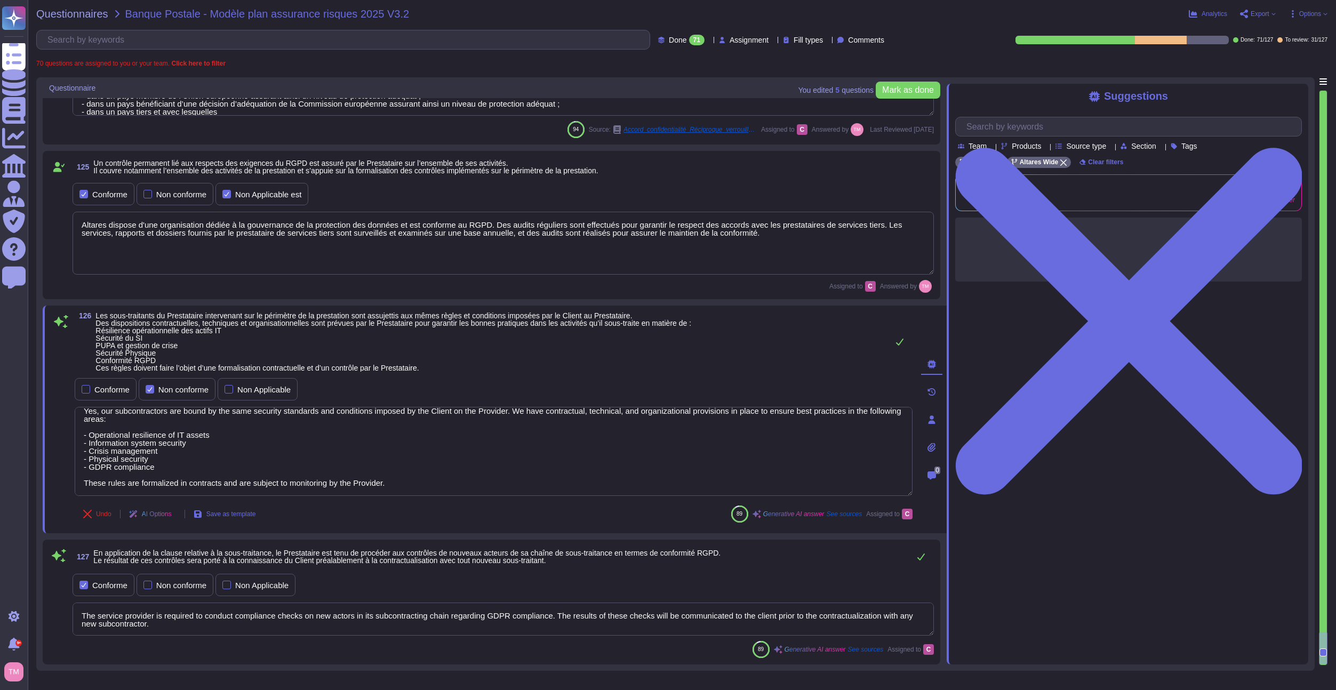
scroll to position [0, 0]
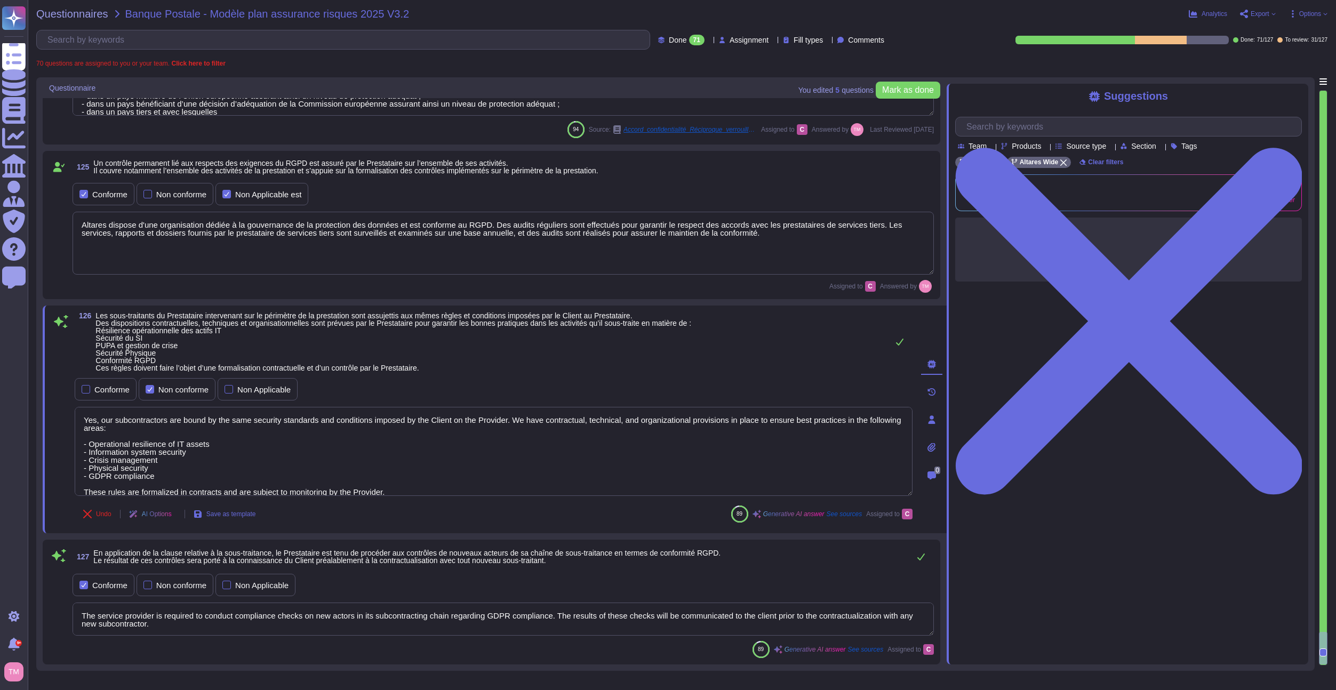
drag, startPoint x: 388, startPoint y: 483, endPoint x: 56, endPoint y: 403, distance: 341.2
click at [56, 403] on div "126 Les sous-traitants du Prestataire intervenant sur le périmètre de la presta…" at bounding box center [481, 419] width 861 height 215
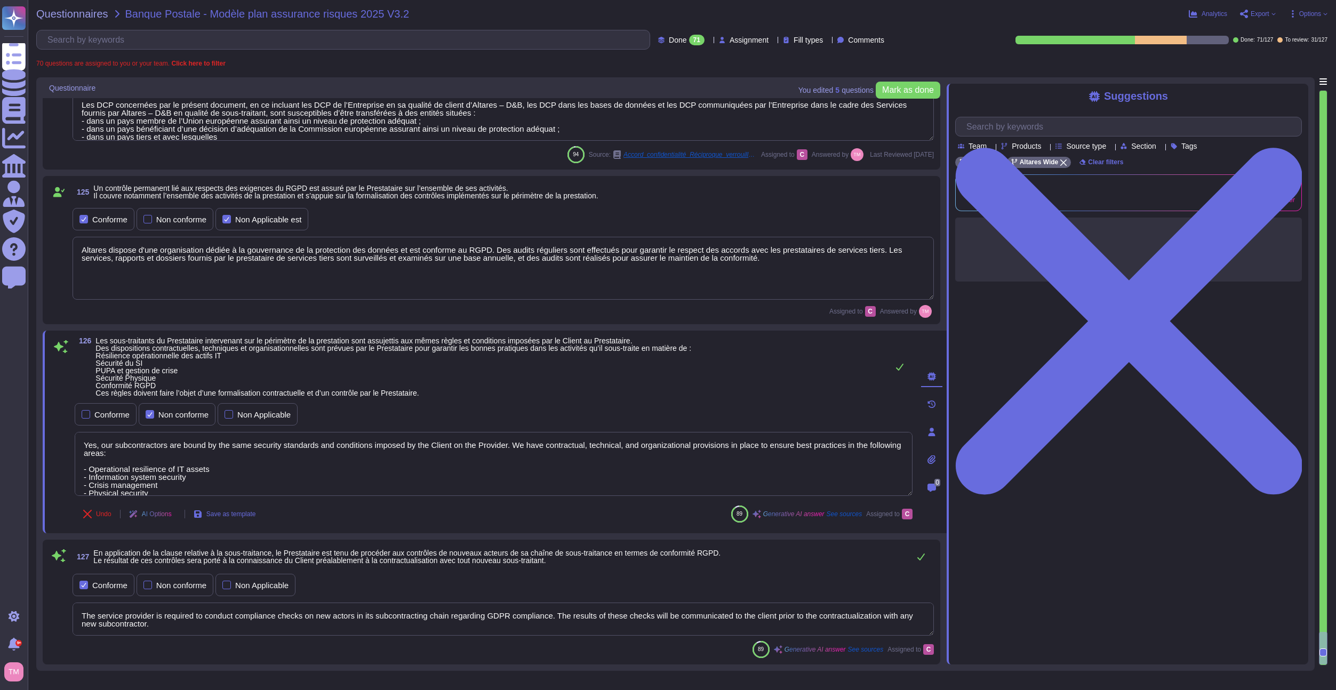
scroll to position [9452, 0]
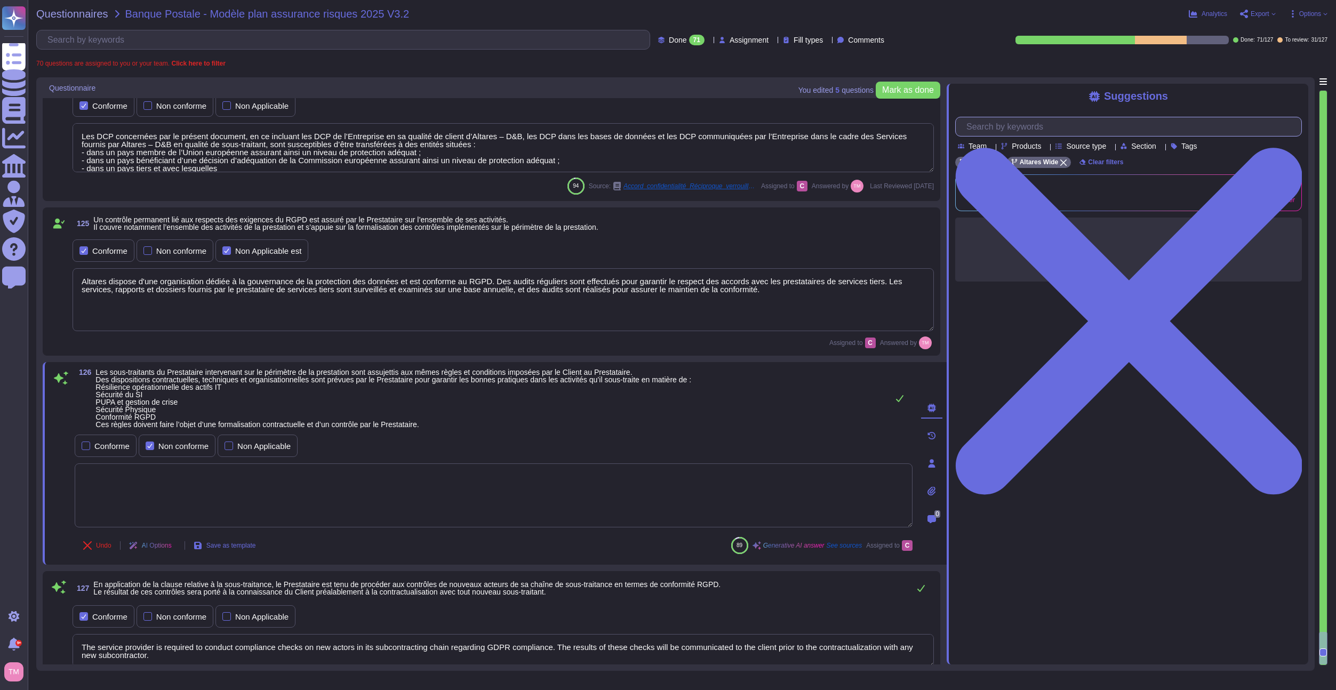
click at [1063, 130] on input "text" at bounding box center [1131, 126] width 340 height 19
paste input "Yes, our subcontractors are bound by the same security standards and conditions…"
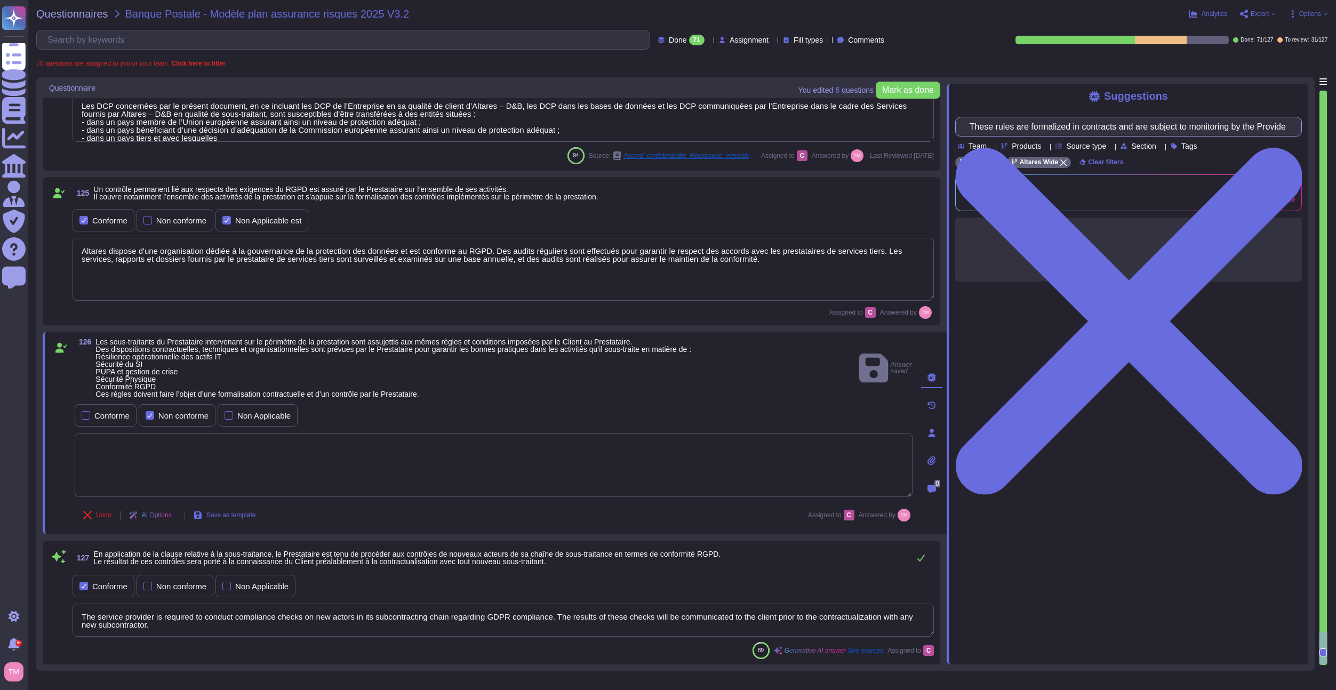
scroll to position [9484, 0]
click at [79, 421] on div "Conforme" at bounding box center [106, 414] width 62 height 22
click at [157, 413] on label "Non conforme" at bounding box center [177, 414] width 63 height 9
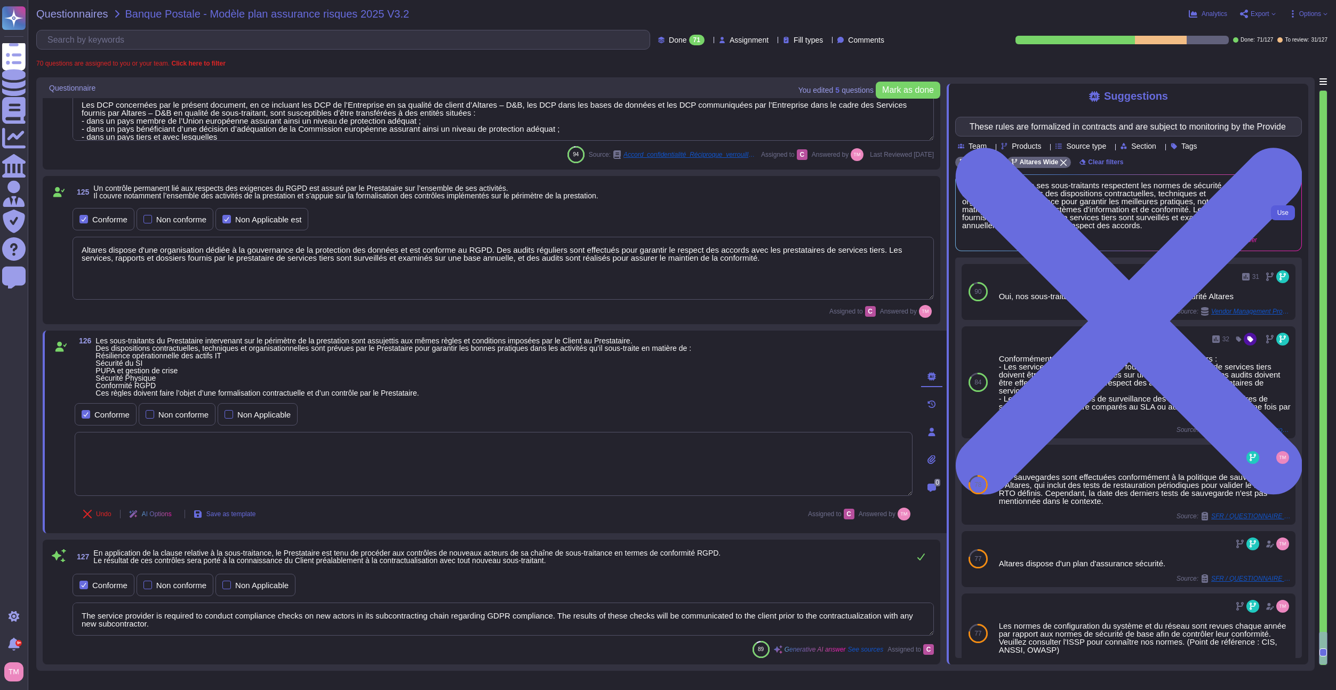
click at [1289, 220] on button "Use" at bounding box center [1283, 212] width 24 height 15
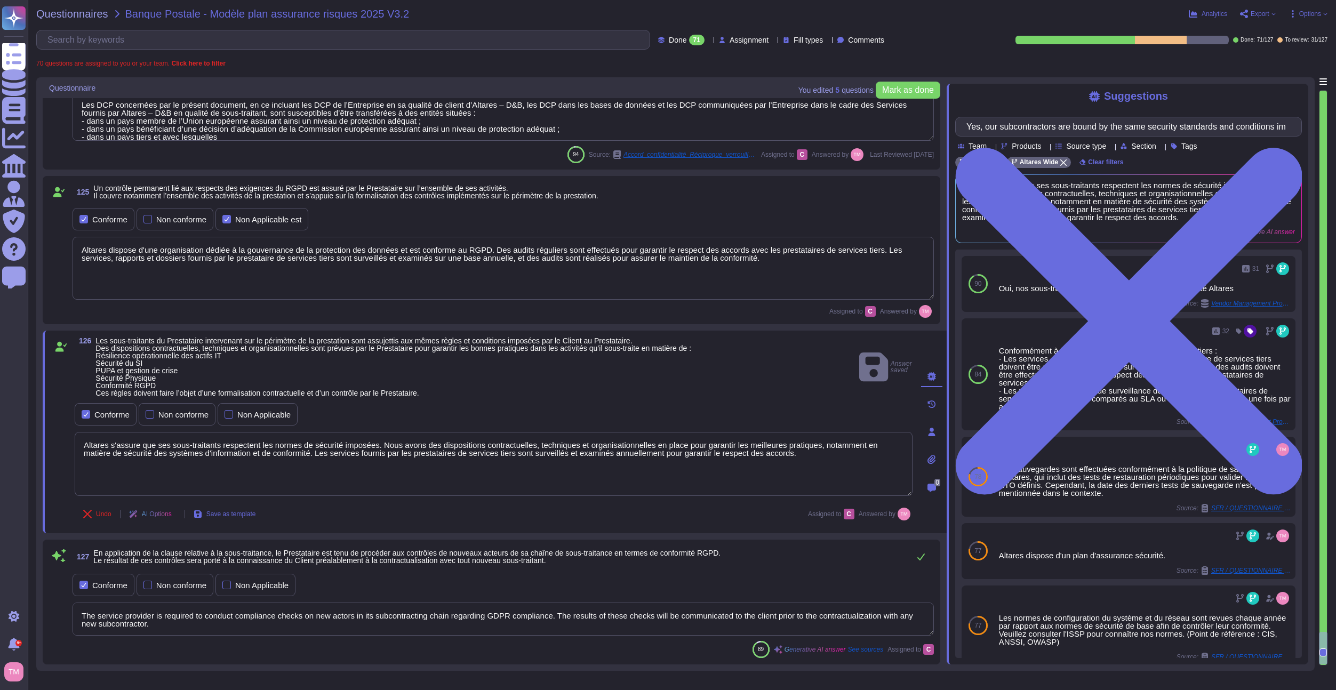
drag, startPoint x: 178, startPoint y: 630, endPoint x: 47, endPoint y: 614, distance: 132.1
click at [47, 614] on div "127 En application de la clause relative à la sous-traitance, le Prestataire es…" at bounding box center [491, 602] width 897 height 125
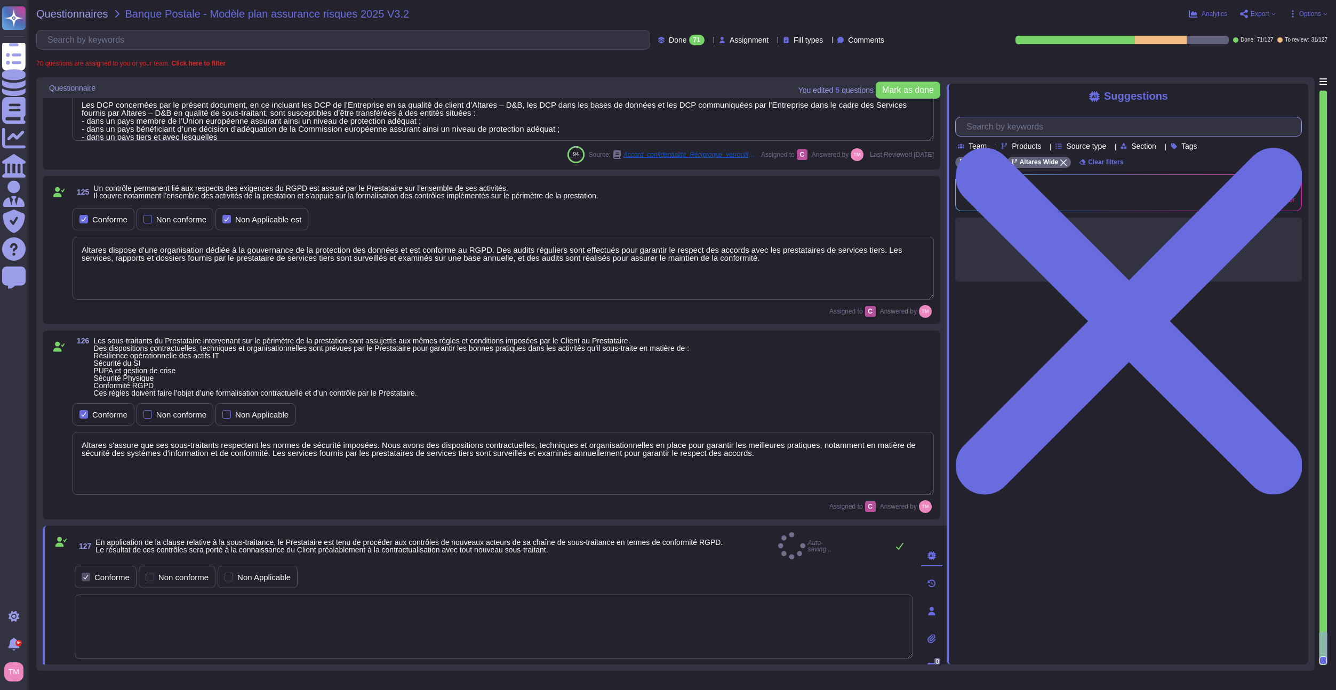
click at [1046, 130] on input "text" at bounding box center [1131, 126] width 340 height 19
paste input "The service provider is required to conduct compliance checks on new actors in …"
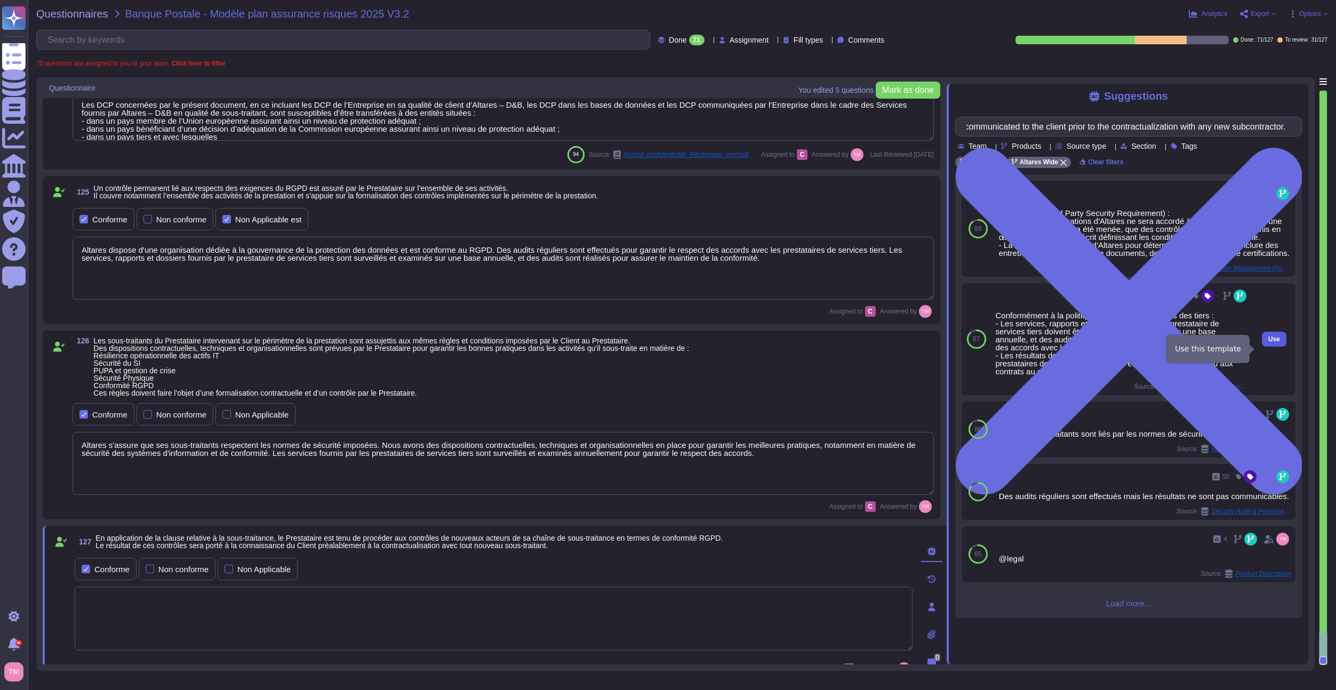
click at [1268, 342] on span "Use" at bounding box center [1274, 339] width 12 height 6
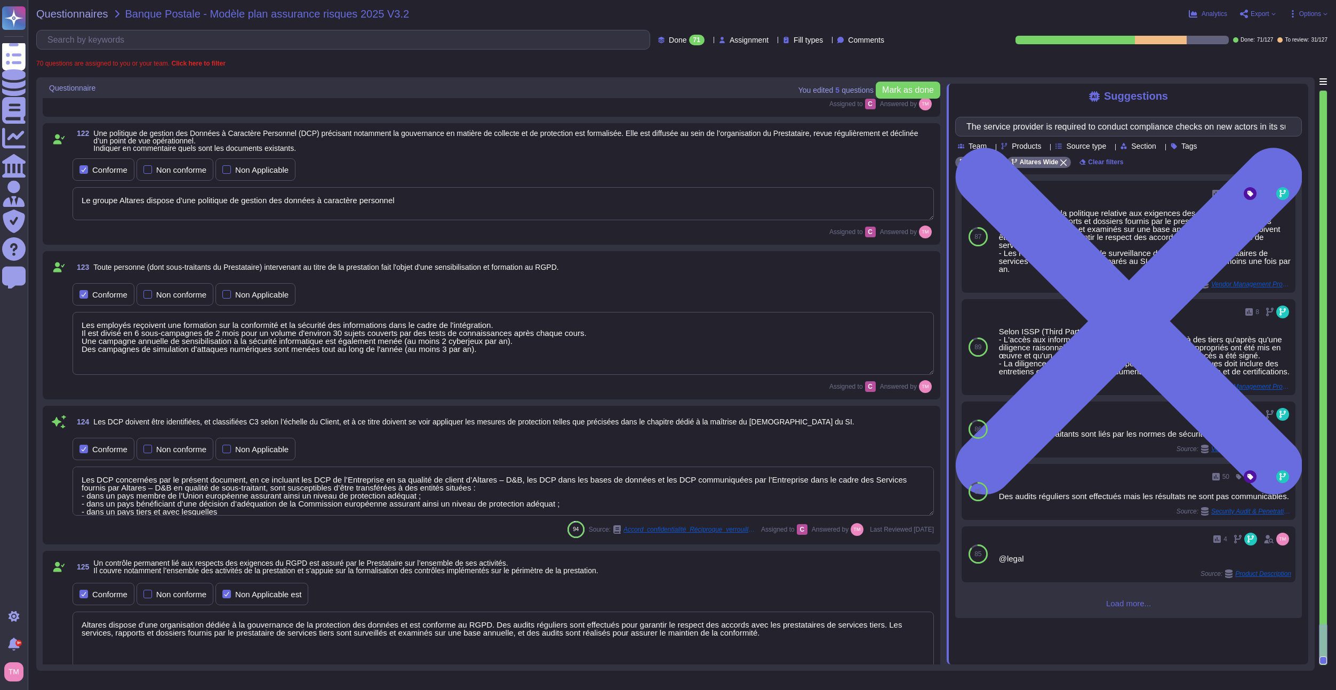
scroll to position [9014, 0]
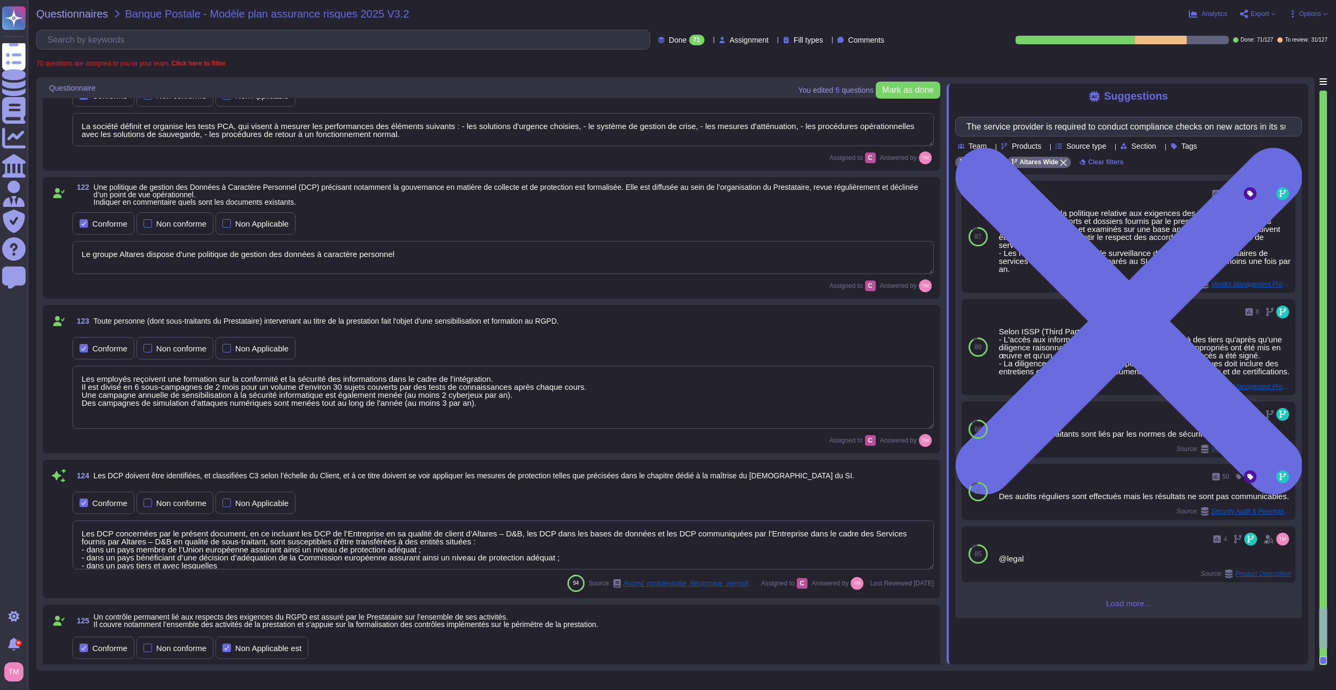
click at [669, 41] on span "Done" at bounding box center [678, 39] width 18 height 7
click at [660, 98] on span "To do" at bounding box center [654, 94] width 20 height 10
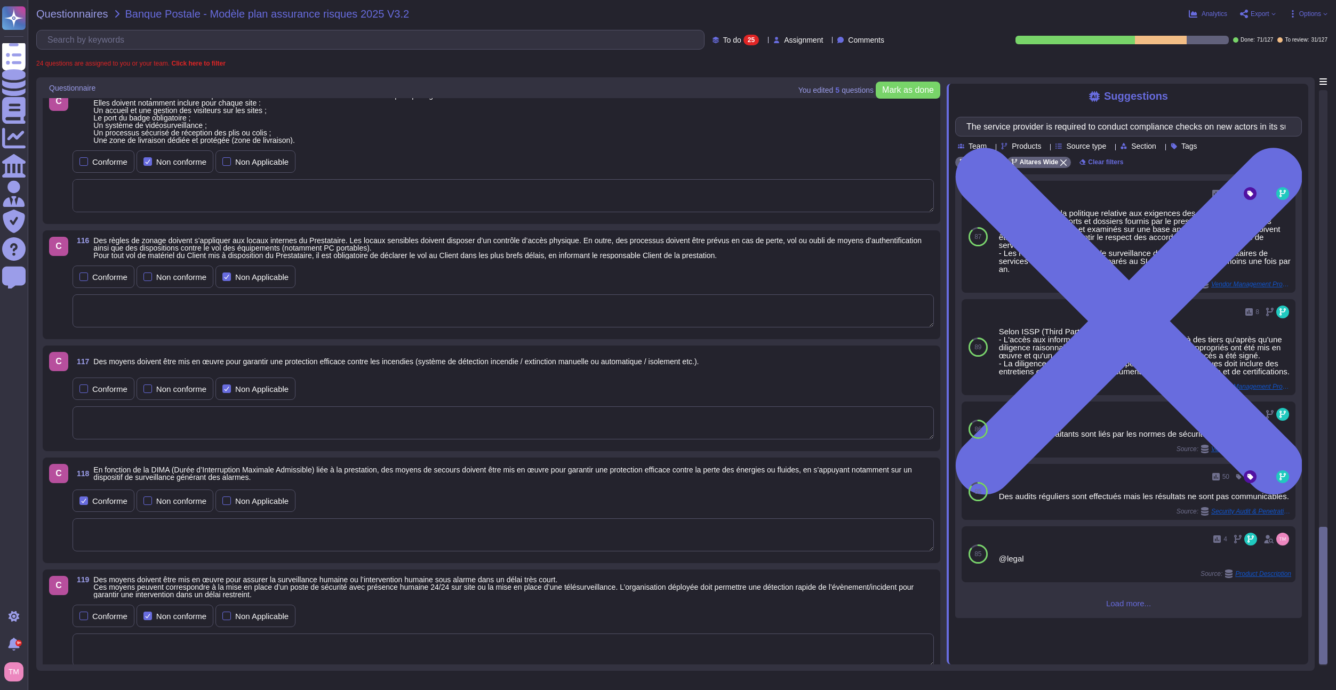
scroll to position [2131, 0]
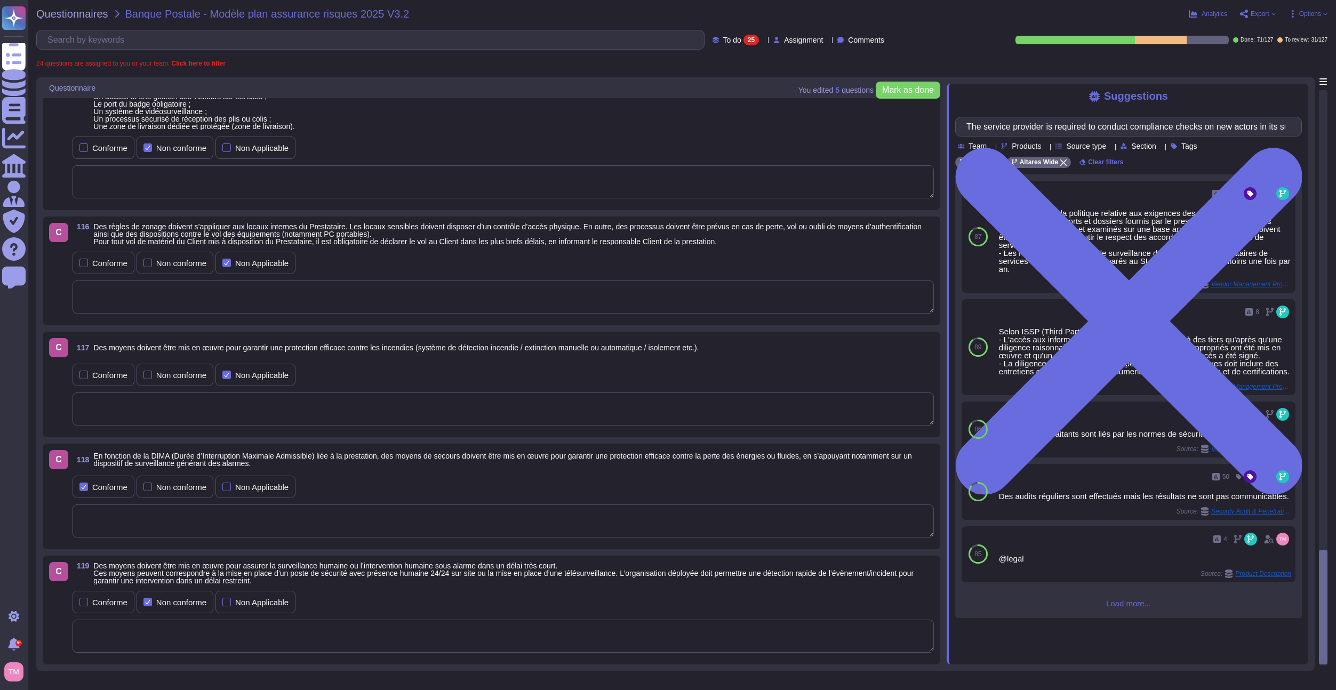
click at [1323, 14] on icon at bounding box center [1325, 14] width 4 height 4
click at [1292, 29] on p "Autofill" at bounding box center [1305, 44] width 26 height 34
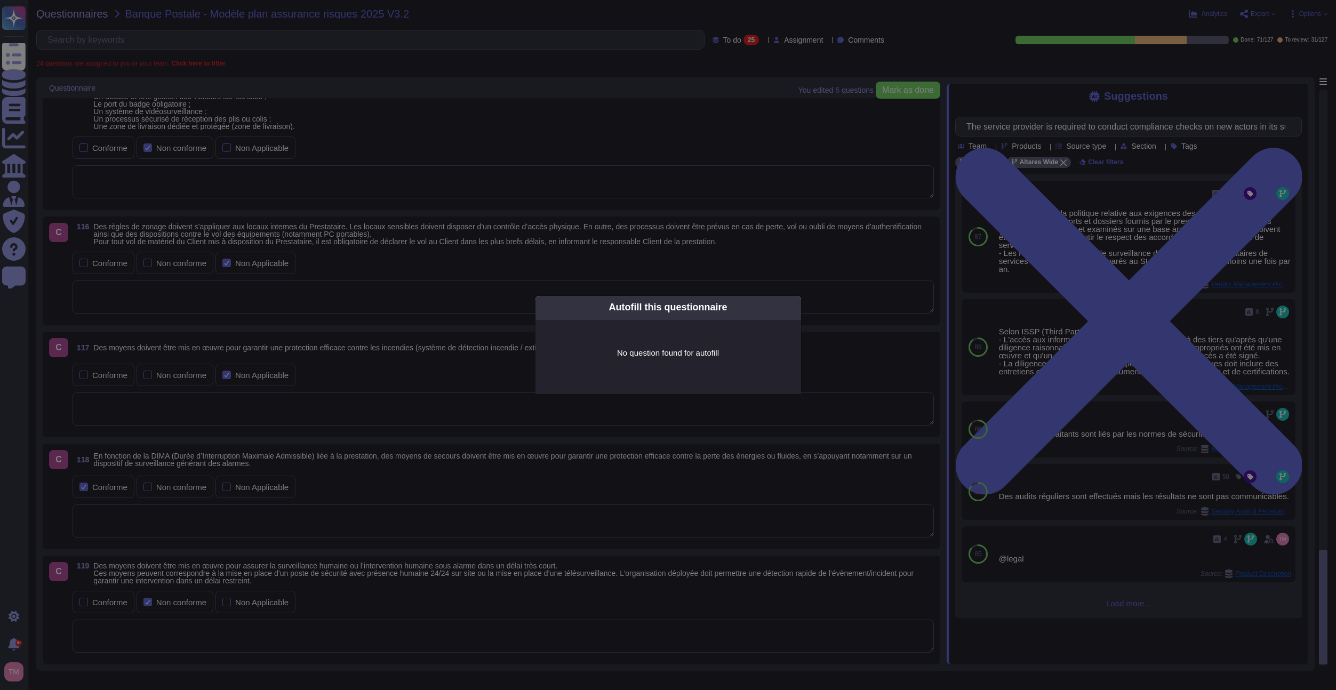
click at [794, 307] on icon at bounding box center [794, 307] width 0 height 0
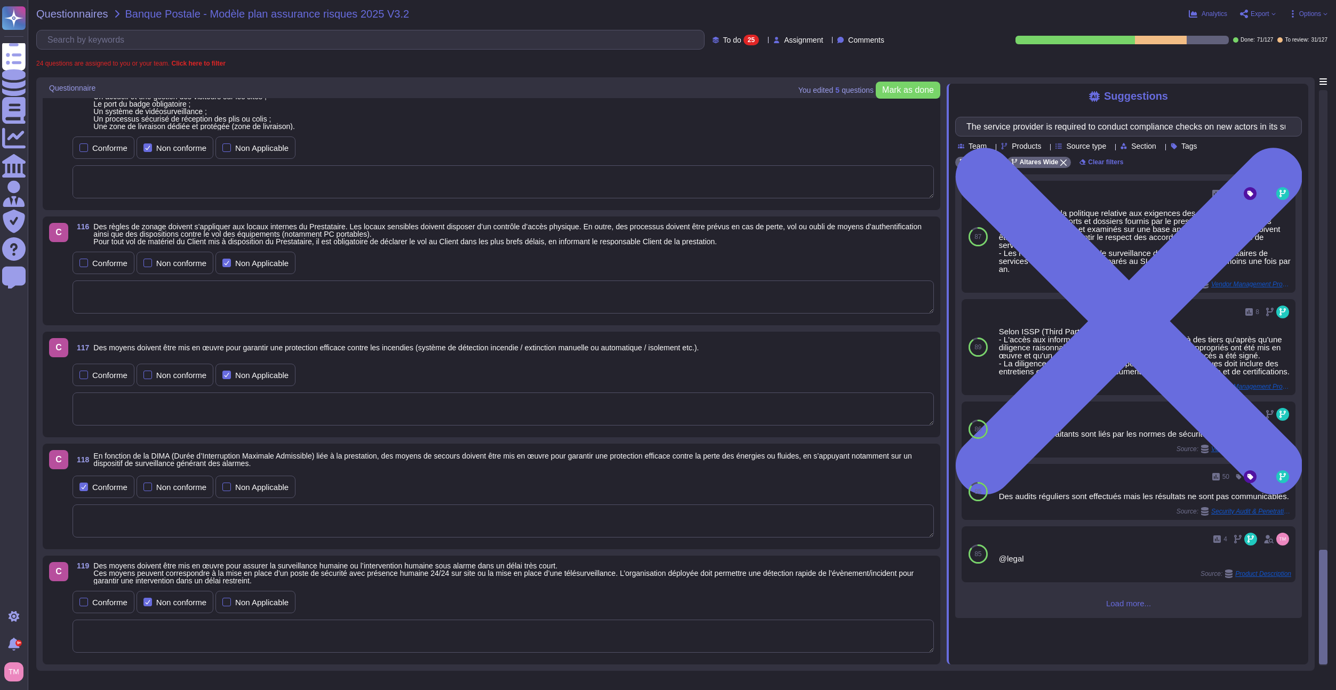
click at [744, 157] on div "Conforme Non conforme Non Applicable" at bounding box center [503, 148] width 861 height 22
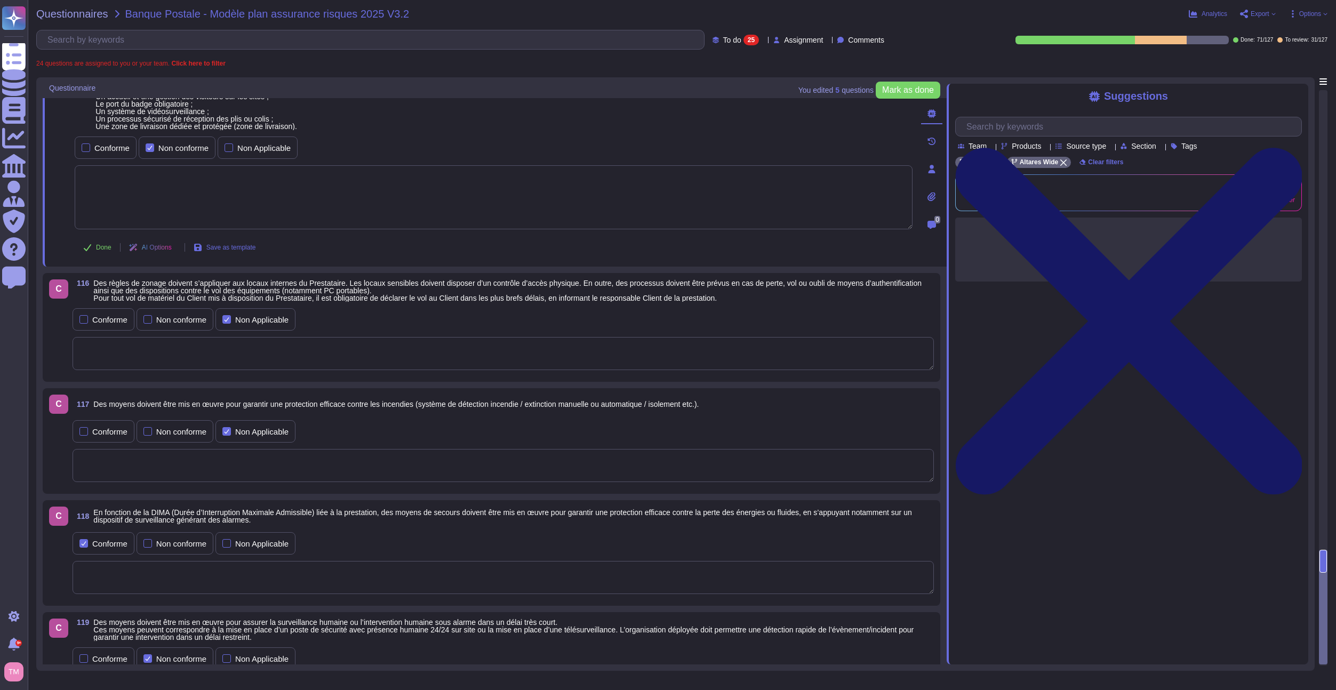
click at [1292, 148] on icon at bounding box center [1129, 321] width 347 height 347
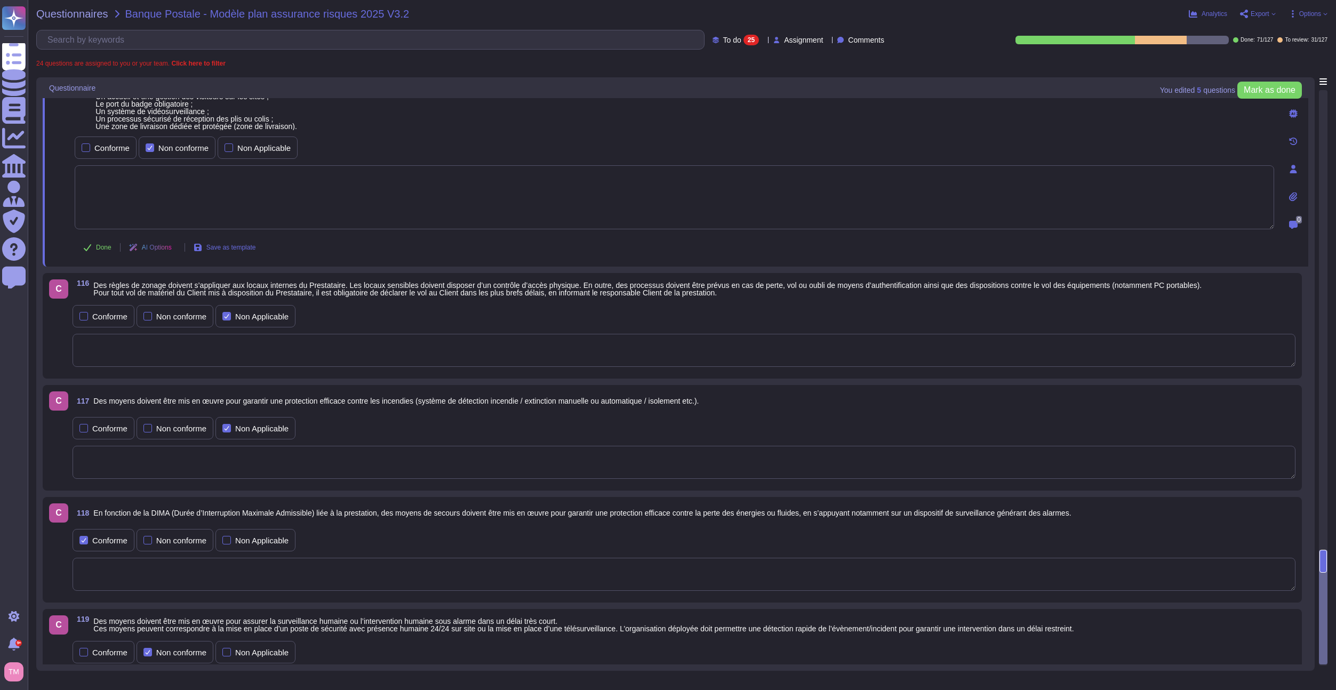
click at [1320, 14] on span "Options" at bounding box center [1310, 14] width 22 height 6
click at [1292, 33] on p "Autofill" at bounding box center [1305, 44] width 26 height 34
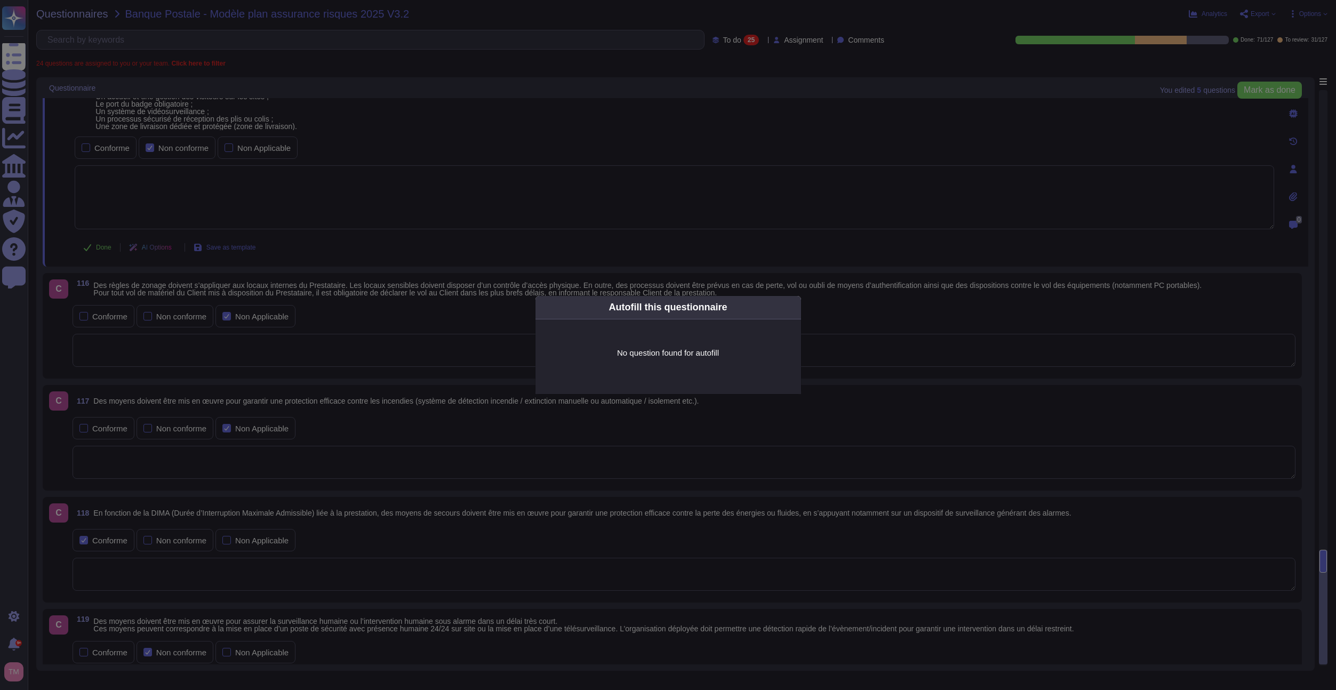
click at [781, 303] on div "Autofill this questionnaire" at bounding box center [668, 307] width 266 height 23
click at [794, 341] on icon at bounding box center [896, 443] width 205 height 205
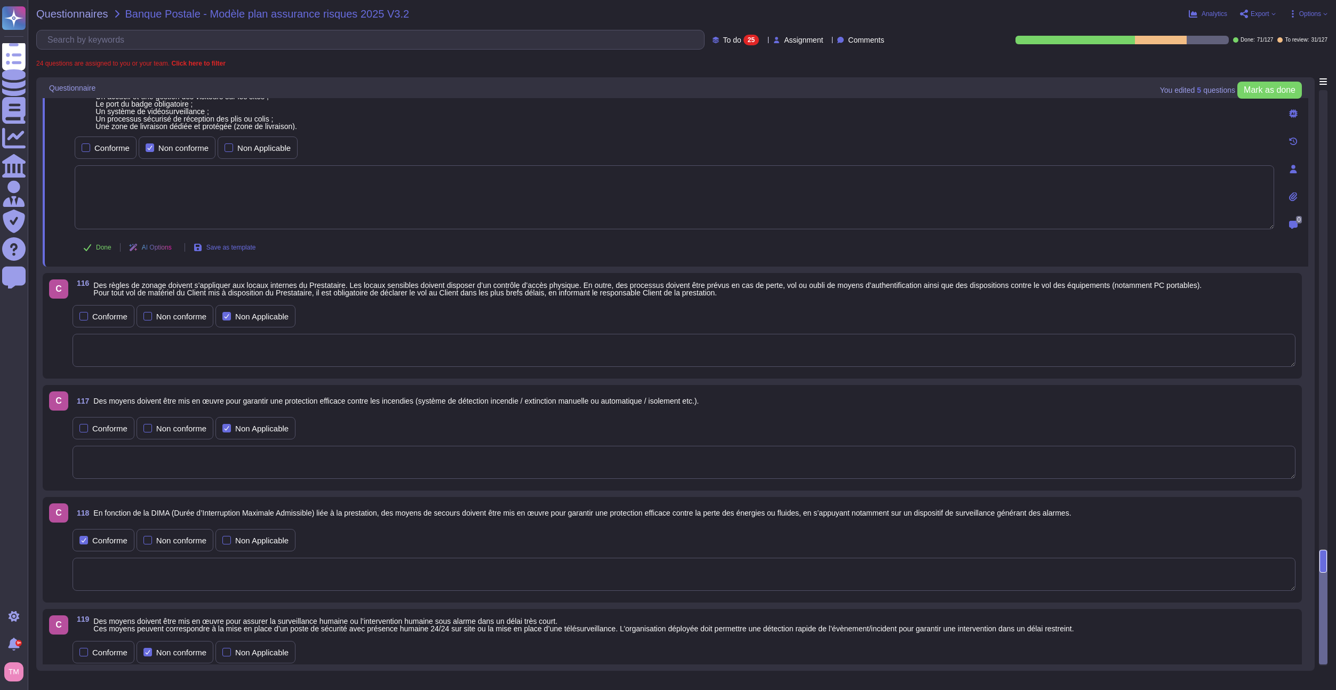
click at [743, 36] on div "25" at bounding box center [750, 40] width 15 height 11
click at [715, 122] on span "To review" at bounding box center [720, 121] width 34 height 10
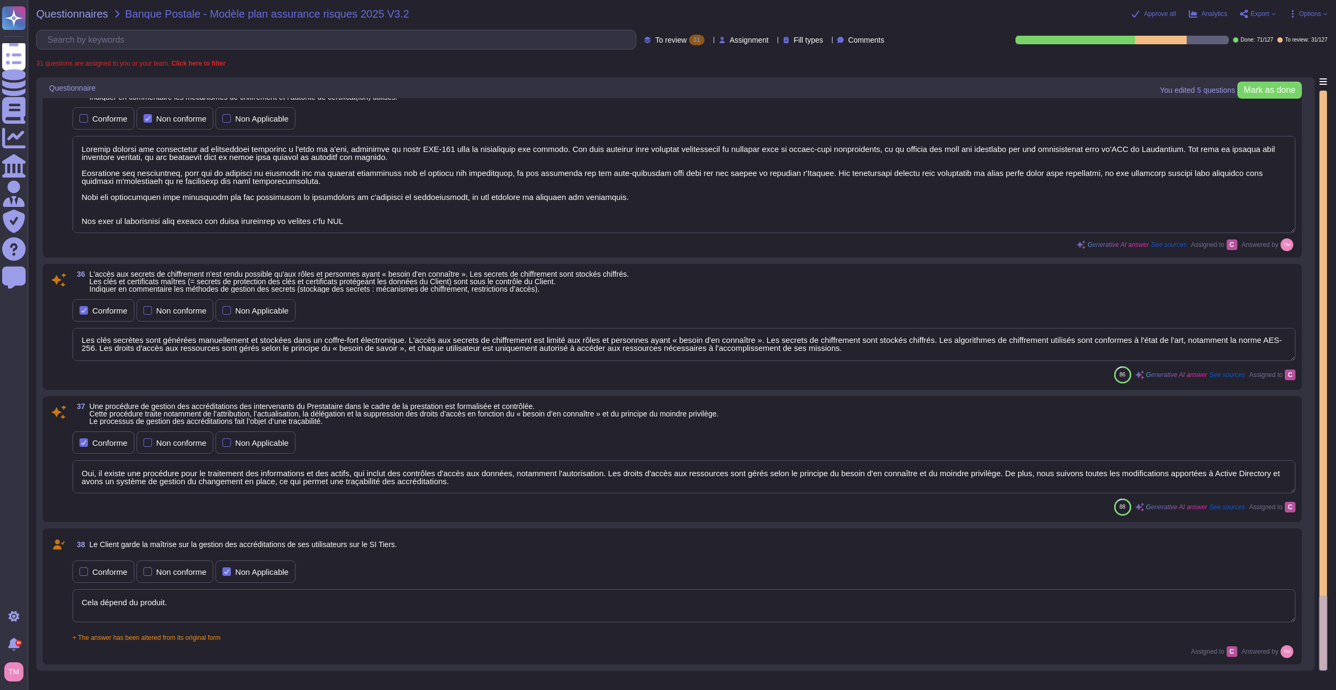
scroll to position [1, 0]
click at [1161, 13] on span "Approve all" at bounding box center [1160, 14] width 32 height 6
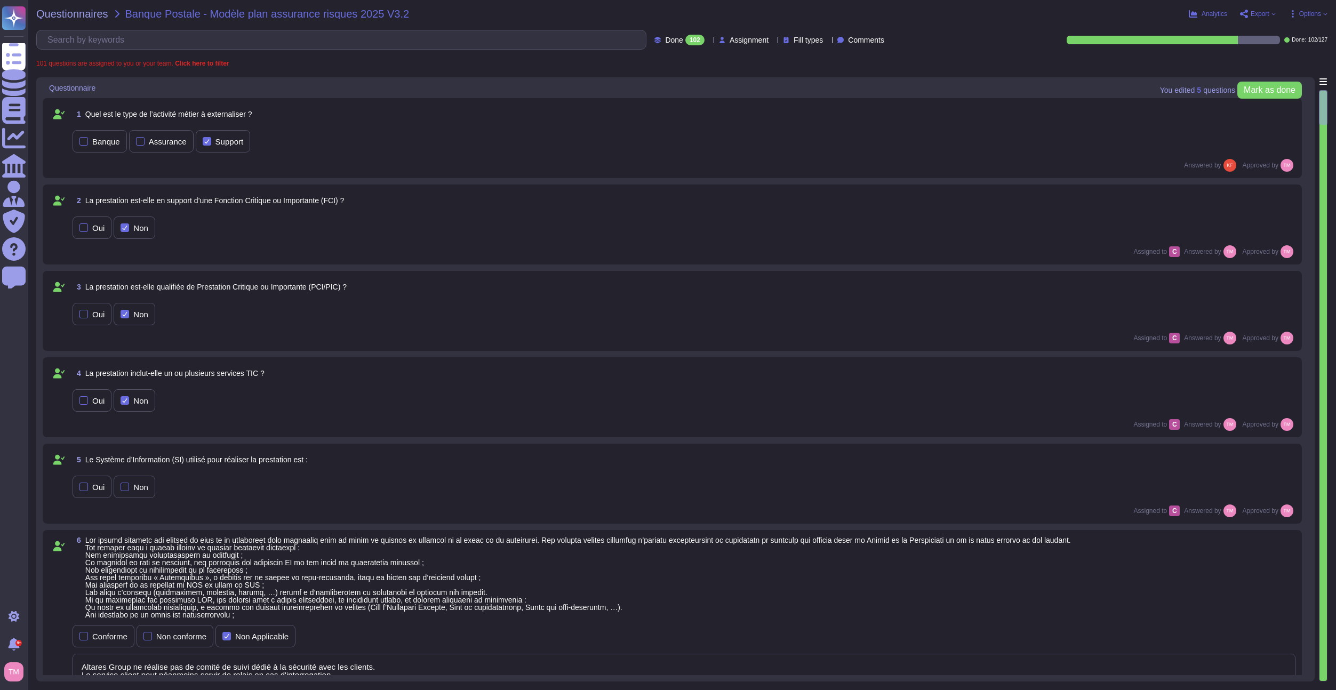
click at [674, 46] on div "Done 102 Assignment Fill types Comments" at bounding box center [462, 40] width 852 height 20
click at [685, 36] on div "102" at bounding box center [694, 40] width 19 height 11
click at [674, 98] on div "To do 25" at bounding box center [683, 94] width 86 height 12
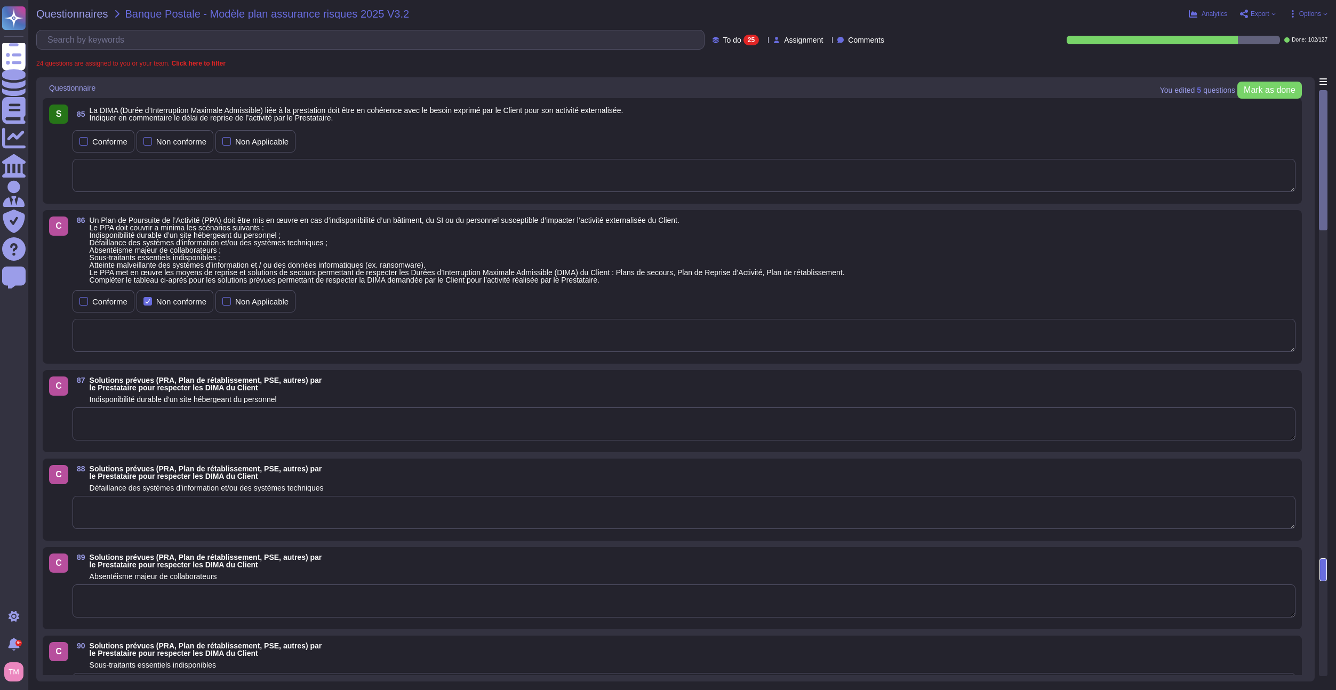
drag, startPoint x: 958, startPoint y: 276, endPoint x: 972, endPoint y: 268, distance: 16.3
click at [959, 279] on div "86 Un Plan de Poursuite de l’Activité (PPA) doit être mis en œuvre en cas d’ind…" at bounding box center [684, 249] width 1223 height 67
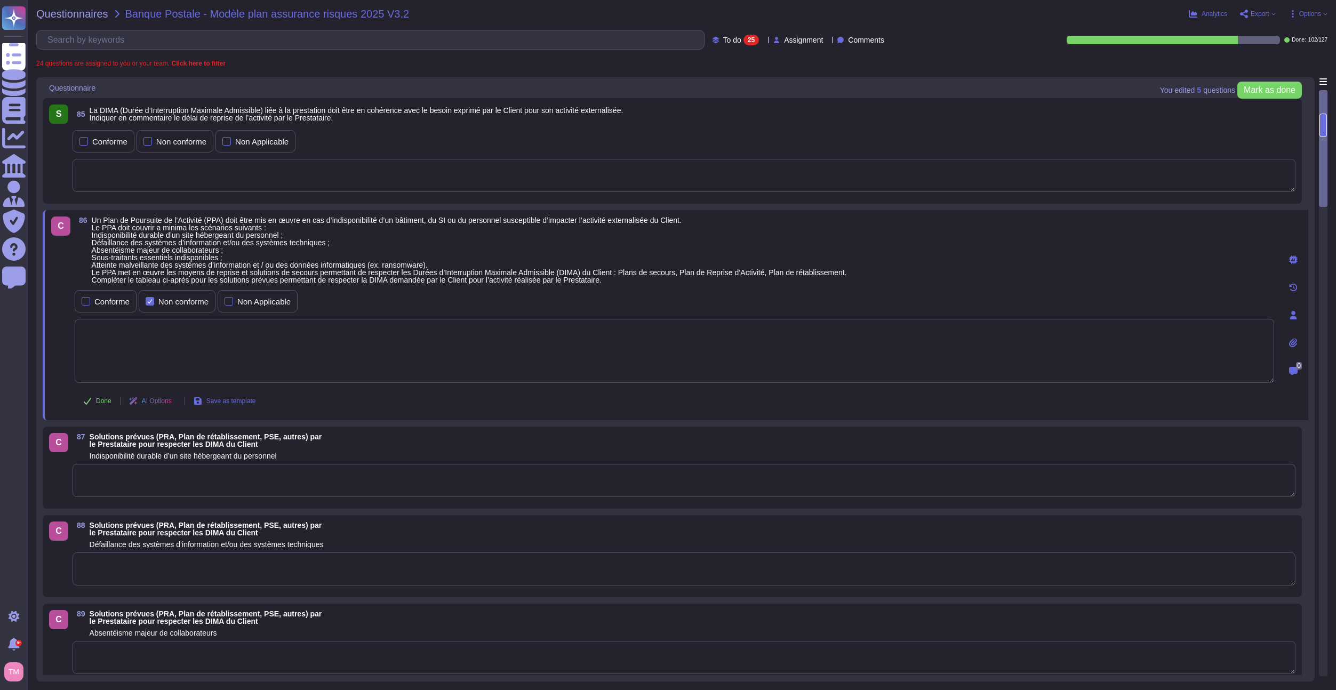
click at [1313, 11] on span "Options" at bounding box center [1310, 14] width 22 height 6
click at [1292, 29] on p "Autofill" at bounding box center [1305, 44] width 26 height 34
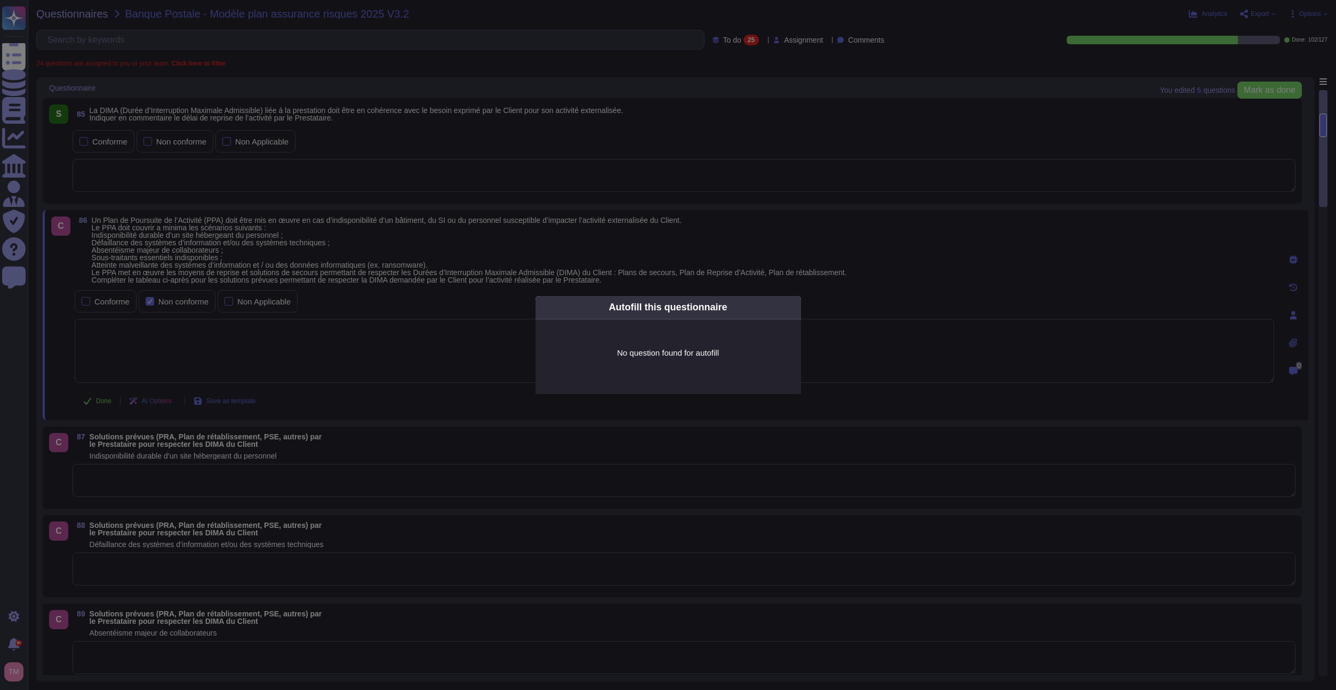
click at [794, 307] on icon at bounding box center [794, 307] width 0 height 0
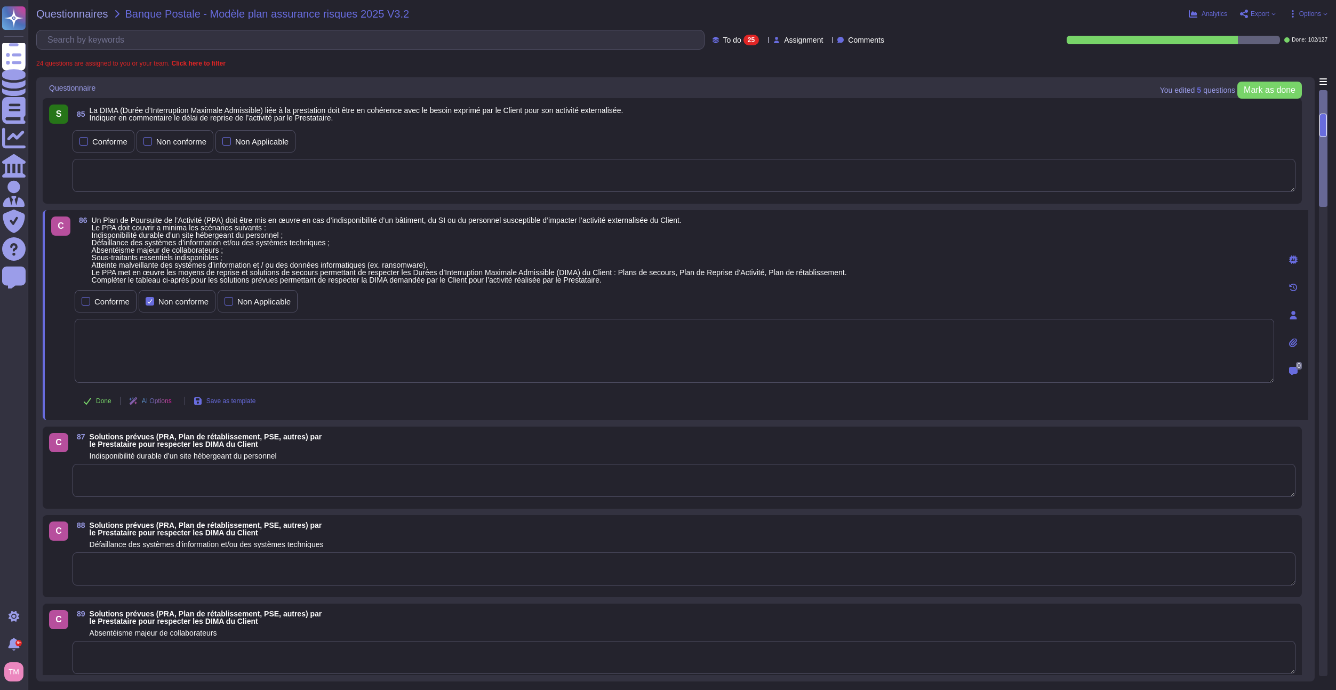
click at [263, 370] on textarea at bounding box center [674, 351] width 1199 height 64
click at [1289, 259] on icon at bounding box center [1293, 259] width 9 height 9
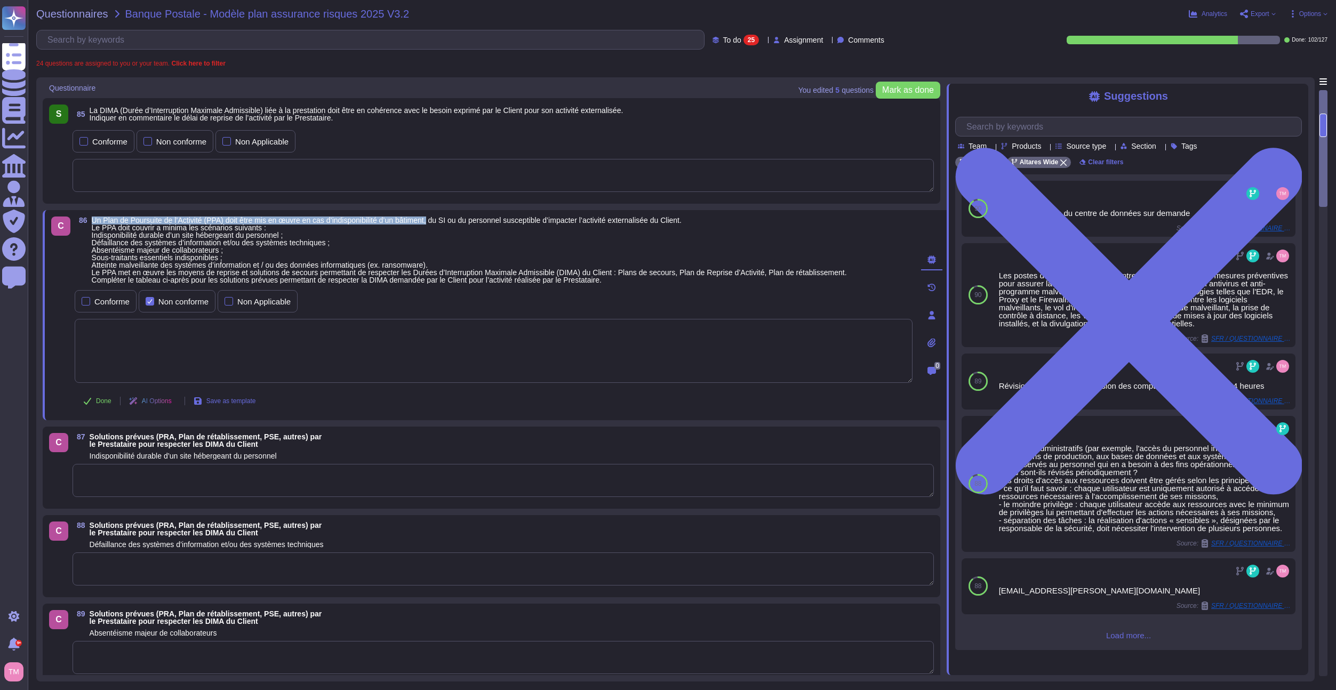
drag, startPoint x: 435, startPoint y: 219, endPoint x: 93, endPoint y: 221, distance: 341.8
click at [93, 221] on span "Un Plan de Poursuite de l’Activité (PPA) doit être mis en œuvre en cas d’indisp…" at bounding box center [469, 250] width 755 height 68
copy span "Un Plan de Poursuite de l’Activité (PPA) doit être mis en œuvre en cas d’indisp…"
click at [1001, 133] on input "text" at bounding box center [1131, 126] width 340 height 19
paste input "Un Plan de Poursuite de l’Activité (PPA) doit être mis en œuvre en cas d’indisp…"
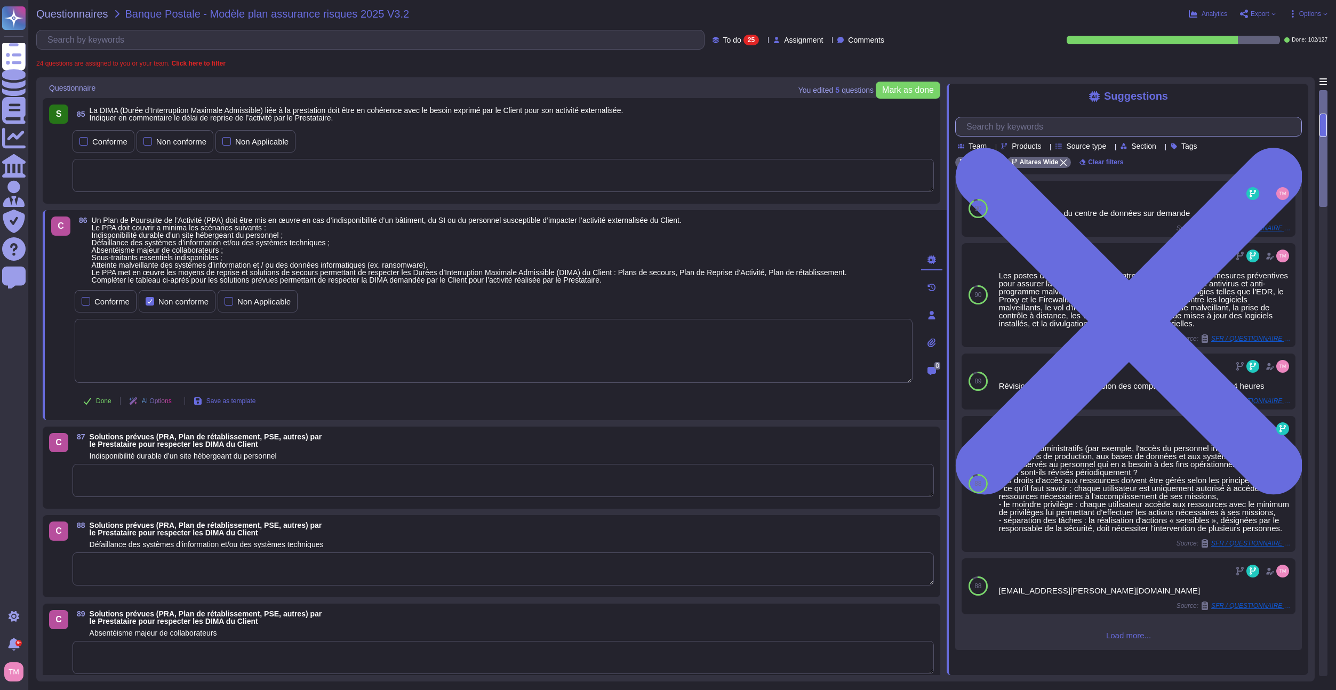
scroll to position [0, 71]
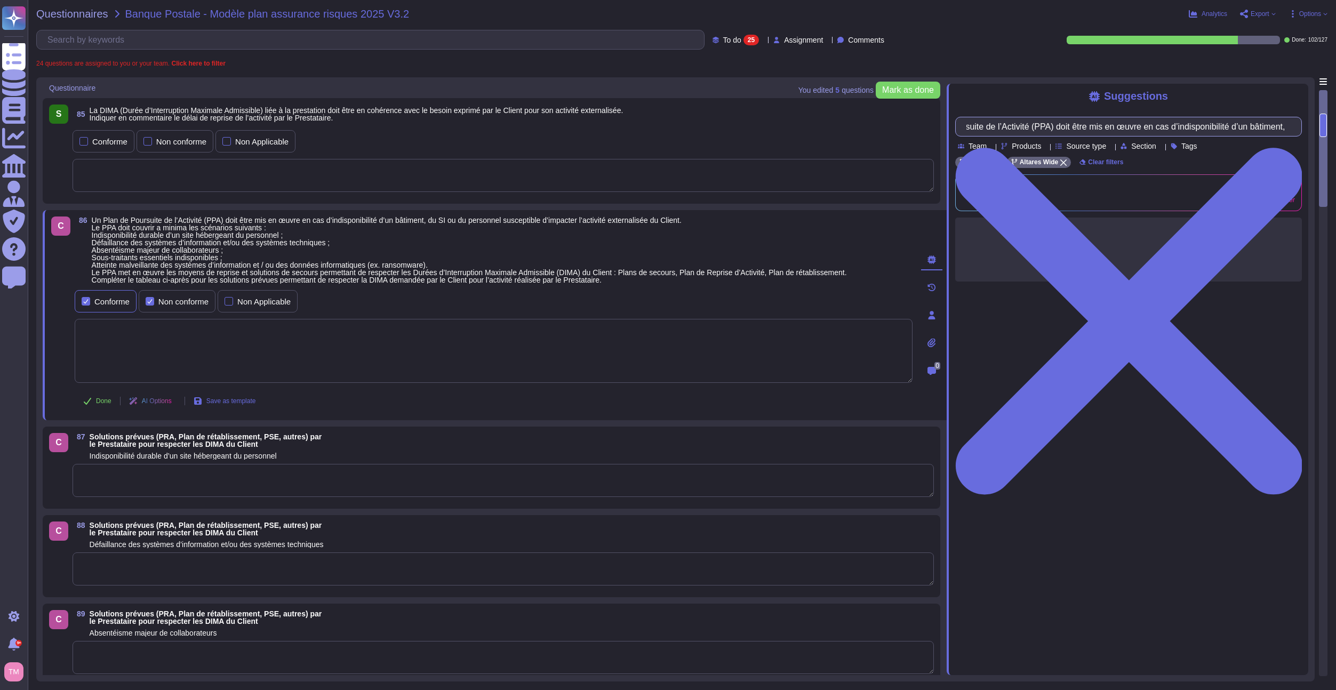
click at [85, 299] on div "Conforme" at bounding box center [106, 301] width 62 height 22
click at [158, 306] on label "Non conforme" at bounding box center [177, 301] width 63 height 9
click at [0, 0] on input "Non conforme" at bounding box center [0, 0] width 0 height 0
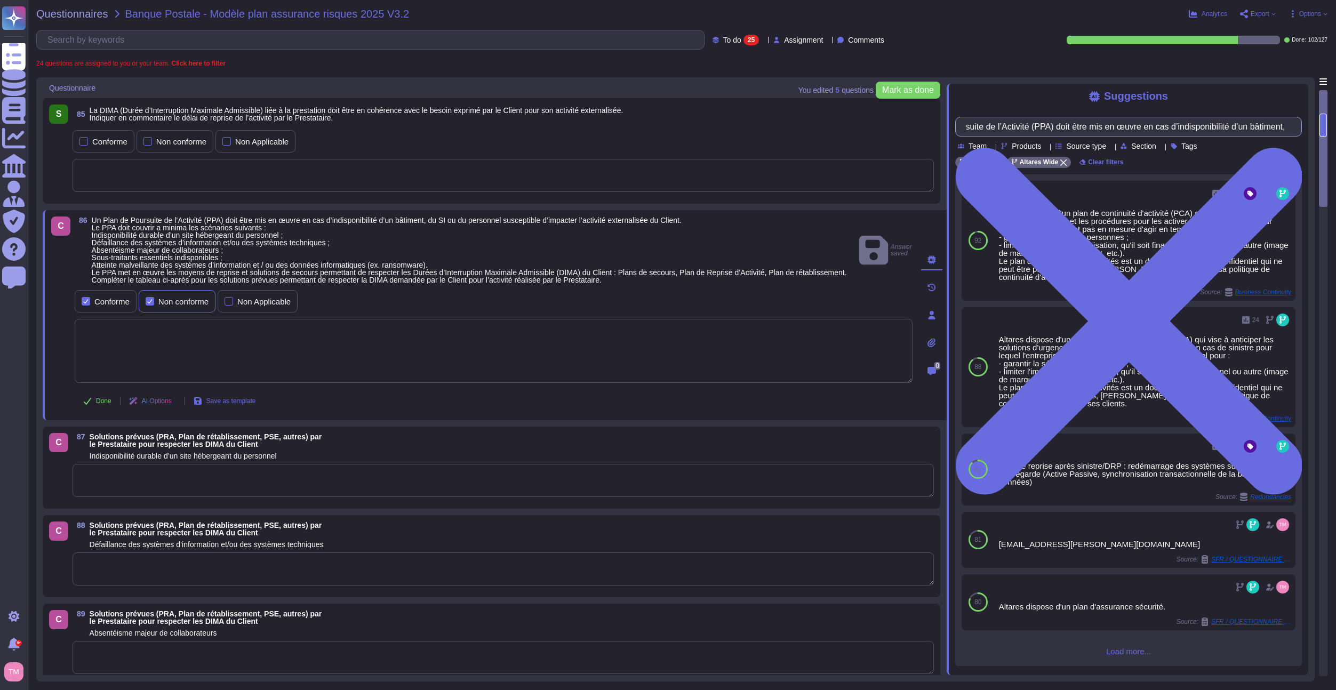
click at [149, 306] on div at bounding box center [150, 301] width 9 height 9
click at [151, 306] on div at bounding box center [150, 301] width 9 height 9
click at [681, 347] on textarea at bounding box center [494, 351] width 838 height 64
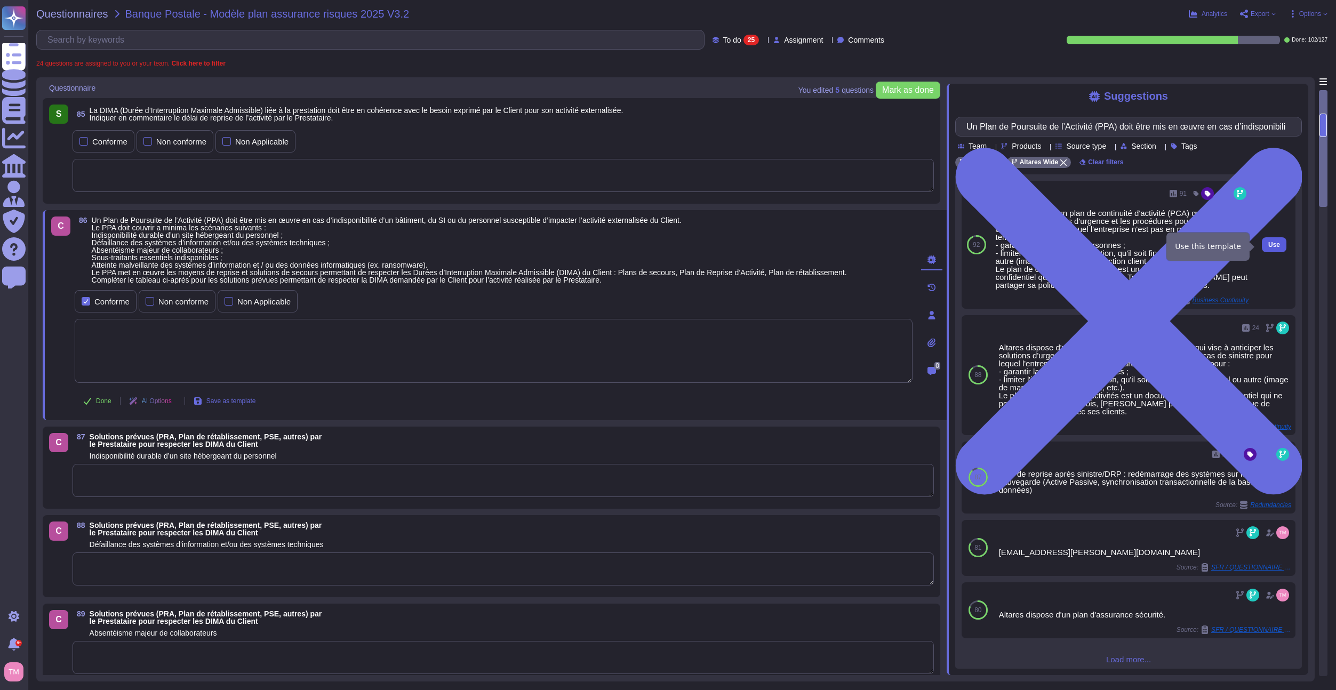
click at [1270, 245] on span "Use" at bounding box center [1274, 245] width 12 height 6
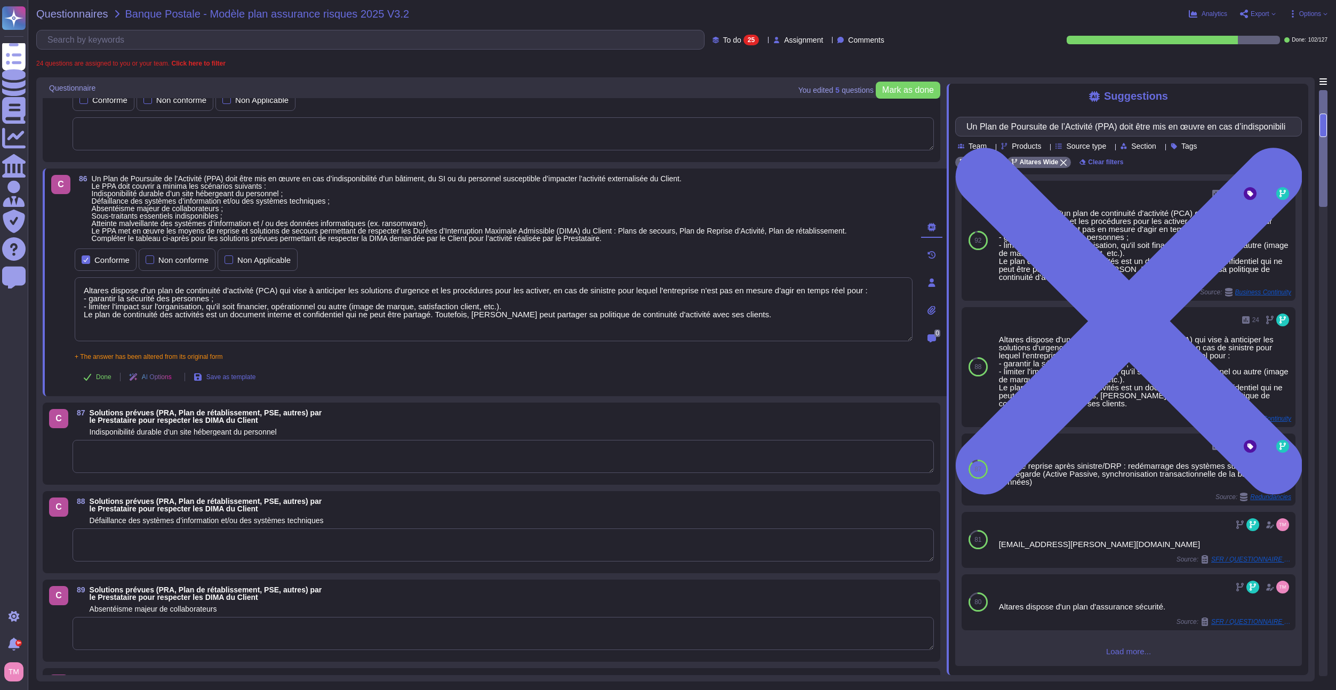
scroll to position [107, 0]
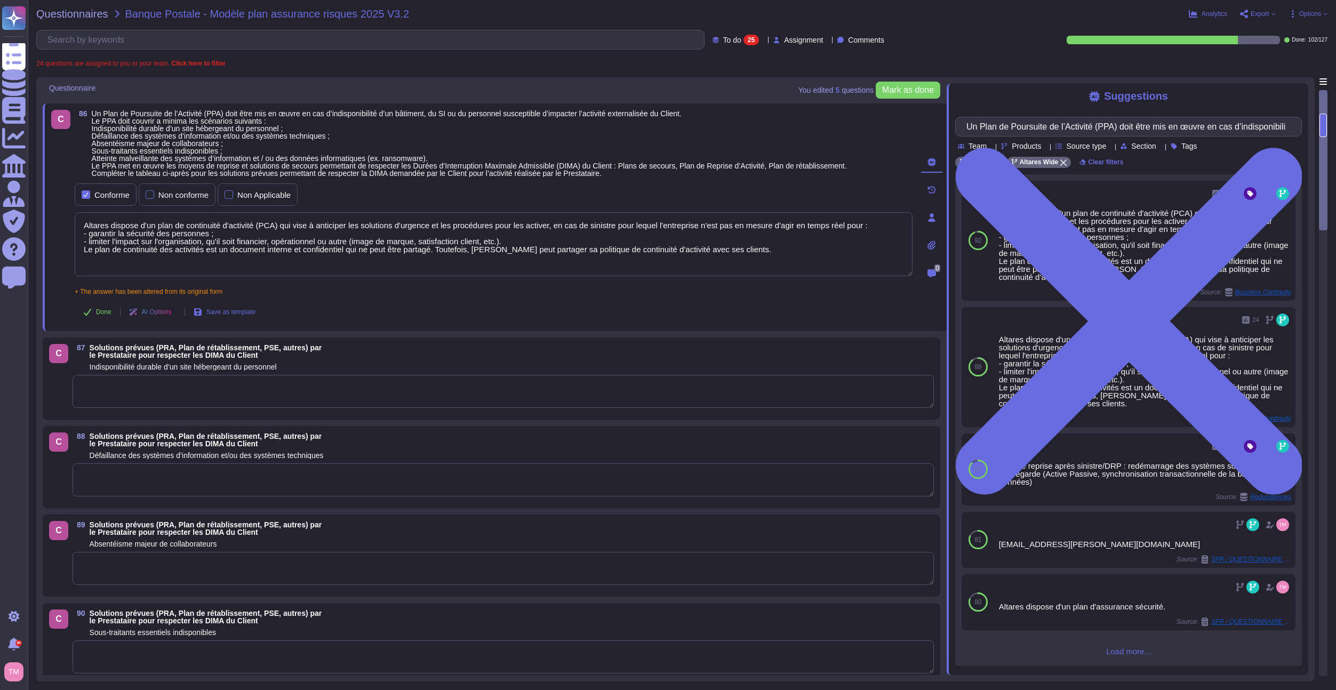
click at [156, 396] on textarea at bounding box center [503, 391] width 861 height 33
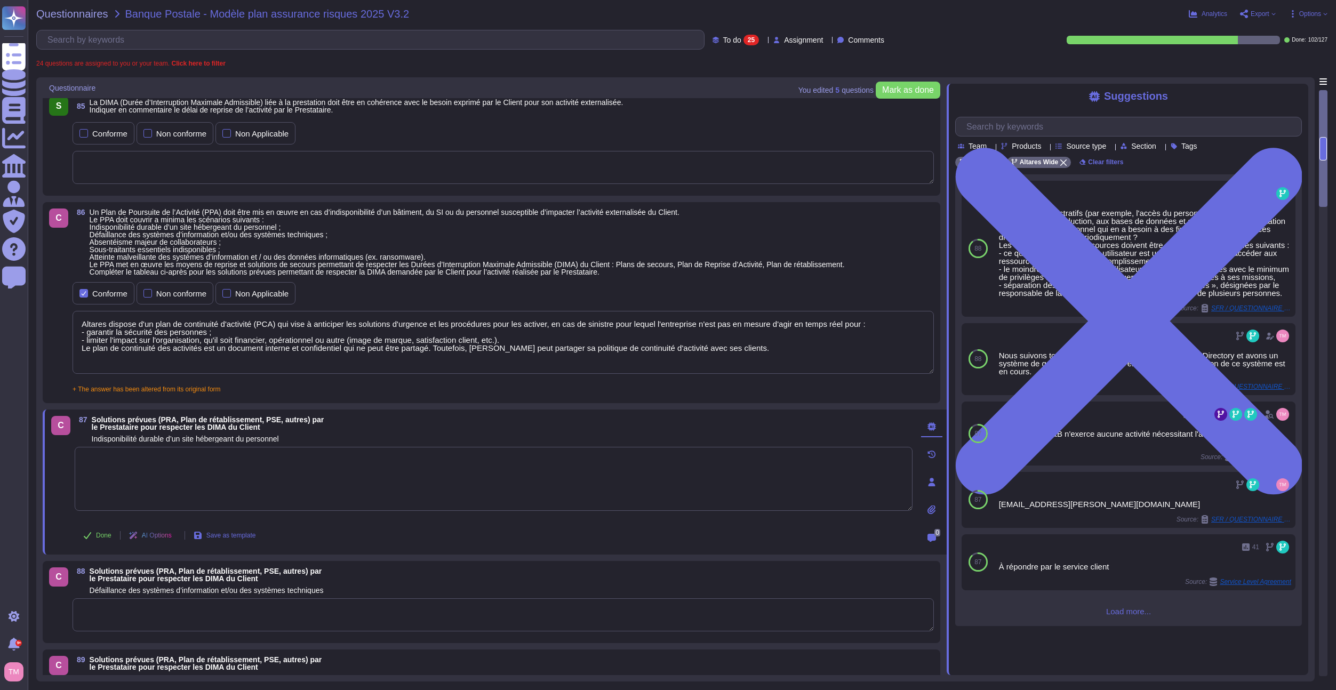
scroll to position [0, 0]
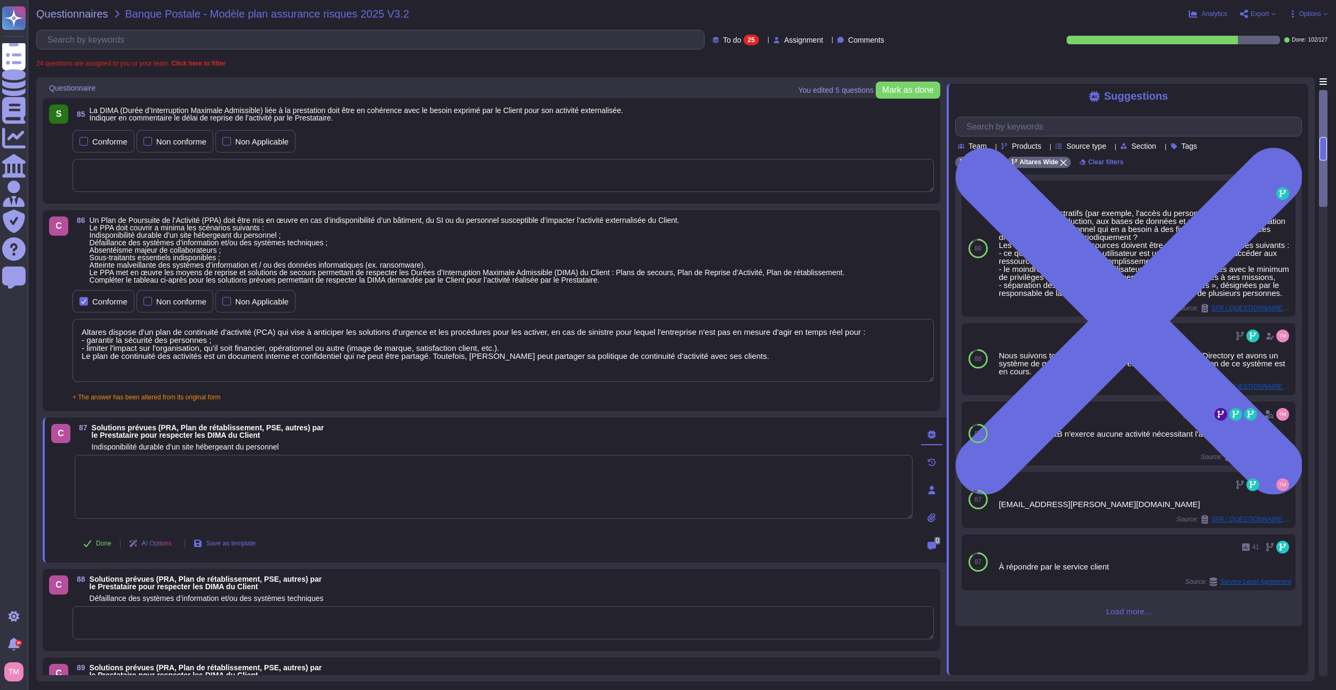
click at [190, 350] on textarea "Altares dispose d'un plan de continuité d'activité (PCA) qui vise à anticiper l…" at bounding box center [503, 350] width 861 height 63
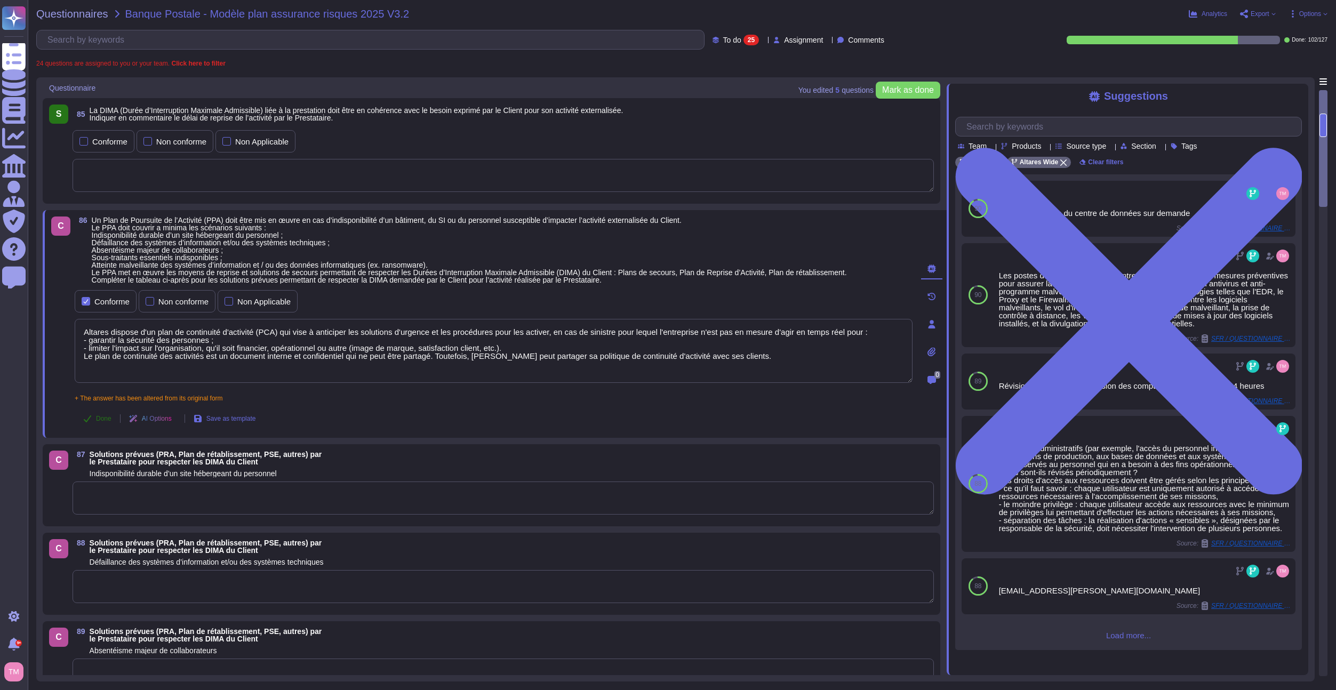
click at [89, 420] on icon at bounding box center [87, 418] width 9 height 9
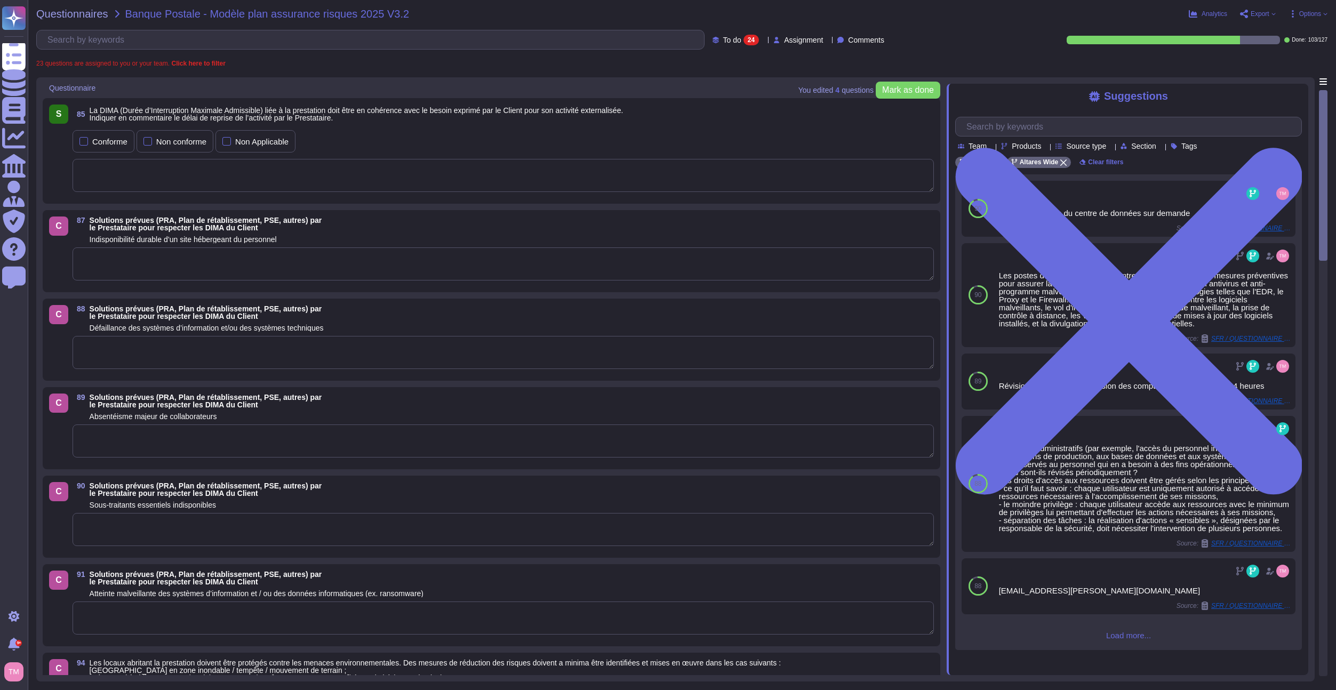
click at [155, 272] on textarea at bounding box center [503, 263] width 861 height 33
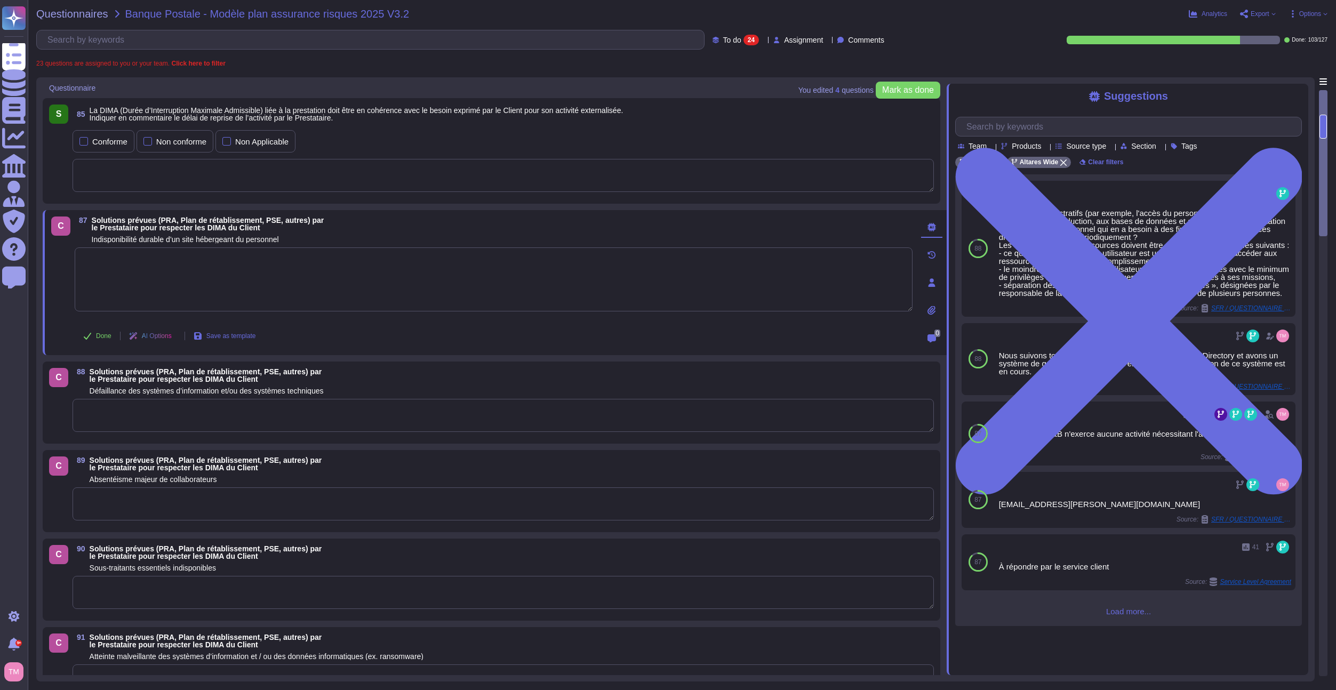
paste textarea "Un Plan de Poursuite de l’Activité (PPA) doit être mis en œuvre en cas d’indisp…"
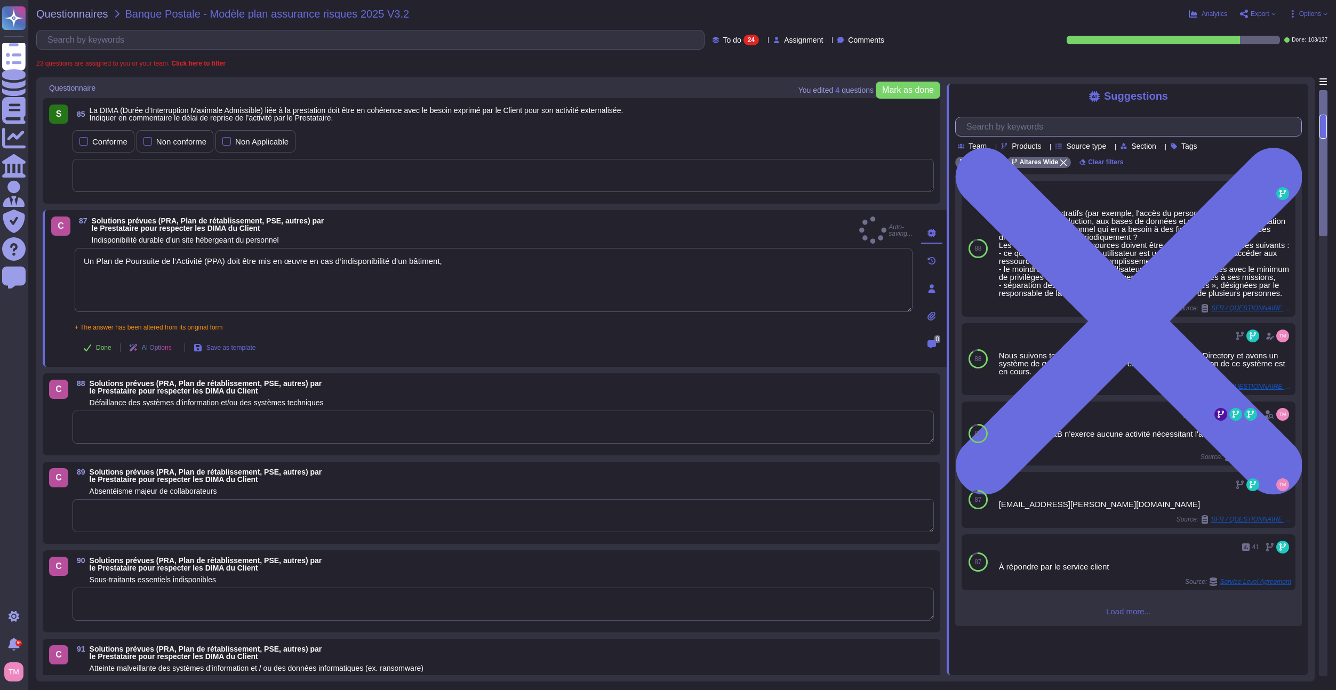
click at [1087, 133] on input "text" at bounding box center [1131, 126] width 340 height 19
paste input "Un Plan de Poursuite de l’Activité (PPA) doit être mis en œuvre en cas d’indisp…"
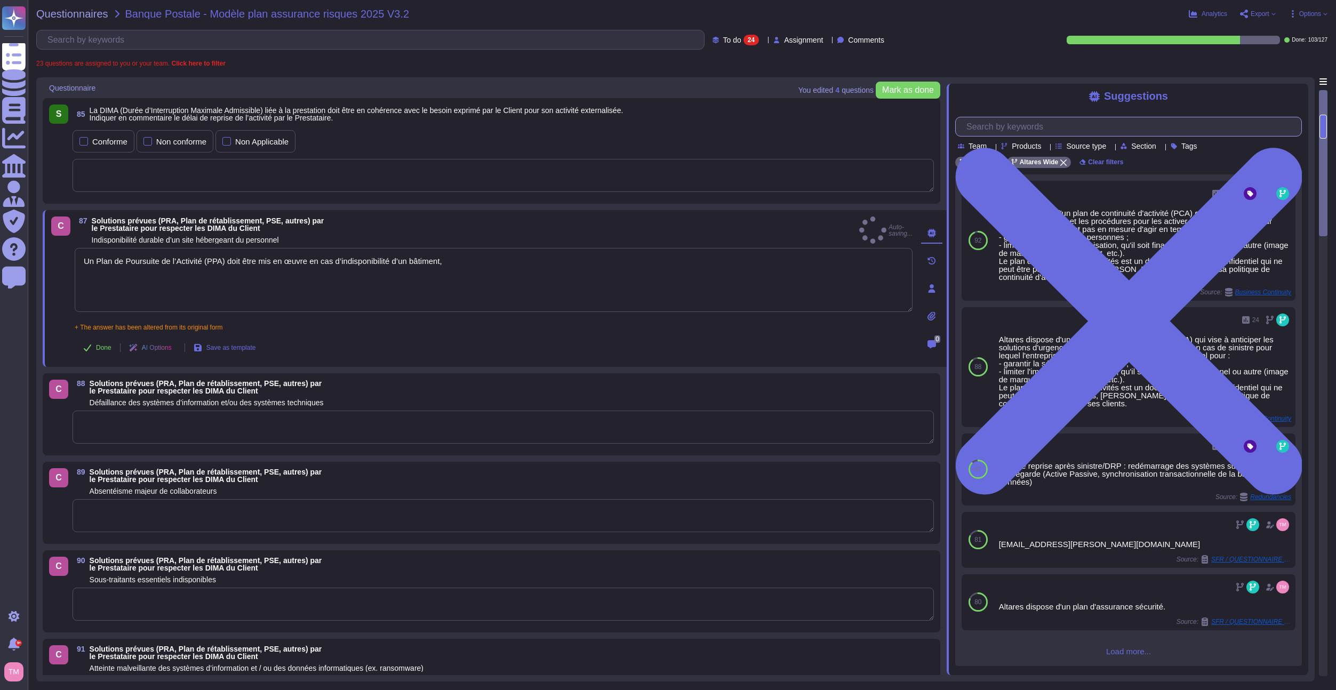
scroll to position [0, 71]
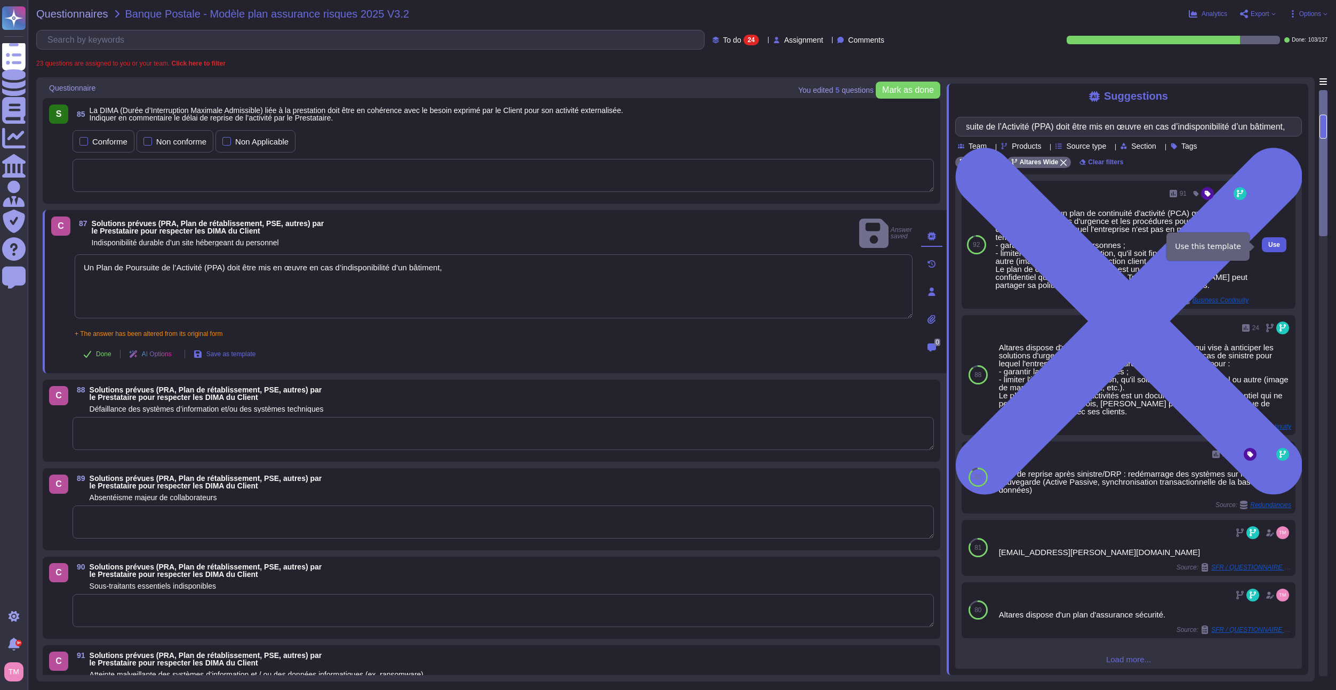
click at [1273, 246] on button "Use" at bounding box center [1274, 244] width 25 height 15
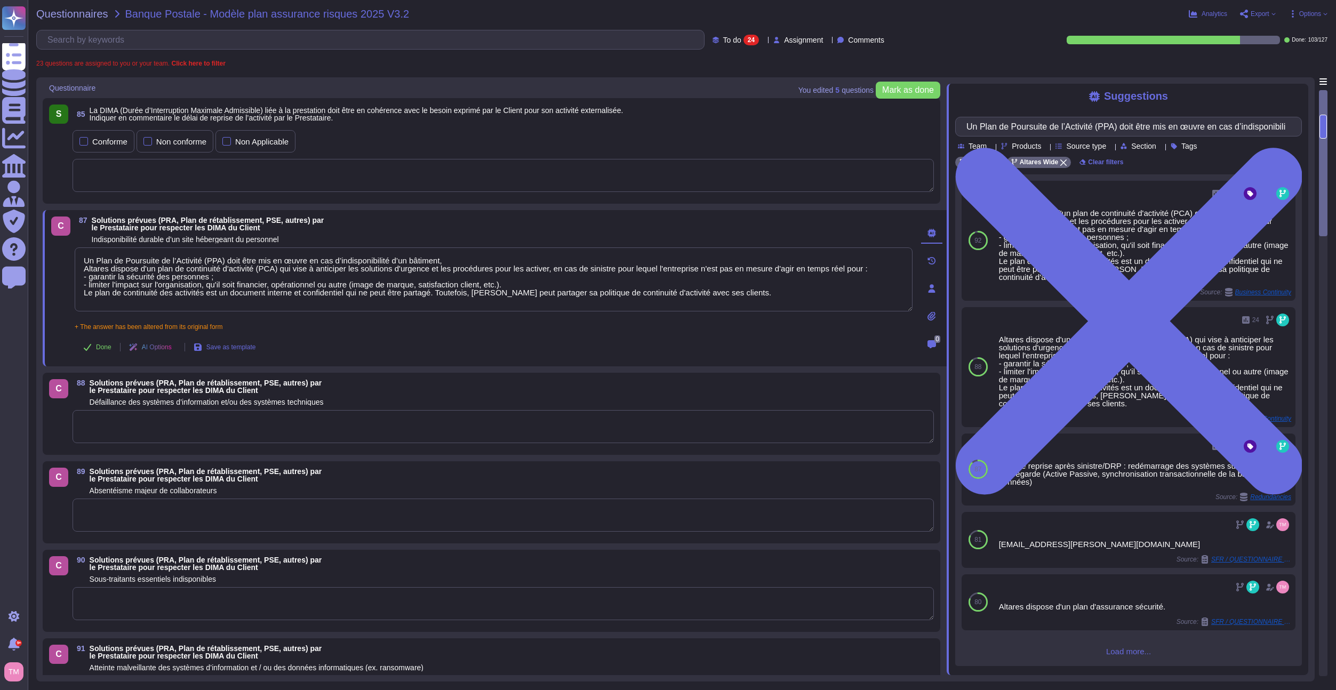
drag, startPoint x: 441, startPoint y: 260, endPoint x: 68, endPoint y: 260, distance: 372.7
click at [68, 260] on div "C 87 Solutions prévues (PRA, Plan de rétablissement, PSE, autres) par le Presta…" at bounding box center [481, 287] width 861 height 143
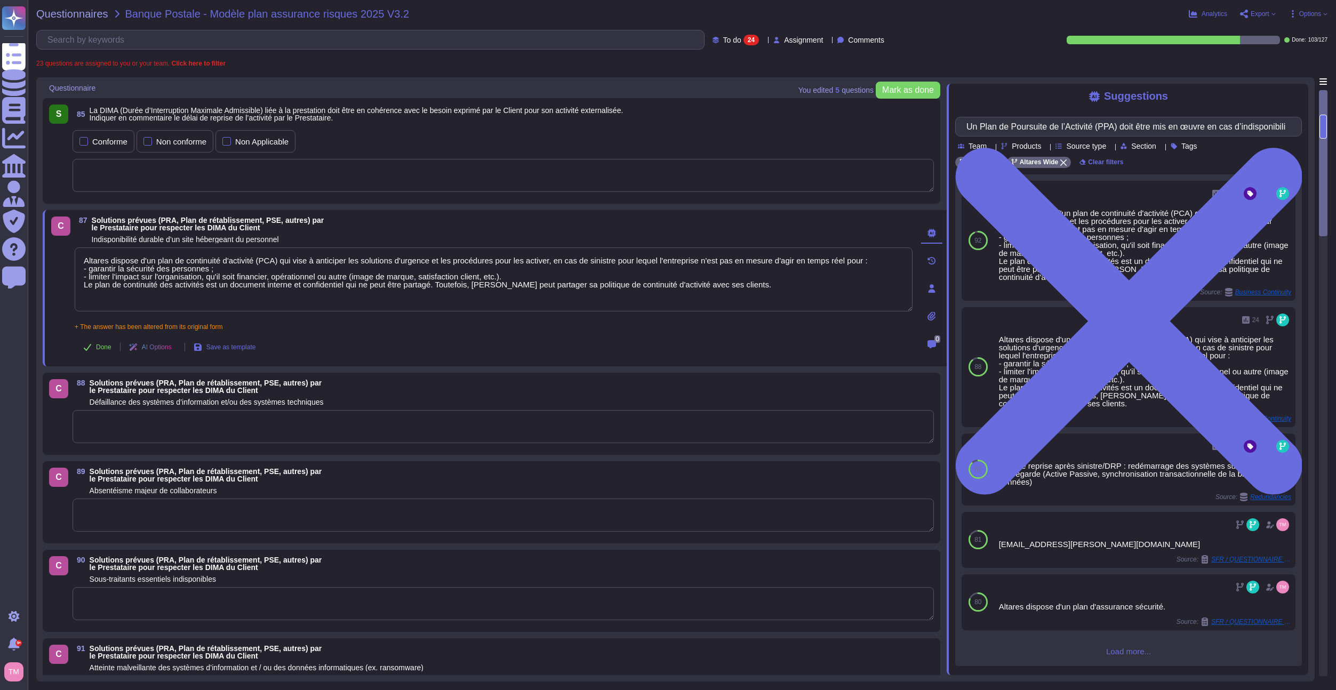
drag, startPoint x: 733, startPoint y: 288, endPoint x: 65, endPoint y: 256, distance: 668.9
click at [65, 256] on div "C 87 Solutions prévues (PRA, Plan de rétablissement, PSE, autres) par le Presta…" at bounding box center [481, 287] width 861 height 143
click at [149, 429] on textarea at bounding box center [503, 426] width 861 height 33
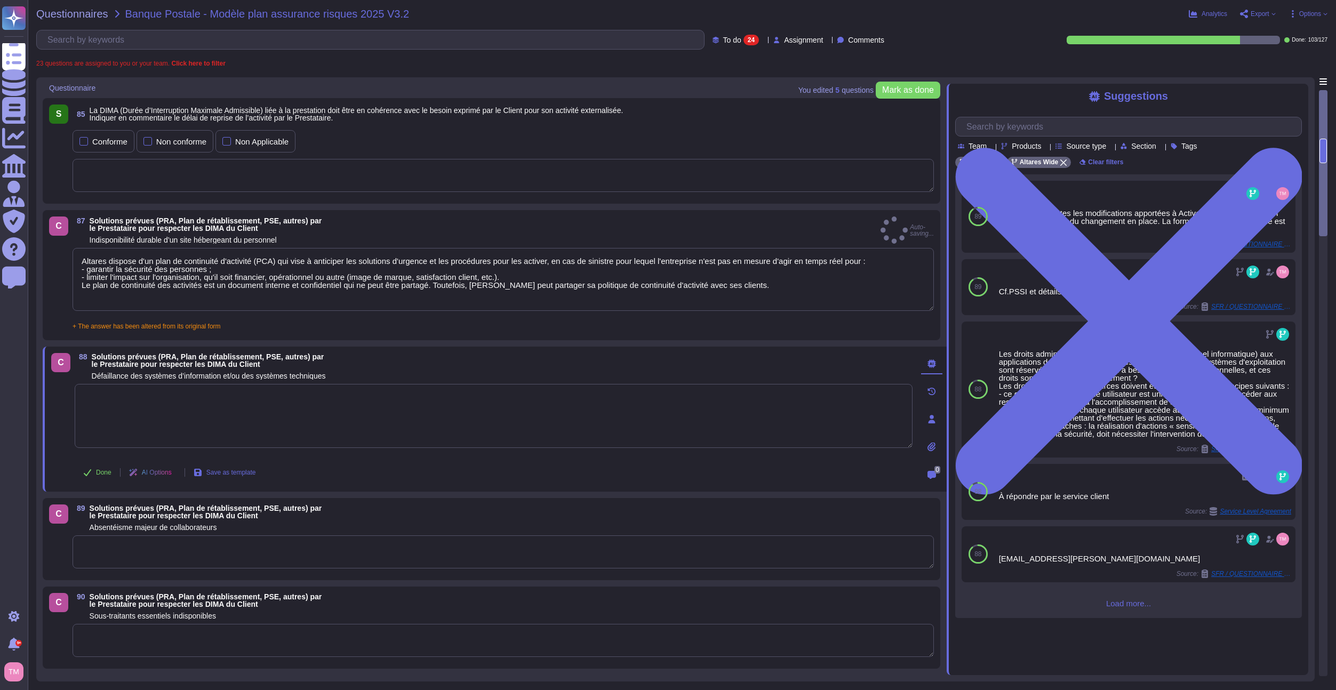
paste textarea "Altares dispose d'un plan de continuité d'activité (PCA) qui vise à anticiper l…"
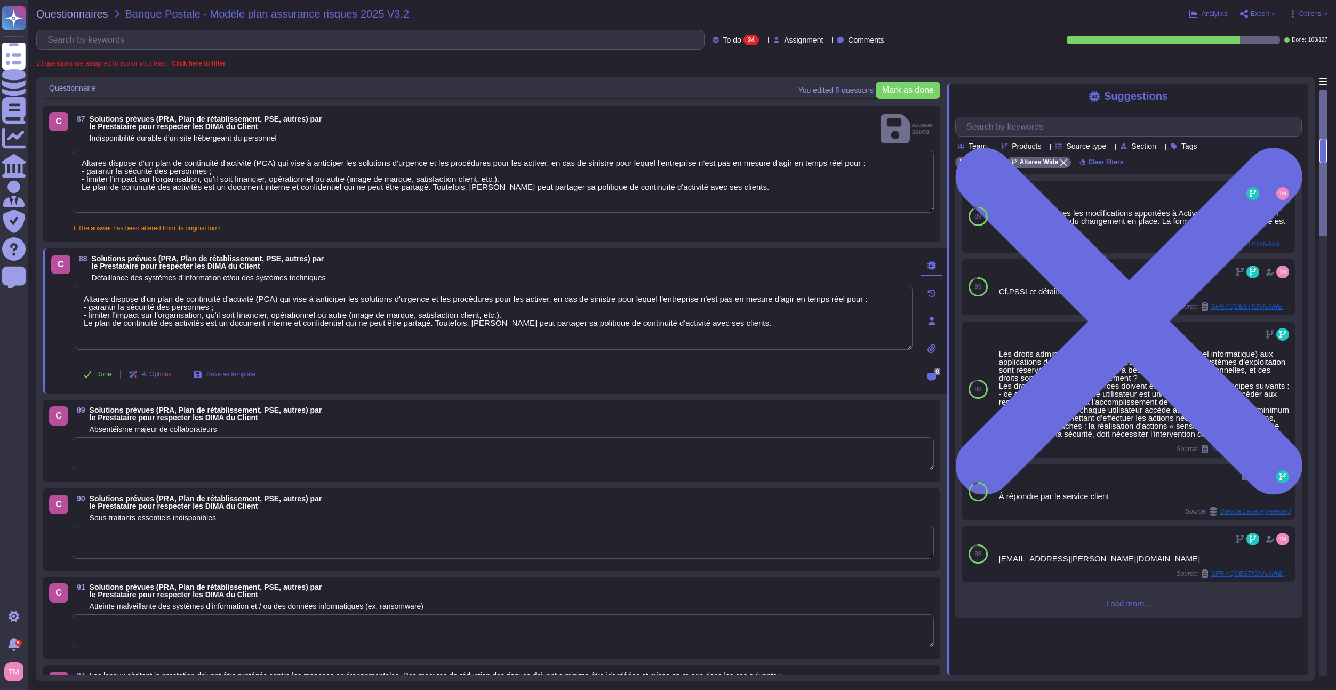
scroll to position [107, 0]
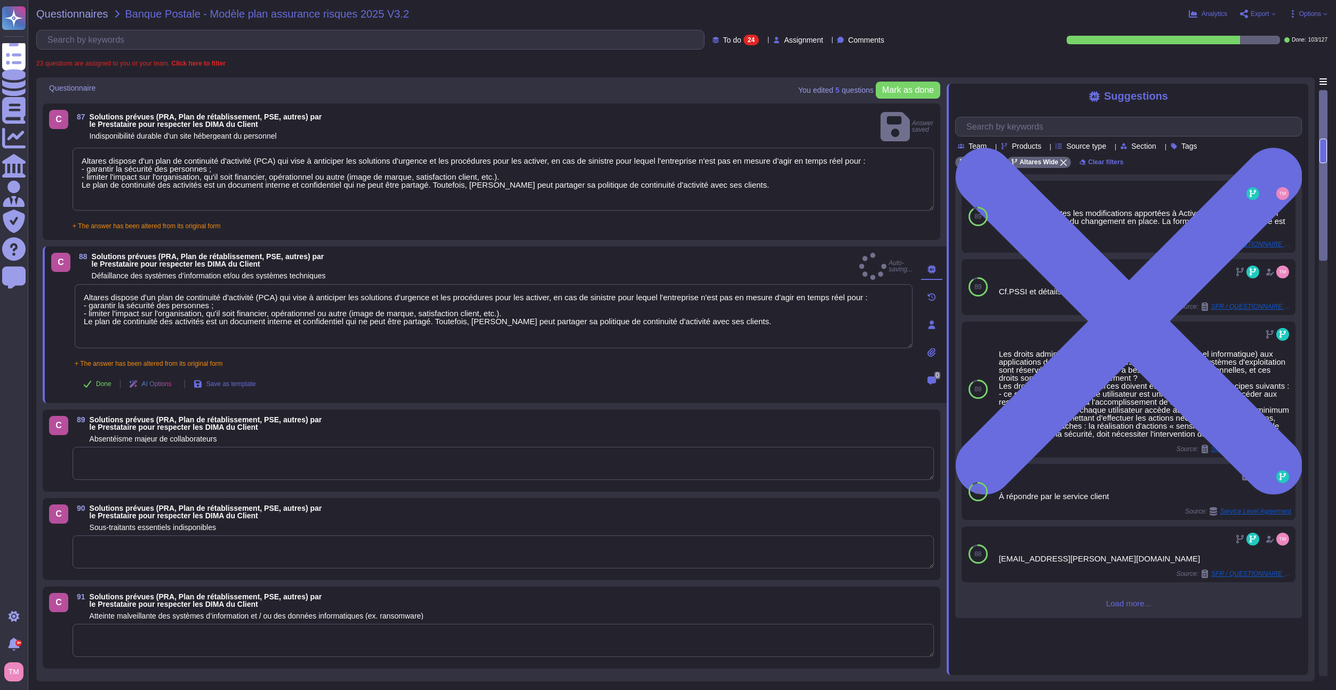
click at [128, 455] on textarea at bounding box center [503, 463] width 861 height 33
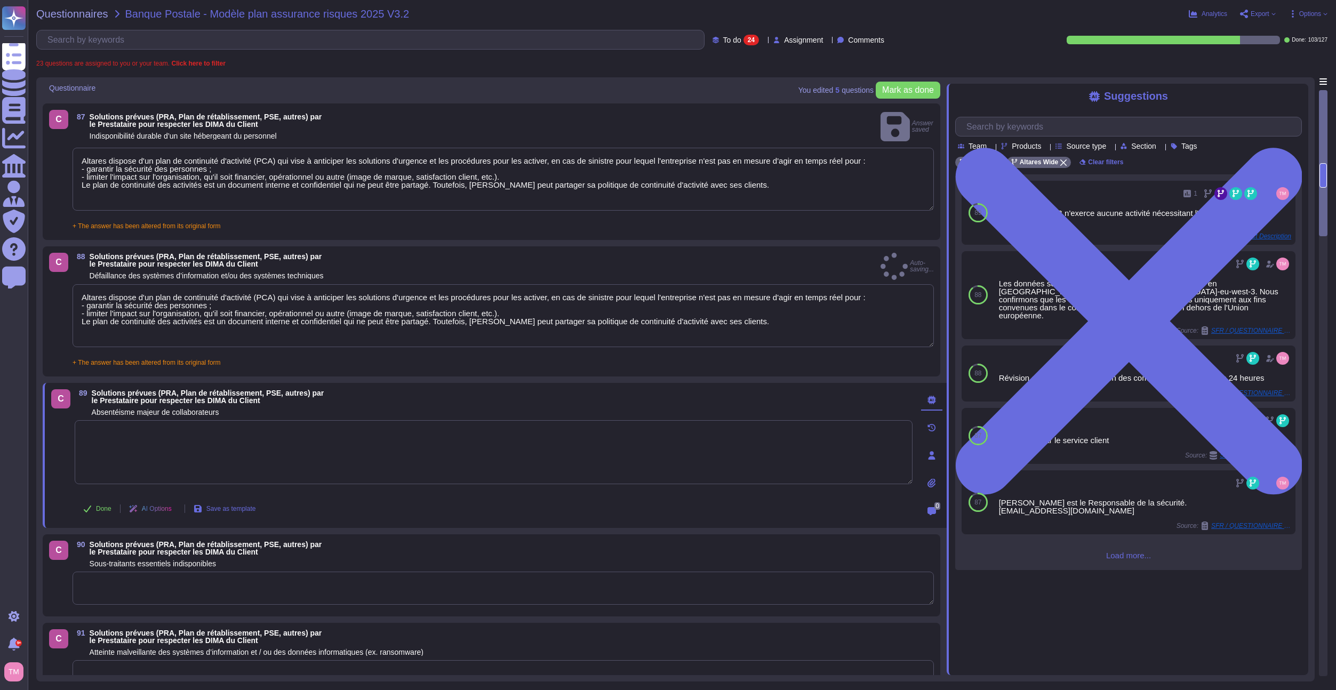
paste textarea "Altares dispose d'un plan de continuité d'activité (PCA) qui vise à anticiper l…"
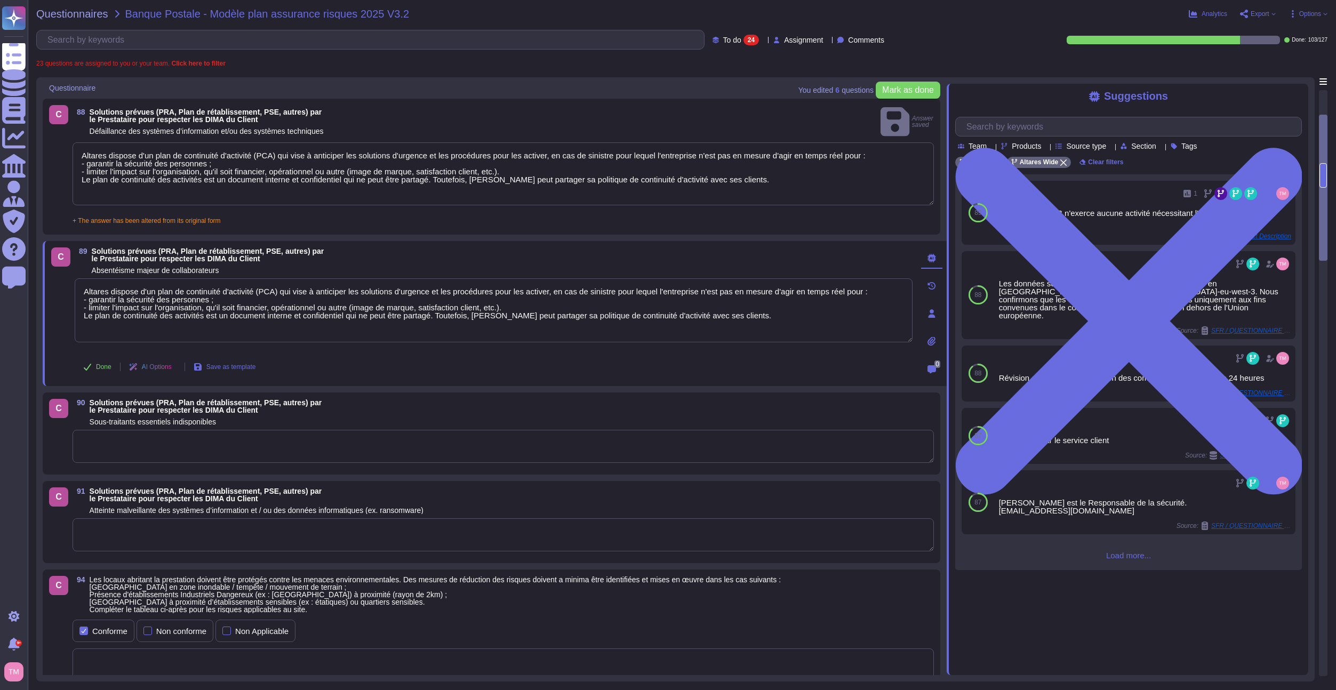
scroll to position [267, 0]
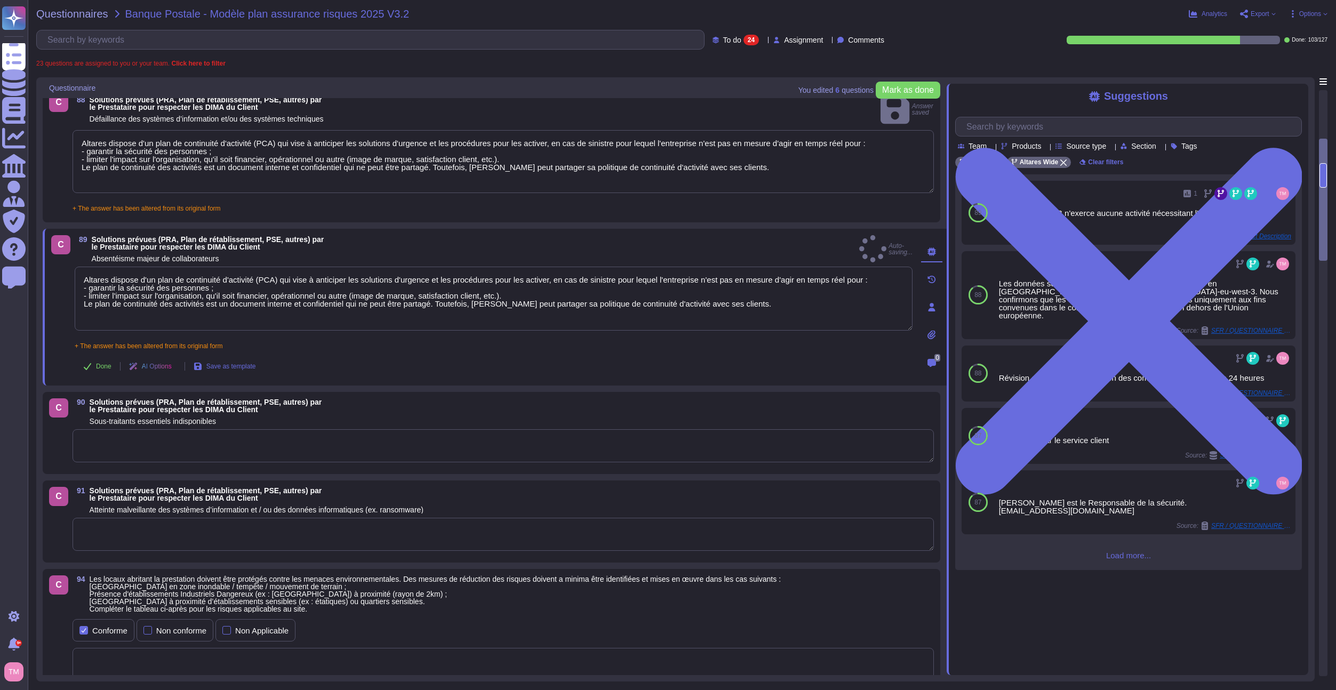
click at [133, 433] on textarea at bounding box center [503, 445] width 861 height 33
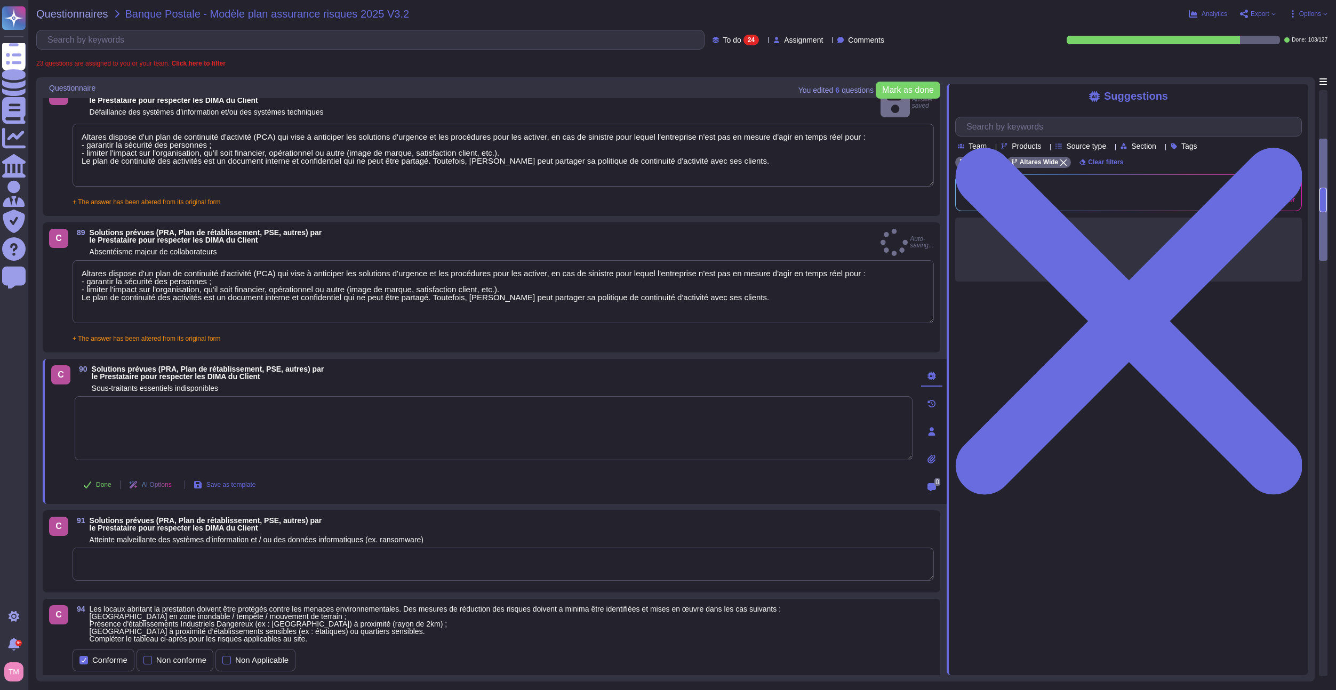
paste textarea "Altares dispose d'un plan de continuité d'activité (PCA) qui vise à anticiper l…"
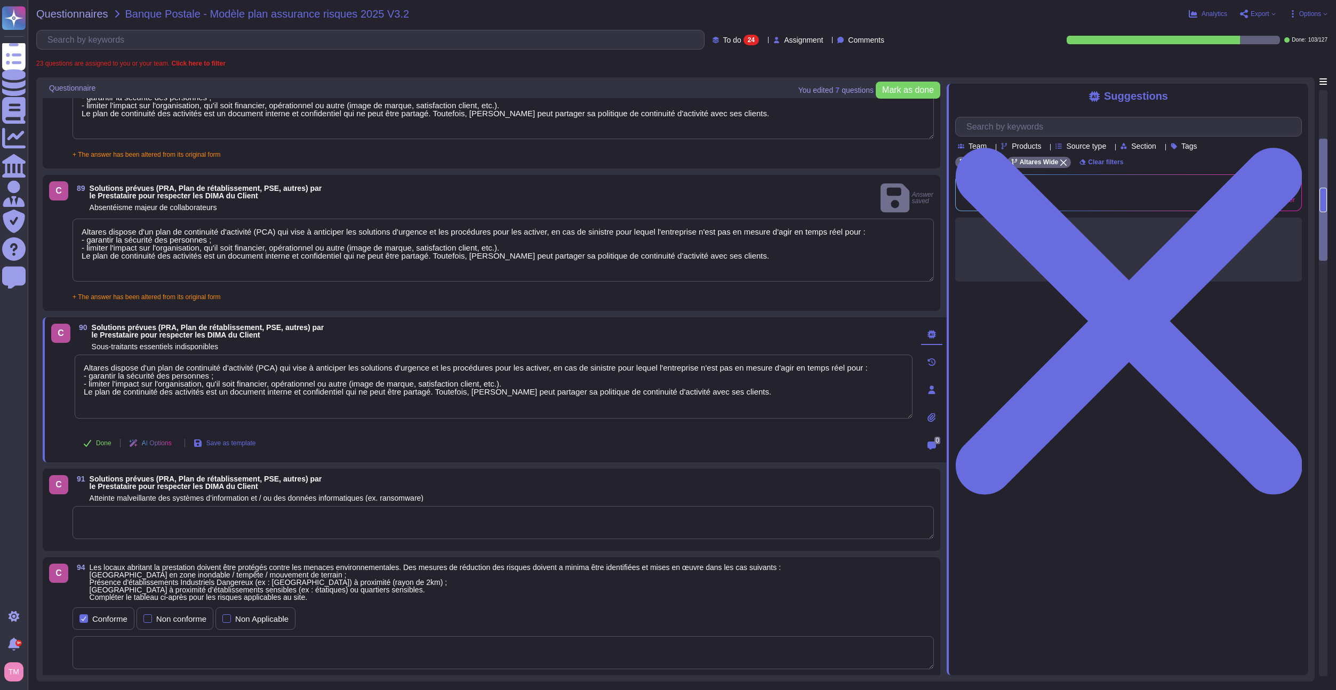
scroll to position [373, 0]
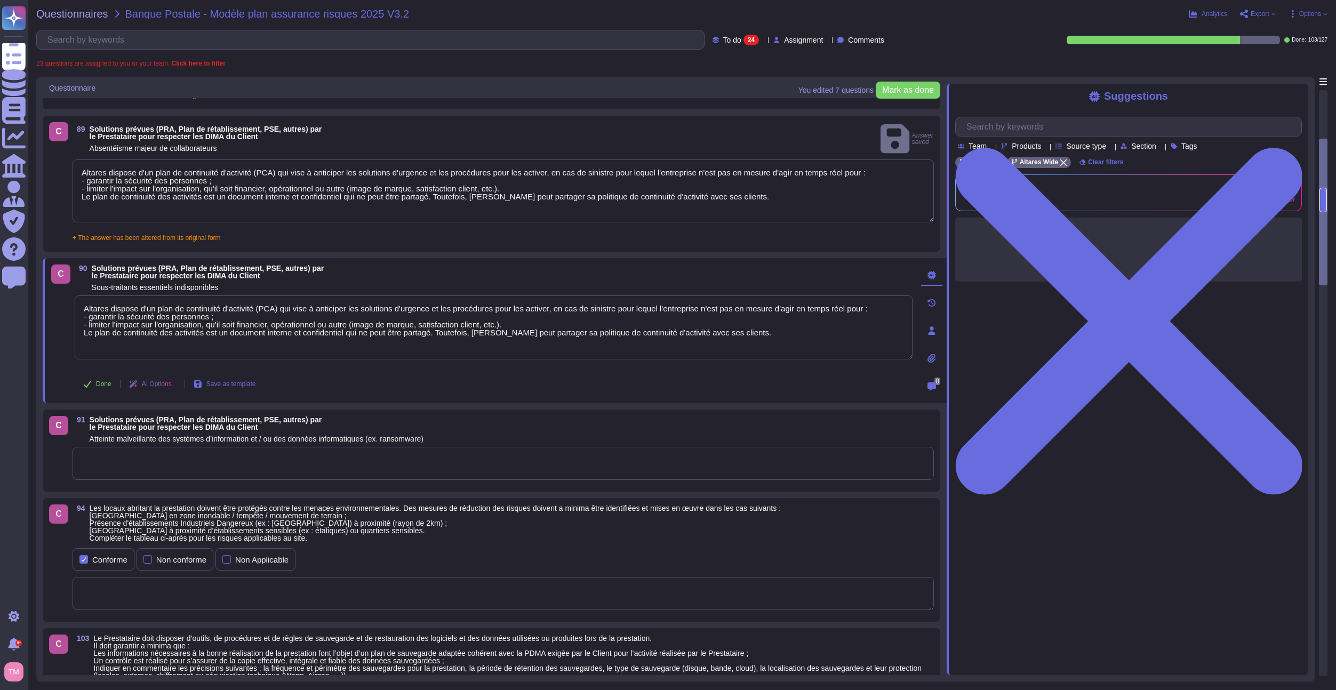
click at [113, 455] on textarea at bounding box center [503, 463] width 861 height 33
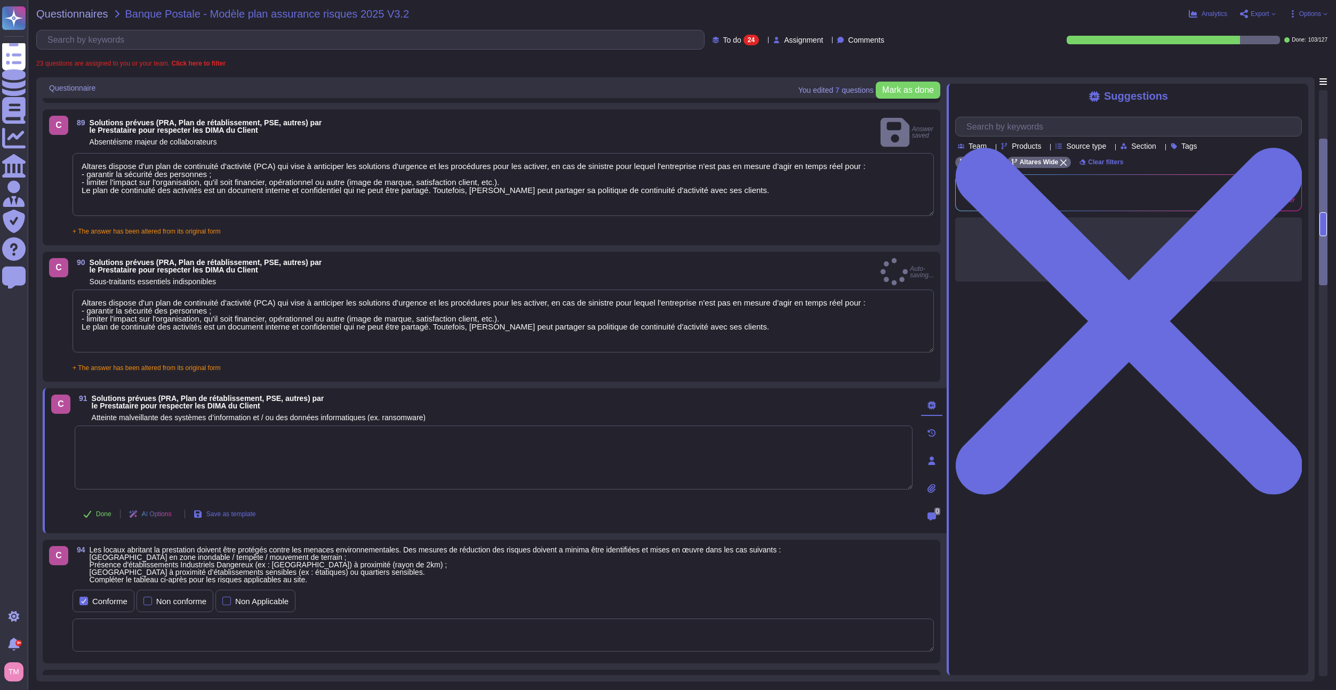
paste textarea "Altares dispose d'un plan de continuité d'activité (PCA) qui vise à anticiper l…"
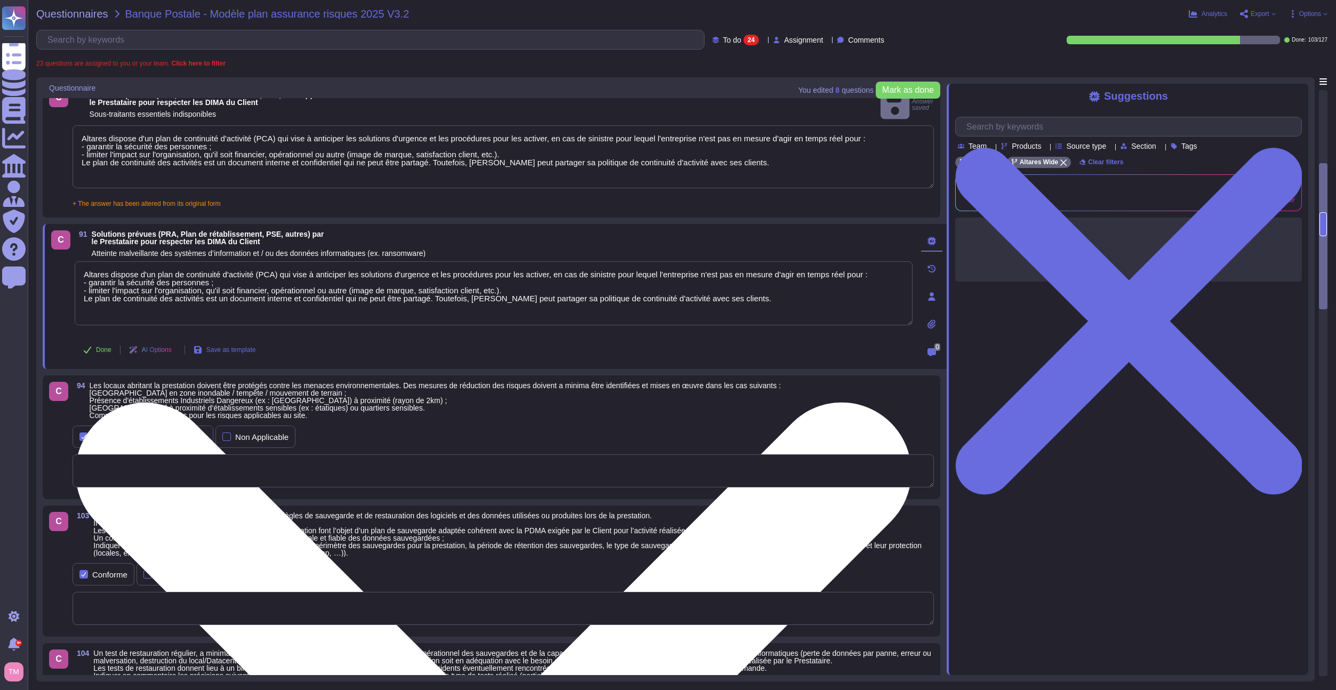
scroll to position [533, 0]
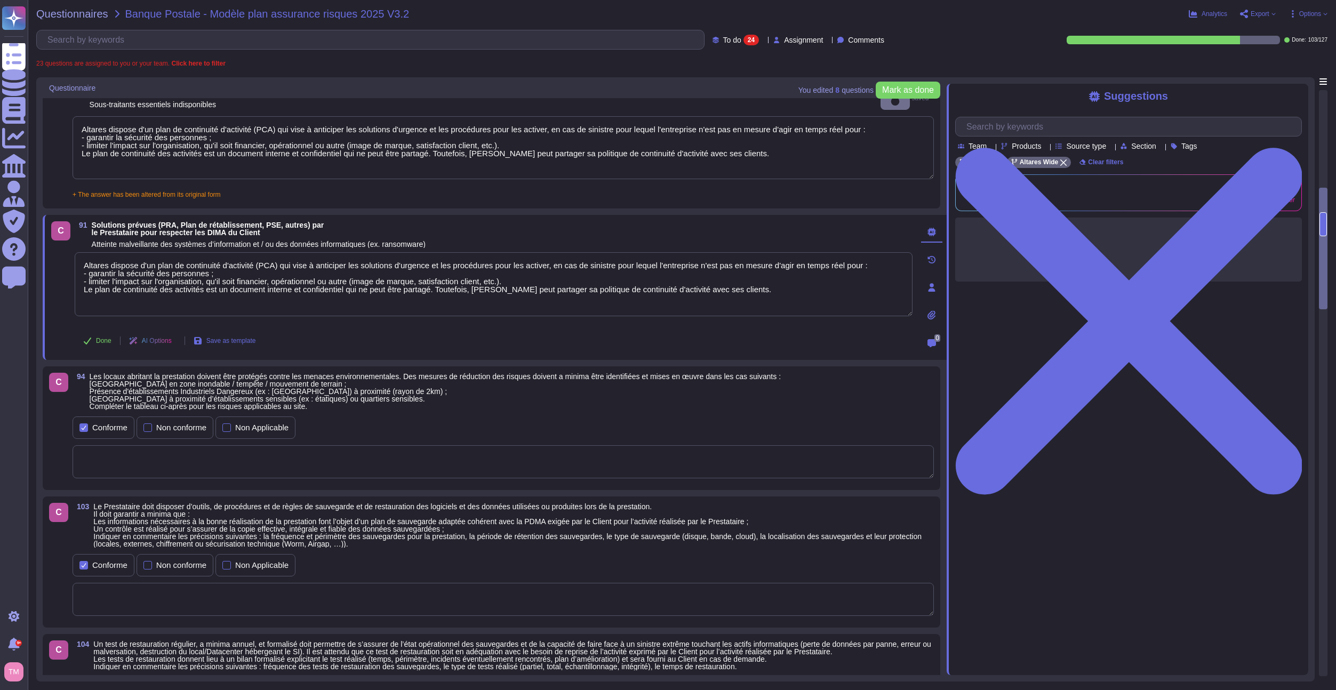
click at [296, 453] on textarea at bounding box center [503, 461] width 861 height 33
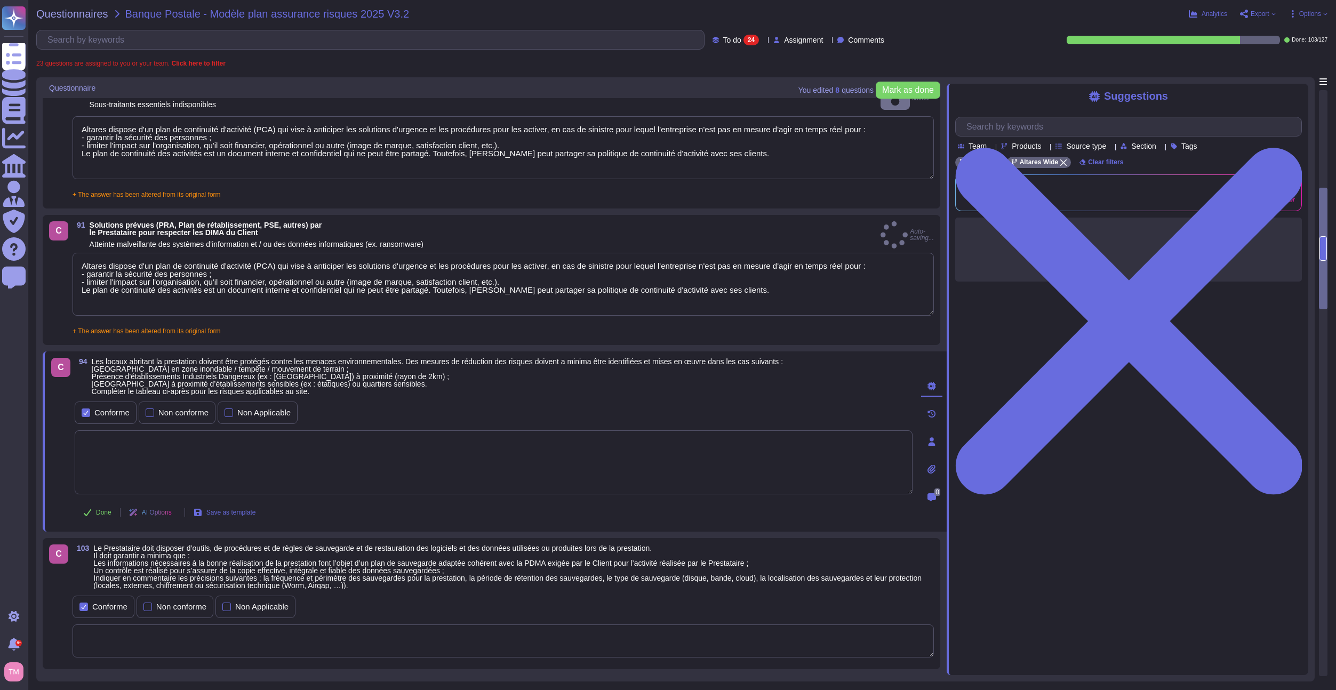
paste textarea "Altares dispose d'un plan de continuité d'activité (PCA) qui vise à anticiper l…"
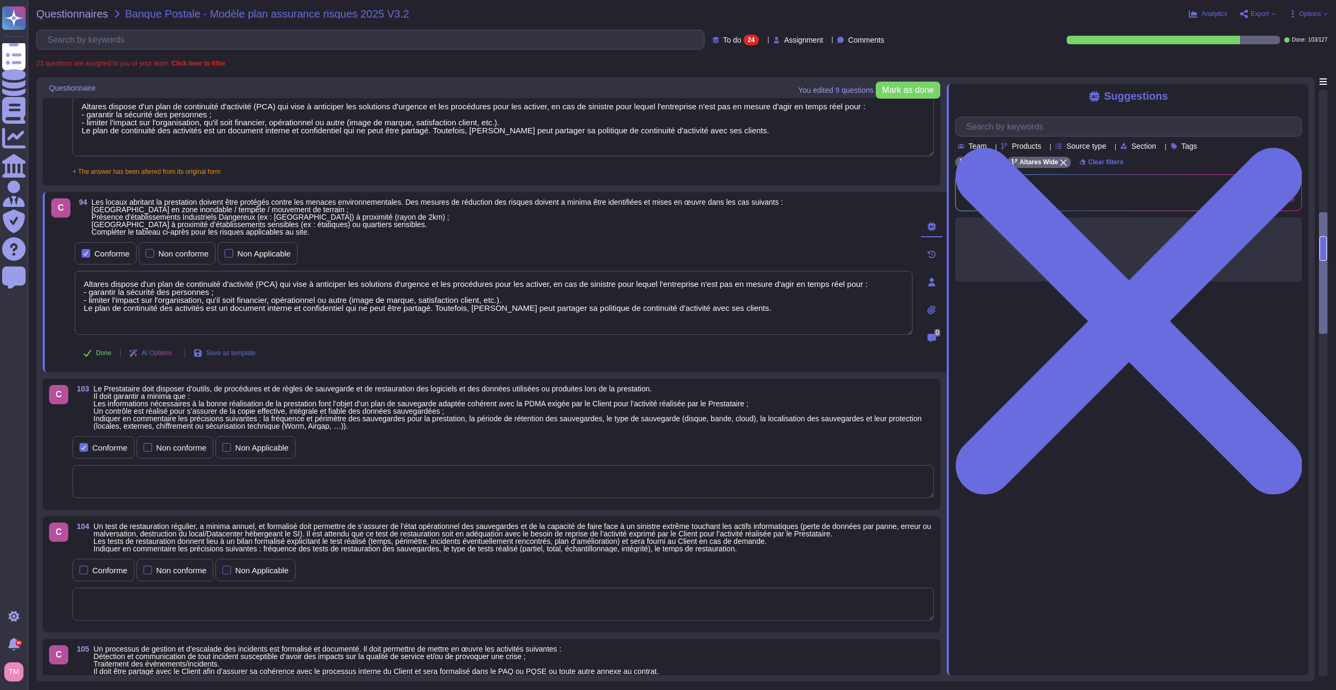
scroll to position [693, 0]
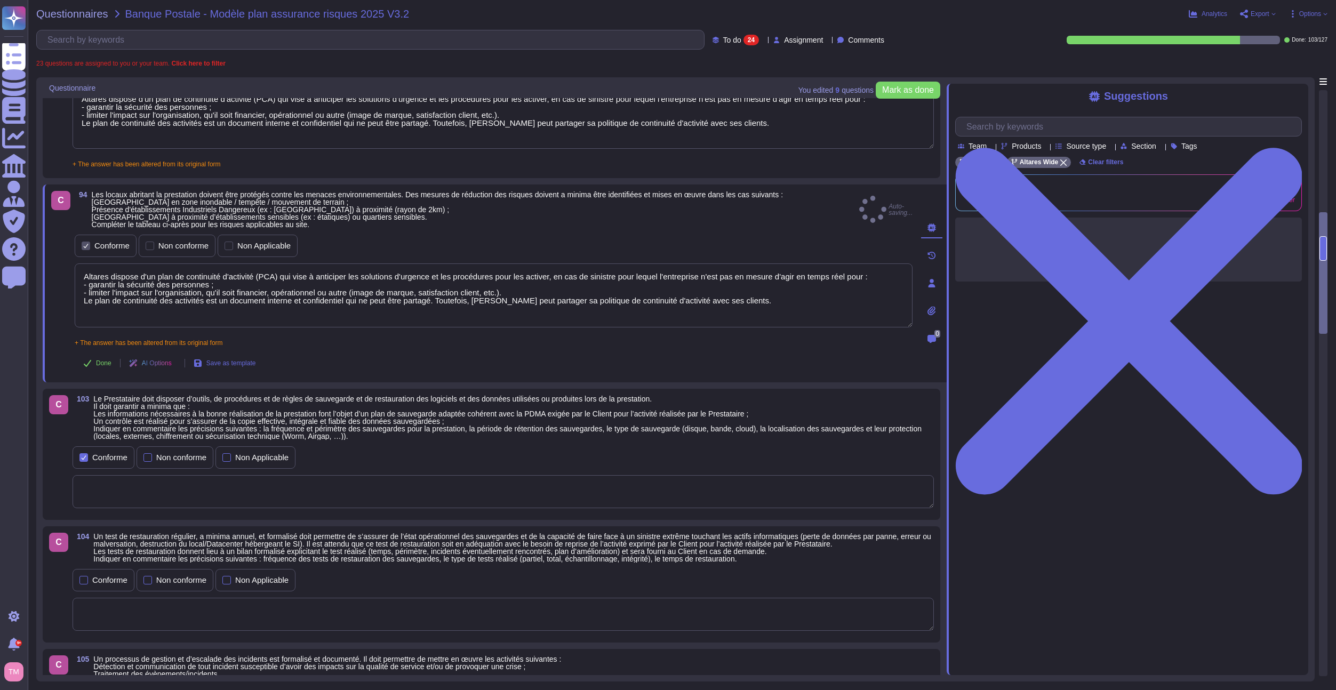
click at [159, 465] on div "Conforme Non conforme Non Applicable" at bounding box center [503, 476] width 861 height 65
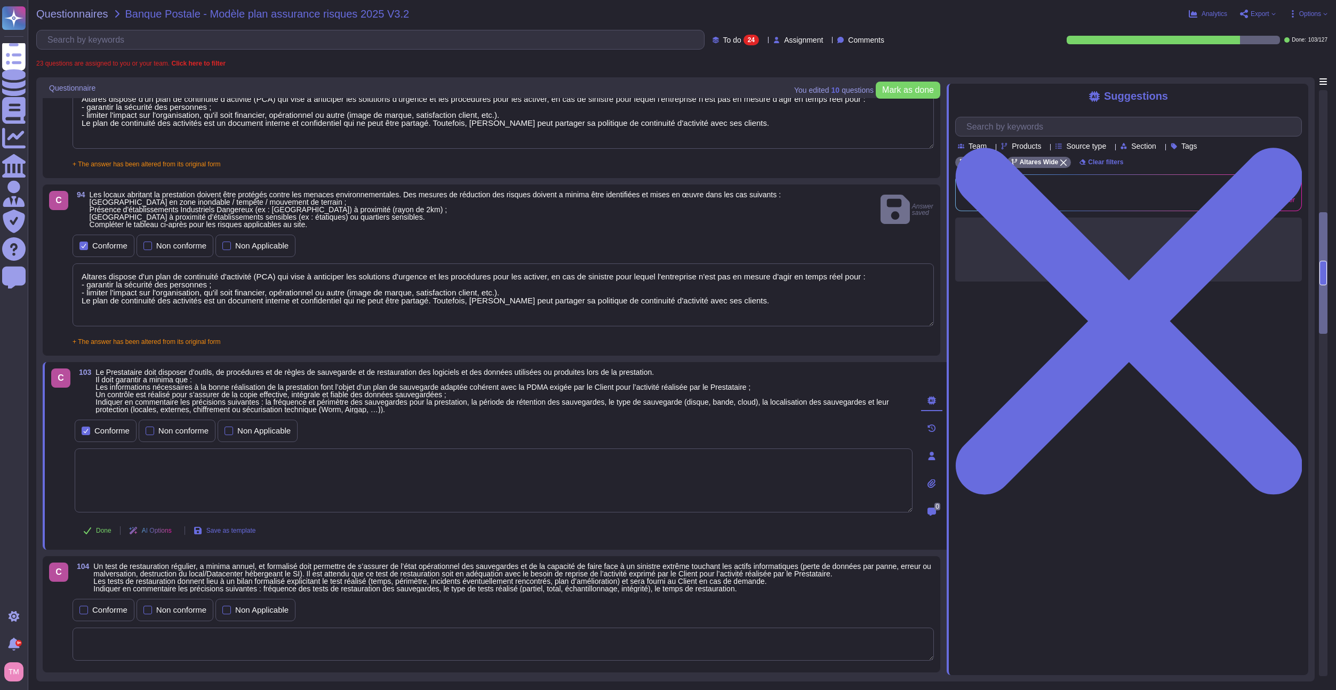
paste textarea "Altares dispose d'un plan de continuité d'activité (PCA) qui vise à anticiper l…"
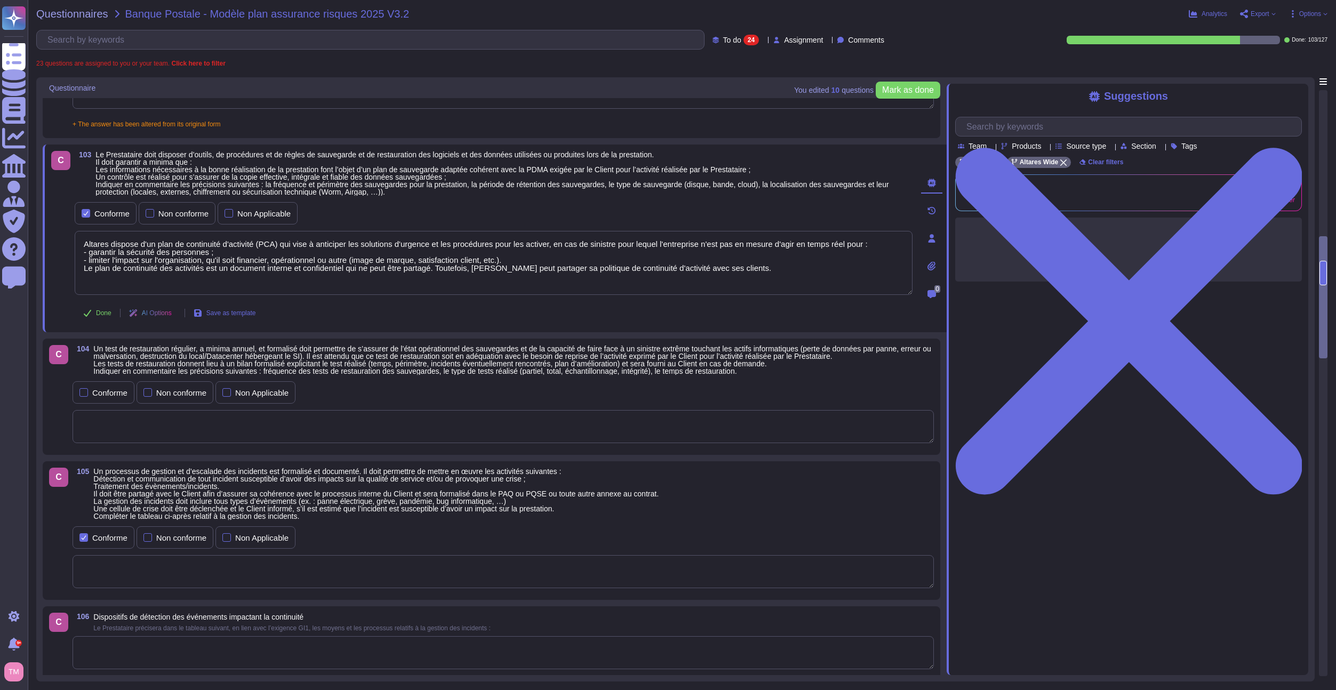
scroll to position [906, 0]
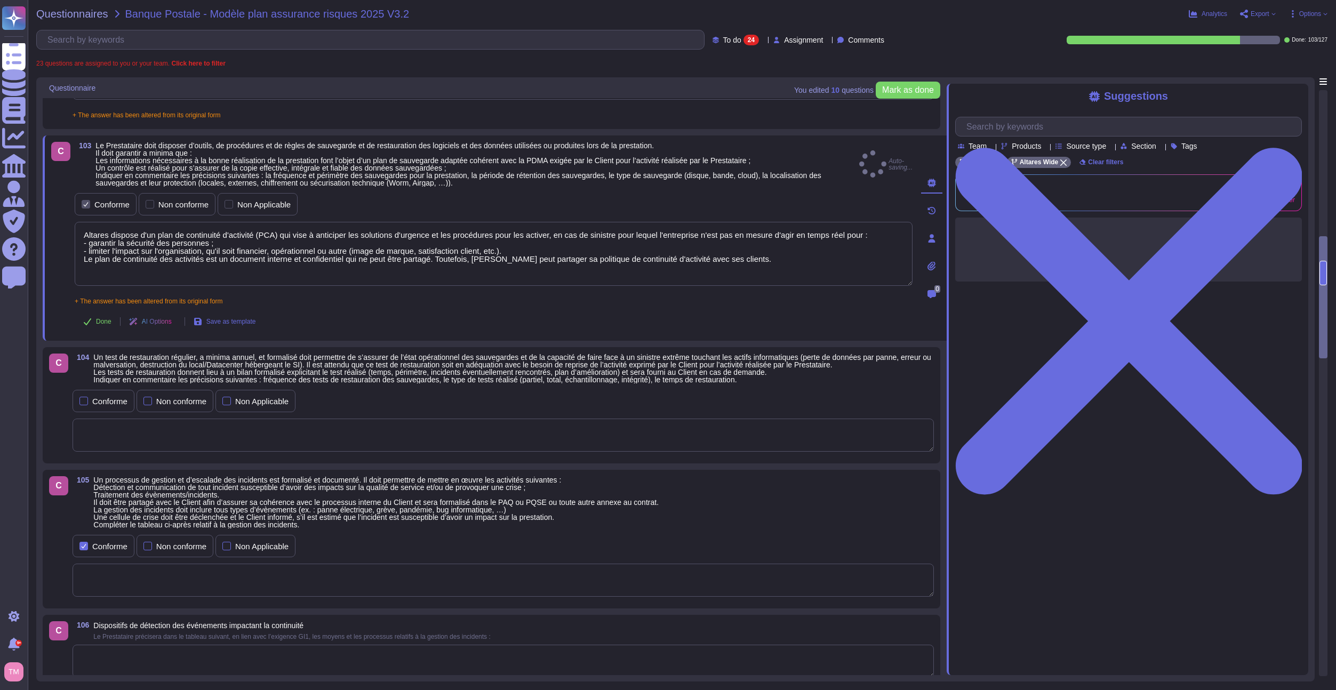
click at [114, 431] on textarea at bounding box center [503, 435] width 861 height 33
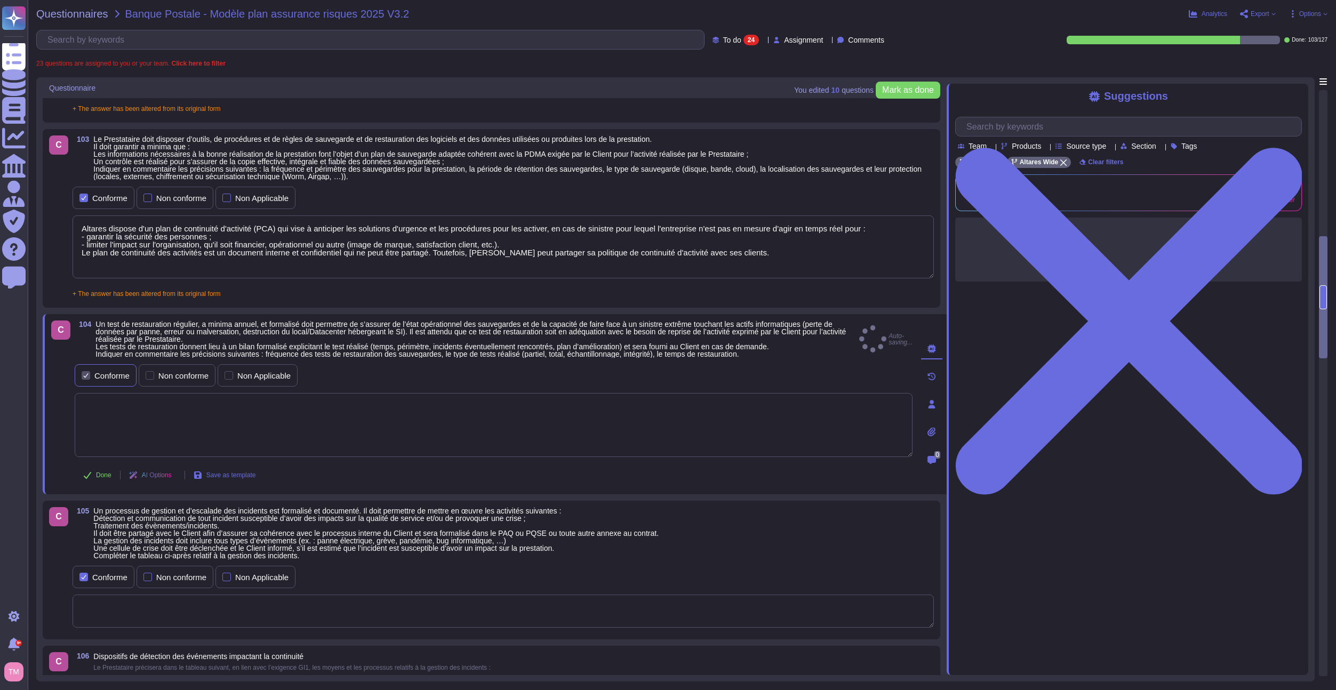
click at [102, 368] on div "Conforme" at bounding box center [106, 375] width 62 height 22
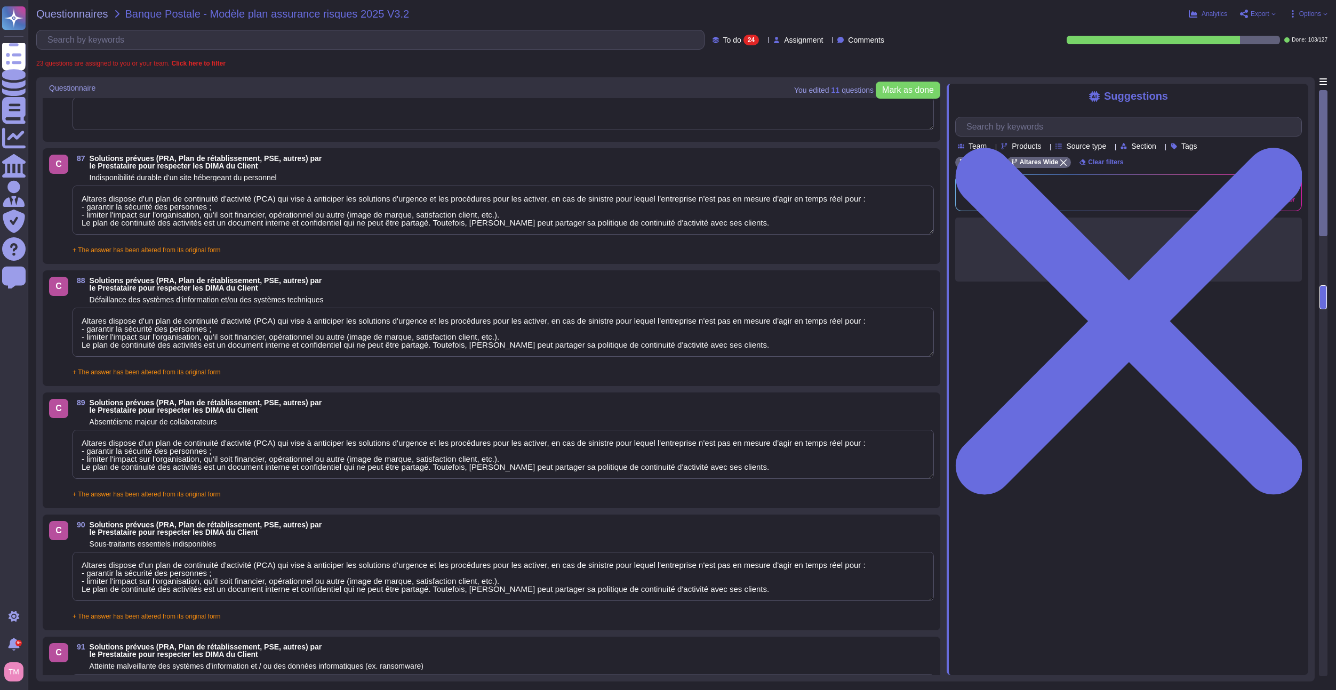
scroll to position [0, 0]
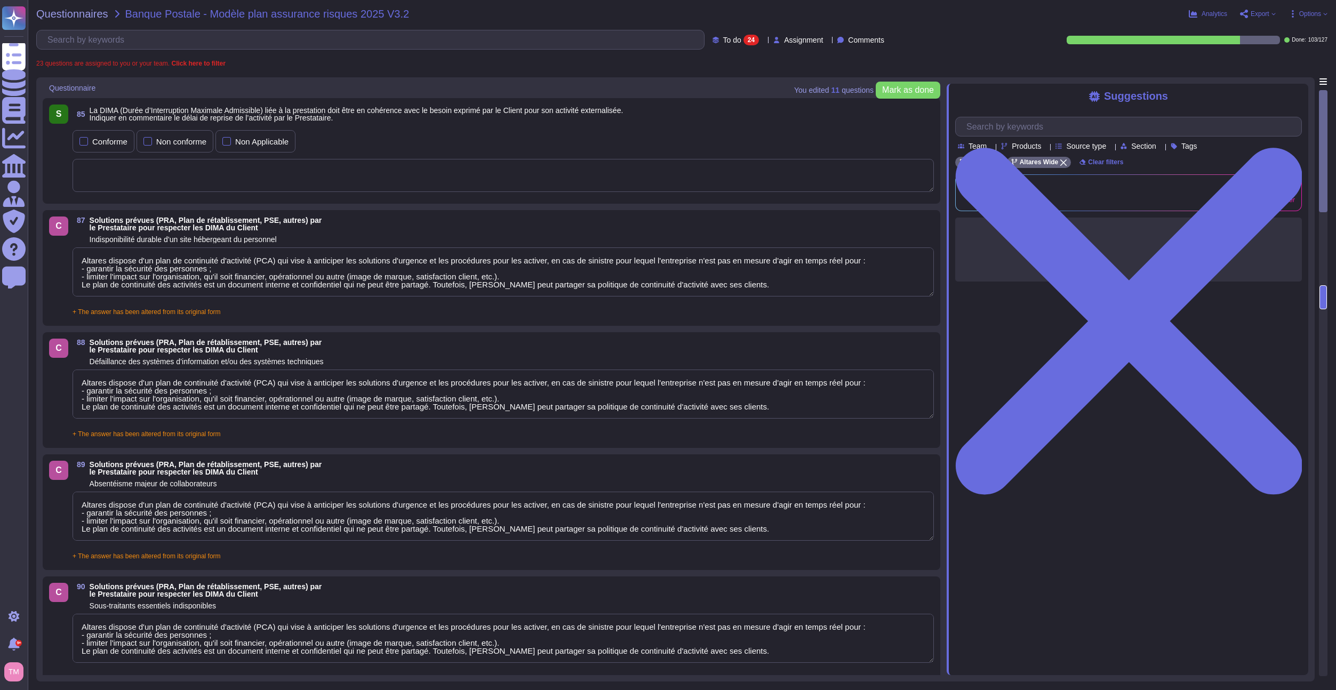
click at [171, 257] on textarea "Altares dispose d'un plan de continuité d'activité (PCA) qui vise à anticiper l…" at bounding box center [503, 271] width 861 height 49
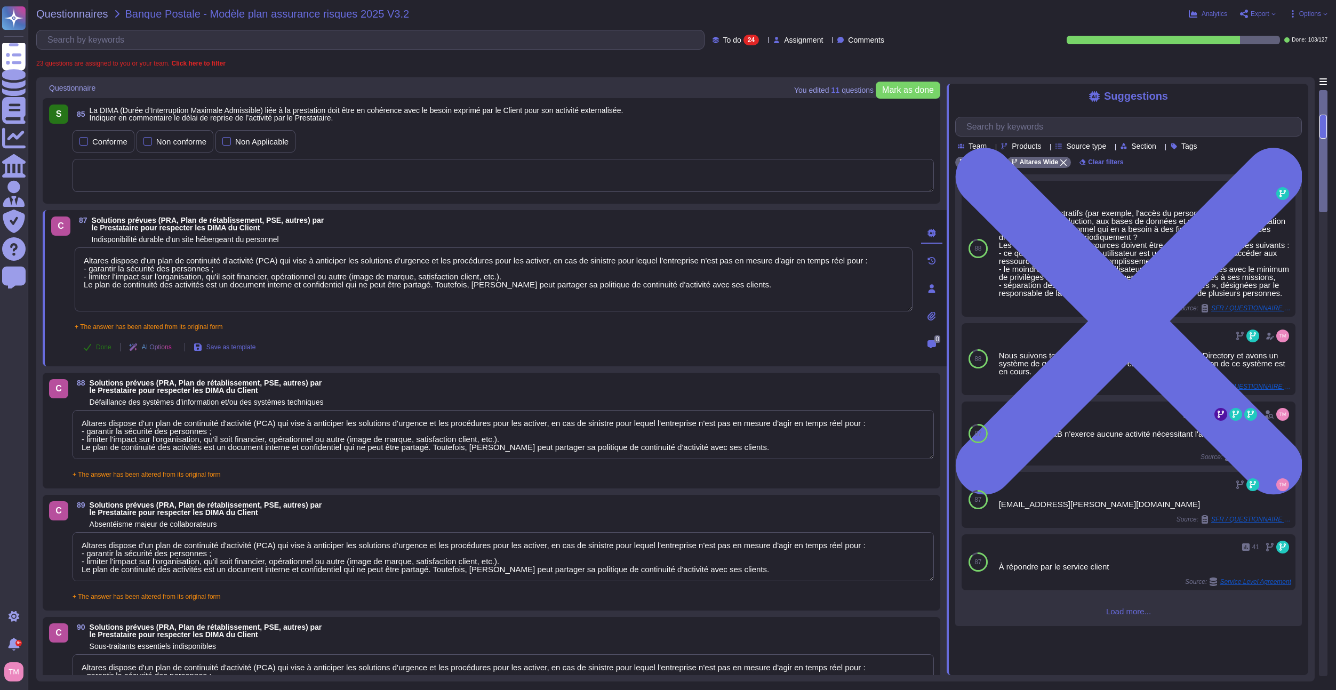
click at [90, 349] on icon at bounding box center [87, 347] width 9 height 9
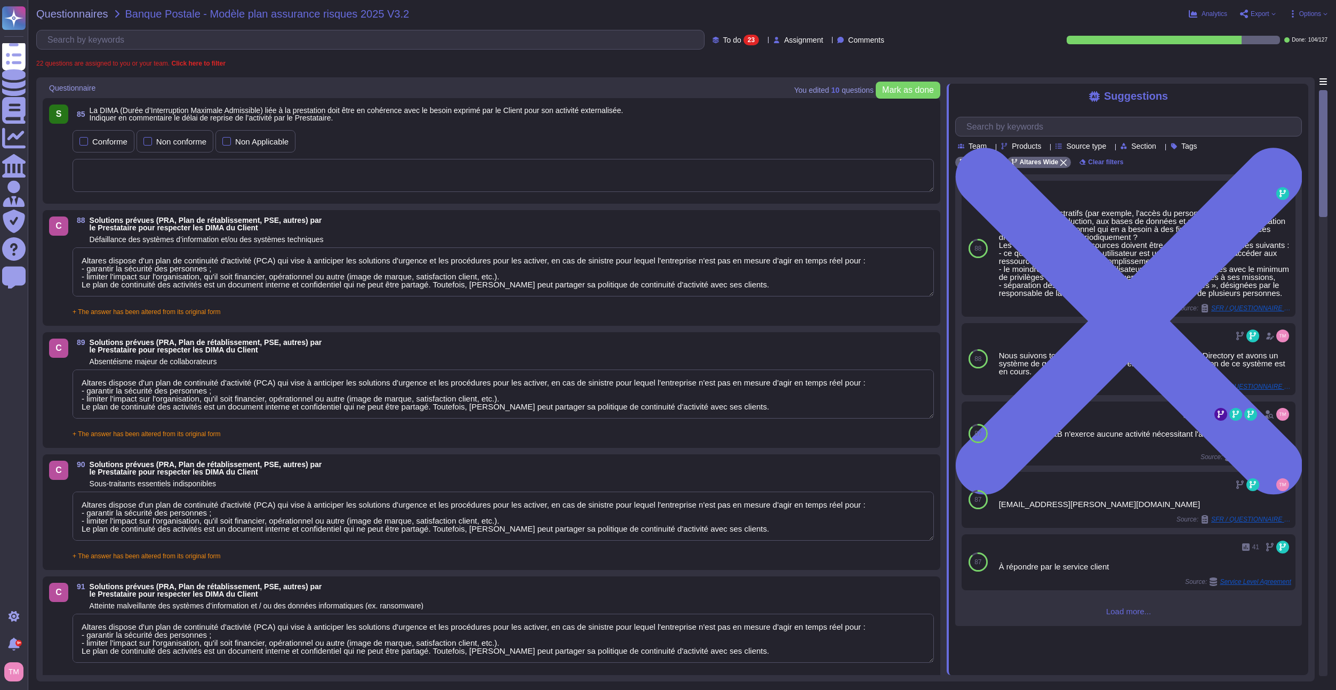
click at [160, 242] on span "Défaillance des systèmes d’information et/ou des systèmes techniques" at bounding box center [207, 239] width 234 height 9
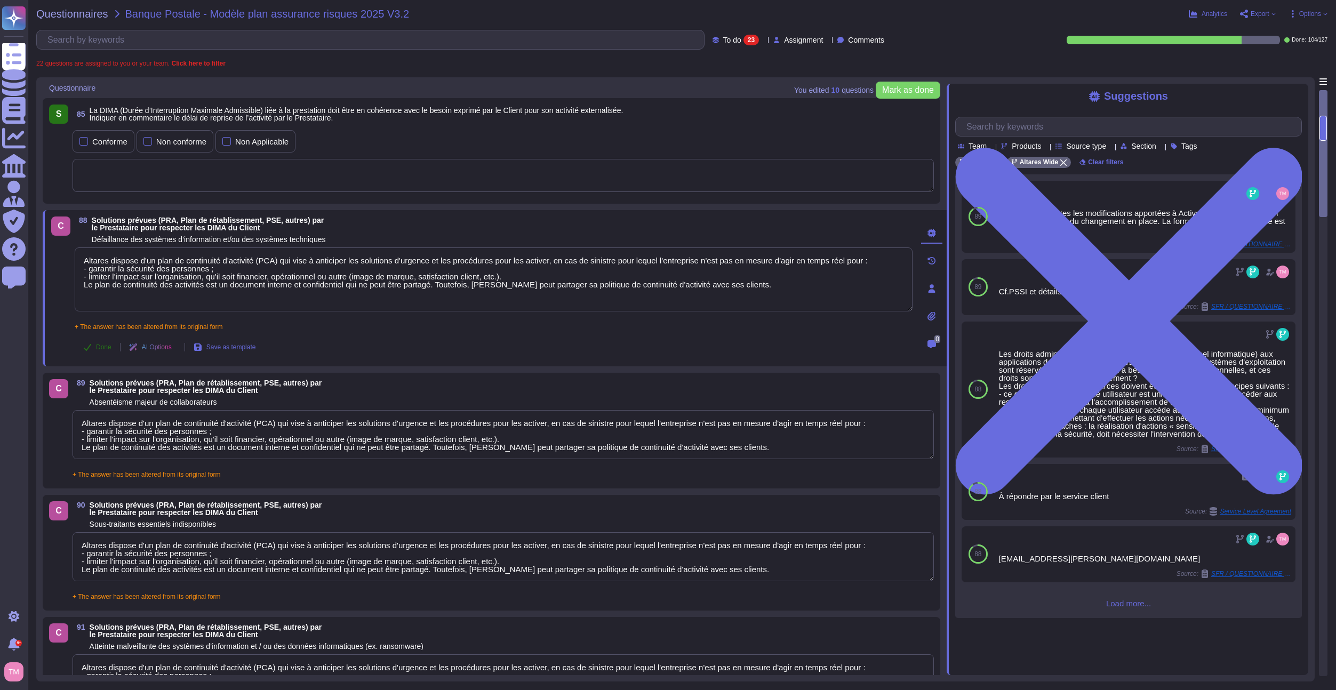
click at [96, 346] on span "Done" at bounding box center [103, 347] width 15 height 6
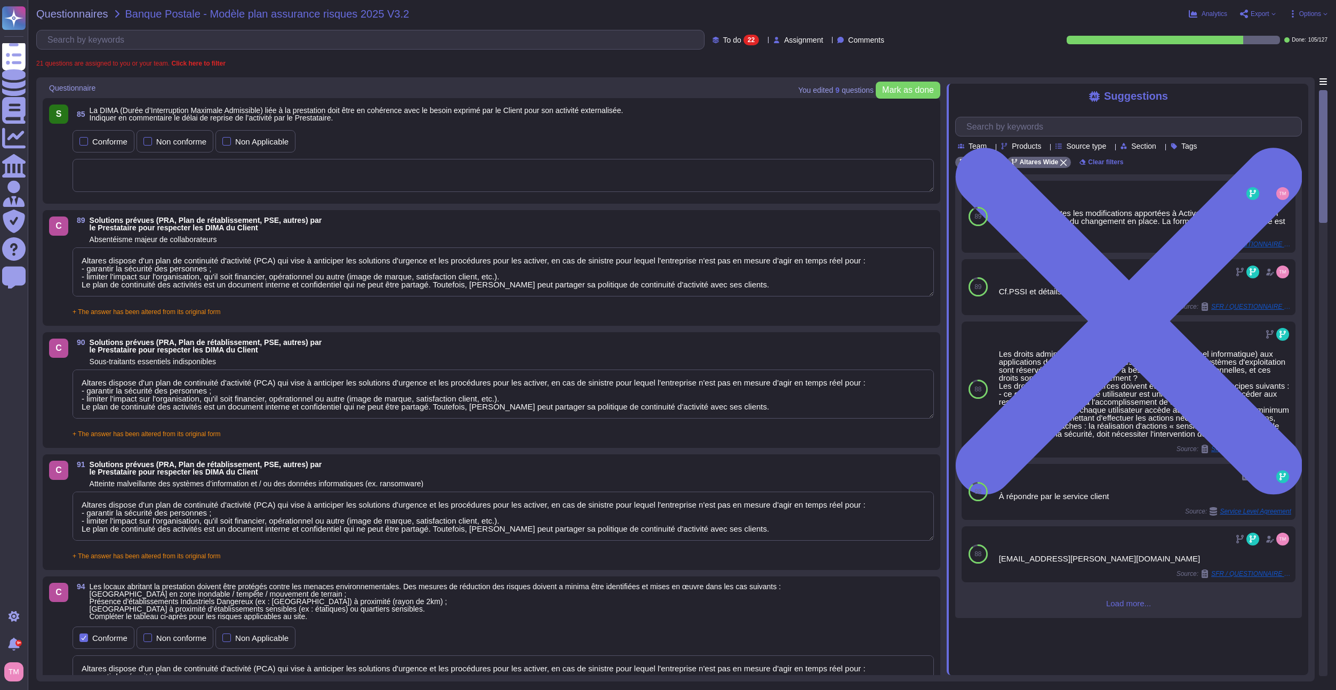
click at [134, 254] on textarea "Altares dispose d'un plan de continuité d'activité (PCA) qui vise à anticiper l…" at bounding box center [503, 271] width 861 height 49
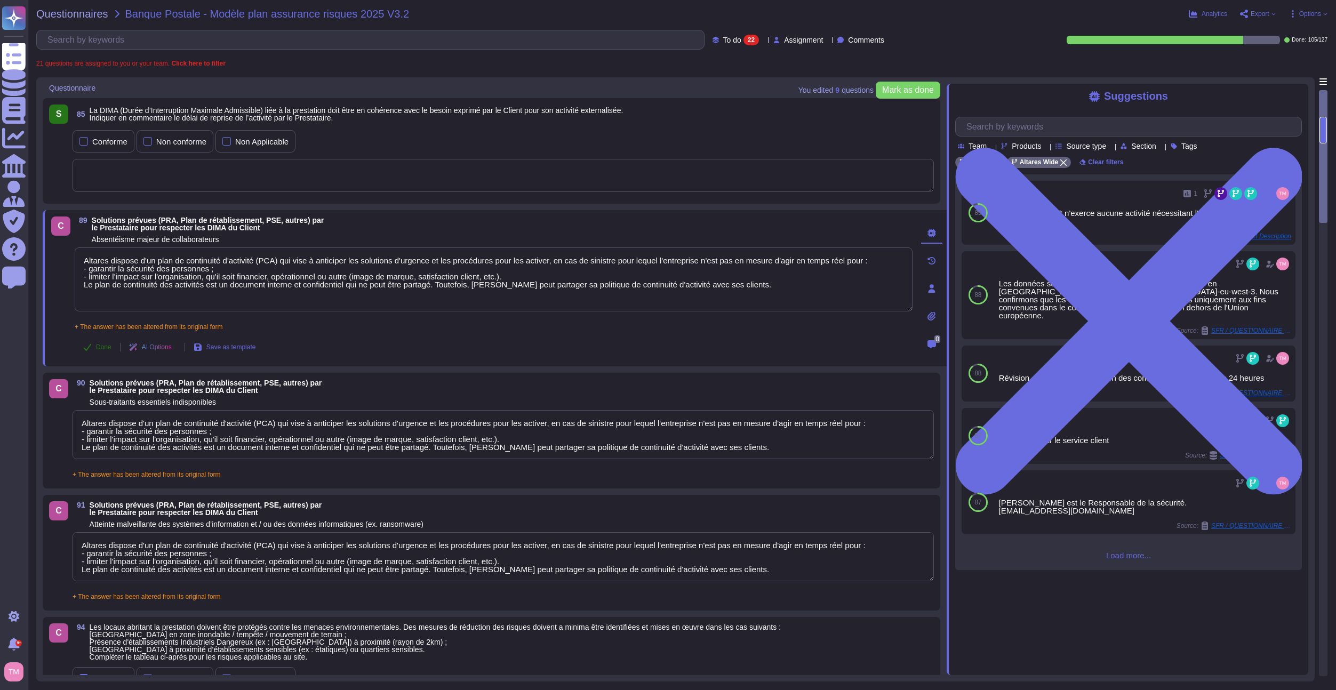
click at [95, 343] on button "Done" at bounding box center [97, 346] width 45 height 21
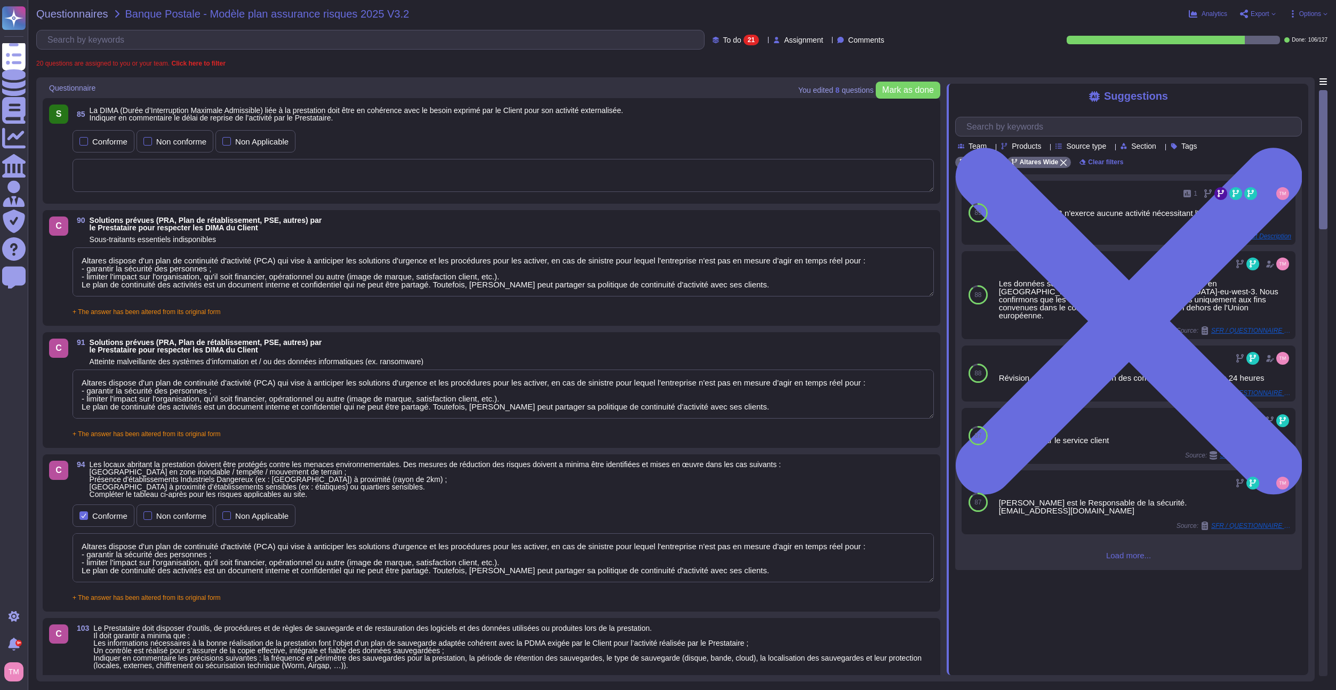
click at [143, 247] on div "C 90 Solutions prévues (PRA, Plan de rétablissement, PSE, autres) par le Presta…" at bounding box center [491, 267] width 885 height 103
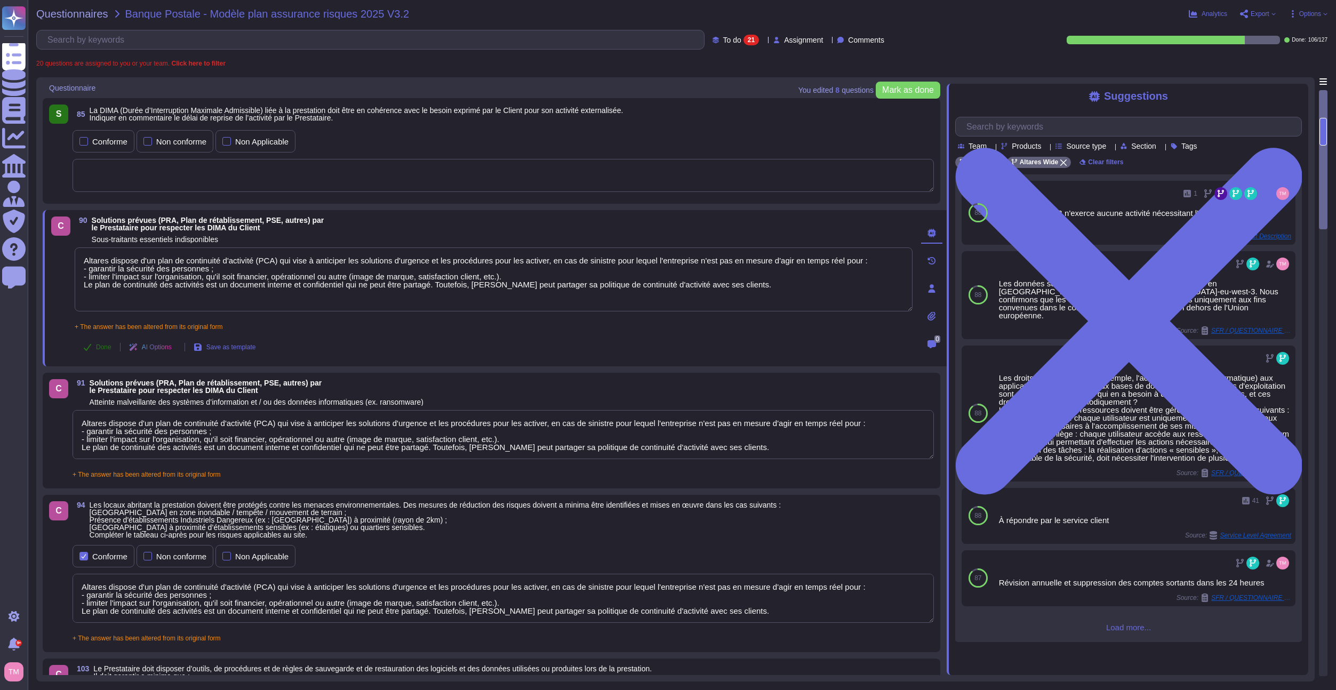
click at [102, 345] on span "Done" at bounding box center [103, 347] width 15 height 6
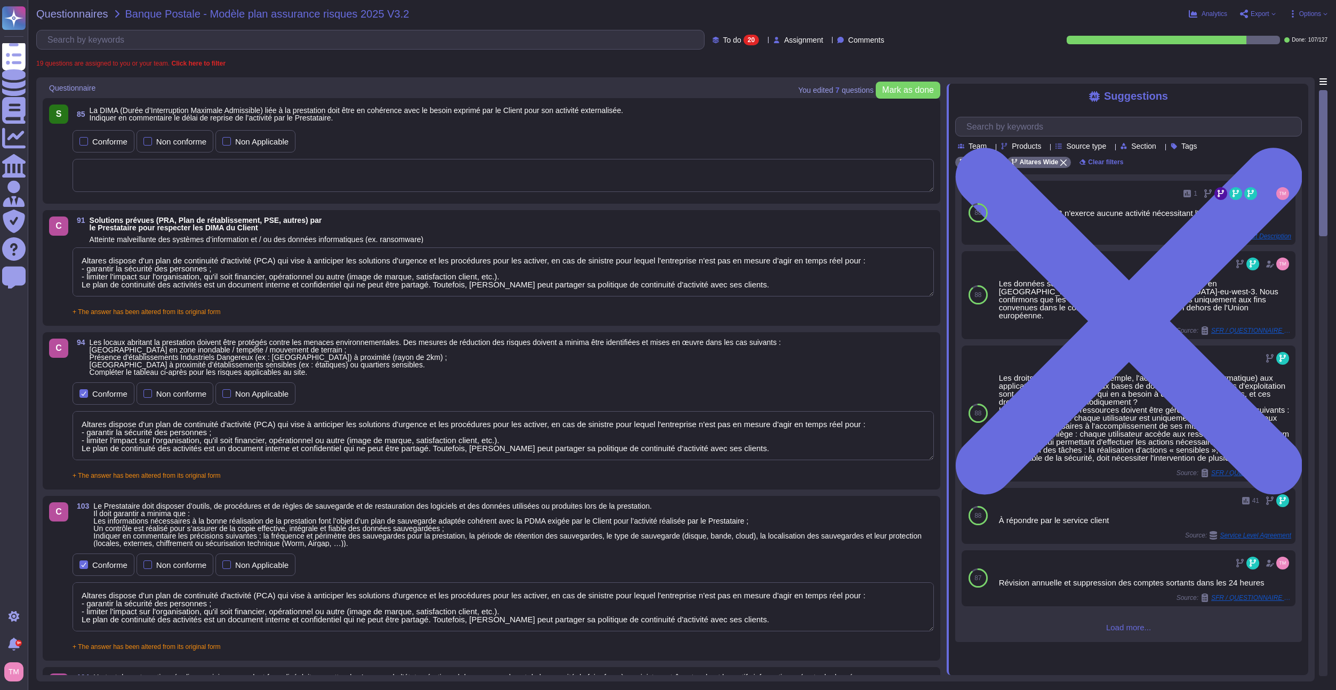
click at [159, 250] on textarea "Altares dispose d'un plan de continuité d'activité (PCA) qui vise à anticiper l…" at bounding box center [503, 271] width 861 height 49
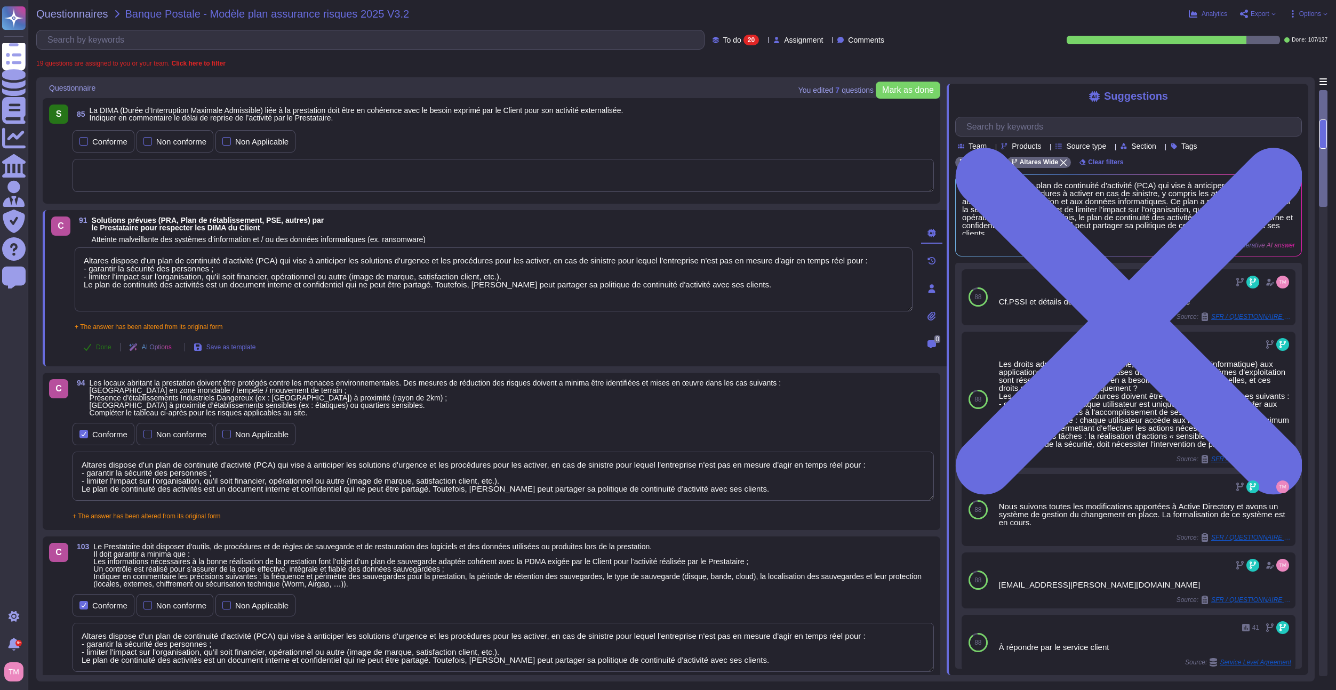
click at [100, 346] on span "Done" at bounding box center [103, 347] width 15 height 6
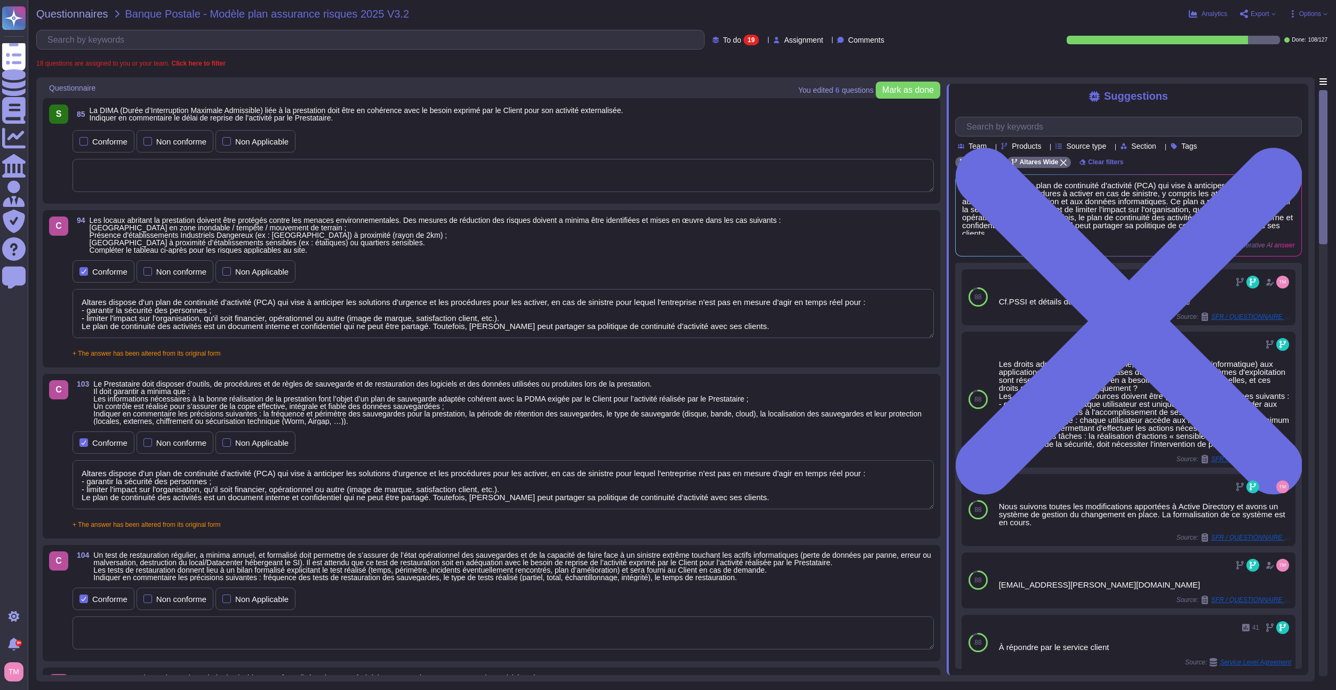
click at [170, 243] on span "Les locaux abritant la prestation doivent être protégés contre les menaces envi…" at bounding box center [435, 235] width 691 height 38
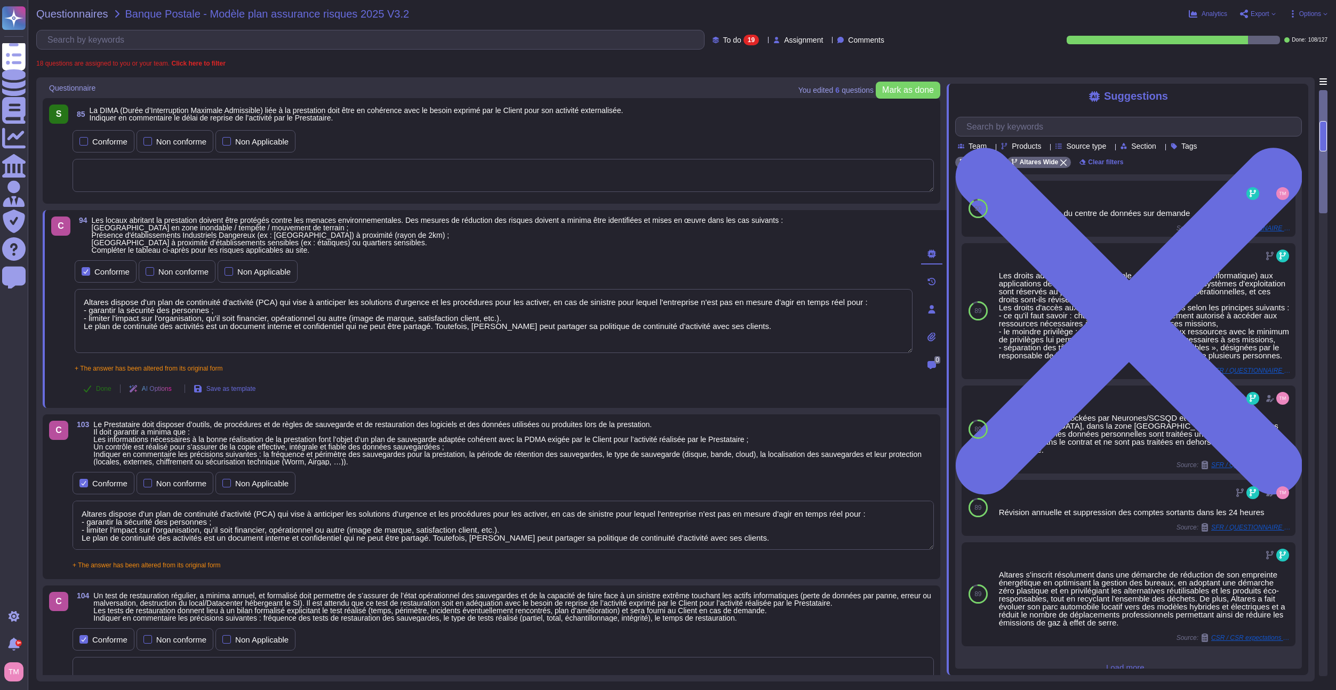
click at [94, 383] on button "Done" at bounding box center [97, 388] width 45 height 21
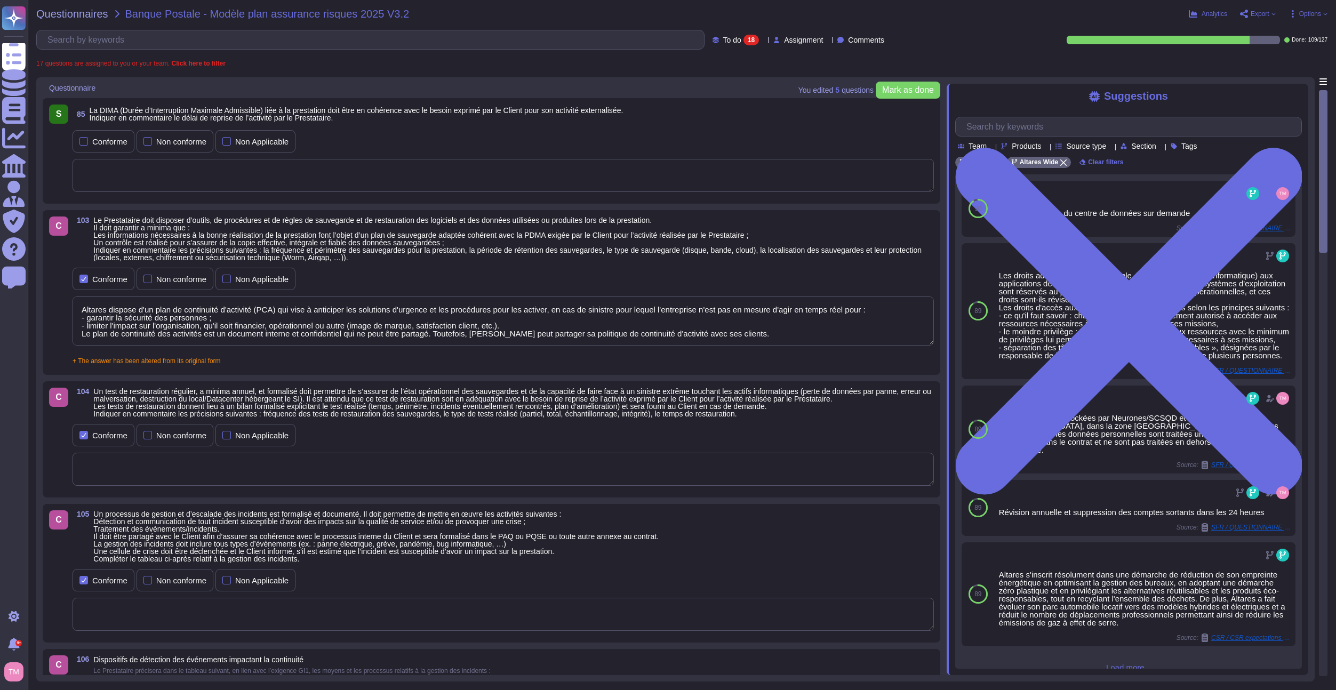
click at [146, 244] on span "Le Prestataire doit disposer d’outils, de procédures et de règles de sauvegarde…" at bounding box center [507, 239] width 828 height 46
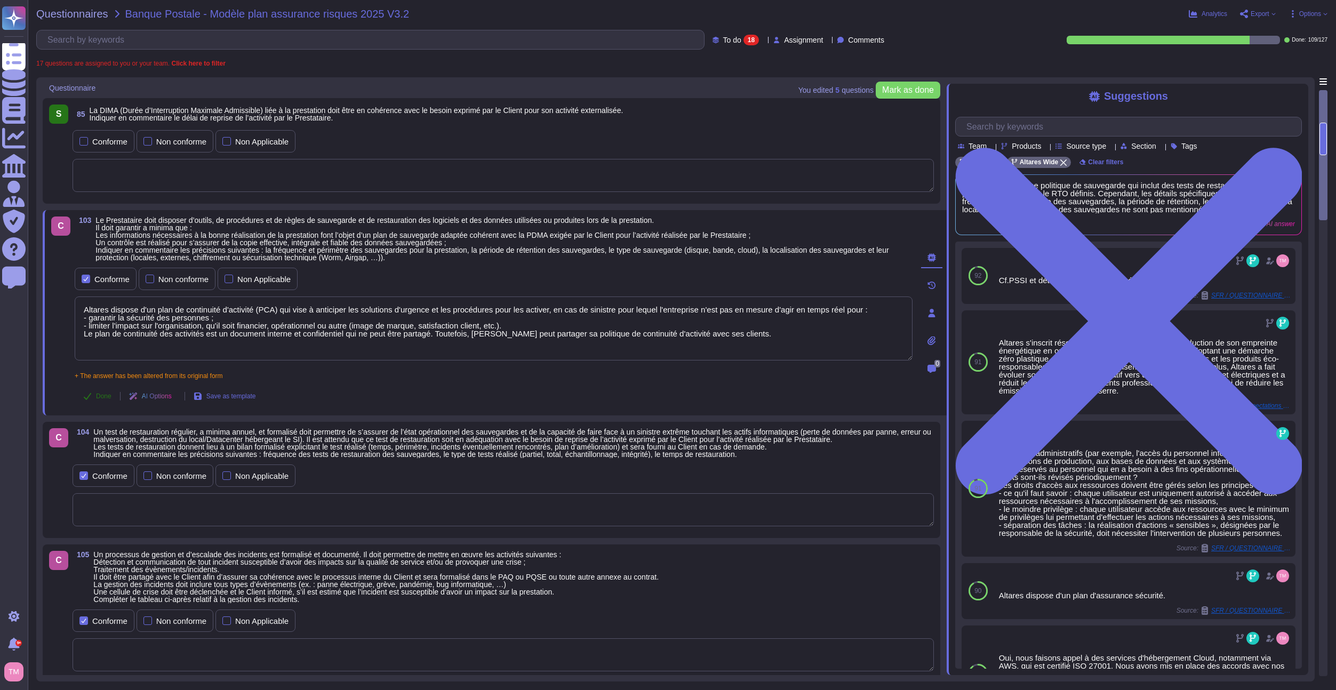
click at [89, 392] on icon at bounding box center [87, 396] width 9 height 9
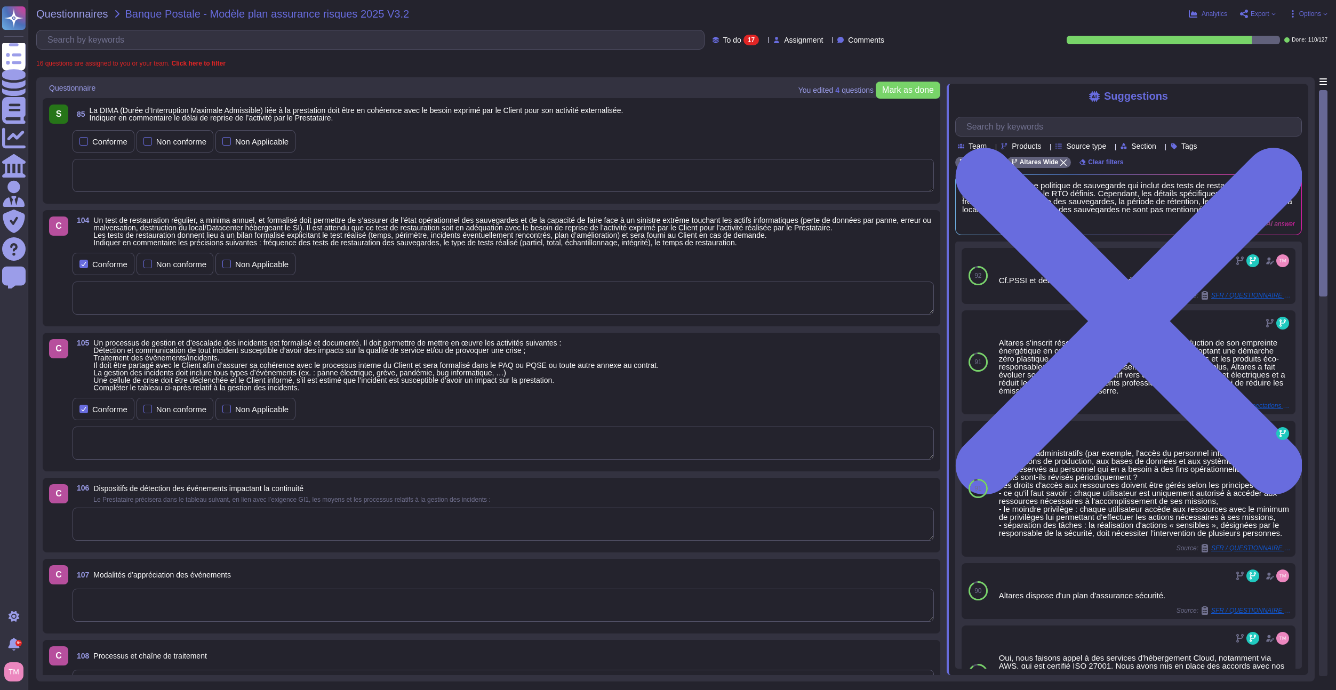
click at [210, 304] on textarea at bounding box center [503, 298] width 861 height 33
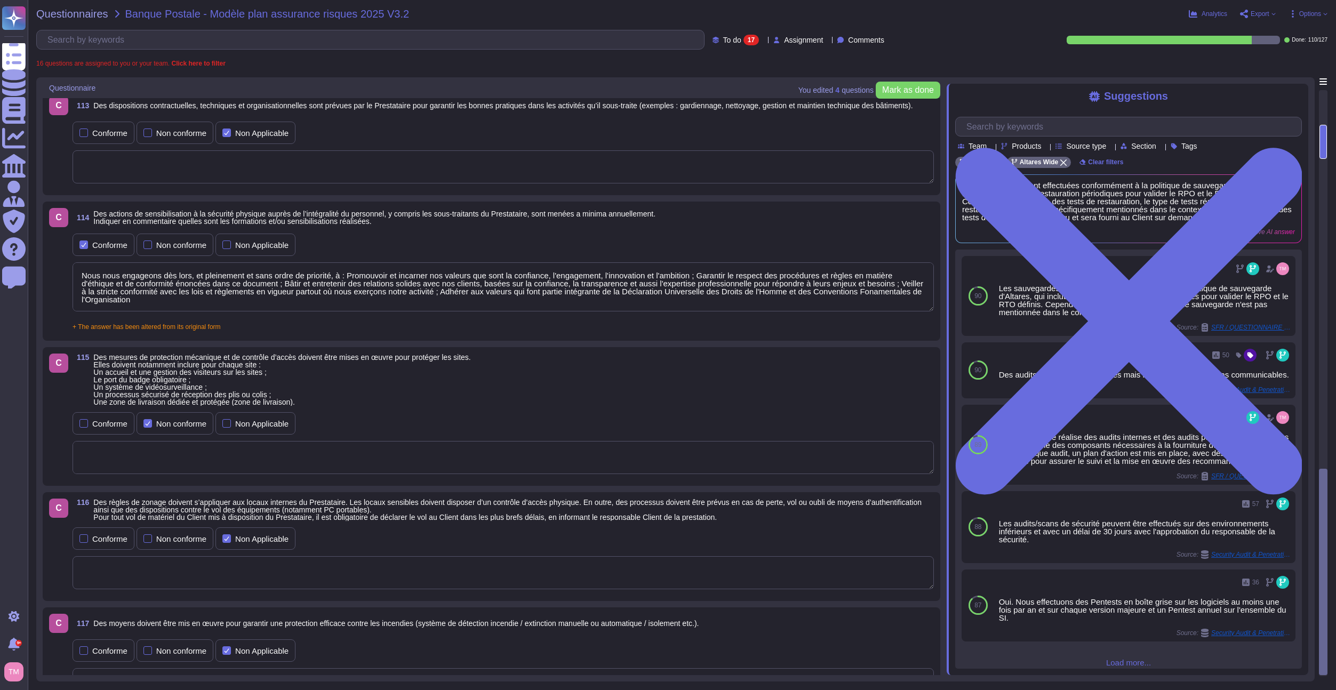
scroll to position [1358, 0]
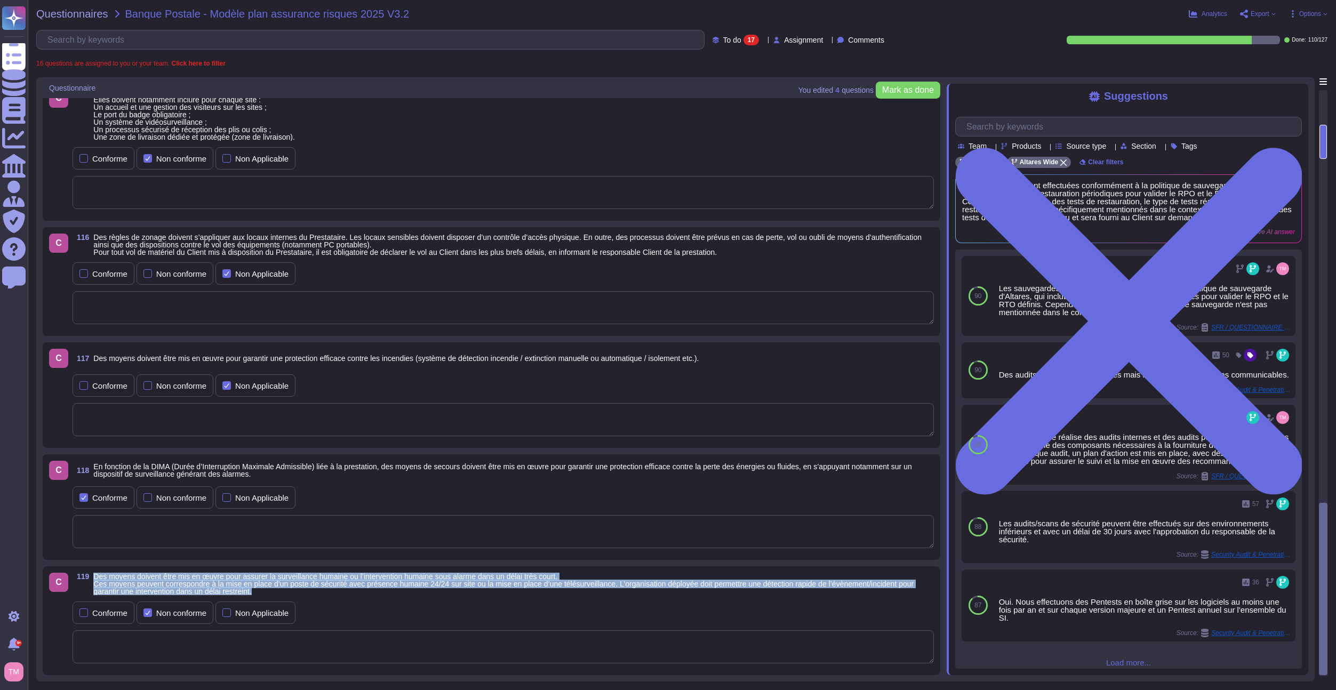
drag, startPoint x: 272, startPoint y: 591, endPoint x: 92, endPoint y: 570, distance: 182.0
click at [92, 573] on span "119 Des moyens doivent être mis en œuvre pour assurer la surveillance humaine o…" at bounding box center [503, 584] width 861 height 22
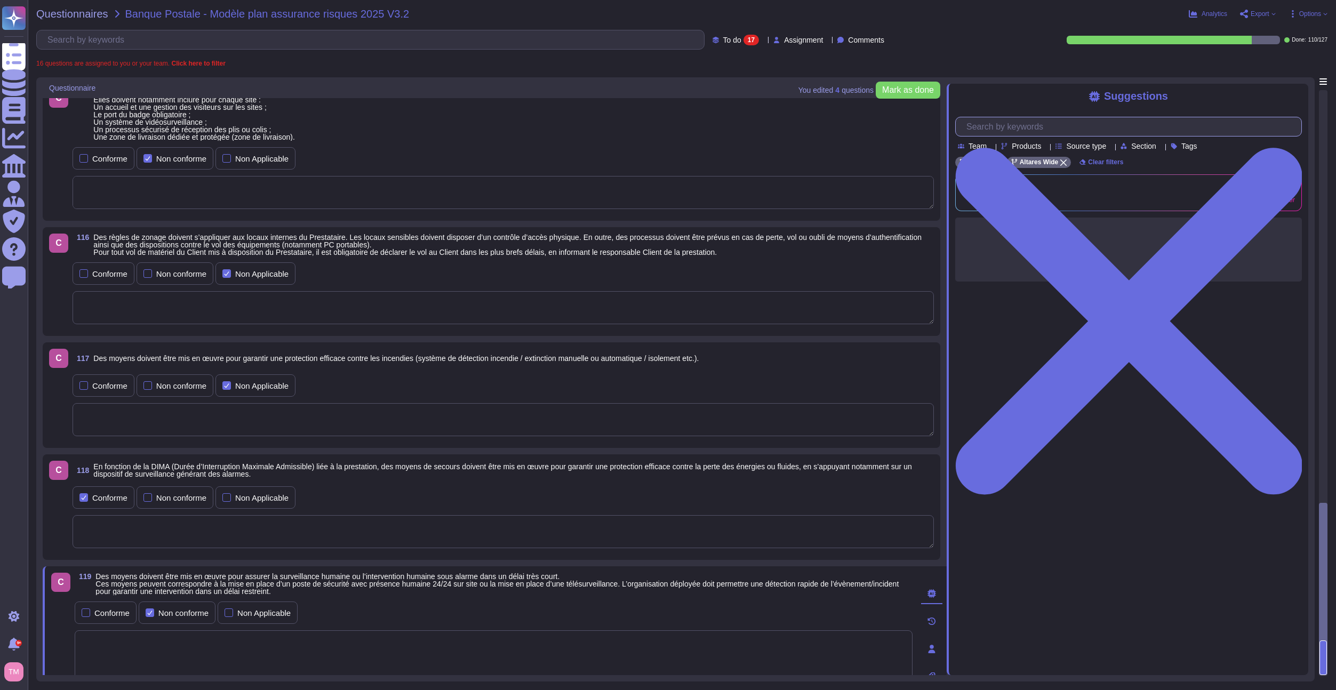
click at [1009, 126] on input "text" at bounding box center [1131, 126] width 340 height 19
paste input "Altares dispose d'un plan de continuité d'activité (PCA) qui vise à anticiper l…"
click at [97, 616] on div "Conforme" at bounding box center [111, 613] width 35 height 8
click at [168, 616] on div "Non conforme" at bounding box center [183, 618] width 50 height 8
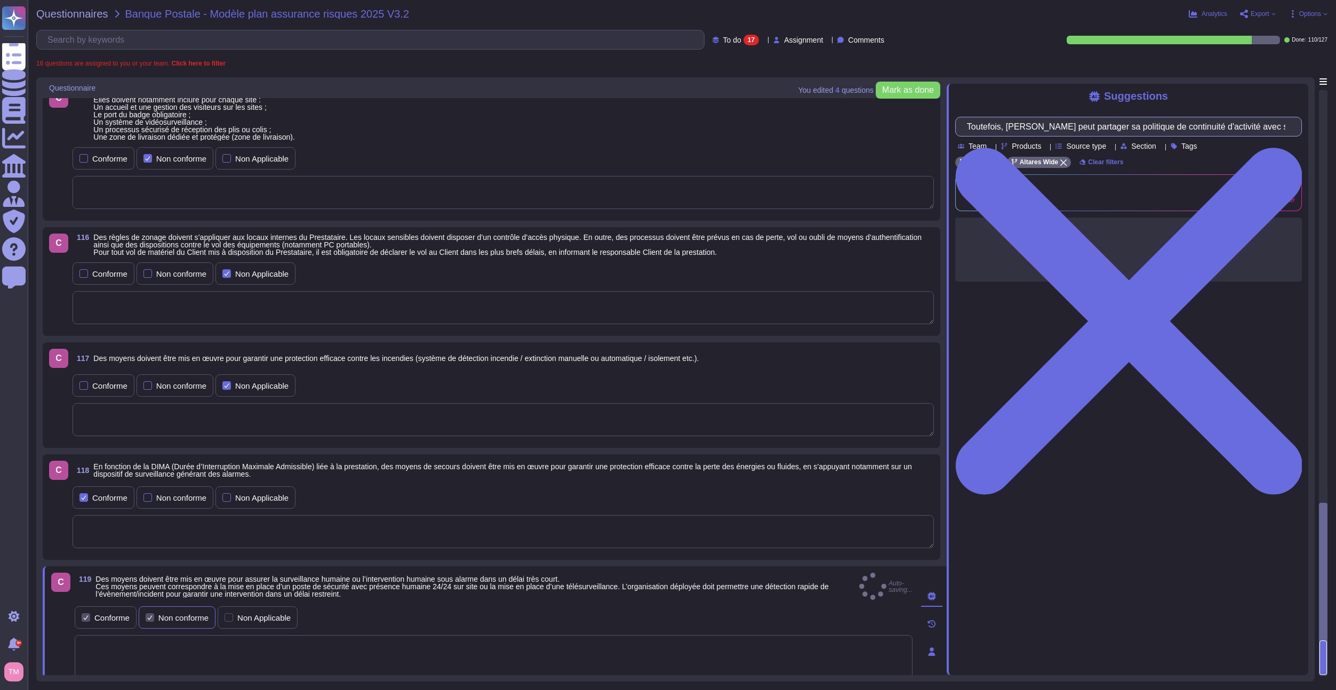
click at [0, 0] on input "Non conforme" at bounding box center [0, 0] width 0 height 0
click at [204, 654] on textarea at bounding box center [494, 673] width 838 height 64
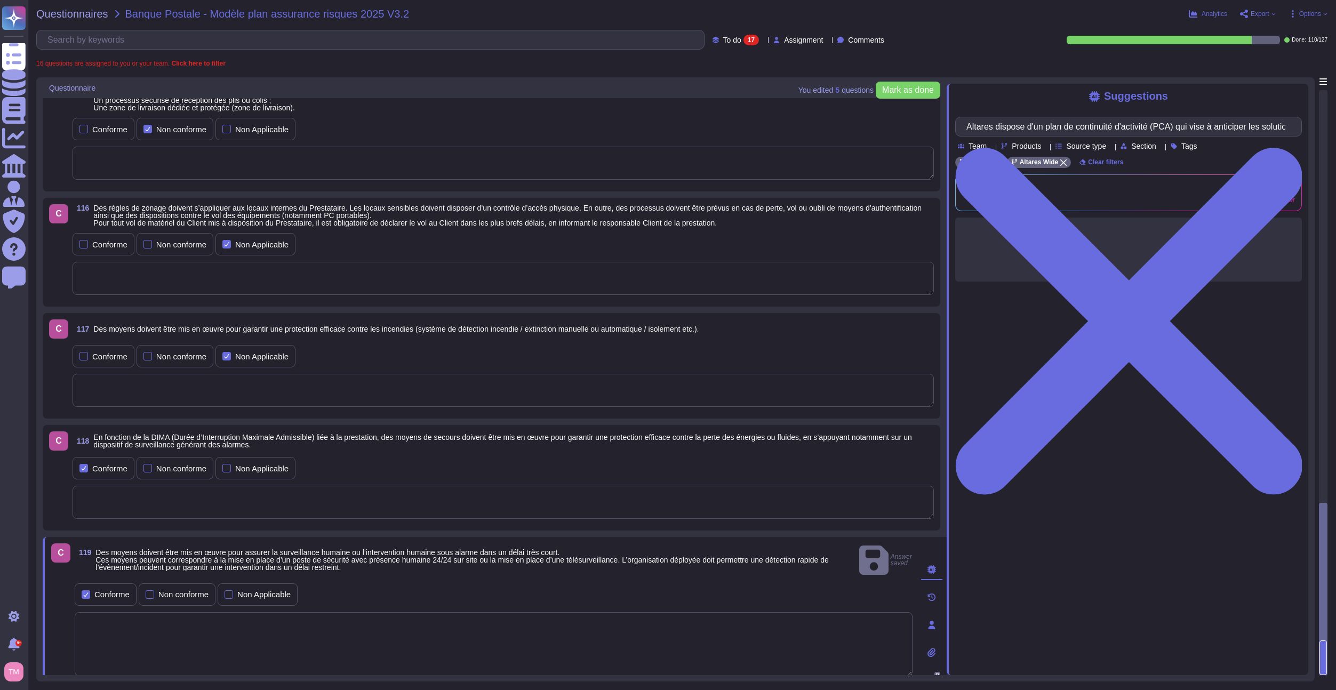
scroll to position [1415, 0]
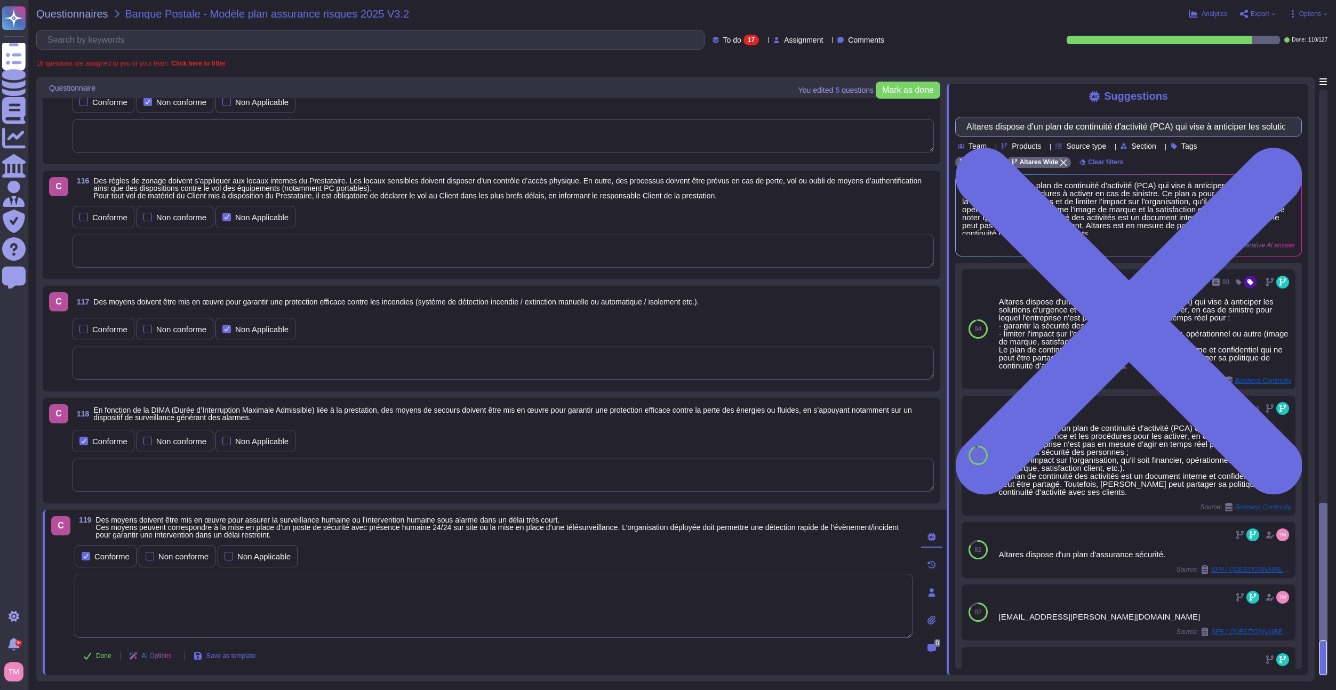
click at [1091, 130] on input "Altares dispose d'un plan de continuité d'activité (PCA) qui vise à anticiper l…" at bounding box center [1126, 126] width 330 height 19
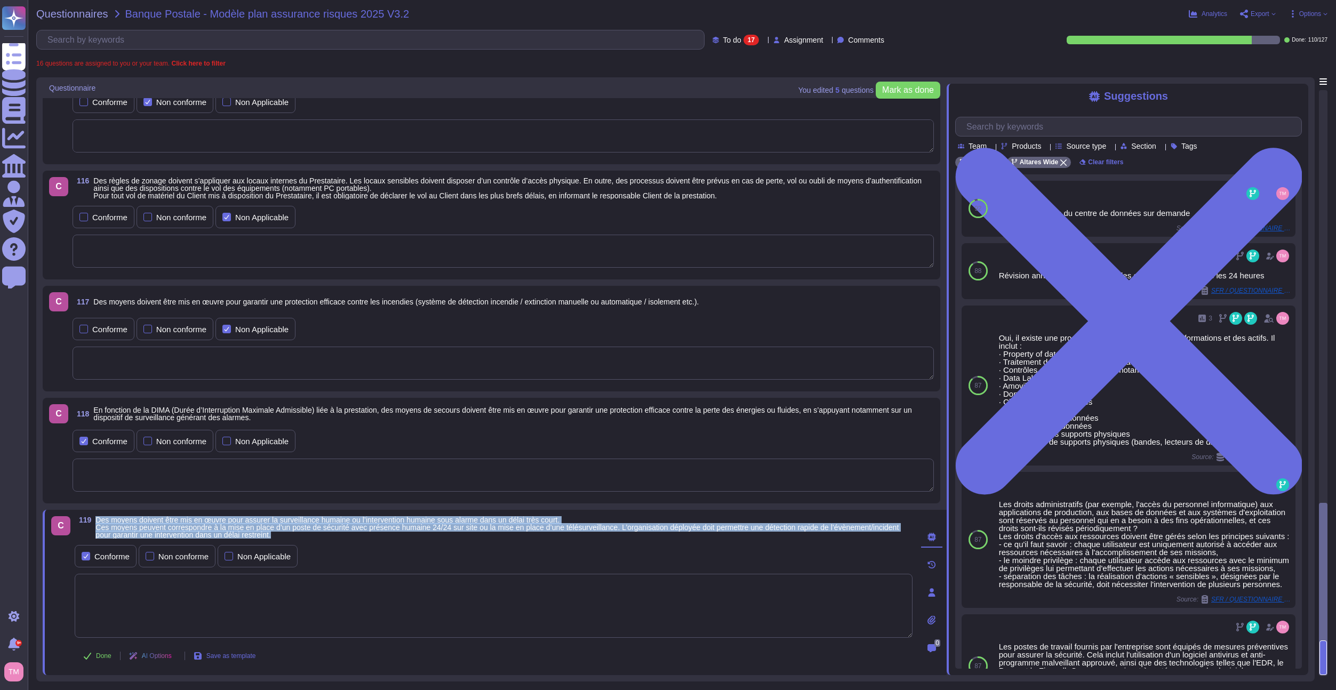
drag, startPoint x: 394, startPoint y: 535, endPoint x: 94, endPoint y: 519, distance: 300.1
click at [94, 519] on span "119 Des moyens doivent être mis en œuvre pour assurer la surveillance humaine o…" at bounding box center [494, 527] width 838 height 22
copy span "Des moyens doivent être mis en œuvre pour assurer la surveillance humaine ou l’…"
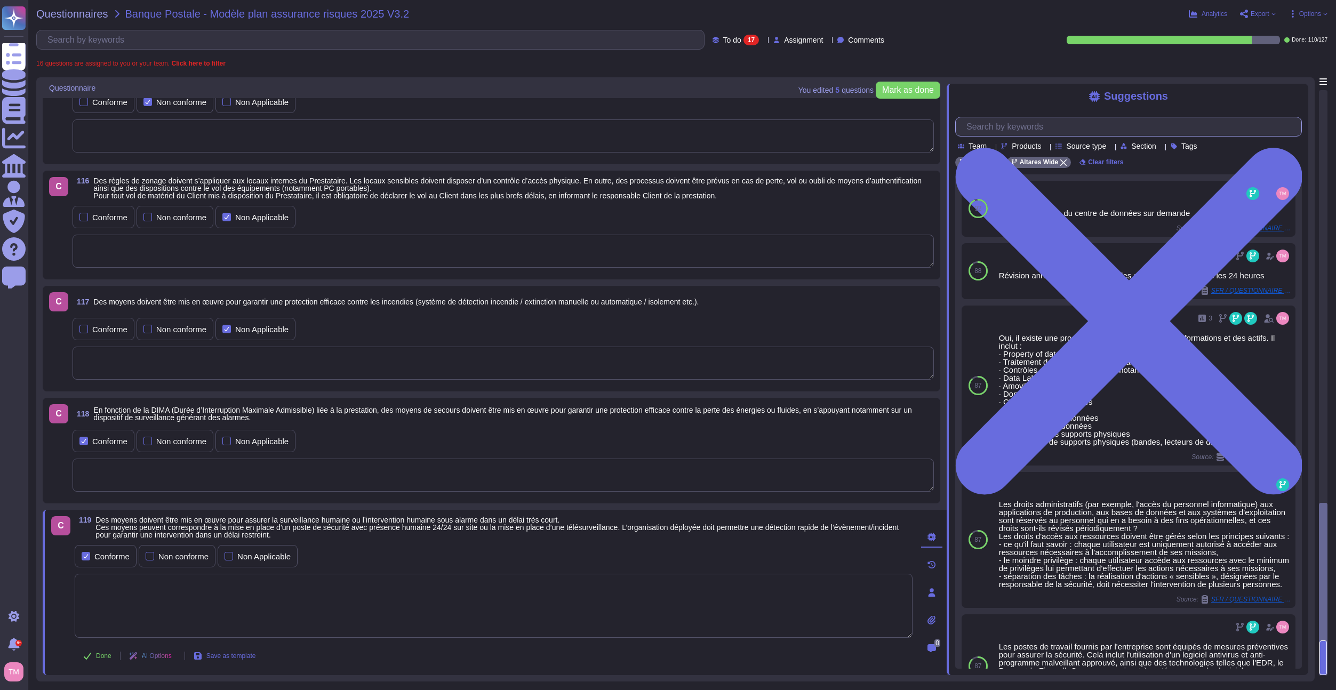
click at [970, 132] on input "text" at bounding box center [1131, 126] width 340 height 19
paste input "Des moyens doivent être mis en œuvre pour assurer la surveillance humaine ou l’…"
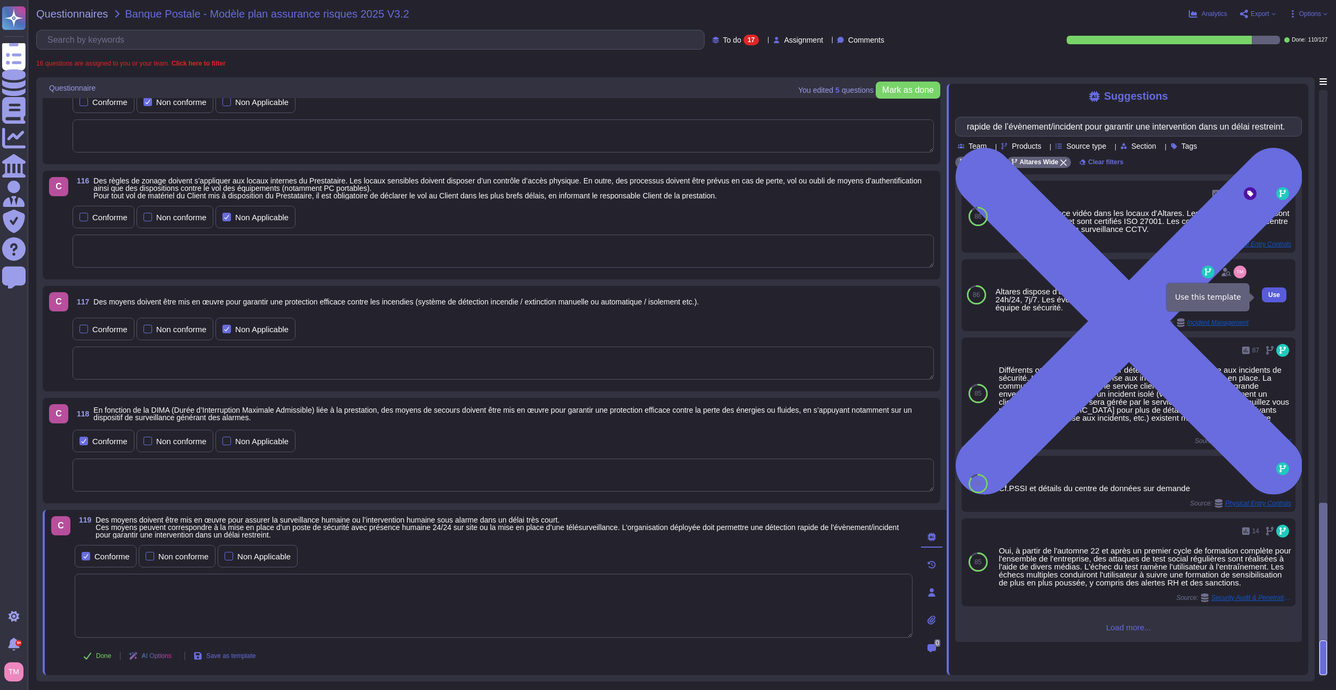
scroll to position [0, 0]
click at [1268, 296] on span "Use" at bounding box center [1274, 295] width 12 height 6
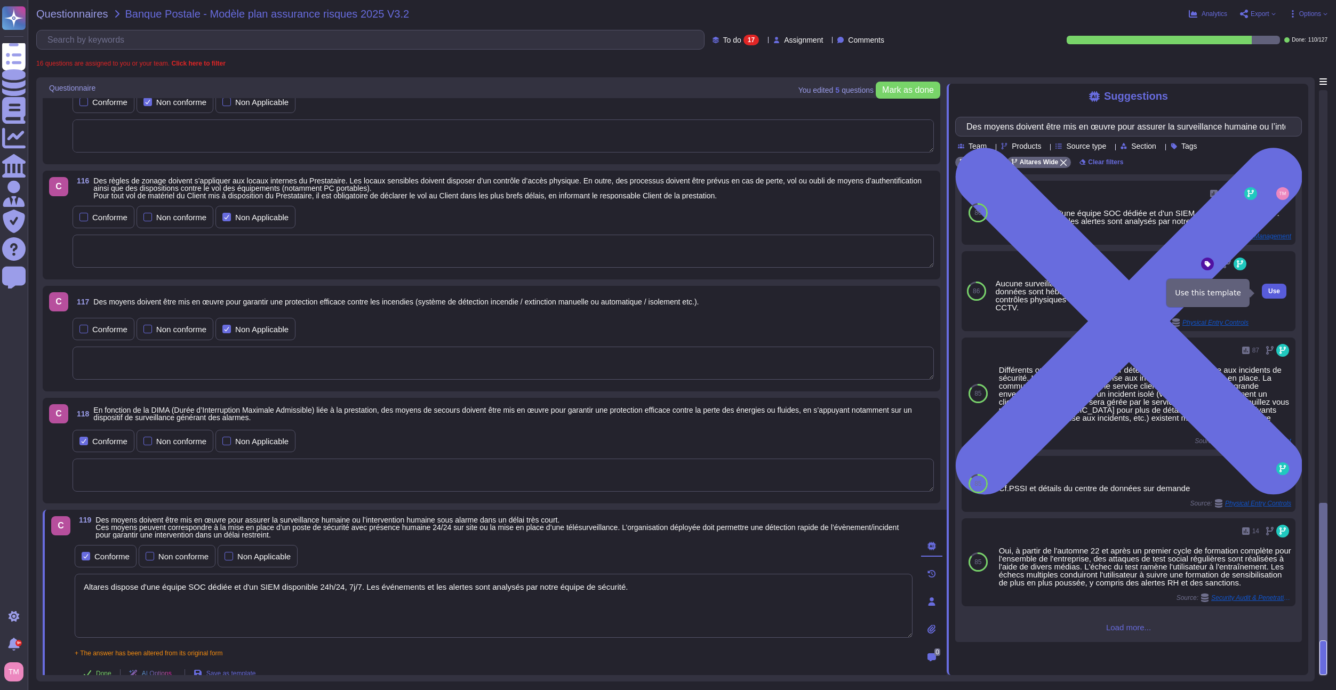
click at [1268, 290] on span "Use" at bounding box center [1274, 291] width 12 height 6
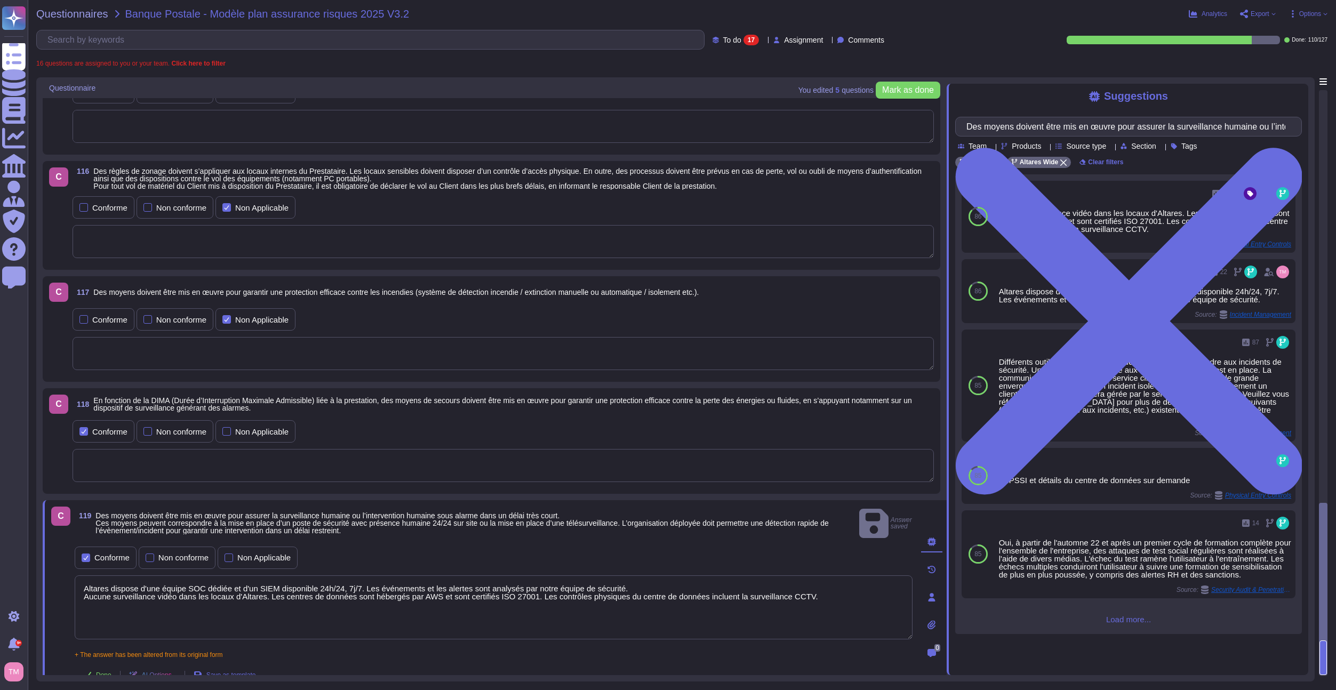
scroll to position [1426, 0]
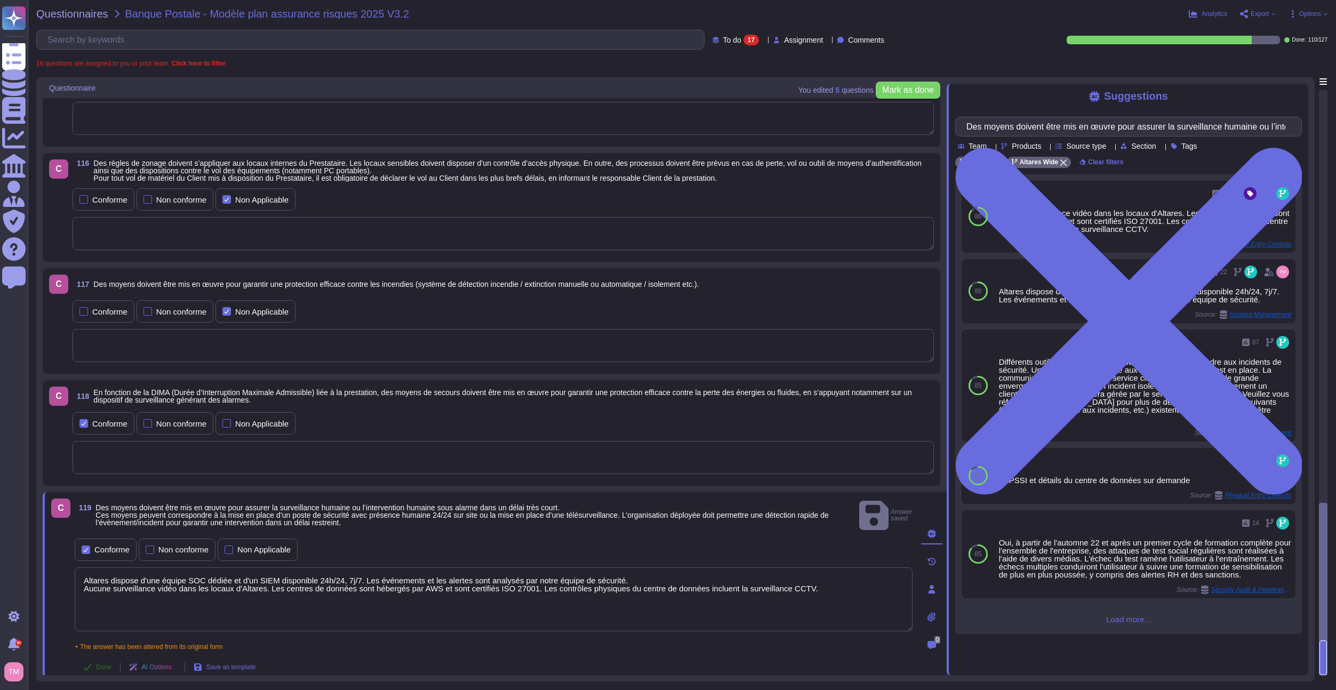
click at [93, 662] on button "Done" at bounding box center [97, 666] width 45 height 21
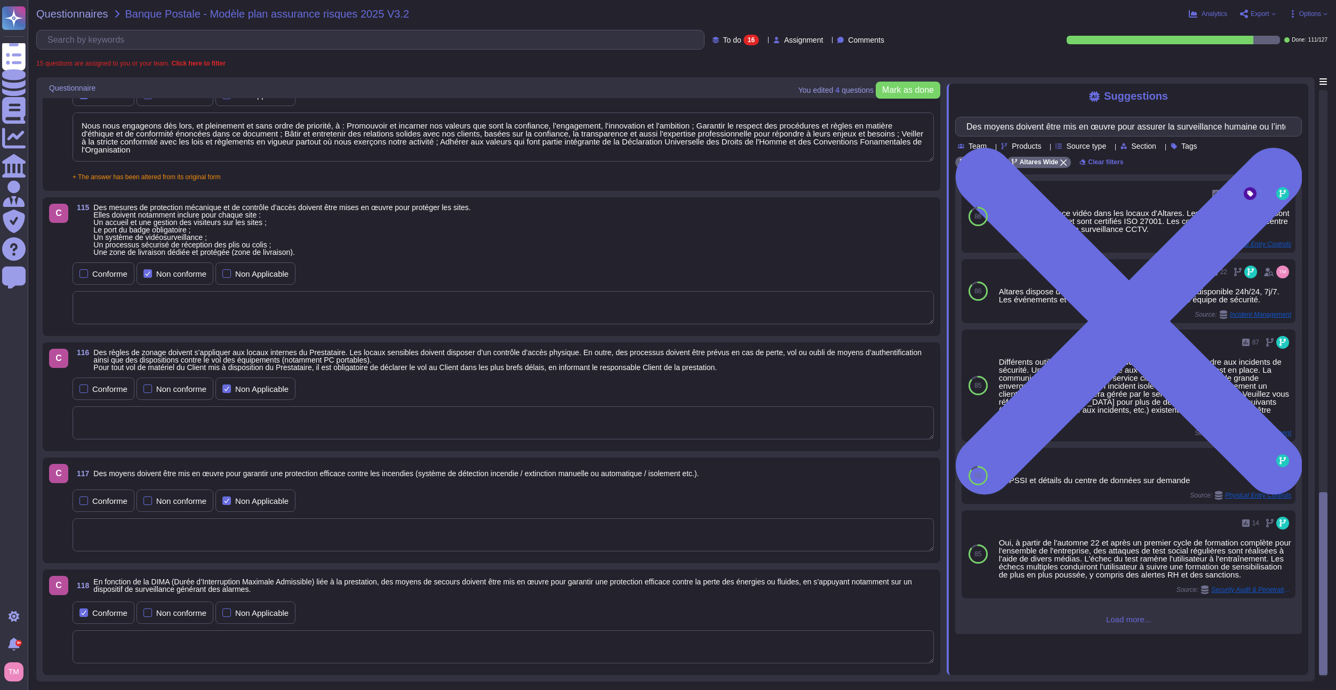
scroll to position [1236, 0]
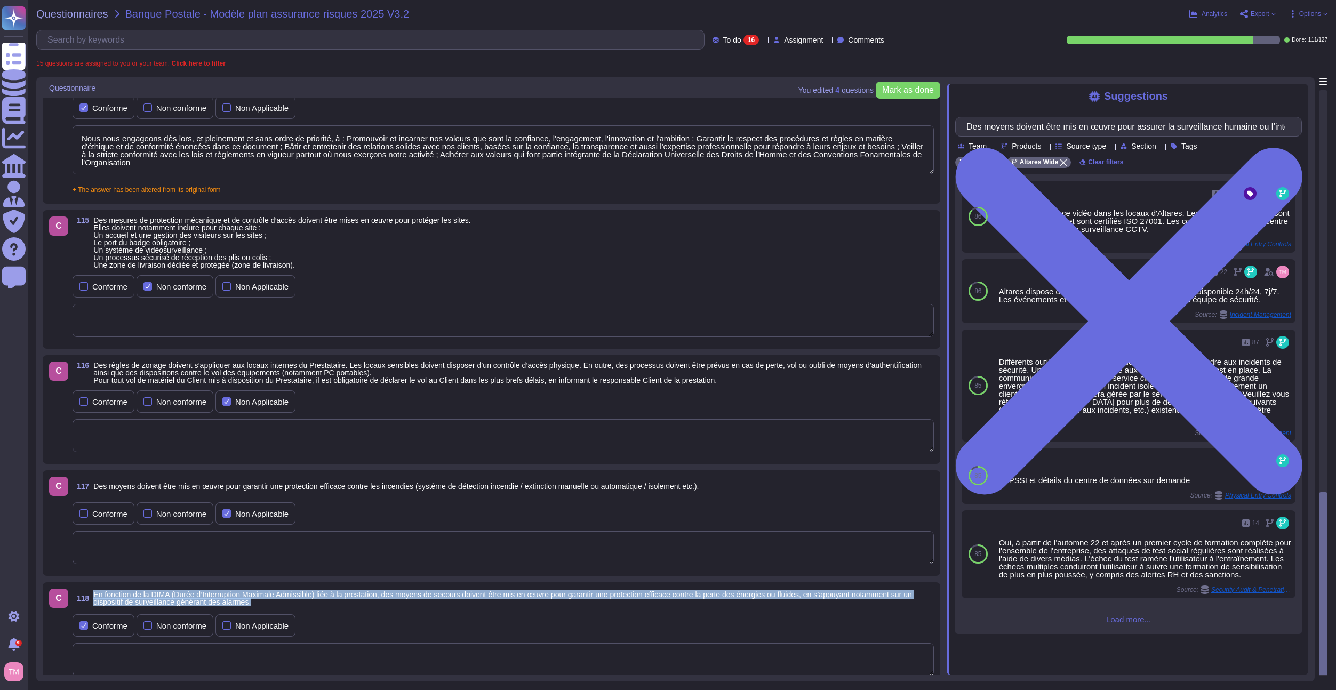
drag, startPoint x: 274, startPoint y: 604, endPoint x: 90, endPoint y: 593, distance: 184.3
click at [90, 593] on span "118 En fonction de la DIMA (Durée d’Interruption Maximale Admissible) liée à la…" at bounding box center [503, 598] width 861 height 19
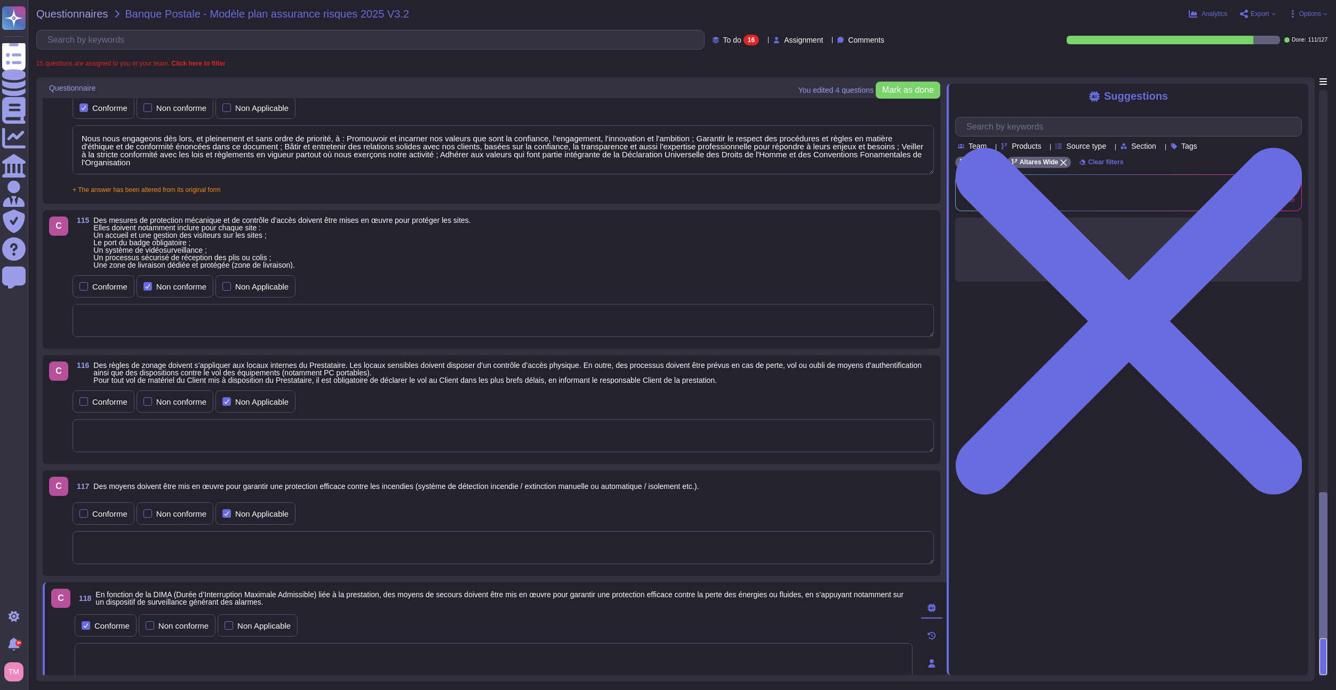
click at [110, 489] on span "Des moyens doivent être mis en œuvre pour garantir une protection efficace cont…" at bounding box center [395, 486] width 605 height 9
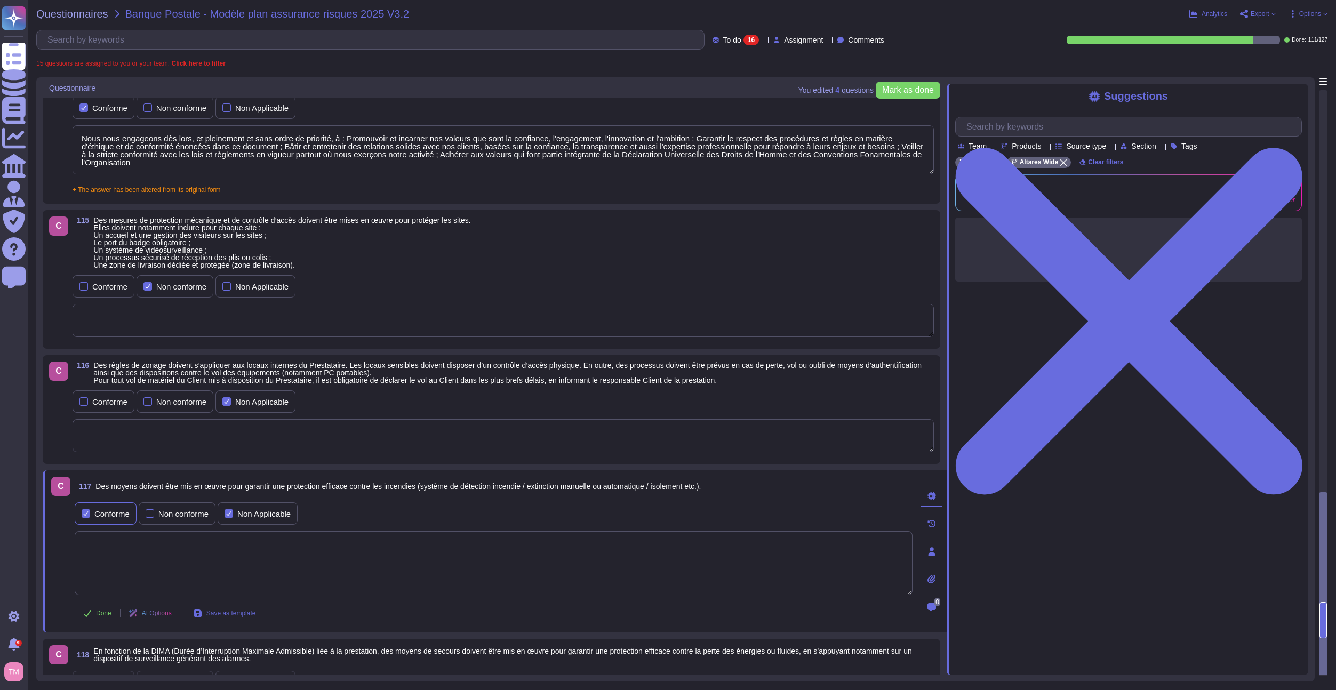
click at [98, 516] on div "Conforme" at bounding box center [111, 514] width 35 height 8
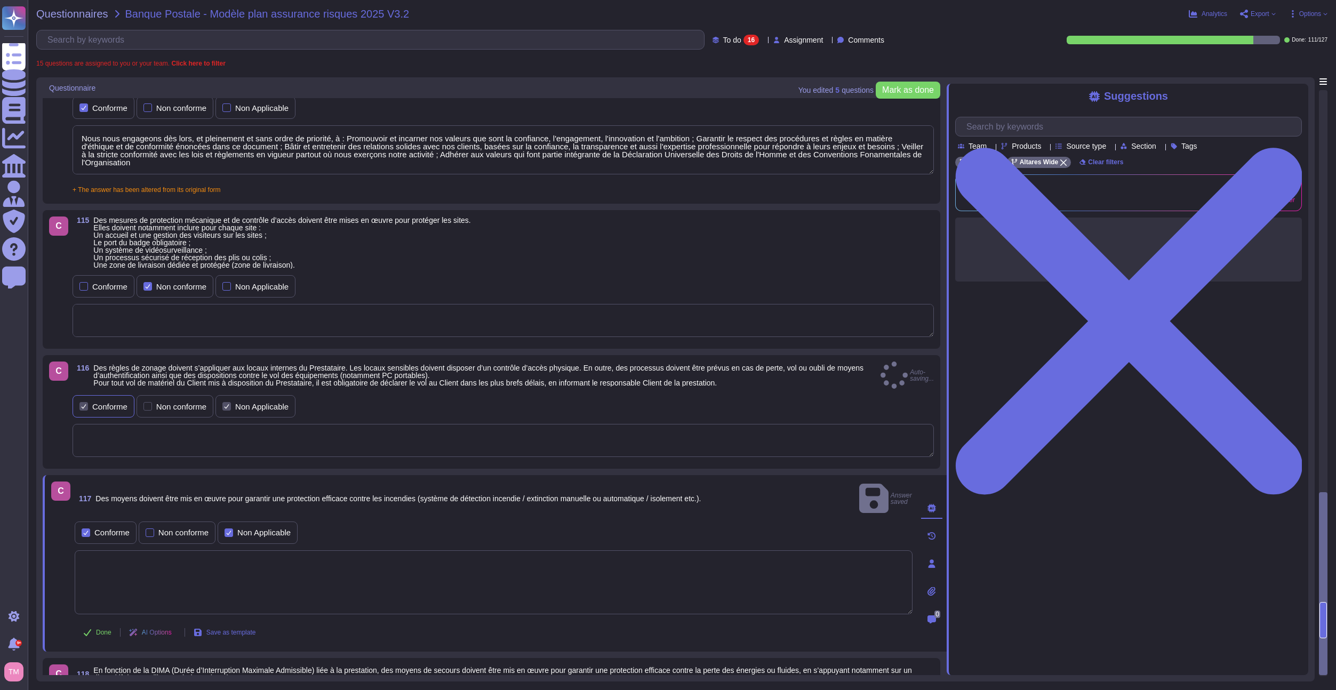
click at [97, 403] on div "Conforme" at bounding box center [109, 407] width 35 height 8
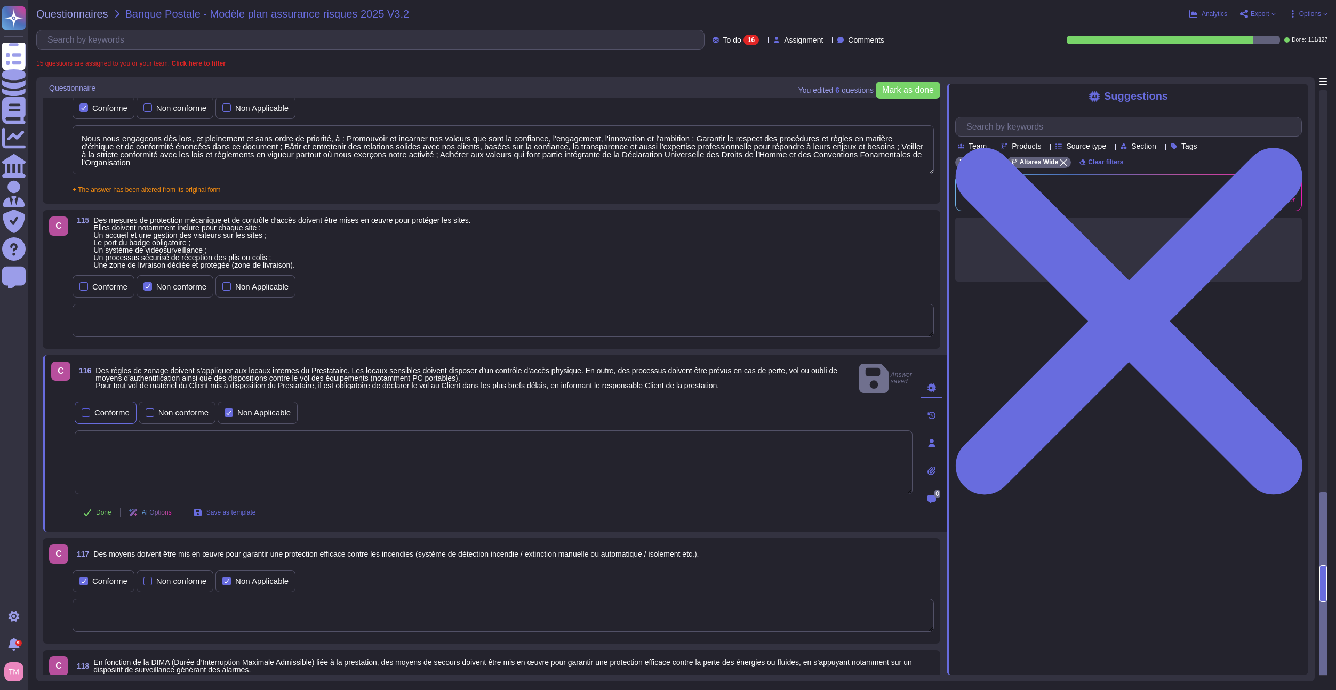
click at [97, 408] on div "Conforme" at bounding box center [111, 412] width 35 height 8
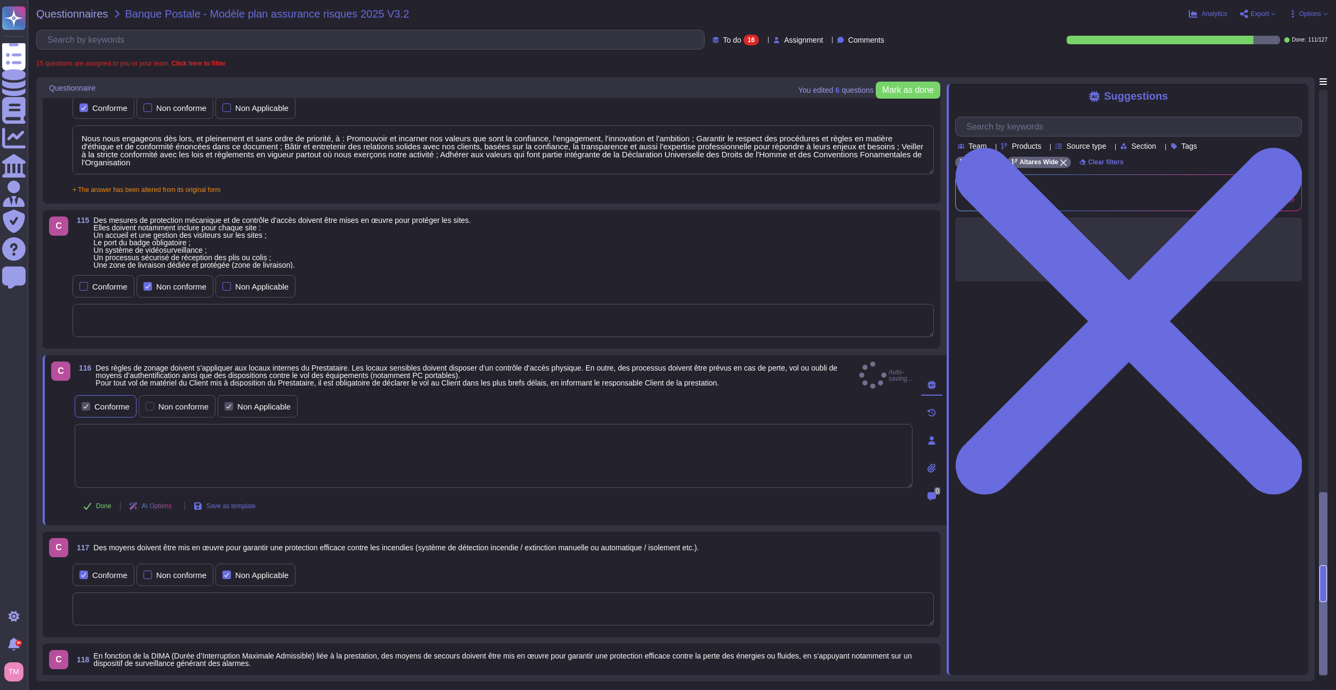
click at [107, 395] on div "Conforme" at bounding box center [106, 406] width 62 height 22
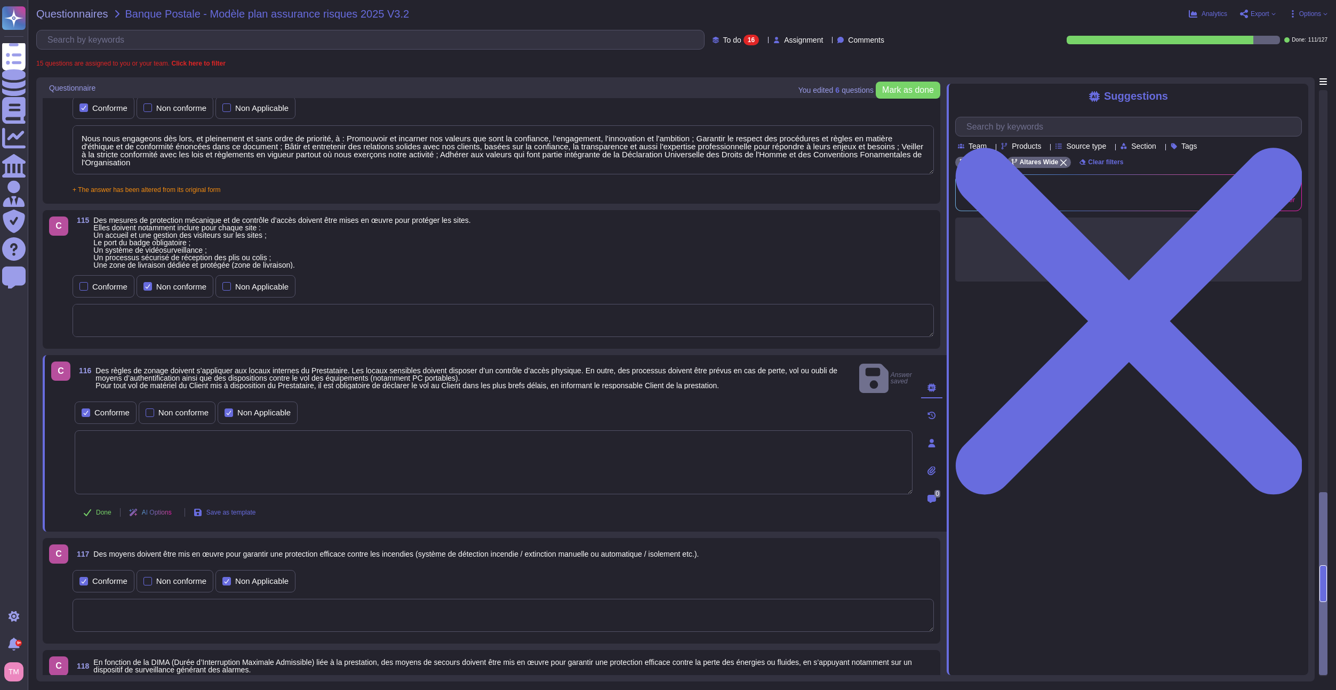
click at [154, 470] on textarea at bounding box center [494, 462] width 838 height 64
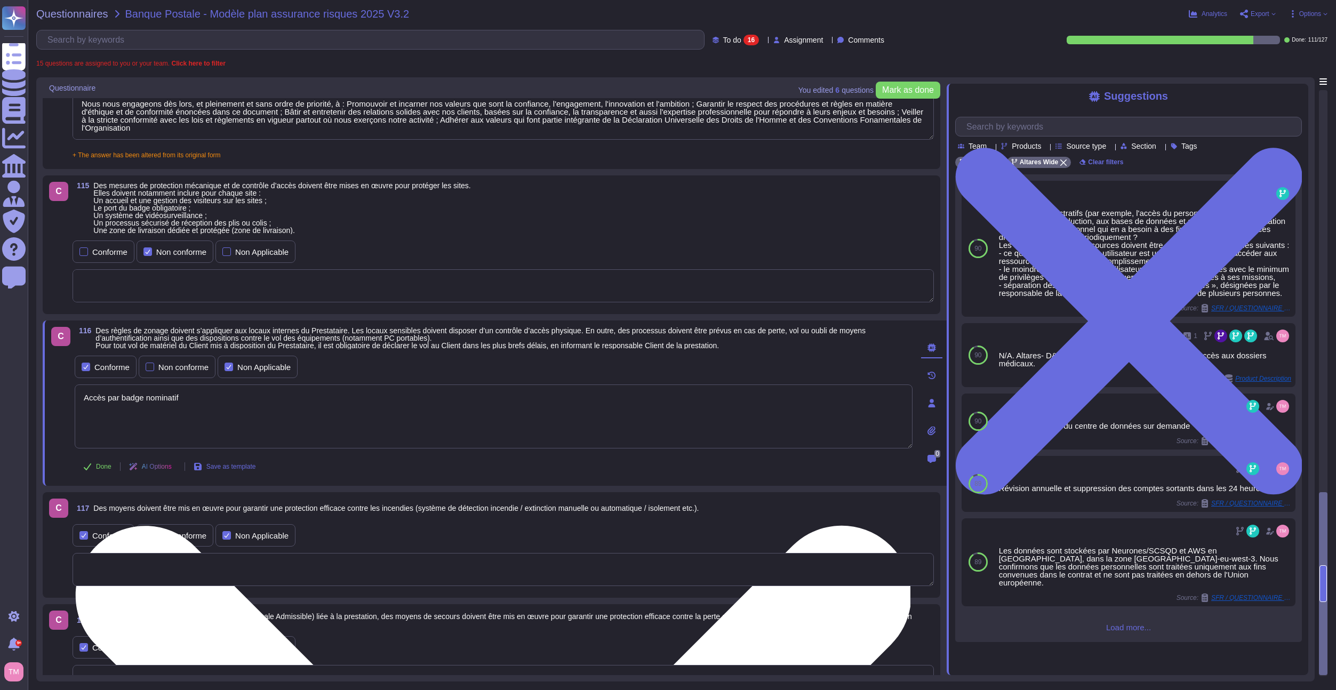
scroll to position [1290, 0]
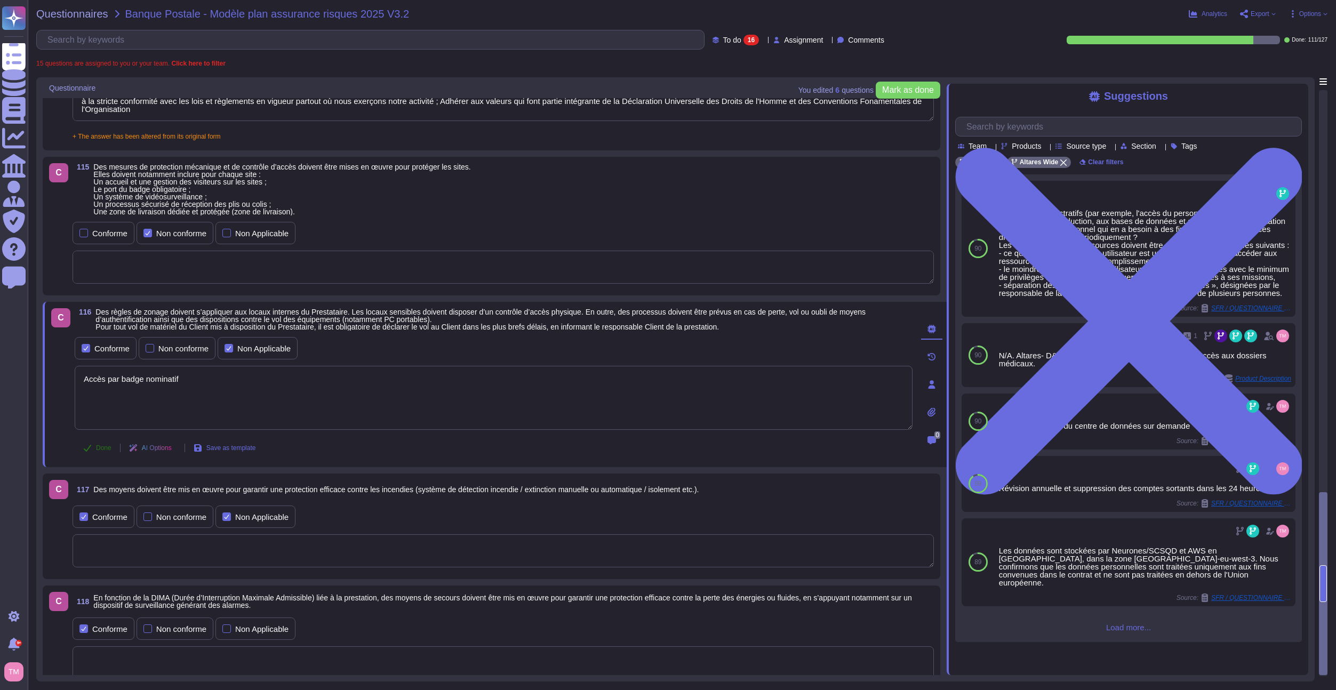
click at [85, 451] on div "C 116 Des règles de zonage doivent s’appliquer aux locaux internes du Prestatai…" at bounding box center [481, 384] width 861 height 152
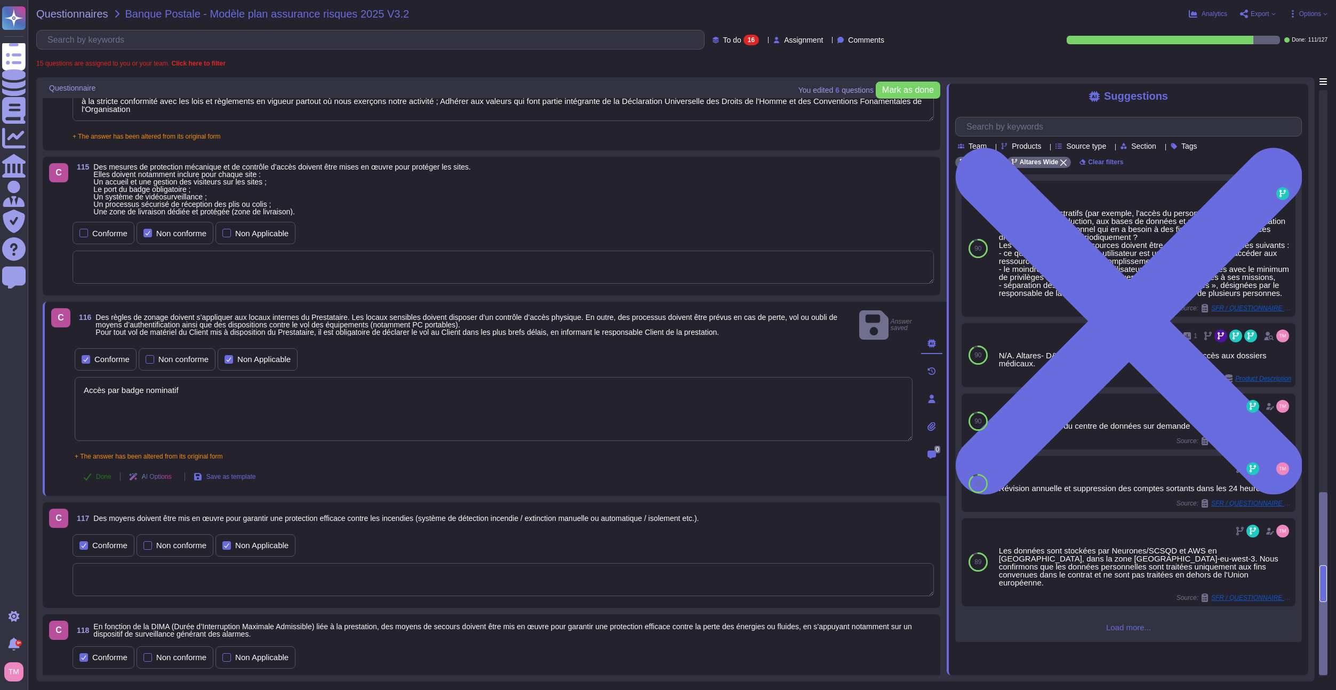
click at [94, 466] on button "Done" at bounding box center [97, 476] width 45 height 21
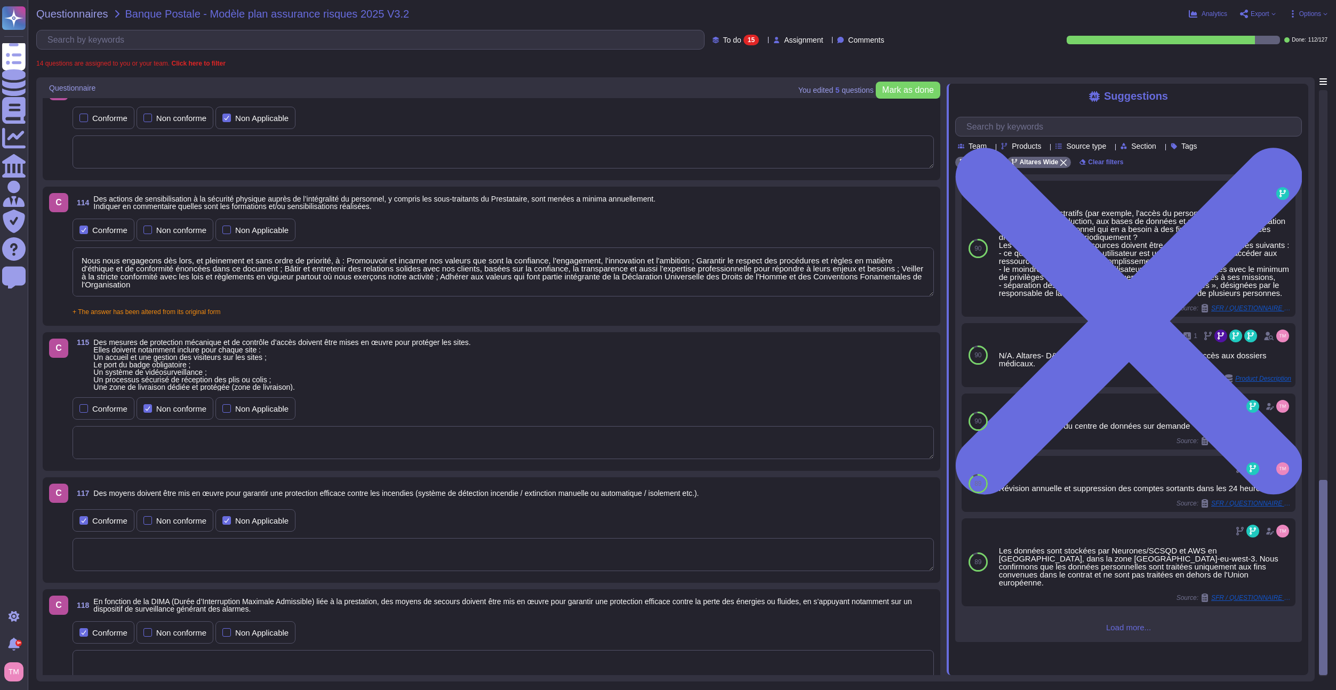
scroll to position [1141, 0]
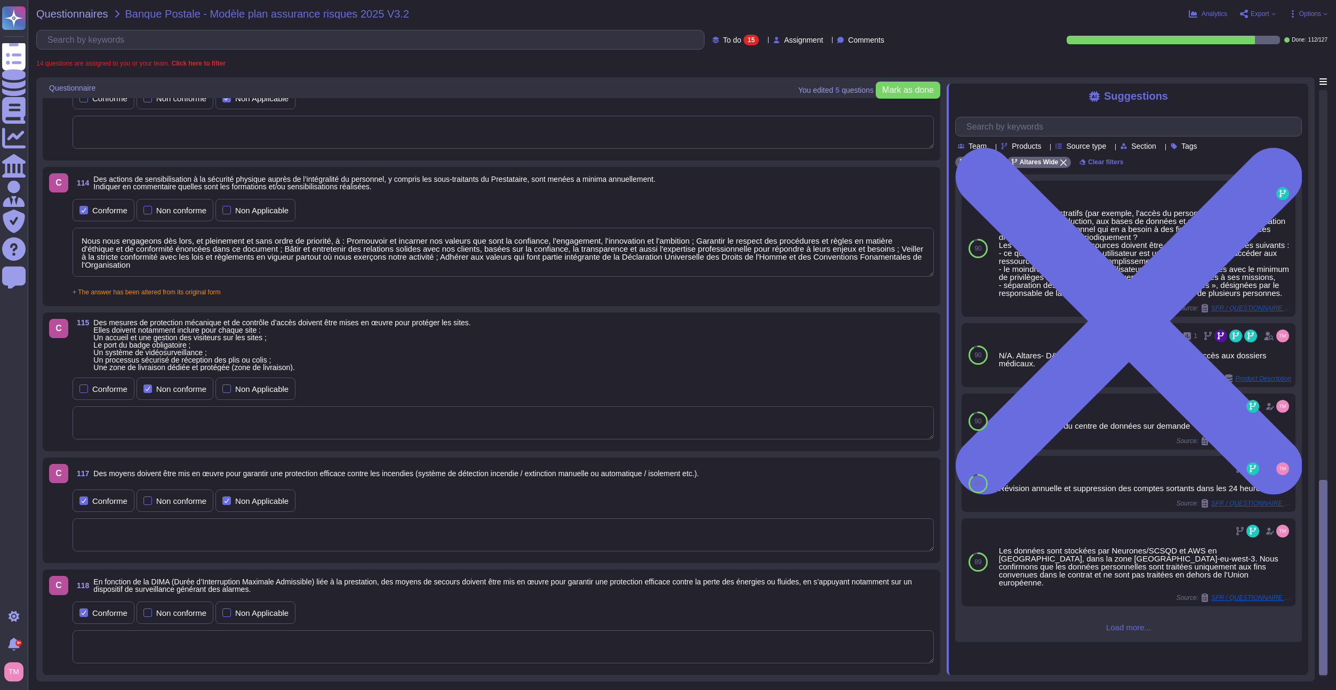
click at [113, 646] on textarea at bounding box center [503, 646] width 861 height 33
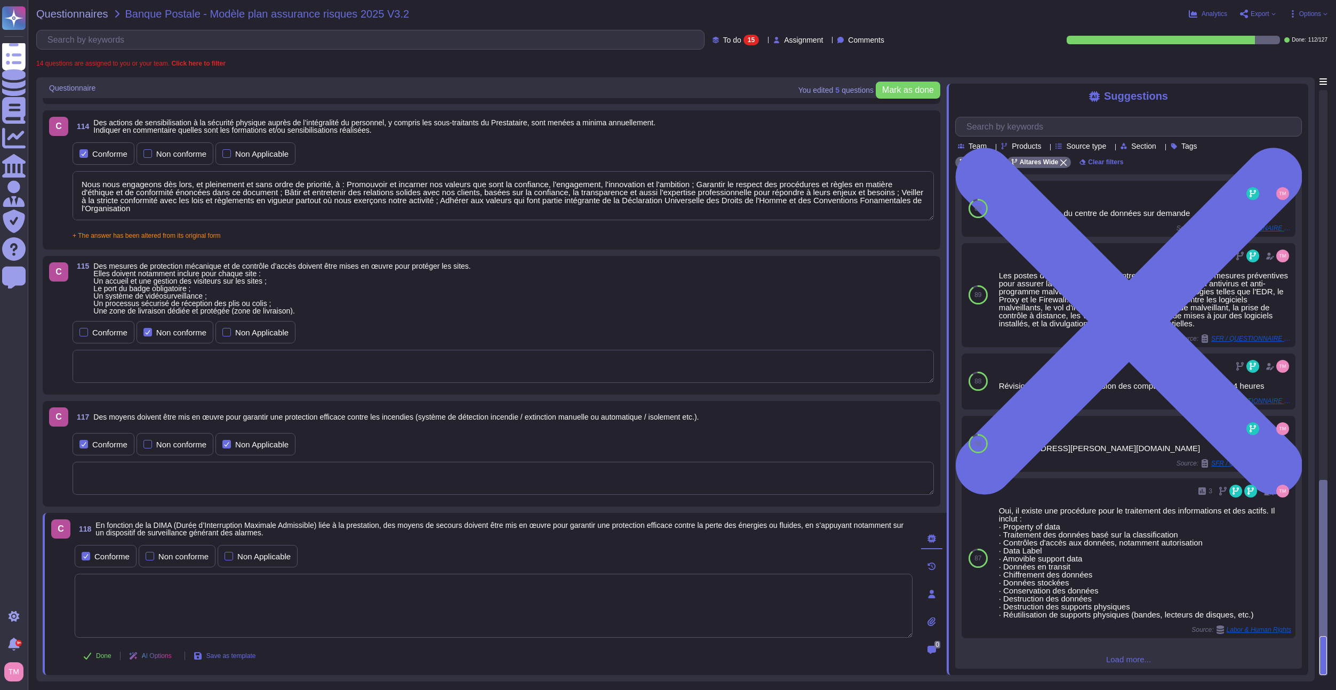
click at [99, 661] on button "Done" at bounding box center [97, 655] width 45 height 21
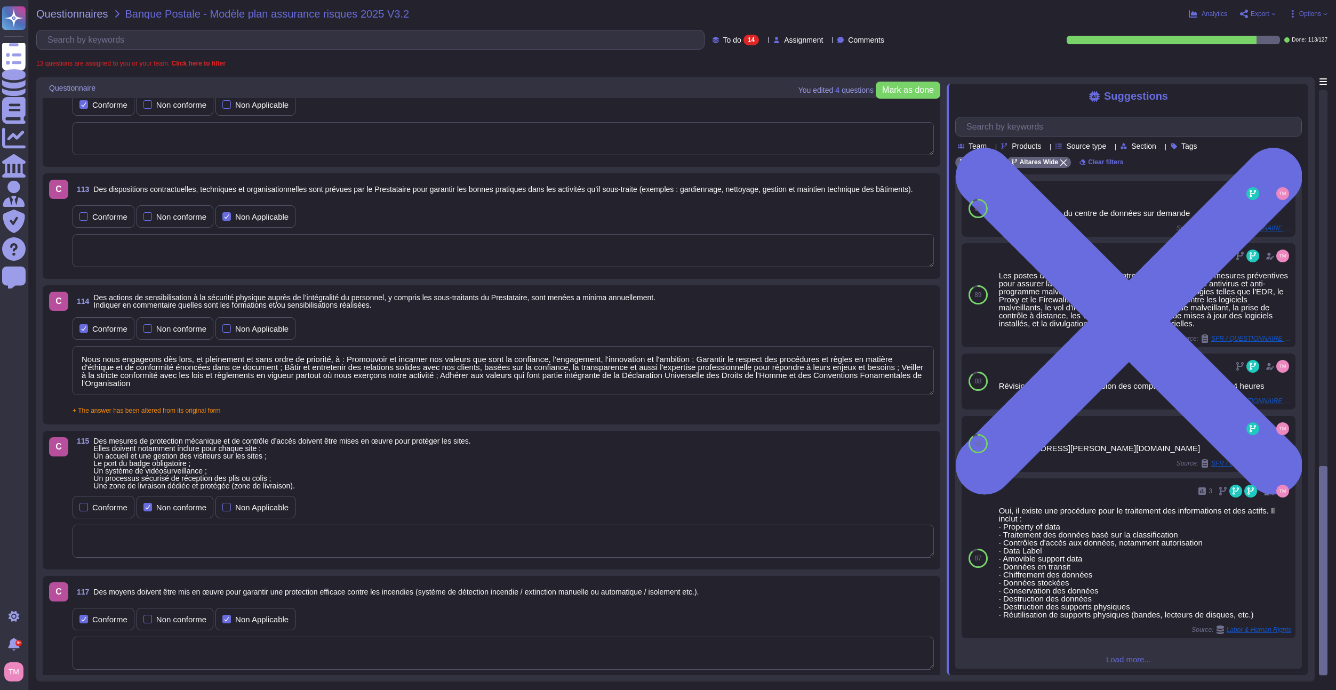
click at [164, 638] on textarea at bounding box center [503, 653] width 861 height 33
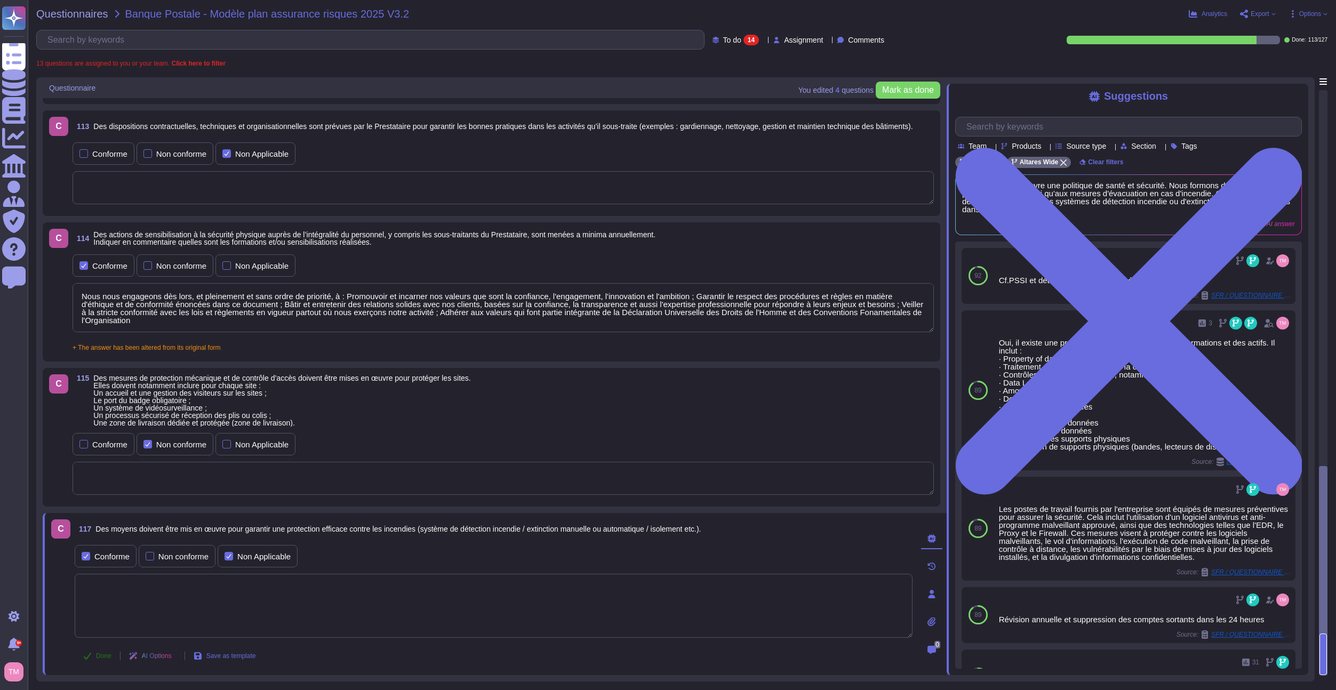
click at [101, 657] on span "Done" at bounding box center [103, 656] width 15 height 6
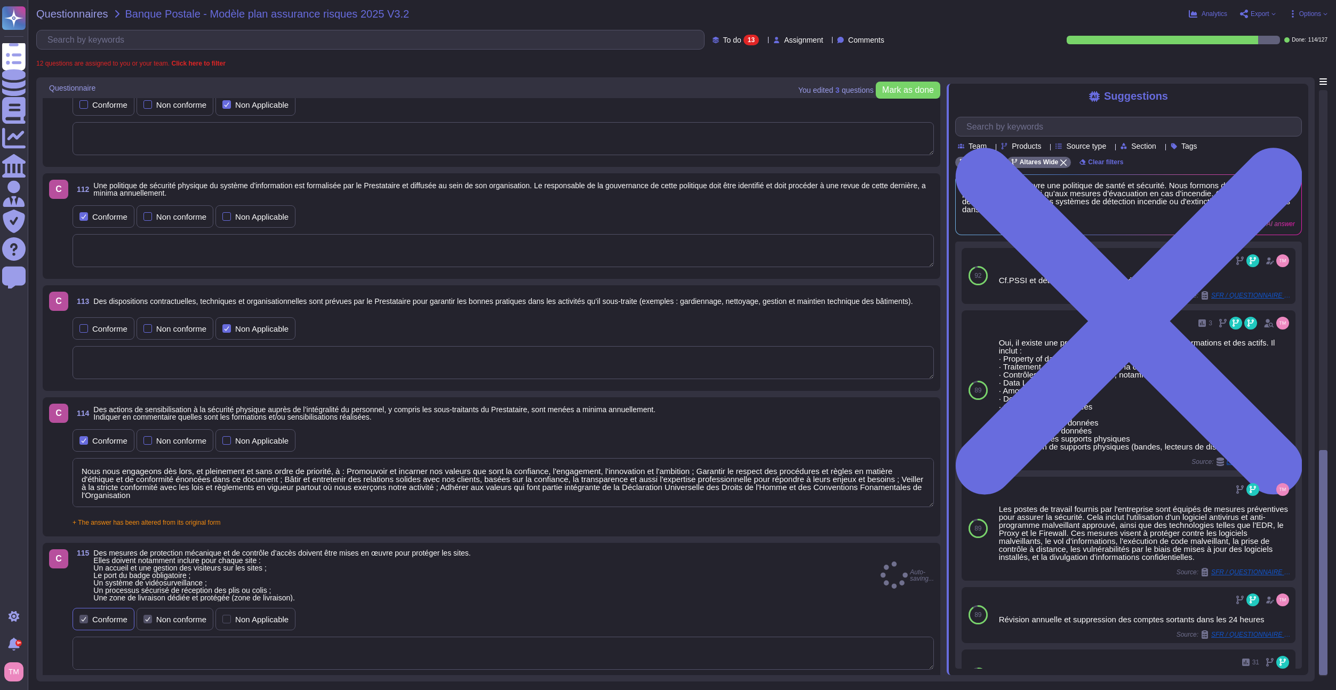
click at [98, 622] on div "Conforme" at bounding box center [109, 619] width 35 height 8
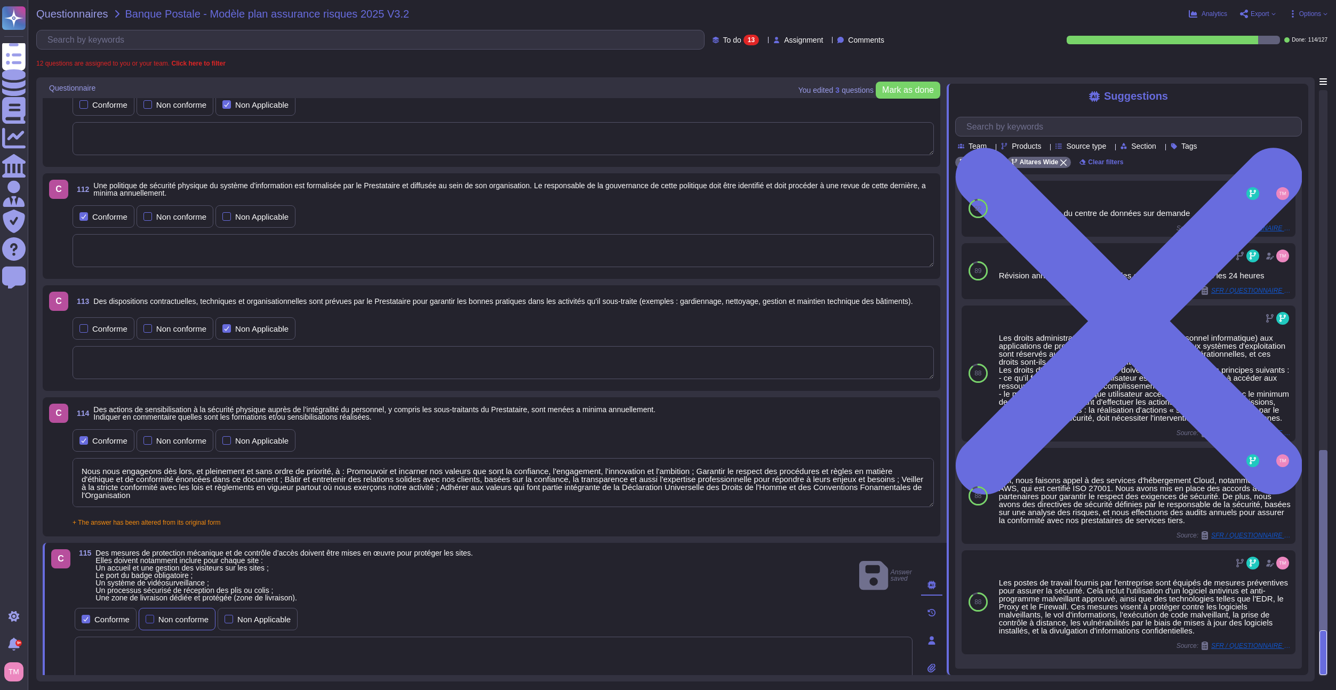
click at [151, 616] on div at bounding box center [150, 619] width 9 height 9
click at [271, 565] on span "Des mesures de protection mécanique et de contrôle d’accès doivent être mises e…" at bounding box center [283, 575] width 377 height 52
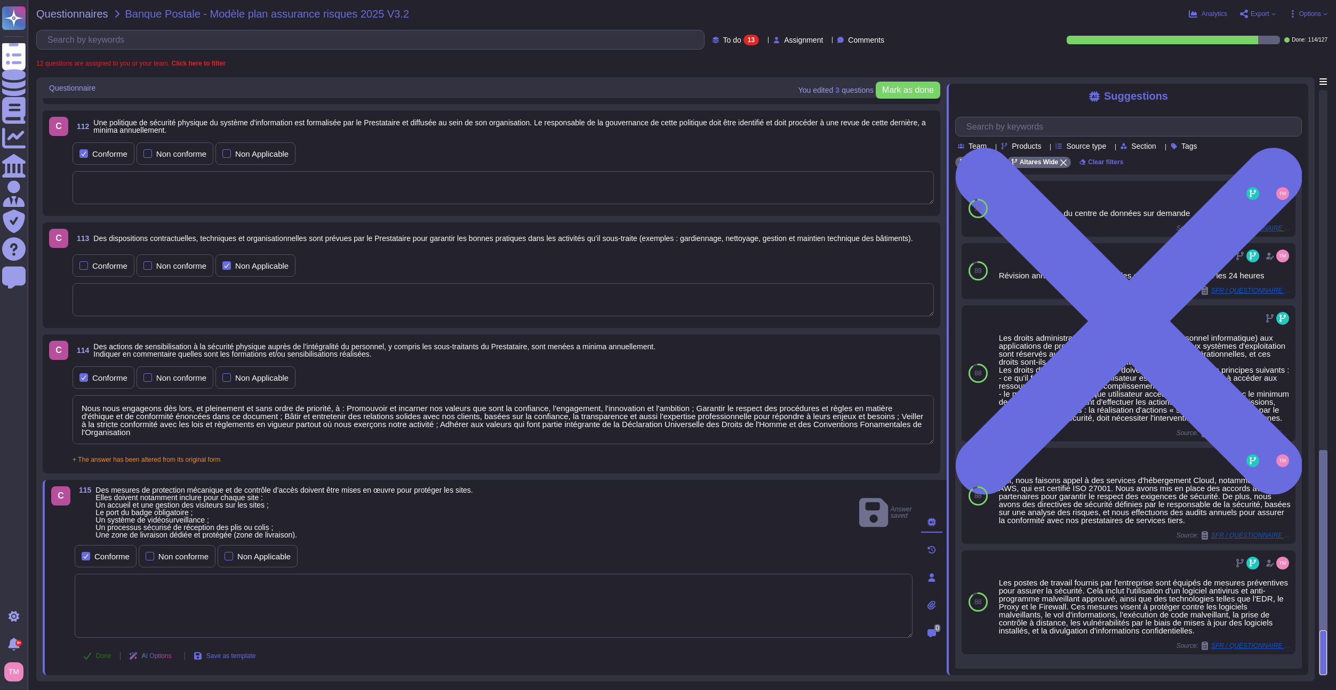
click at [98, 662] on button "Done" at bounding box center [97, 655] width 45 height 21
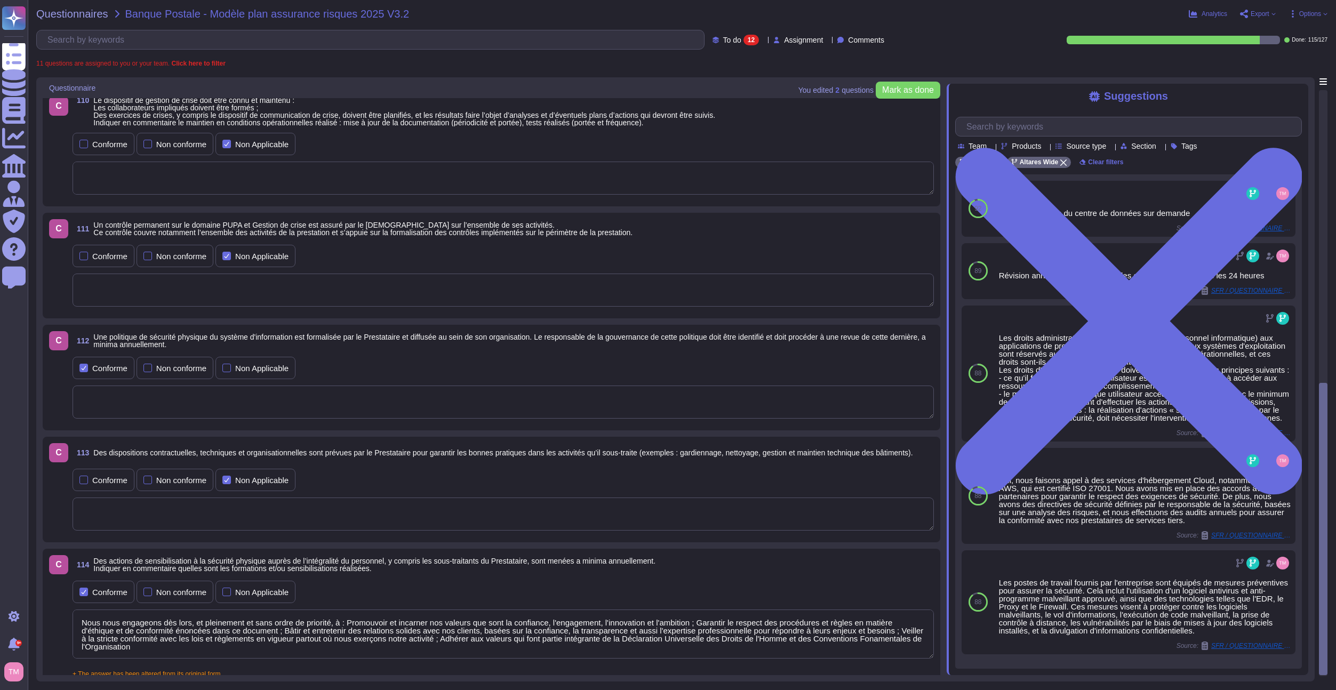
drag, startPoint x: 168, startPoint y: 651, endPoint x: 46, endPoint y: 599, distance: 131.9
click at [46, 599] on div "C 114 Des actions de sensibilisation à la sécurité physique auprès de l’intégra…" at bounding box center [491, 618] width 897 height 139
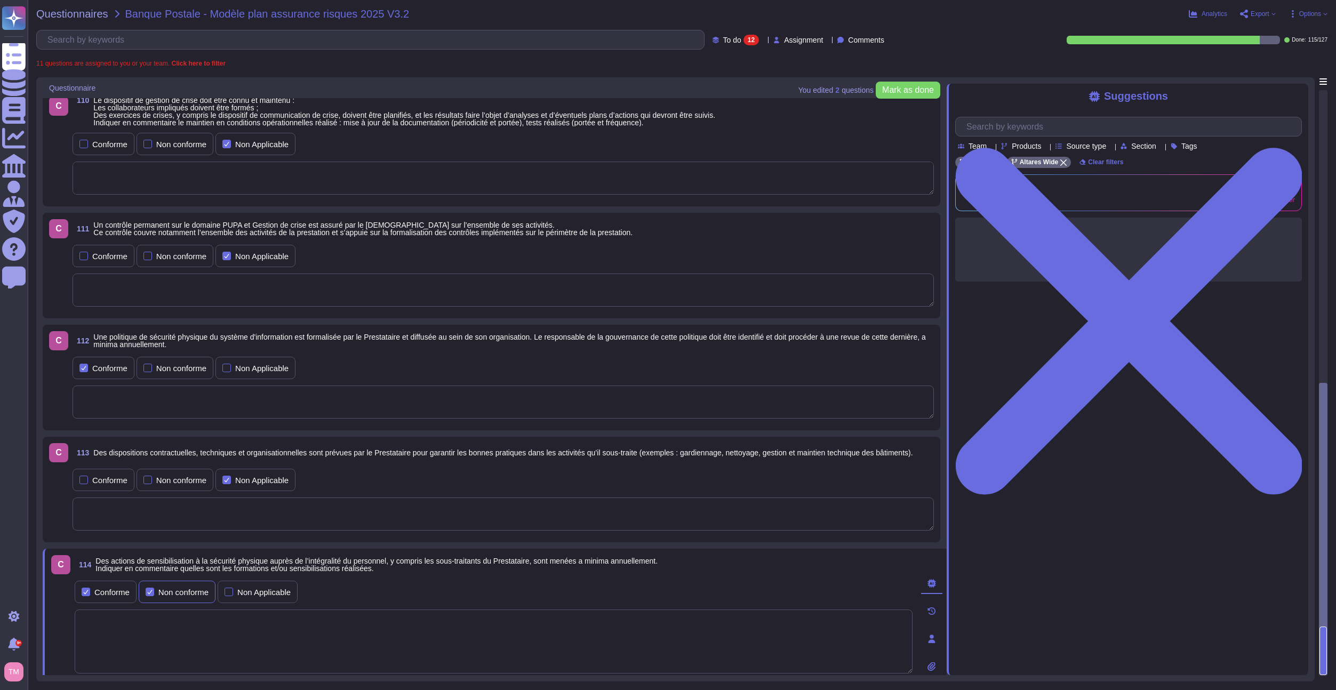
click at [155, 592] on label "Non conforme" at bounding box center [177, 592] width 63 height 9
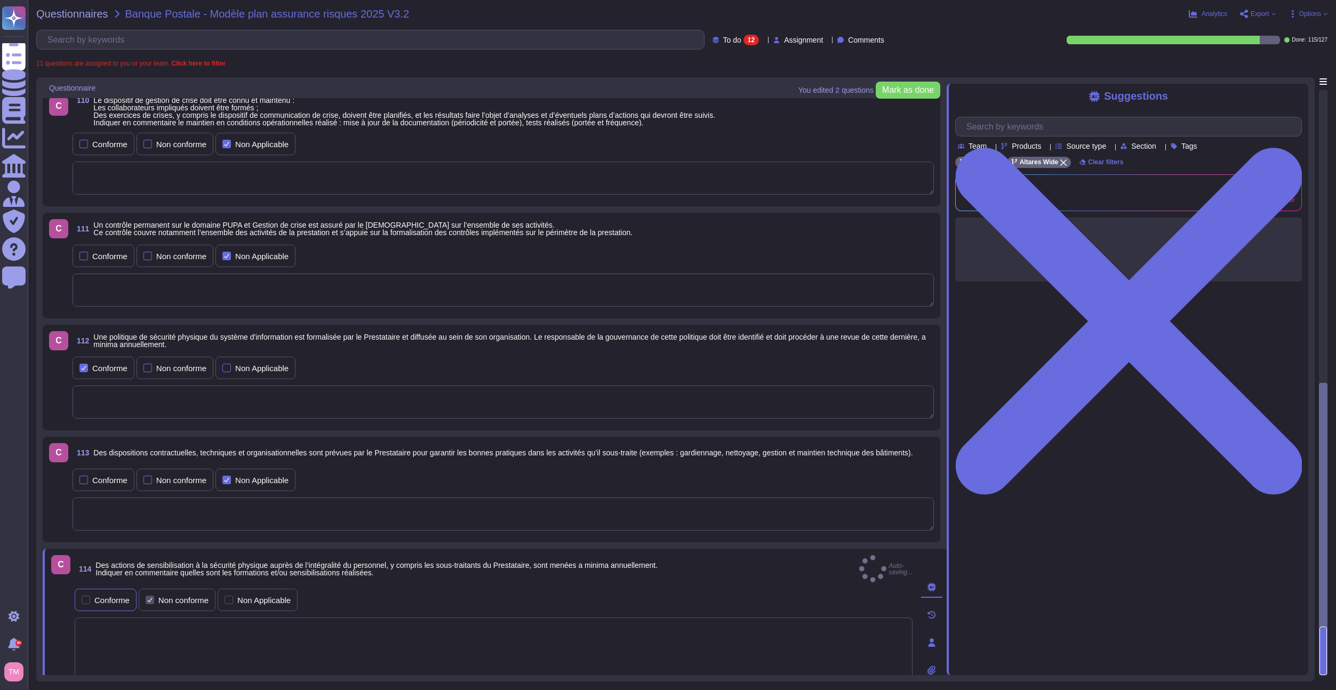
click at [78, 594] on div "Conforme" at bounding box center [106, 600] width 62 height 22
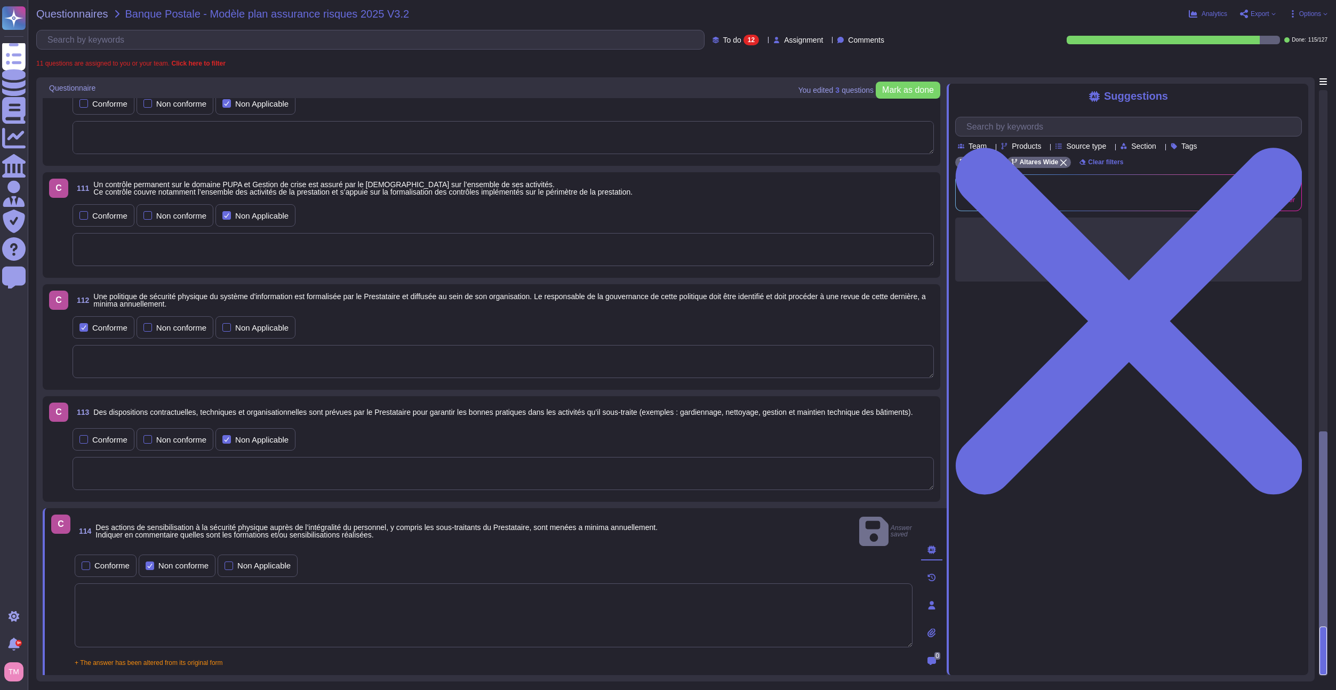
scroll to position [831, 0]
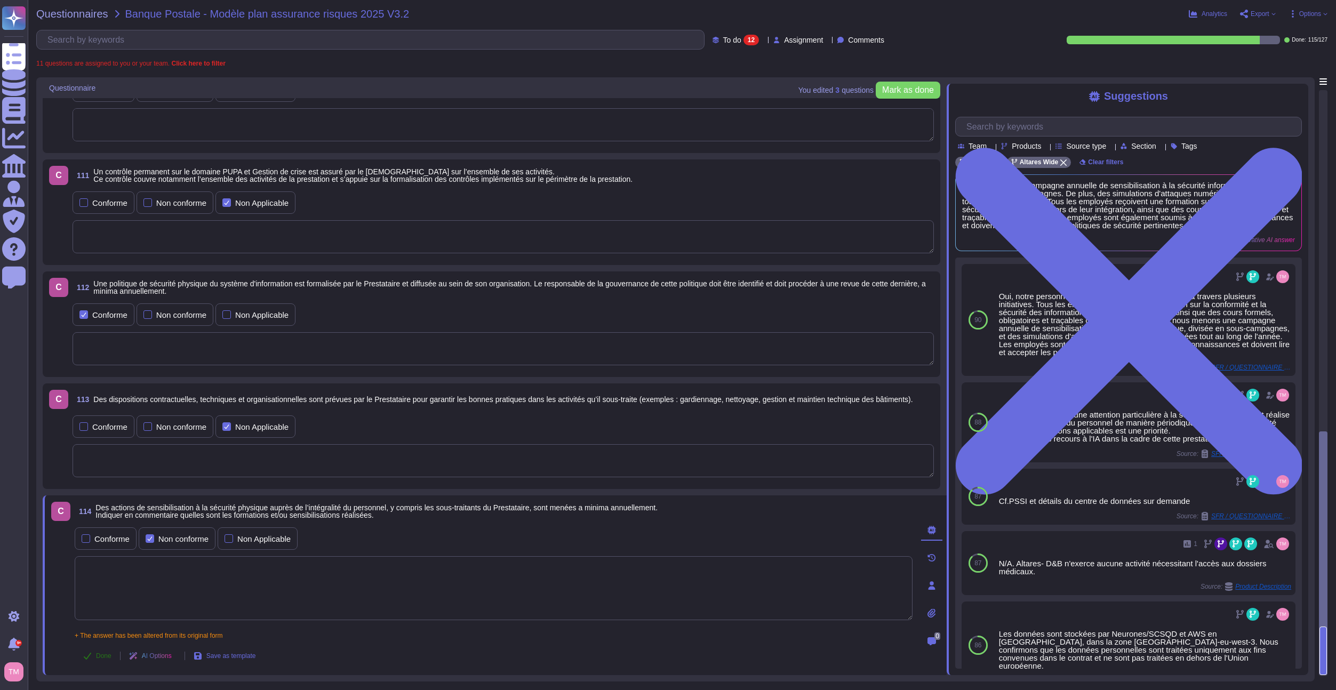
click at [93, 661] on button "Done" at bounding box center [97, 655] width 45 height 21
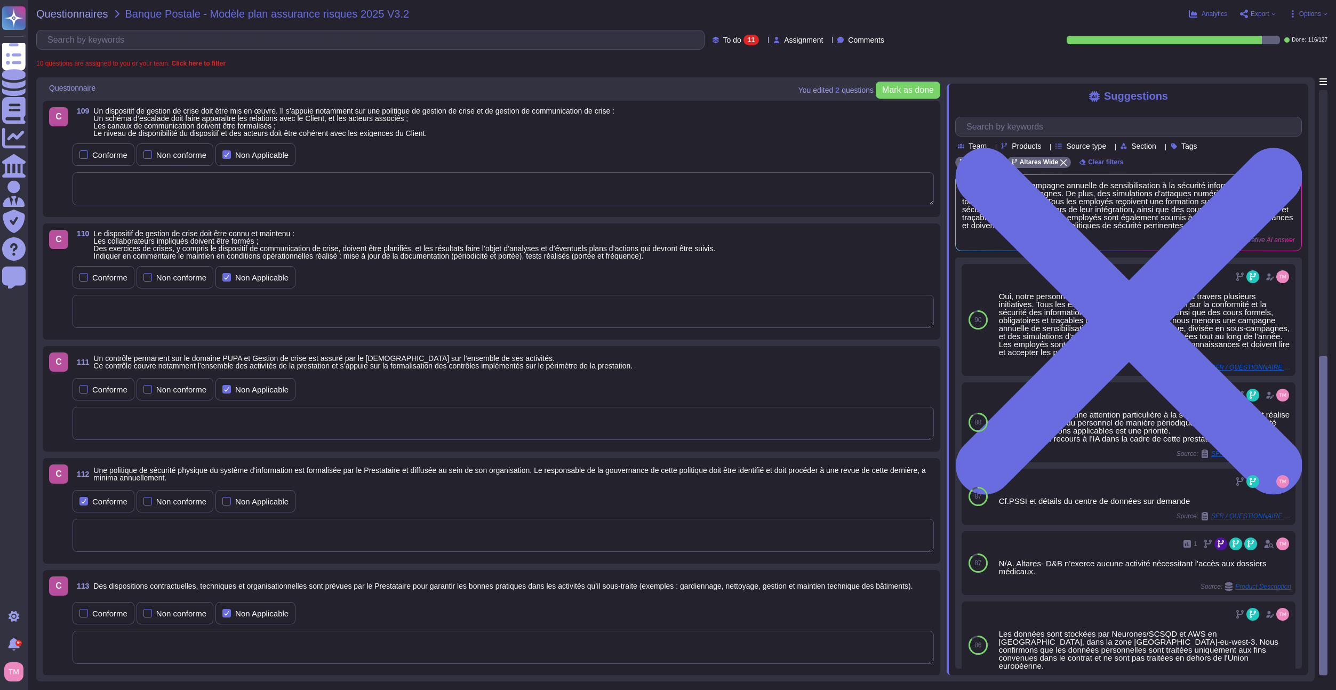
scroll to position [658, 0]
click at [105, 620] on div "Conforme" at bounding box center [104, 612] width 62 height 22
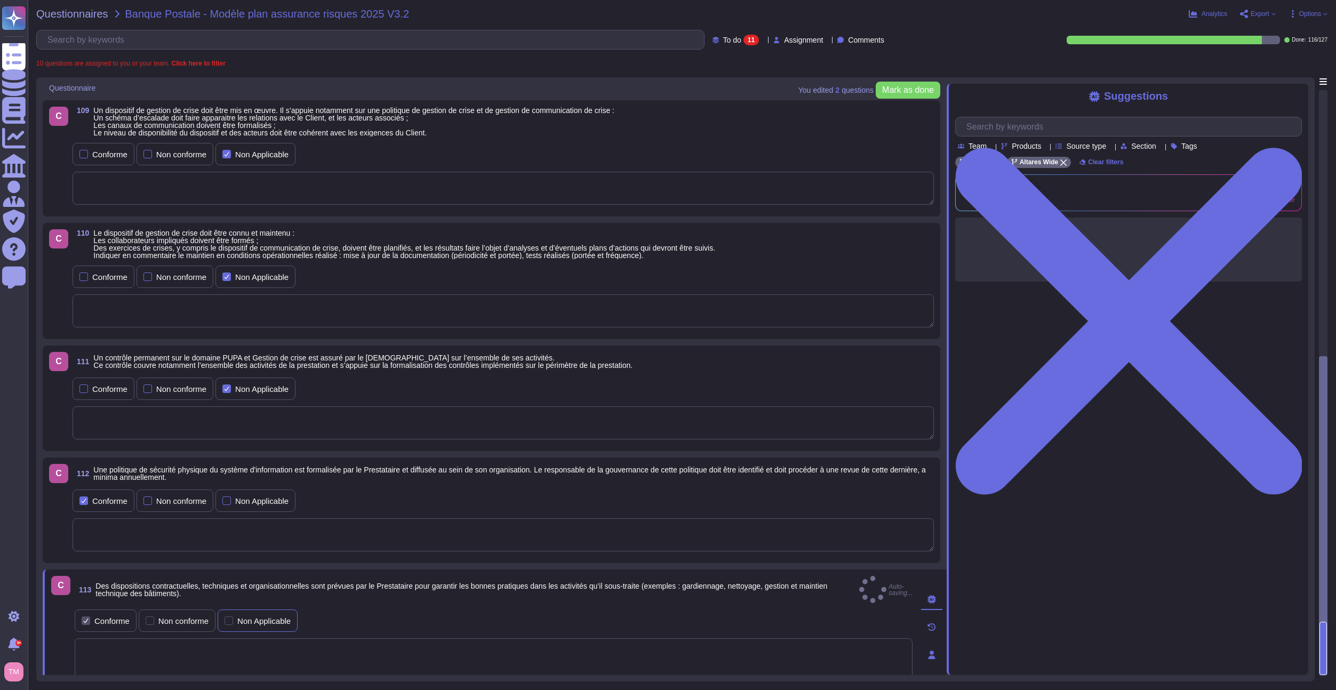
click at [244, 617] on div "Non Applicable" at bounding box center [263, 621] width 53 height 8
click at [361, 596] on div "C 113 Des dispositions contractuelles, techniques et organisationnelles sont pr…" at bounding box center [481, 654] width 861 height 157
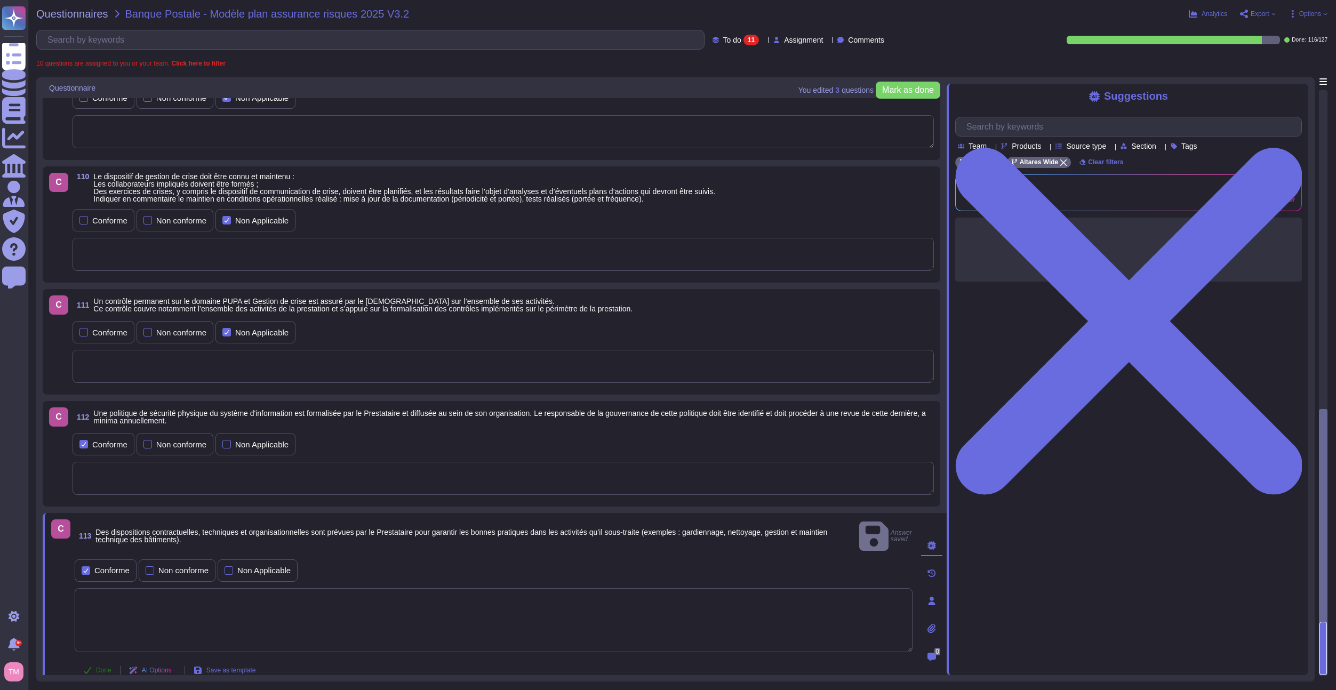
click at [88, 661] on button "Done" at bounding box center [97, 670] width 45 height 21
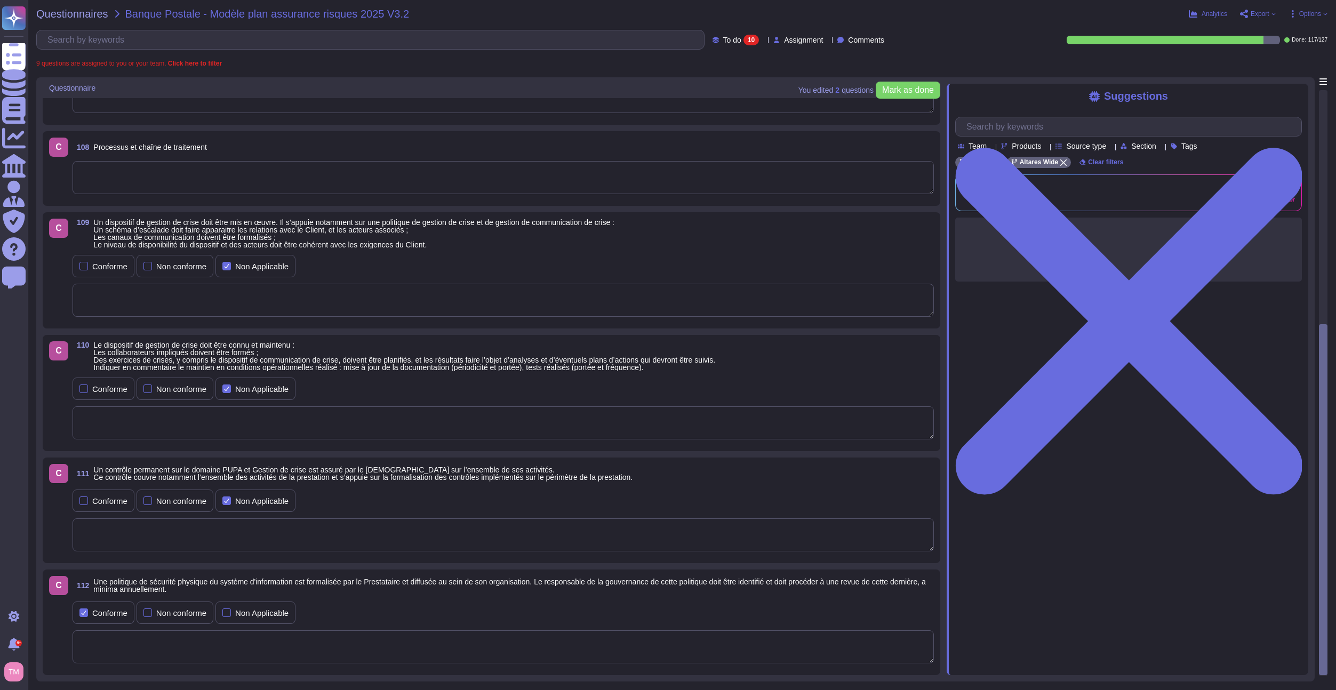
scroll to position [546, 0]
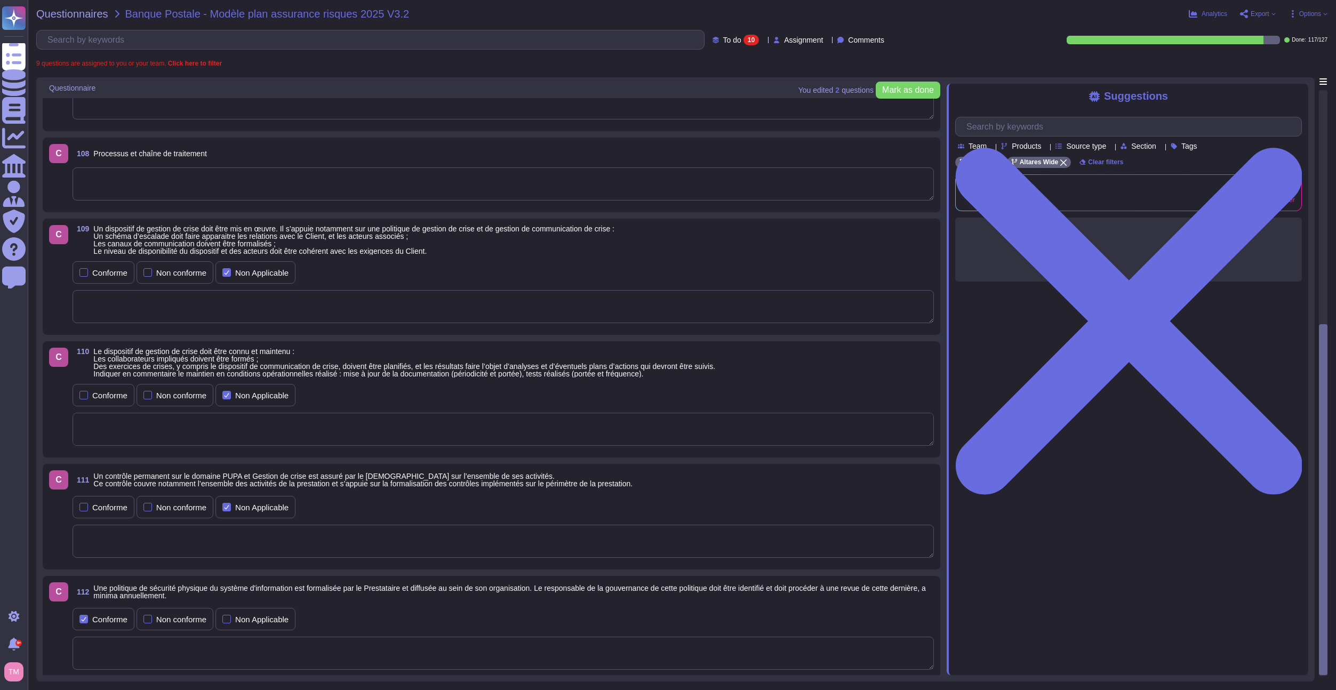
click at [304, 597] on span "Une politique de sécurité physique du système d'information est formalisée par …" at bounding box center [513, 591] width 840 height 15
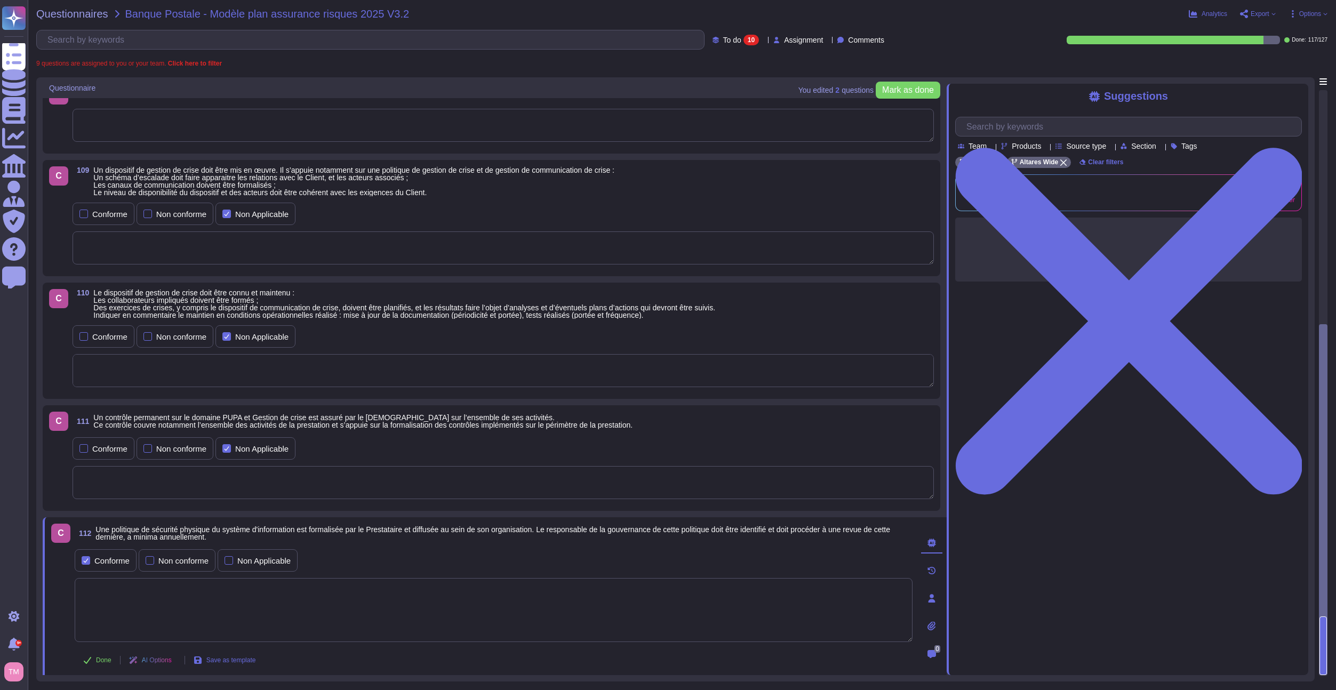
scroll to position [609, 0]
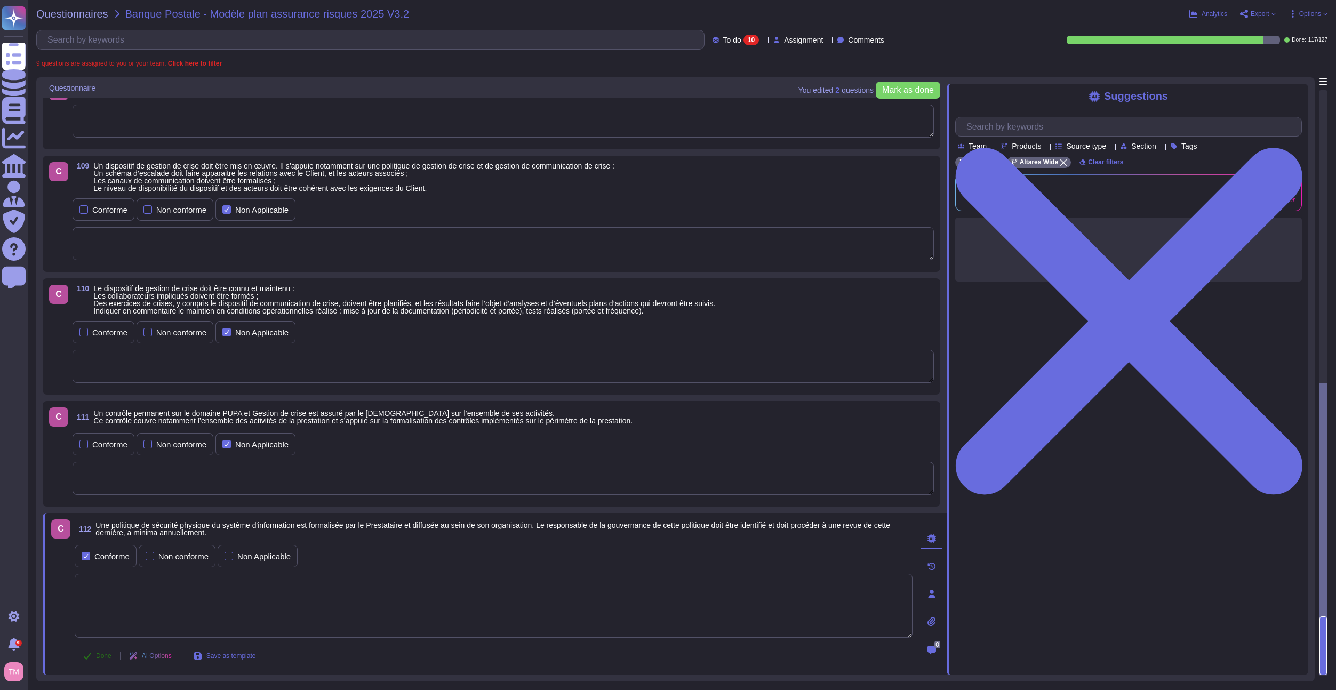
click at [102, 659] on span "Done" at bounding box center [103, 656] width 15 height 6
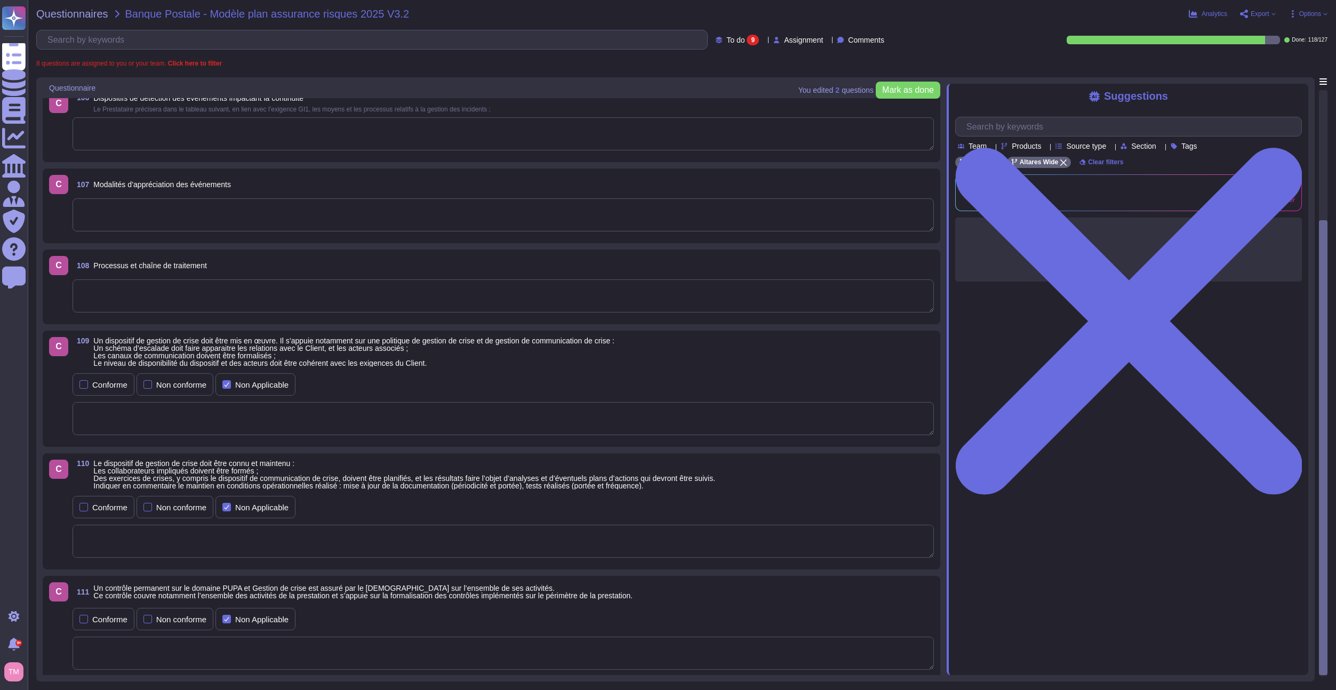
click at [315, 597] on span "Un contrôle permanent sur le domaine PUPA et Gestion de crise est assuré par le…" at bounding box center [362, 592] width 539 height 16
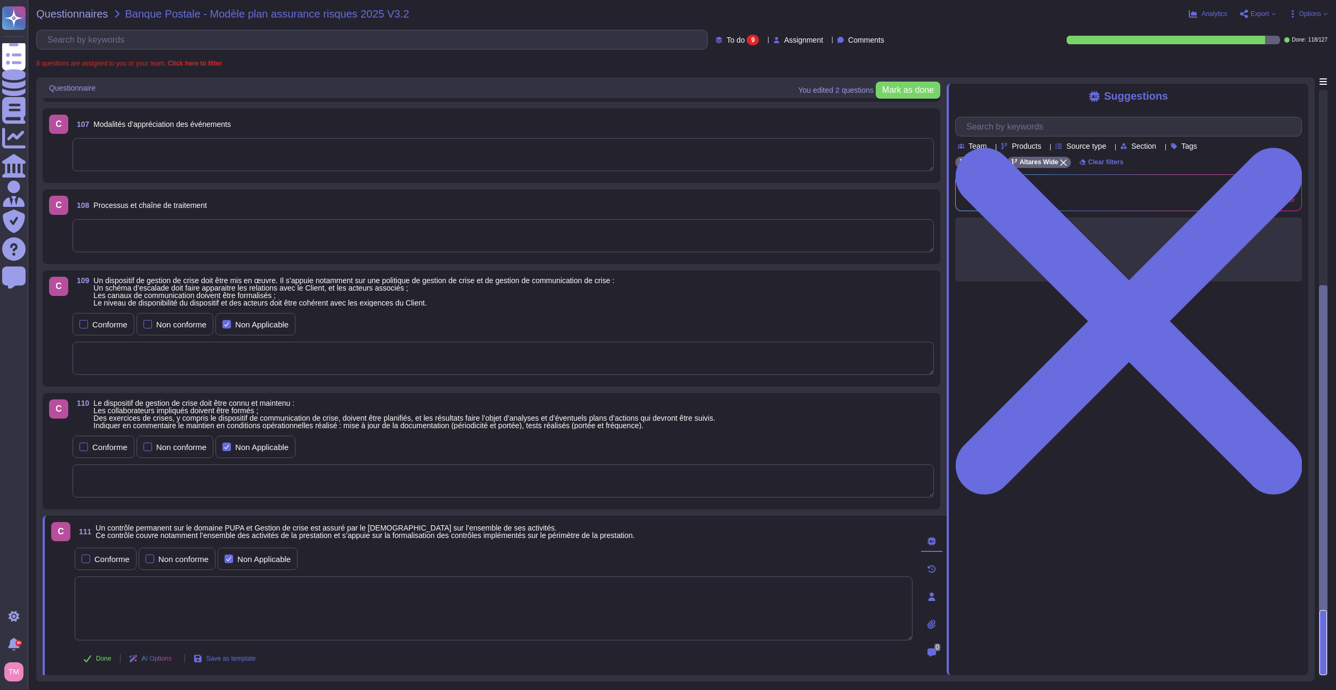
scroll to position [447, 0]
click at [102, 560] on div "Conforme" at bounding box center [111, 564] width 35 height 8
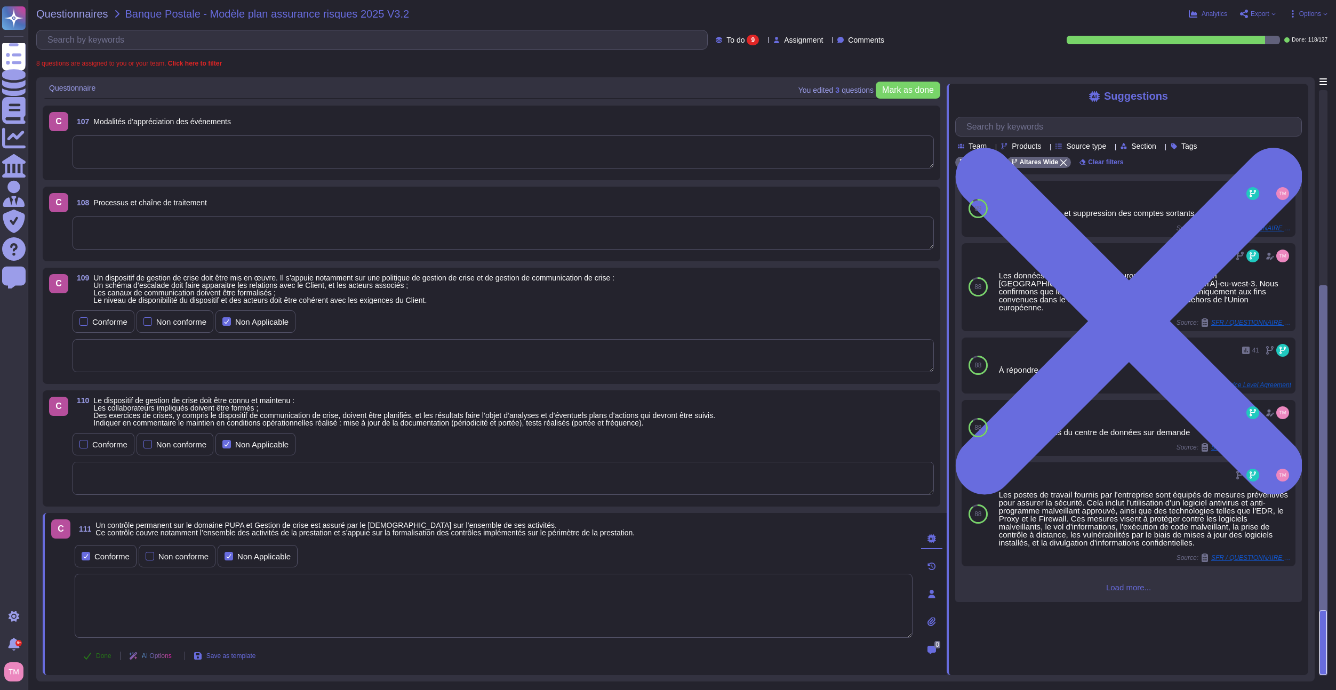
click at [102, 656] on span "Done" at bounding box center [103, 656] width 15 height 6
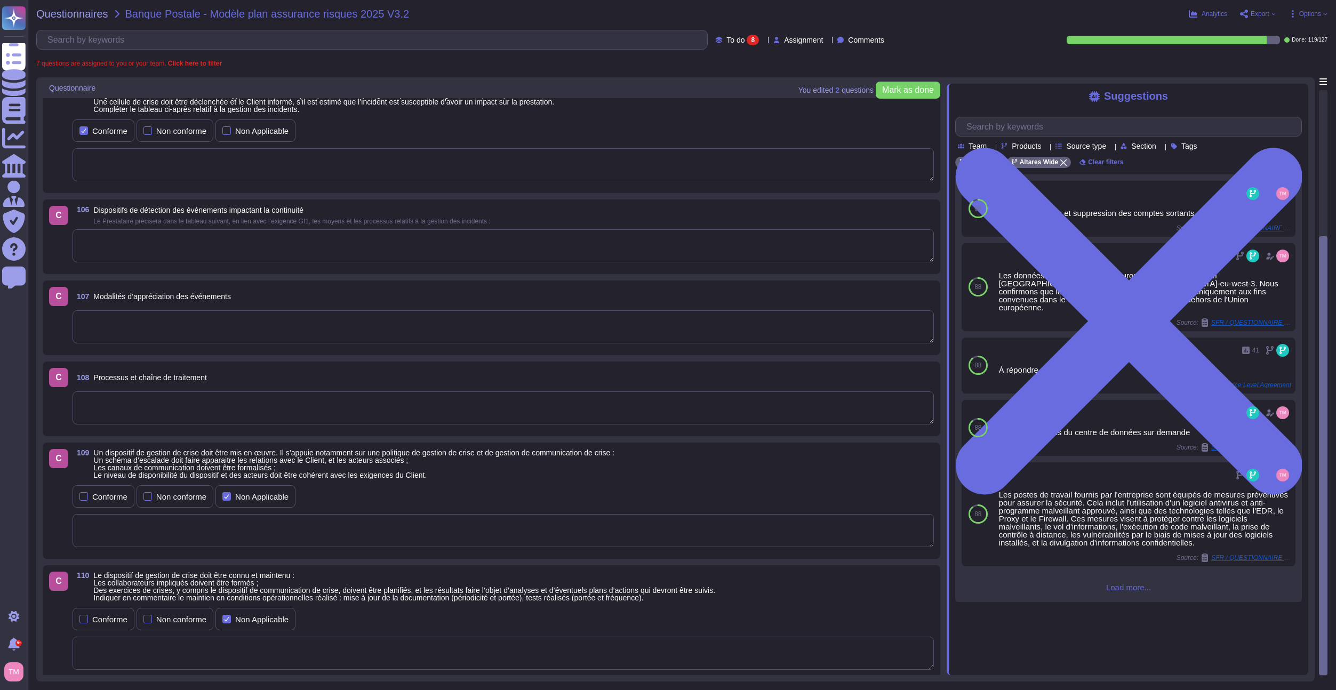
click at [294, 596] on span "Le dispositif de gestion de crise doit être connu et maintenu : Les collaborate…" at bounding box center [404, 586] width 622 height 31
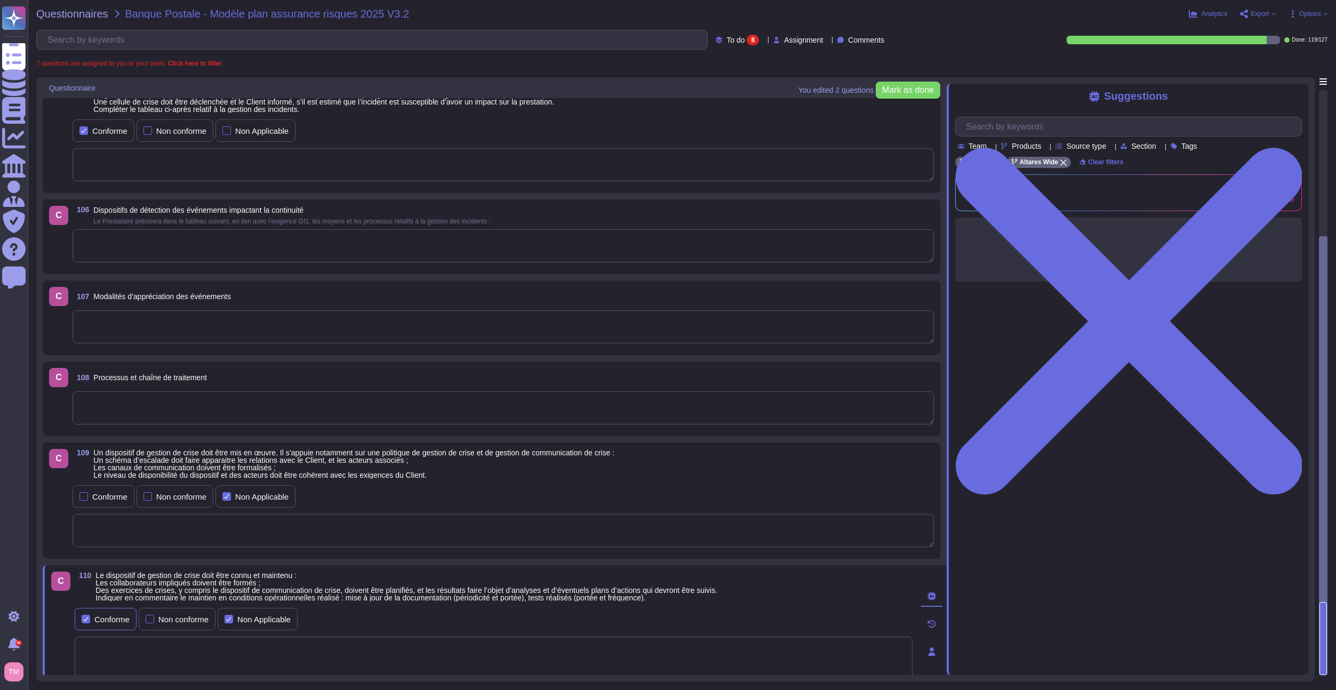
click at [105, 621] on div "Conforme" at bounding box center [111, 619] width 35 height 8
click at [103, 498] on div "Conforme" at bounding box center [109, 497] width 35 height 8
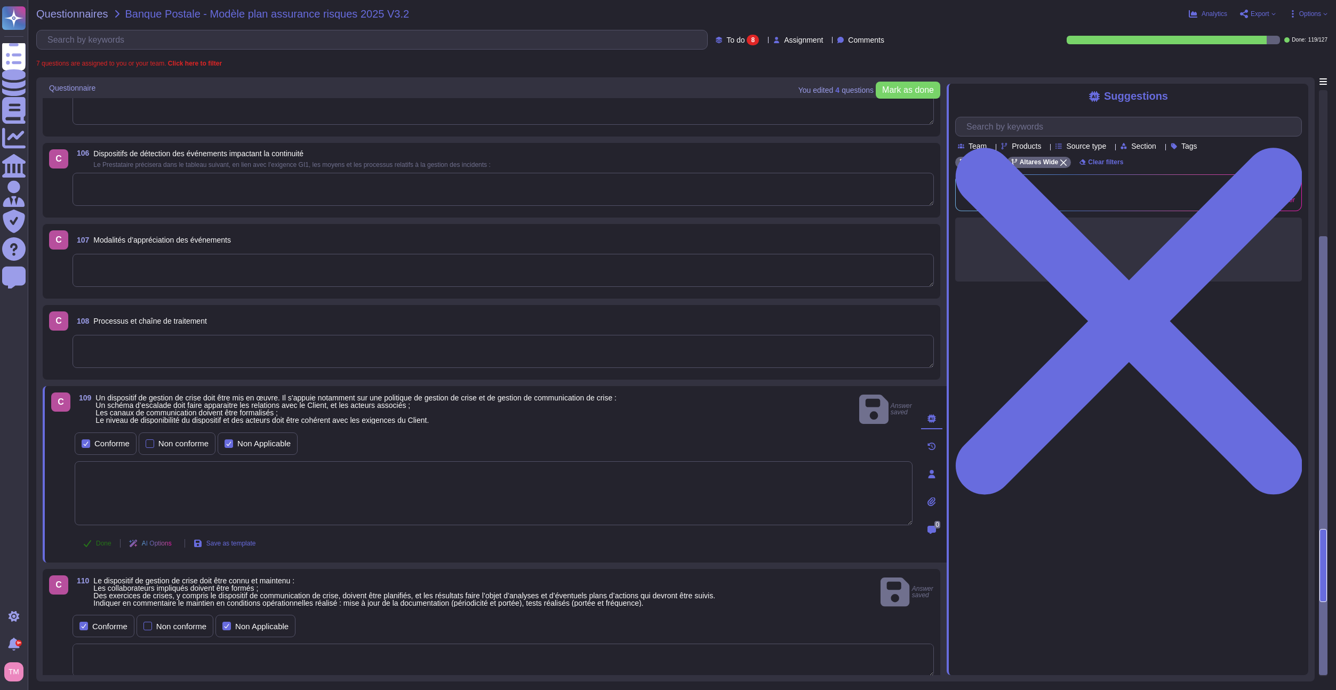
click at [93, 547] on button "Done" at bounding box center [97, 543] width 45 height 21
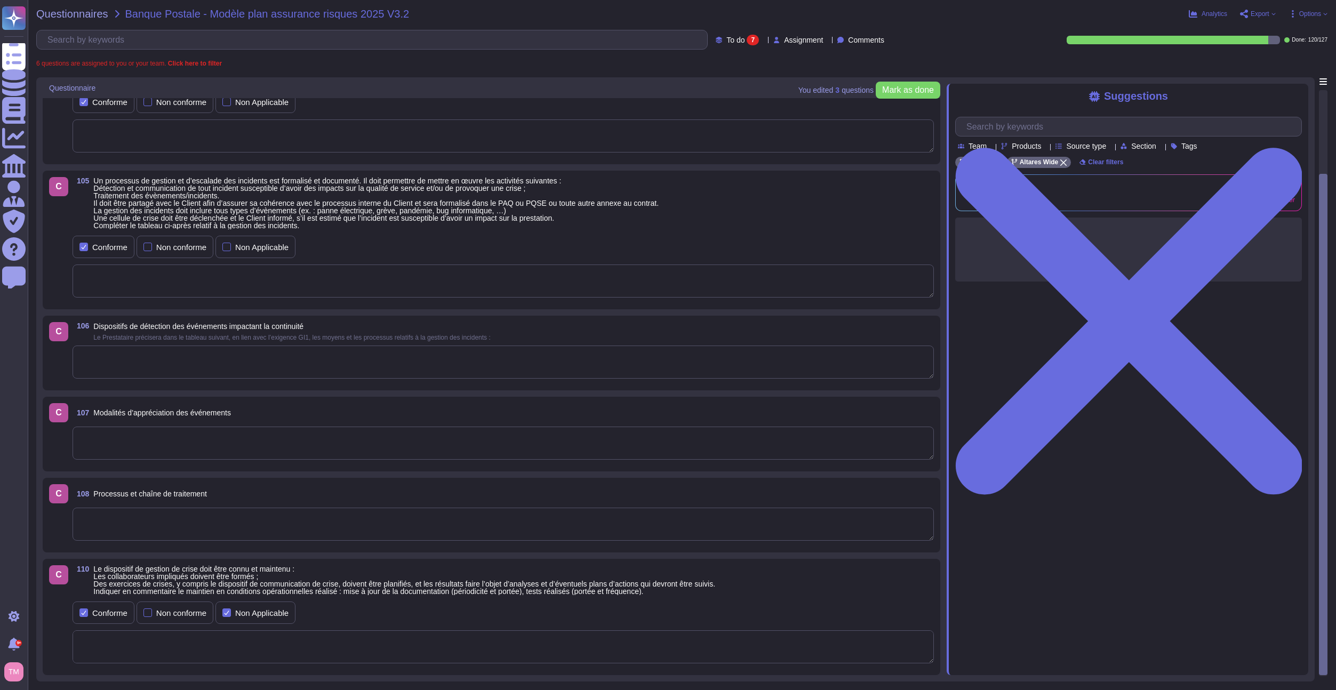
click at [130, 581] on span "Le dispositif de gestion de crise doit être connu et maintenu : Les collaborate…" at bounding box center [404, 580] width 622 height 31
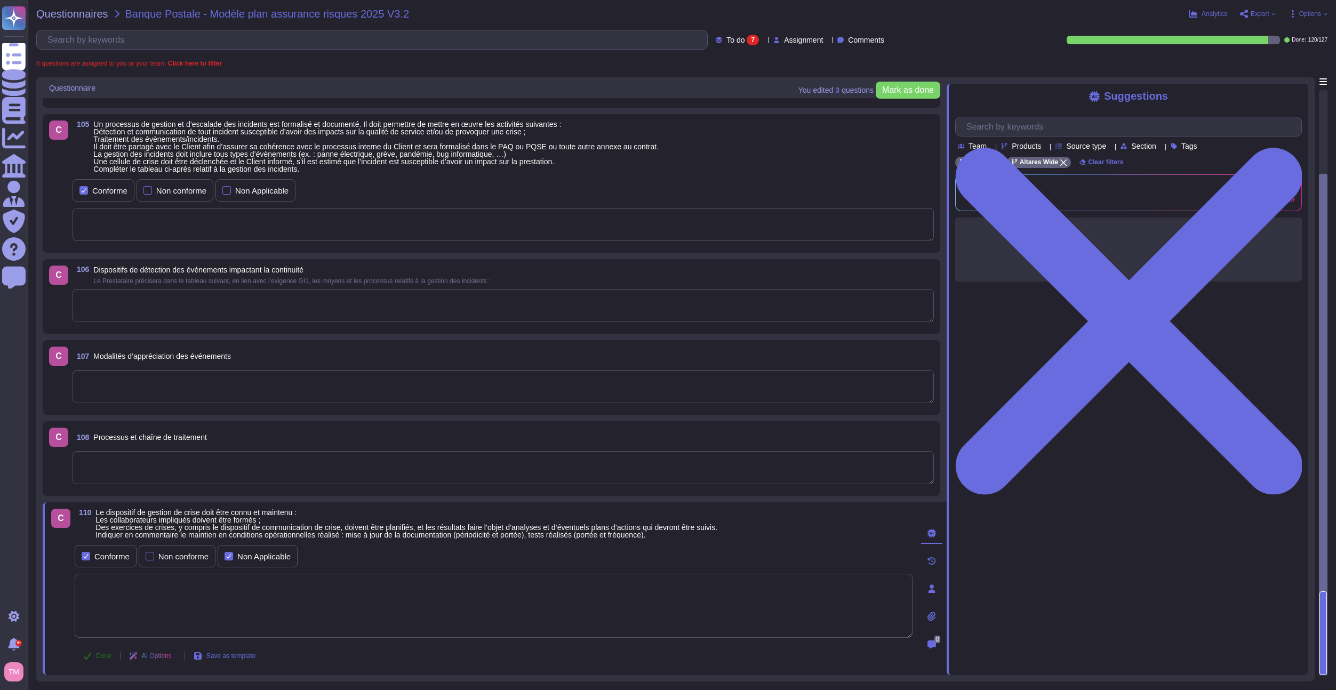
click at [98, 654] on span "Done" at bounding box center [103, 656] width 15 height 6
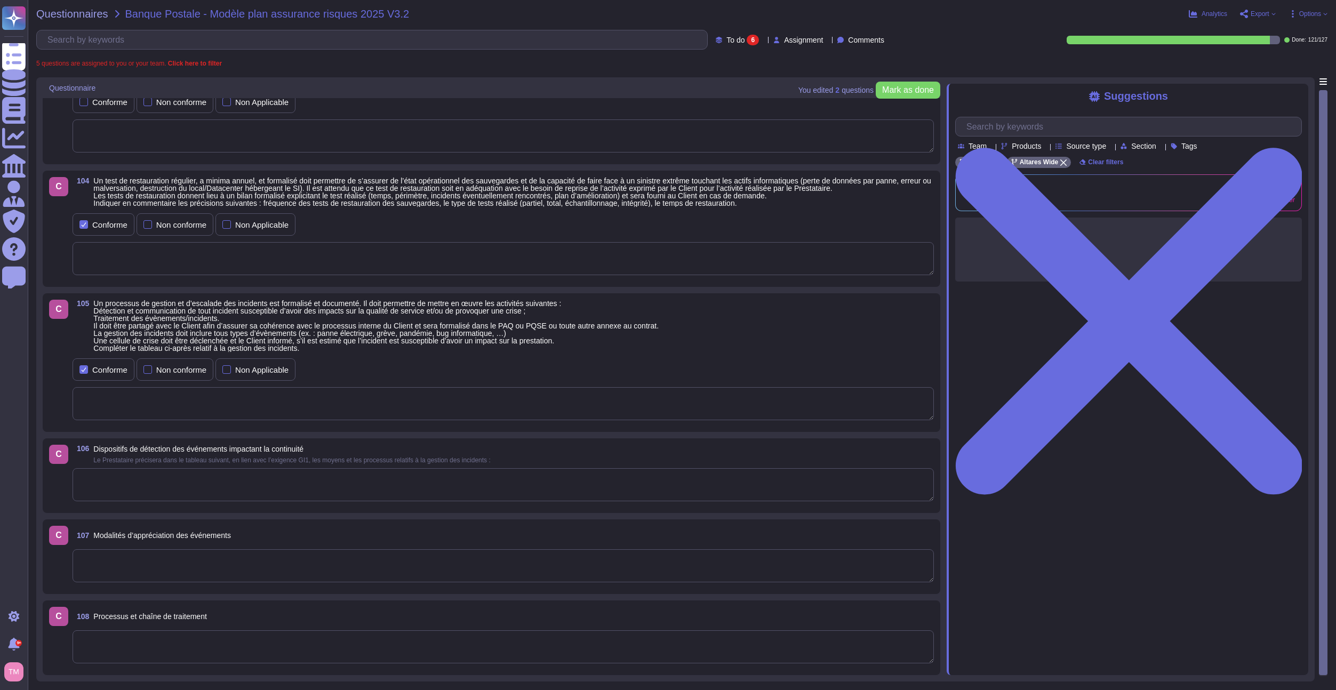
scroll to position [39, 0]
click at [173, 619] on span "Processus et chaîne de traitement" at bounding box center [149, 616] width 113 height 9
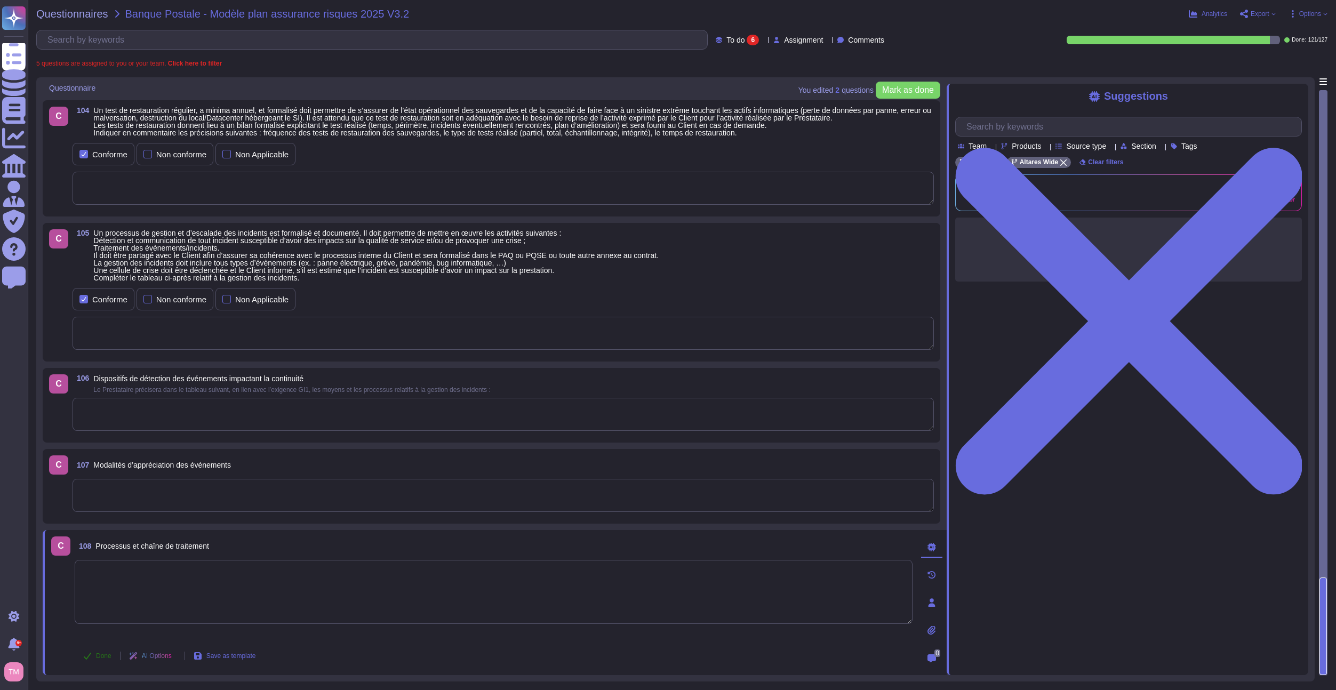
click at [97, 655] on span "Done" at bounding box center [103, 656] width 15 height 6
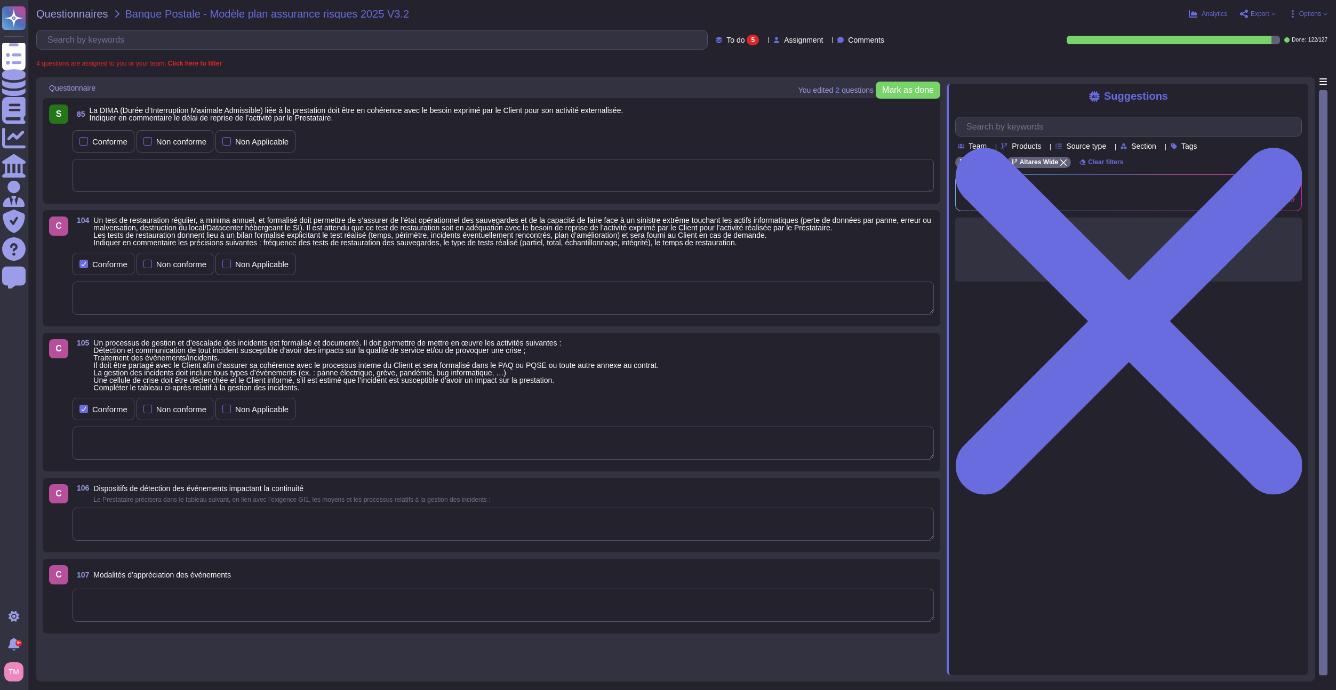
click at [136, 572] on span "Modalités d’appréciation des événements" at bounding box center [162, 575] width 138 height 9
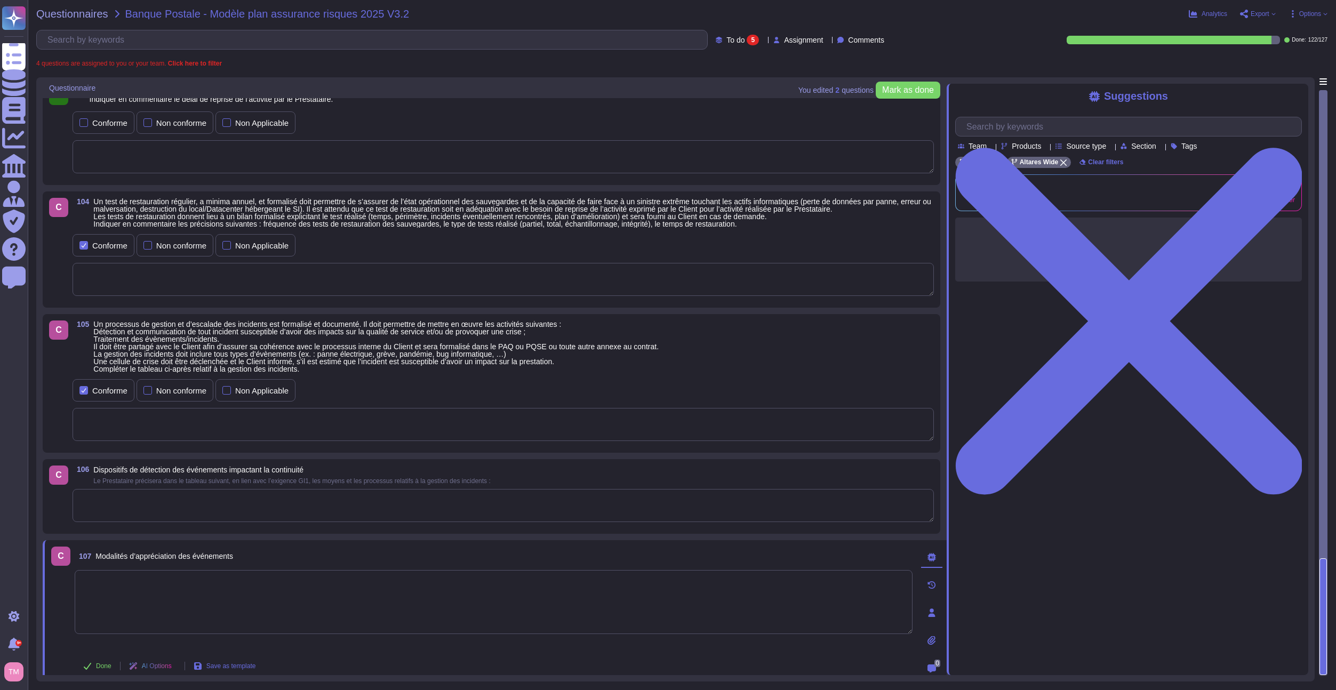
scroll to position [29, 0]
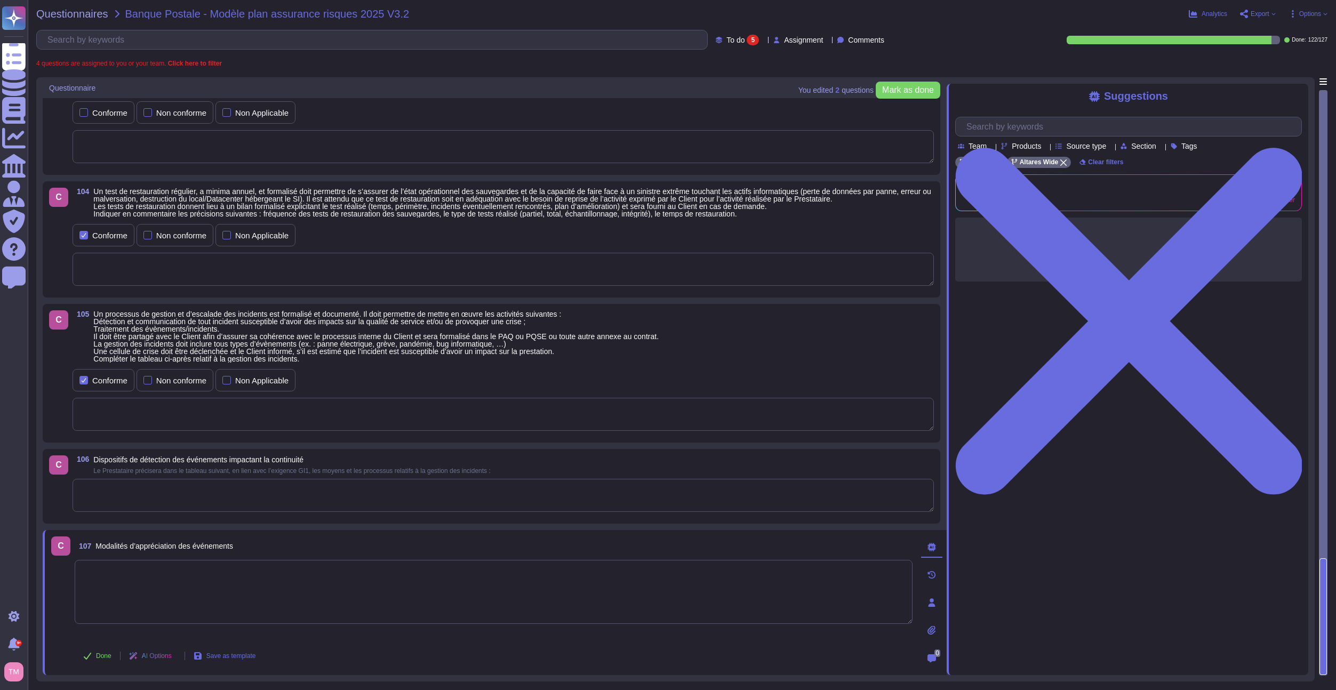
click at [93, 654] on button "Done" at bounding box center [97, 655] width 45 height 21
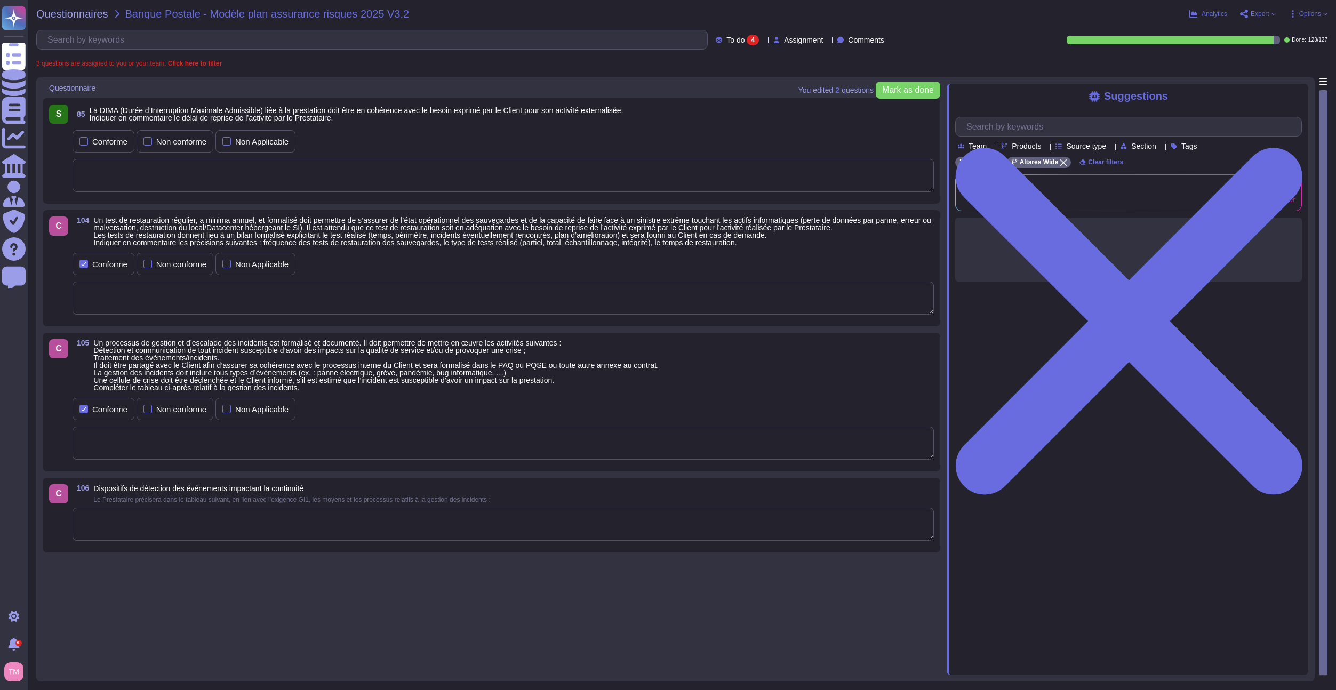
scroll to position [0, 0]
click at [189, 495] on span "Dispositifs de détection des événements impactant la continuité Le Prestataire …" at bounding box center [291, 494] width 397 height 18
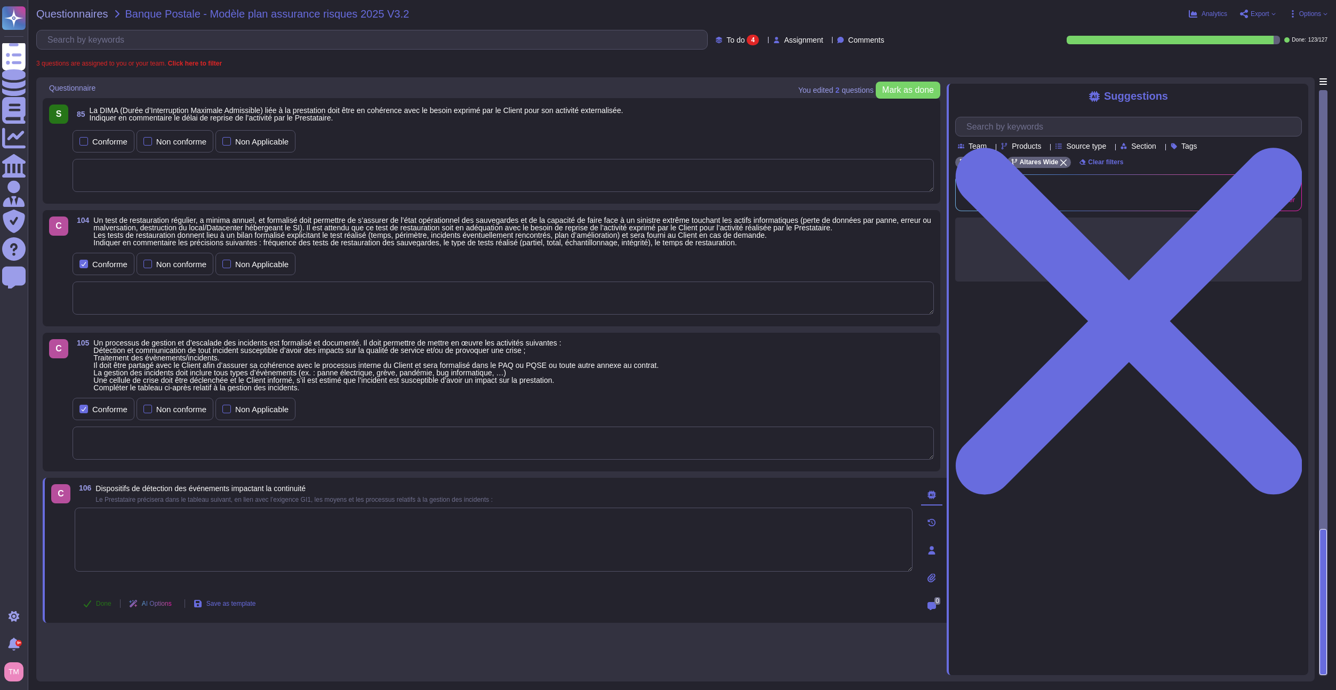
click at [102, 606] on span "Done" at bounding box center [103, 603] width 15 height 6
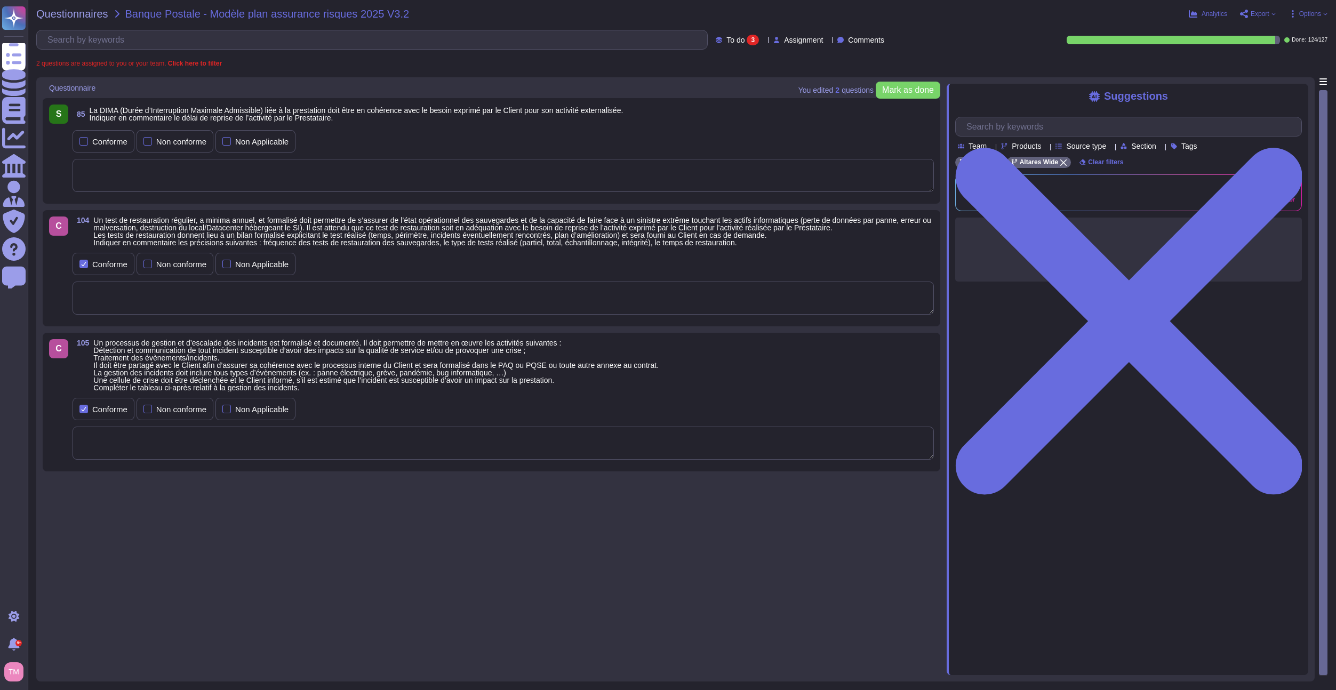
click at [208, 357] on span "Un processus de gestion et d’escalade des incidents est formalisé et documenté.…" at bounding box center [375, 365] width 565 height 53
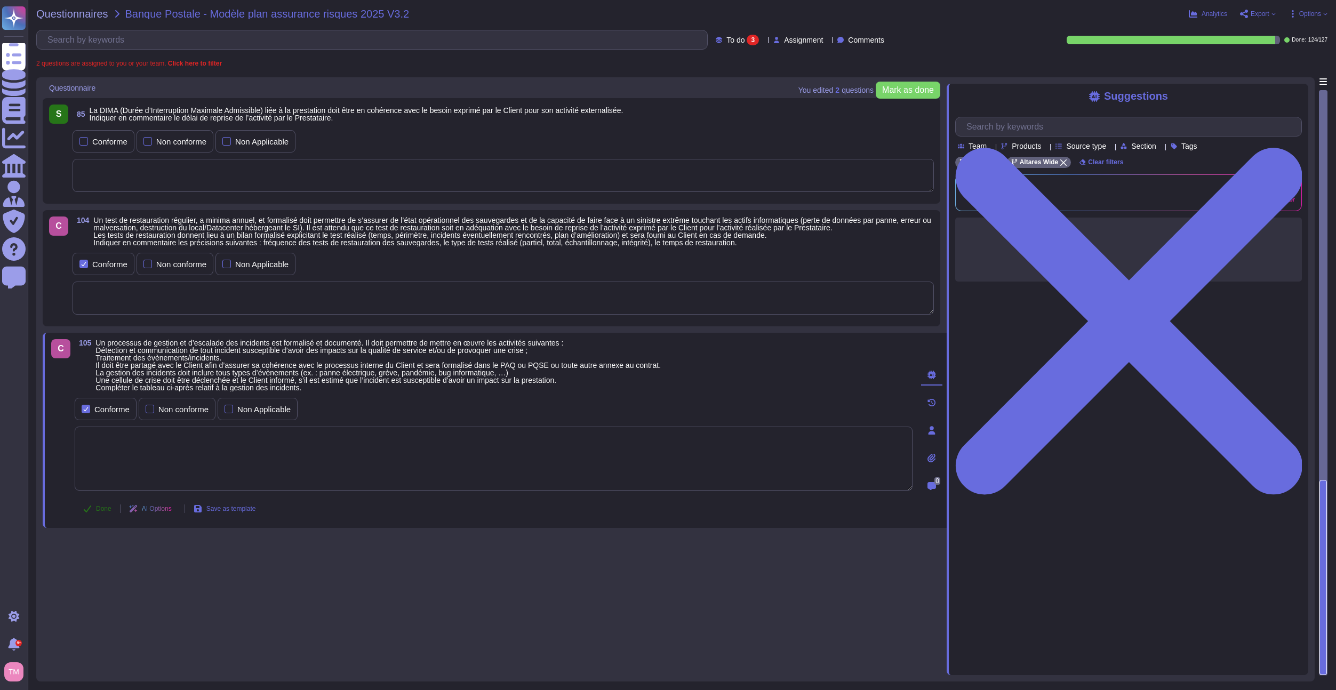
click at [101, 505] on span "Done" at bounding box center [103, 508] width 15 height 6
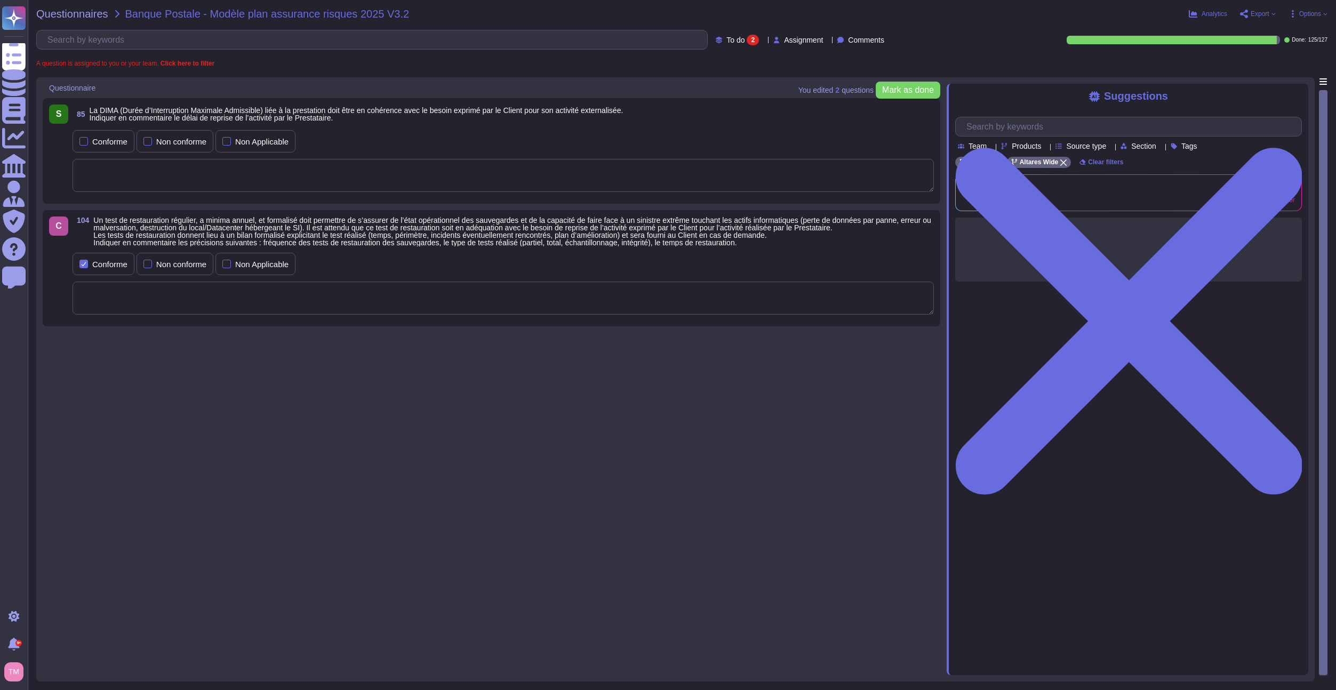
click at [219, 237] on span "Un test de restauration régulier, a minima annuel, et formalisé doit permettre …" at bounding box center [511, 231] width 837 height 31
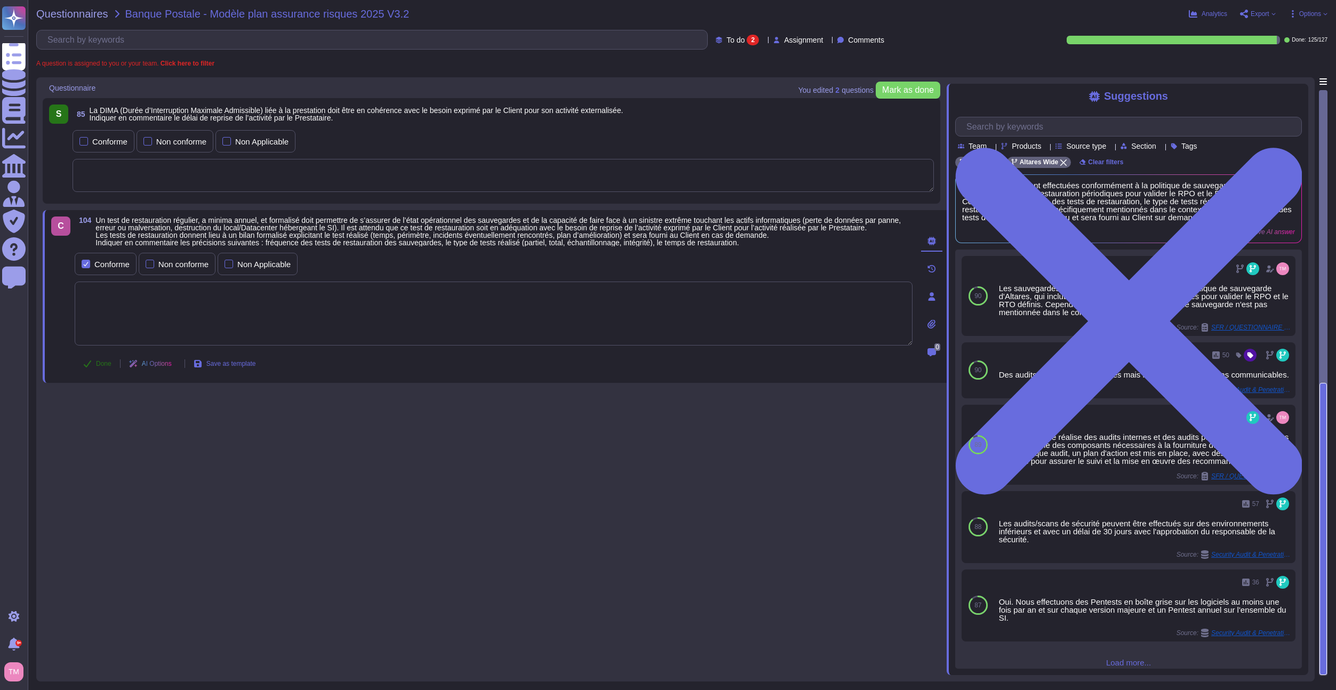
click at [83, 365] on icon at bounding box center [87, 363] width 9 height 9
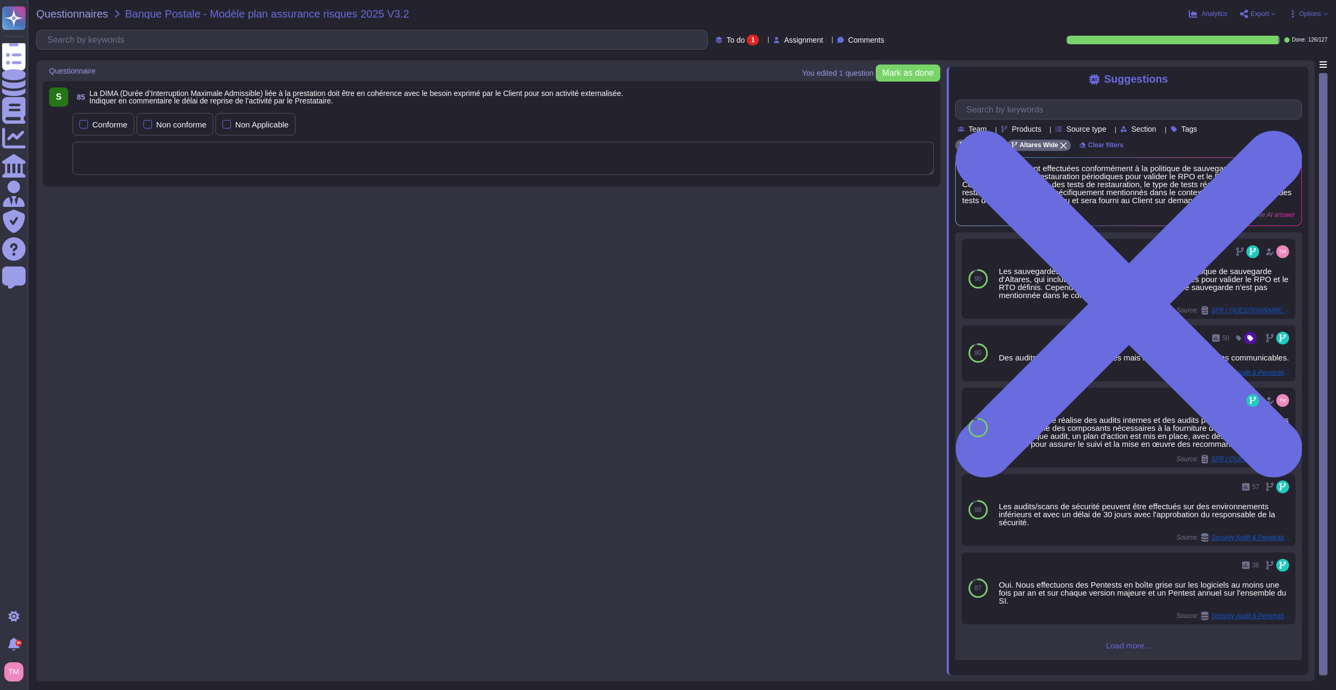
click at [750, 169] on textarea at bounding box center [503, 158] width 861 height 33
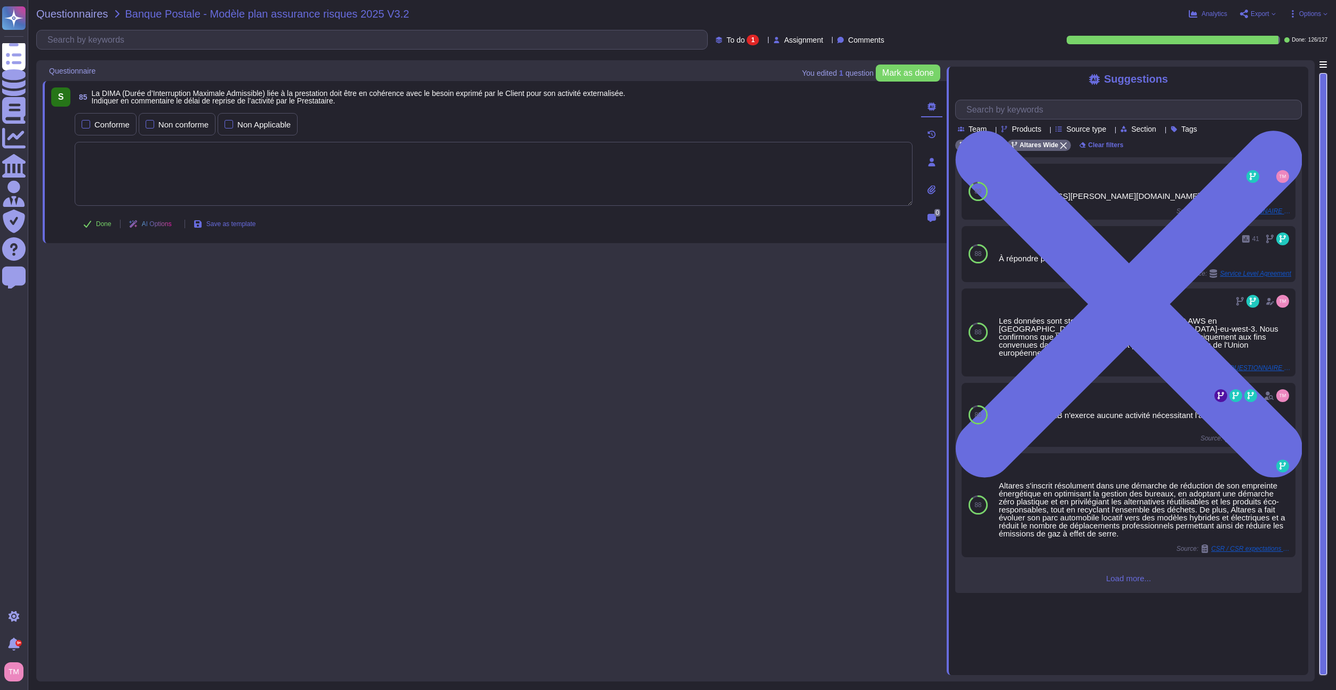
paste textarea "Recovery Point Objective 24H Recovery Time Objective 48H"
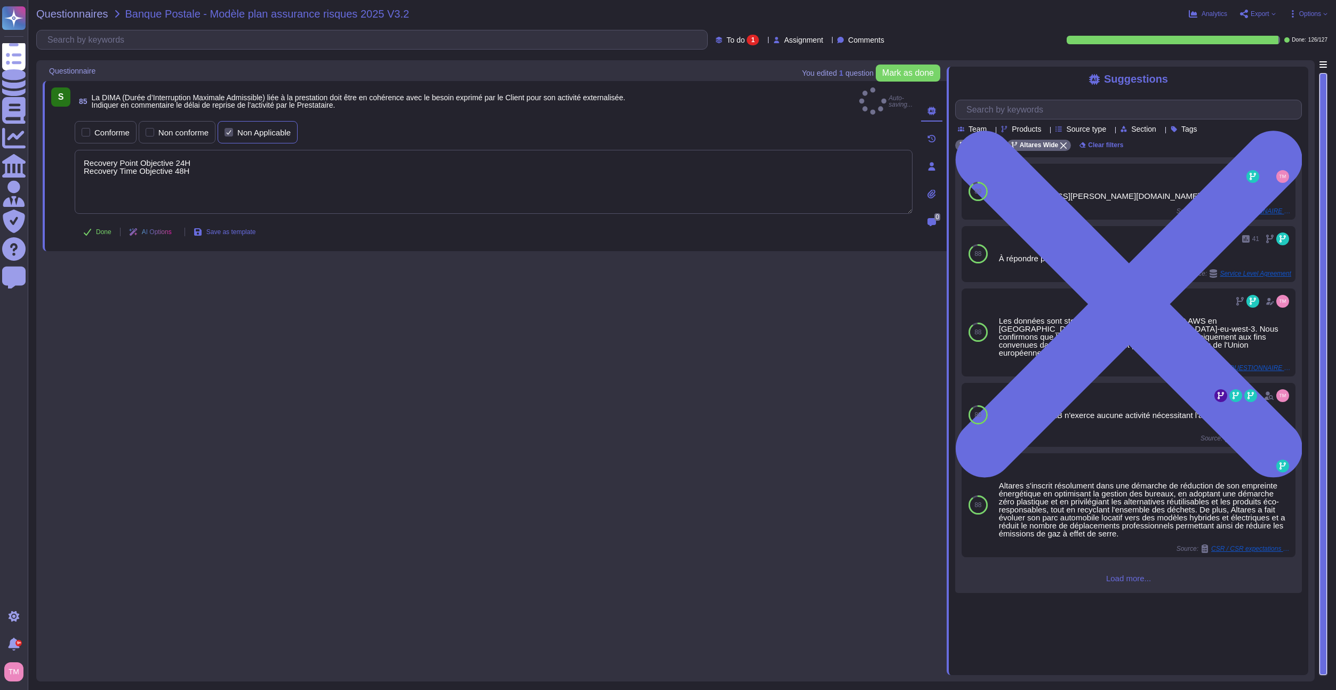
click at [233, 128] on div at bounding box center [228, 132] width 9 height 9
click at [97, 235] on span "Done" at bounding box center [103, 238] width 15 height 6
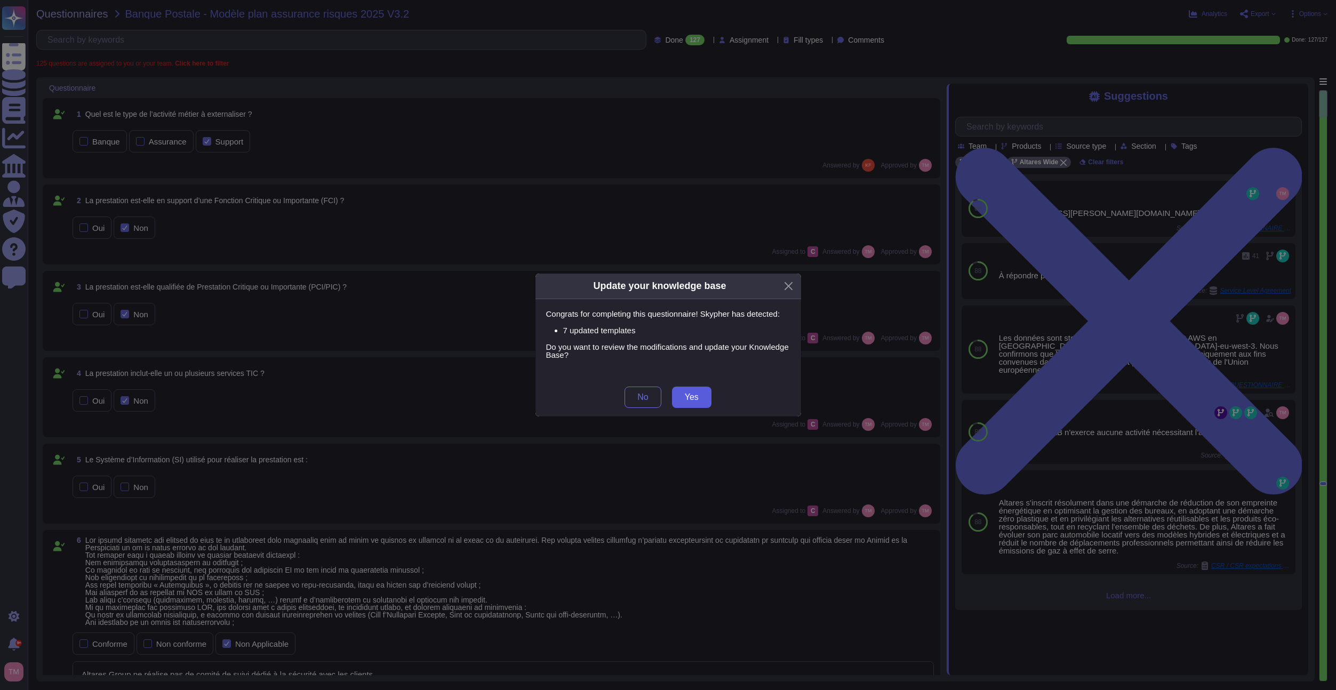
click at [692, 393] on span "Yes" at bounding box center [692, 397] width 14 height 9
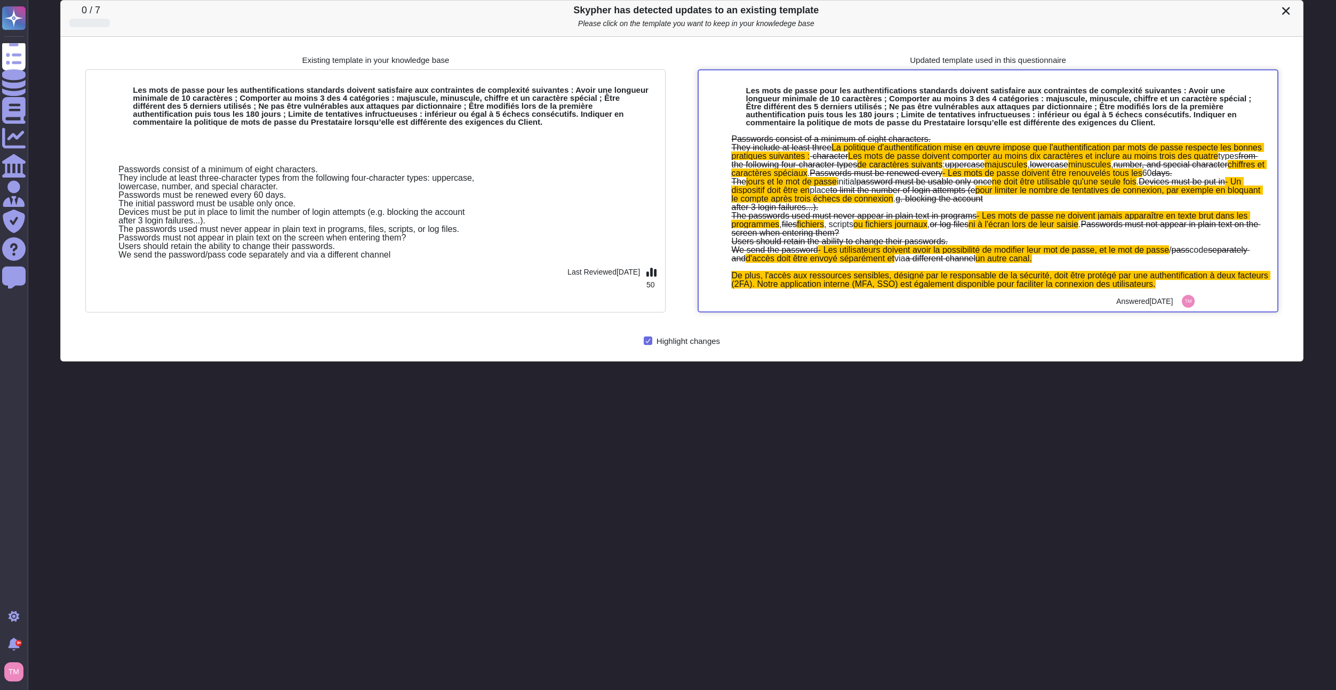
click at [868, 160] on span "Les mots de passe doivent comporter au moins dix caractères et inclure au moins…" at bounding box center [1033, 155] width 370 height 9
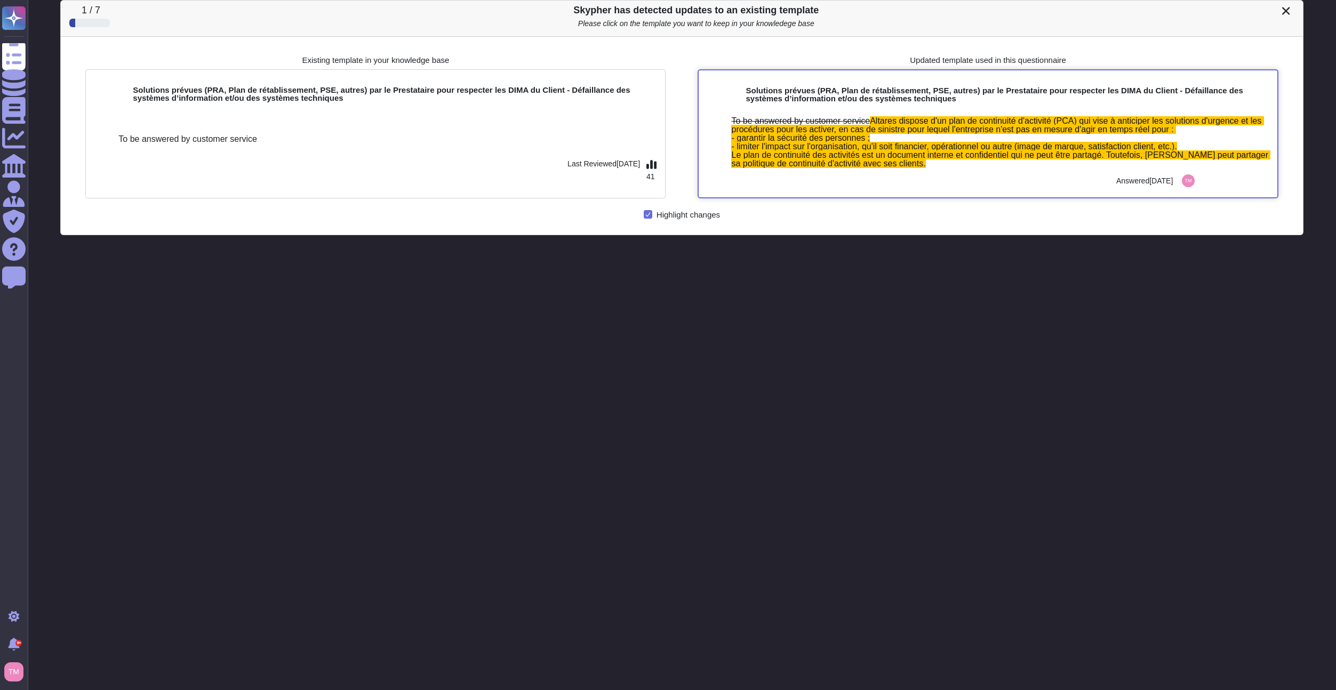
click at [780, 108] on div "To be answered by customer service Altares dispose d'un plan de continuité d'ac…" at bounding box center [987, 152] width 578 height 91
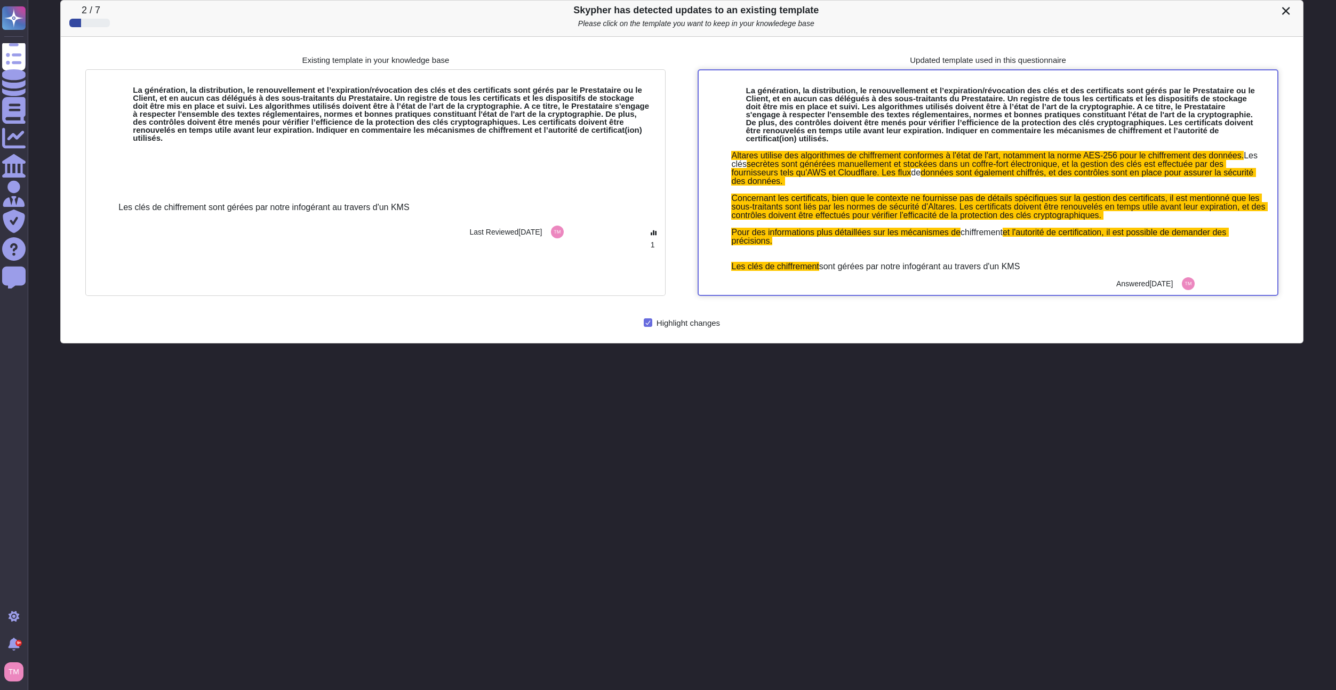
click at [808, 115] on b "La génération, la distribution, le renouvellement et l’expiration/révocation de…" at bounding box center [999, 114] width 509 height 57
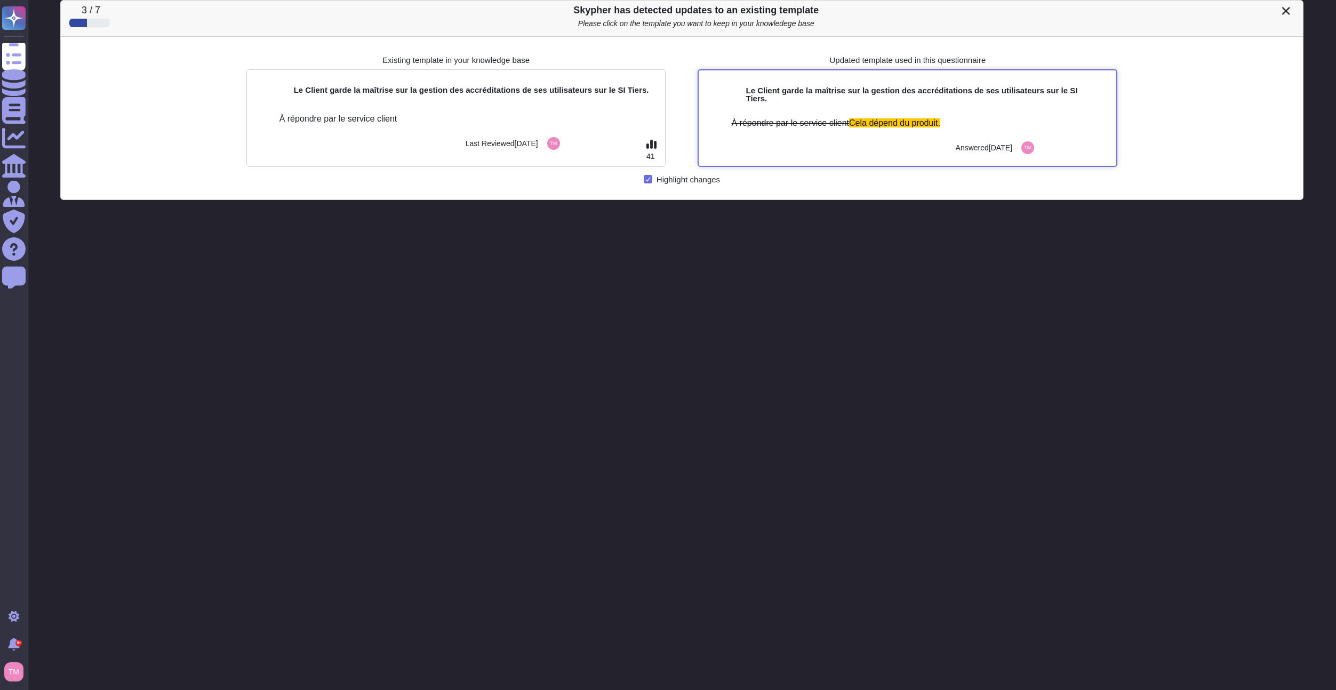
click at [839, 154] on div at bounding box center [827, 144] width 252 height 19
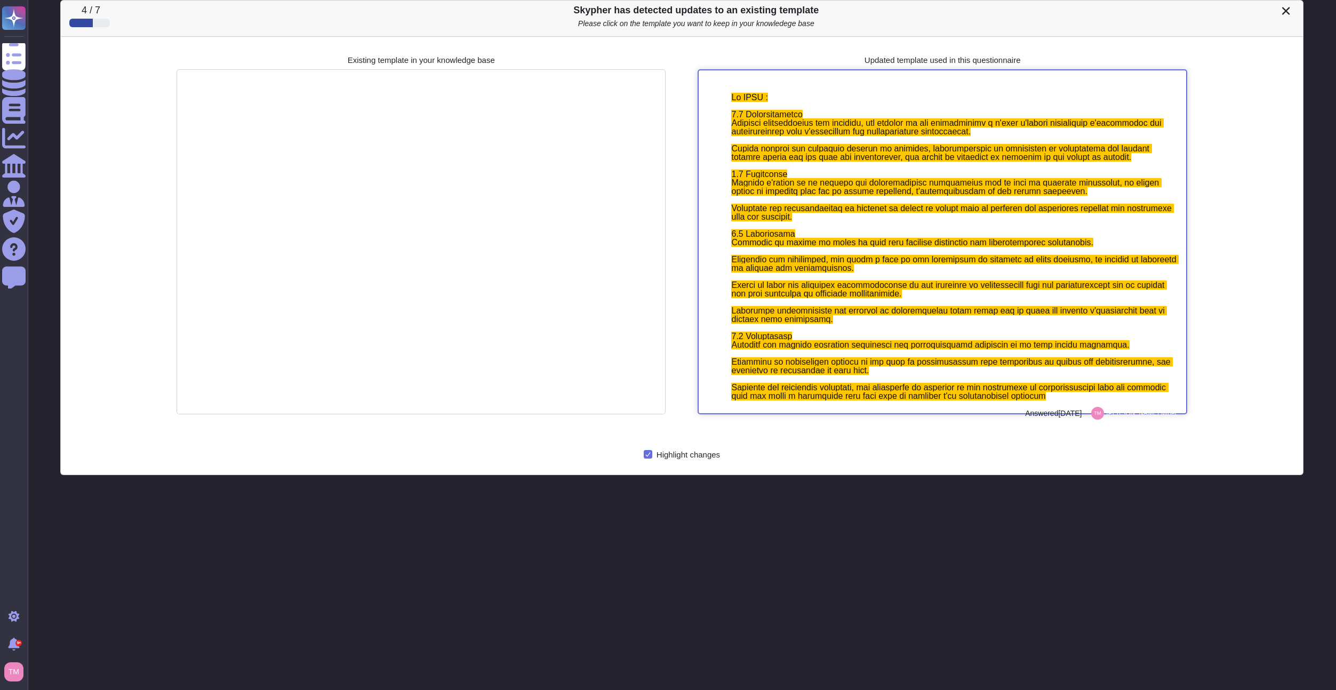
click at [841, 265] on span at bounding box center [954, 247] width 447 height 308
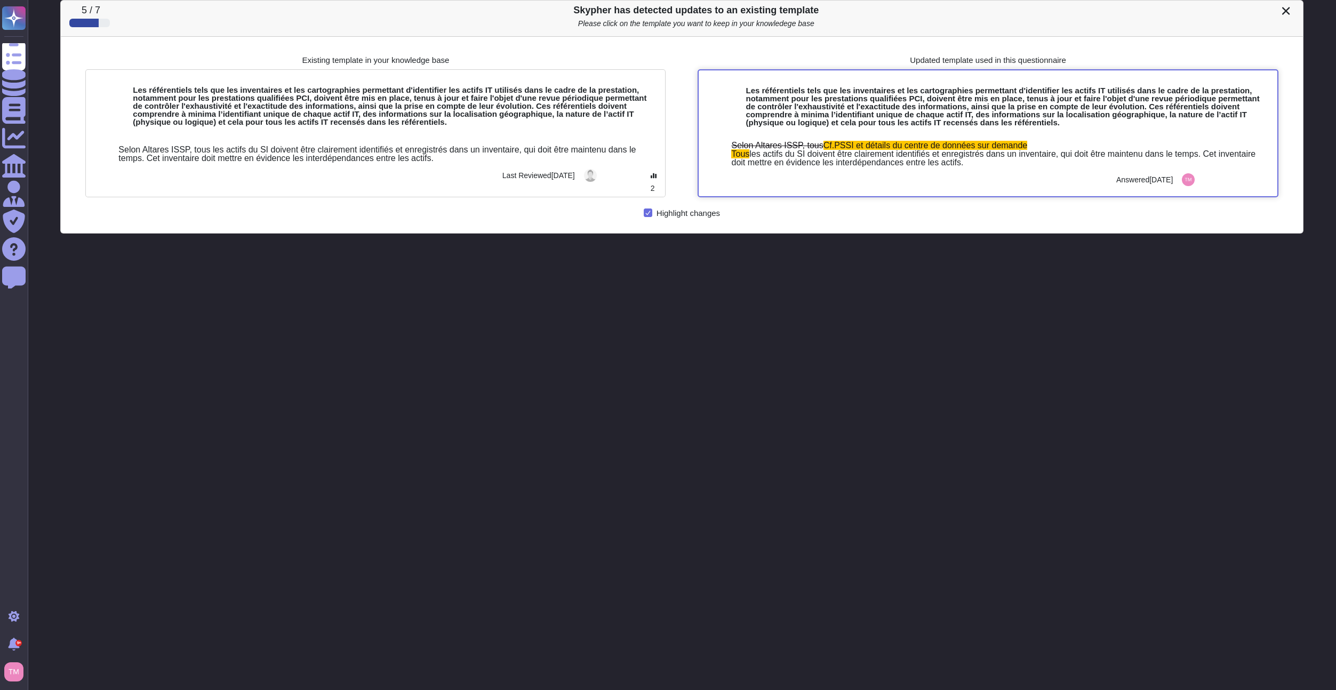
click at [880, 152] on span "les actifs du SI doivent être clairement identifiés et enregistrés dans un inve…" at bounding box center [994, 158] width 526 height 18
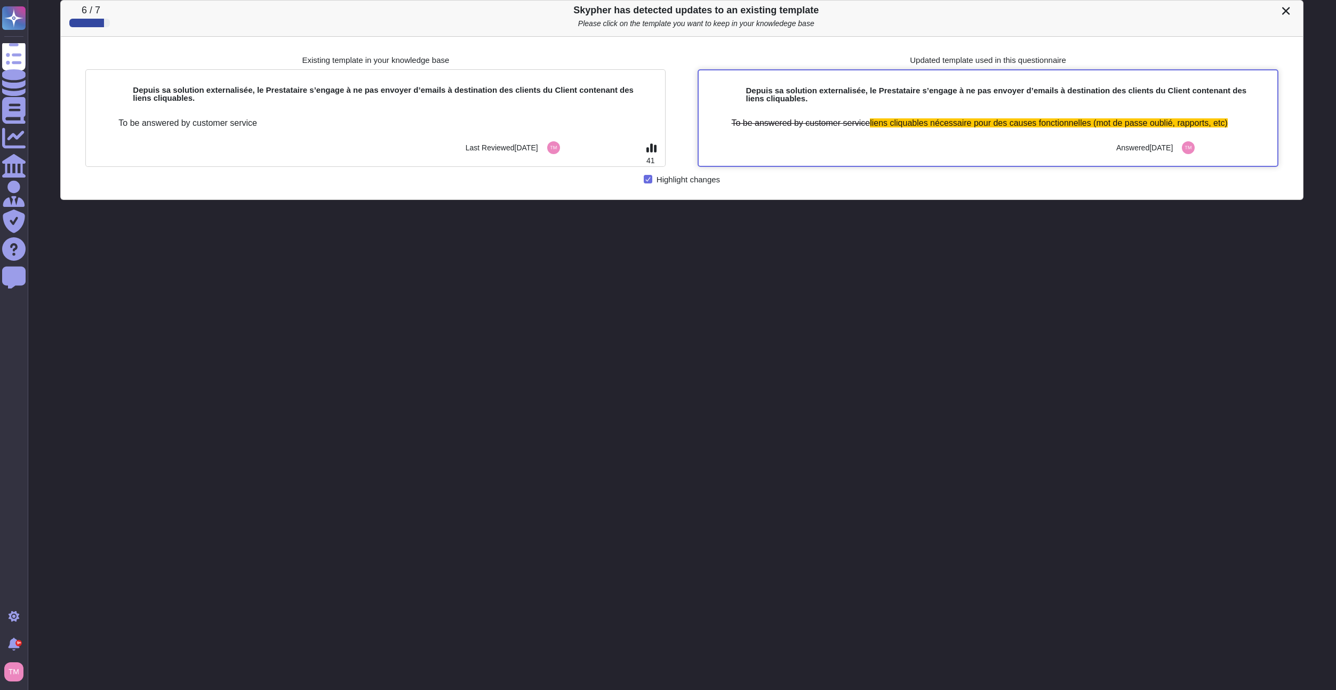
click at [884, 142] on div at bounding box center [907, 144] width 412 height 19
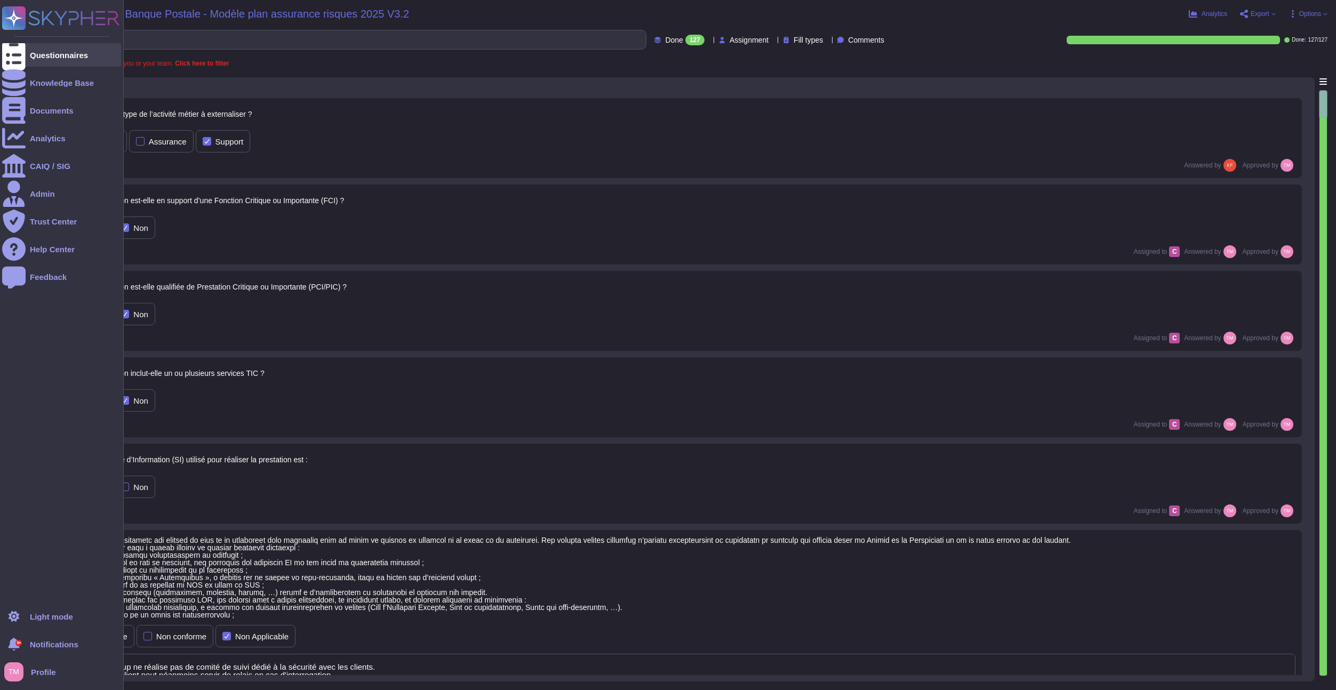
click at [17, 58] on icon at bounding box center [13, 54] width 23 height 31
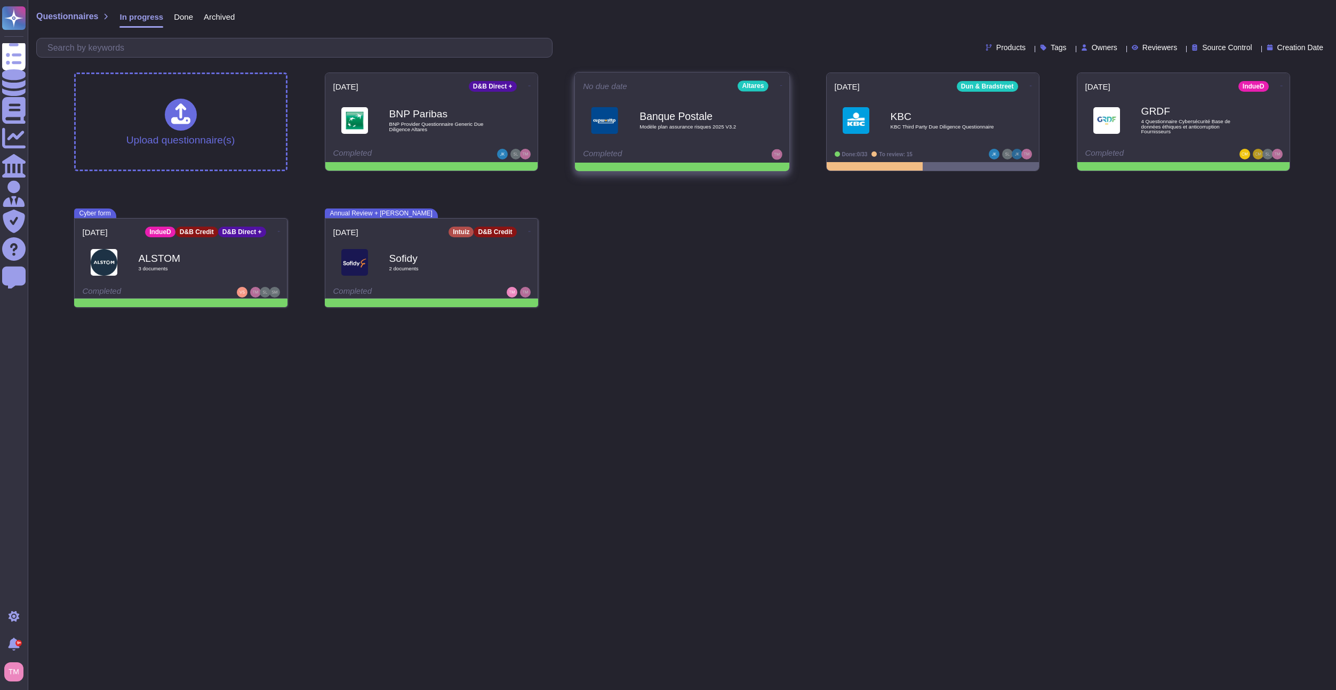
click at [780, 84] on icon at bounding box center [781, 85] width 2 height 3
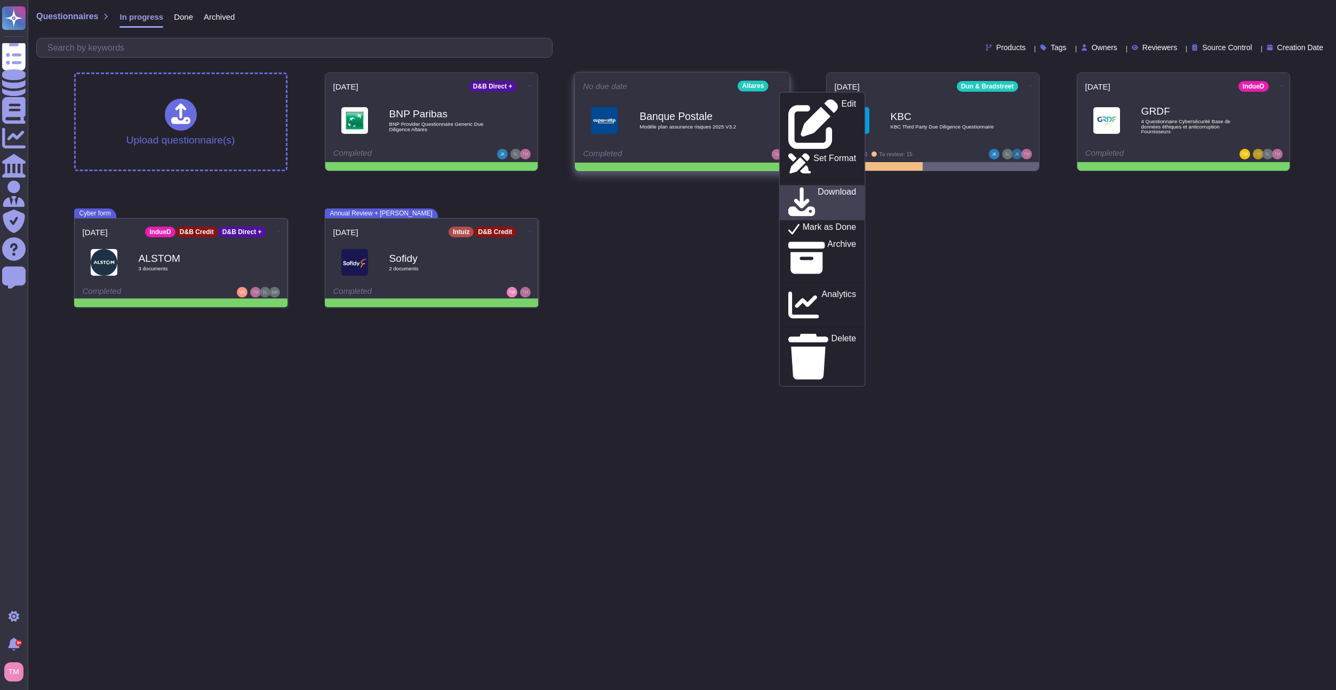
click at [817, 188] on p "Download" at bounding box center [836, 203] width 38 height 30
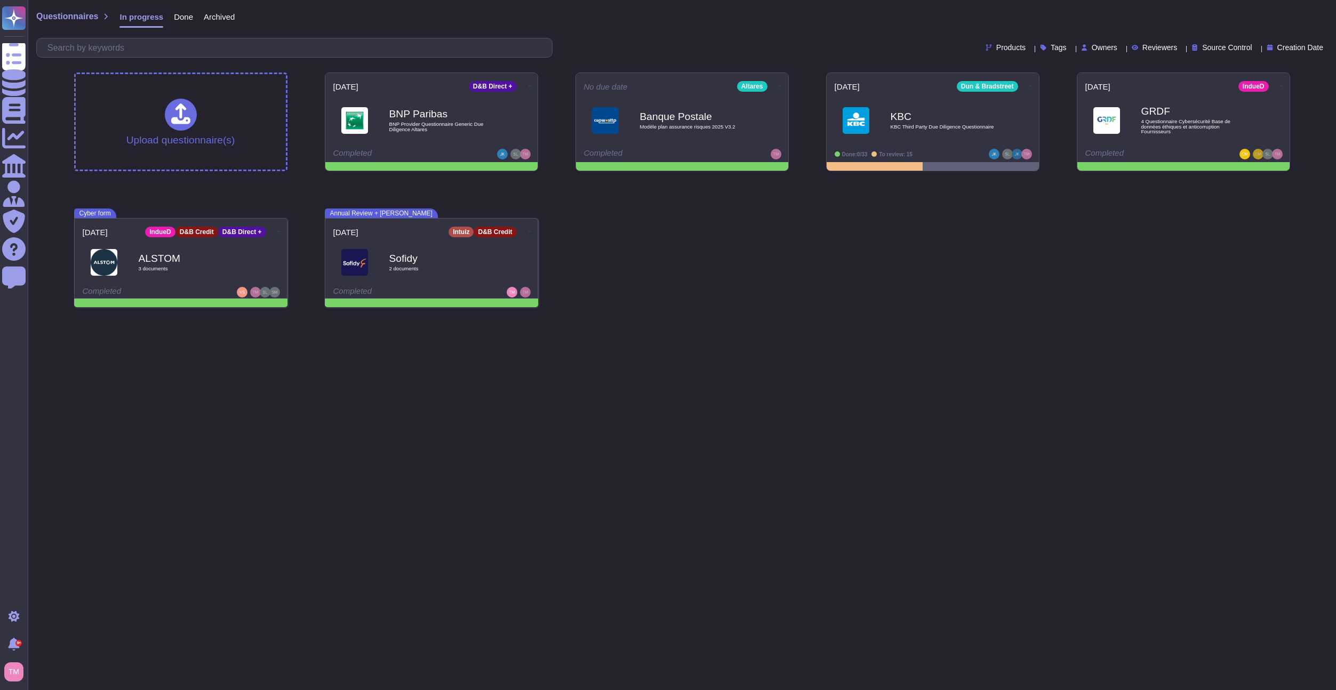
click at [916, 316] on html "Questionnaires Knowledge Base Documents Analytics CAIQ / SIG Admin Trust Center…" at bounding box center [668, 158] width 1336 height 316
